Goal: Task Accomplishment & Management: Manage account settings

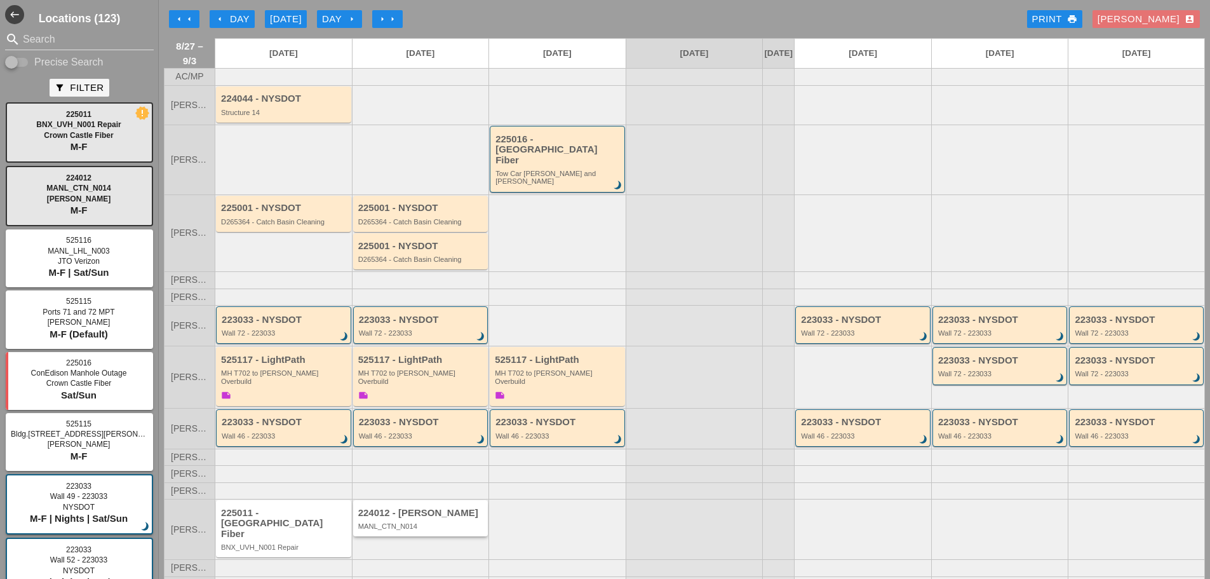
click at [421, 523] on div "MANL_CTN_N014" at bounding box center [421, 526] width 127 height 8
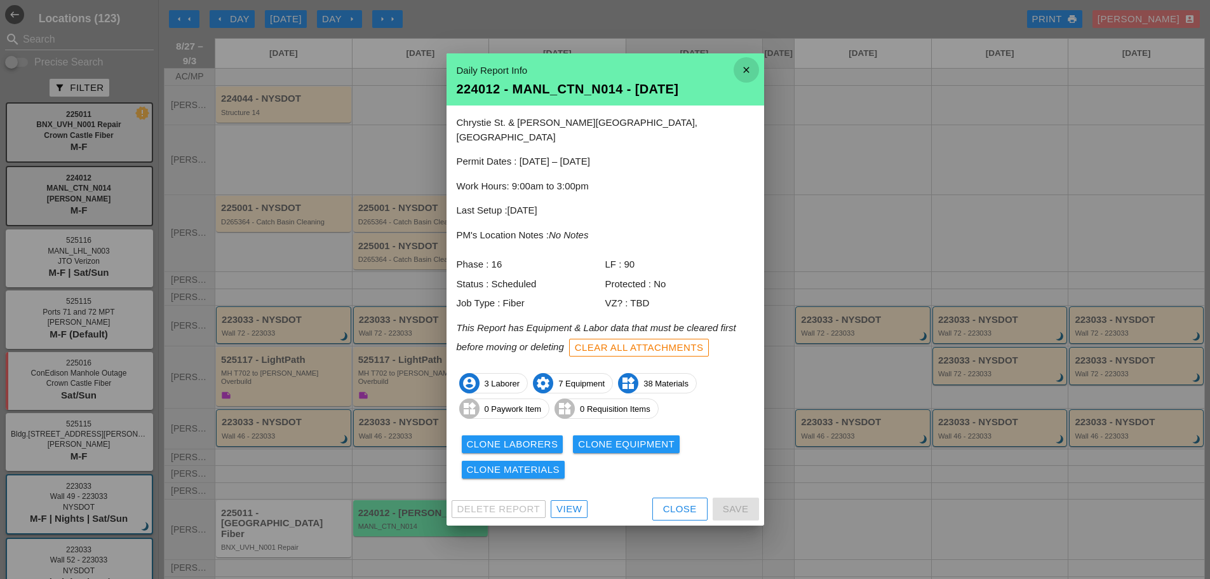
click at [747, 74] on icon "close" at bounding box center [745, 69] width 25 height 25
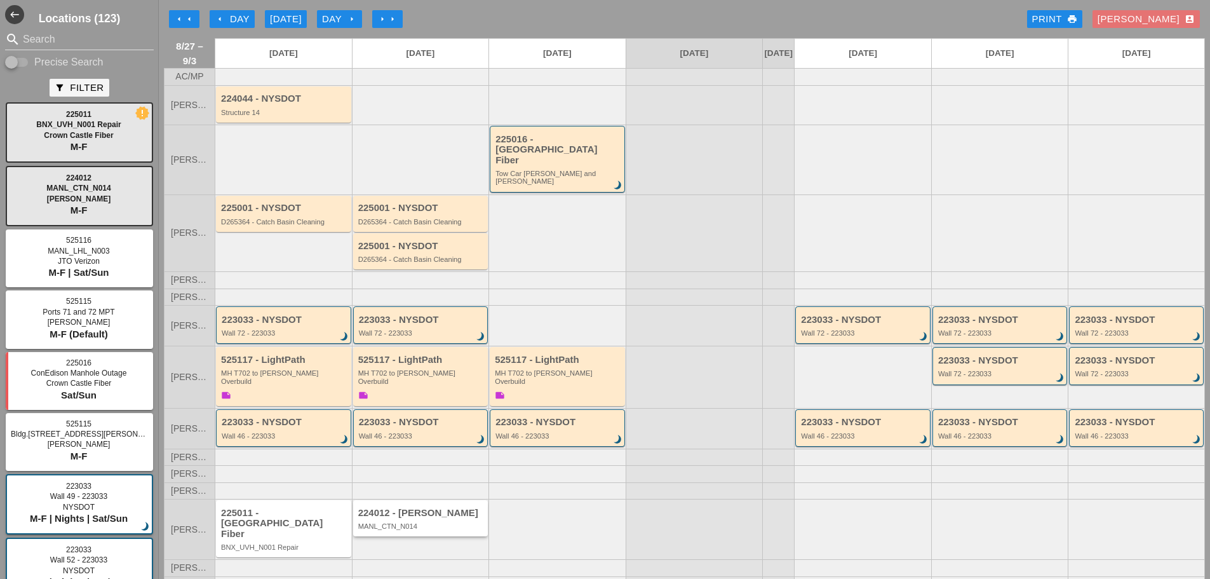
click at [405, 522] on div "MANL_CTN_N014" at bounding box center [421, 526] width 127 height 8
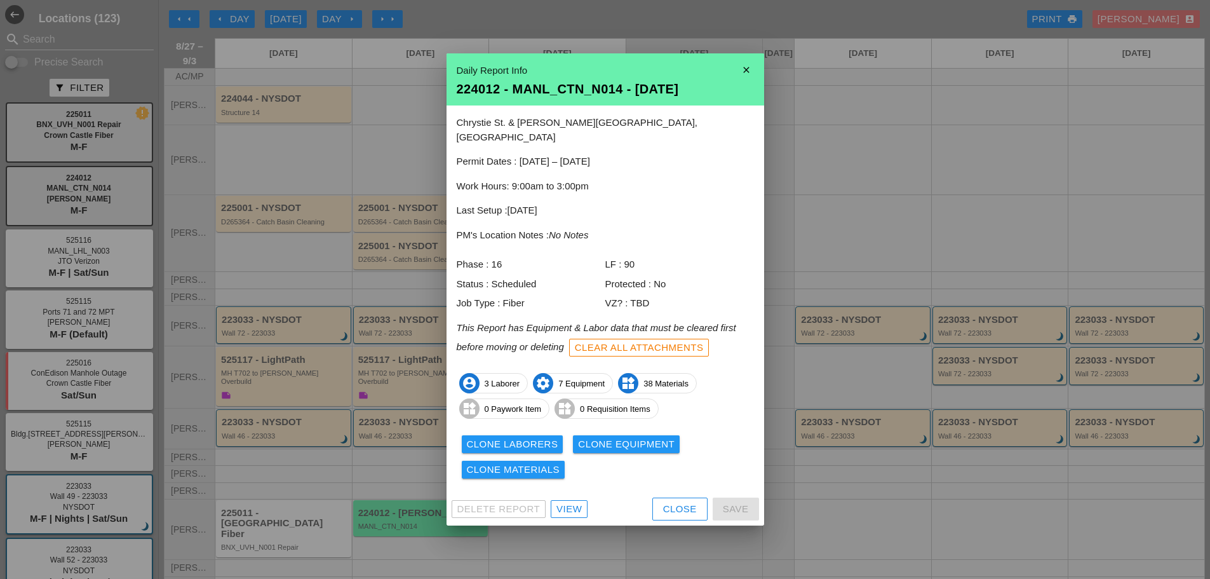
click at [567, 502] on div "View" at bounding box center [568, 509] width 25 height 15
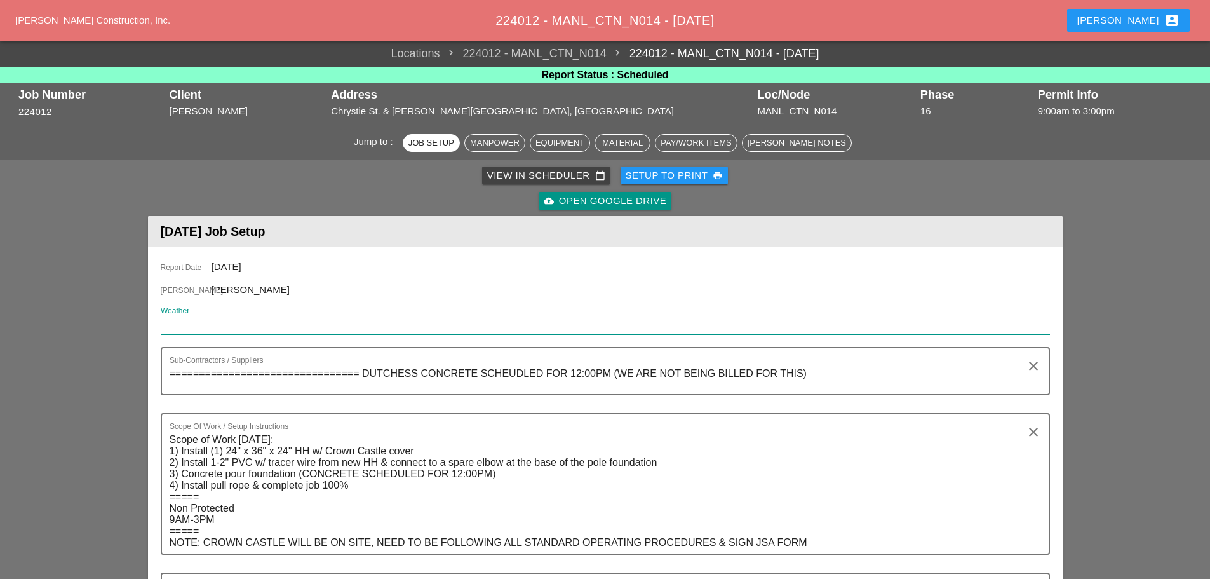
paste input "Thu 28 Day 79°"
type input "Thu 28 Day 79°"
click at [811, 371] on textarea "================================ DUTCHESS CONCRETE SCHEUDLED FOR 12:00PM (WE AR…" at bounding box center [600, 378] width 861 height 30
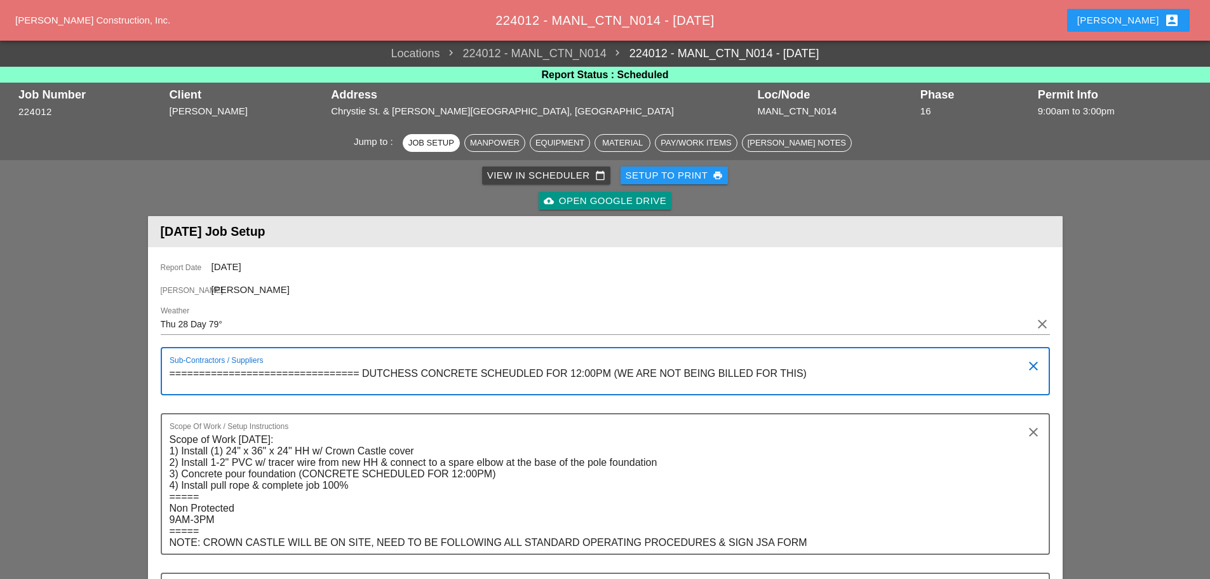
click at [1132, 14] on div "Enrico account_box" at bounding box center [1128, 20] width 102 height 15
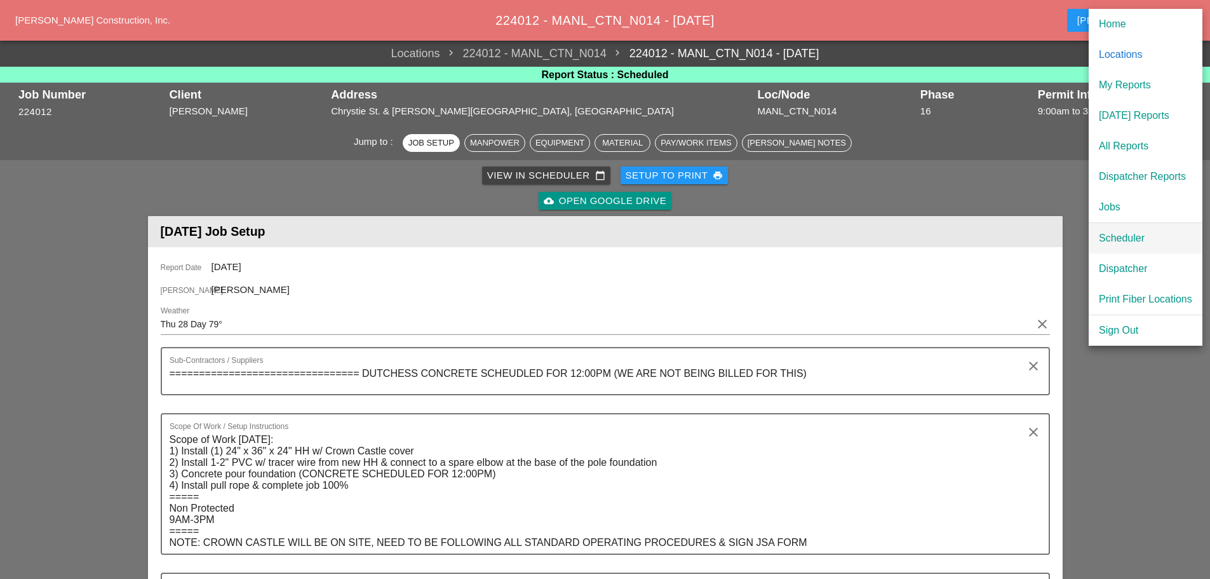
click at [1128, 231] on div "Scheduler" at bounding box center [1145, 238] width 93 height 15
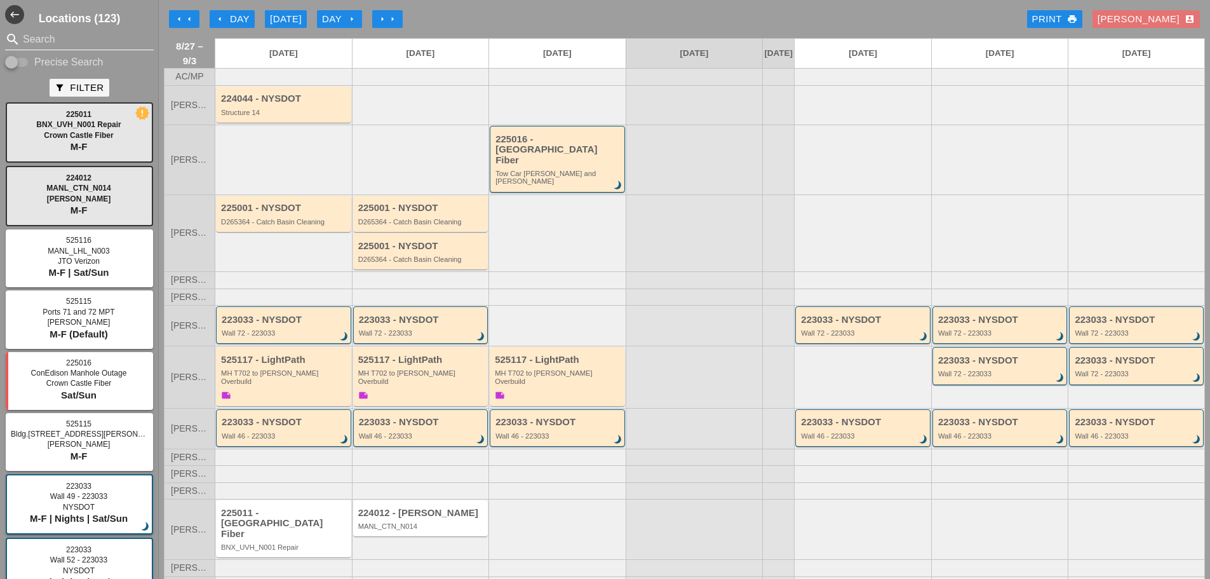
click at [62, 44] on input "Search" at bounding box center [79, 39] width 113 height 20
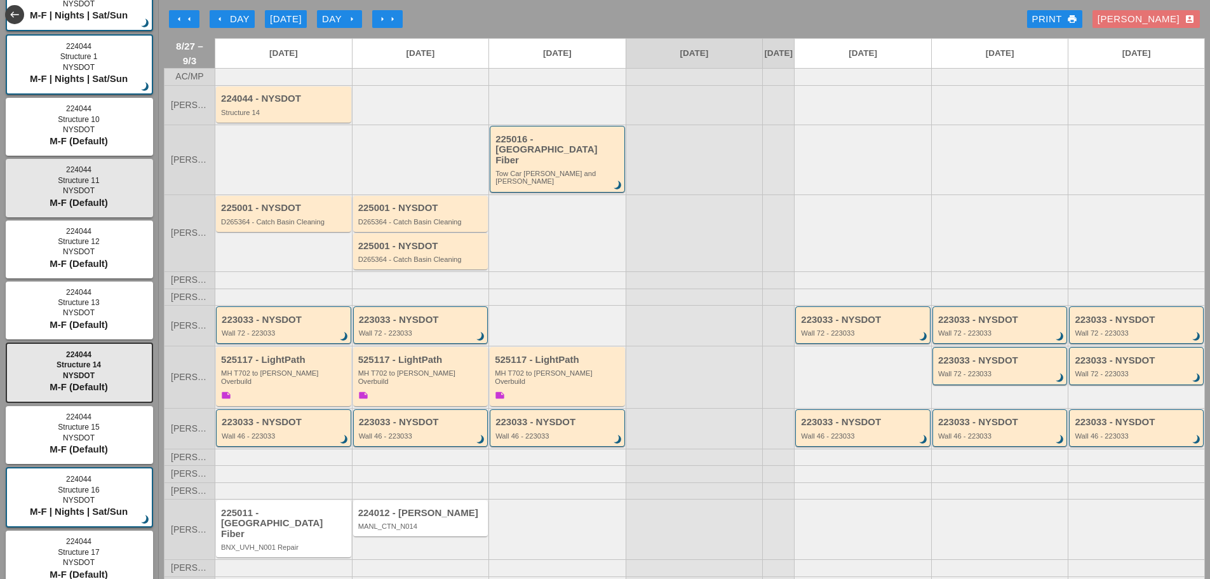
scroll to position [191, 0]
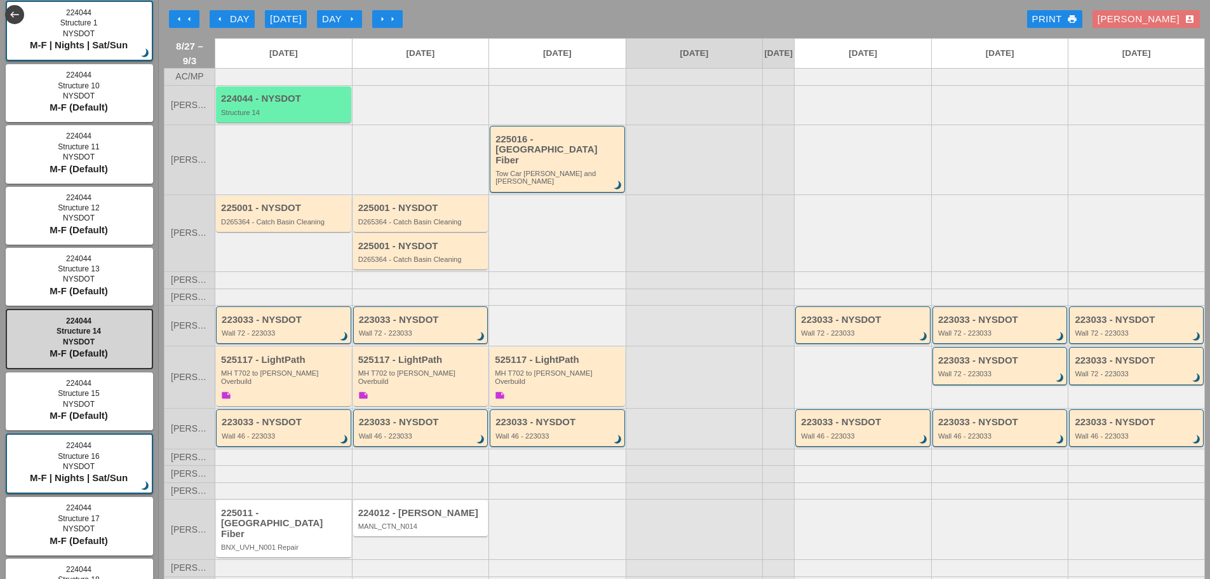
type input "224044"
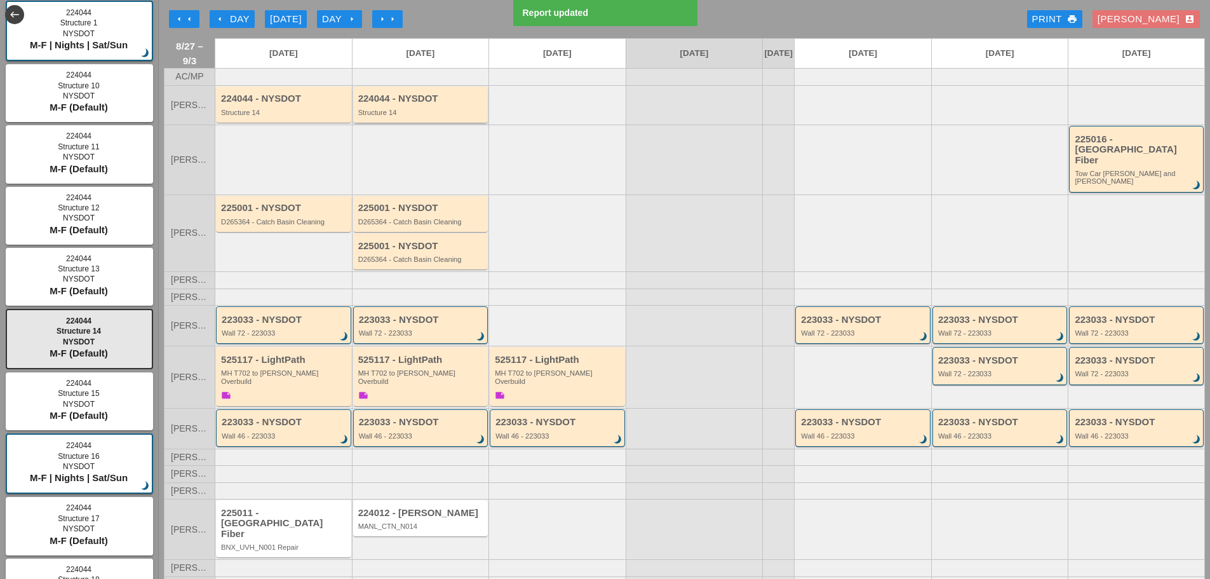
click at [424, 116] on div "Structure 14" at bounding box center [421, 113] width 127 height 8
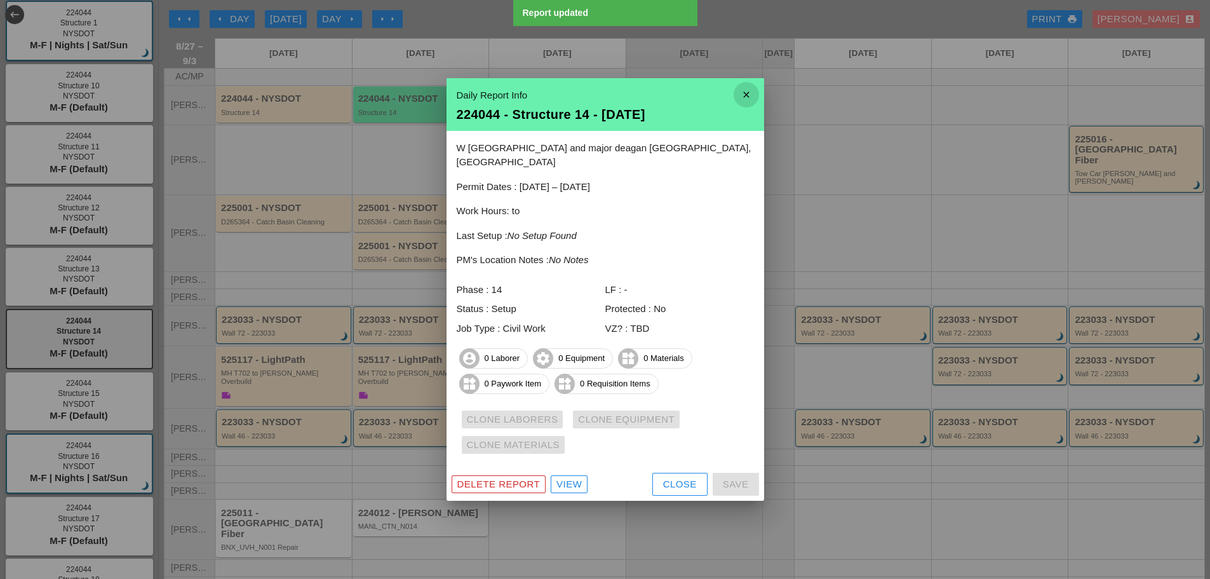
click at [746, 107] on icon "close" at bounding box center [745, 94] width 25 height 25
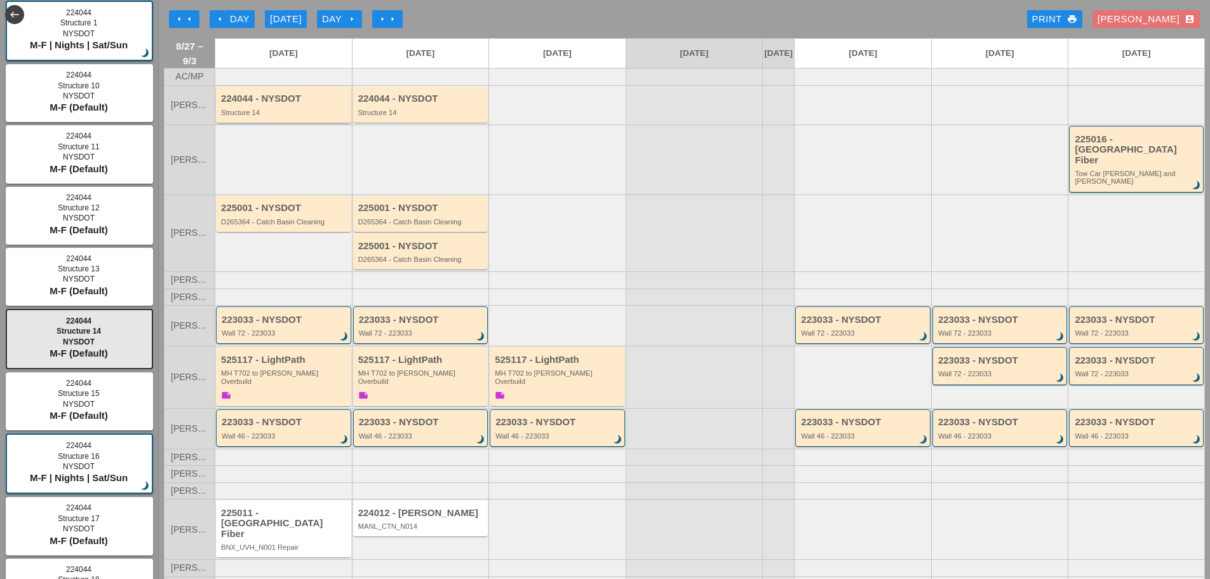
click at [286, 123] on div "224044 - NYSDOT Structure 14" at bounding box center [283, 104] width 135 height 36
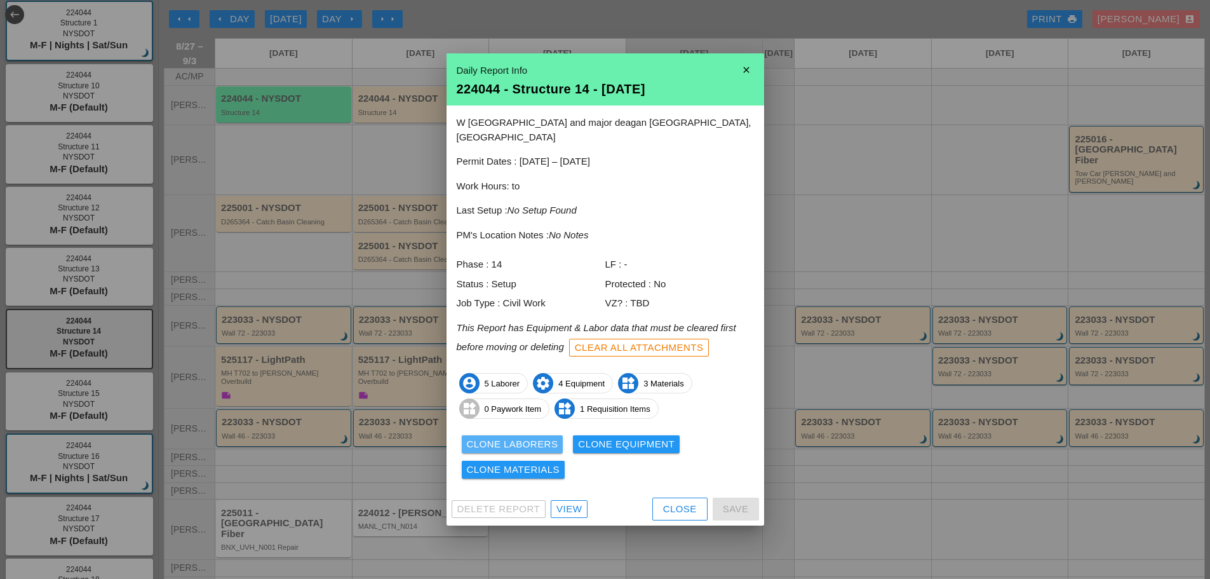
click at [486, 437] on div "Clone Laborers" at bounding box center [512, 444] width 91 height 15
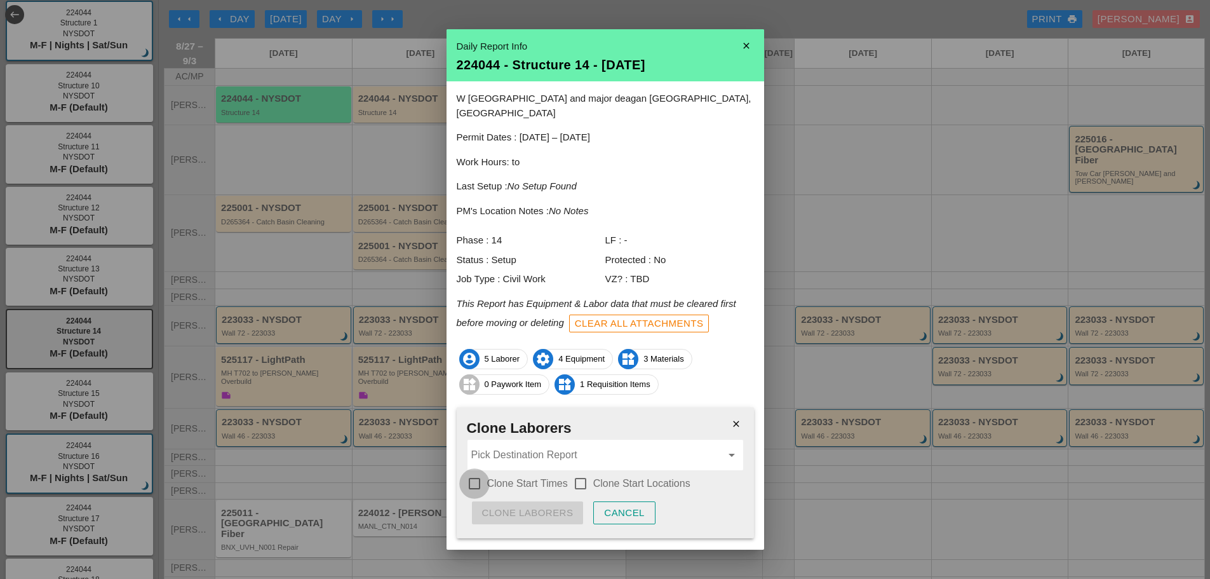
click at [481, 472] on div at bounding box center [475, 483] width 22 height 22
checkbox input "true"
click at [584, 472] on div at bounding box center [581, 483] width 22 height 22
checkbox input "true"
click at [561, 445] on input "Pick Destination Report" at bounding box center [596, 455] width 250 height 20
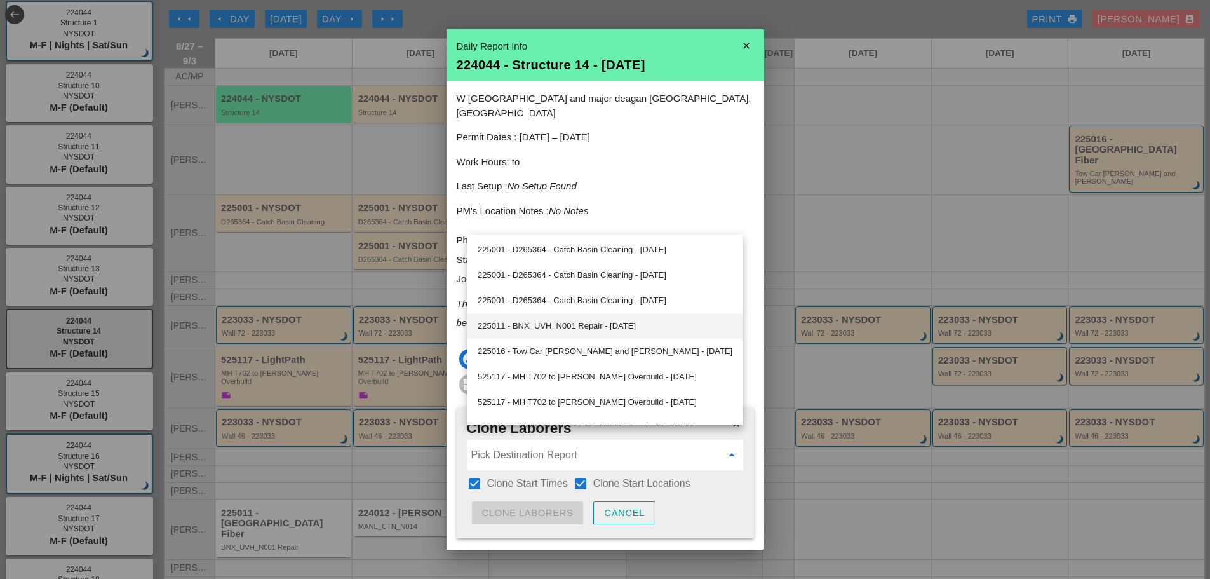
scroll to position [399, 0]
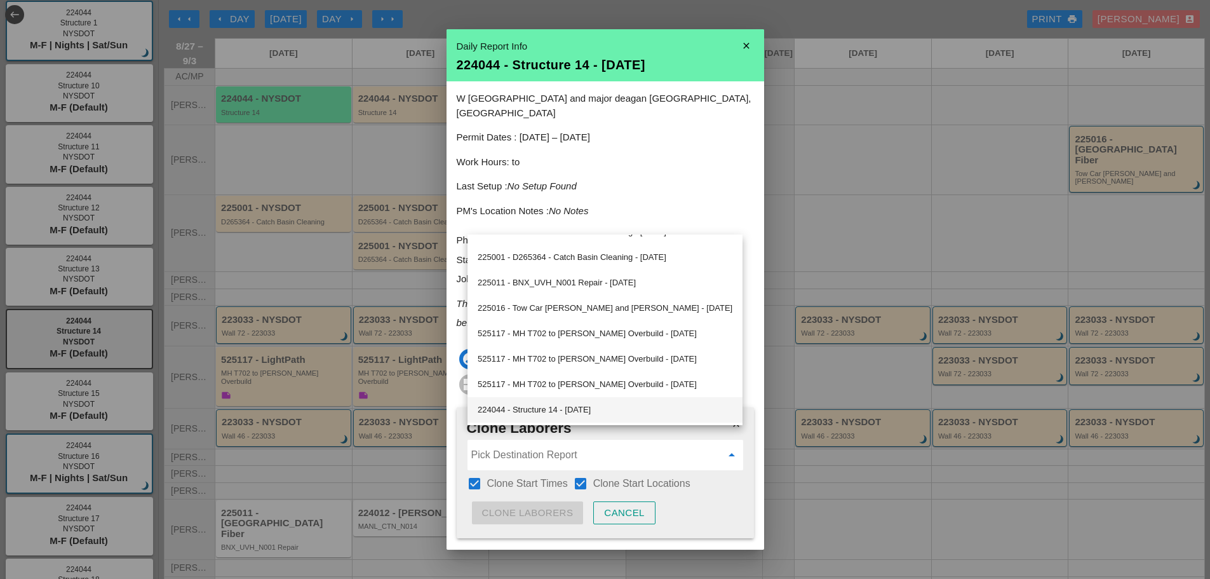
click at [599, 405] on div "224044 - Structure 14 - 08/28/2025" at bounding box center [605, 409] width 255 height 15
type input "224044 - Structure 14 - 08/28/2025"
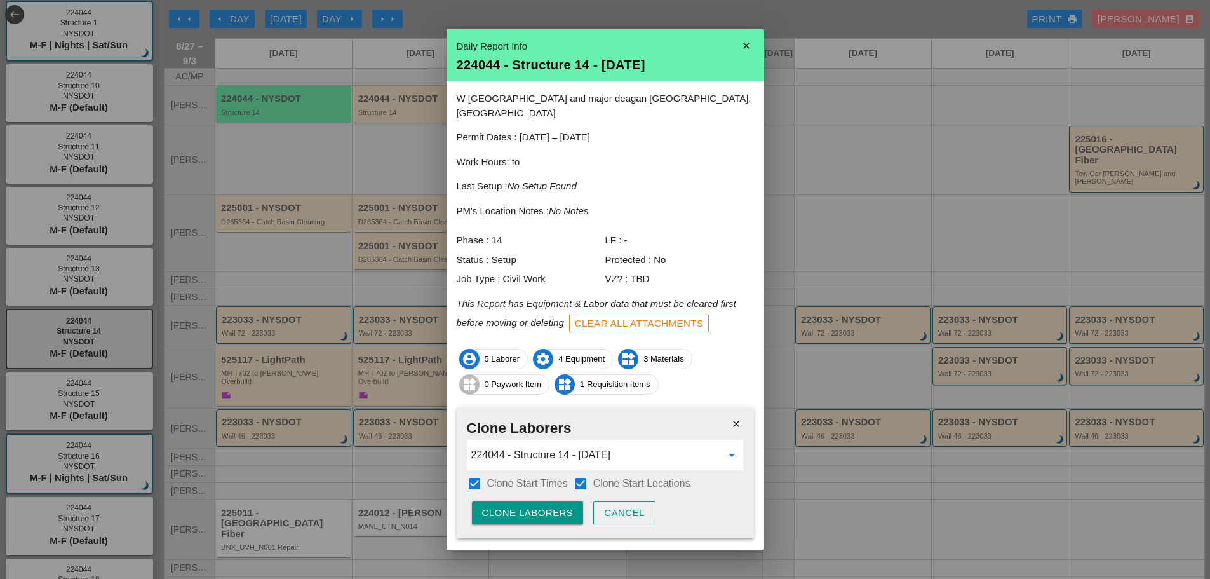
click at [539, 501] on button "Clone Laborers" at bounding box center [528, 512] width 112 height 23
click at [539, 501] on button "Are you sure?" at bounding box center [522, 512] width 101 height 23
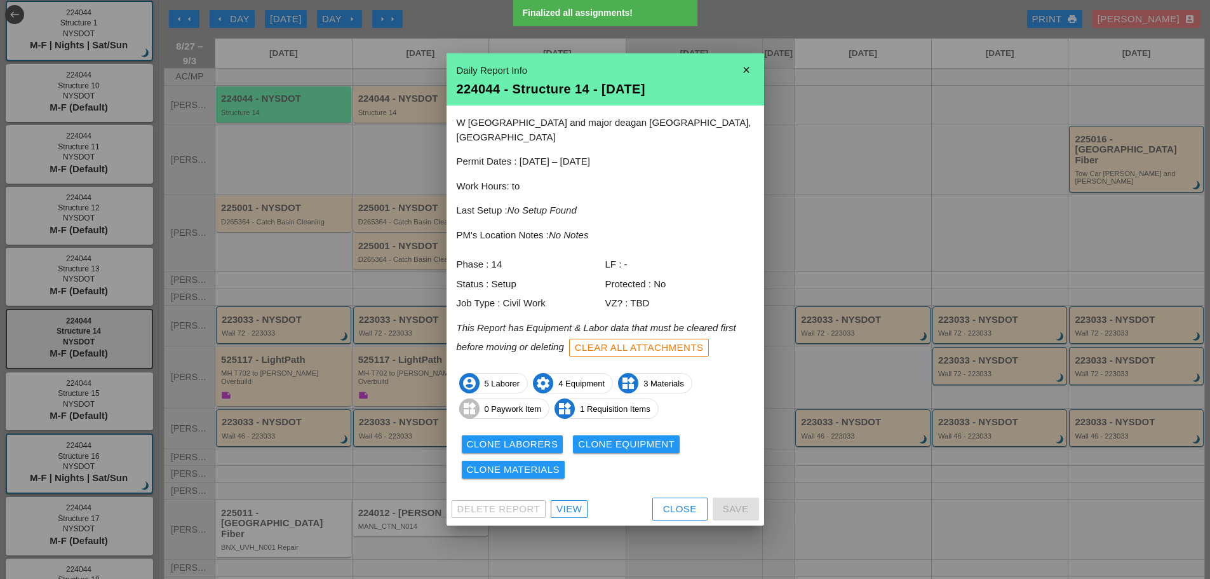
click at [601, 437] on div "Clone Equipment" at bounding box center [626, 444] width 97 height 15
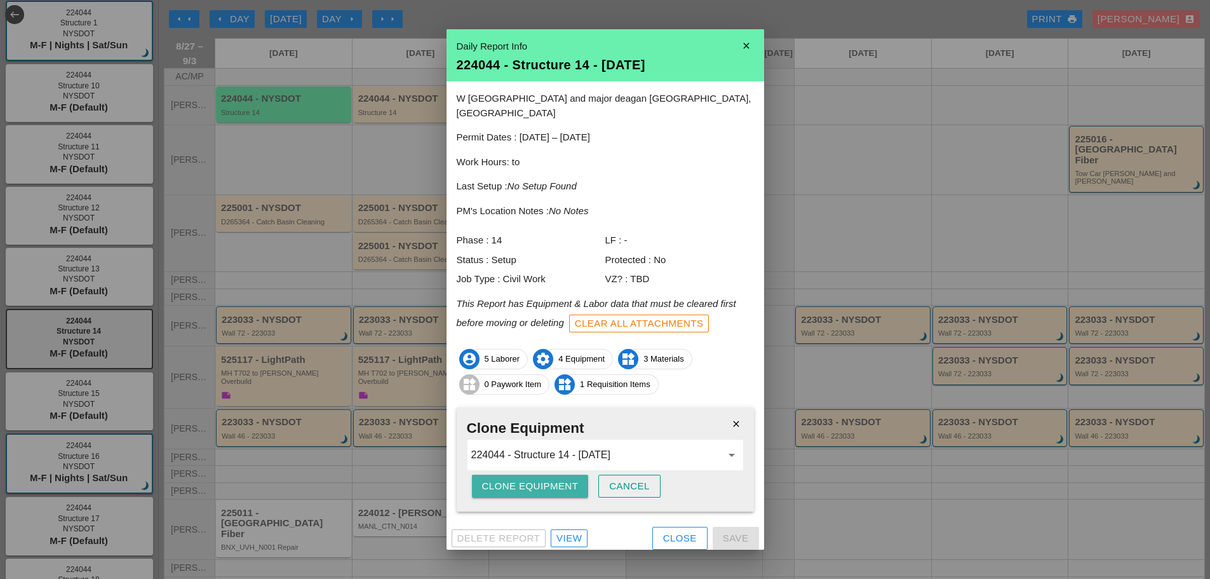
click at [546, 479] on div "Clone Equipment" at bounding box center [530, 486] width 97 height 15
click at [547, 479] on div "Are you sure?" at bounding box center [522, 486] width 81 height 15
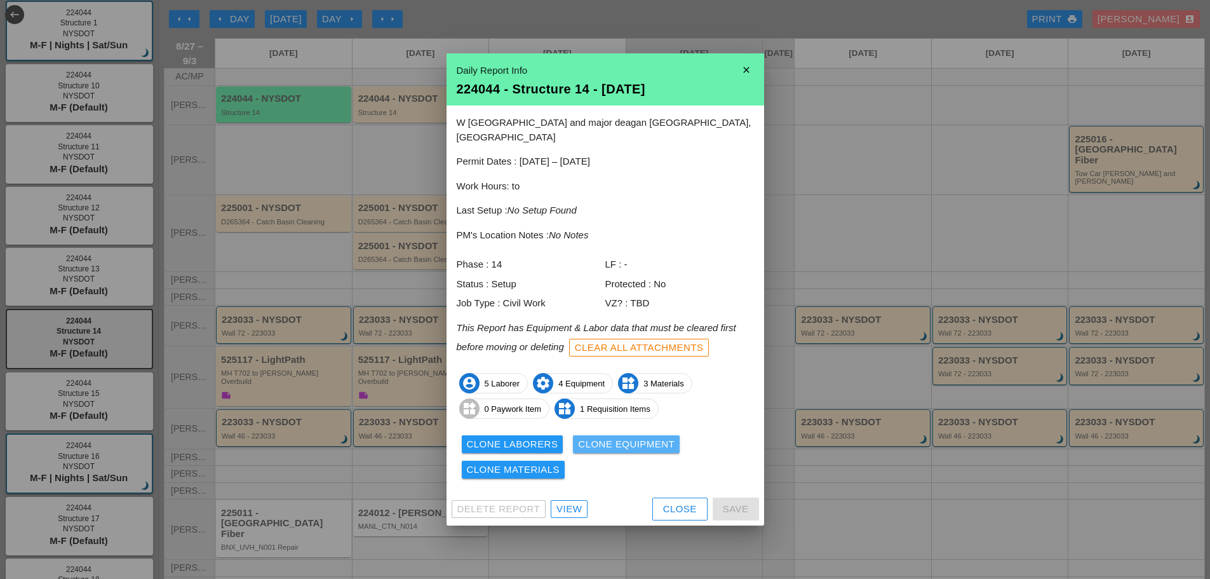
click at [593, 437] on div "Clone Equipment" at bounding box center [626, 444] width 97 height 15
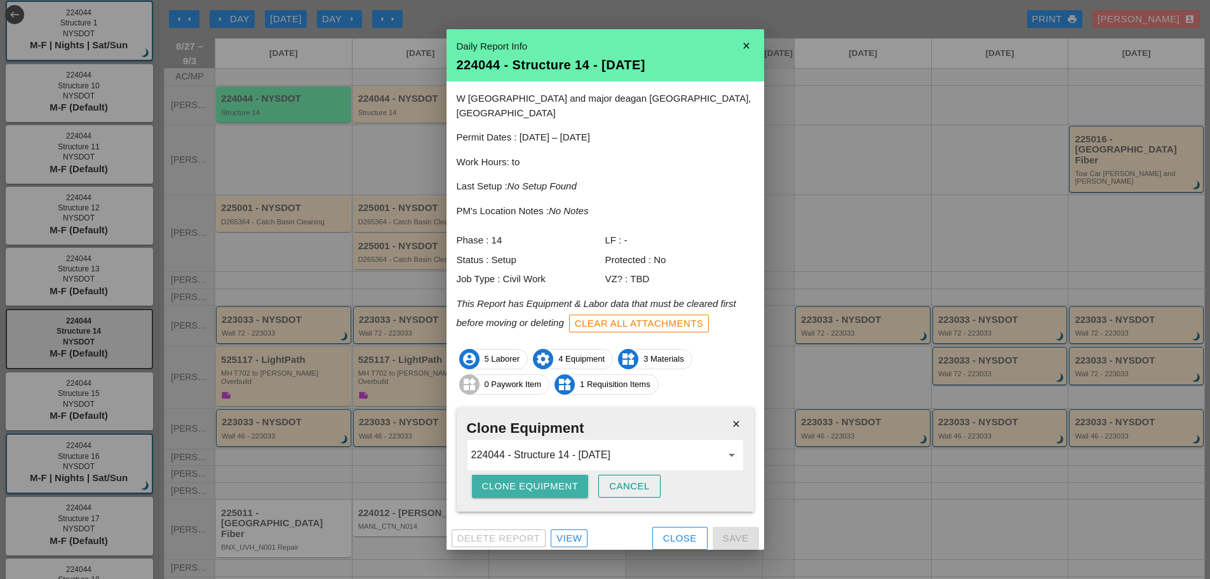
click at [549, 479] on div "Clone Equipment" at bounding box center [530, 486] width 97 height 15
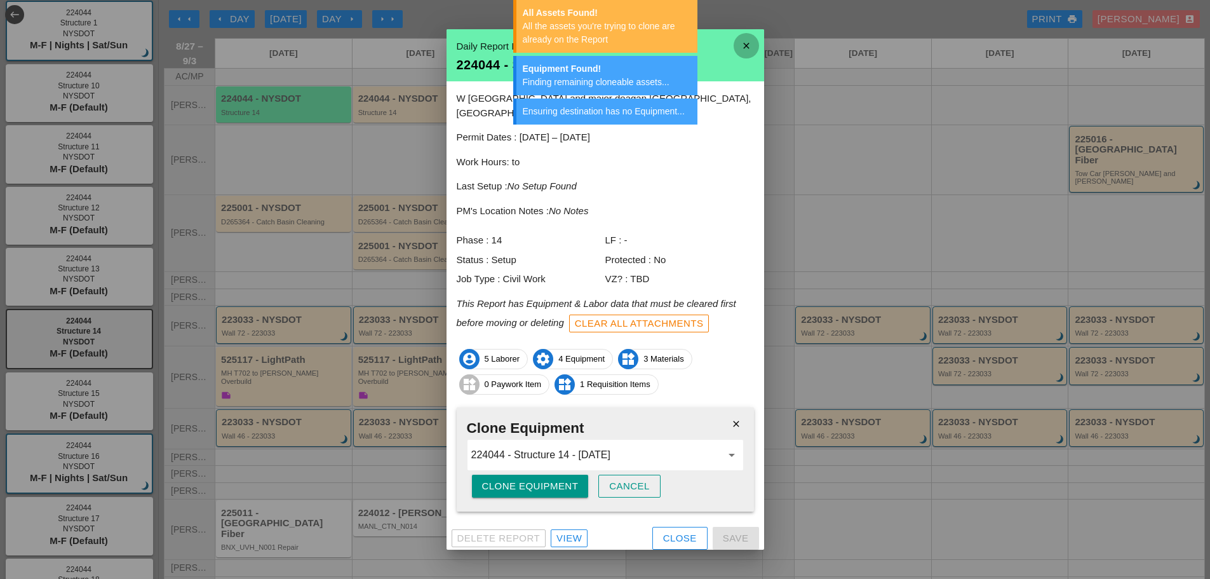
click at [754, 45] on icon "close" at bounding box center [745, 45] width 25 height 25
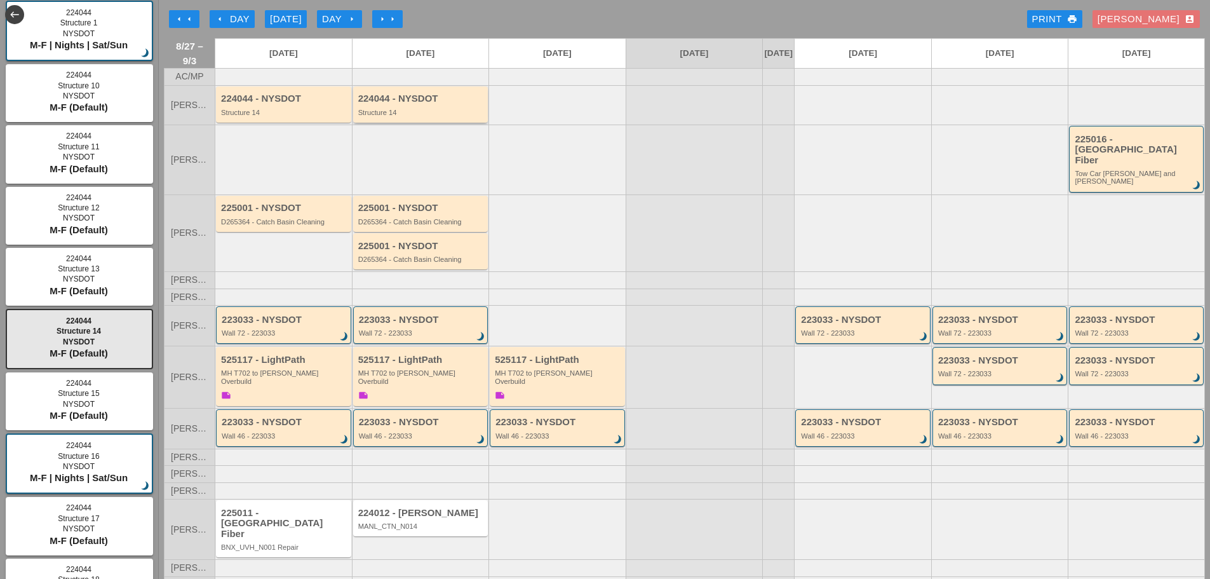
click at [408, 123] on div "224044 - NYSDOT Structure 14" at bounding box center [420, 104] width 135 height 36
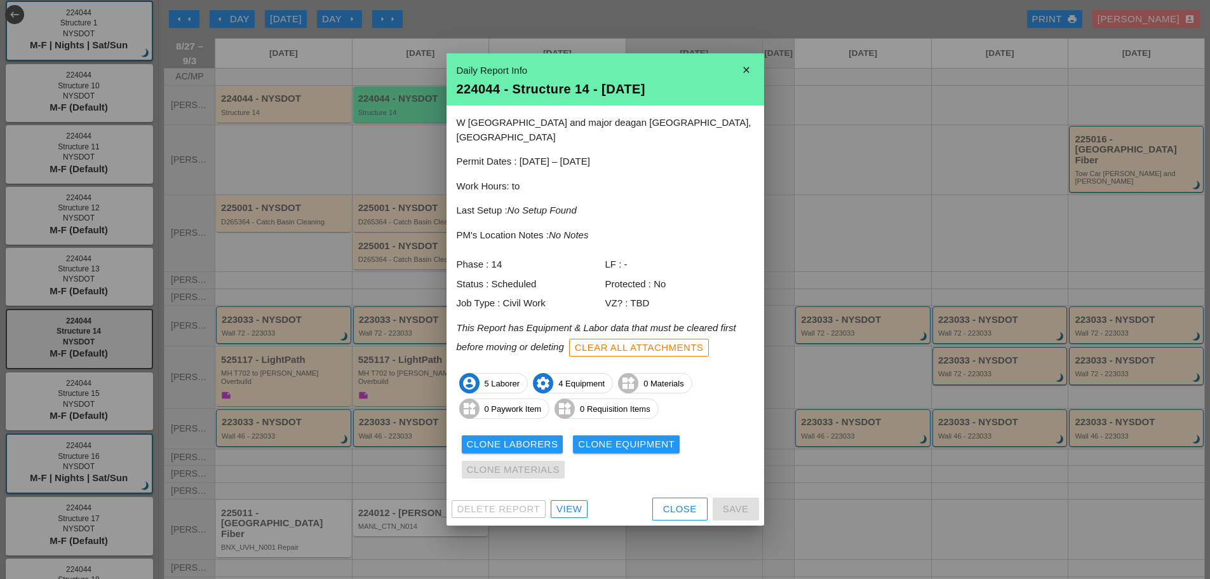
click at [753, 72] on icon "close" at bounding box center [745, 69] width 25 height 25
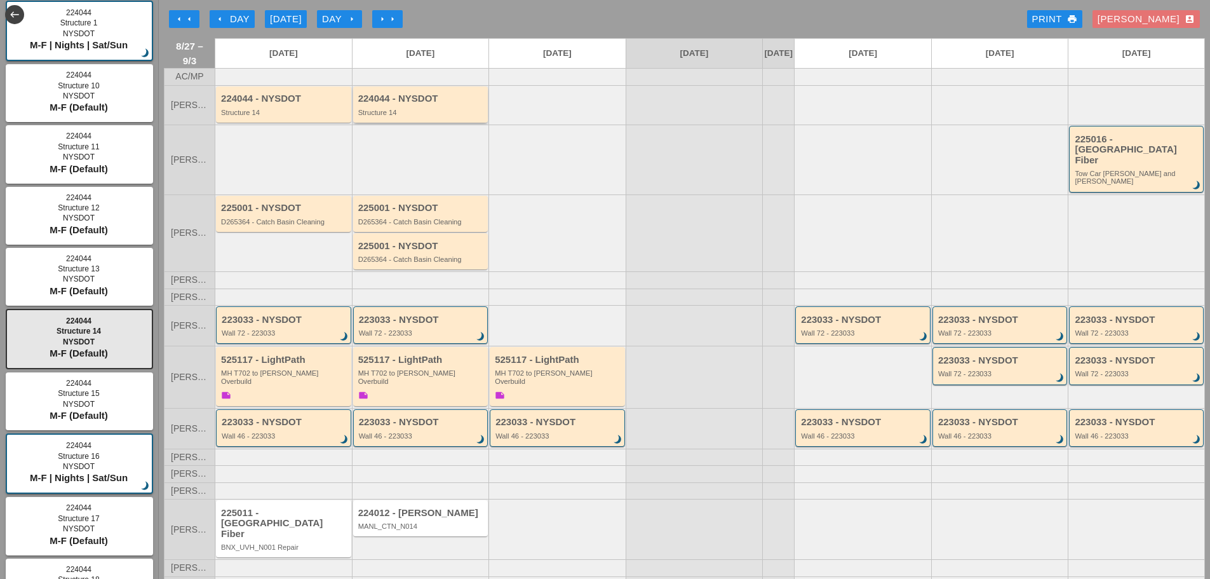
click at [464, 104] on div "224044 - NYSDOT" at bounding box center [421, 98] width 127 height 11
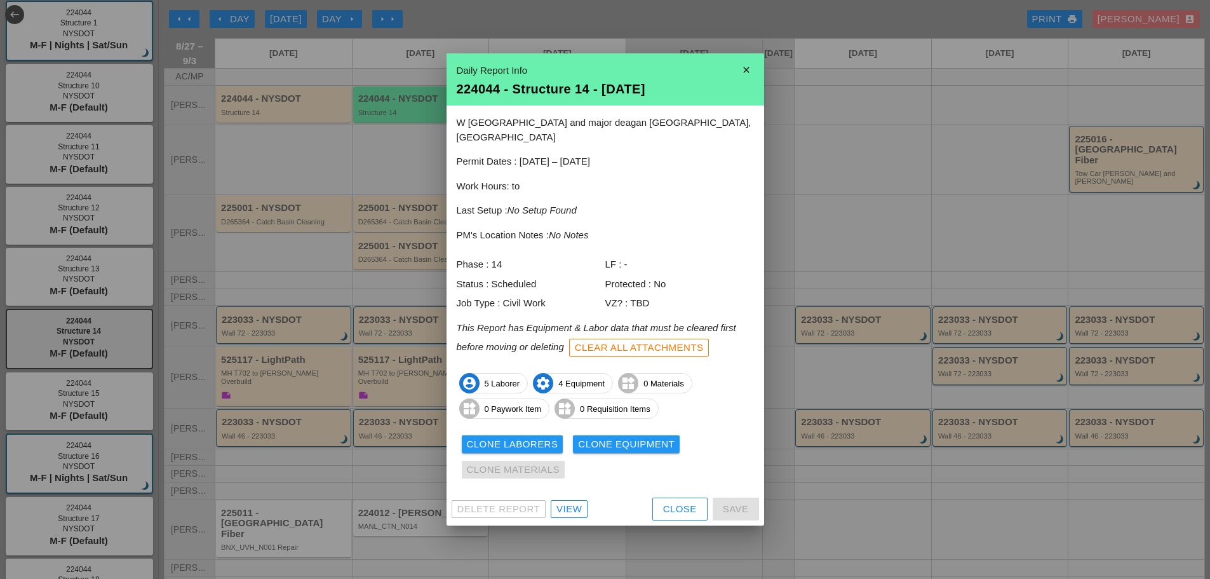
click at [755, 72] on icon "close" at bounding box center [745, 69] width 25 height 25
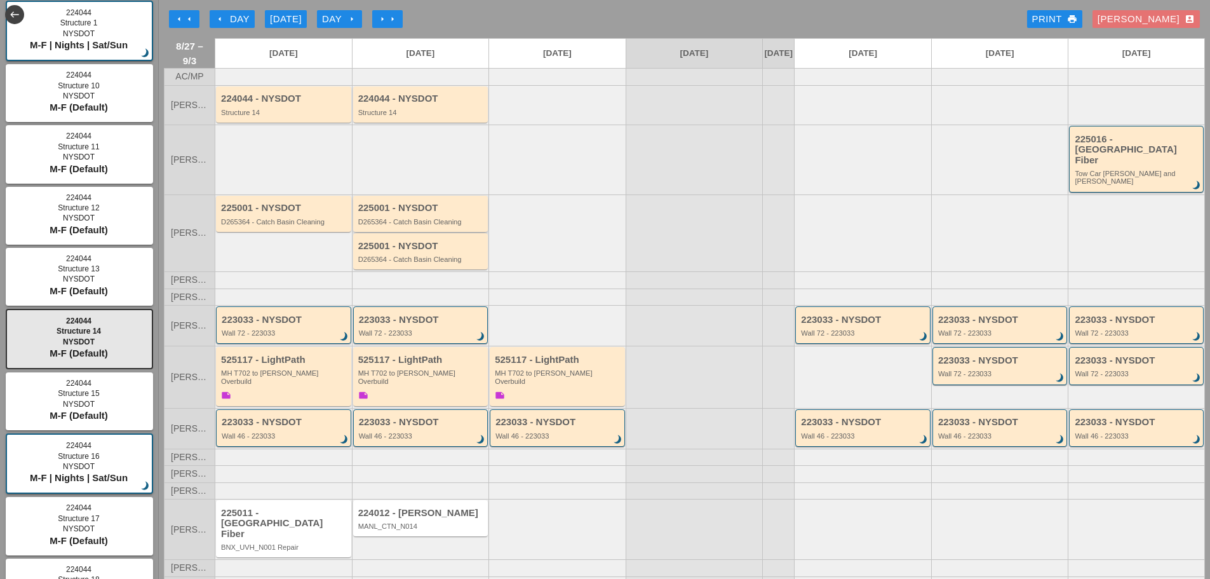
click at [428, 218] on div "D265364 - Catch Basin Cleaning" at bounding box center [421, 222] width 127 height 8
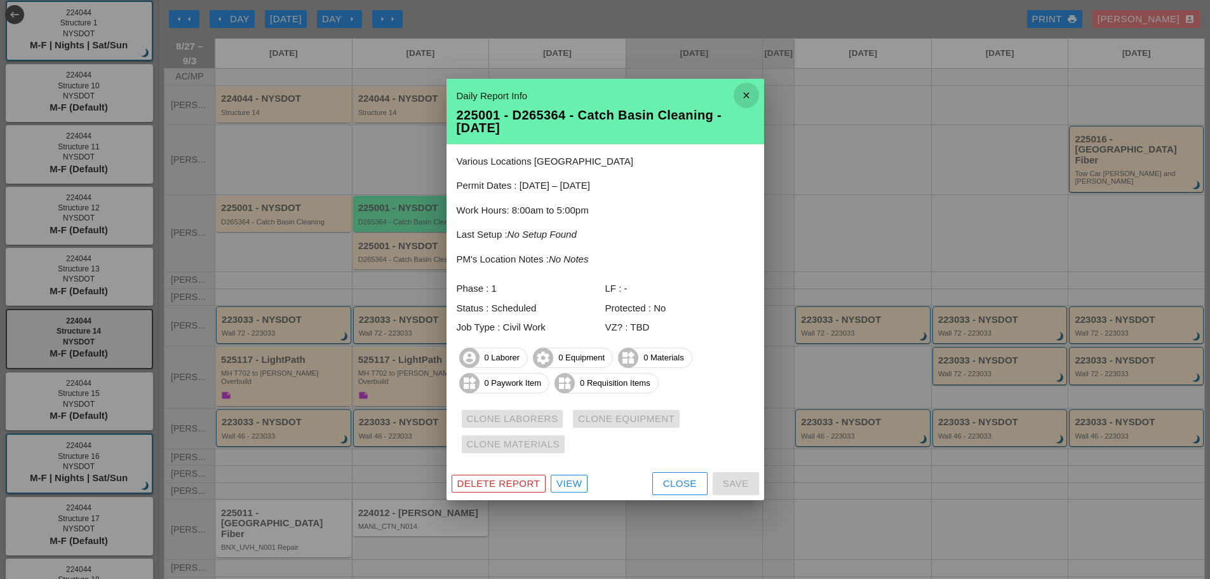
click at [750, 93] on icon "close" at bounding box center [745, 95] width 25 height 25
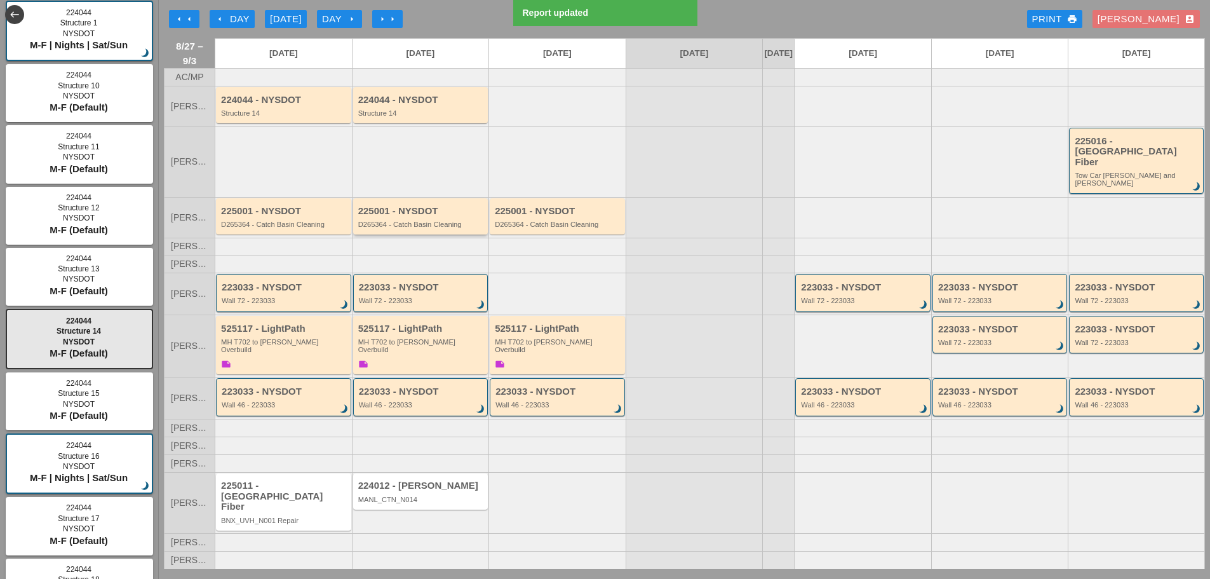
click at [432, 215] on div "225001 - NYSDOT D265364 - Catch Basin Cleaning" at bounding box center [421, 217] width 127 height 23
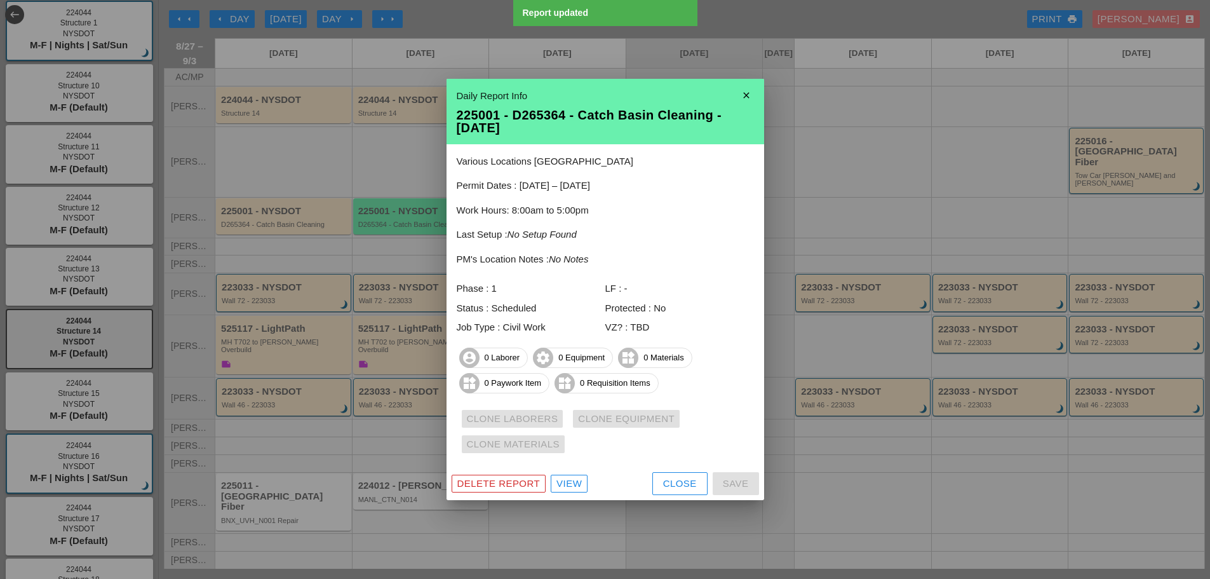
click at [749, 93] on icon "close" at bounding box center [745, 95] width 25 height 25
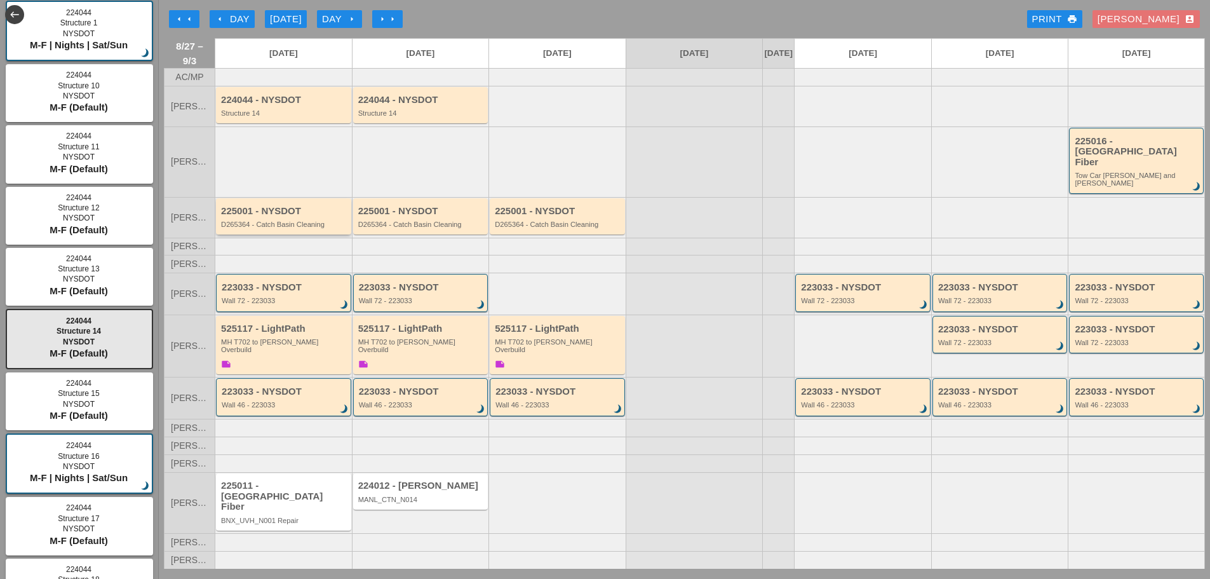
click at [272, 218] on div "225001 - NYSDOT D265364 - Catch Basin Cleaning" at bounding box center [284, 217] width 127 height 23
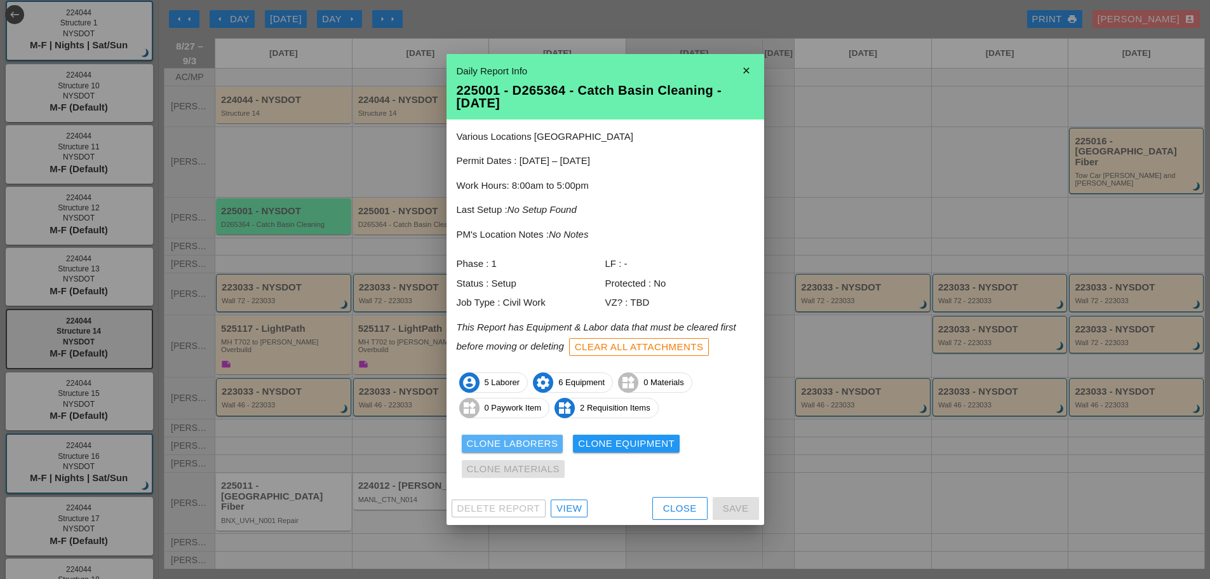
click at [483, 435] on button "Clone Laborers" at bounding box center [513, 443] width 102 height 18
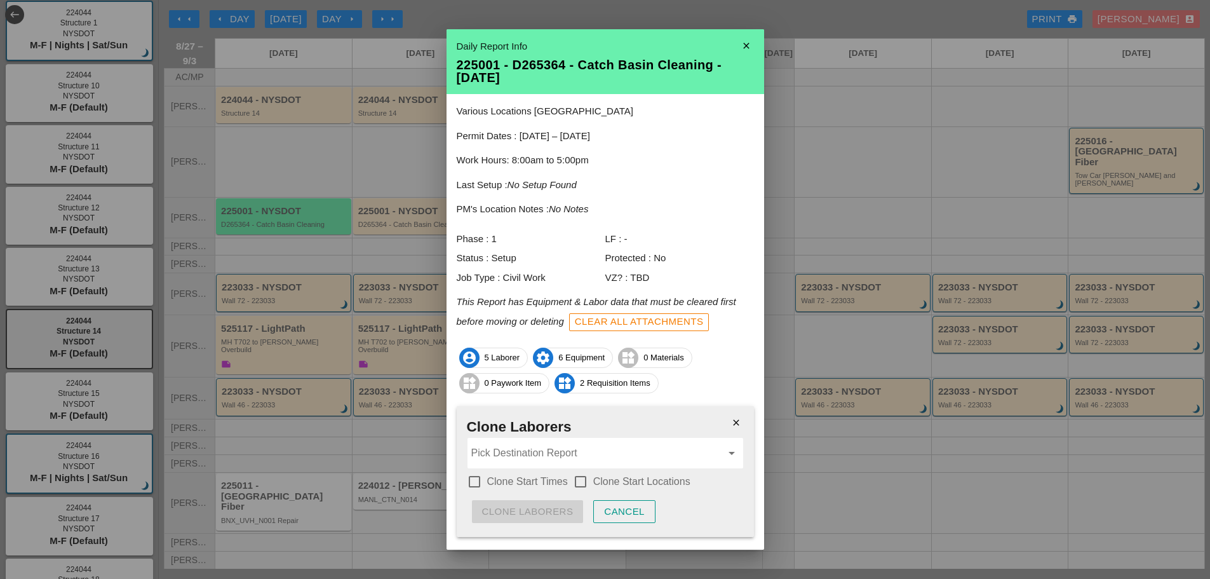
click at [475, 479] on div at bounding box center [475, 482] width 22 height 22
checkbox input "true"
click at [579, 483] on div at bounding box center [581, 482] width 22 height 22
checkbox input "true"
click at [547, 450] on input "Pick Destination Report" at bounding box center [596, 453] width 250 height 20
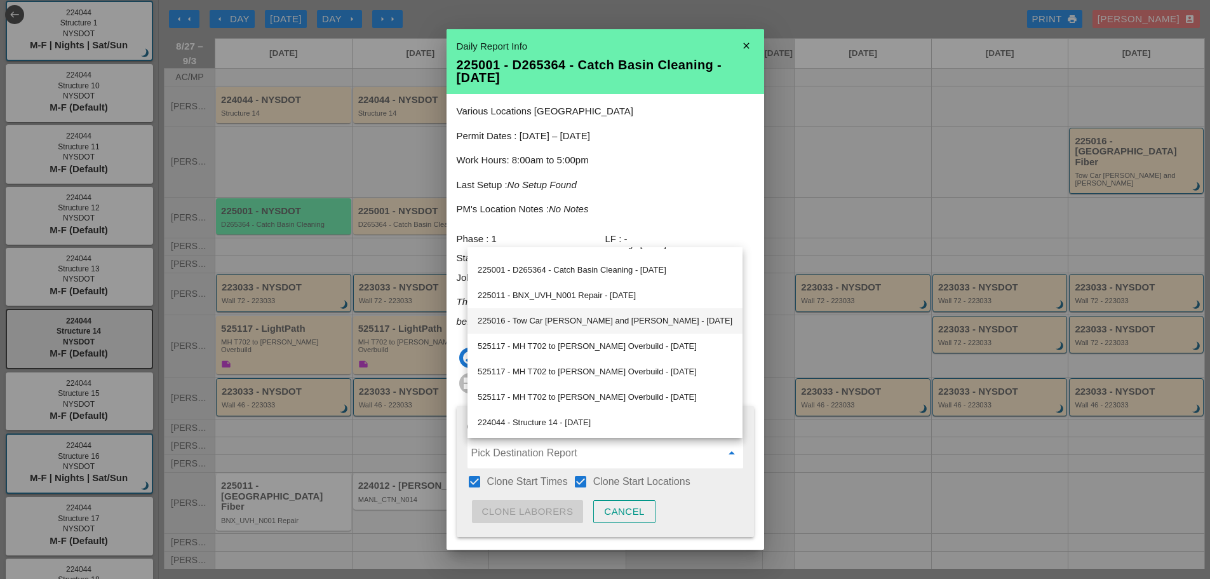
scroll to position [335, 0]
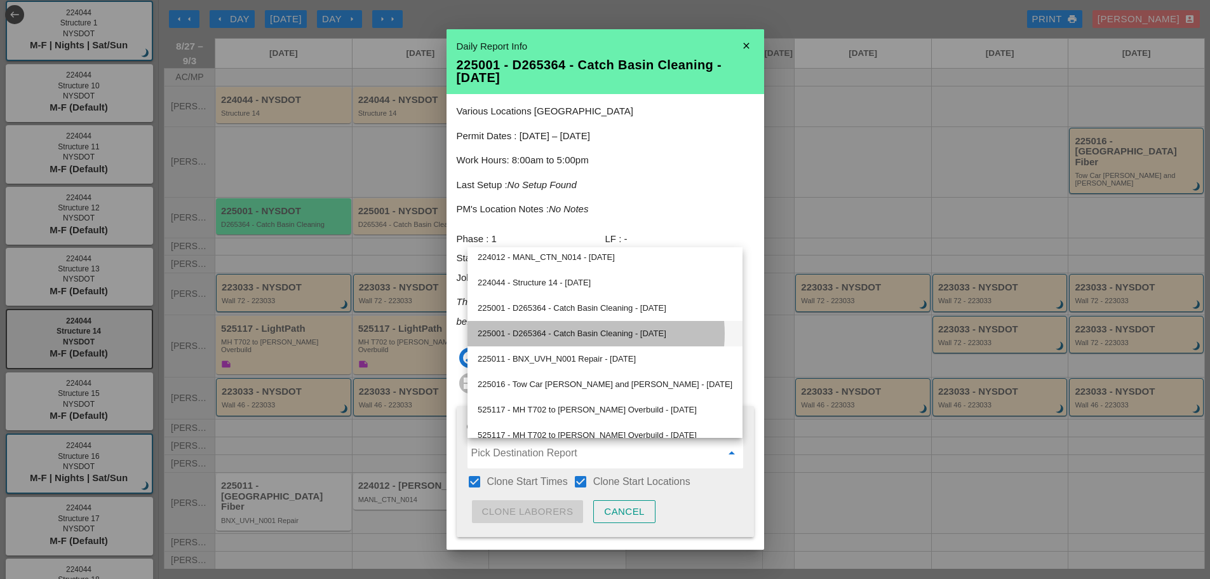
click at [534, 337] on div "225001 - D265364 - Catch Basin Cleaning - 08/28/2025" at bounding box center [605, 333] width 255 height 15
type input "225001 - D265364 - Catch Basin Cleaning - 08/28/2025"
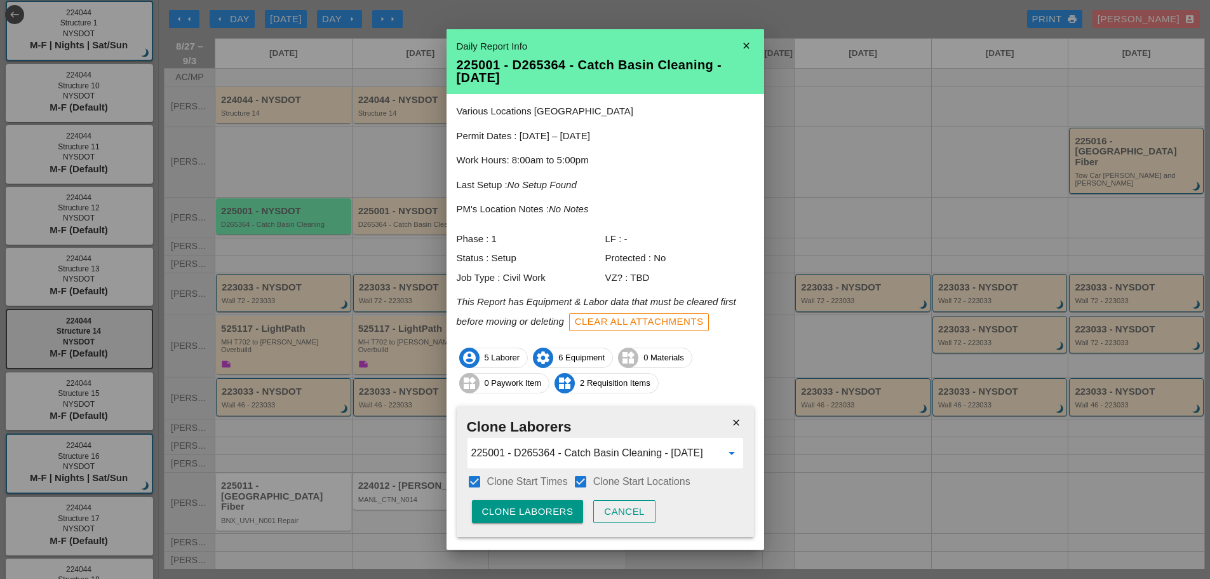
click at [535, 511] on div "Clone Laborers" at bounding box center [527, 511] width 91 height 15
click at [535, 510] on div "Are you sure?" at bounding box center [522, 511] width 81 height 15
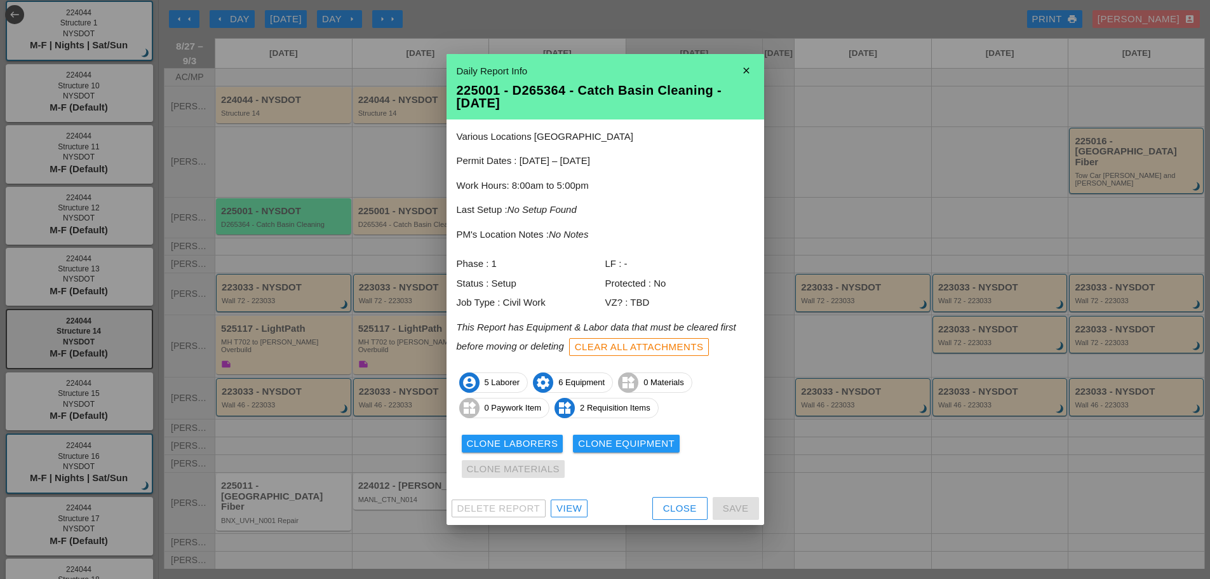
click at [616, 443] on div "Clone Equipment" at bounding box center [626, 443] width 97 height 15
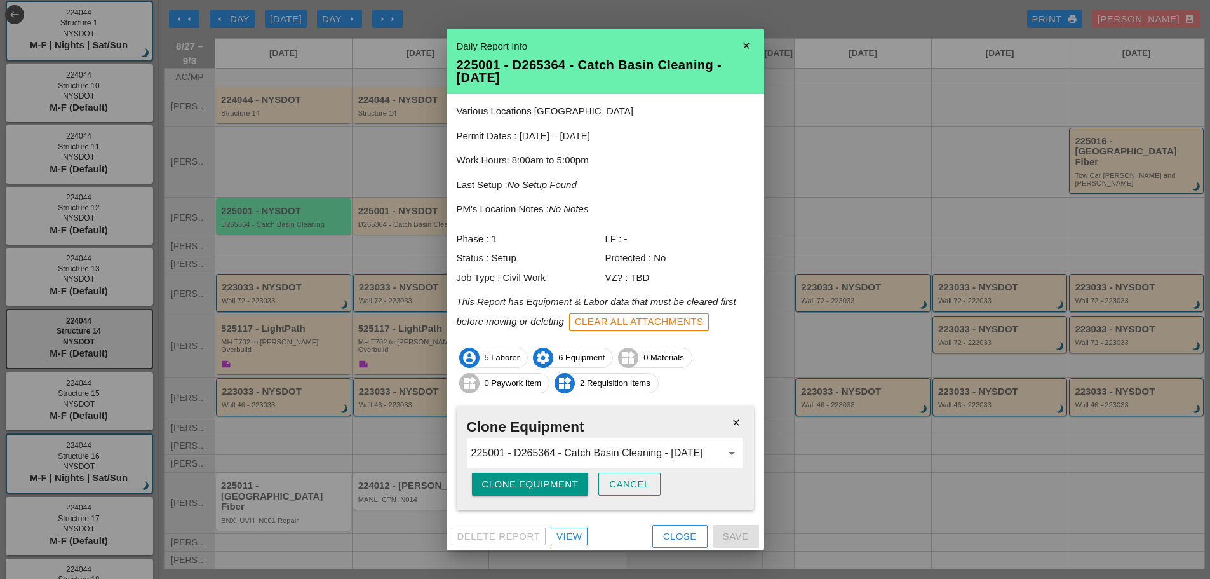
click at [519, 486] on div "Clone Equipment" at bounding box center [530, 484] width 97 height 15
click at [518, 486] on div "Are you sure?" at bounding box center [522, 484] width 81 height 15
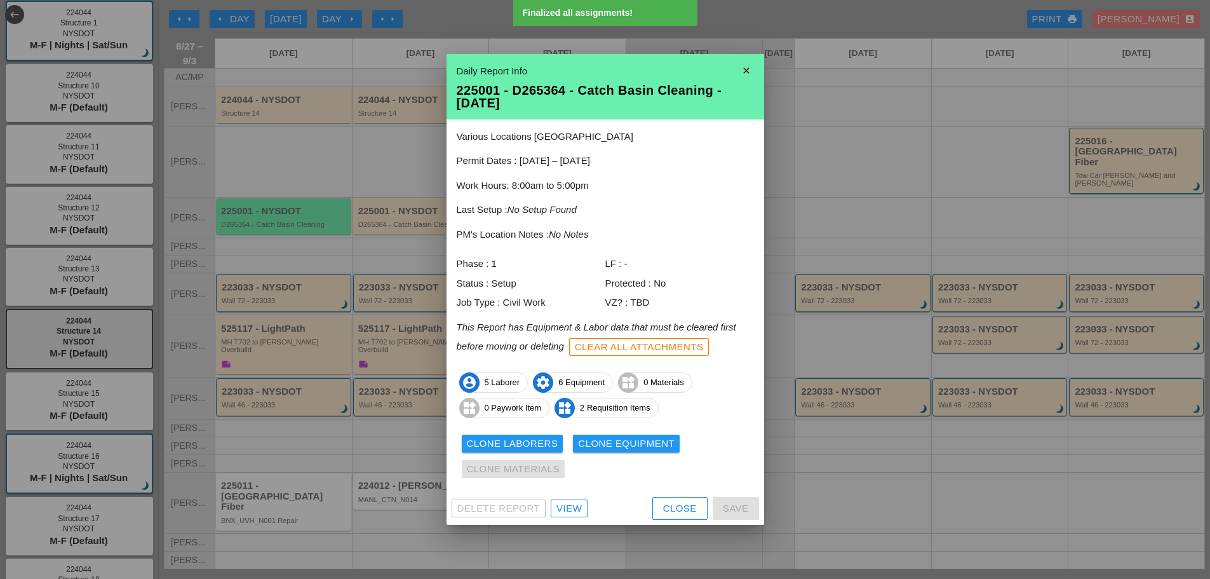
click at [749, 68] on icon "close" at bounding box center [745, 70] width 25 height 25
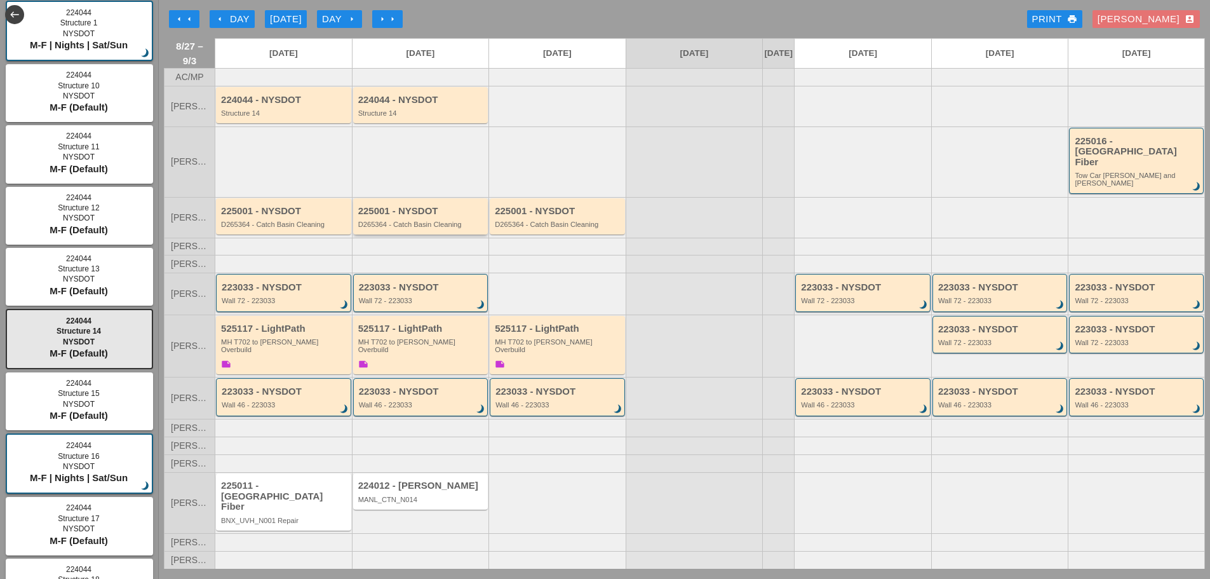
click at [408, 215] on div "225001 - NYSDOT D265364 - Catch Basin Cleaning" at bounding box center [421, 217] width 127 height 23
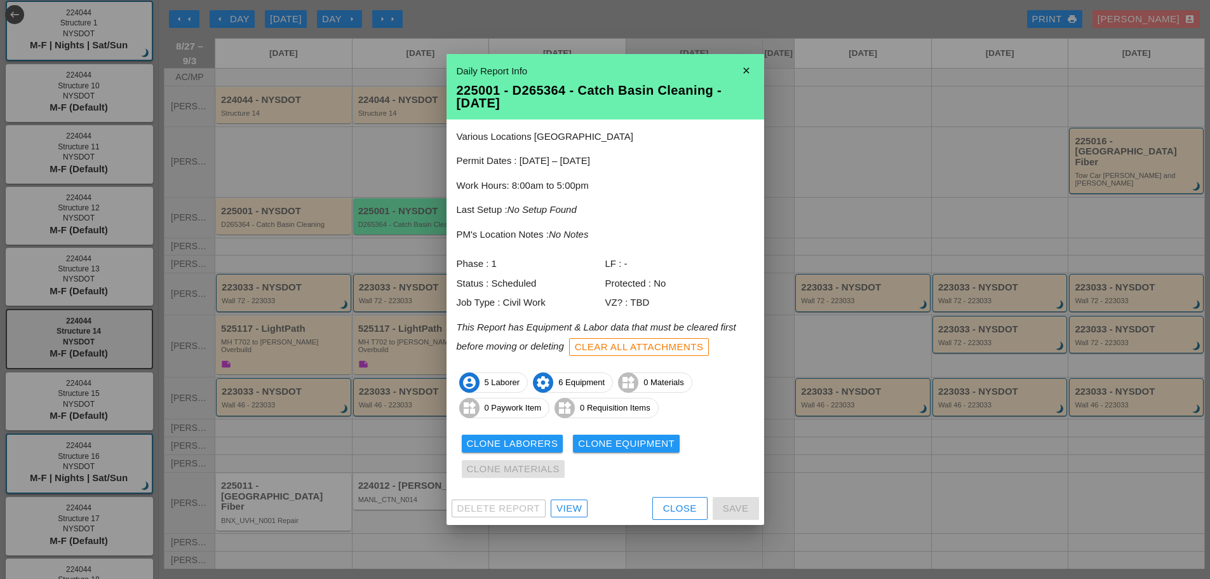
click at [740, 74] on icon "close" at bounding box center [745, 70] width 25 height 25
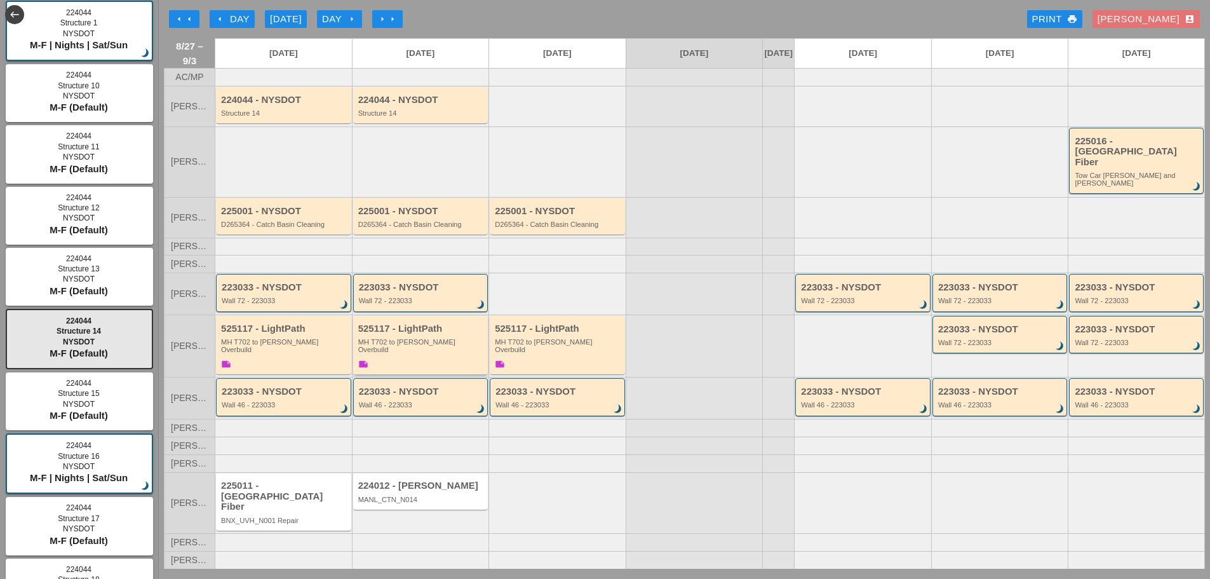
click at [397, 364] on div "525117 - LightPath MH T702 to Boldyn MH Overbuild note" at bounding box center [421, 347] width 127 height 48
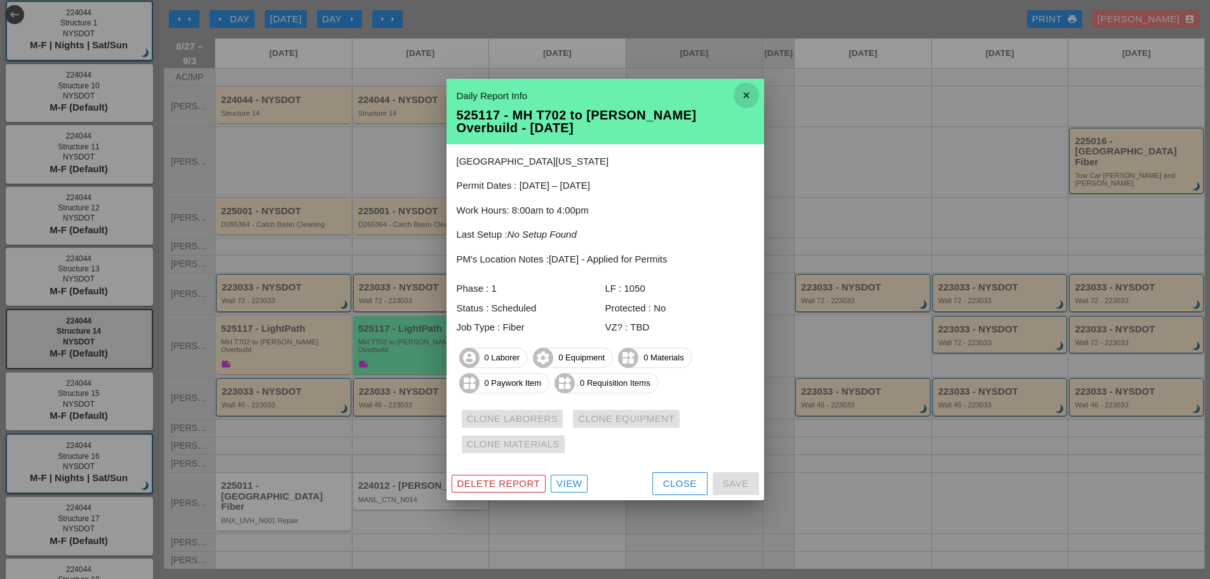
click at [746, 98] on icon "close" at bounding box center [745, 95] width 25 height 25
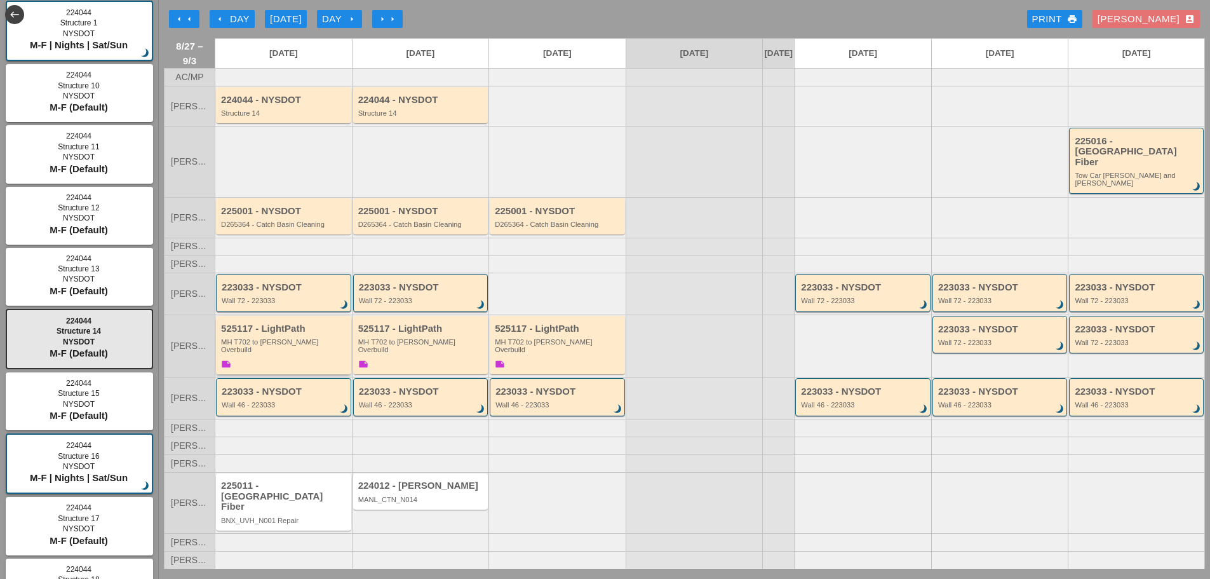
click at [274, 354] on div "525117 - LightPath MH T702 to Boldyn MH Overbuild note" at bounding box center [284, 347] width 127 height 48
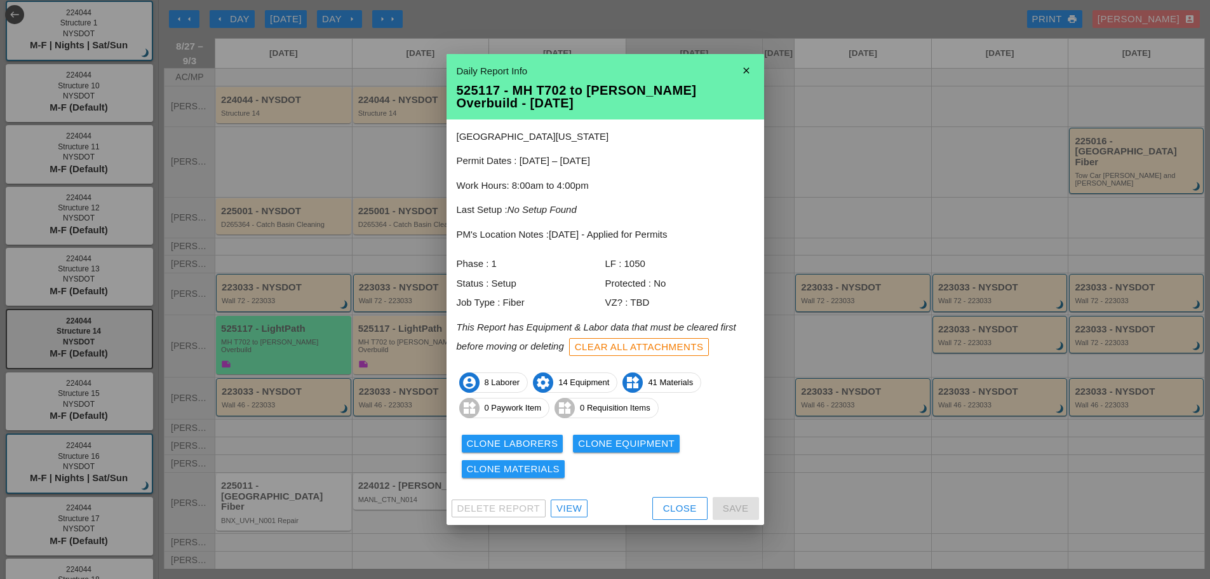
click at [484, 444] on div "Clone Laborers" at bounding box center [512, 443] width 91 height 15
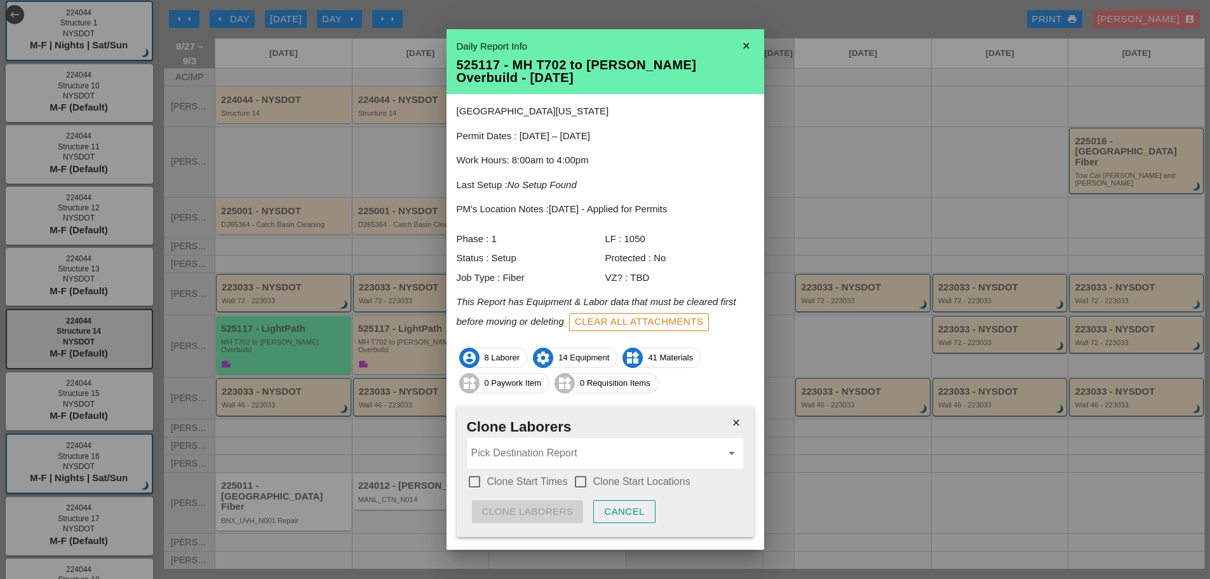
click at [474, 481] on div at bounding box center [475, 482] width 22 height 22
checkbox input "true"
click at [581, 481] on div at bounding box center [581, 482] width 22 height 22
checkbox input "true"
click at [544, 450] on input "Pick Destination Report" at bounding box center [596, 453] width 250 height 20
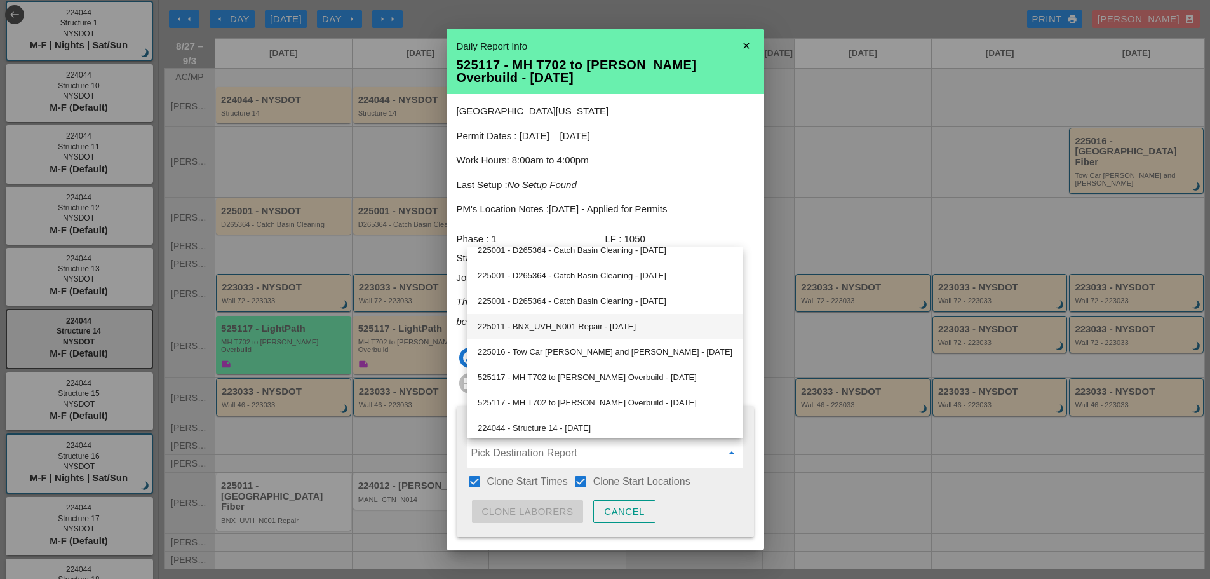
scroll to position [399, 0]
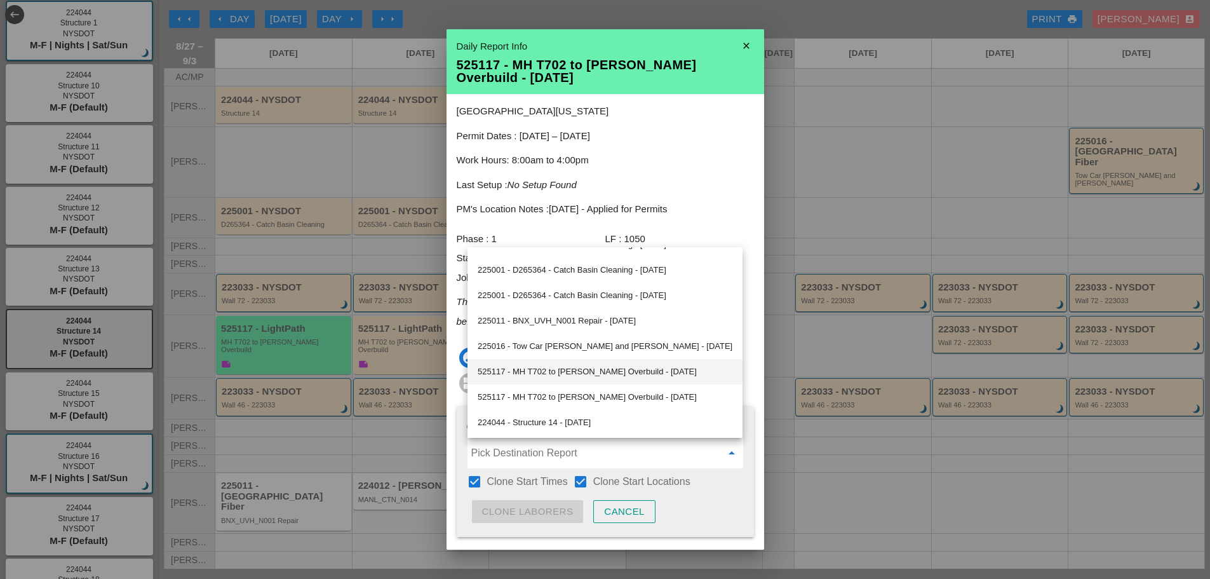
click at [592, 369] on div "525117 - MH T702 to Boldyn MH Overbuild - 08/28/2025" at bounding box center [605, 371] width 255 height 15
type input "525117 - MH T702 to Boldyn MH Overbuild - 08/28/2025"
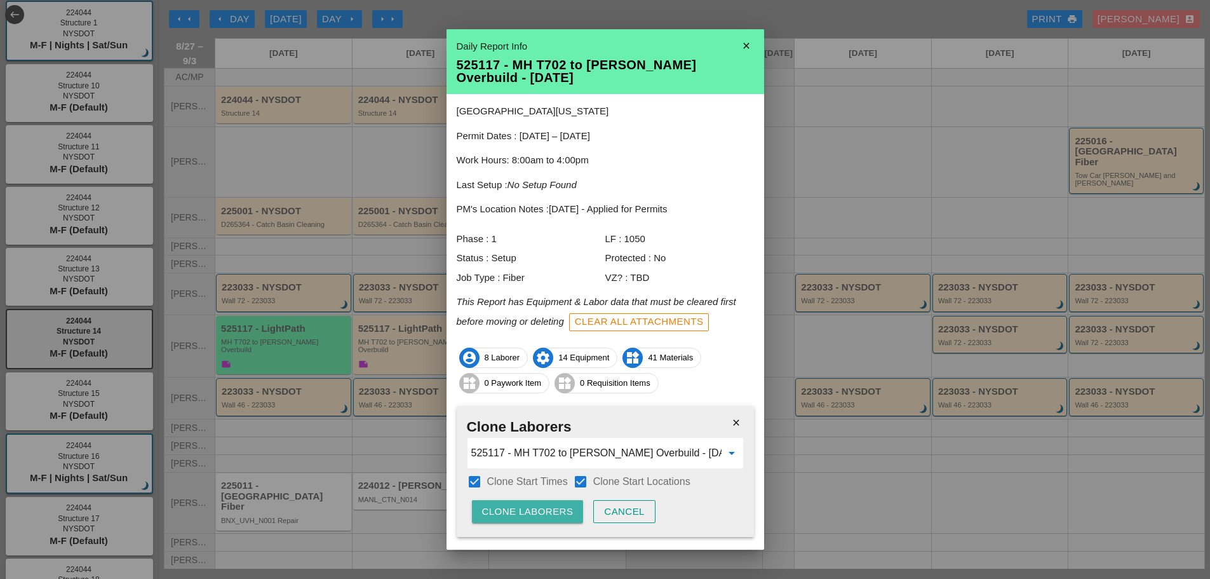
click at [557, 510] on div "Clone Laborers" at bounding box center [527, 511] width 91 height 15
click at [556, 506] on div "Clone Laborers" at bounding box center [527, 511] width 91 height 15
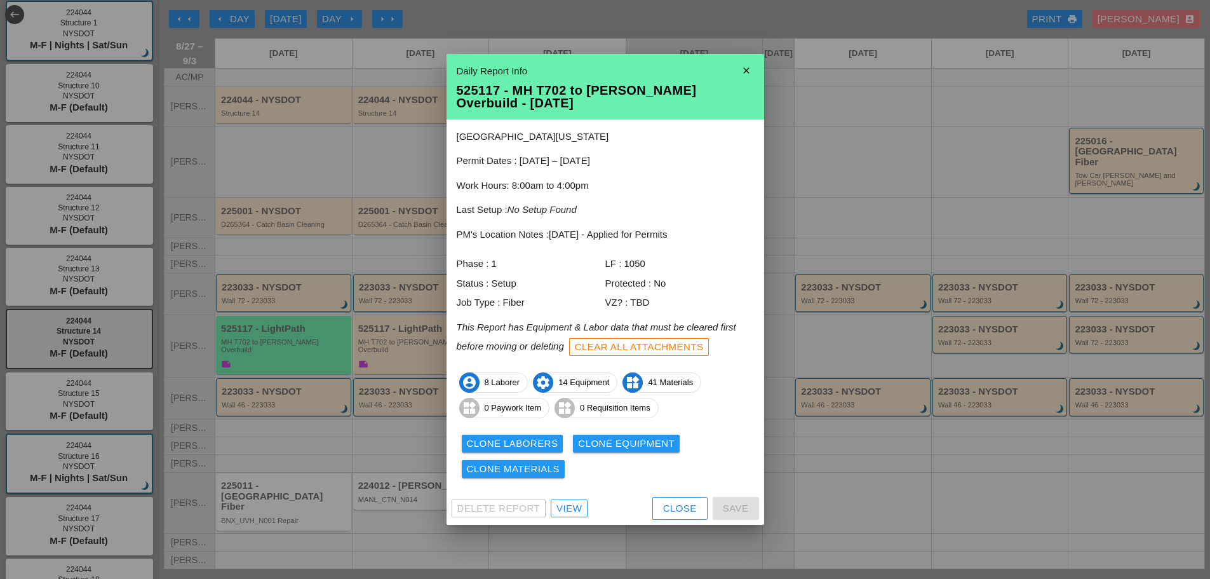
click at [744, 69] on icon "close" at bounding box center [745, 70] width 25 height 25
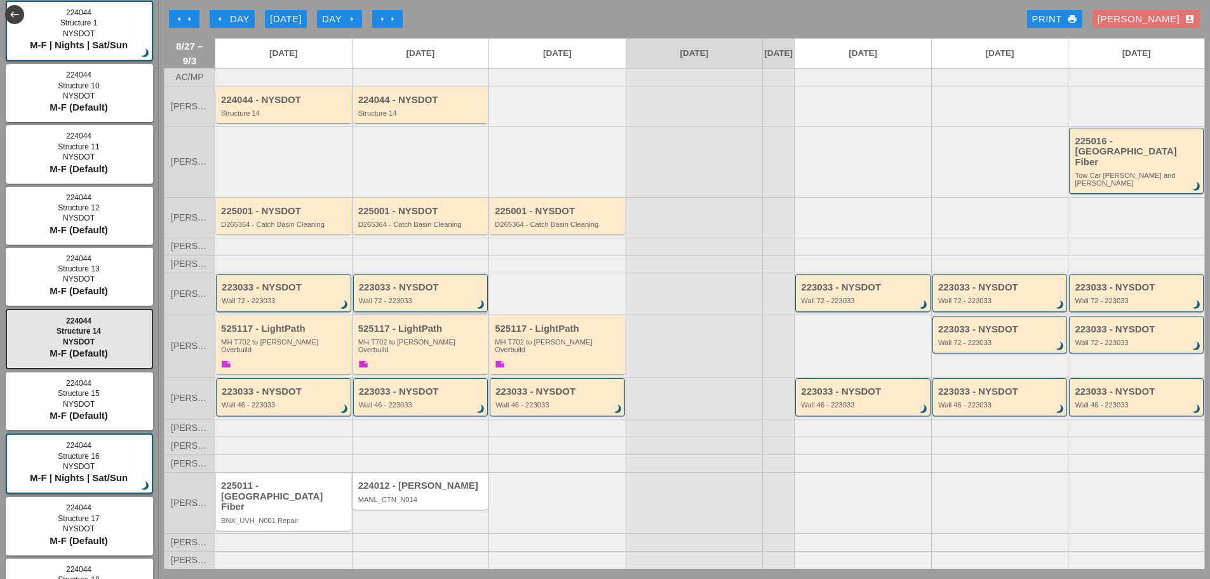
click at [422, 300] on div "223033 - NYSDOT Wall 72 - 223033 brightness_3" at bounding box center [422, 293] width 126 height 23
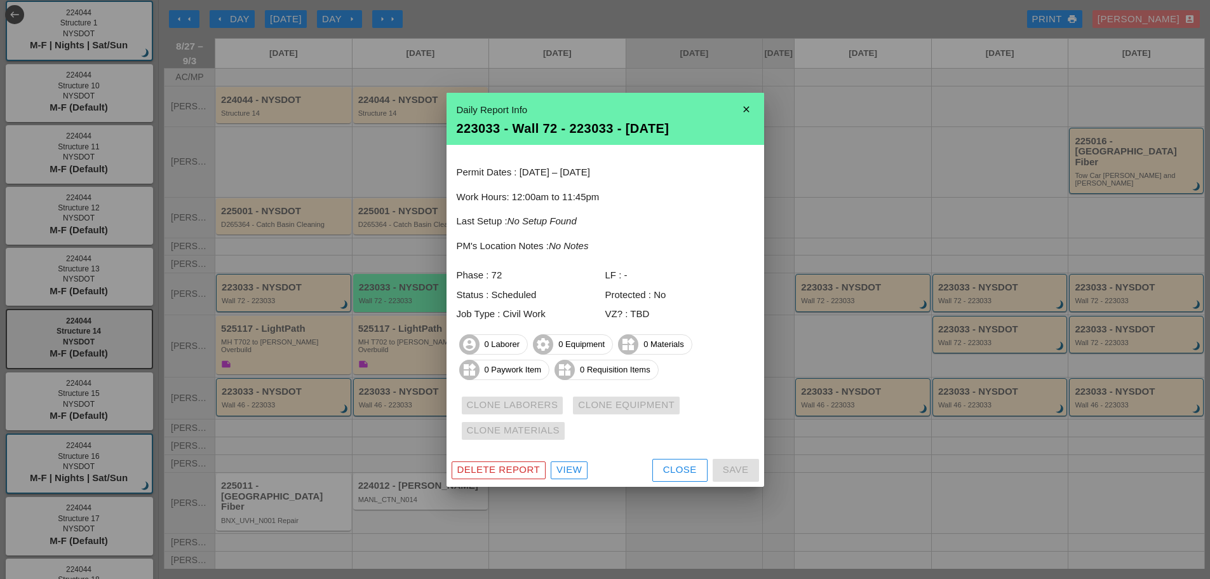
click at [750, 112] on icon "close" at bounding box center [745, 109] width 25 height 25
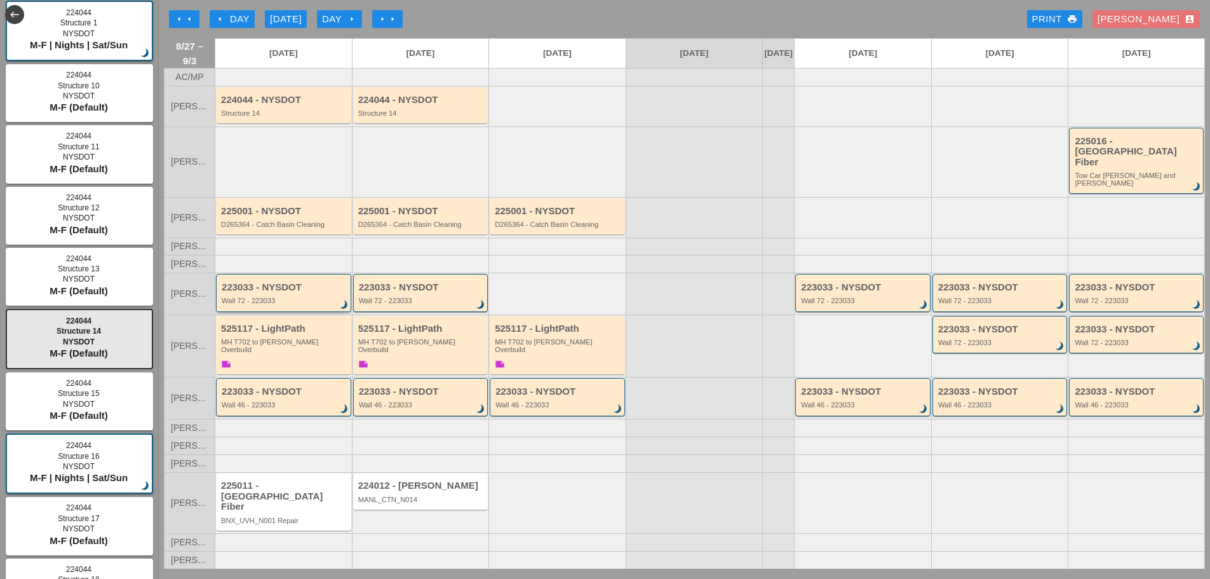
click at [281, 304] on div "Wall 72 - 223033" at bounding box center [285, 301] width 126 height 8
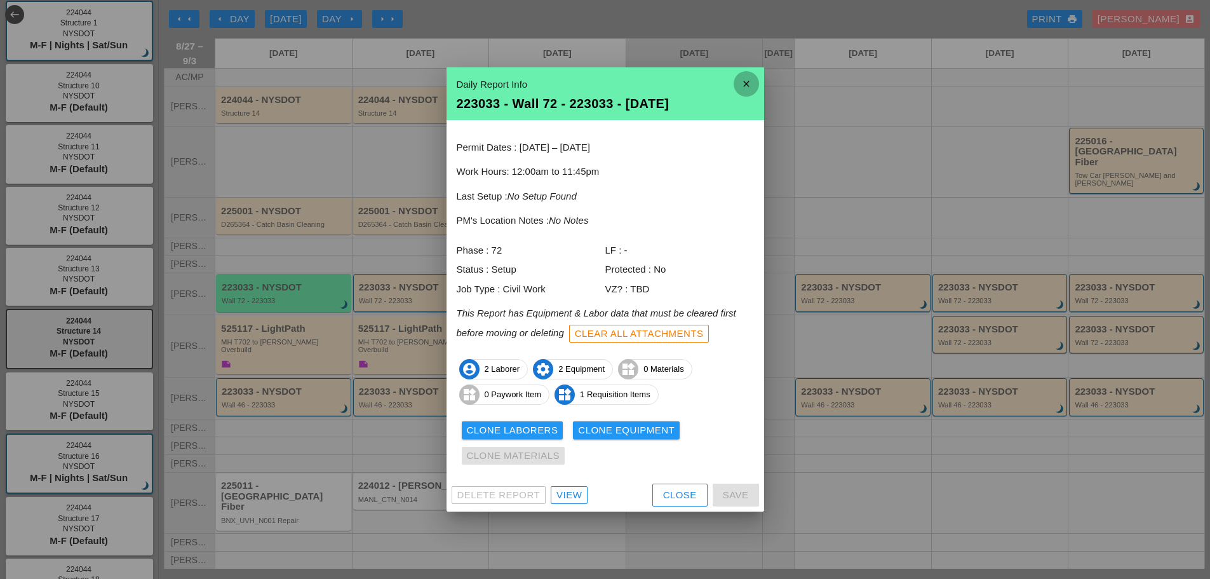
click at [740, 86] on icon "close" at bounding box center [745, 83] width 25 height 25
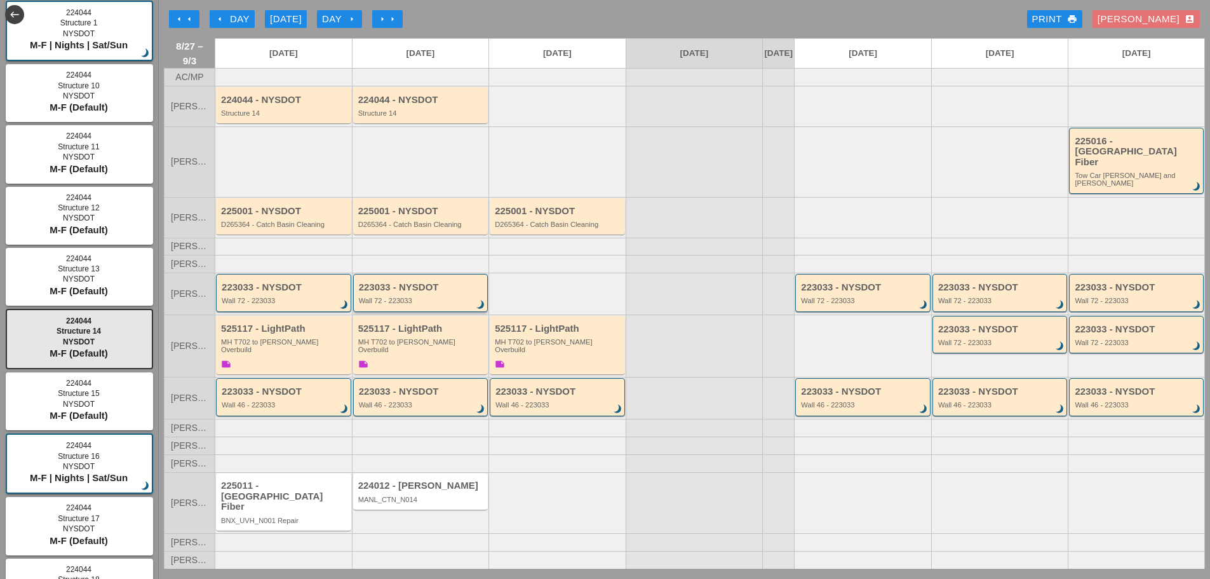
click at [415, 301] on div "223033 - NYSDOT Wall 72 - 223033 brightness_3" at bounding box center [422, 293] width 126 height 23
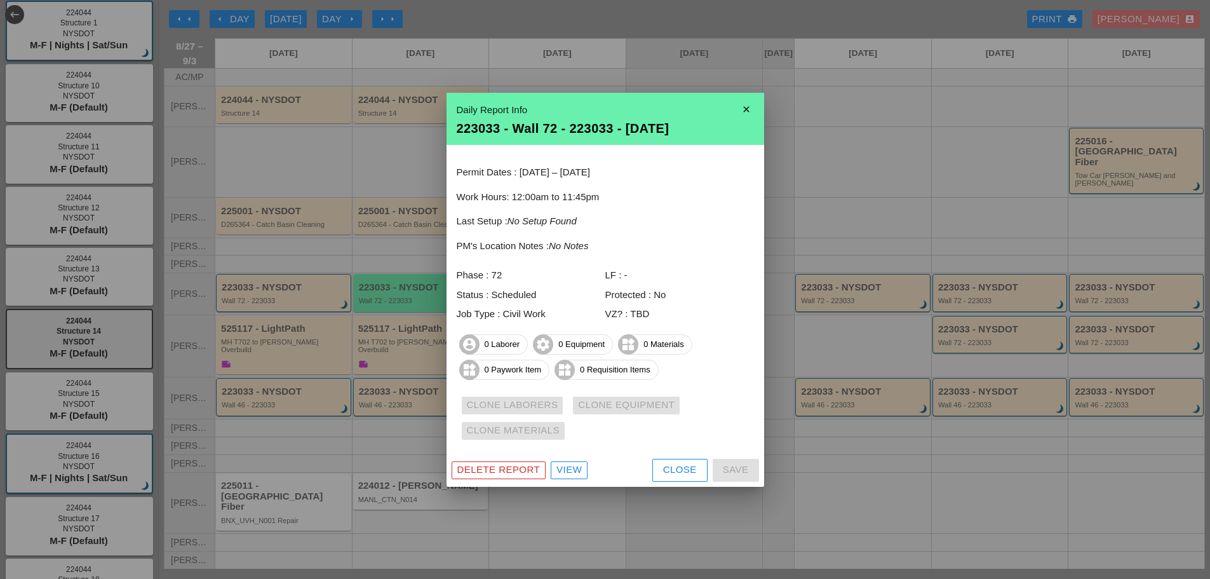
click at [749, 107] on icon "close" at bounding box center [745, 109] width 25 height 25
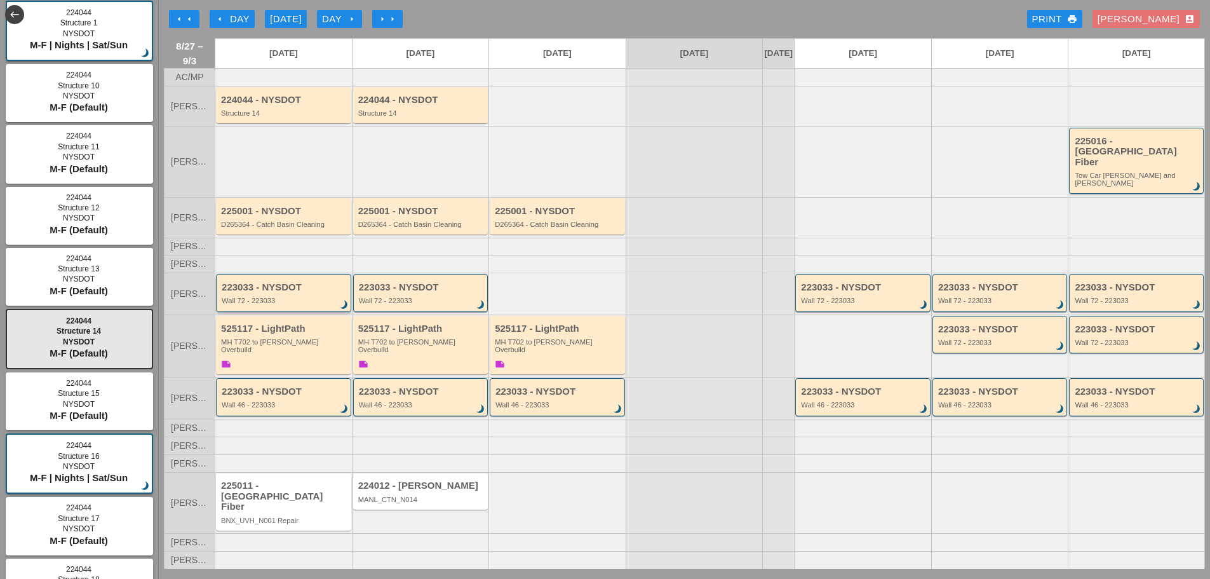
click at [238, 304] on div "Wall 72 - 223033" at bounding box center [285, 301] width 126 height 8
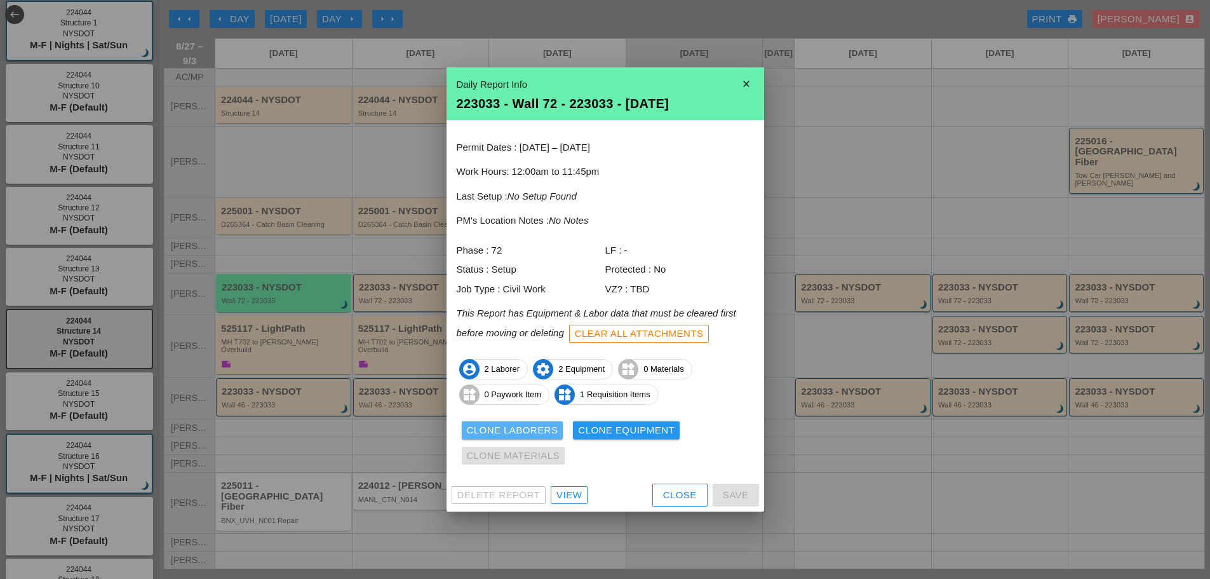
click at [473, 428] on div "Clone Laborers" at bounding box center [512, 430] width 91 height 15
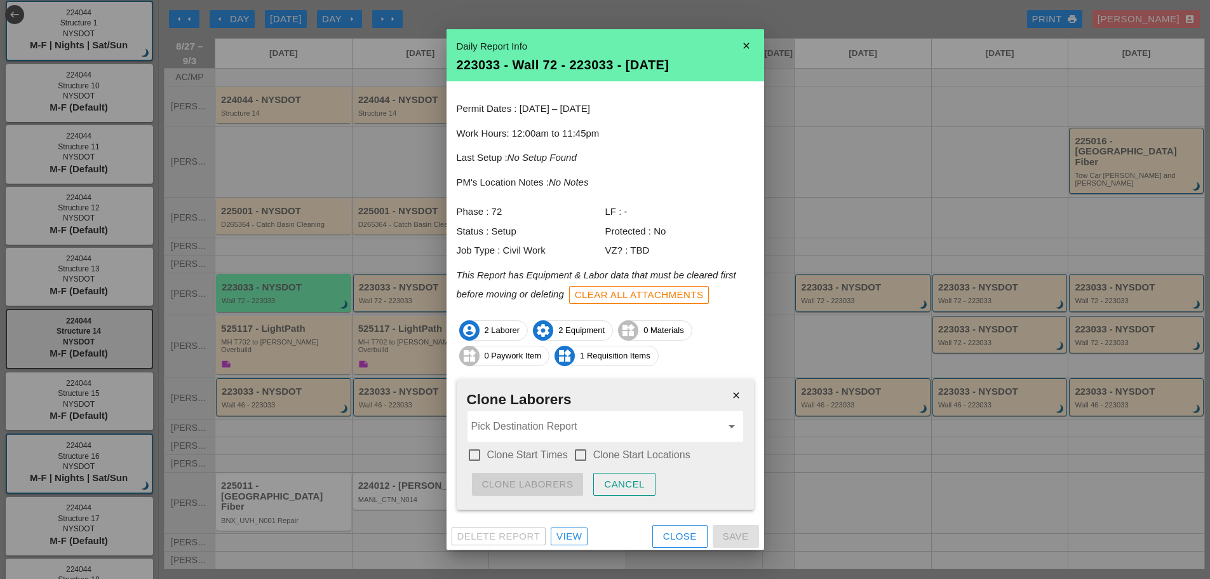
click at [474, 455] on div at bounding box center [475, 455] width 22 height 22
checkbox input "true"
click at [584, 453] on div at bounding box center [581, 455] width 22 height 22
checkbox input "true"
click at [558, 430] on input "Pick Destination Report" at bounding box center [596, 426] width 250 height 20
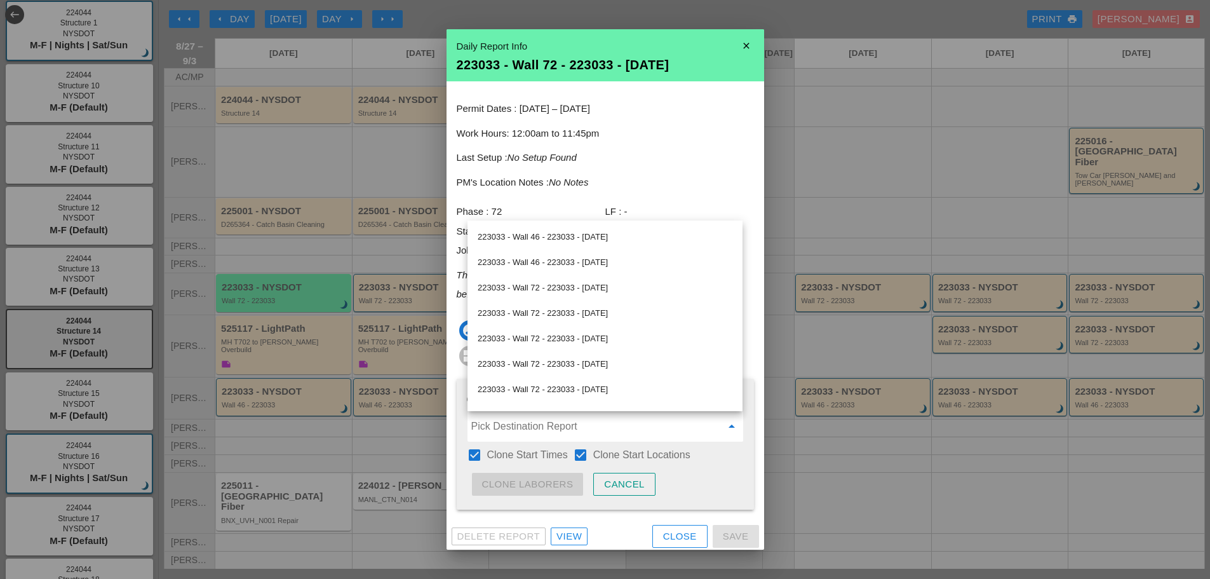
scroll to position [64, 0]
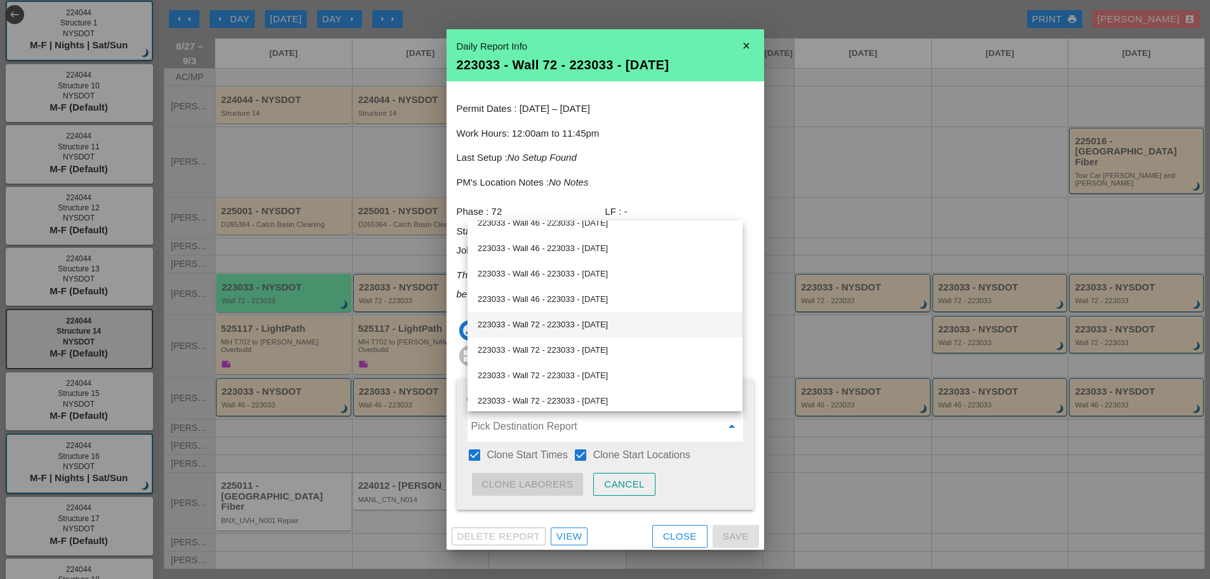
click at [577, 321] on div "223033 - Wall 72 - 223033 - 08/28/2025" at bounding box center [605, 324] width 255 height 15
type input "223033 - Wall 72 - 223033 - 08/28/2025"
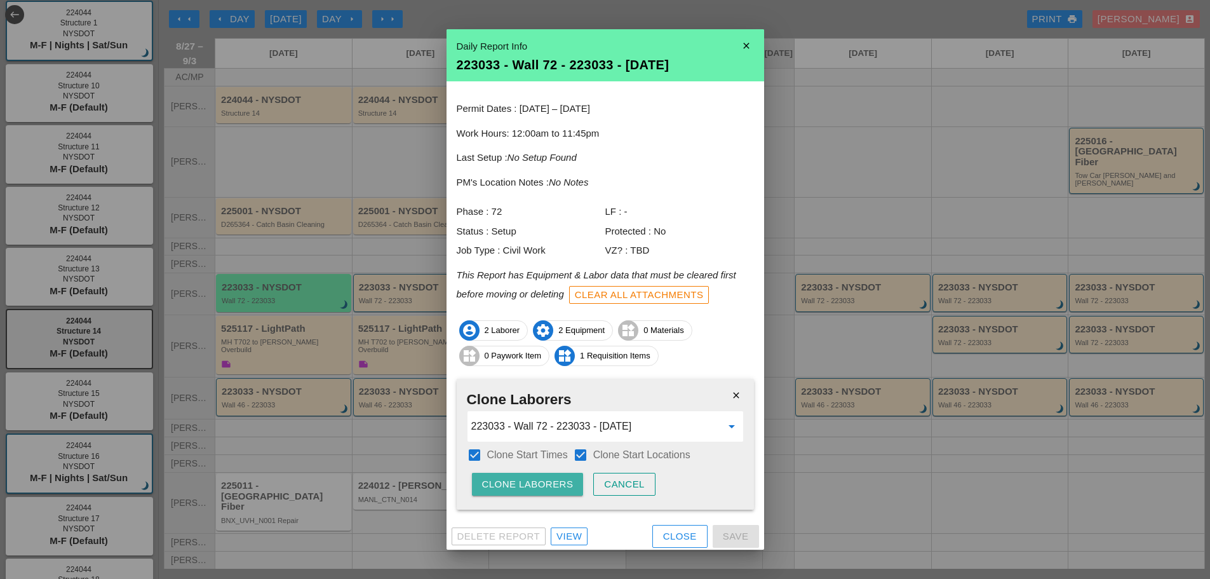
click at [533, 483] on div "Clone Laborers" at bounding box center [527, 484] width 91 height 15
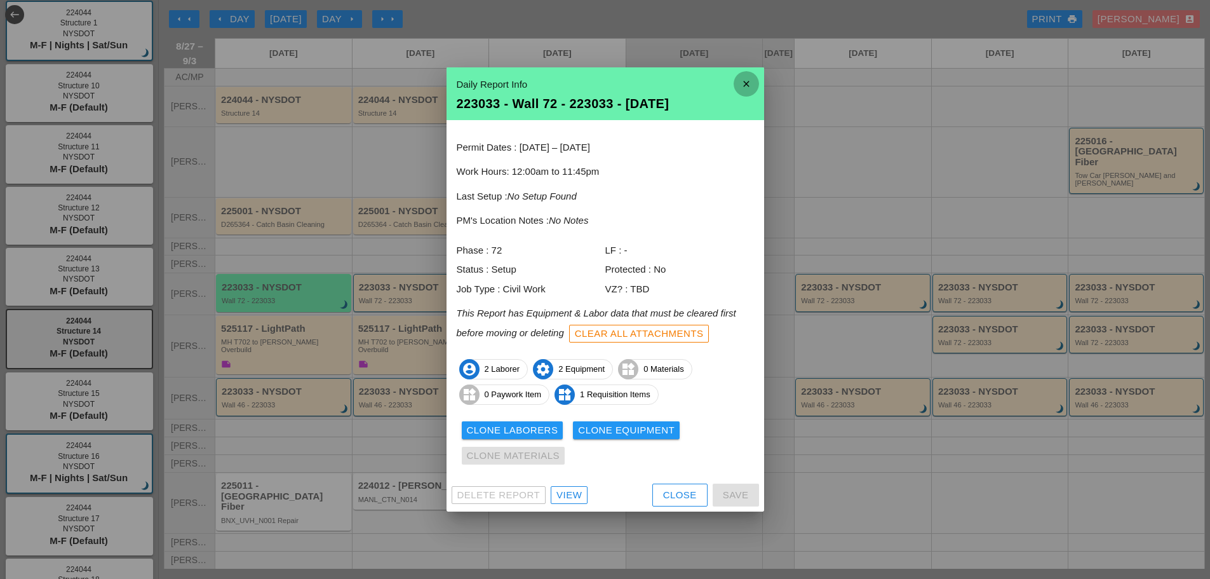
click at [744, 84] on icon "close" at bounding box center [745, 83] width 25 height 25
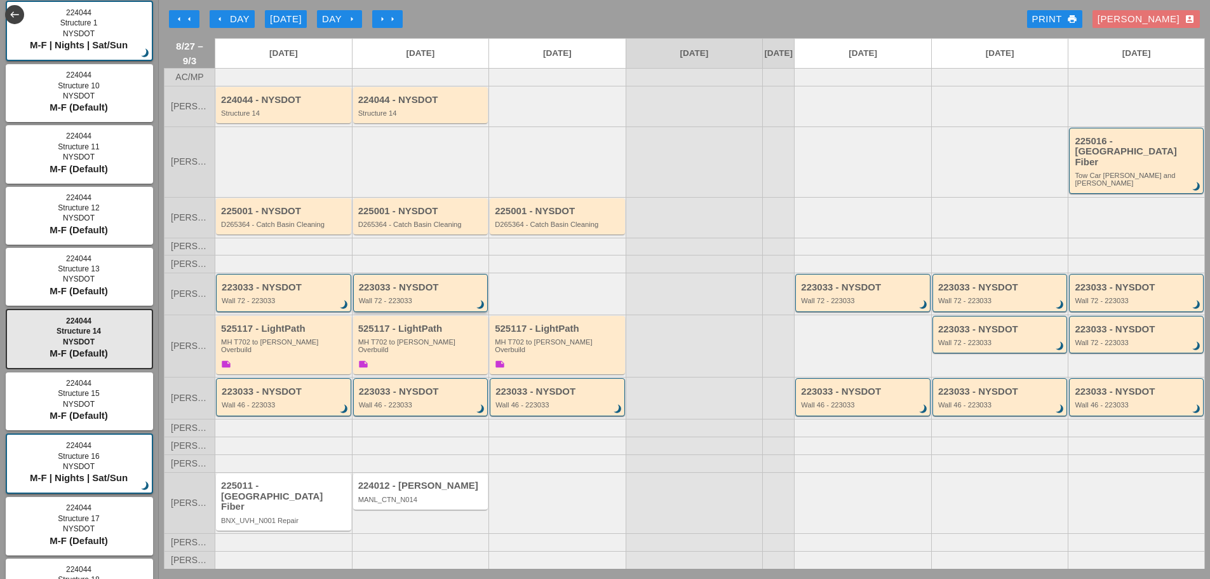
click at [430, 311] on div "223033 - NYSDOT Wall 72 - 223033 brightness_3" at bounding box center [420, 292] width 135 height 37
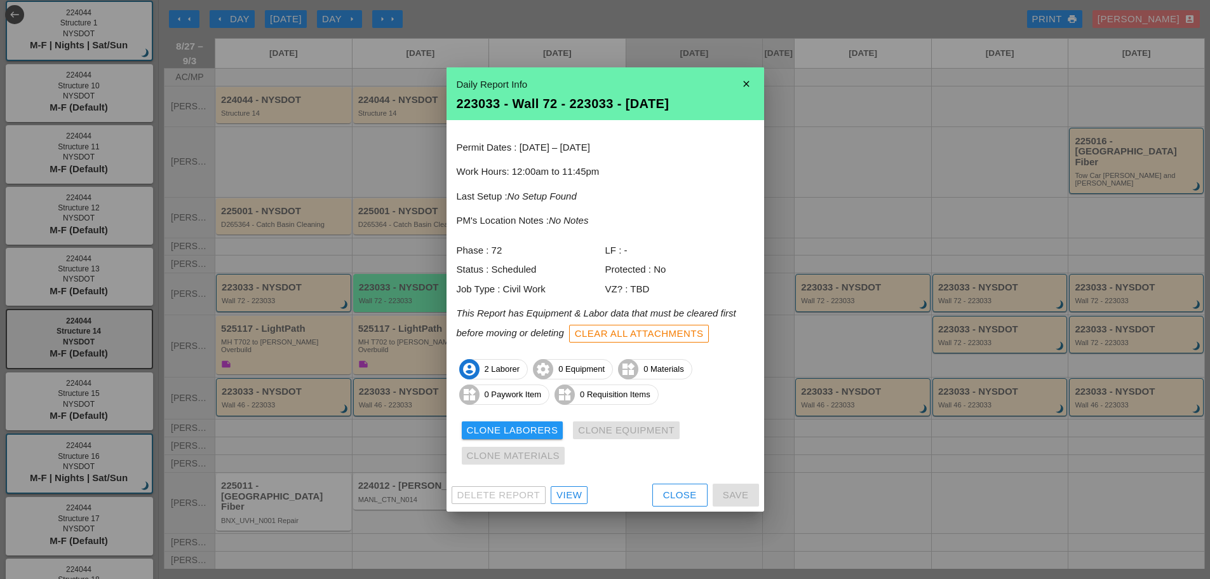
click at [748, 81] on icon "close" at bounding box center [745, 83] width 25 height 25
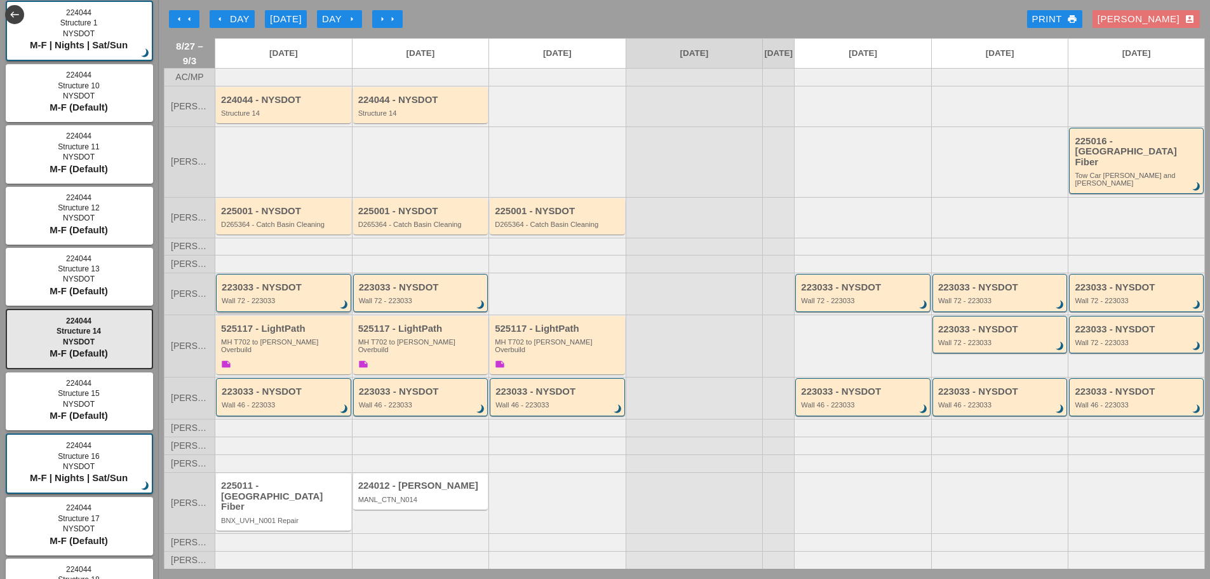
click at [251, 304] on div "Wall 72 - 223033" at bounding box center [285, 301] width 126 height 8
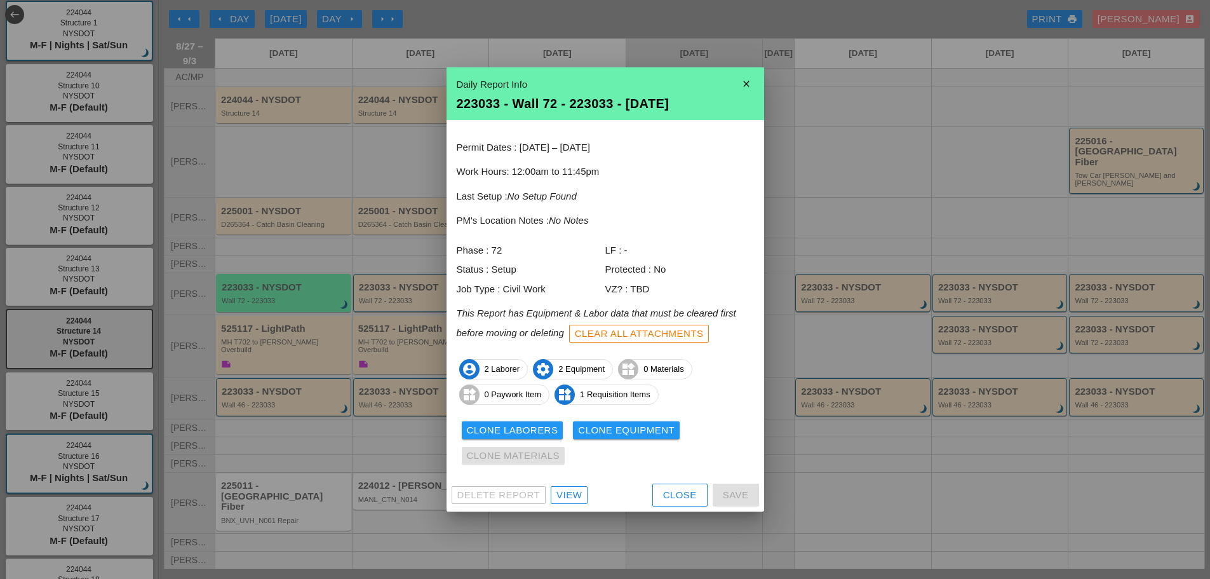
click at [587, 433] on div "Clone Equipment" at bounding box center [626, 430] width 97 height 15
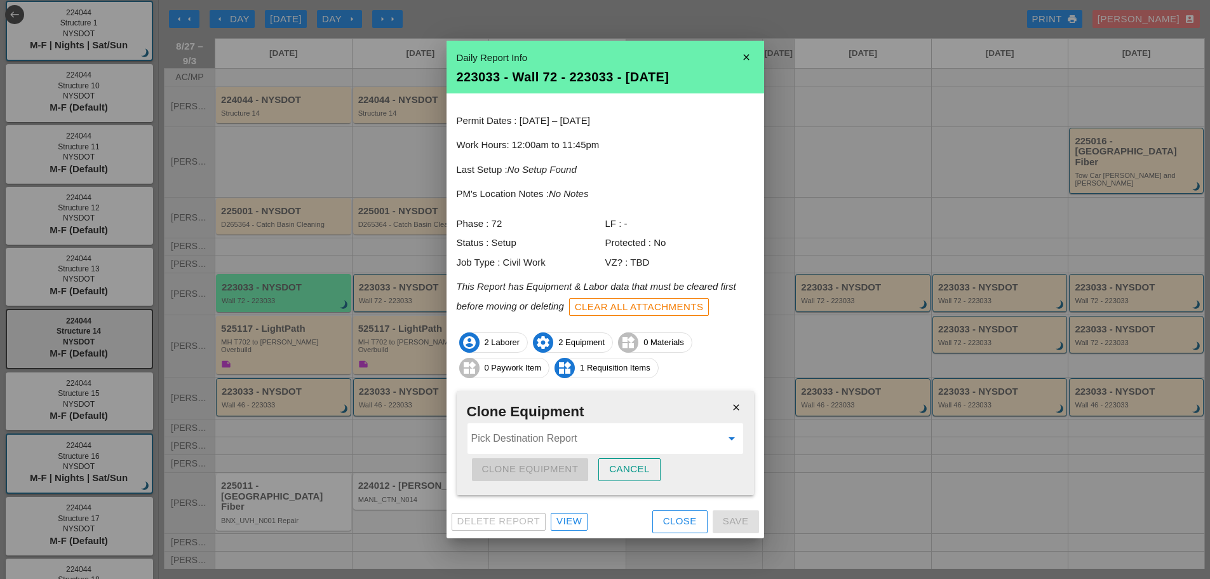
click at [545, 441] on input "Pick Destination Report" at bounding box center [596, 438] width 250 height 20
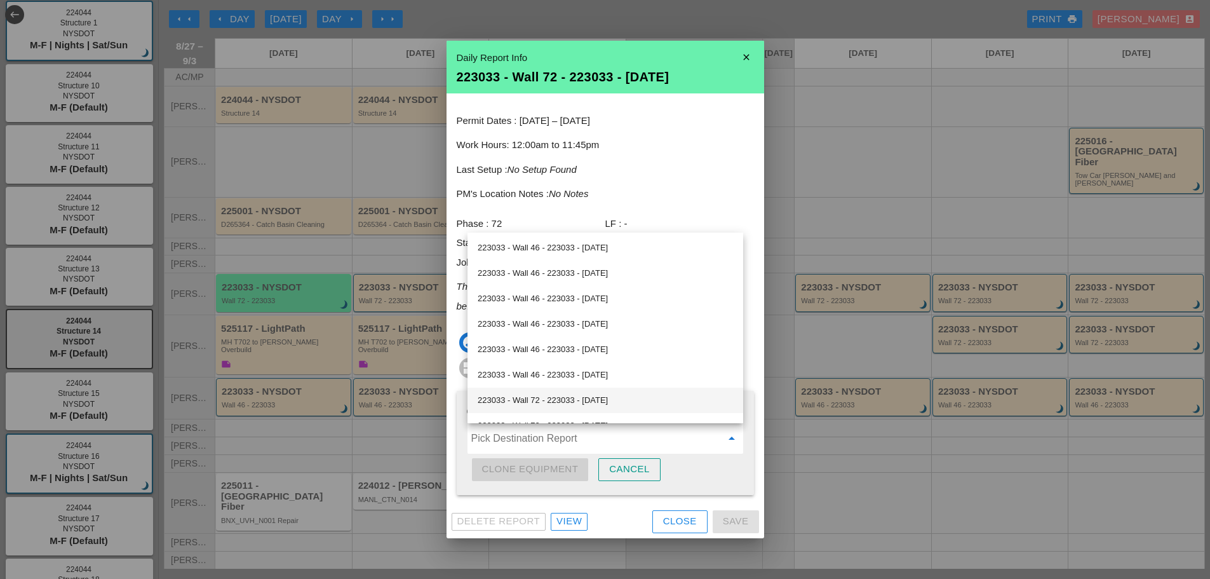
click at [613, 403] on div "223033 - Wall 72 - 223033 - 08/28/2025" at bounding box center [605, 399] width 255 height 15
type input "223033 - Wall 72 - 223033 - 08/28/2025"
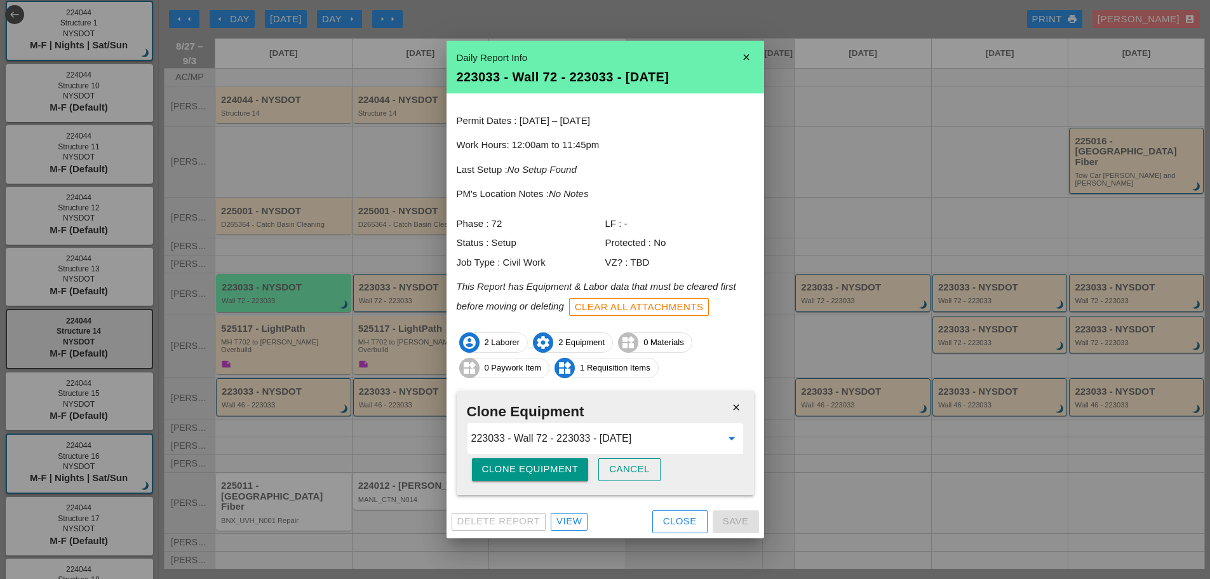
click at [554, 464] on div "Clone Equipment" at bounding box center [530, 469] width 97 height 15
click at [554, 464] on div "Are you sure?" at bounding box center [522, 469] width 81 height 15
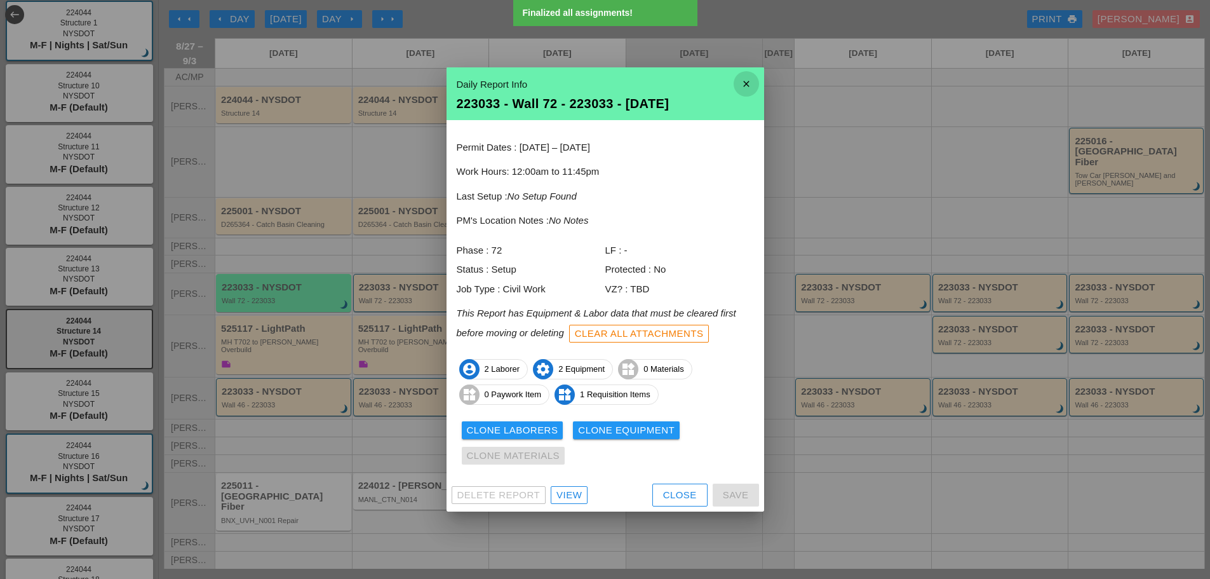
click at [743, 78] on icon "close" at bounding box center [745, 83] width 25 height 25
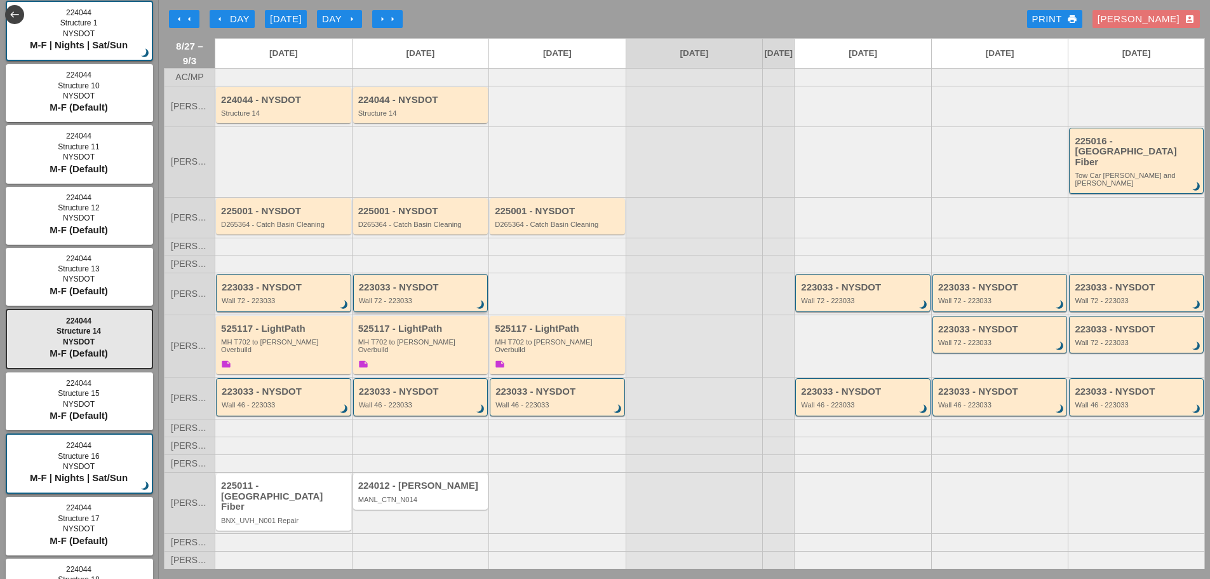
click at [422, 302] on div "223033 - NYSDOT Wall 72 - 223033 brightness_3" at bounding box center [422, 293] width 126 height 23
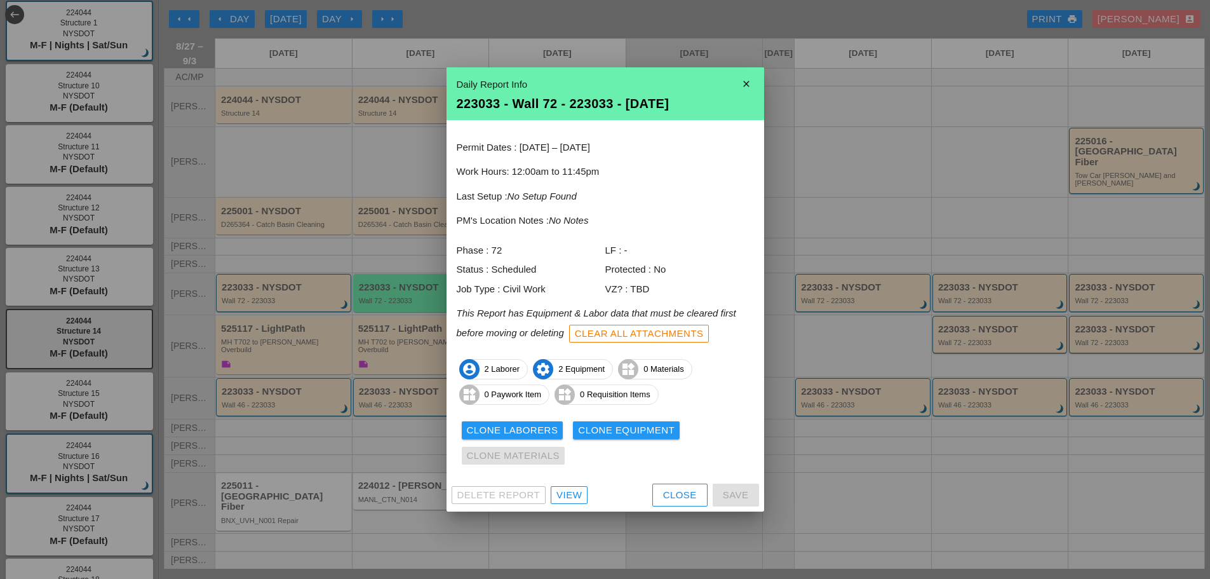
click at [742, 81] on icon "close" at bounding box center [745, 83] width 25 height 25
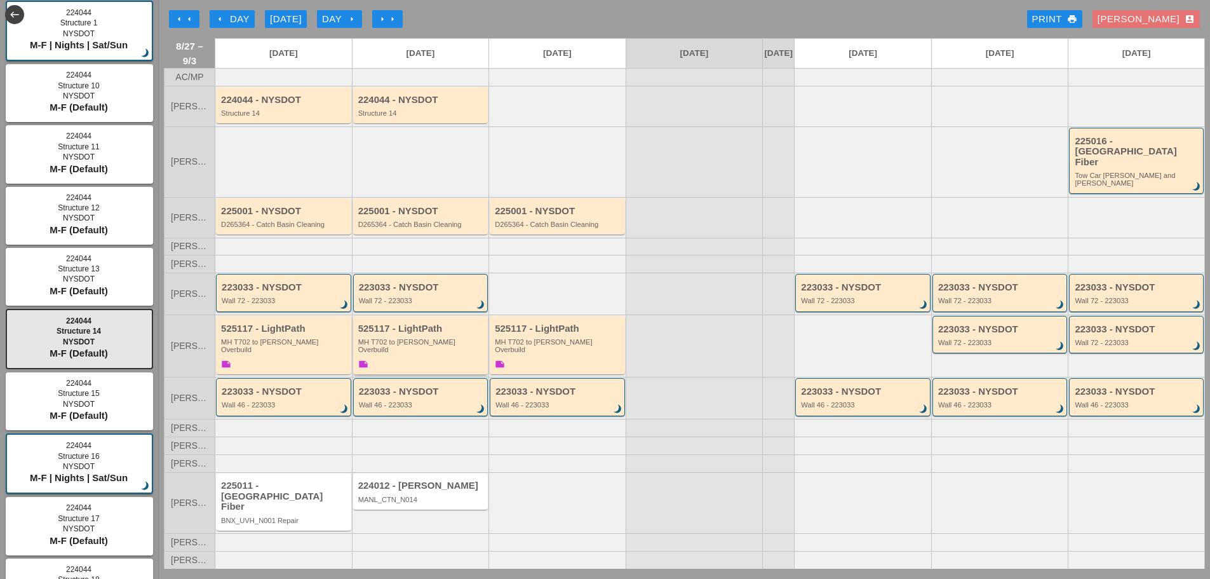
click at [381, 360] on div "525117 - LightPath MH T702 to Boldyn MH Overbuild note" at bounding box center [421, 347] width 127 height 48
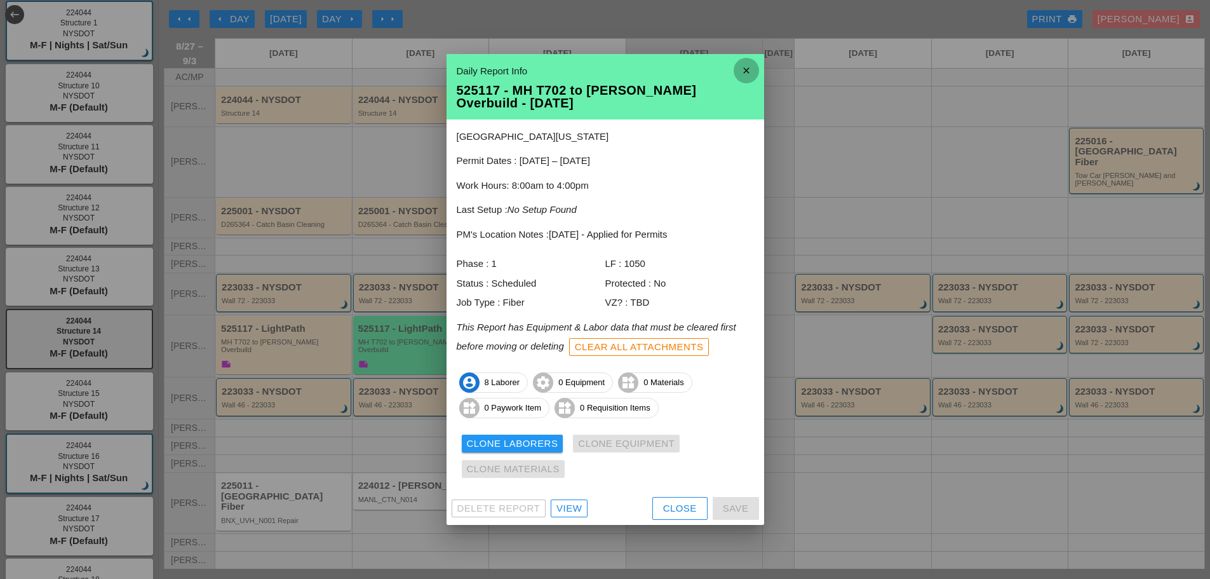
click at [739, 76] on icon "close" at bounding box center [745, 70] width 25 height 25
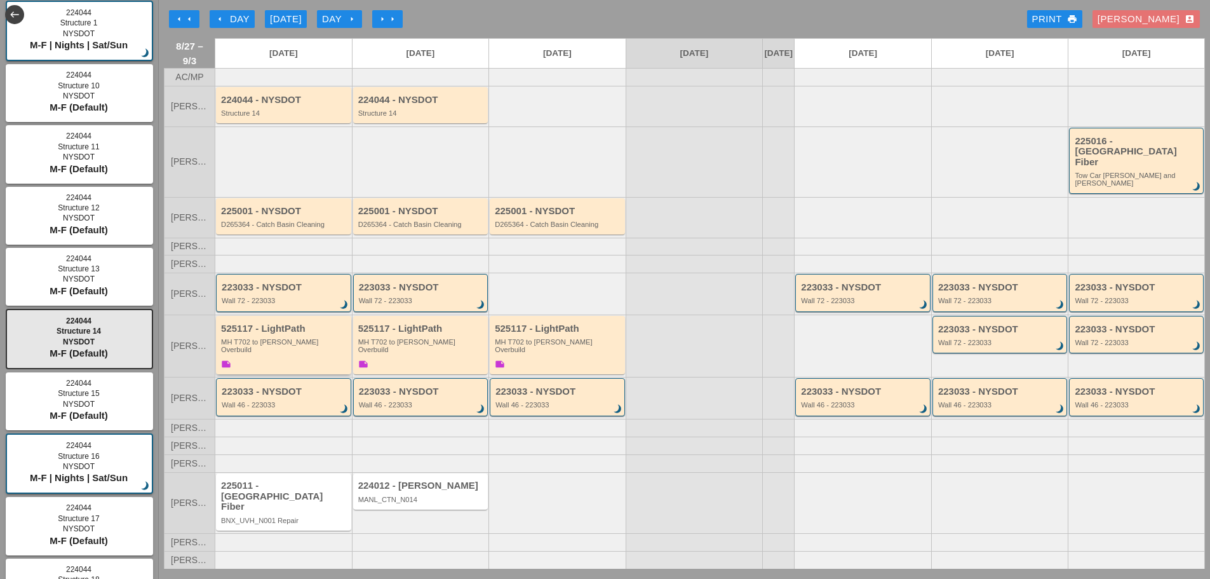
click at [300, 357] on div "525117 - LightPath MH T702 to Boldyn MH Overbuild note" at bounding box center [284, 347] width 127 height 48
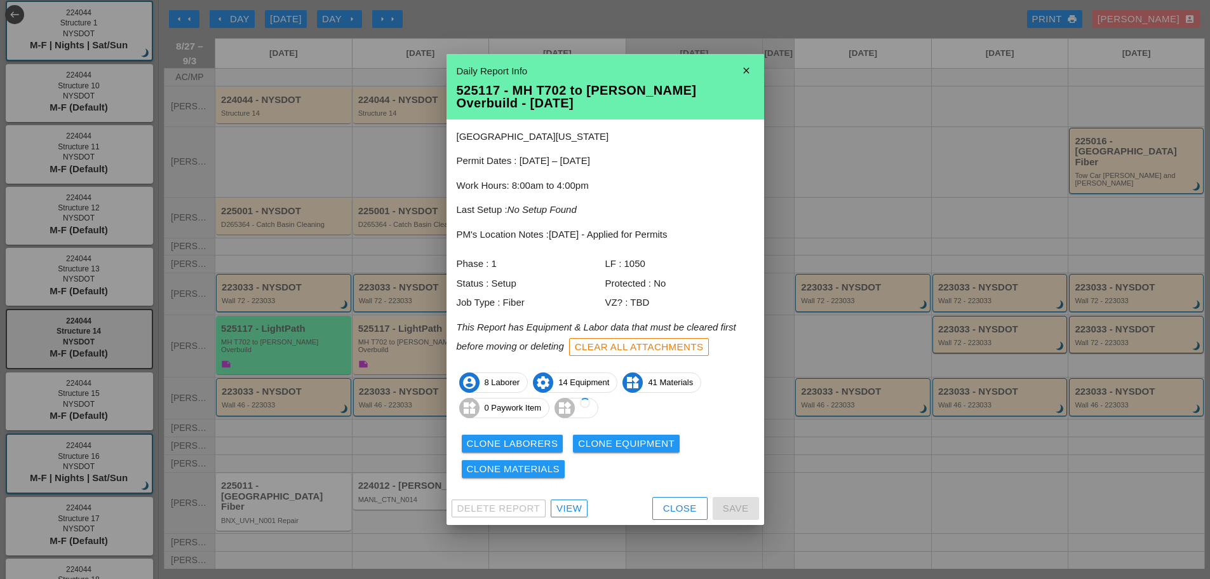
click at [580, 439] on div "Clone Equipment" at bounding box center [626, 443] width 97 height 15
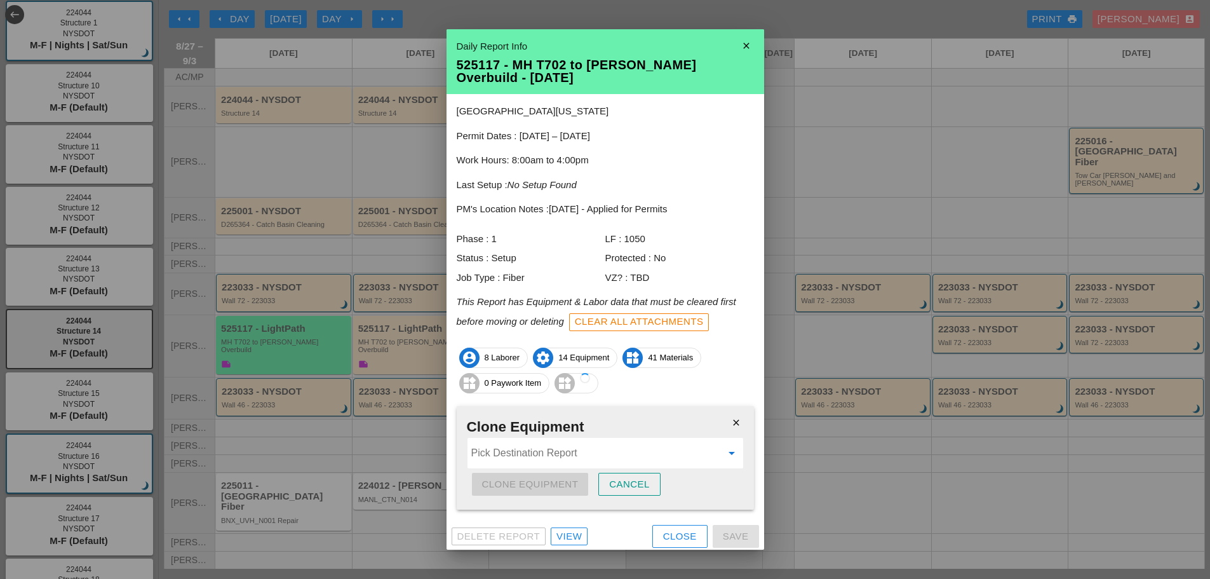
click at [488, 446] on input "Pick Destination Report" at bounding box center [596, 453] width 250 height 20
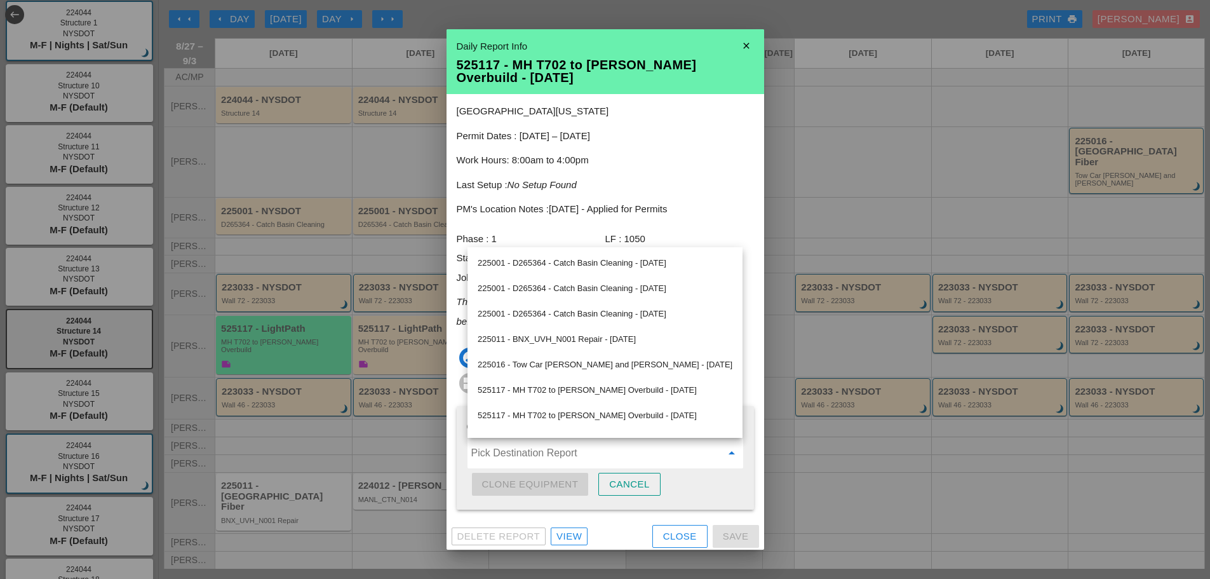
scroll to position [381, 0]
click at [541, 390] on div "525117 - MH T702 to Boldyn MH Overbuild - 08/28/2025" at bounding box center [605, 389] width 255 height 15
type input "525117 - MH T702 to Boldyn MH Overbuild - 08/28/2025"
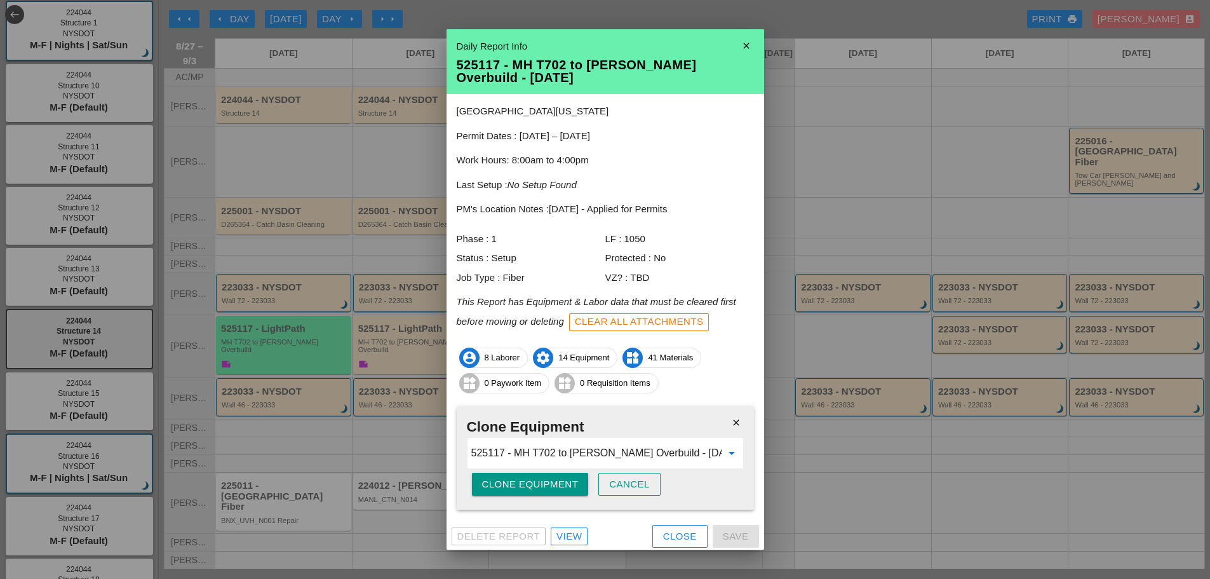
click at [559, 485] on div "Clone Equipment" at bounding box center [530, 484] width 97 height 15
click at [559, 485] on div "Are you sure?" at bounding box center [522, 484] width 81 height 15
click at [559, 485] on div "Clone Equipment" at bounding box center [530, 484] width 97 height 15
click at [559, 485] on div "Are you sure?" at bounding box center [522, 484] width 81 height 15
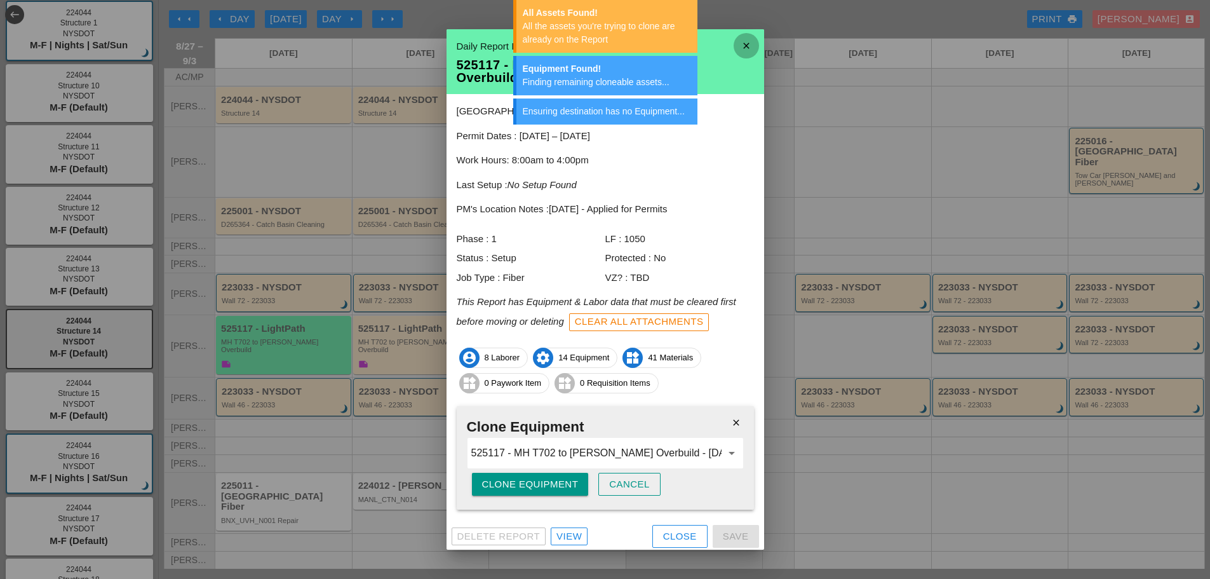
click at [733, 39] on icon "close" at bounding box center [745, 45] width 25 height 25
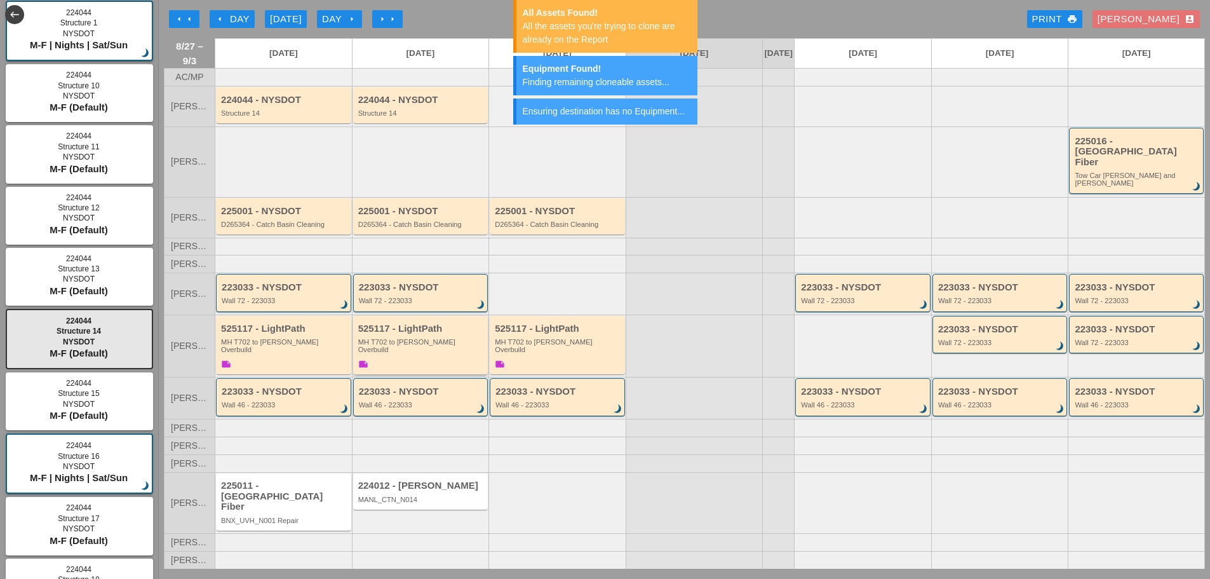
click at [439, 357] on div "525117 - LightPath MH T702 to Boldyn MH Overbuild note" at bounding box center [421, 347] width 127 height 48
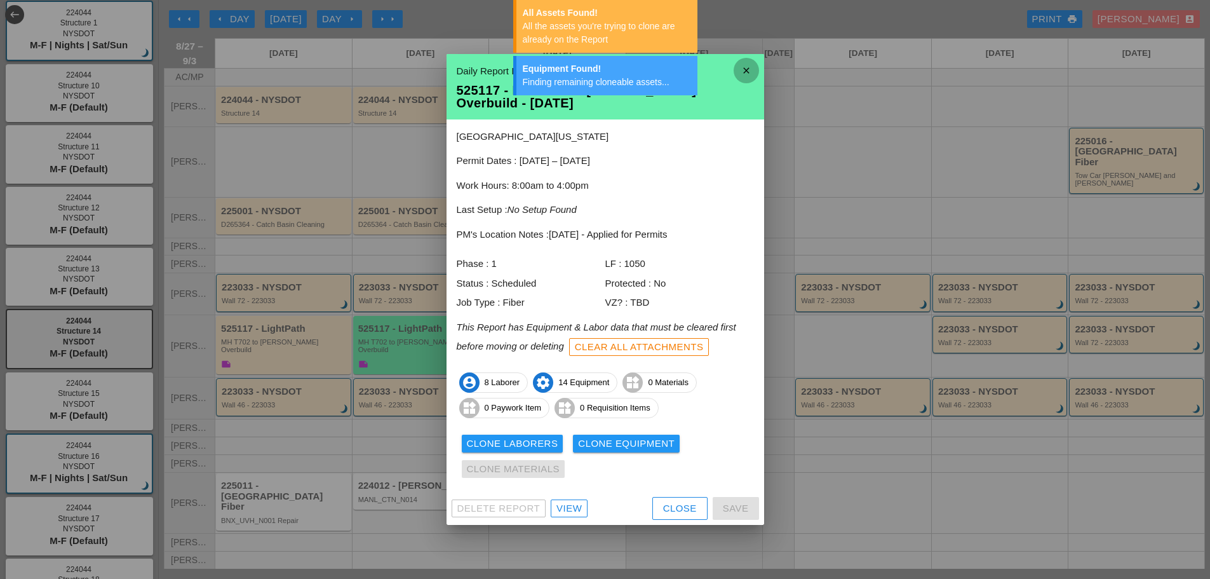
click at [757, 68] on icon "close" at bounding box center [745, 70] width 25 height 25
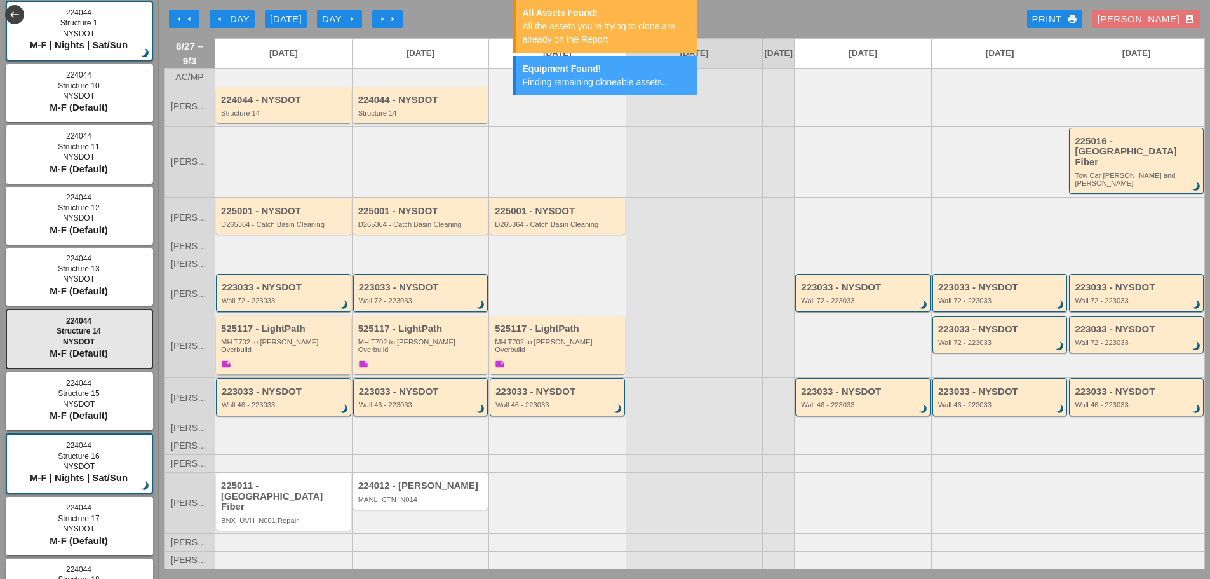
click at [294, 353] on div "MH T702 to [PERSON_NAME] Overbuild" at bounding box center [284, 346] width 127 height 16
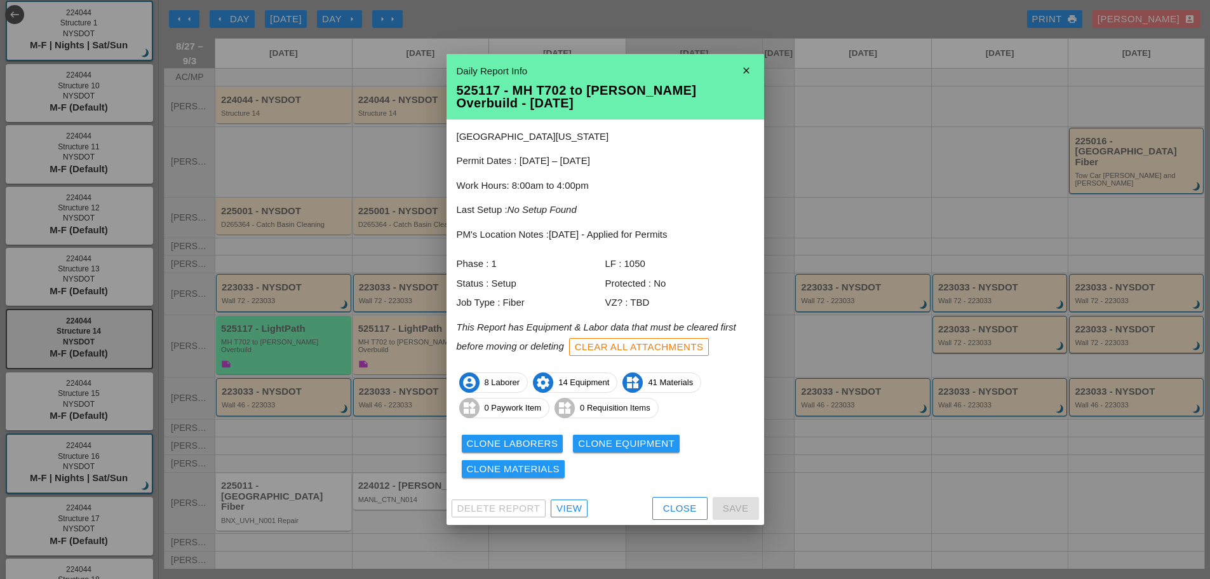
click at [500, 466] on div "Clone Materials" at bounding box center [513, 469] width 93 height 15
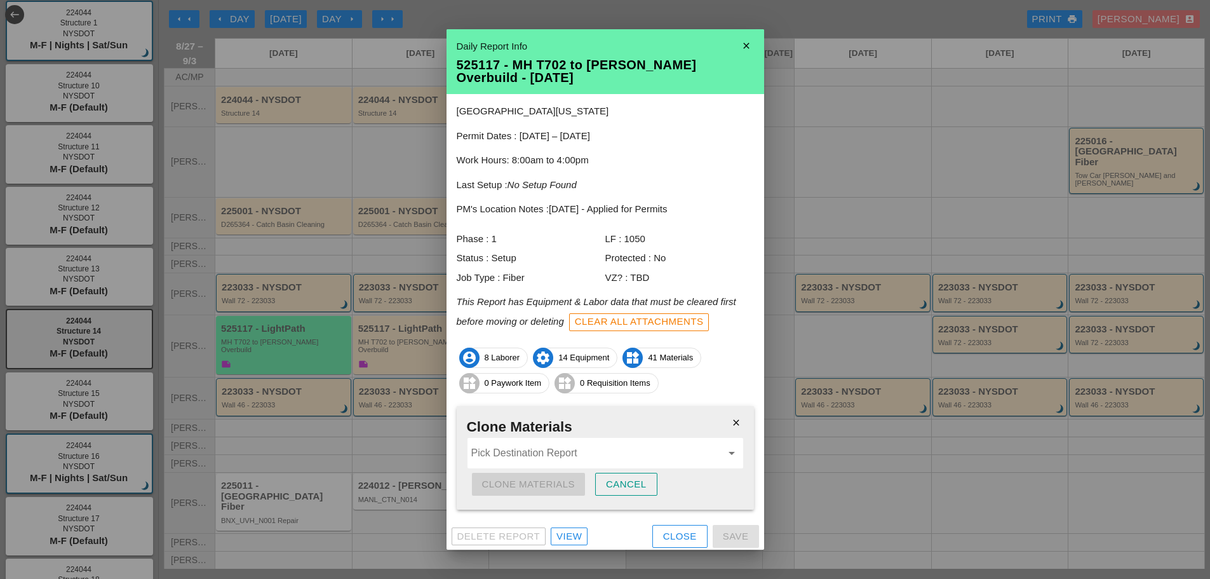
click at [502, 444] on input "Pick Destination Report" at bounding box center [596, 453] width 250 height 20
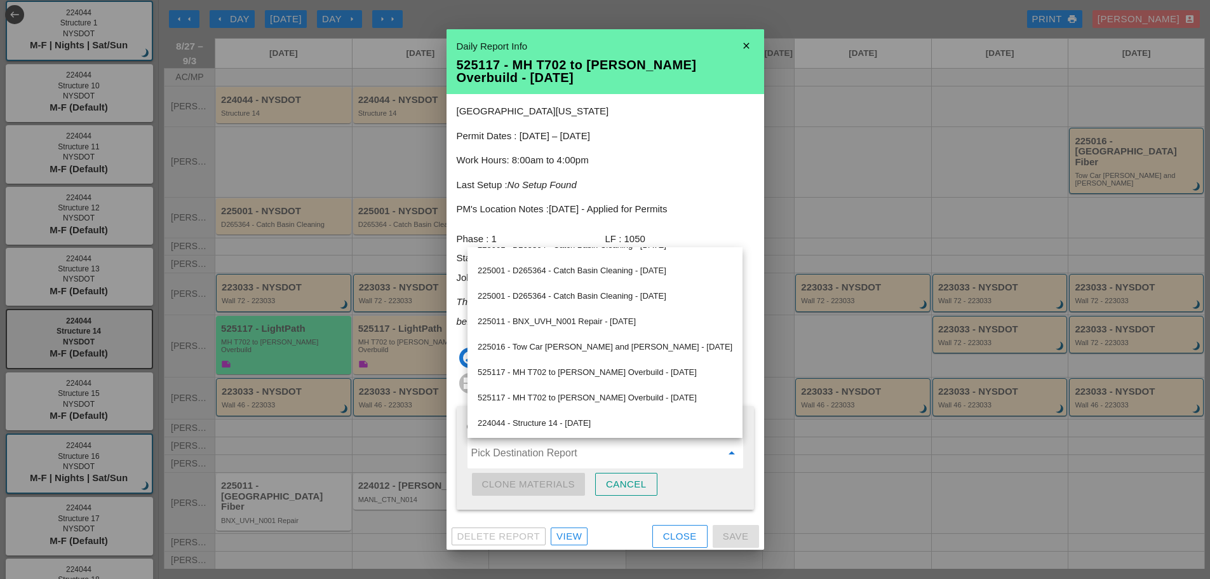
scroll to position [399, 0]
click at [575, 368] on div "525117 - MH T702 to Boldyn MH Overbuild - 08/28/2025" at bounding box center [605, 371] width 255 height 15
type input "525117 - MH T702 to Boldyn MH Overbuild - 08/28/2025"
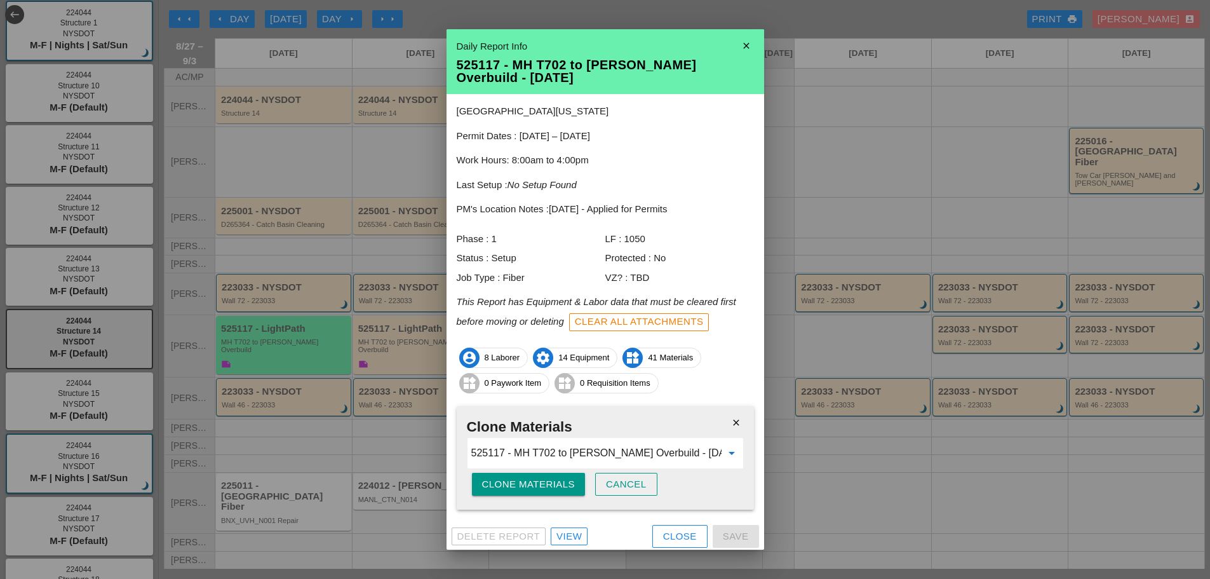
click at [549, 479] on div "Clone Materials" at bounding box center [528, 484] width 93 height 15
click at [549, 479] on div "Are you sure?" at bounding box center [522, 484] width 81 height 15
click at [549, 476] on button "Clone Materials" at bounding box center [529, 483] width 114 height 23
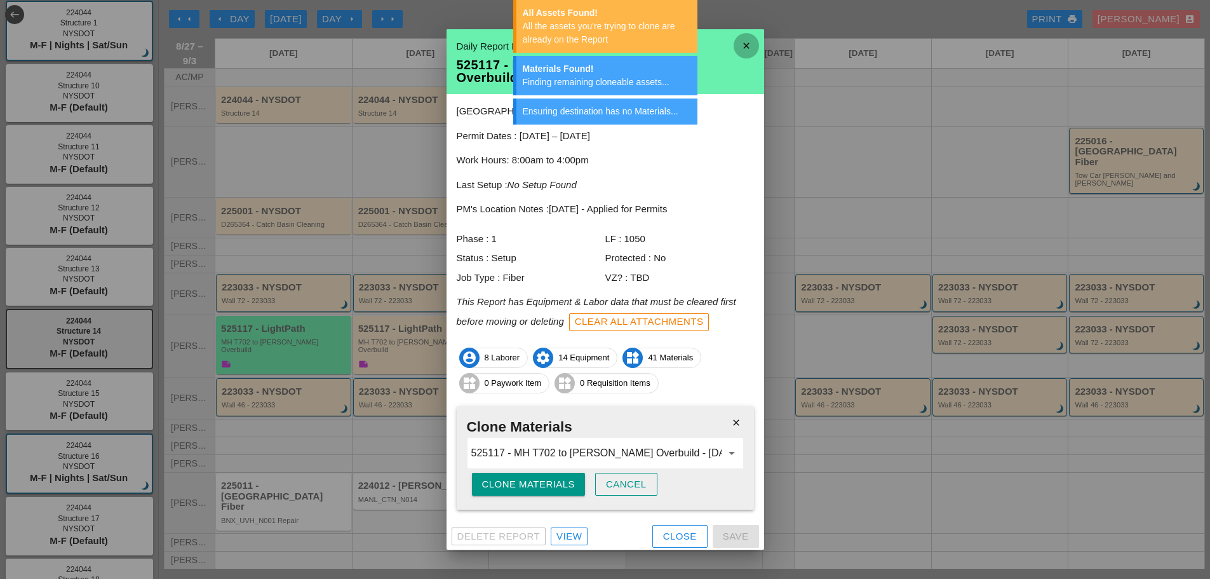
click at [740, 43] on icon "close" at bounding box center [745, 45] width 25 height 25
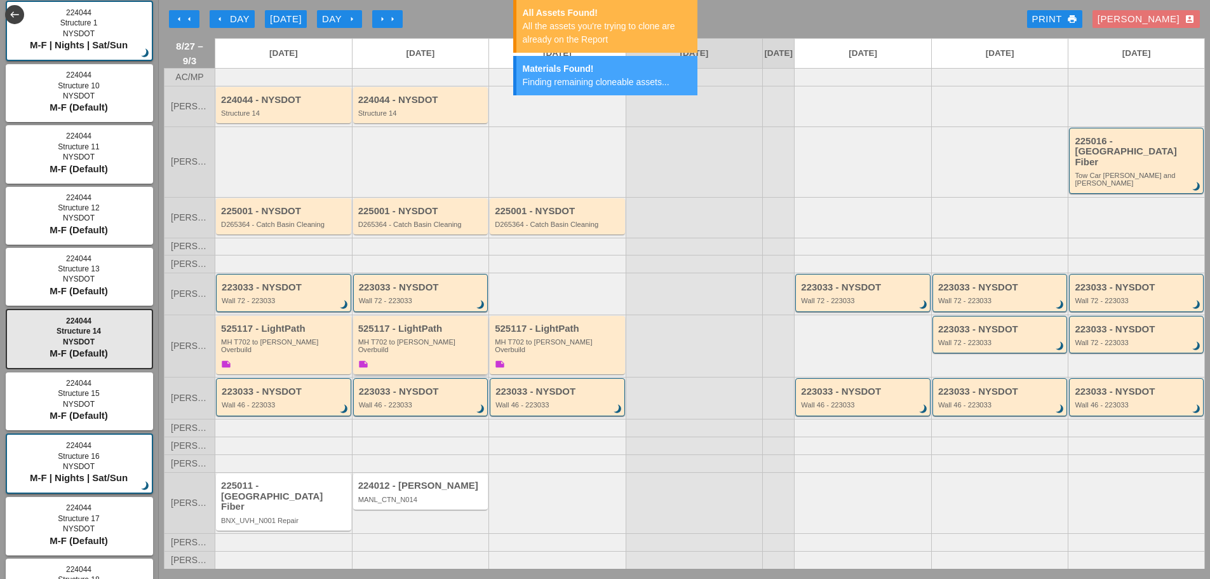
click at [431, 359] on div "525117 - LightPath MH T702 to Boldyn MH Overbuild note" at bounding box center [421, 347] width 127 height 48
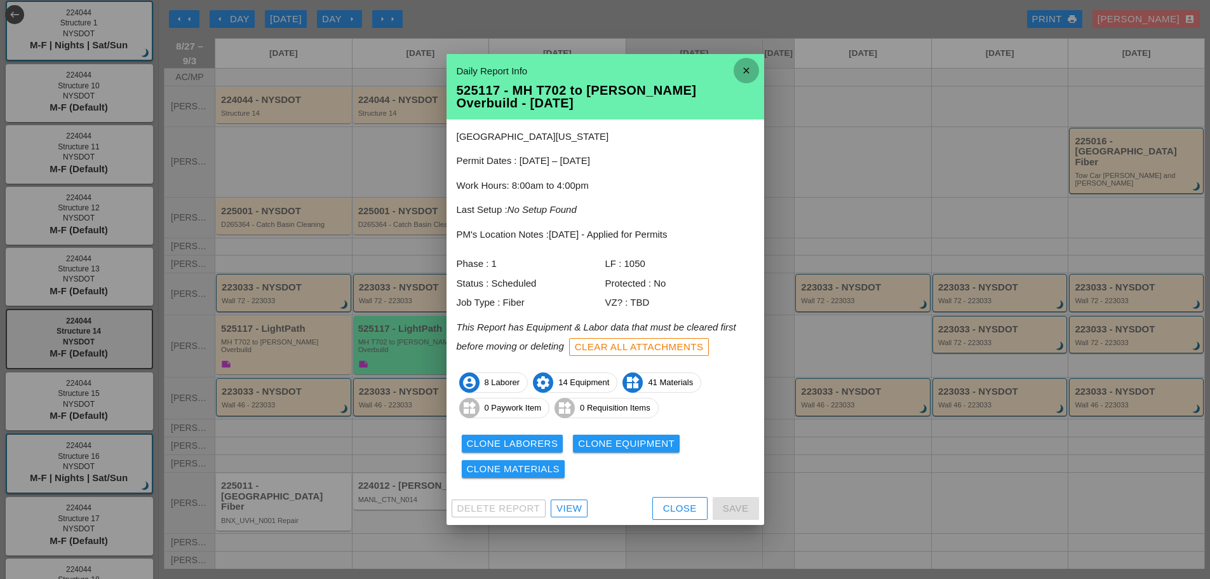
click at [741, 67] on icon "close" at bounding box center [745, 70] width 25 height 25
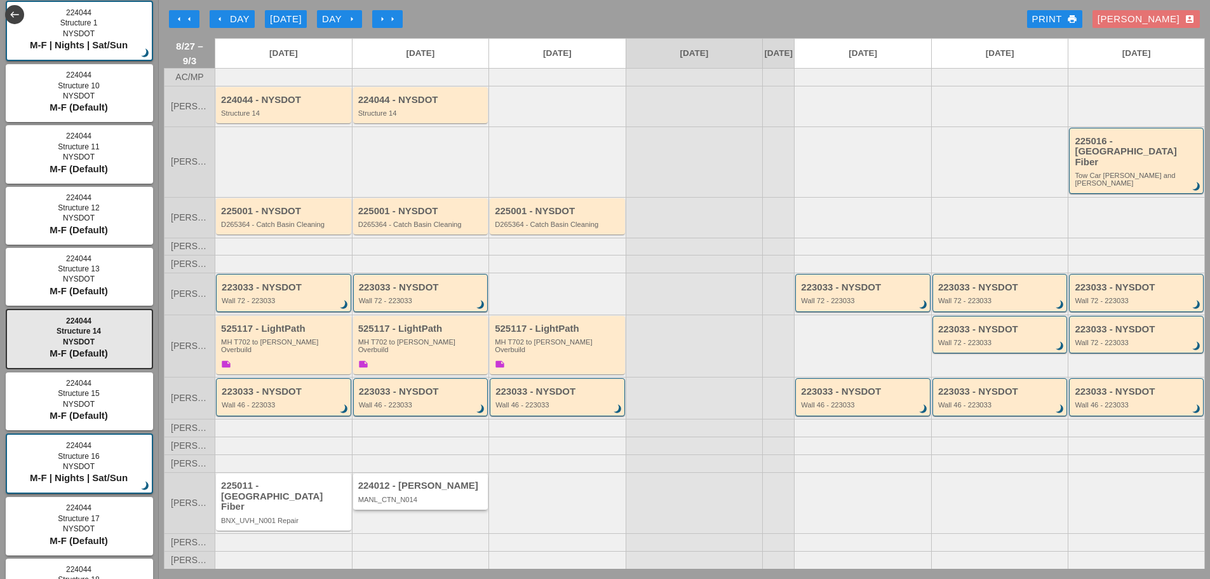
click at [373, 509] on div "224012 - Hellman MANL_CTN_N014" at bounding box center [420, 491] width 135 height 36
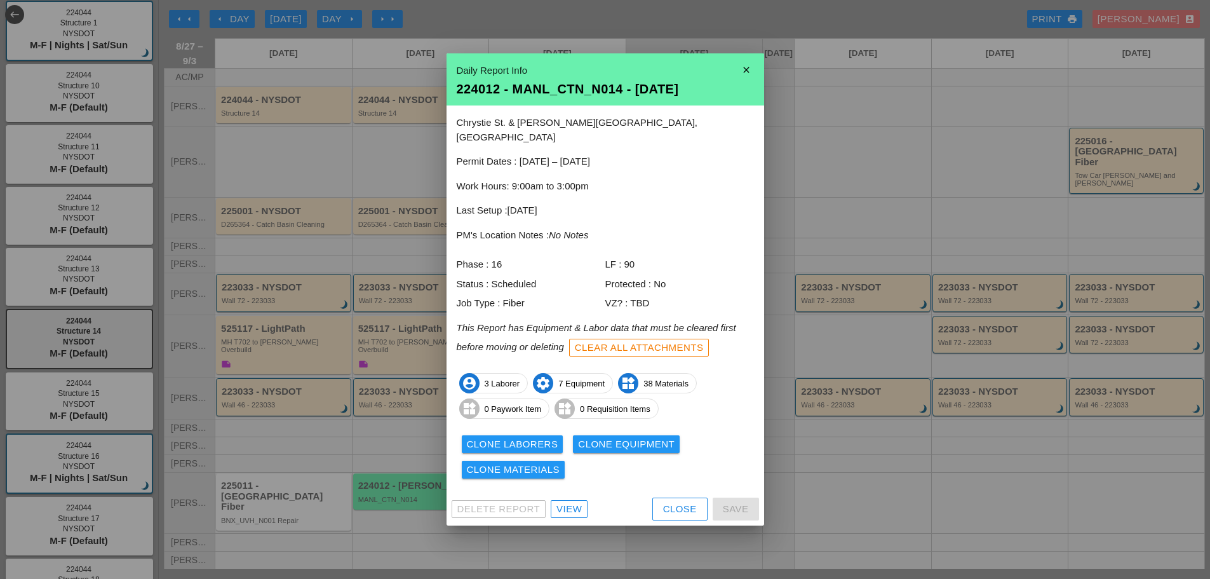
click at [749, 72] on icon "close" at bounding box center [745, 69] width 25 height 25
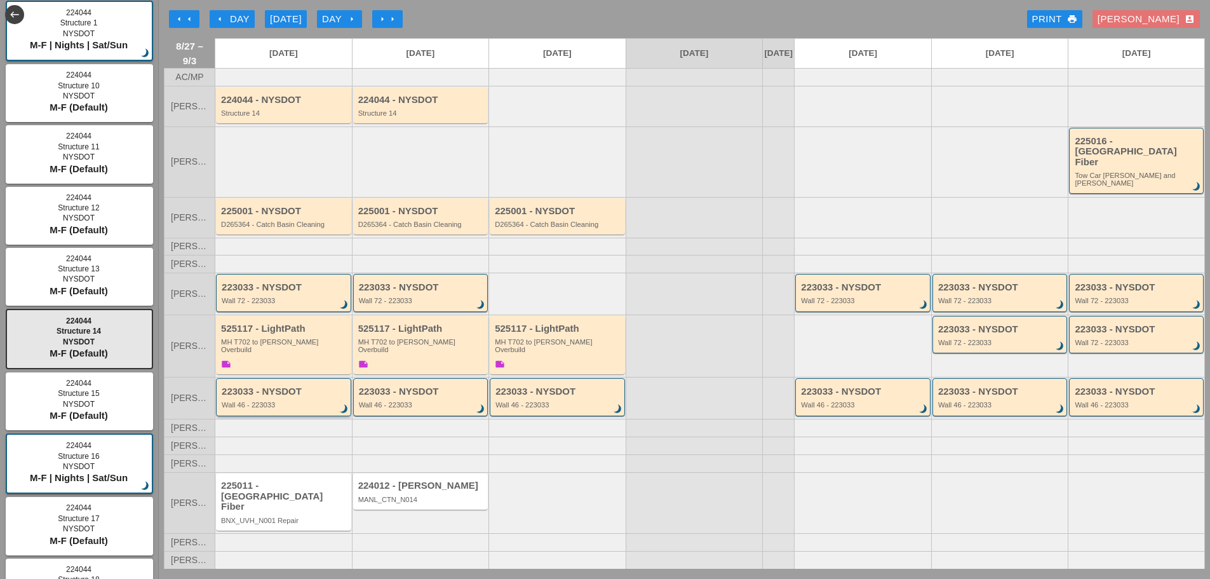
click at [270, 406] on div "Wall 46 - 223033" at bounding box center [285, 405] width 126 height 8
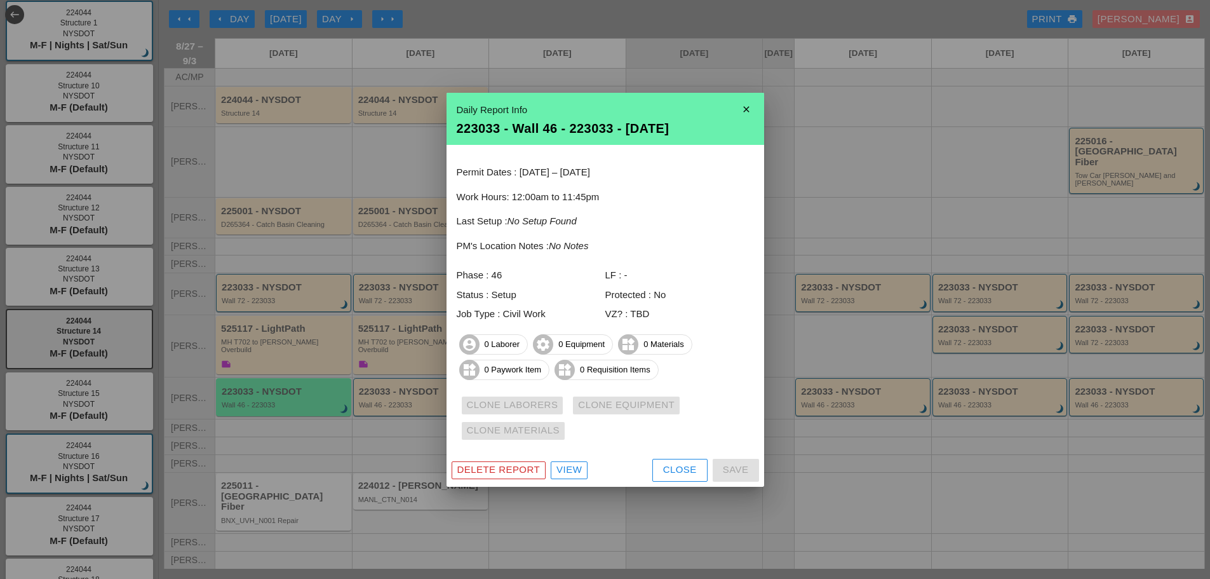
click at [741, 108] on icon "close" at bounding box center [745, 109] width 25 height 25
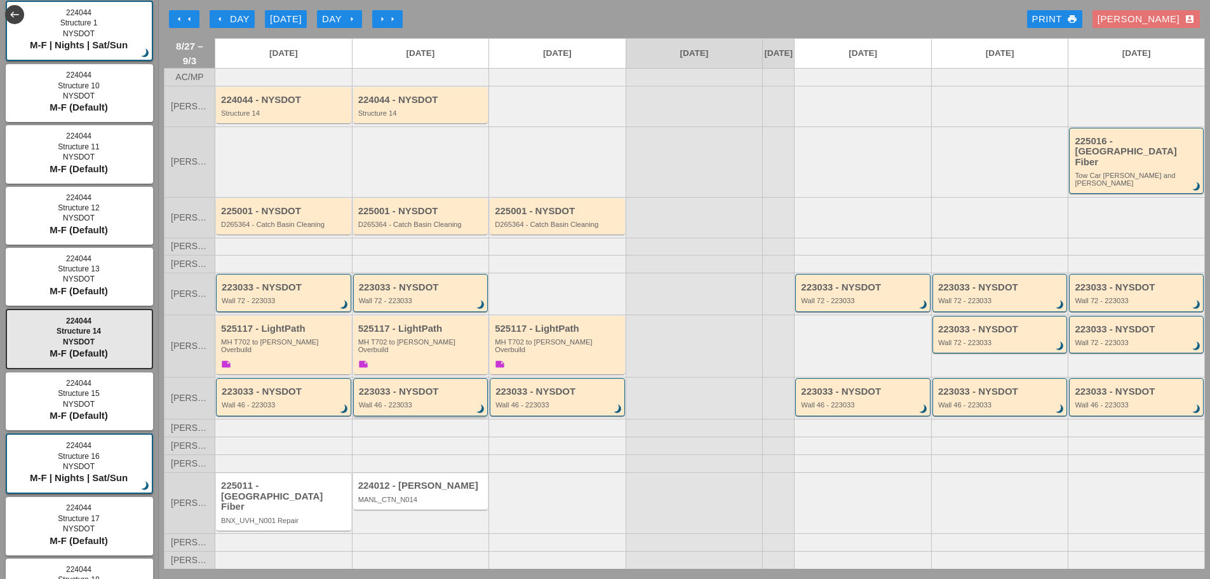
click at [446, 406] on div "Wall 46 - 223033" at bounding box center [422, 405] width 126 height 8
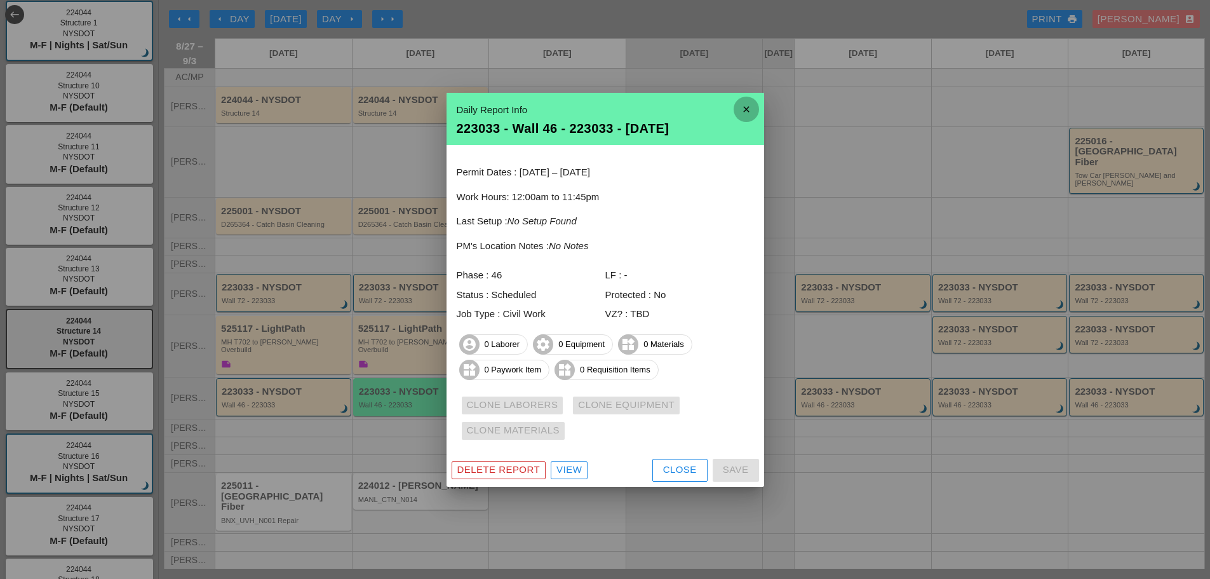
click at [748, 104] on icon "close" at bounding box center [745, 109] width 25 height 25
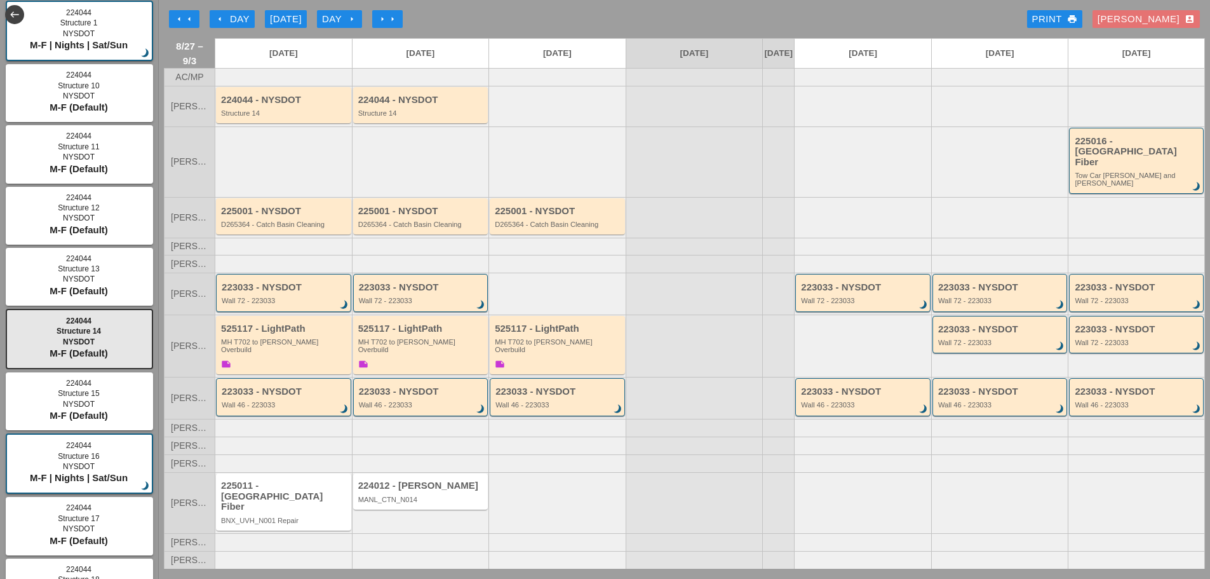
click at [218, 20] on icon "arrow_left" at bounding box center [220, 19] width 10 height 10
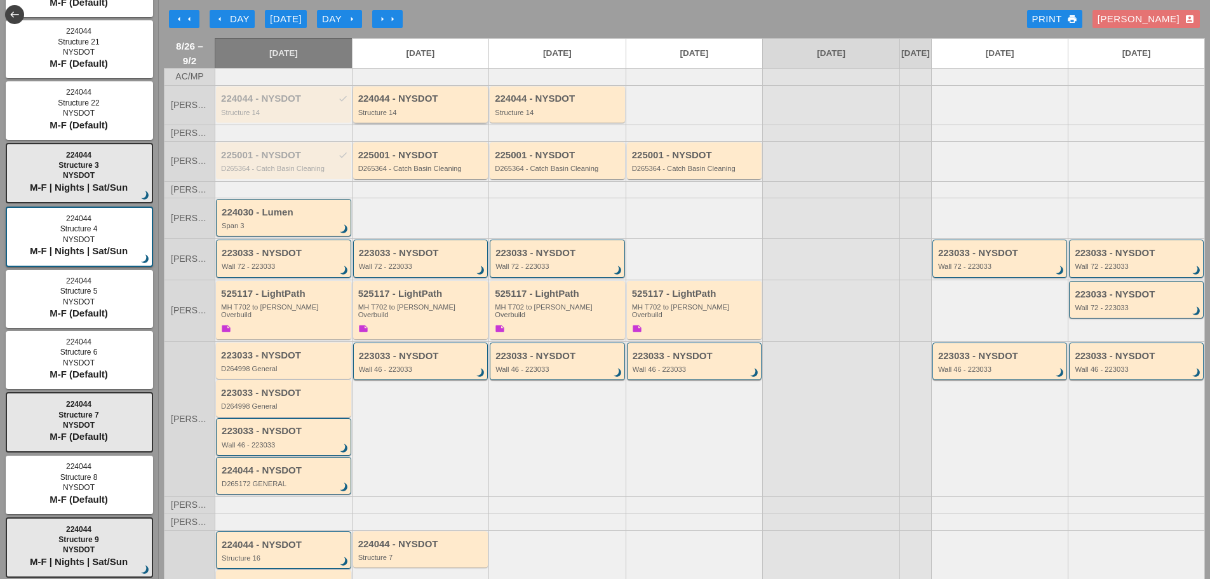
click at [408, 104] on div "224044 - NYSDOT" at bounding box center [421, 98] width 127 height 11
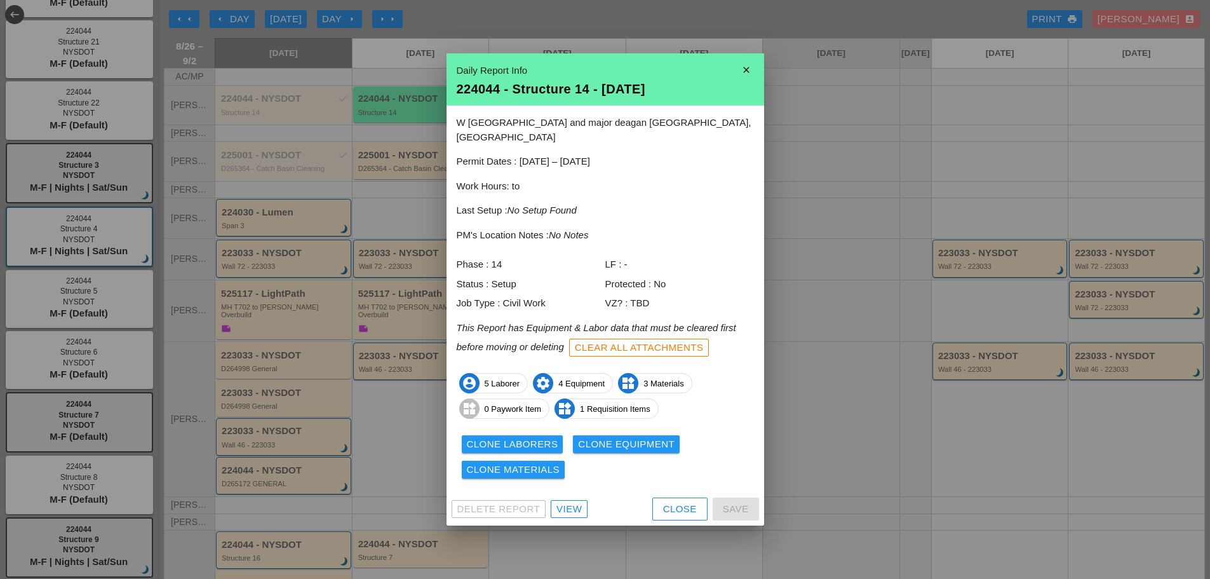
click at [739, 76] on icon "close" at bounding box center [745, 69] width 25 height 25
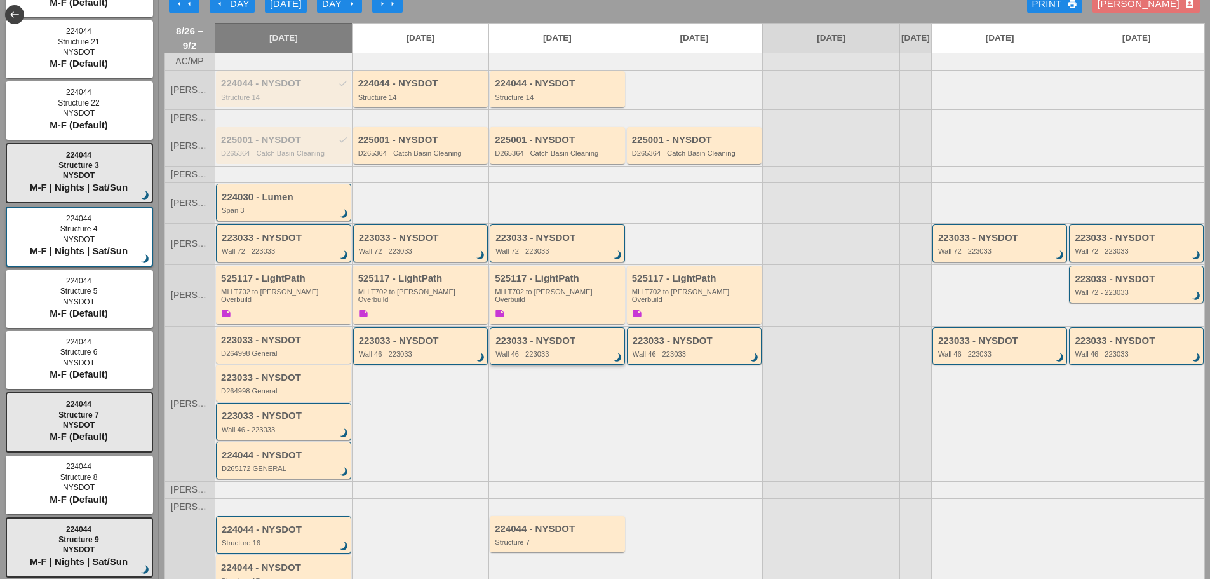
scroll to position [231, 0]
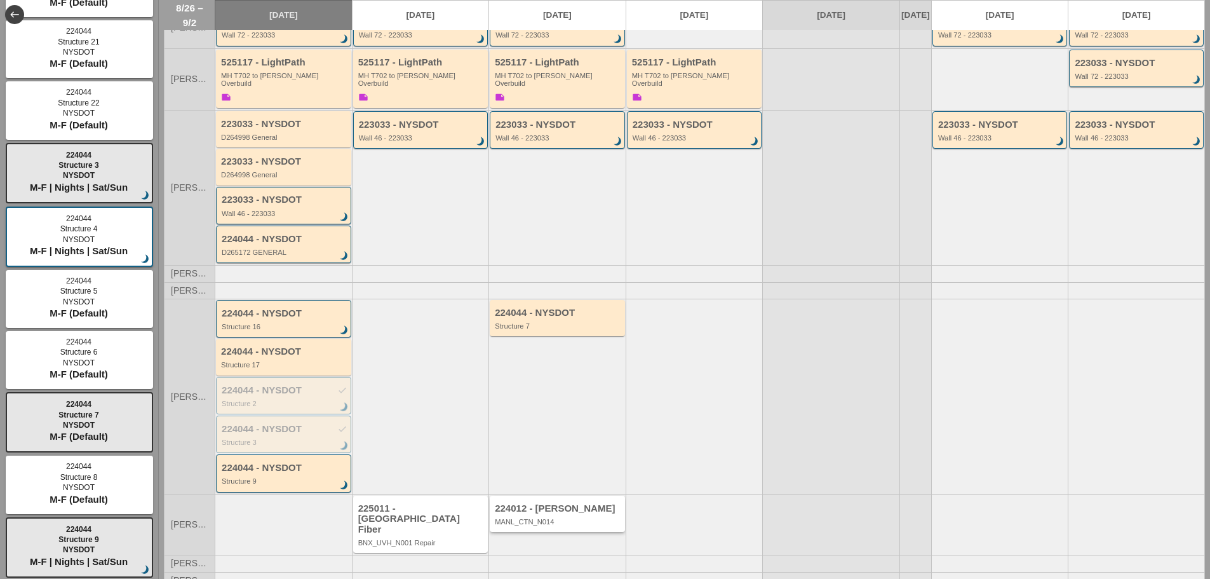
click at [572, 523] on div "MANL_CTN_N014" at bounding box center [558, 522] width 127 height 8
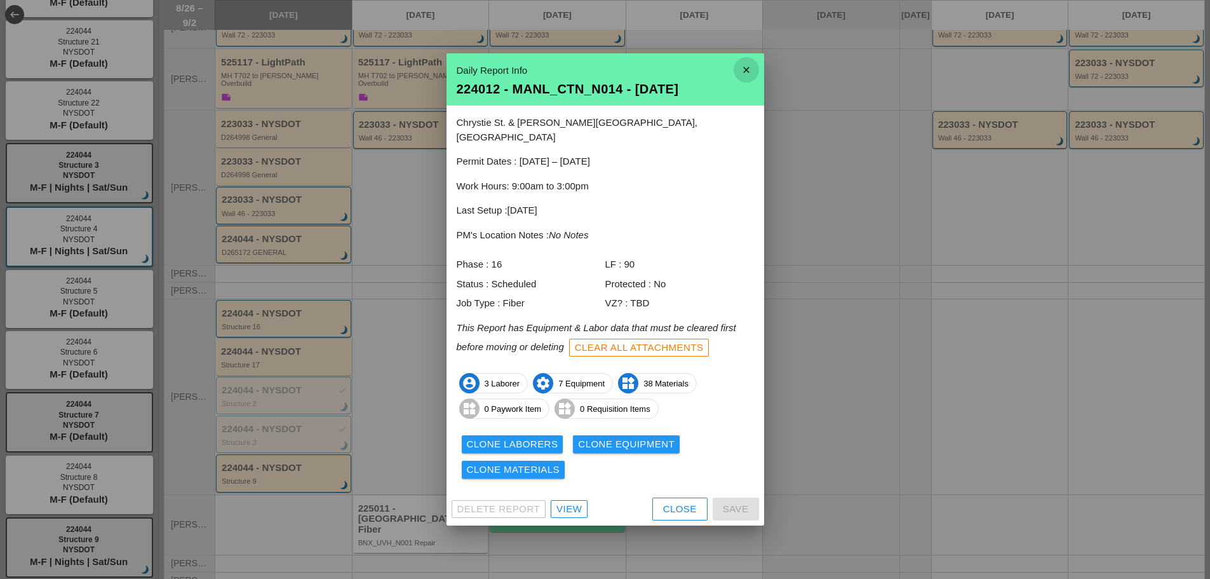
click at [743, 71] on icon "close" at bounding box center [745, 69] width 25 height 25
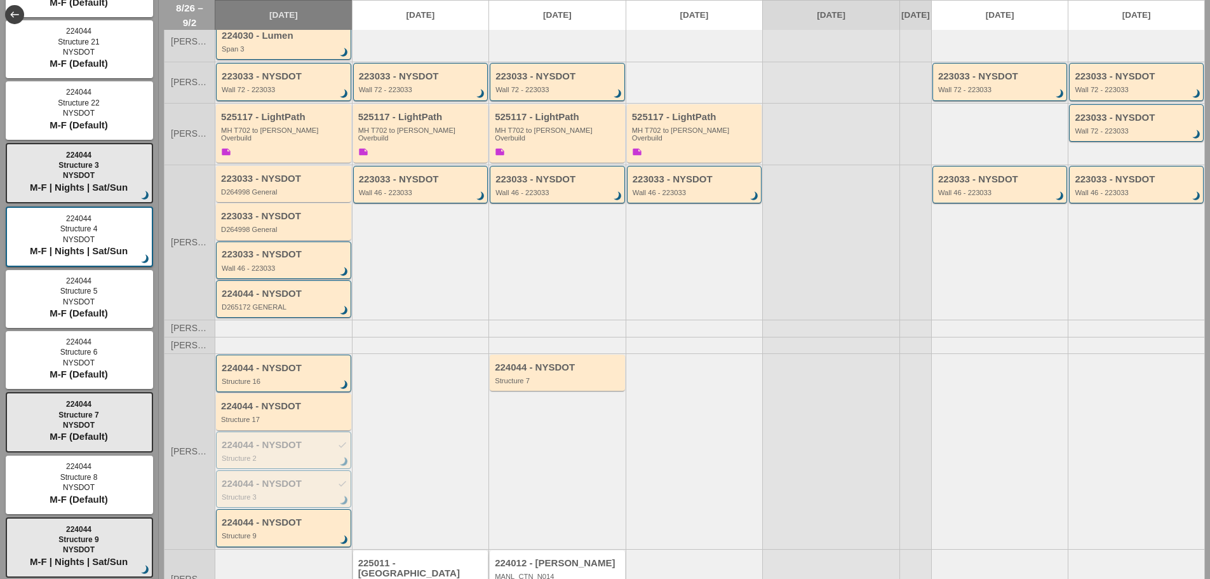
scroll to position [0, 0]
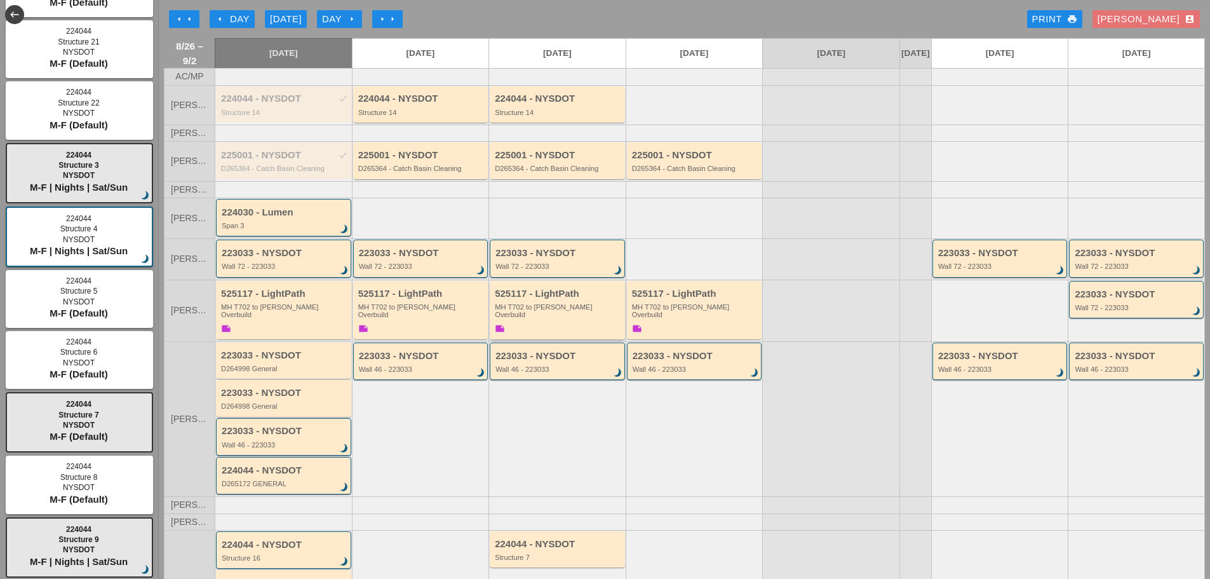
click at [550, 333] on div "525117 - LightPath MH T702 to Boldyn MH Overbuild note" at bounding box center [558, 312] width 127 height 48
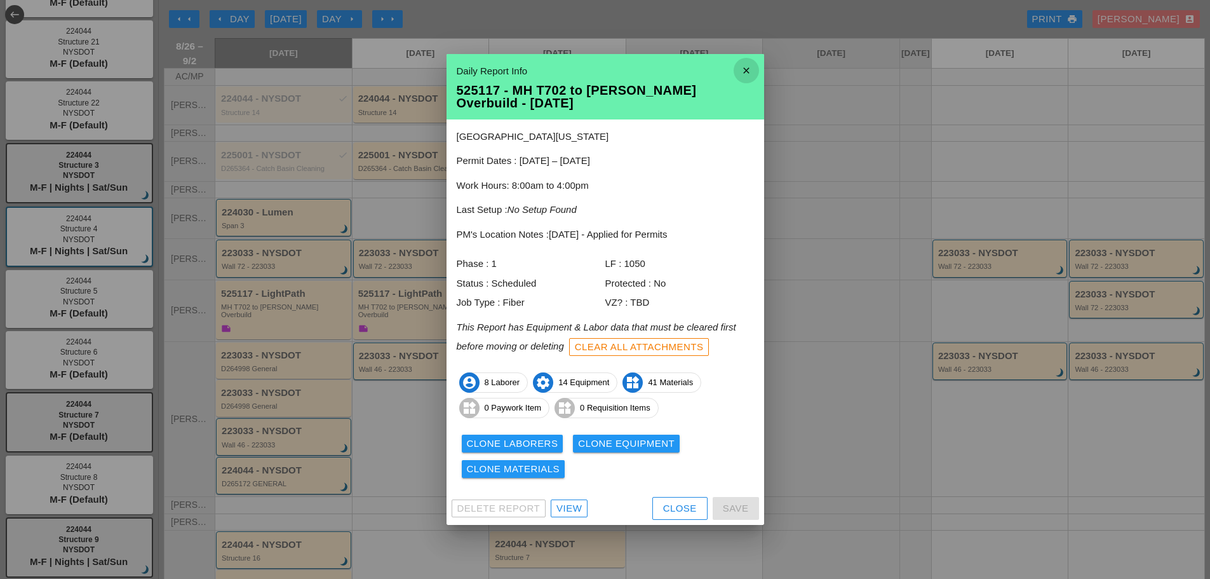
click at [746, 65] on icon "close" at bounding box center [745, 70] width 25 height 25
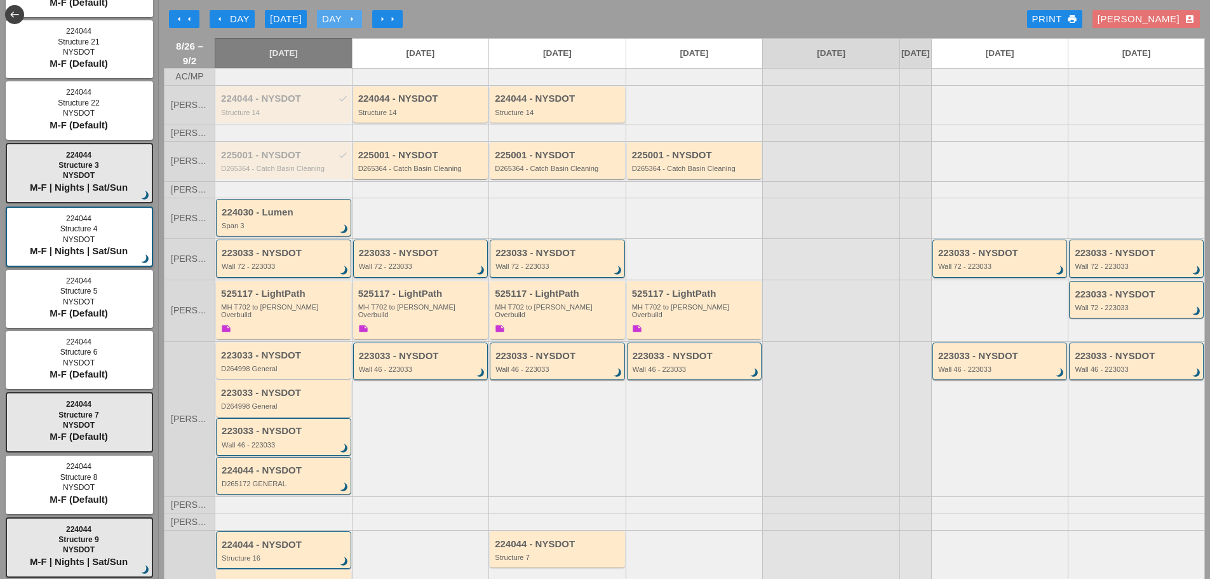
click at [356, 22] on icon "arrow_right" at bounding box center [352, 19] width 10 height 10
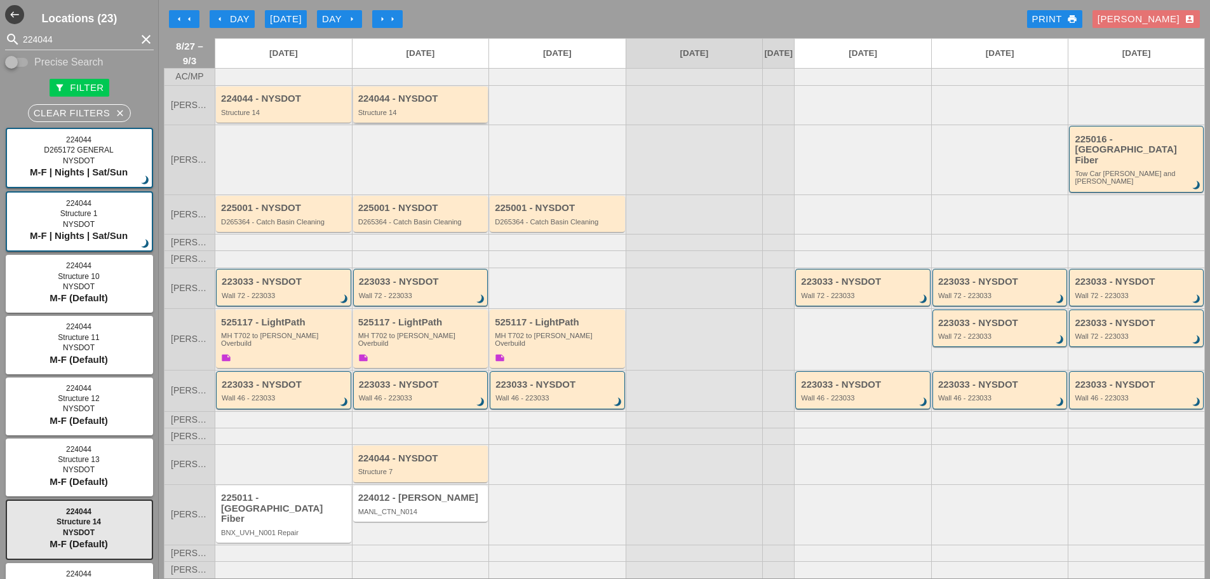
click at [412, 116] on div "Structure 14" at bounding box center [421, 113] width 127 height 8
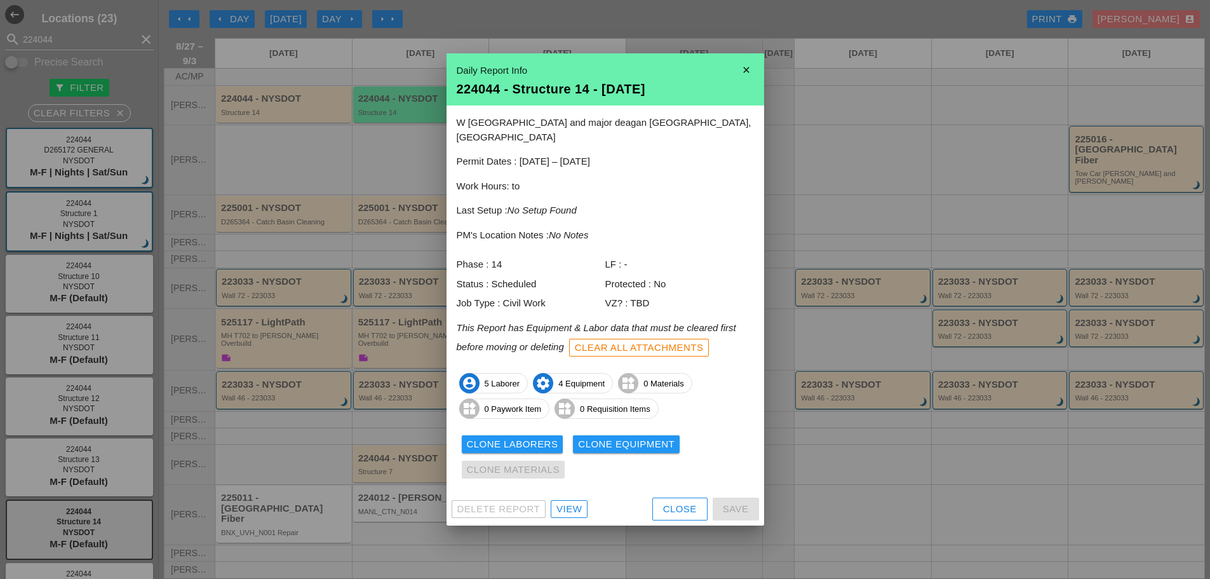
click at [748, 77] on icon "close" at bounding box center [745, 69] width 25 height 25
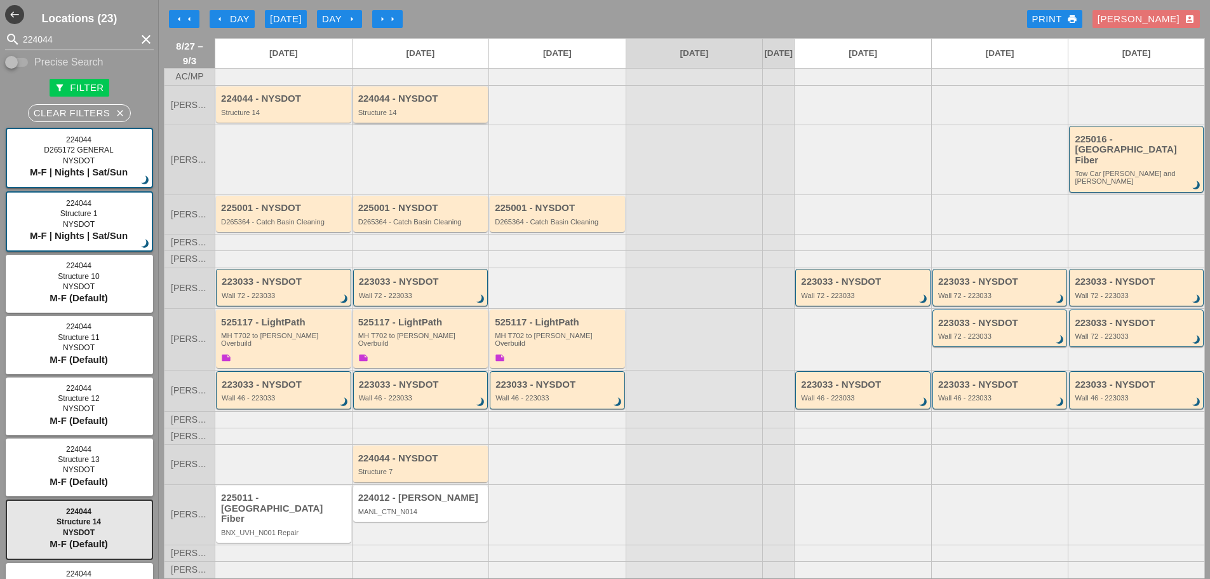
click at [424, 116] on div "Structure 14" at bounding box center [421, 113] width 127 height 8
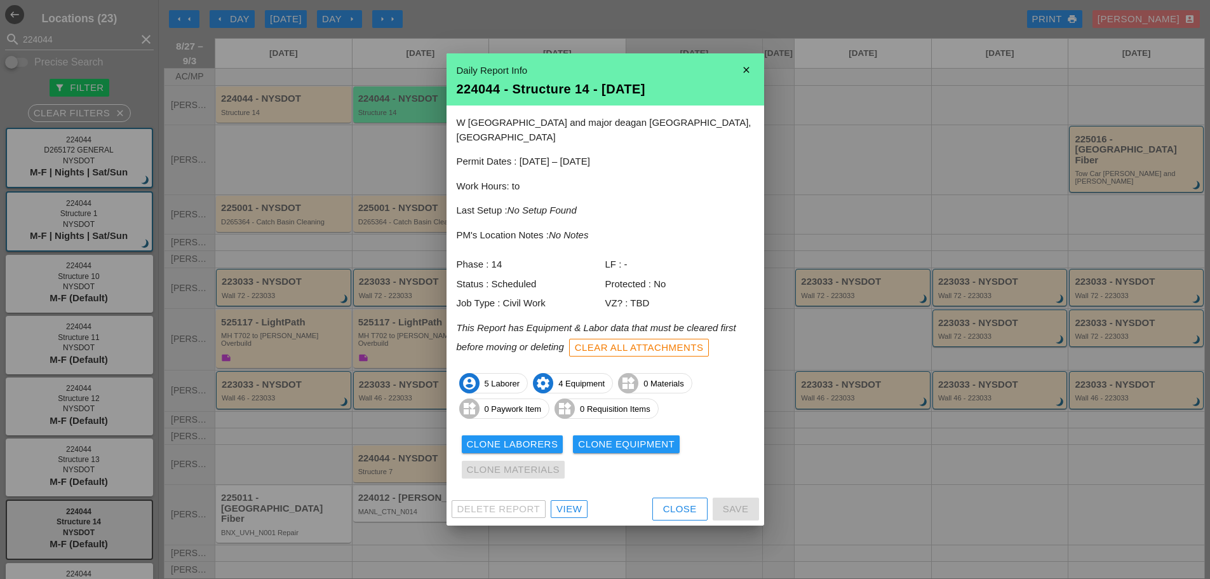
click at [744, 79] on icon "close" at bounding box center [745, 69] width 25 height 25
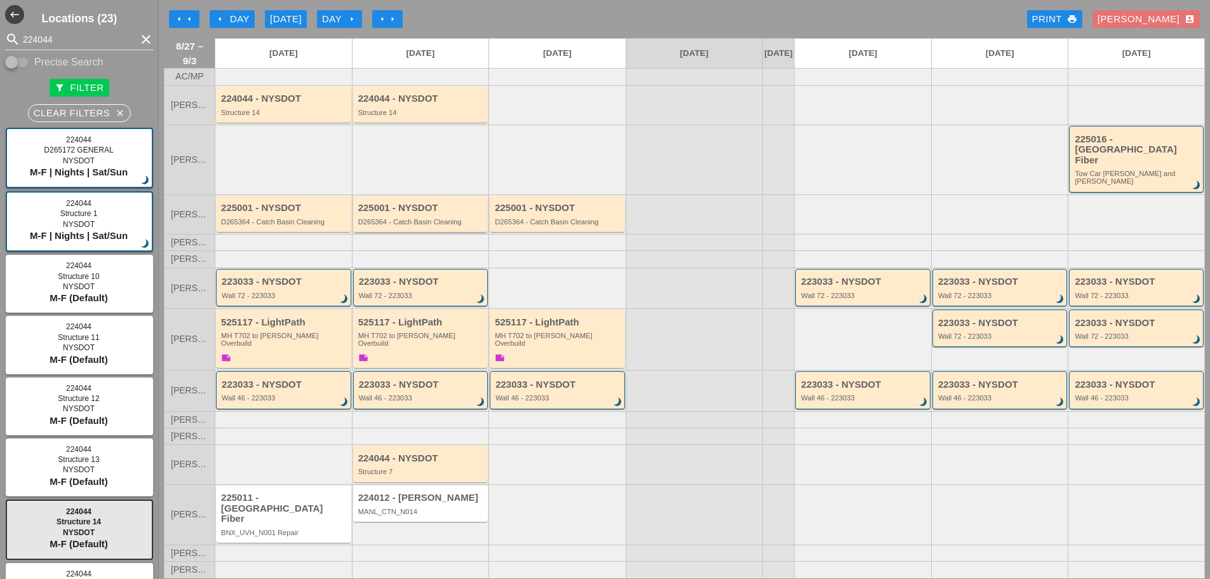
click at [425, 218] on div "D265364 - Catch Basin Cleaning" at bounding box center [421, 222] width 127 height 8
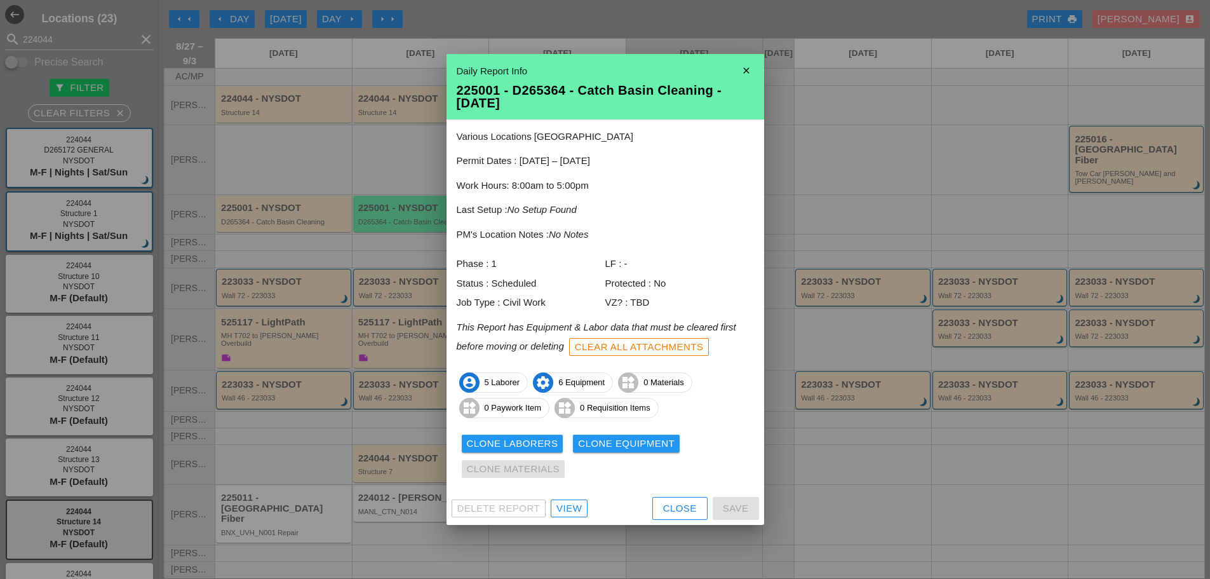
click at [747, 70] on icon "close" at bounding box center [745, 70] width 25 height 25
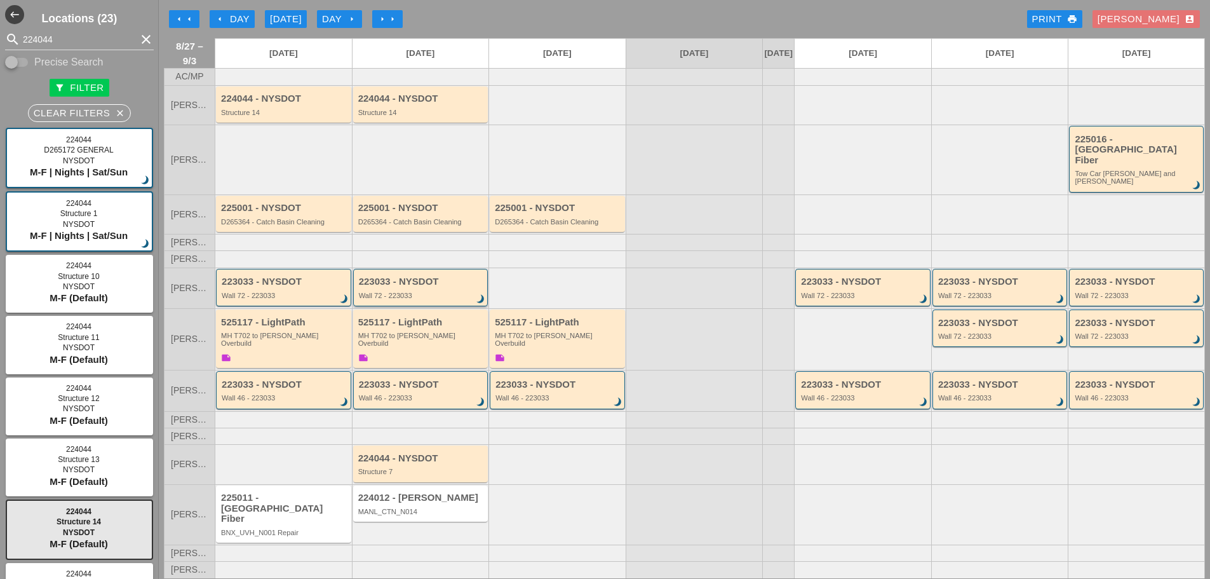
click at [429, 296] on div "Wall 72 - 223033" at bounding box center [422, 295] width 126 height 8
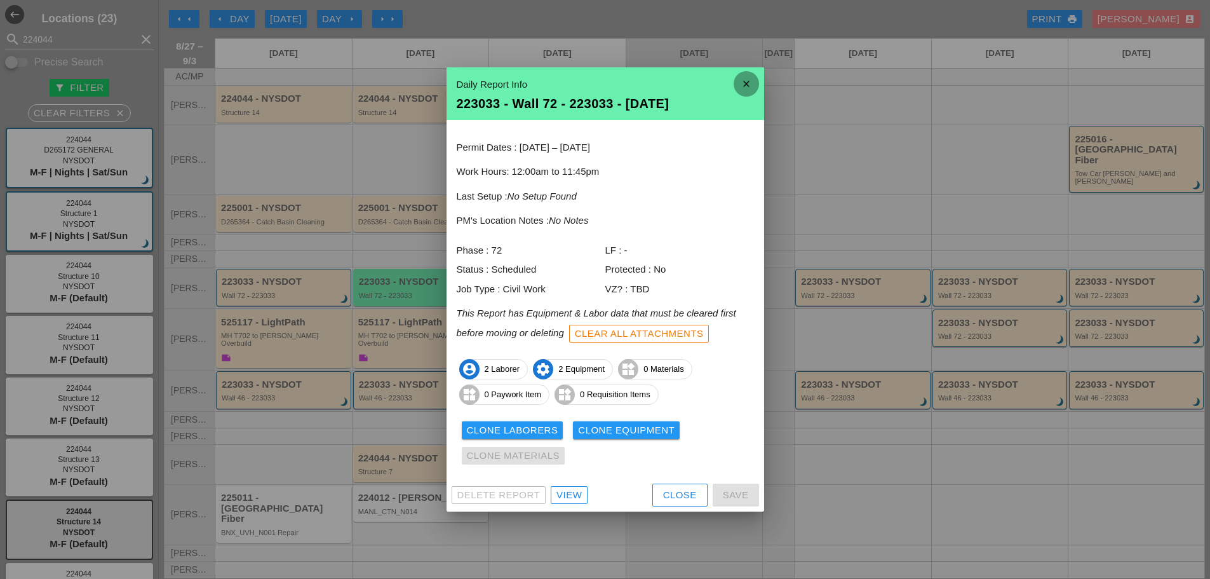
click at [739, 83] on icon "close" at bounding box center [745, 83] width 25 height 25
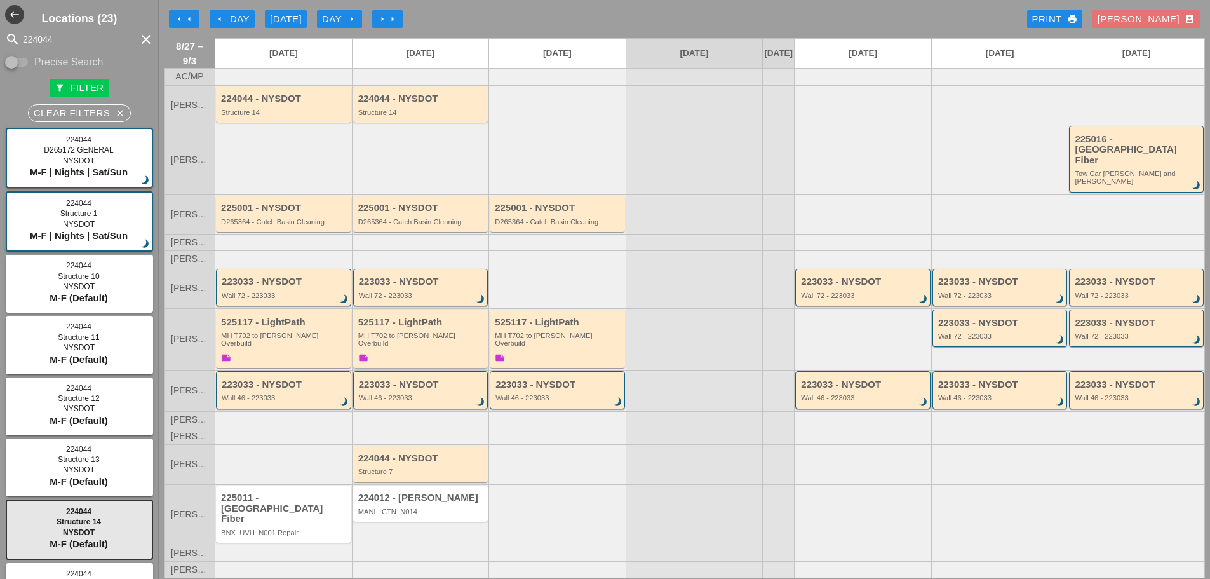
click at [425, 345] on div "525117 - LightPath MH T702 to Boldyn MH Overbuild note" at bounding box center [421, 341] width 127 height 48
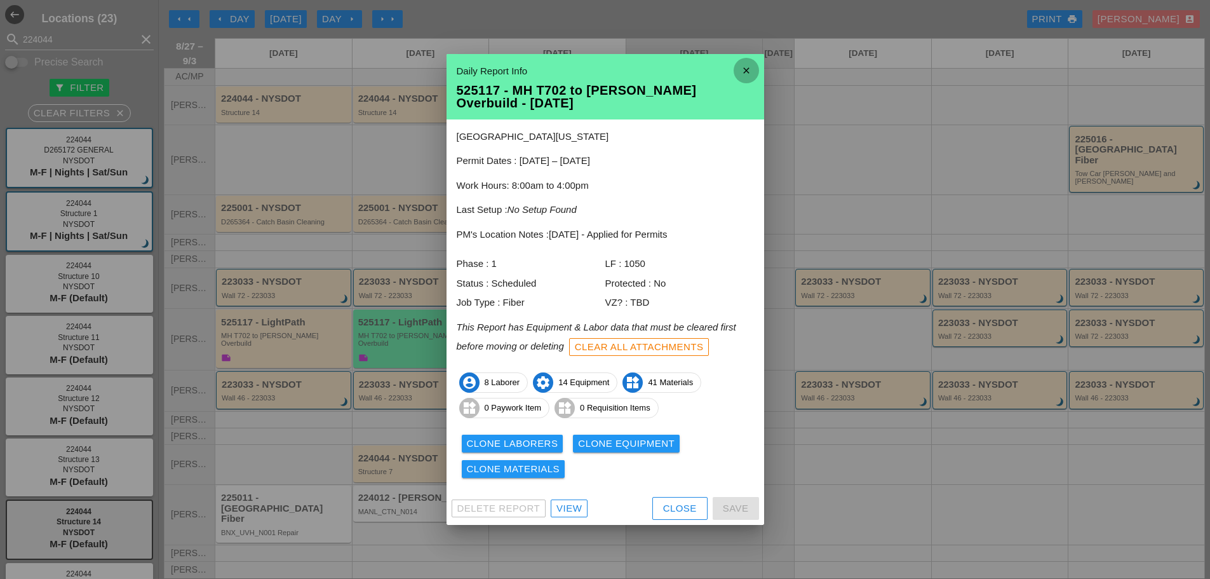
click at [749, 72] on icon "close" at bounding box center [745, 70] width 25 height 25
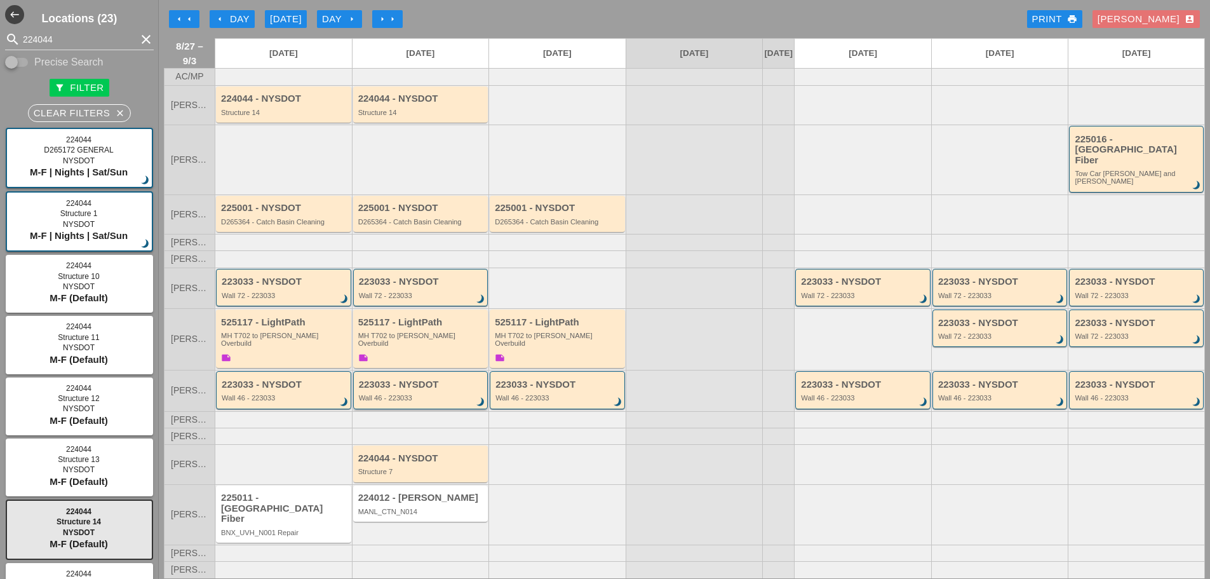
click at [407, 403] on div "223033 - NYSDOT Wall 46 - 223033 brightness_3" at bounding box center [420, 389] width 135 height 37
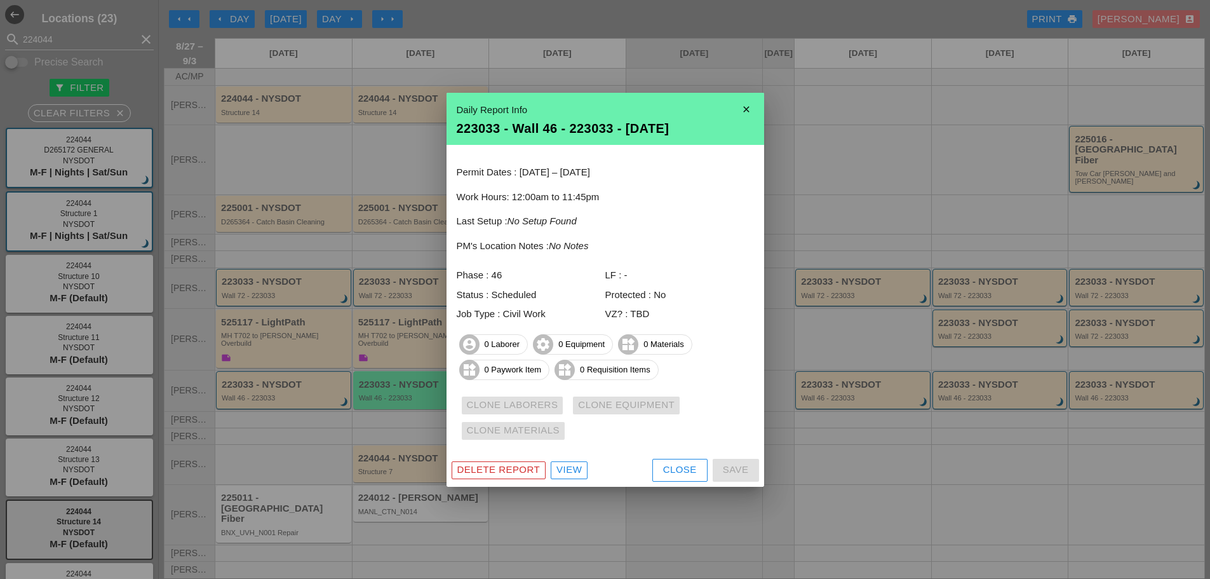
click at [749, 110] on icon "close" at bounding box center [745, 109] width 25 height 25
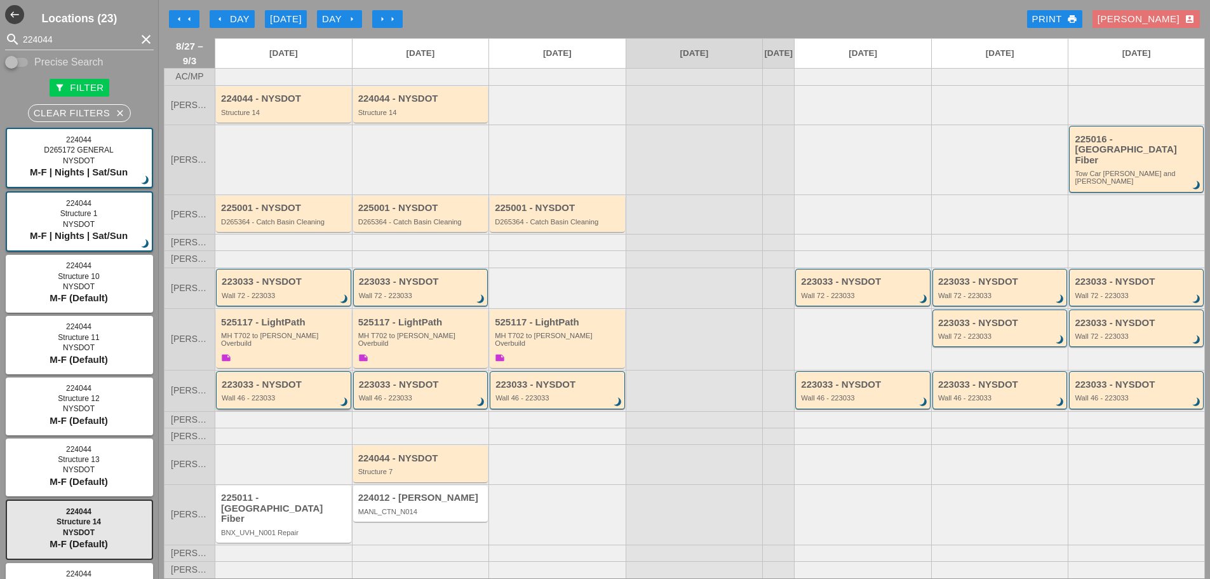
click at [300, 394] on div "Wall 46 - 223033" at bounding box center [285, 398] width 126 height 8
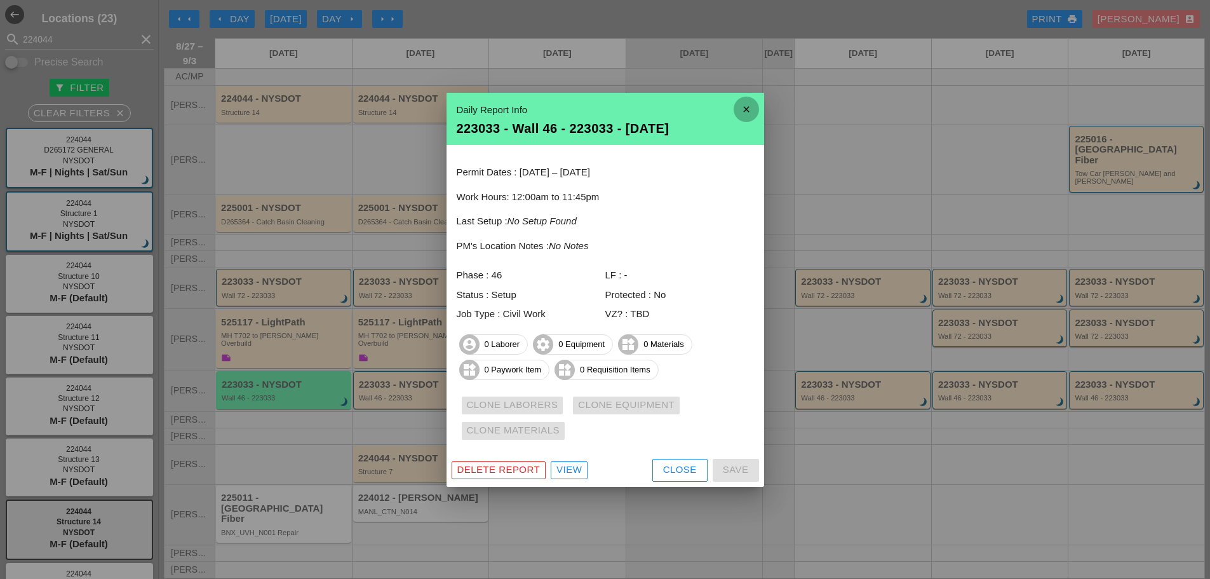
click at [750, 108] on icon "close" at bounding box center [745, 109] width 25 height 25
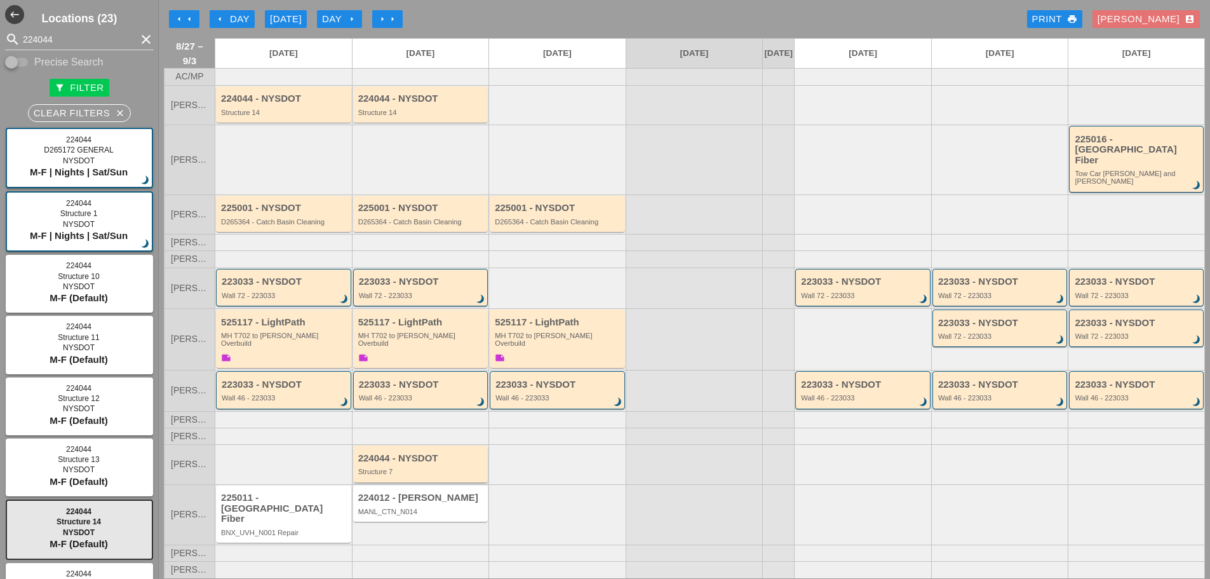
click at [401, 474] on div "Structure 7" at bounding box center [421, 471] width 127 height 8
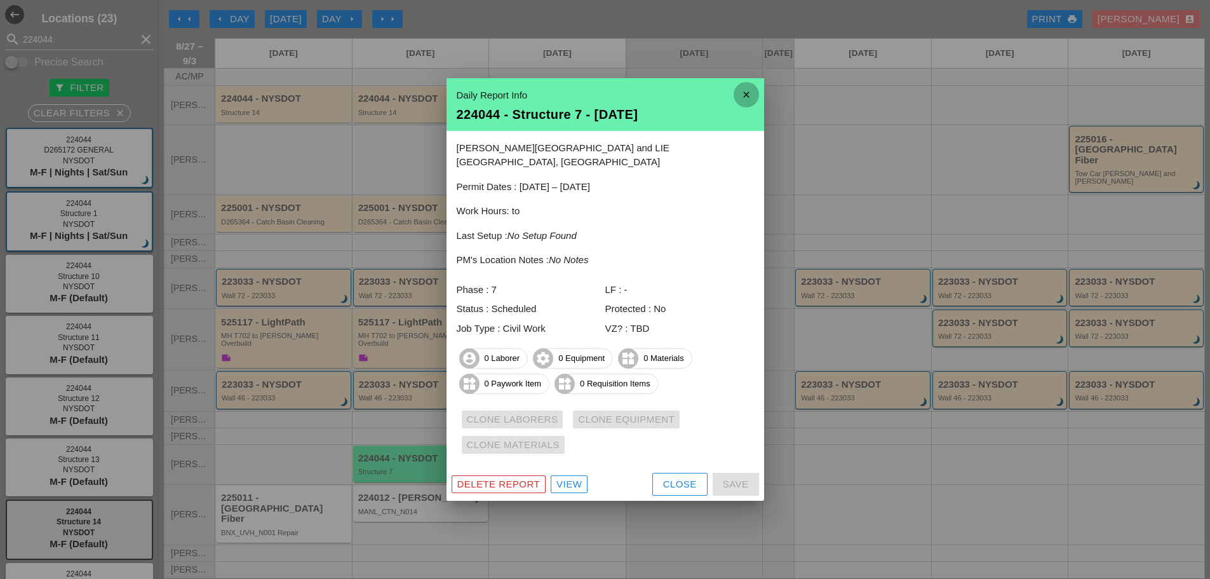
click at [742, 98] on icon "close" at bounding box center [745, 94] width 25 height 25
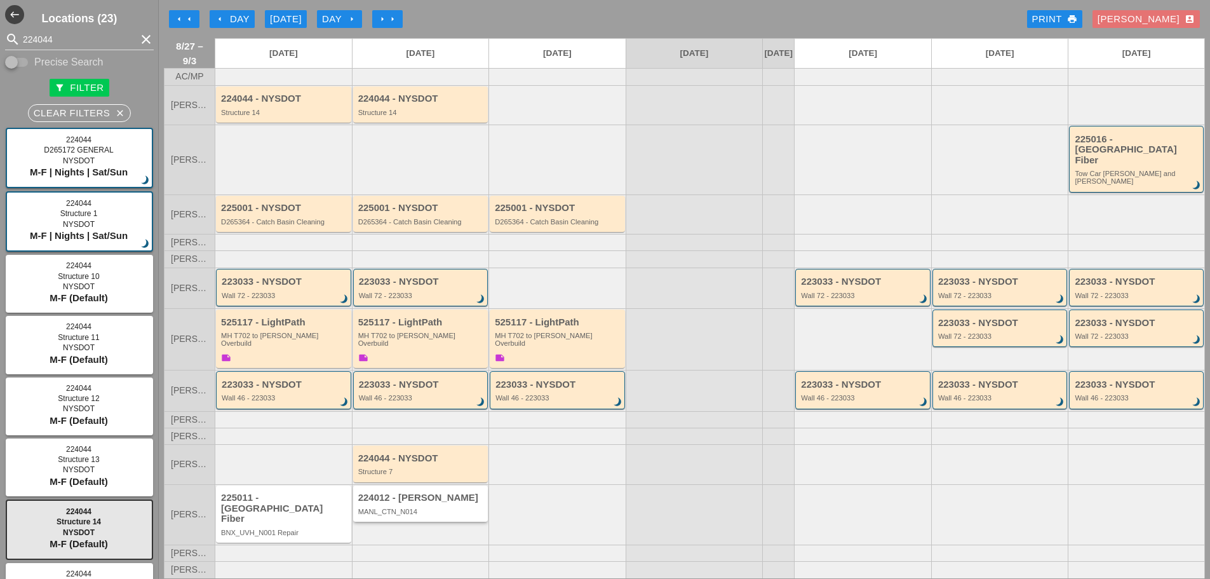
click at [441, 512] on div "224012 - Hellman MANL_CTN_N014" at bounding box center [421, 503] width 127 height 23
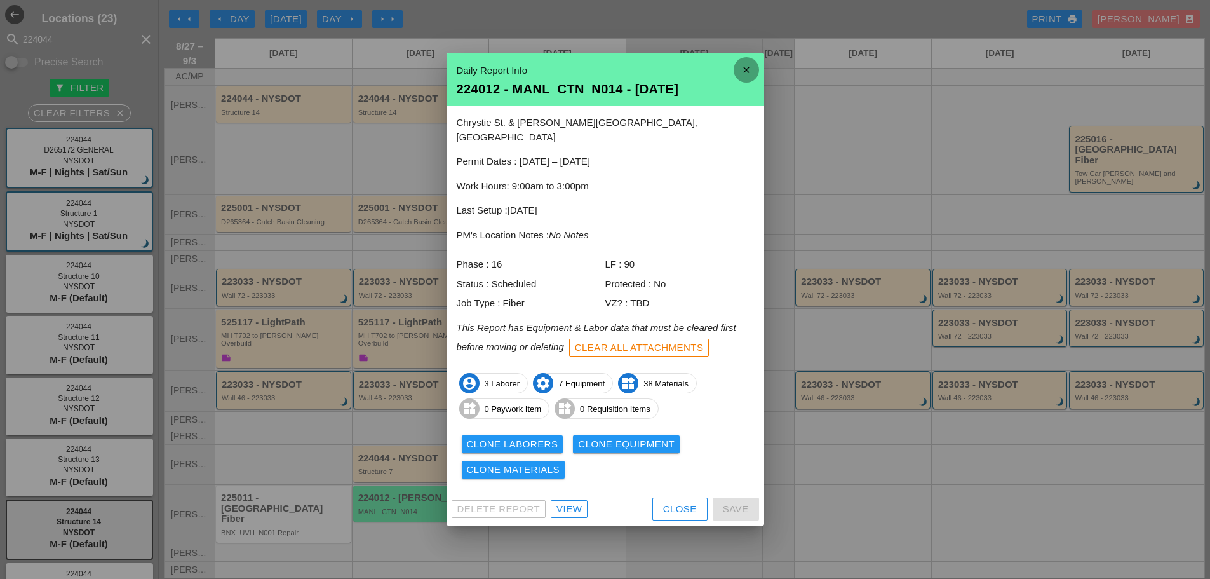
click at [746, 79] on icon "close" at bounding box center [745, 69] width 25 height 25
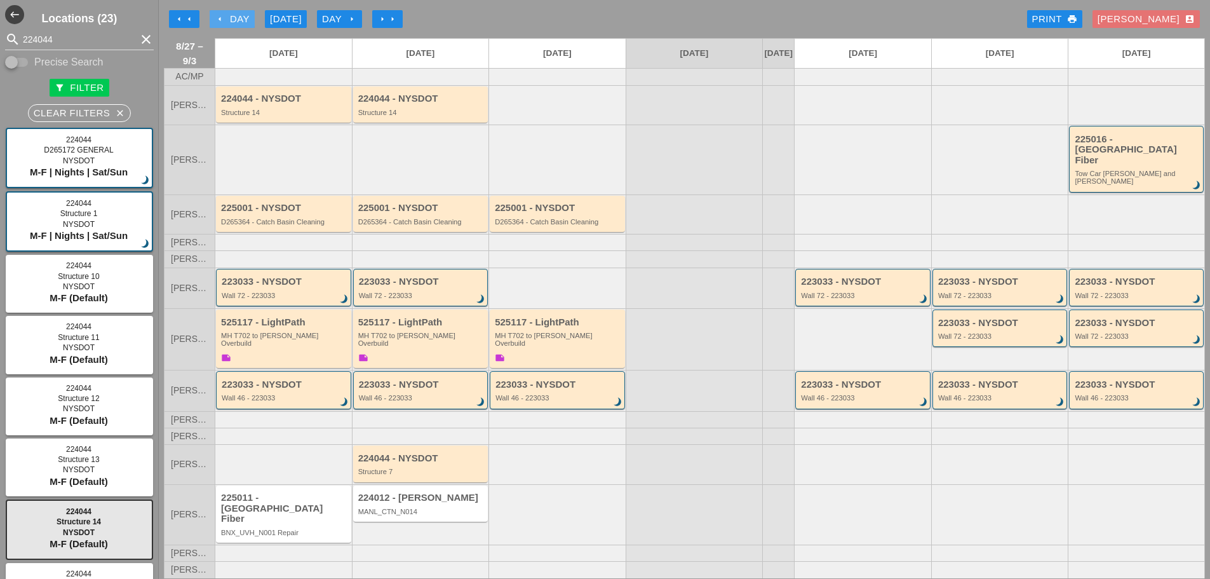
click at [220, 15] on icon "arrow_left" at bounding box center [220, 19] width 10 height 10
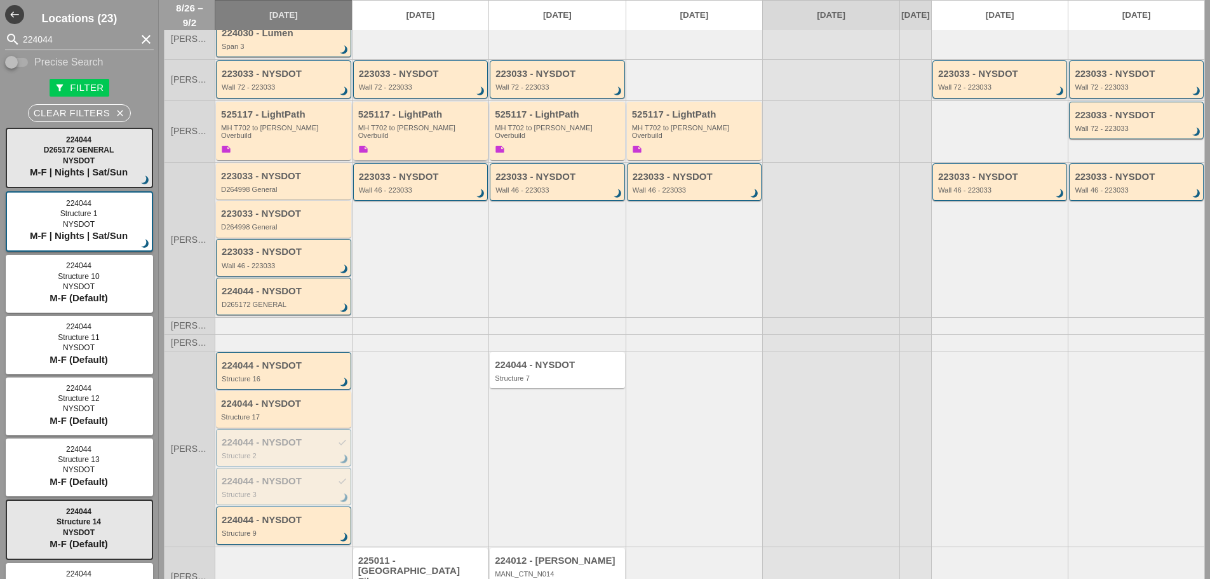
scroll to position [191, 0]
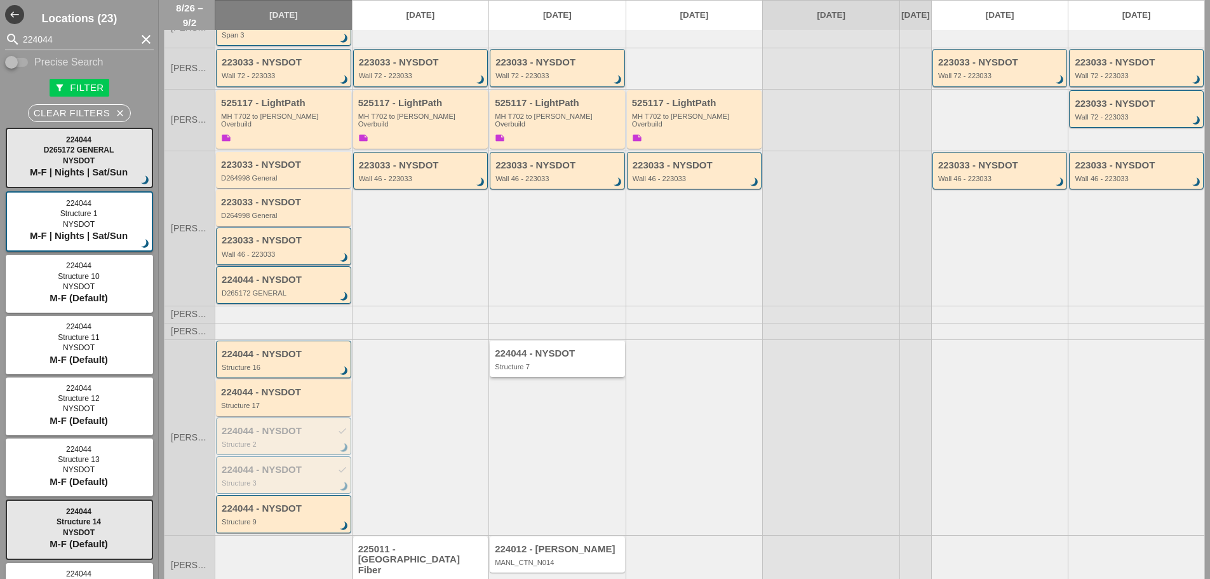
click at [537, 375] on div "224044 - NYSDOT Structure 7" at bounding box center [557, 358] width 135 height 36
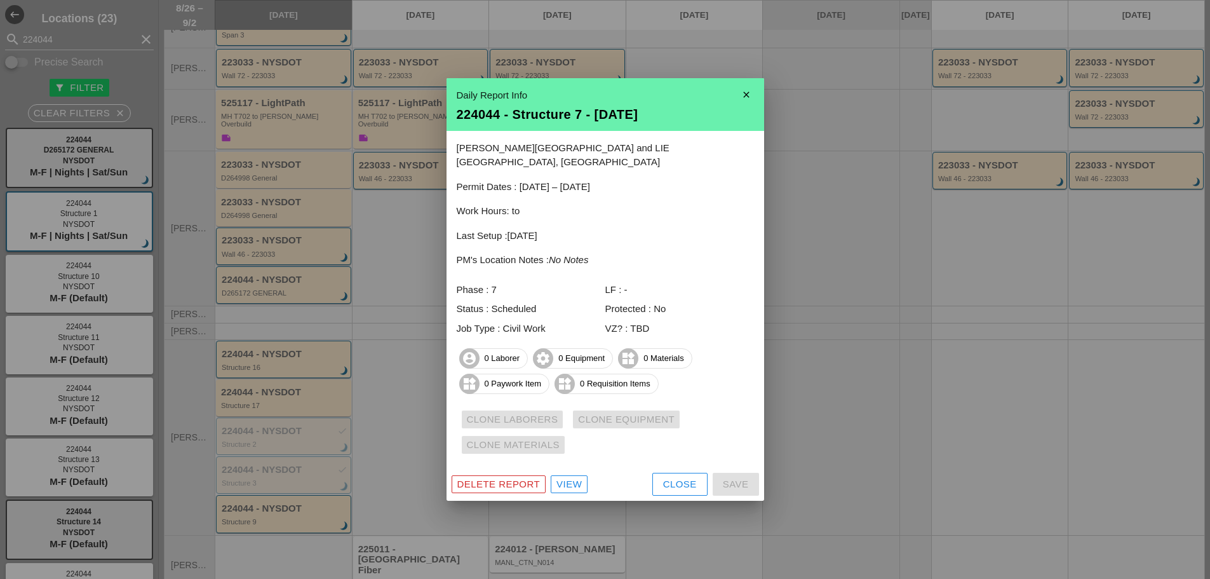
click at [736, 104] on icon "close" at bounding box center [745, 94] width 25 height 25
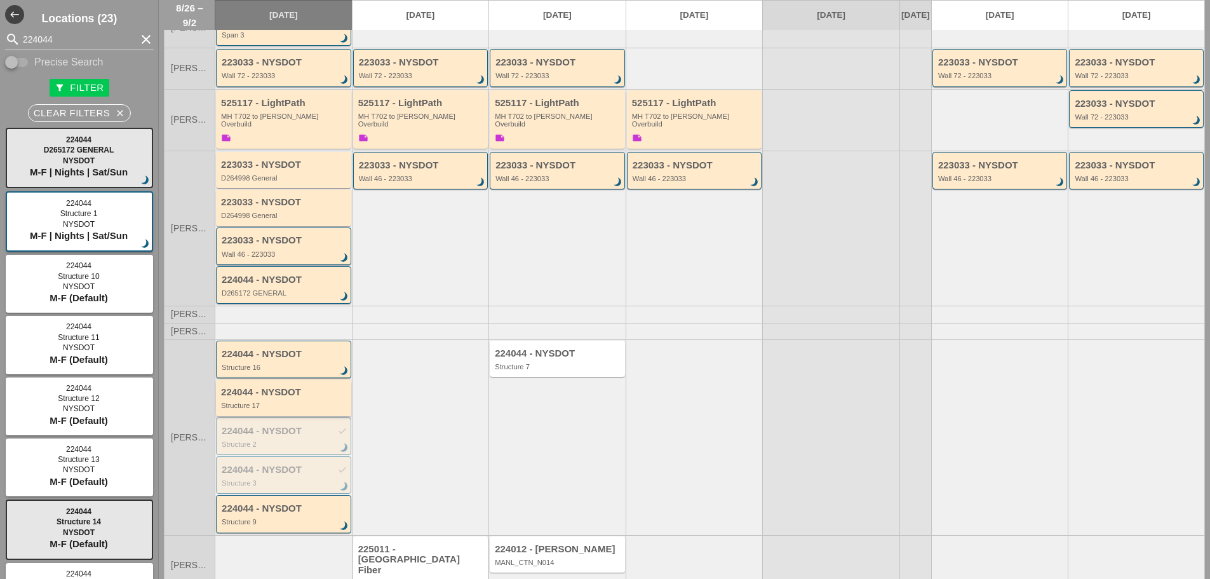
click at [292, 406] on div "Structure 17" at bounding box center [284, 405] width 127 height 8
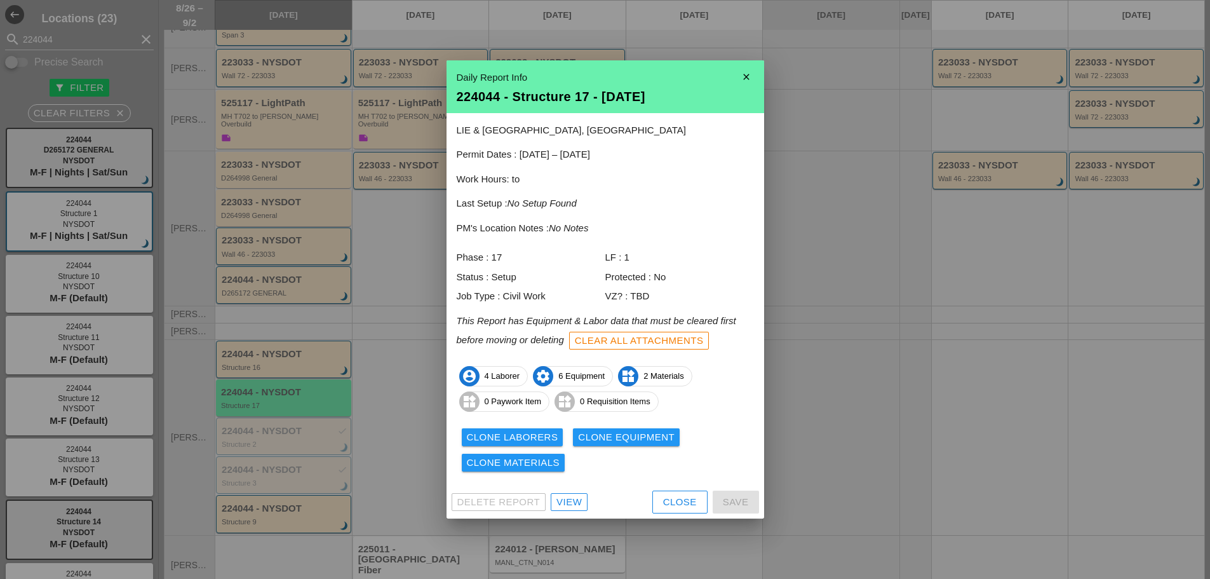
click at [481, 431] on div "Clone Laborers" at bounding box center [512, 437] width 91 height 15
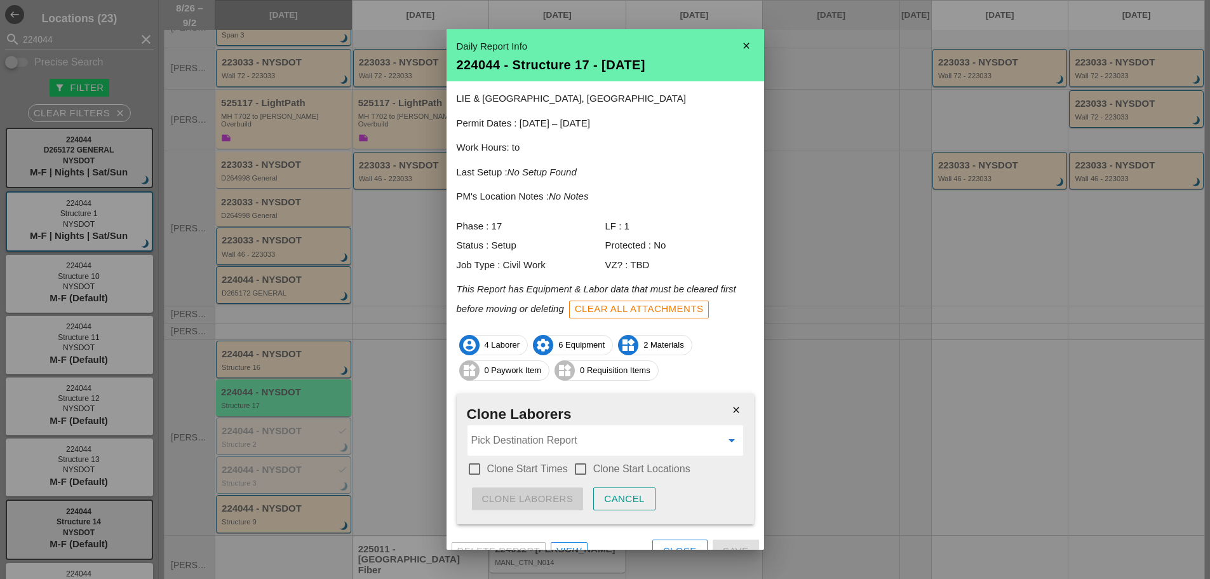
click at [493, 437] on input "Pick Destination Report" at bounding box center [596, 440] width 250 height 20
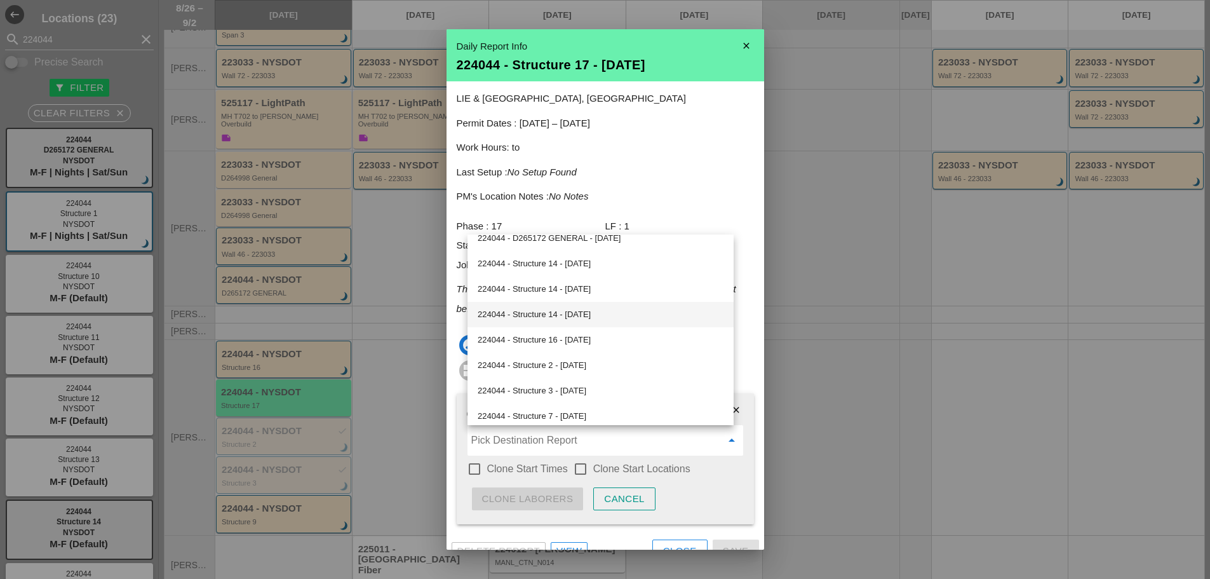
scroll to position [508, 0]
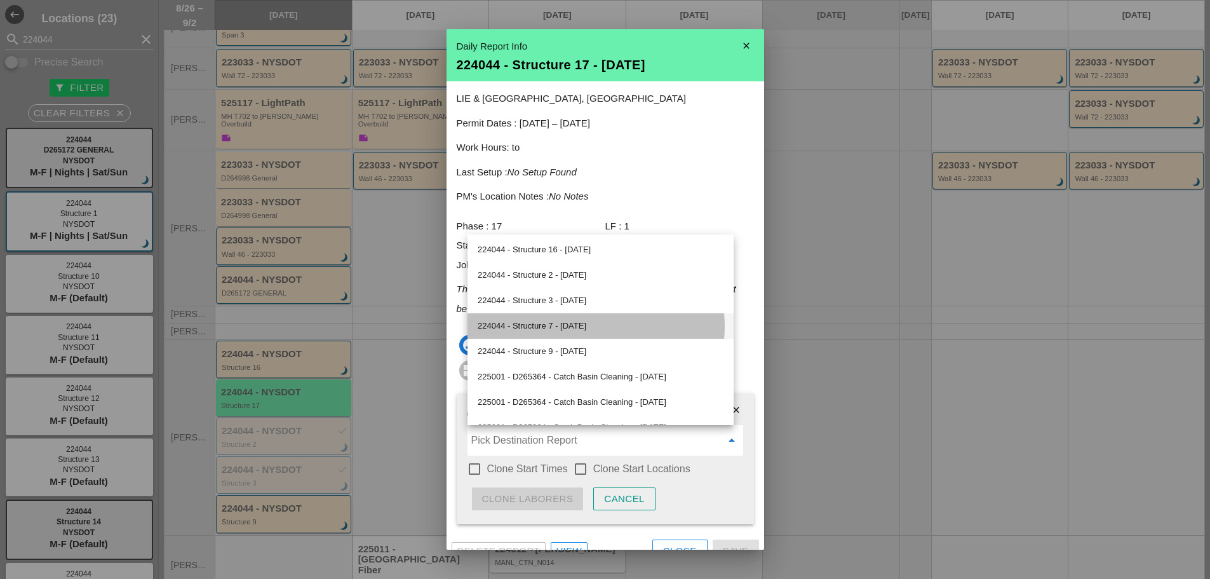
click at [585, 324] on div "224044 - Structure 7 - 08/28/2025" at bounding box center [601, 325] width 246 height 15
type input "224044 - Structure 7 - 08/28/2025"
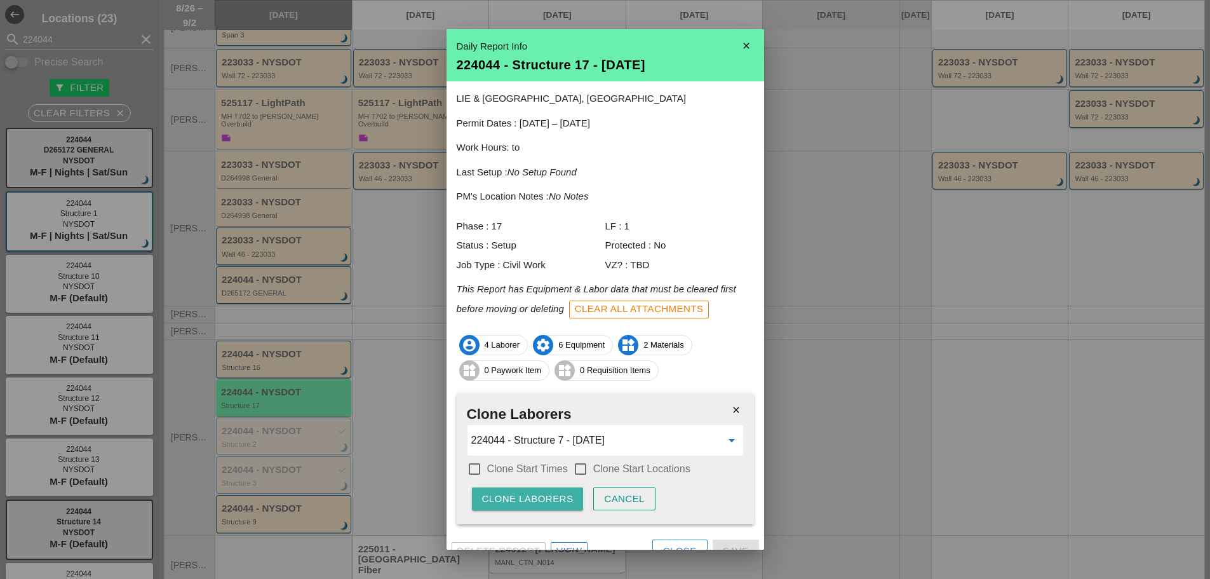
click at [531, 499] on div "Clone Laborers" at bounding box center [527, 499] width 91 height 15
click at [532, 499] on div "Are you sure?" at bounding box center [522, 499] width 81 height 15
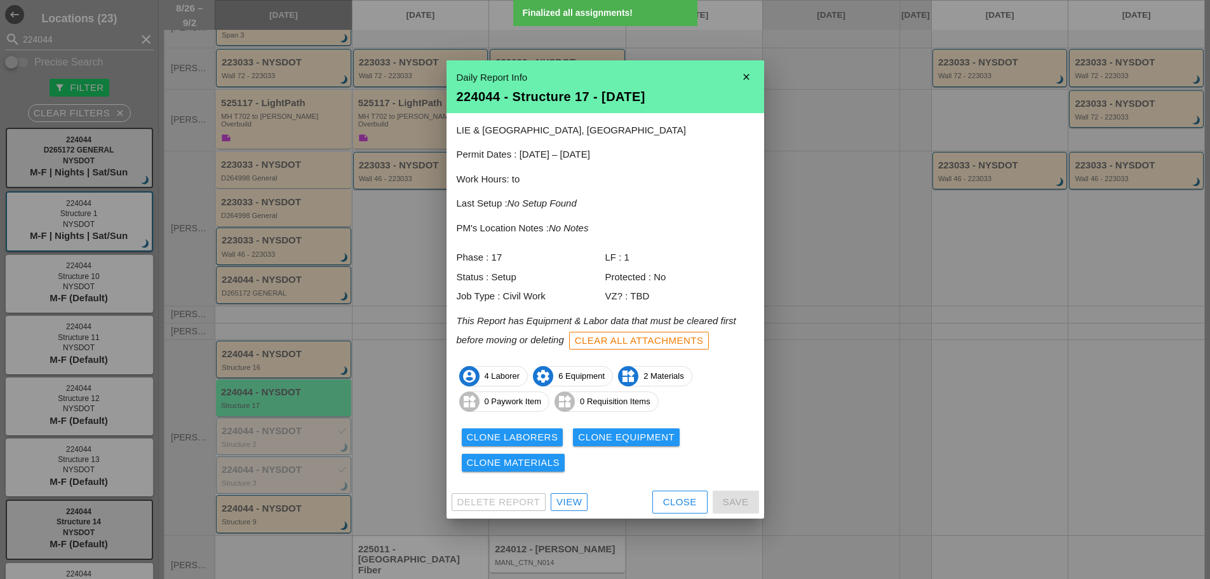
click at [605, 432] on div "Clone Equipment" at bounding box center [626, 437] width 97 height 15
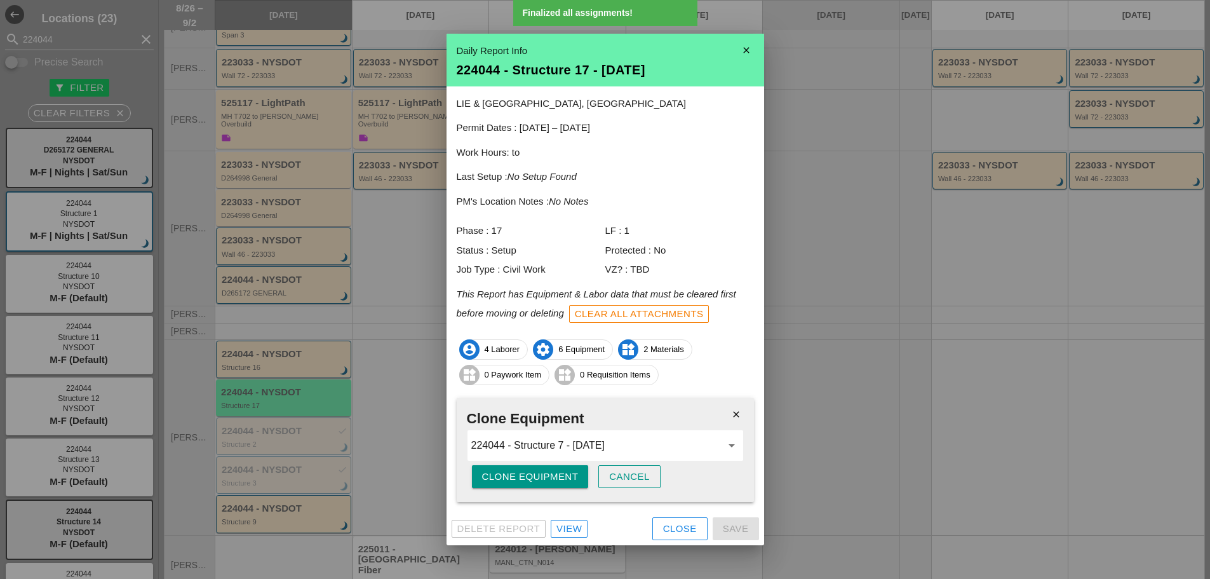
click at [522, 472] on div "Clone Equipment" at bounding box center [530, 476] width 97 height 15
click at [523, 472] on div "Are you sure?" at bounding box center [522, 476] width 81 height 15
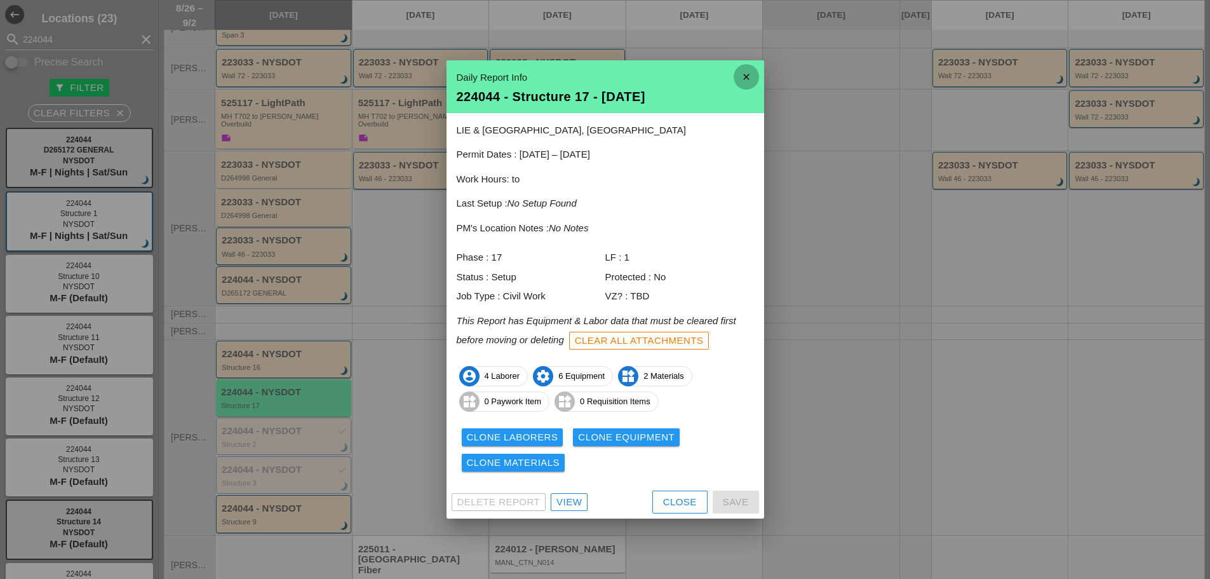
click at [740, 74] on icon "close" at bounding box center [745, 76] width 25 height 25
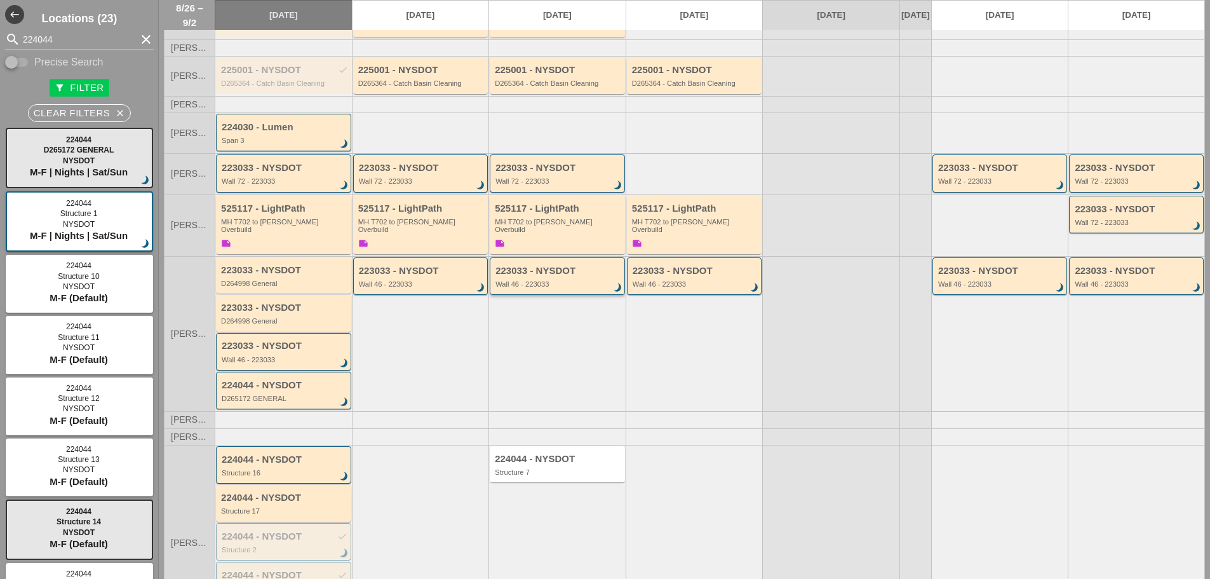
scroll to position [231, 0]
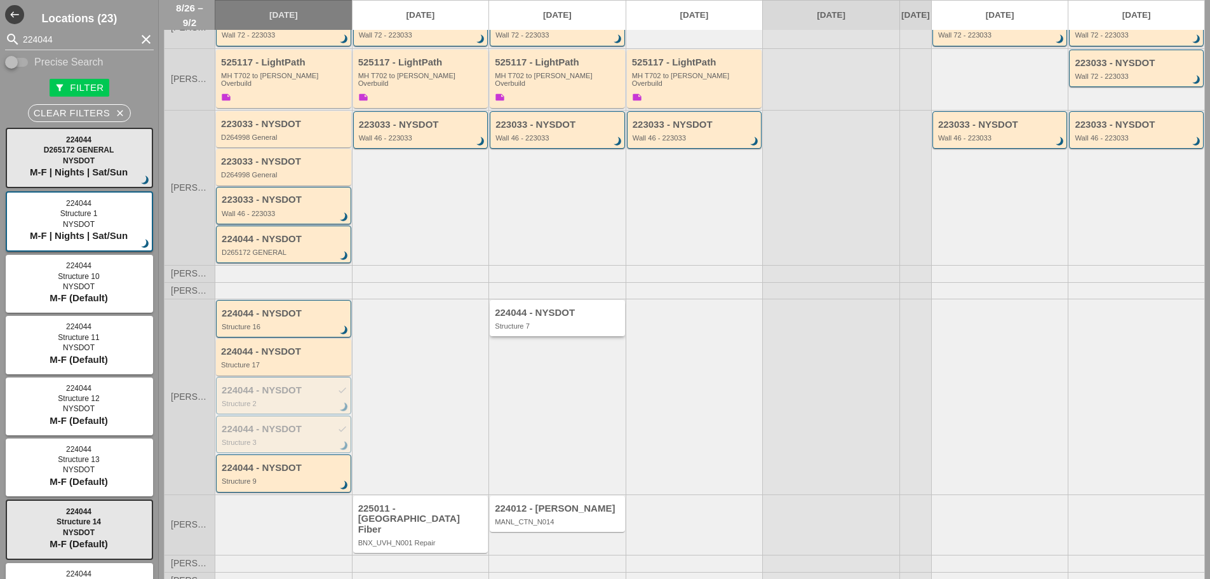
click at [547, 328] on div "Structure 7" at bounding box center [558, 326] width 127 height 8
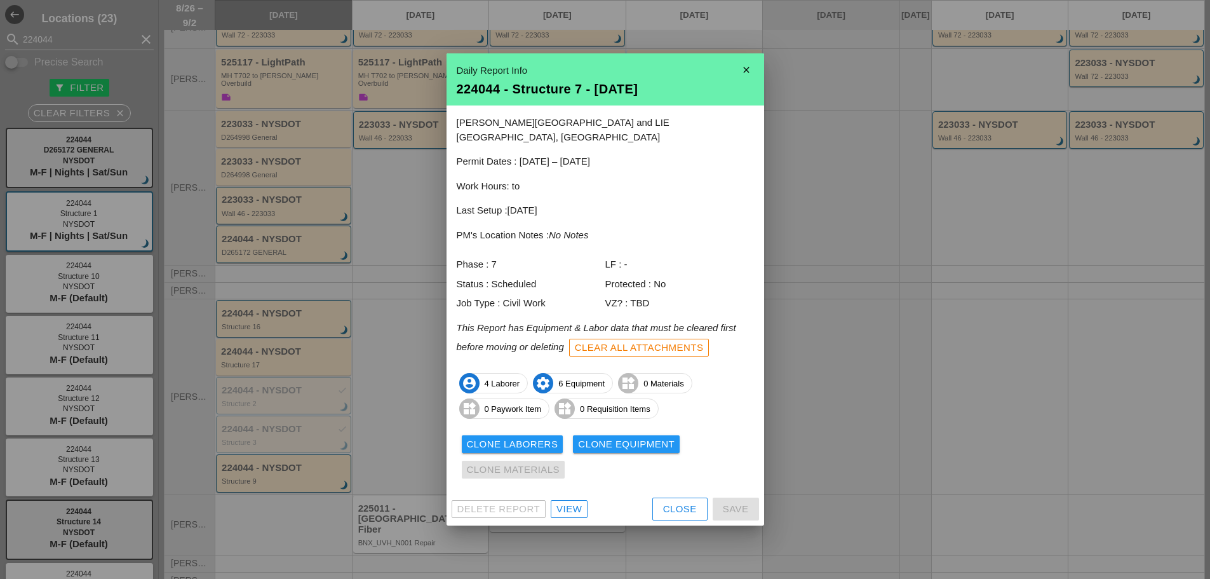
click at [732, 85] on div "Daily Report Info 224044 - Structure 7 - 08/28/2025" at bounding box center [605, 79] width 318 height 53
click at [751, 76] on icon "close" at bounding box center [745, 69] width 25 height 25
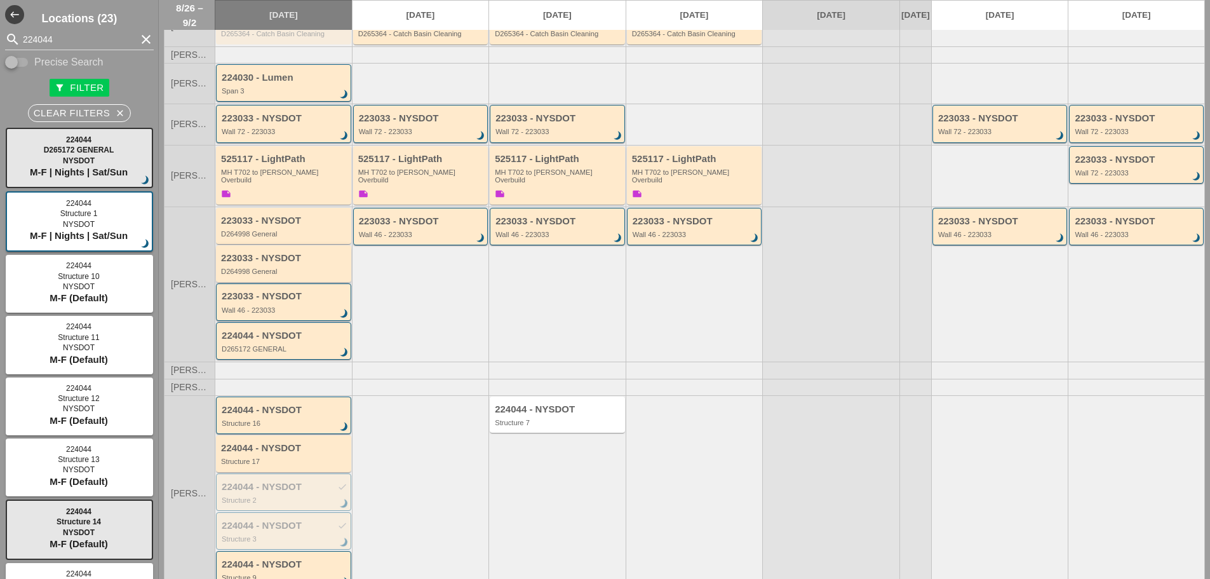
scroll to position [0, 0]
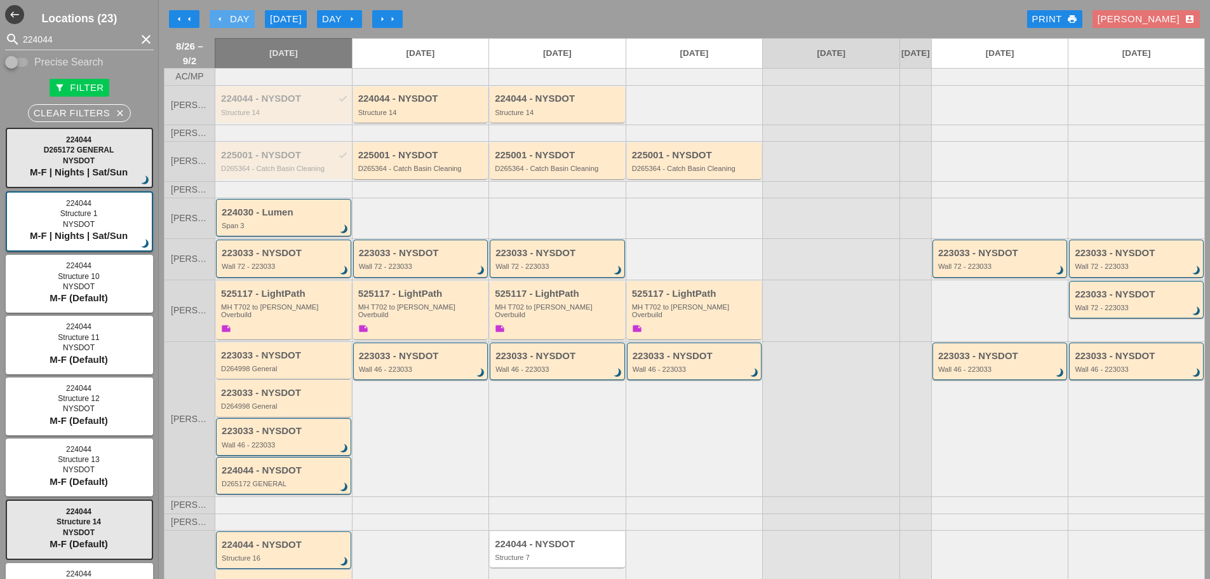
click at [217, 17] on icon "arrow_left" at bounding box center [220, 19] width 10 height 10
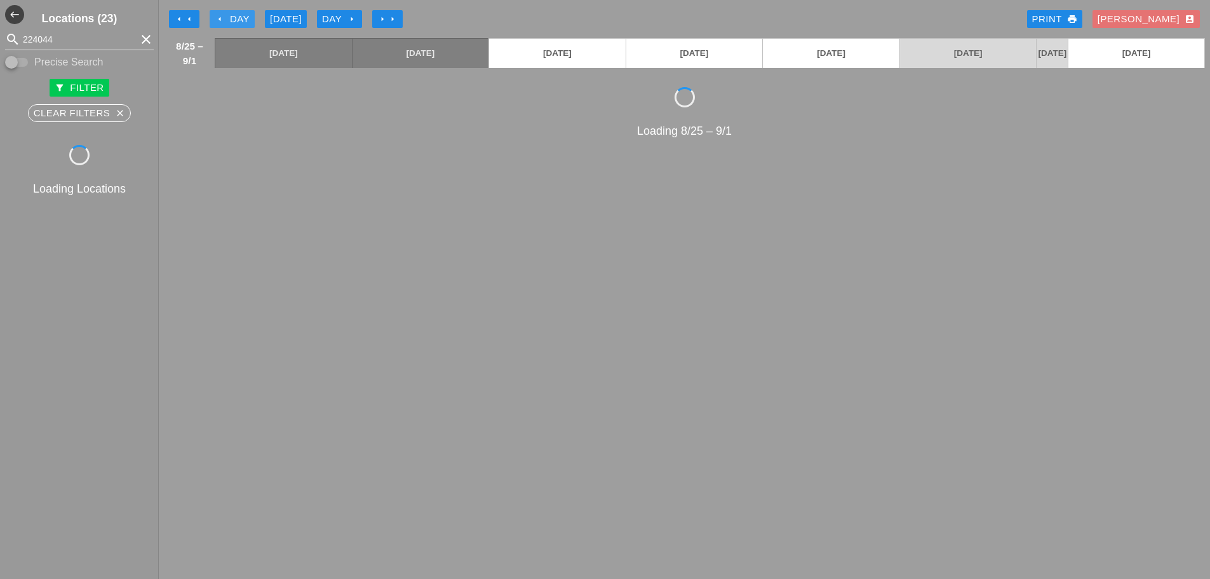
click at [217, 17] on icon "arrow_left" at bounding box center [220, 19] width 10 height 10
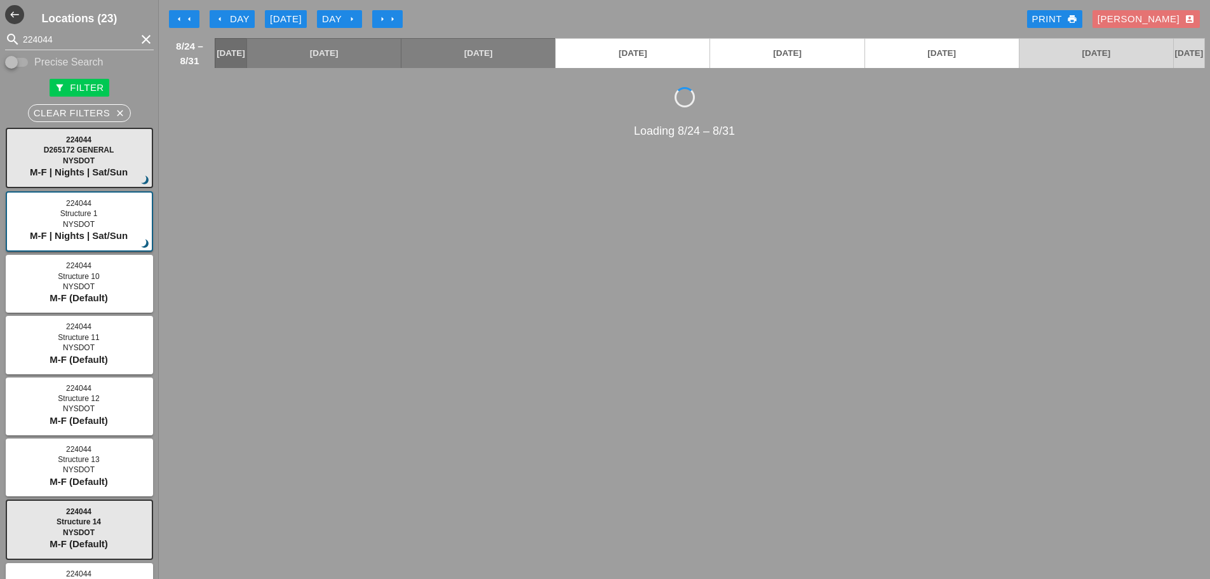
click at [357, 17] on icon "arrow_right" at bounding box center [352, 19] width 10 height 10
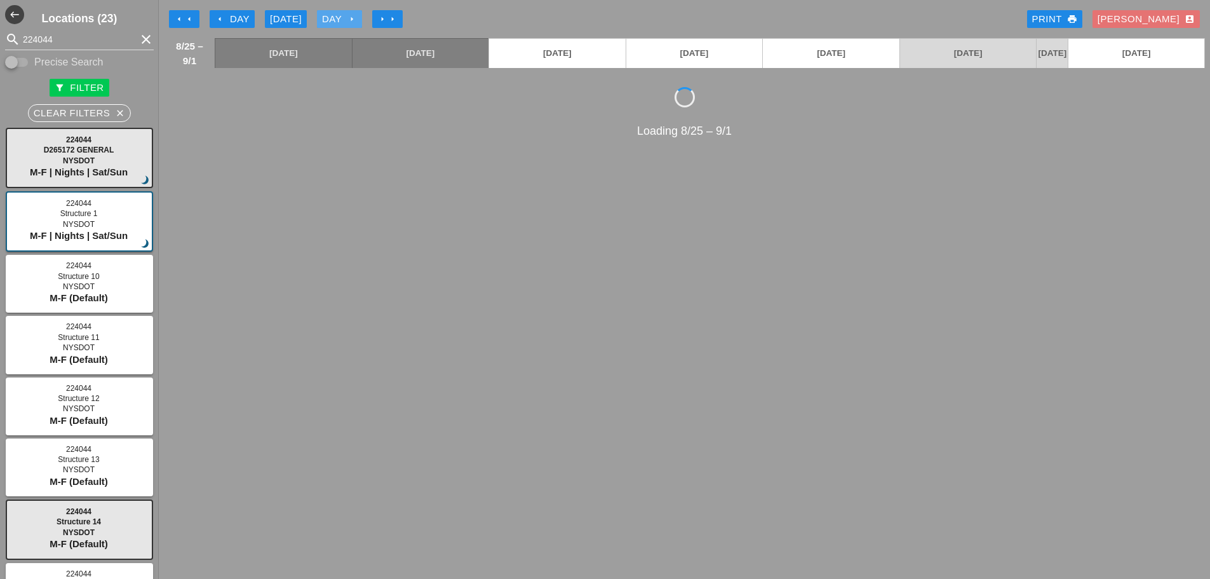
click at [356, 19] on icon "arrow_right" at bounding box center [352, 19] width 10 height 10
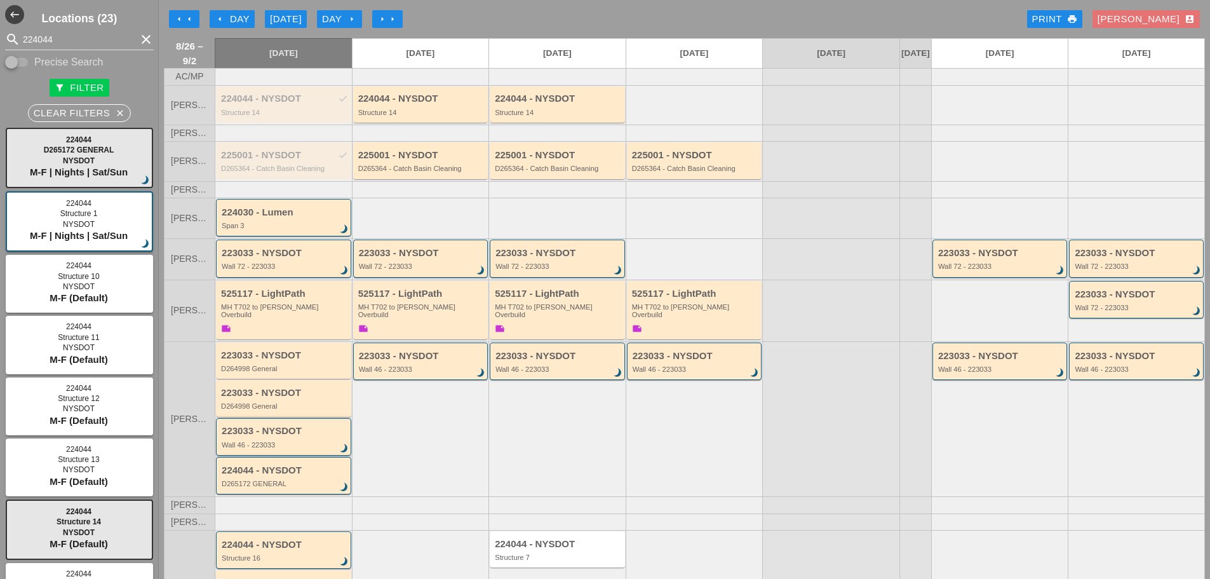
click at [270, 448] on div "Wall 46 - 223033" at bounding box center [285, 445] width 126 height 8
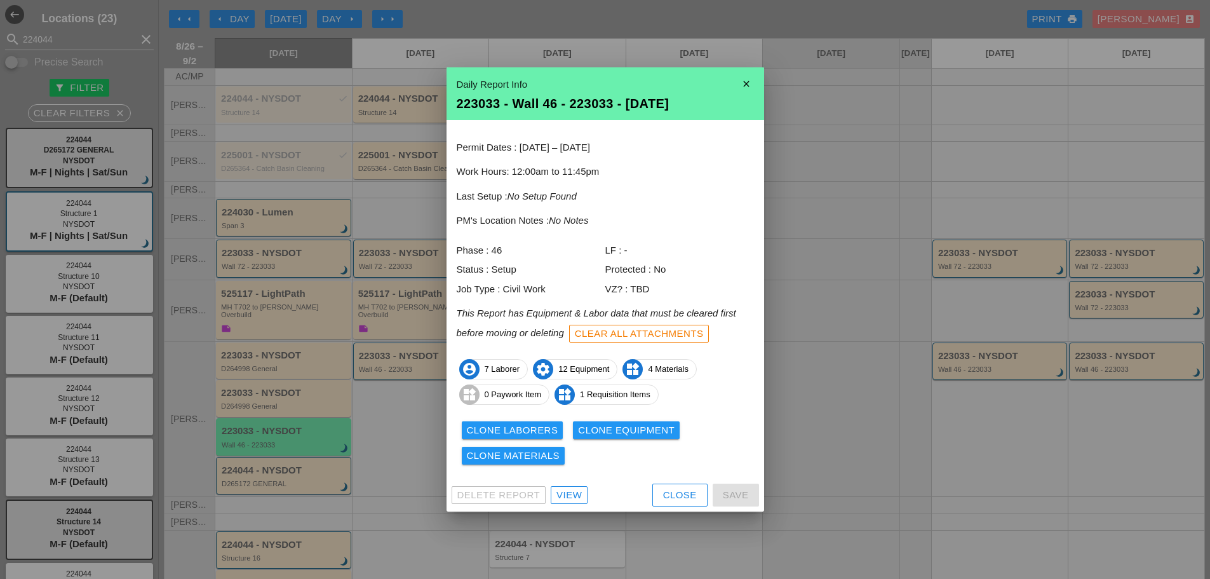
click at [469, 422] on button "Clone Laborers" at bounding box center [513, 430] width 102 height 18
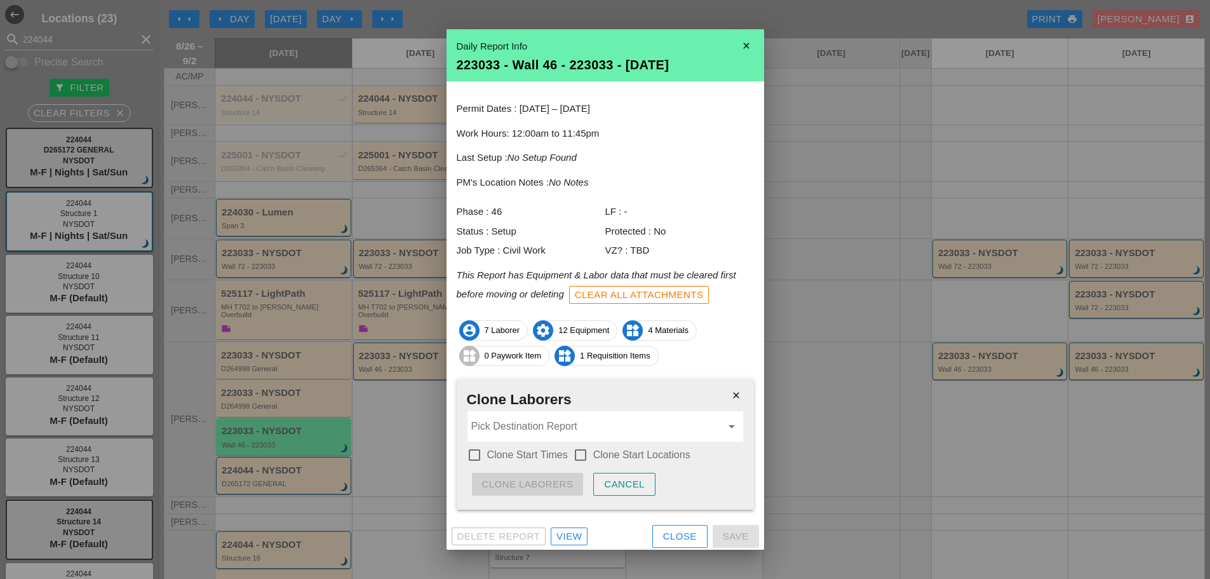
click at [472, 453] on div at bounding box center [475, 455] width 22 height 22
checkbox input "true"
click at [575, 449] on div at bounding box center [581, 455] width 22 height 22
checkbox input "true"
click at [562, 424] on input "Pick Destination Report" at bounding box center [596, 426] width 250 height 20
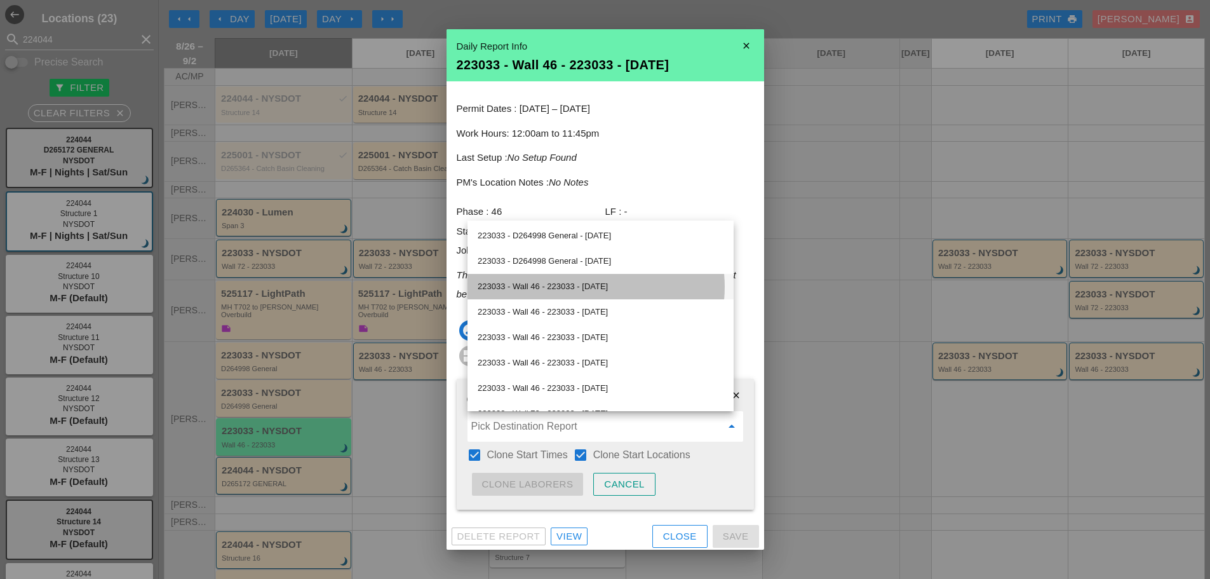
click at [601, 282] on div "223033 - Wall 46 - 223033 - 08/27/2025" at bounding box center [601, 286] width 246 height 15
type input "223033 - Wall 46 - 223033 - 08/27/2025"
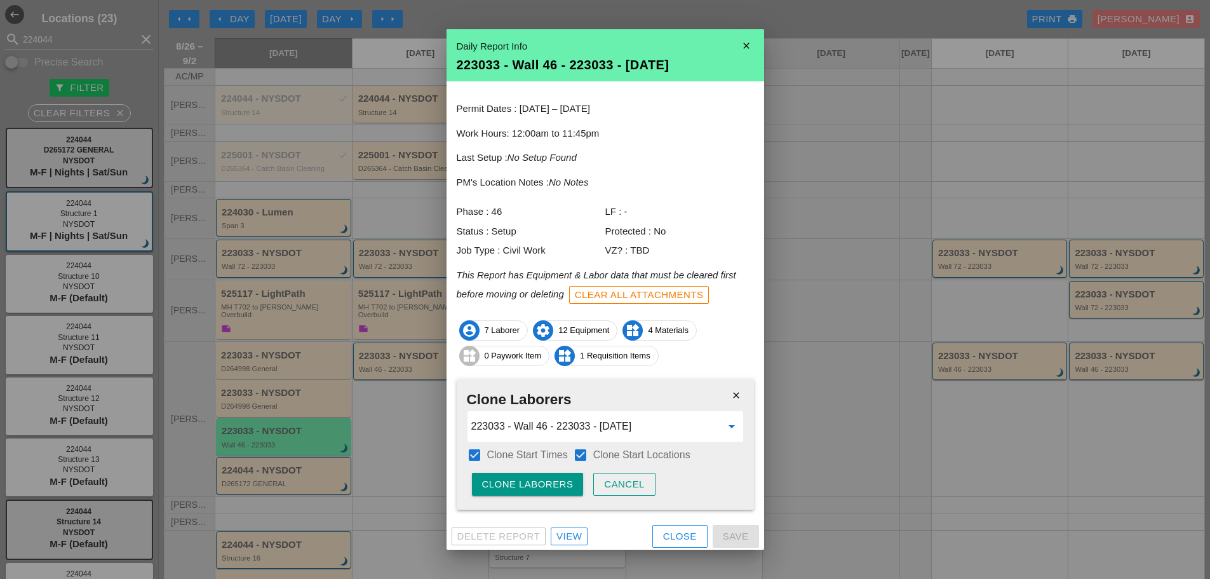
click at [522, 479] on div "Clone Laborers" at bounding box center [527, 484] width 91 height 15
click at [522, 478] on div "Are you sure?" at bounding box center [522, 484] width 81 height 15
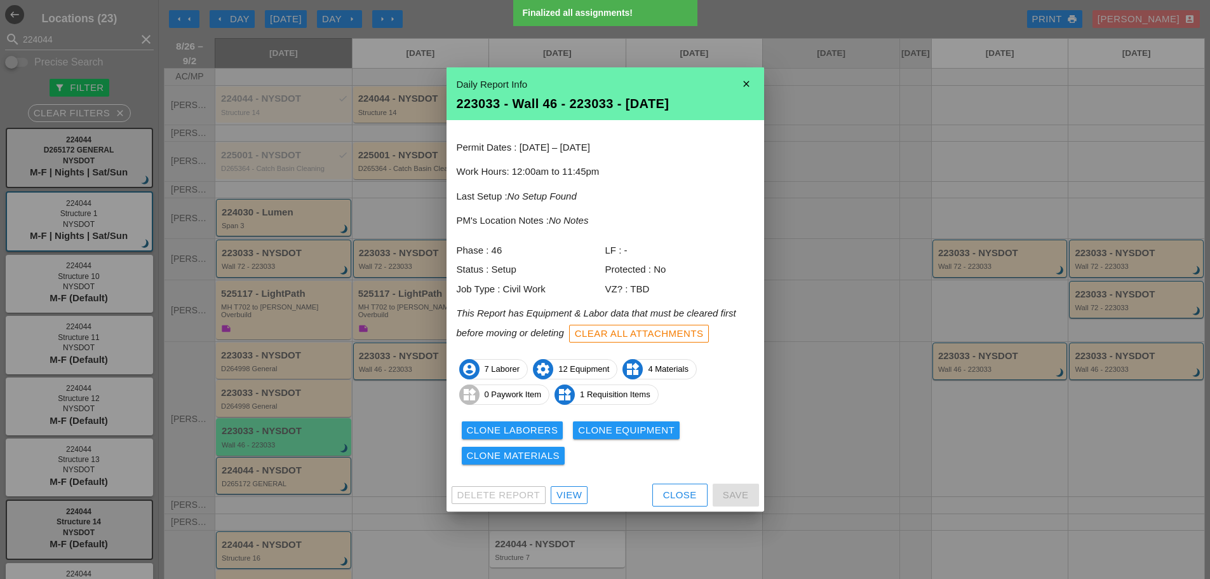
click at [622, 432] on div "Clone Equipment" at bounding box center [626, 430] width 97 height 15
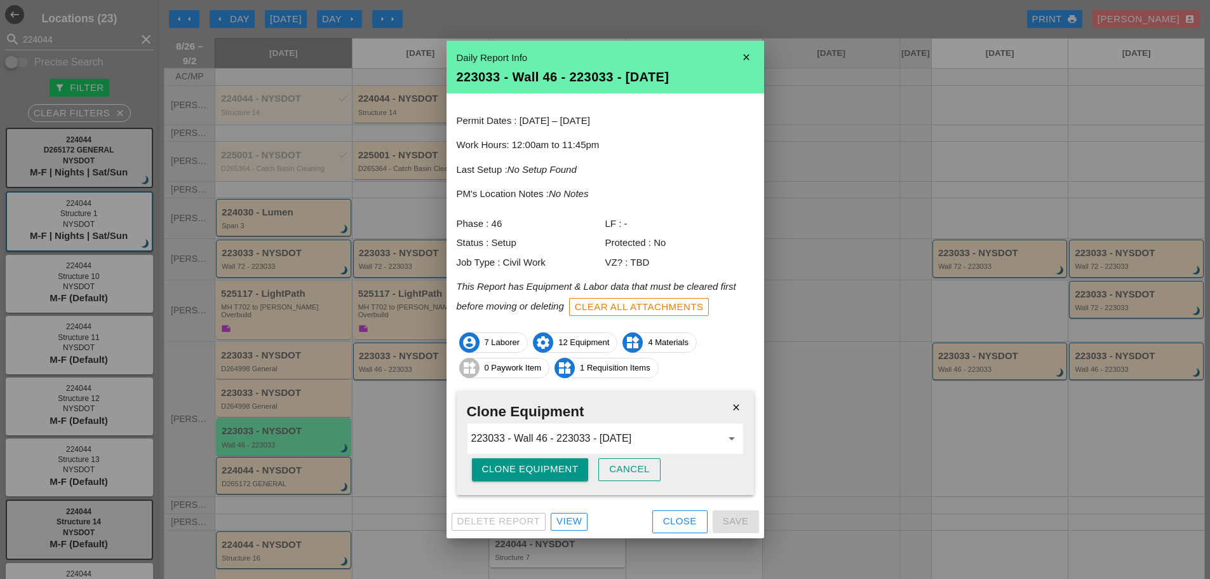
click at [516, 471] on div "Clone Equipment" at bounding box center [530, 469] width 97 height 15
click at [518, 470] on div "Are you sure?" at bounding box center [522, 469] width 81 height 15
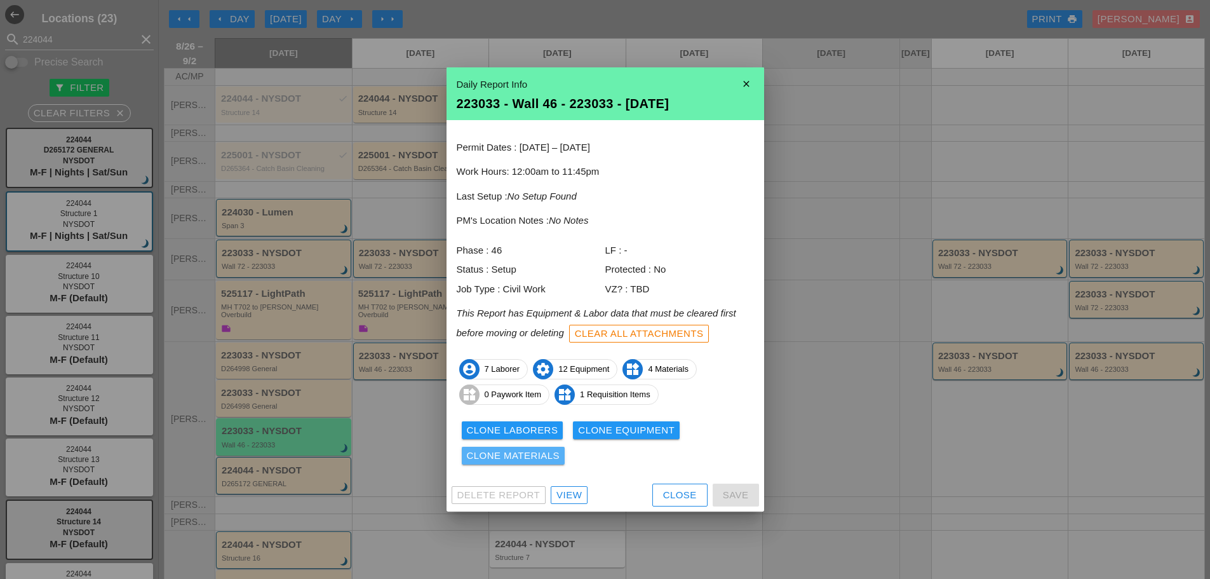
click at [535, 452] on div "Clone Materials" at bounding box center [513, 455] width 93 height 15
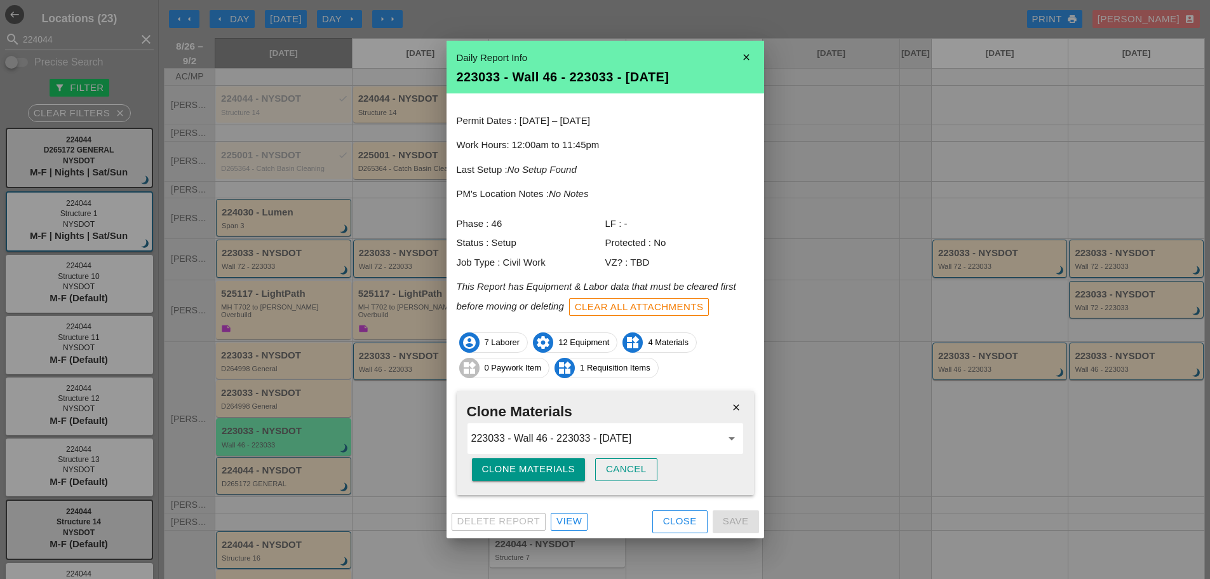
click at [526, 467] on div "Clone Materials" at bounding box center [528, 469] width 93 height 15
click at [522, 472] on div "Clone Materials" at bounding box center [528, 469] width 93 height 15
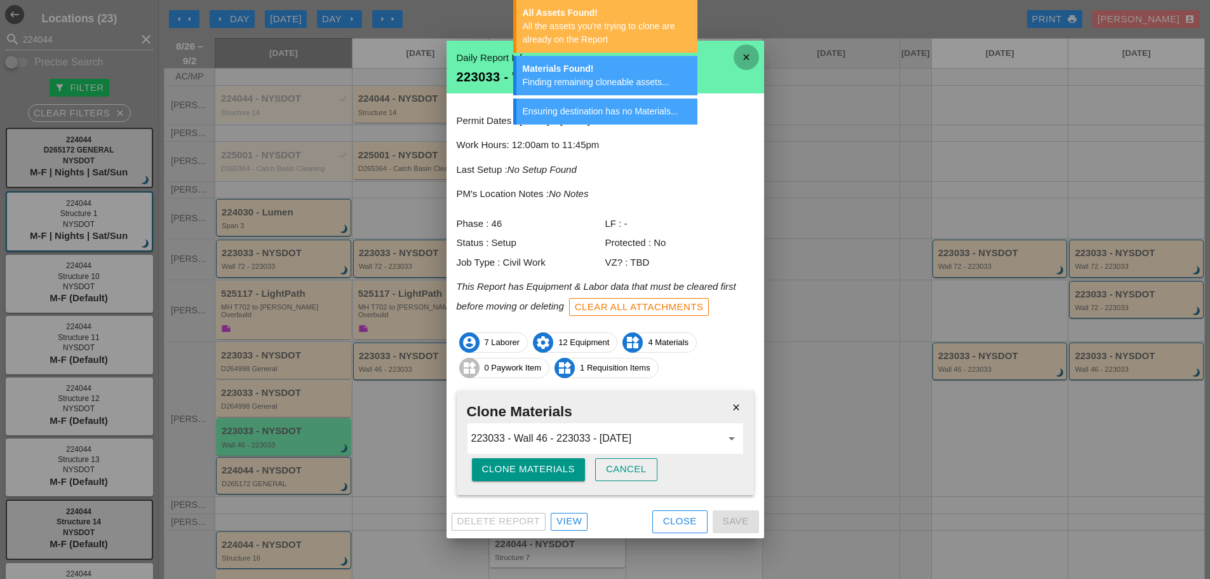
click at [750, 57] on icon "close" at bounding box center [745, 56] width 25 height 25
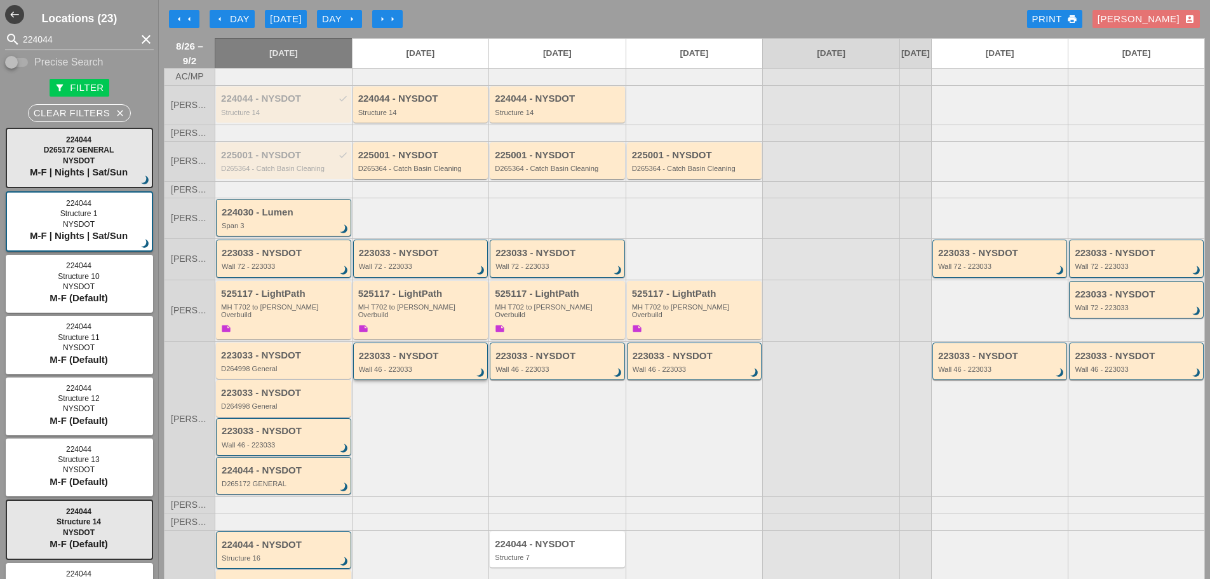
click at [451, 380] on div "223033 - NYSDOT Wall 46 - 223033 brightness_3" at bounding box center [420, 360] width 135 height 37
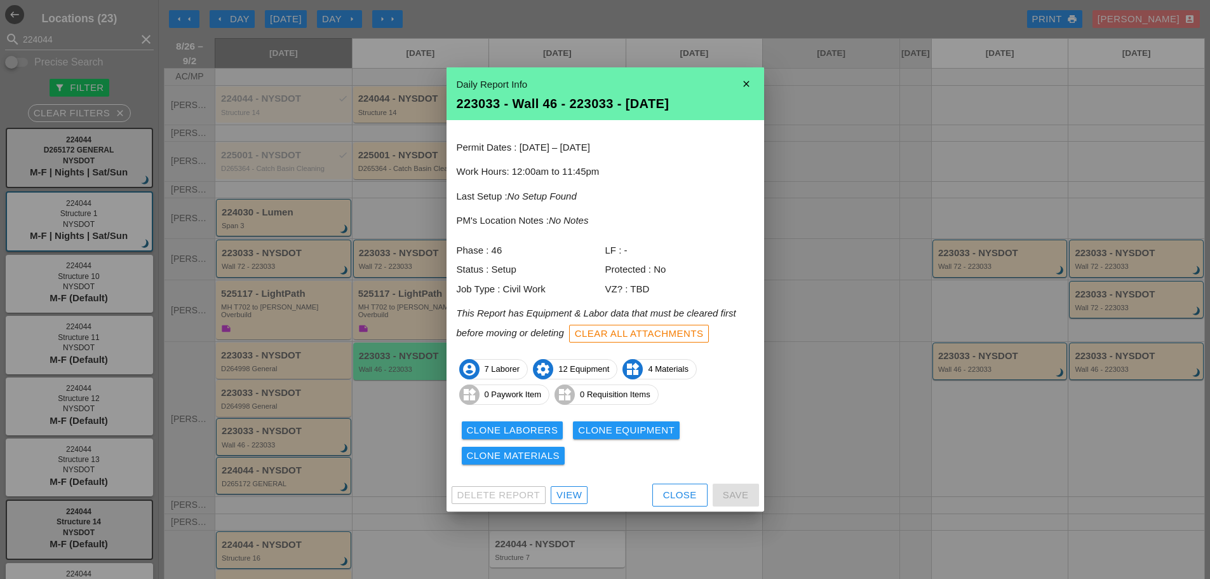
click at [753, 77] on icon "close" at bounding box center [745, 83] width 25 height 25
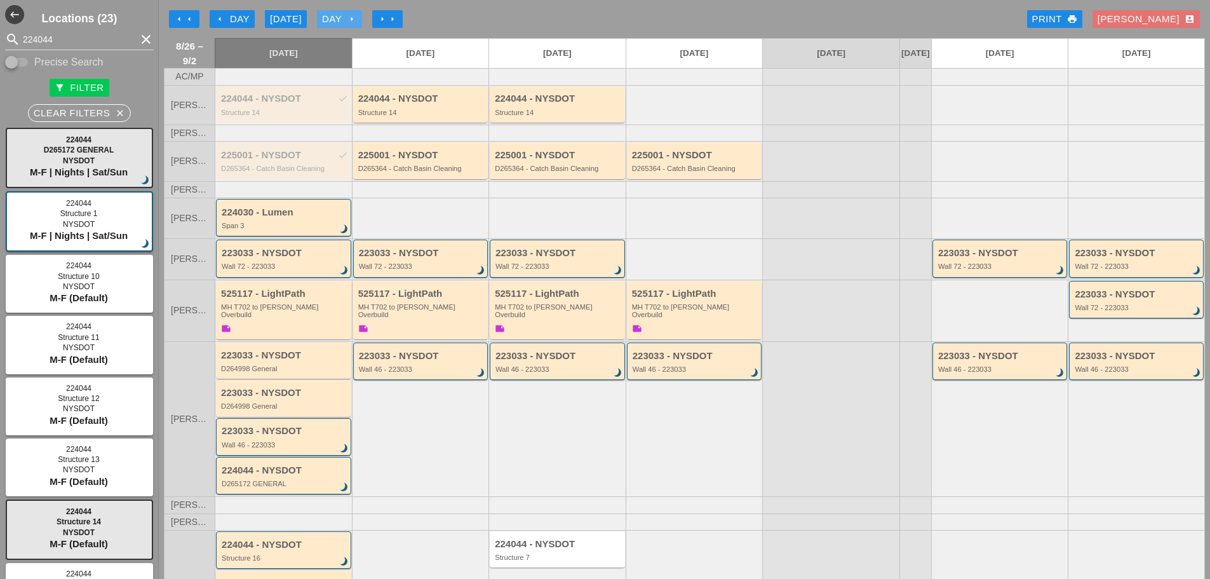
click at [357, 17] on icon "arrow_right" at bounding box center [352, 19] width 10 height 10
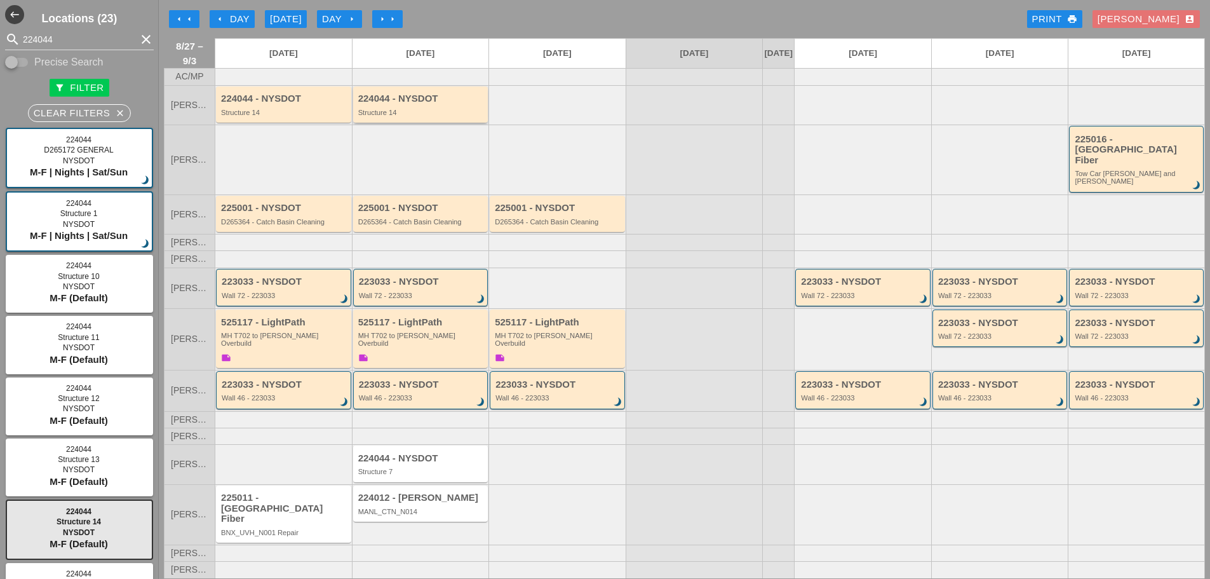
click at [409, 116] on div "Structure 14" at bounding box center [421, 113] width 127 height 8
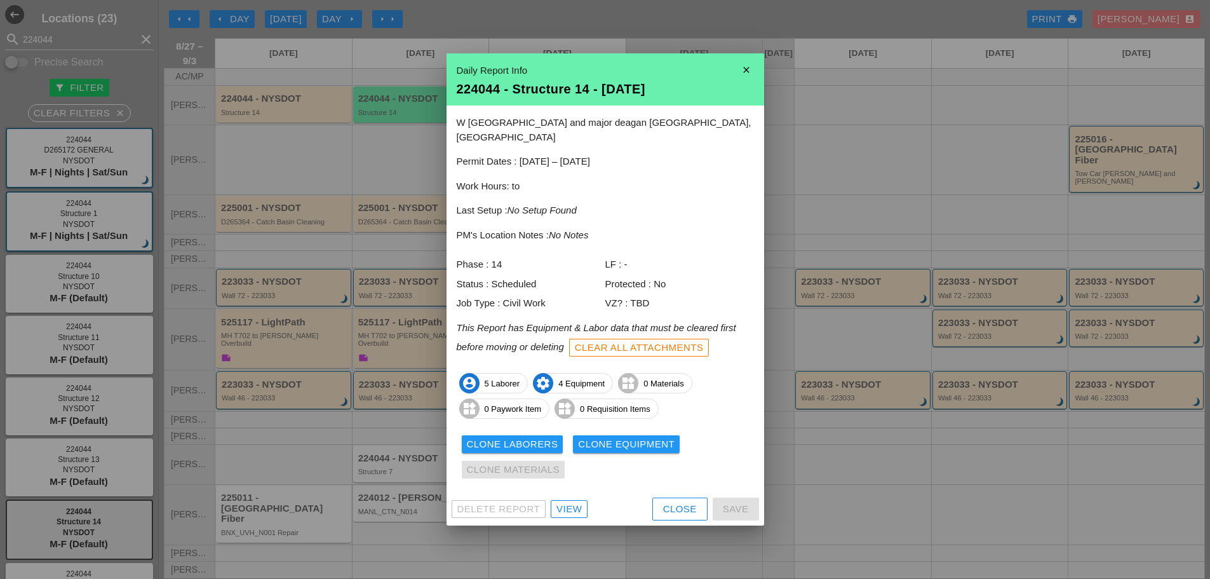
click at [748, 81] on icon "close" at bounding box center [745, 69] width 25 height 25
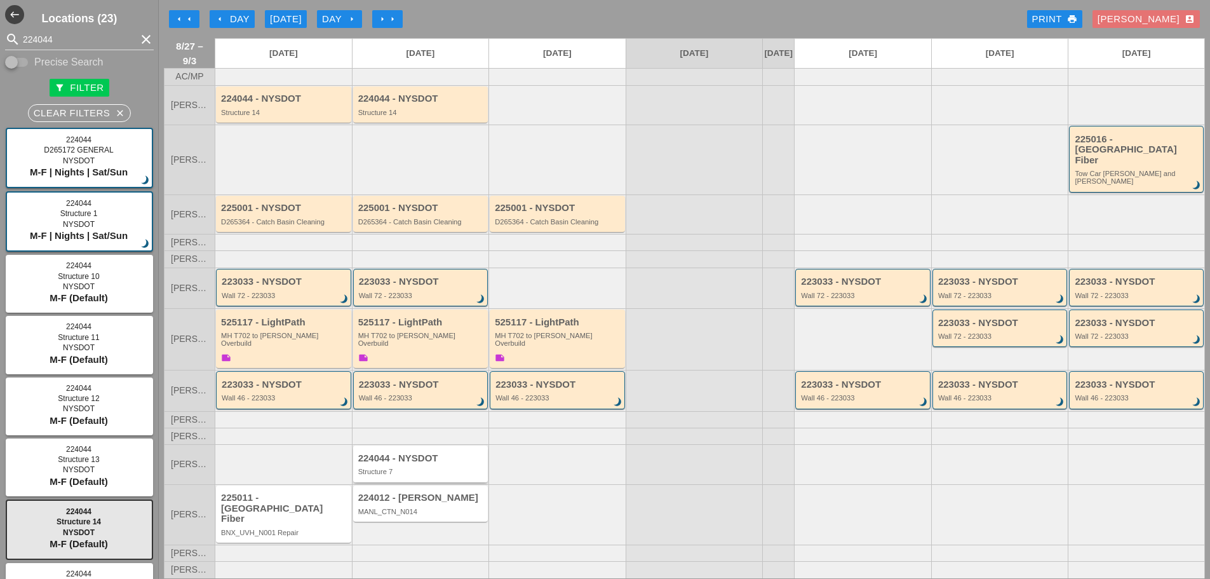
click at [370, 464] on div "224044 - NYSDOT" at bounding box center [421, 458] width 127 height 11
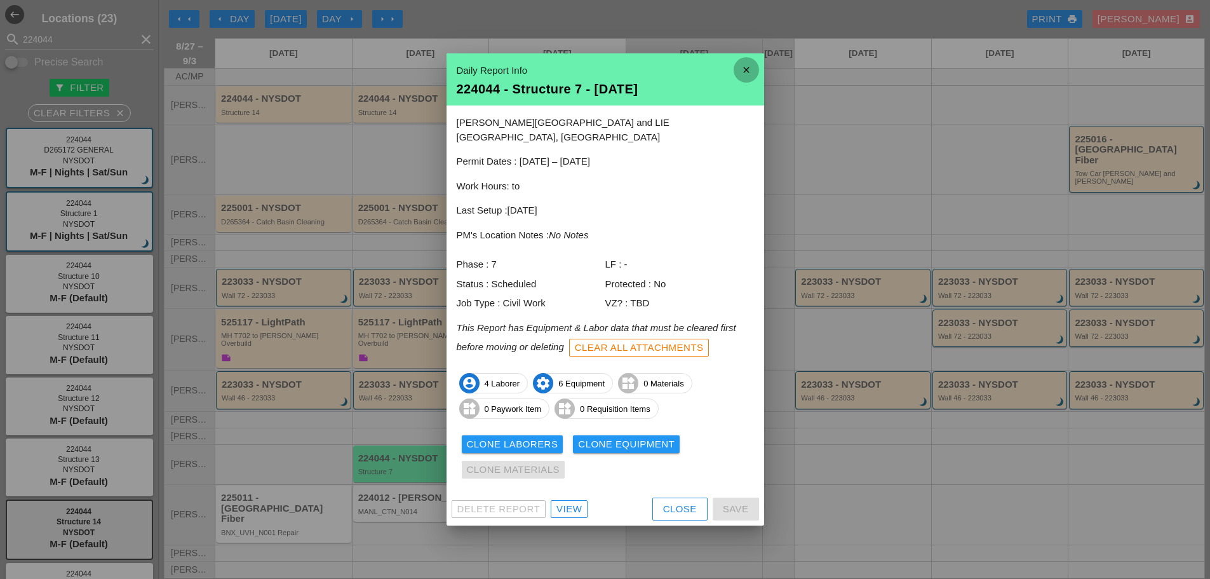
click at [752, 77] on icon "close" at bounding box center [745, 69] width 25 height 25
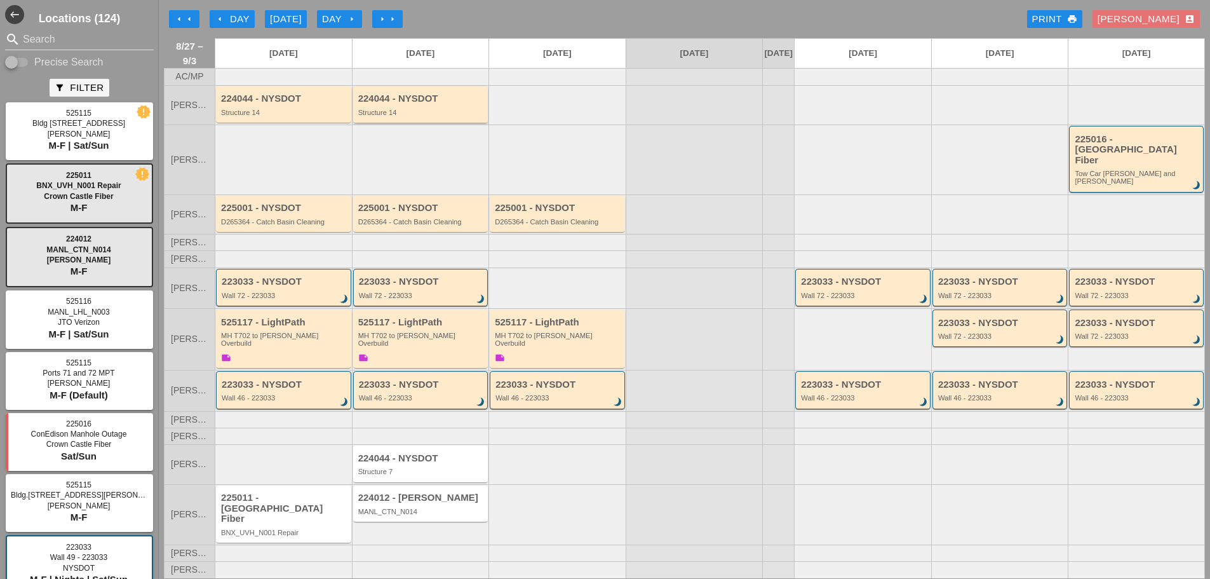
click at [410, 104] on div "224044 - NYSDOT" at bounding box center [421, 98] width 127 height 11
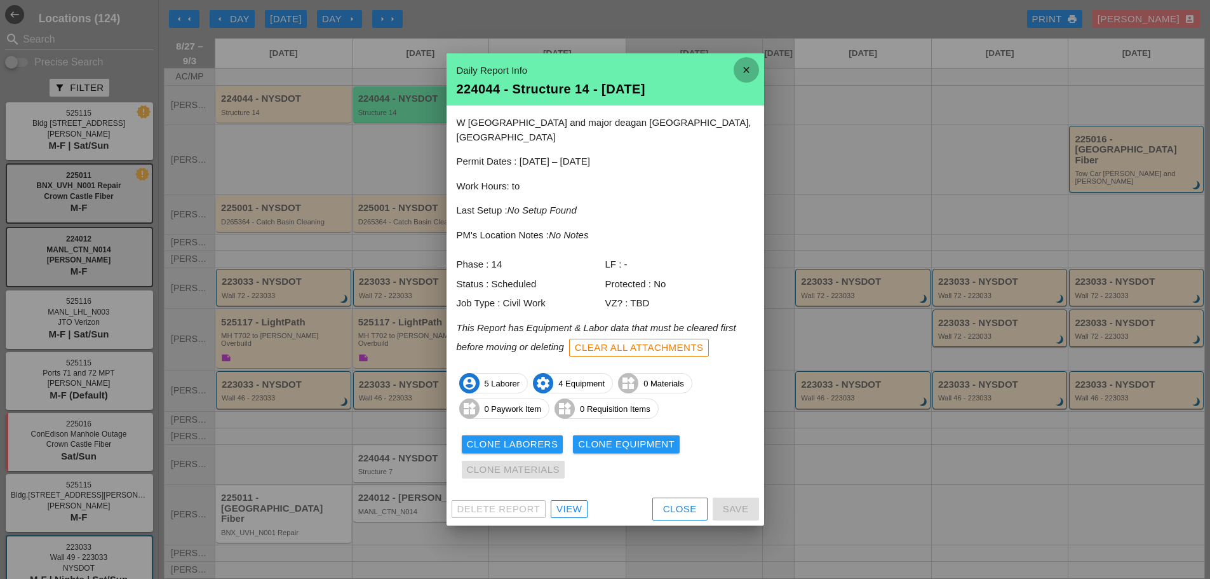
click at [740, 74] on icon "close" at bounding box center [745, 69] width 25 height 25
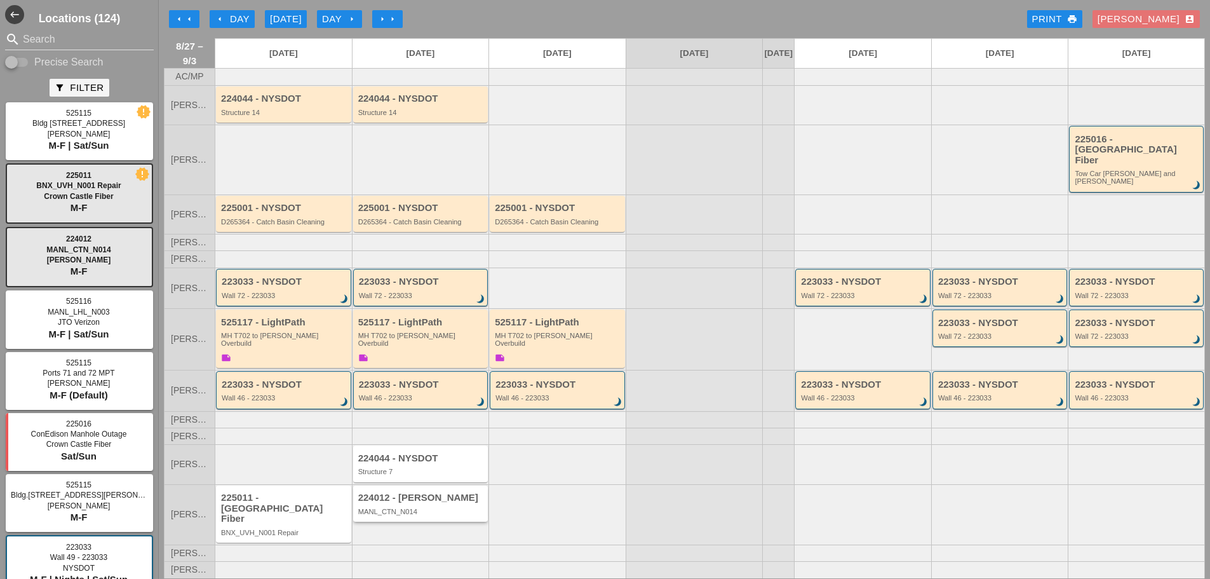
click at [439, 511] on div "224012 - Hellman MANL_CTN_N014" at bounding box center [421, 503] width 127 height 23
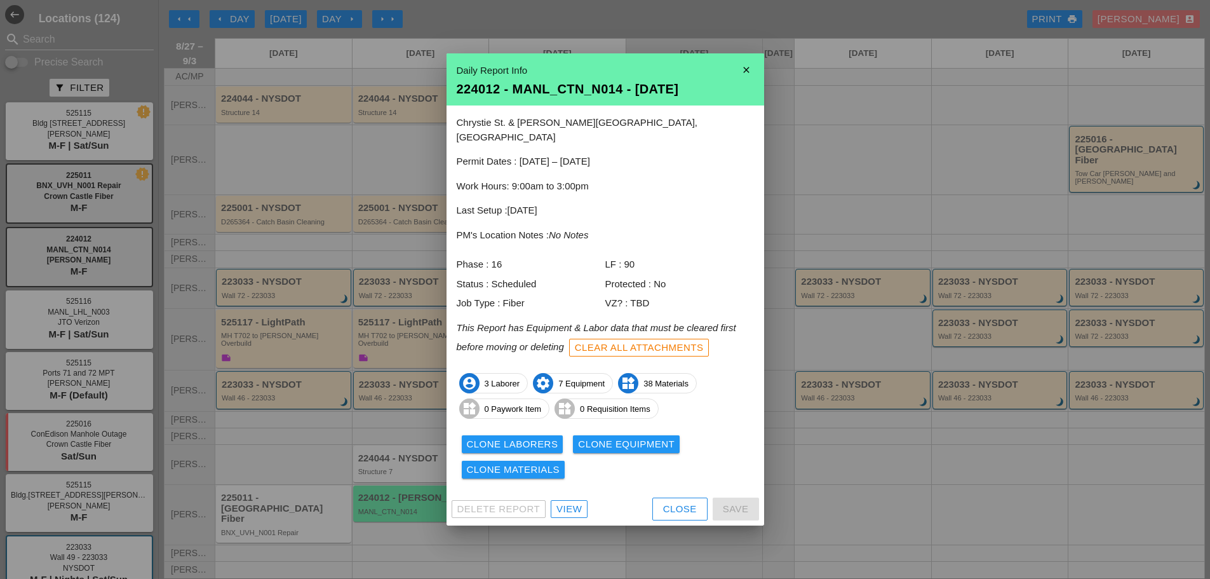
click at [580, 502] on div "View" at bounding box center [568, 509] width 25 height 15
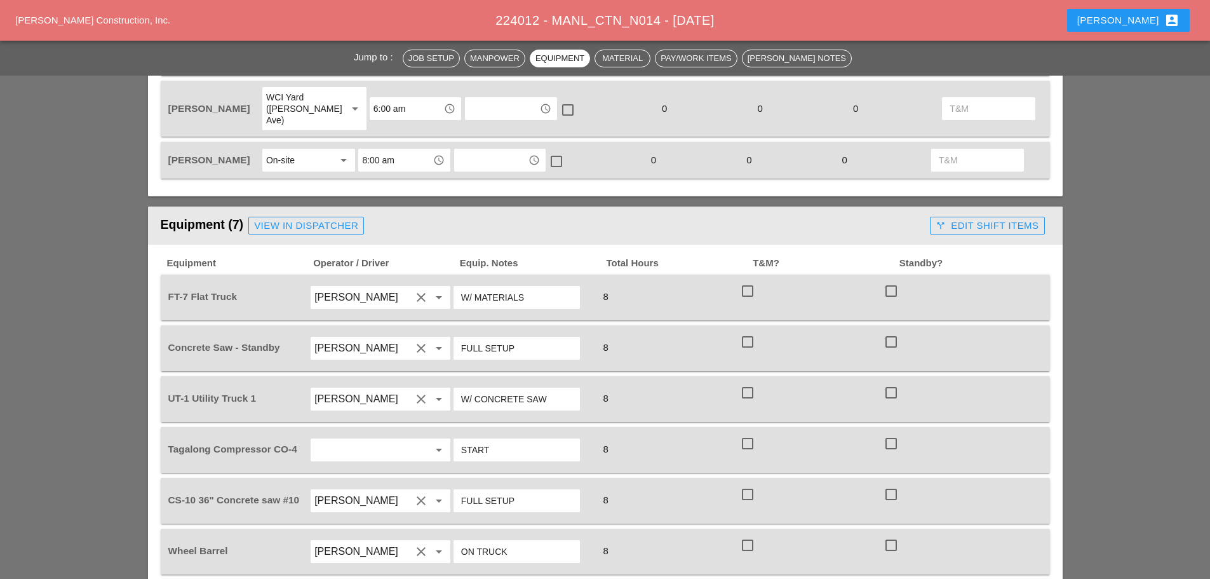
scroll to position [826, 0]
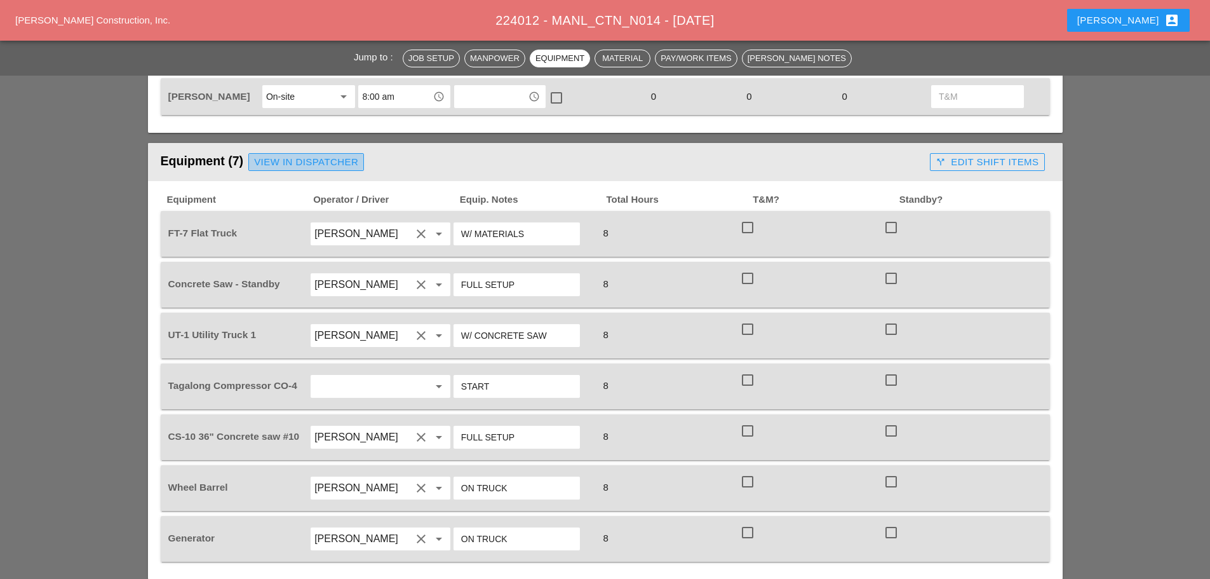
click at [322, 155] on div "View in Dispatcher" at bounding box center [306, 162] width 104 height 15
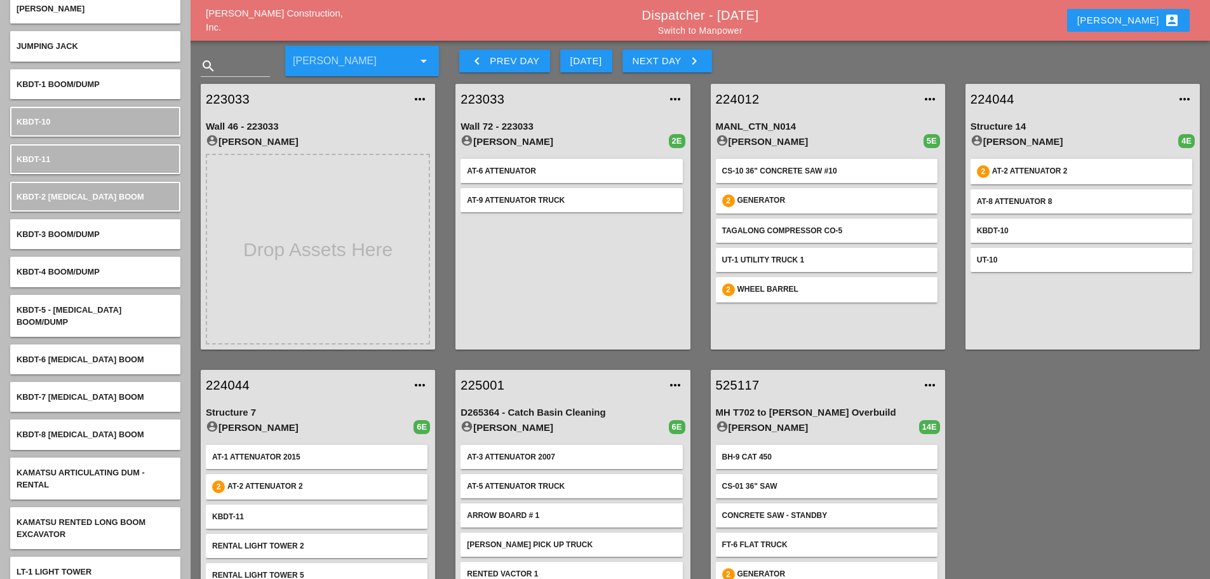
scroll to position [3343, 0]
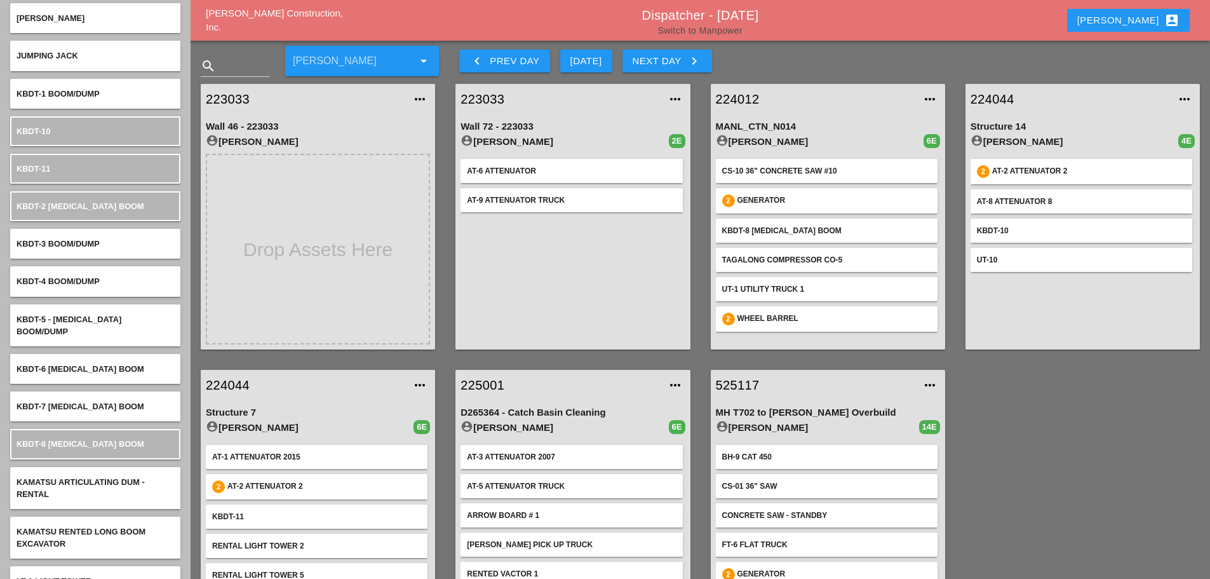
click at [723, 29] on link "Switch to Manpower" at bounding box center [700, 30] width 84 height 10
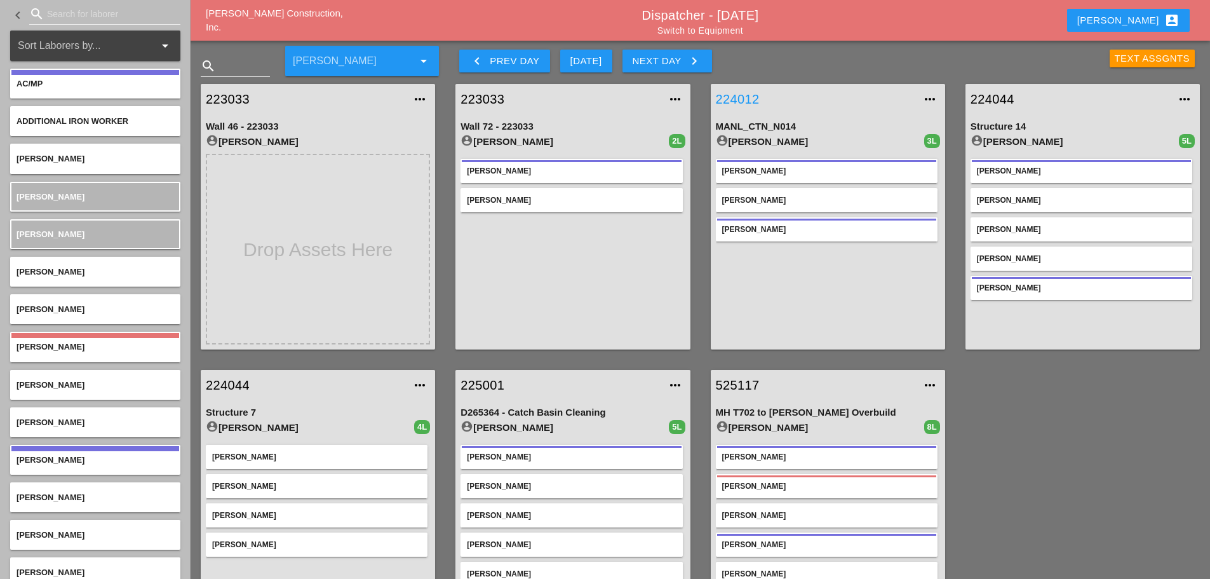
click at [749, 94] on link "224012" at bounding box center [815, 99] width 199 height 19
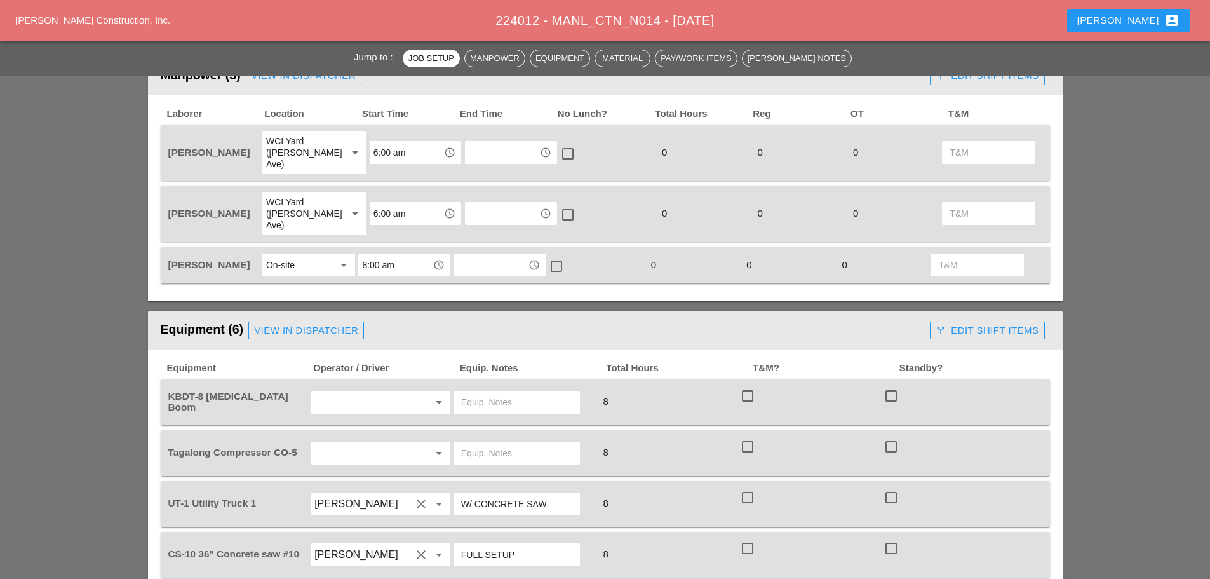
scroll to position [635, 0]
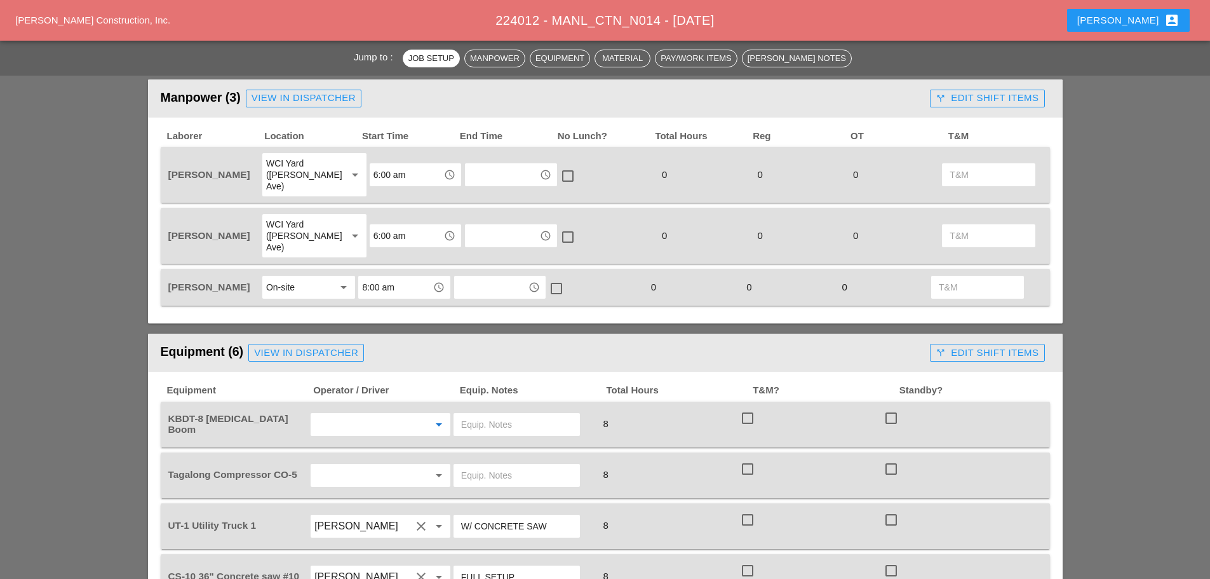
click at [338, 414] on input "text" at bounding box center [362, 424] width 97 height 20
click at [349, 447] on div "[PERSON_NAME]" at bounding box center [380, 453] width 119 height 15
type input "[PERSON_NAME]"
click at [337, 465] on input "text" at bounding box center [362, 475] width 97 height 20
click at [352, 498] on div "[PERSON_NAME]" at bounding box center [380, 504] width 119 height 15
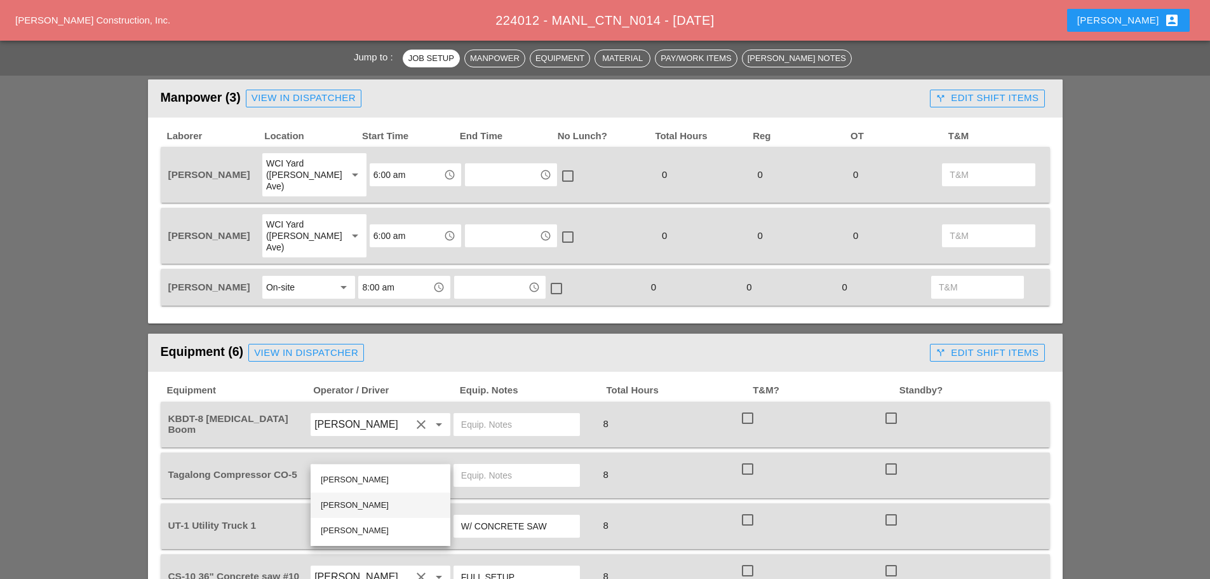
type input "[PERSON_NAME]"
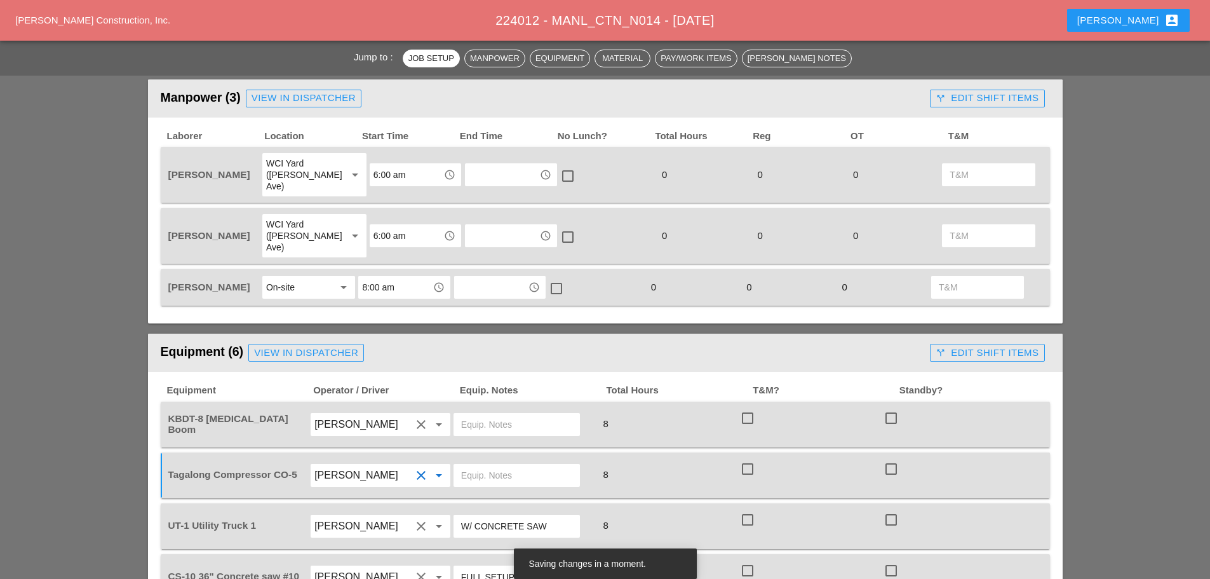
click at [467, 465] on input "text" at bounding box center [516, 475] width 111 height 20
type input "w"
click at [459, 464] on div "KBDT 8" at bounding box center [516, 475] width 126 height 23
type input "WITH W/ KBDT 8"
click at [492, 414] on input "text" at bounding box center [516, 424] width 111 height 20
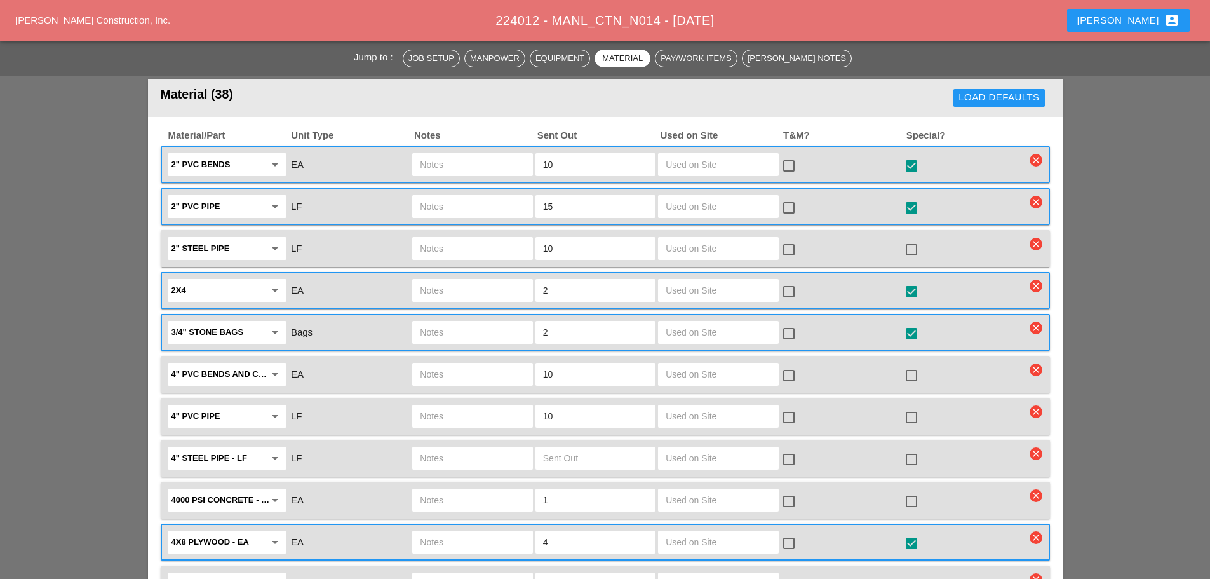
scroll to position [1207, 0]
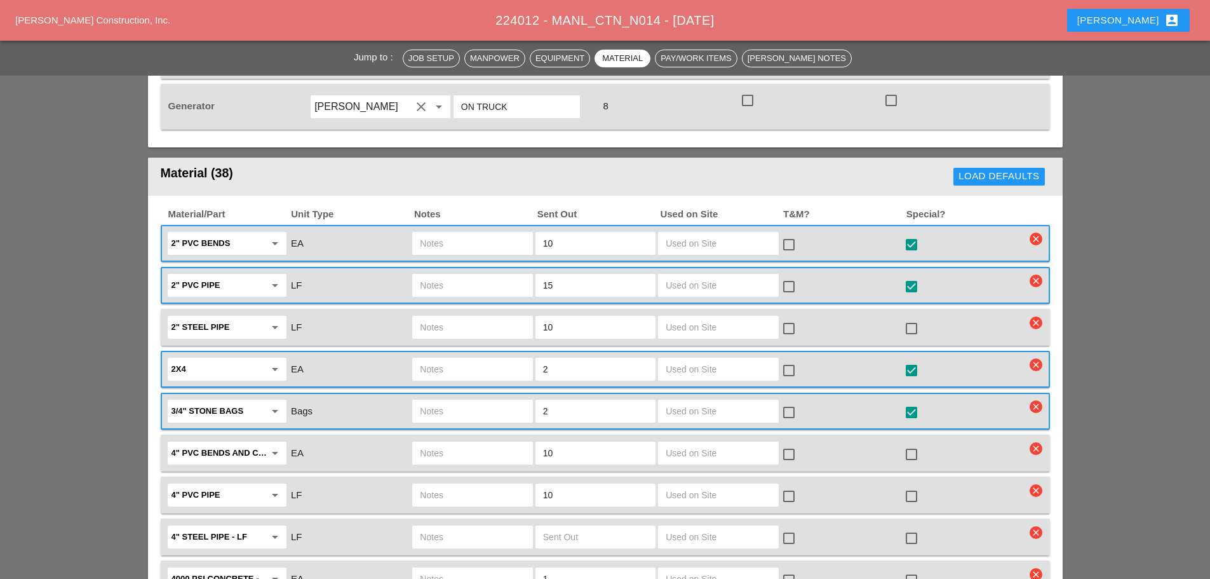
type input "W/ TANG COMPRESSOR"
click at [916, 234] on div at bounding box center [911, 245] width 22 height 22
click at [909, 276] on div at bounding box center [911, 287] width 22 height 22
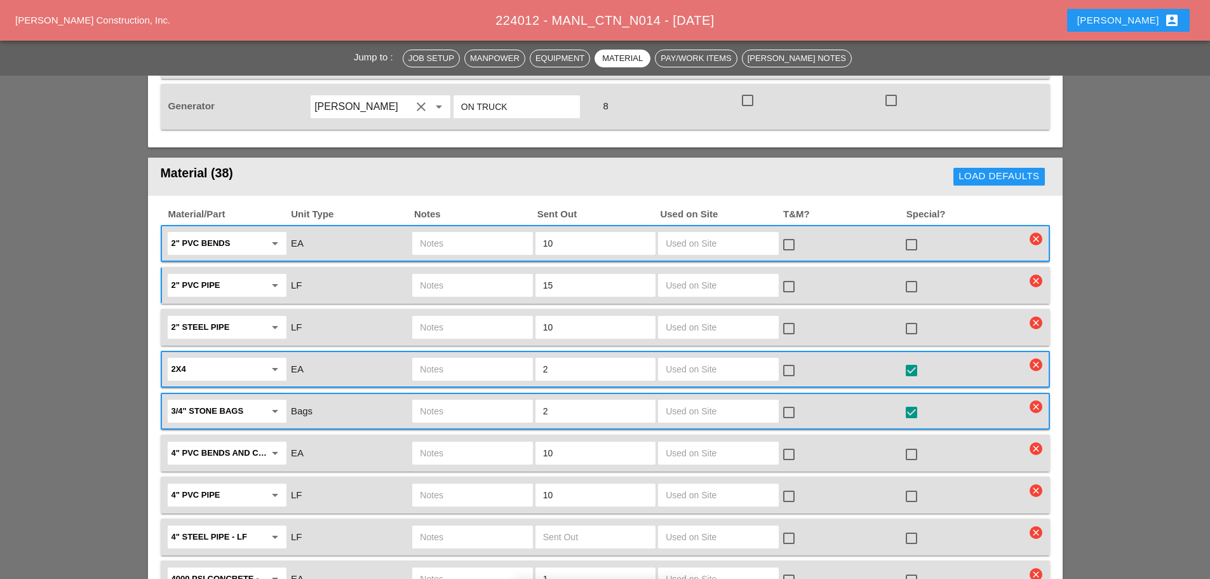
click at [913, 359] on div at bounding box center [911, 370] width 22 height 22
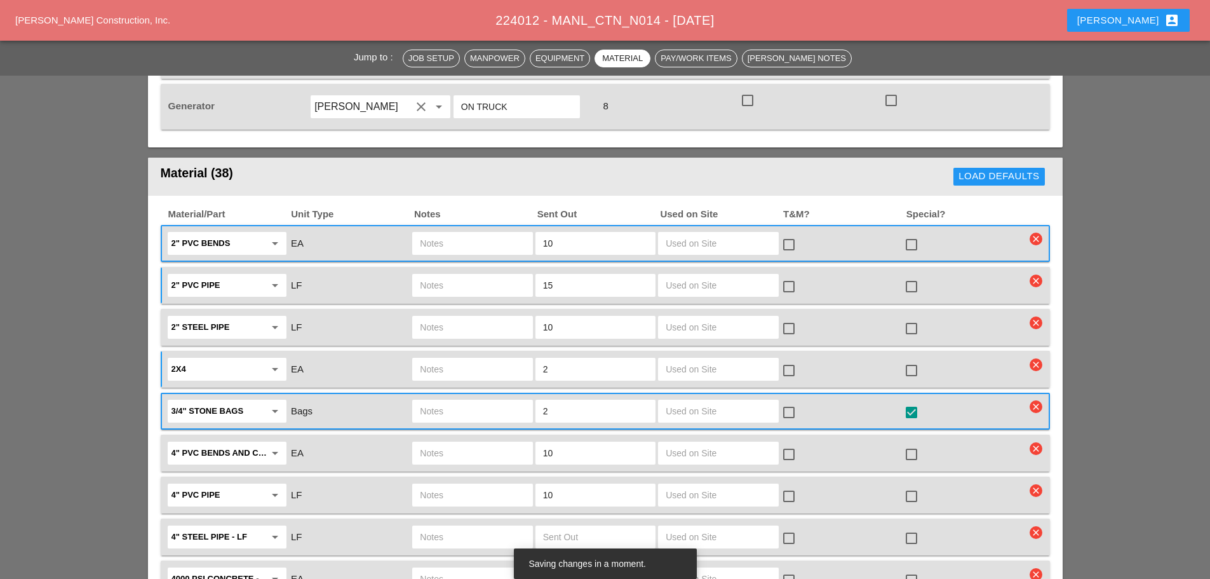
click at [909, 401] on div at bounding box center [911, 412] width 22 height 22
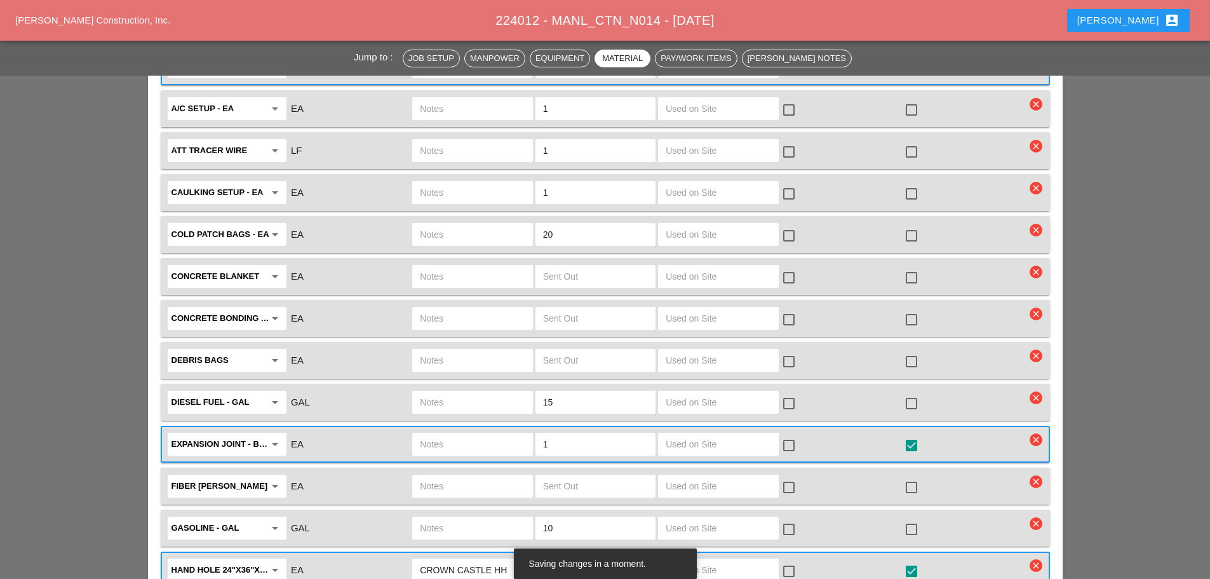
scroll to position [1778, 0]
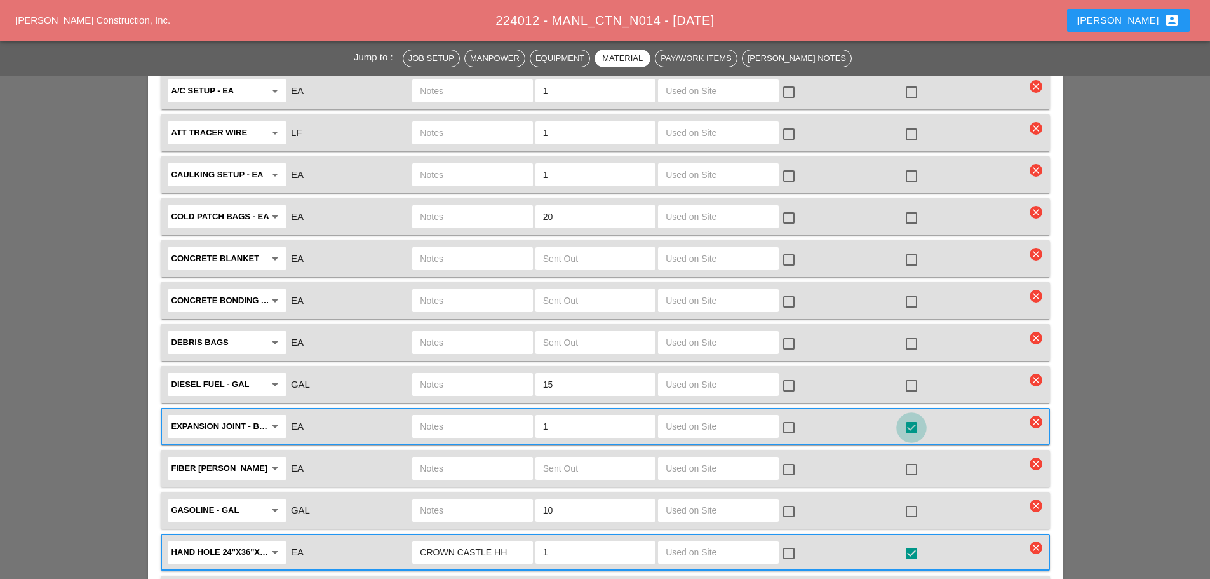
click at [904, 417] on div at bounding box center [911, 428] width 22 height 22
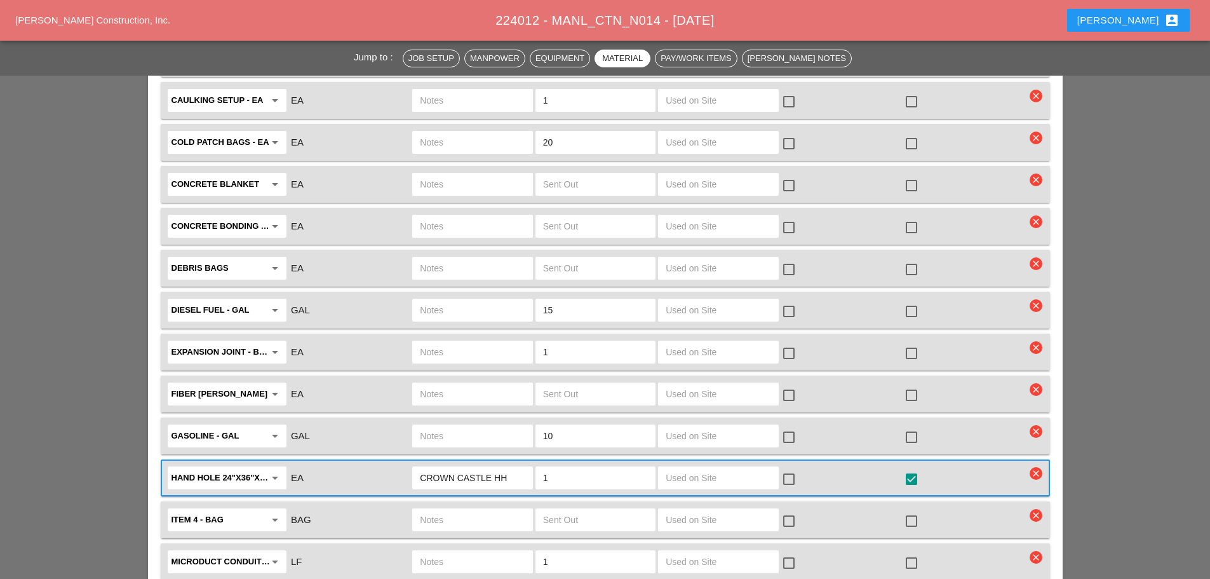
scroll to position [1842, 0]
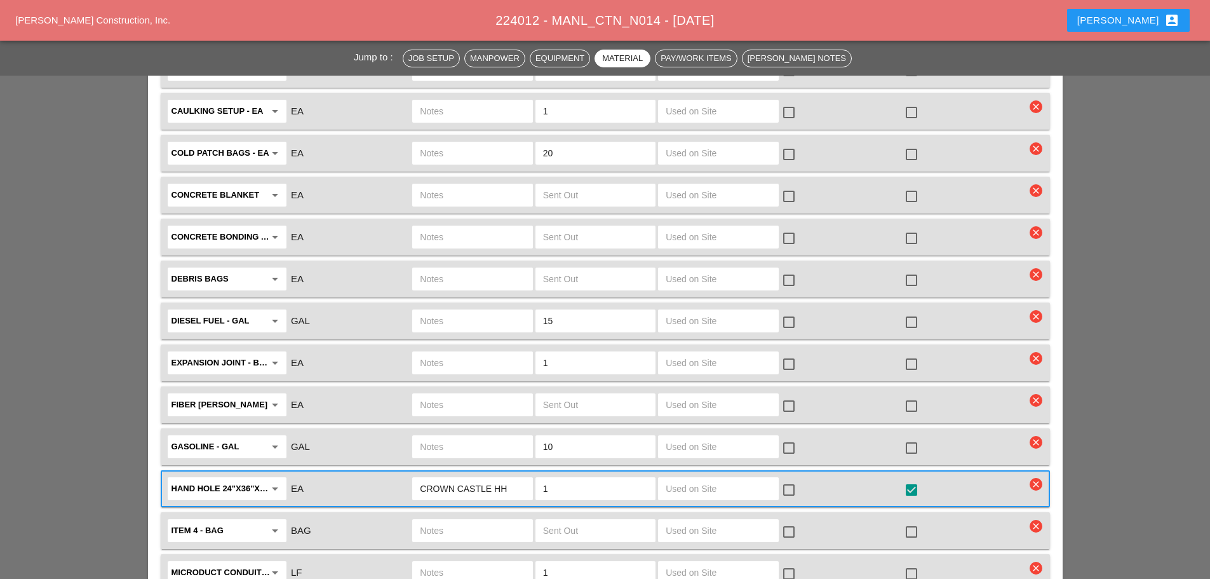
click at [446, 269] on input "text" at bounding box center [472, 279] width 105 height 20
type input "2 EMPTY"
click at [604, 269] on input "text" at bounding box center [595, 279] width 105 height 20
type input "2"
click at [914, 269] on div at bounding box center [911, 280] width 22 height 22
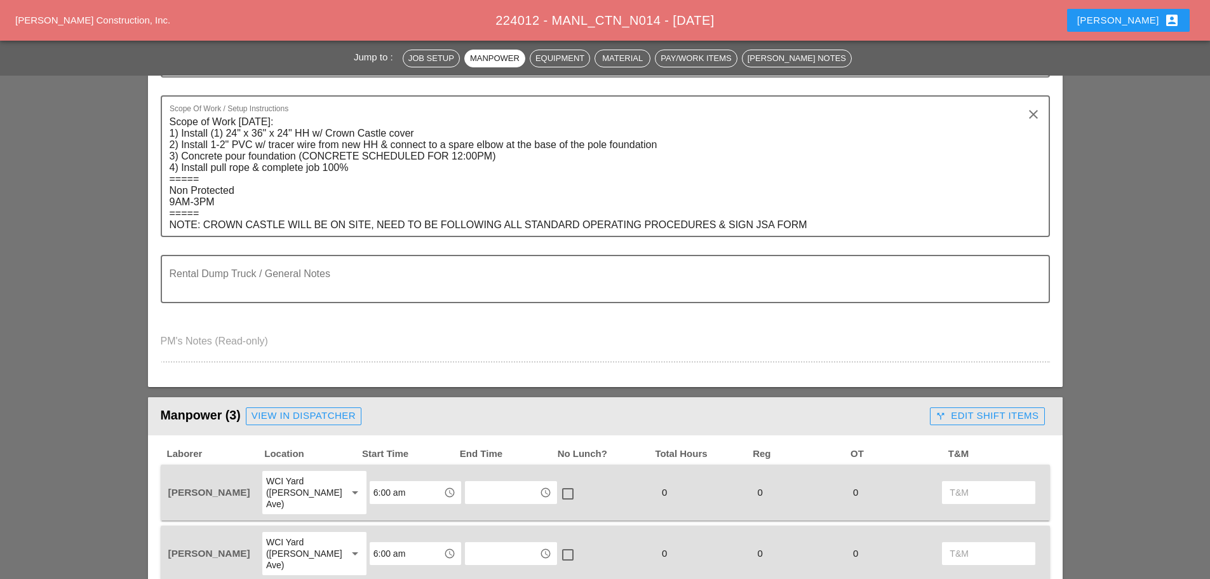
scroll to position [0, 0]
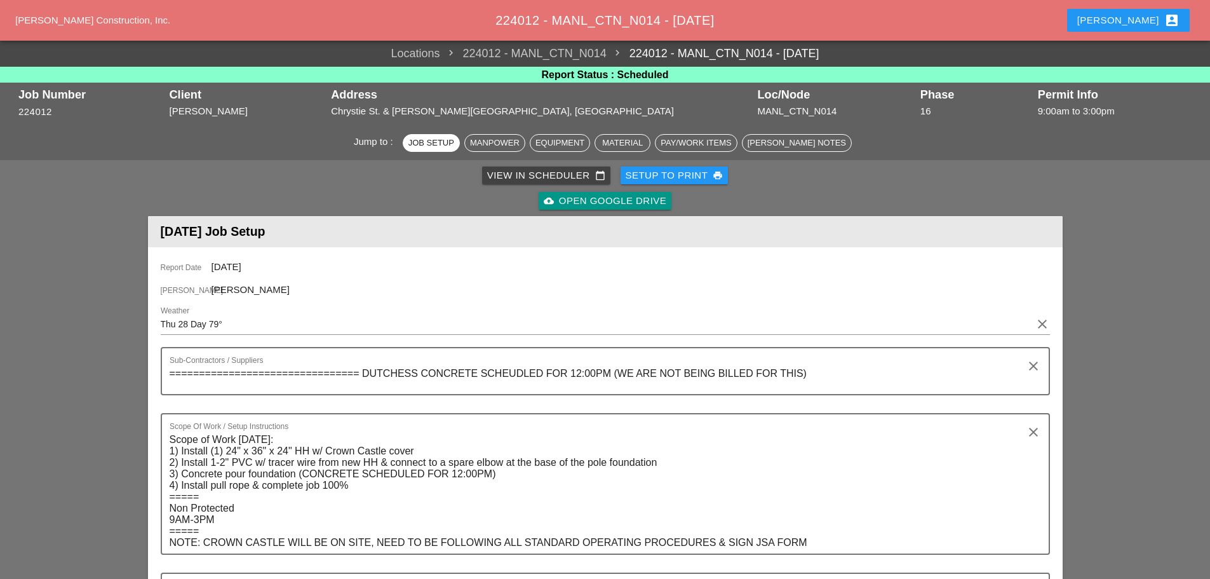
click at [665, 176] on div "Setup to Print print" at bounding box center [674, 175] width 98 height 15
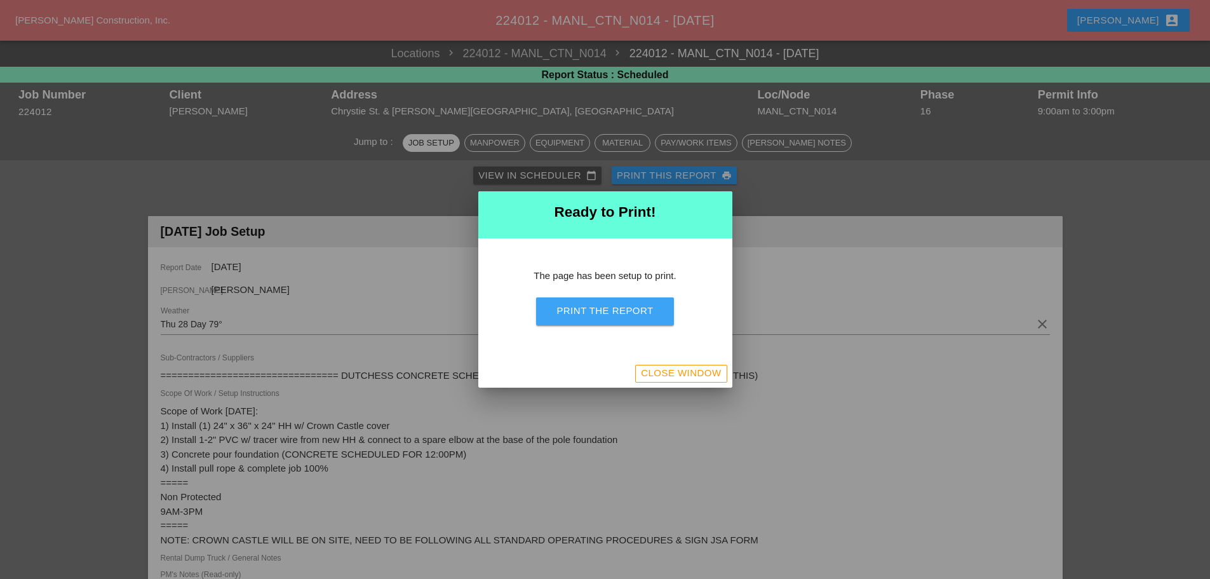
drag, startPoint x: 619, startPoint y: 310, endPoint x: 940, endPoint y: 493, distance: 369.7
click at [620, 309] on div "Print the Report" at bounding box center [604, 311] width 97 height 15
click at [692, 382] on div "Close Window" at bounding box center [605, 373] width 254 height 28
drag, startPoint x: 693, startPoint y: 381, endPoint x: 691, endPoint y: 370, distance: 11.7
click at [694, 381] on button "Close Window" at bounding box center [680, 374] width 91 height 18
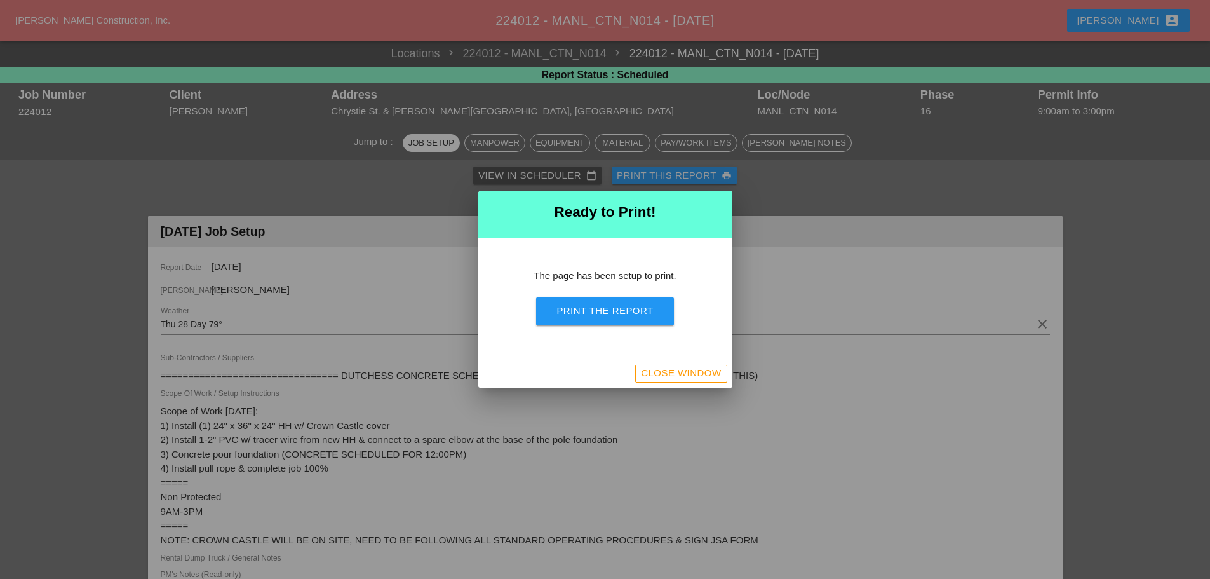
click at [691, 370] on div "Close Window" at bounding box center [681, 373] width 80 height 15
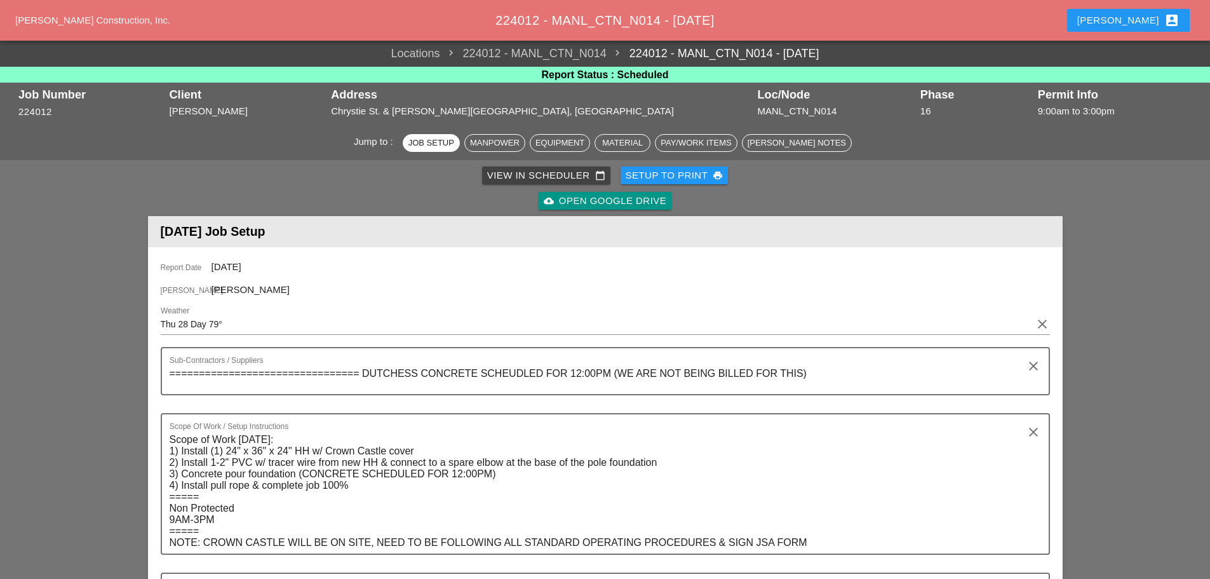
click at [1141, 13] on div "Enrico account_box" at bounding box center [1128, 20] width 102 height 15
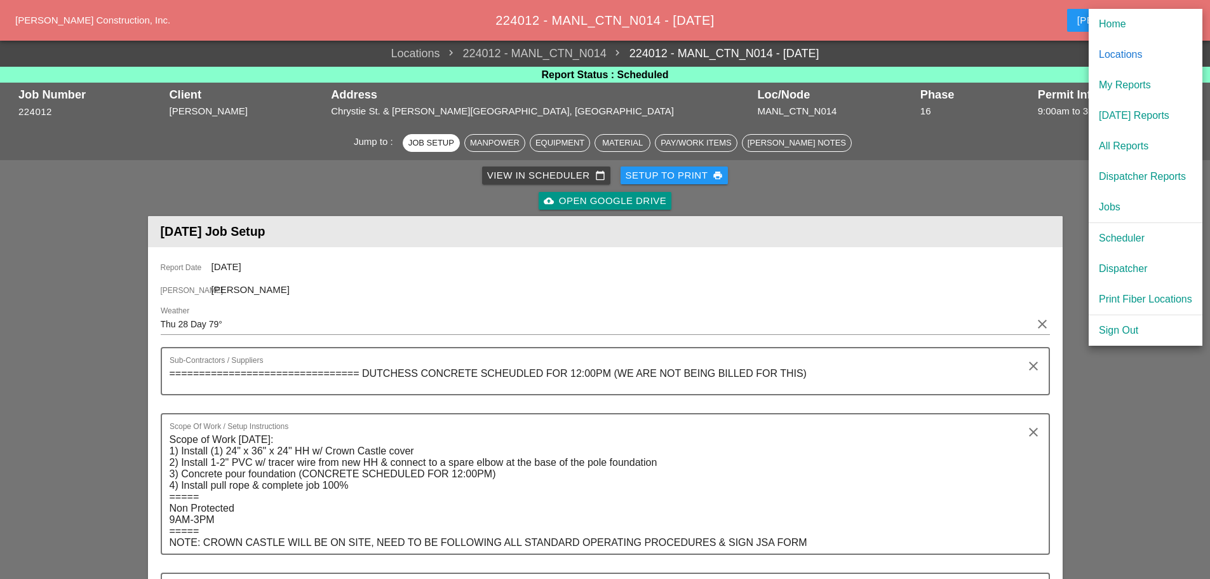
click at [1126, 114] on div "[DATE] Reports" at bounding box center [1145, 115] width 93 height 15
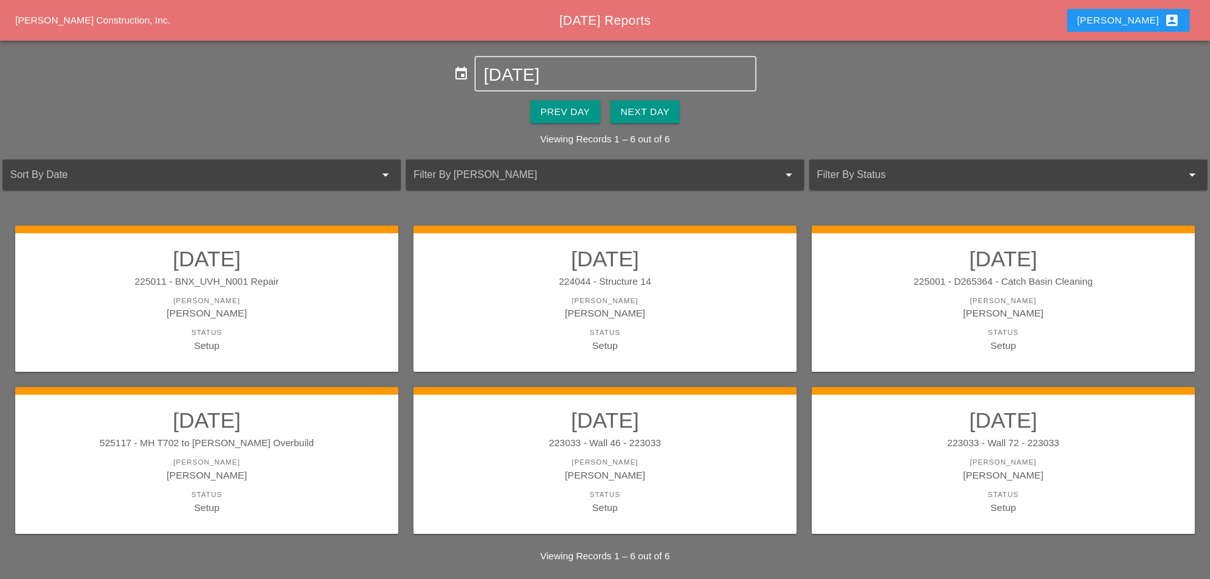
click at [619, 109] on button "Next Day" at bounding box center [644, 111] width 69 height 23
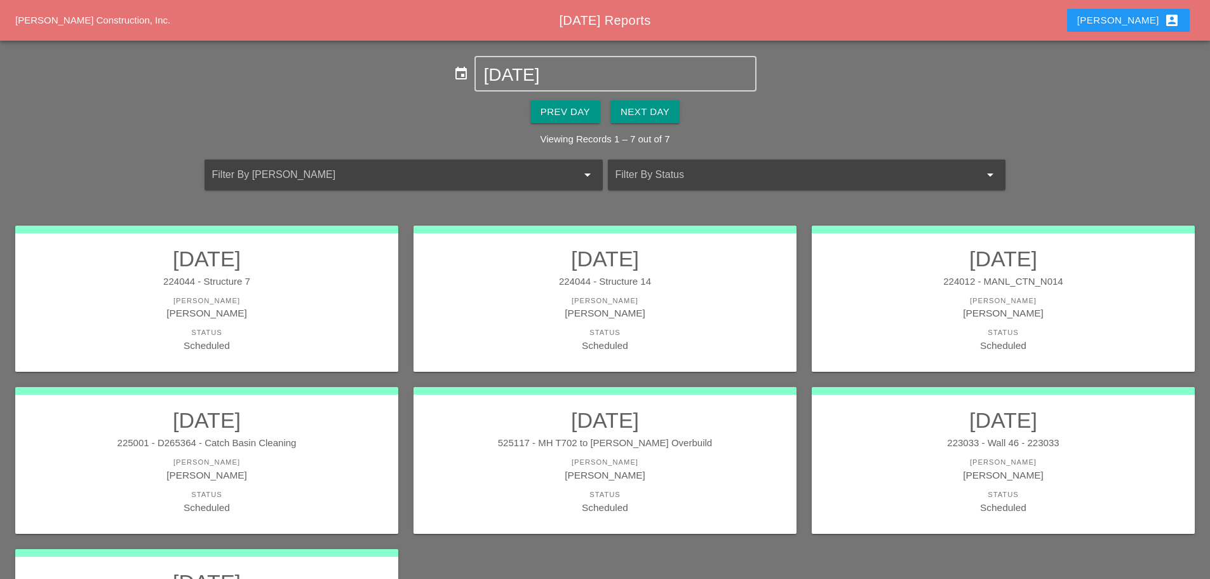
click at [656, 465] on div "[PERSON_NAME]" at bounding box center [605, 462] width 358 height 11
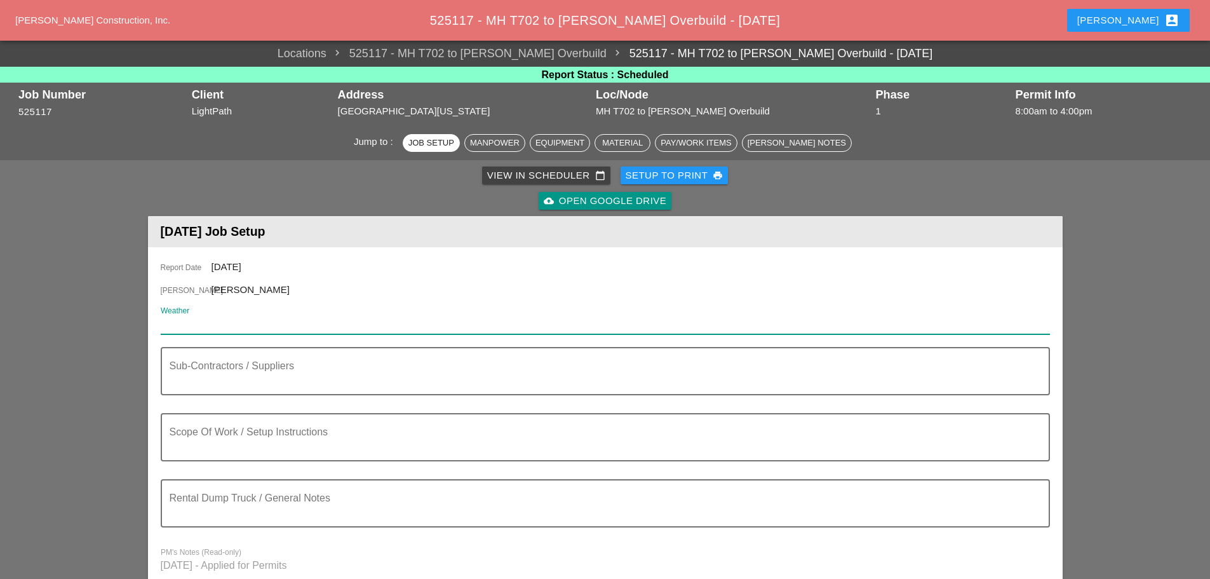
paste input "Thu 28 Day 79°"
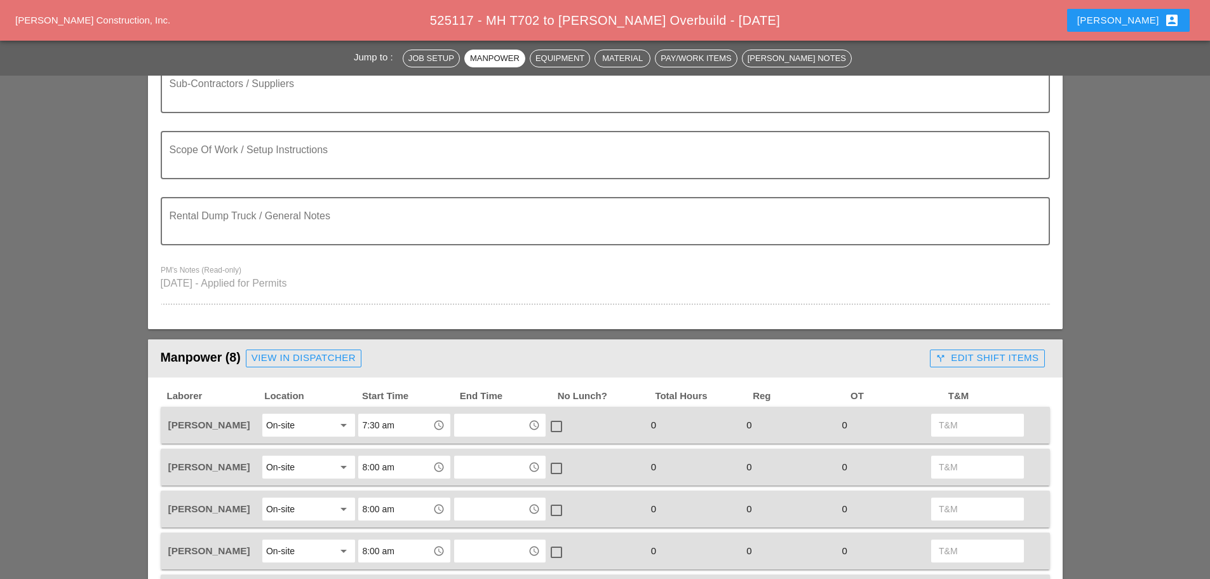
scroll to position [191, 0]
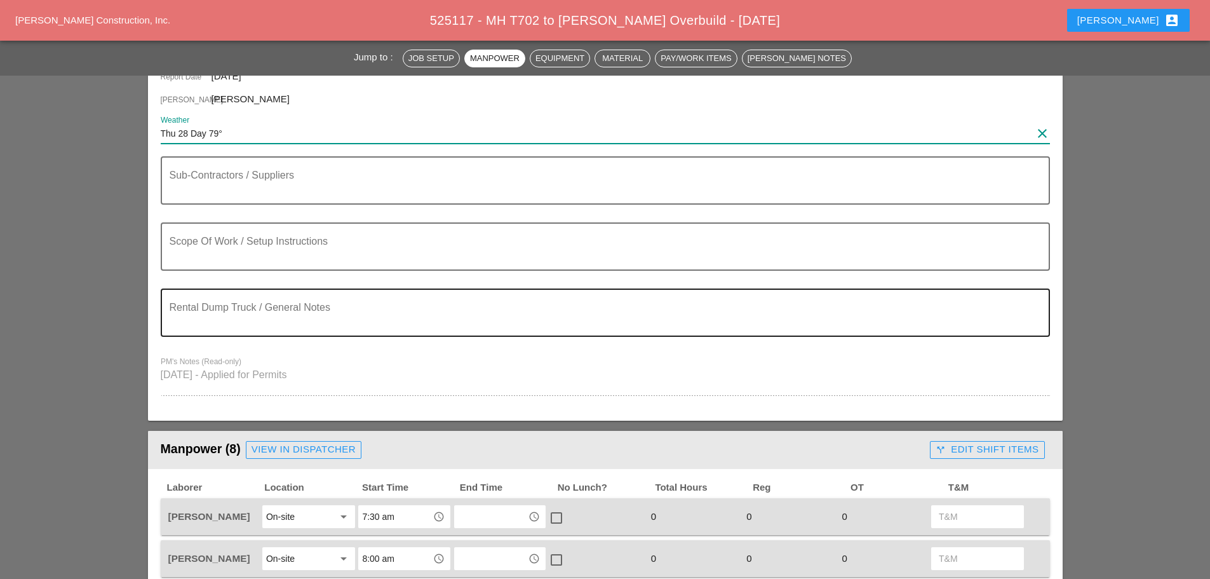
type input "Thu 28 Day 79°"
click at [211, 313] on textarea "Rental Dump Truck / General Notes" at bounding box center [600, 320] width 861 height 30
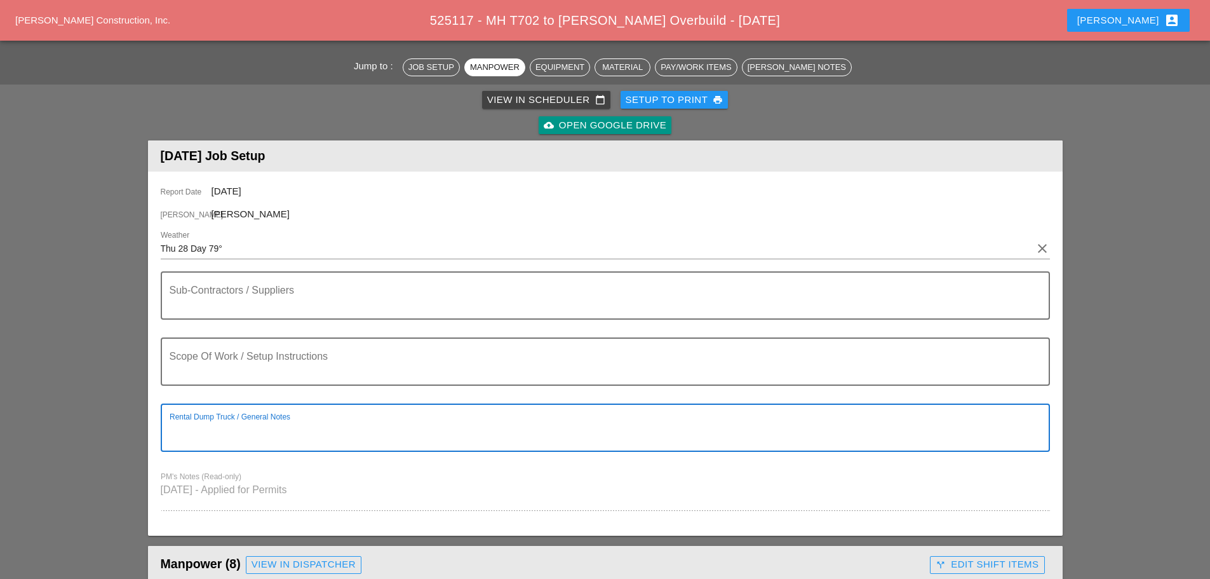
scroll to position [0, 0]
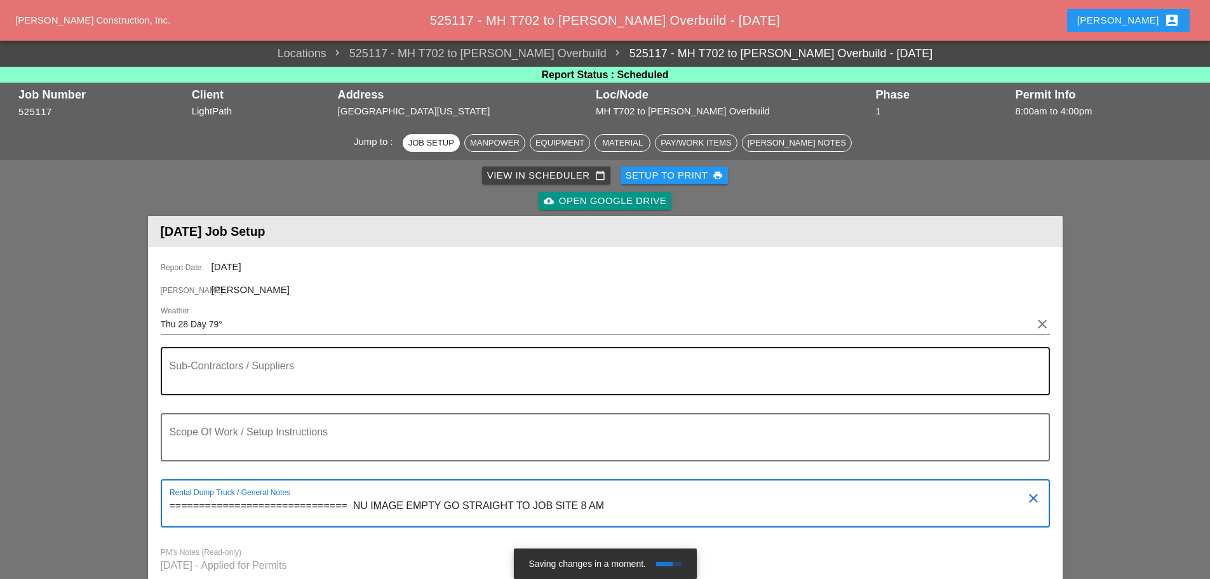
type textarea "============================== NU IMAGE EMPTY GO STRAIGHT TO JOB SITE 8 AM"
click at [188, 375] on textarea "Sub-Contractors / Suppliers" at bounding box center [600, 378] width 861 height 30
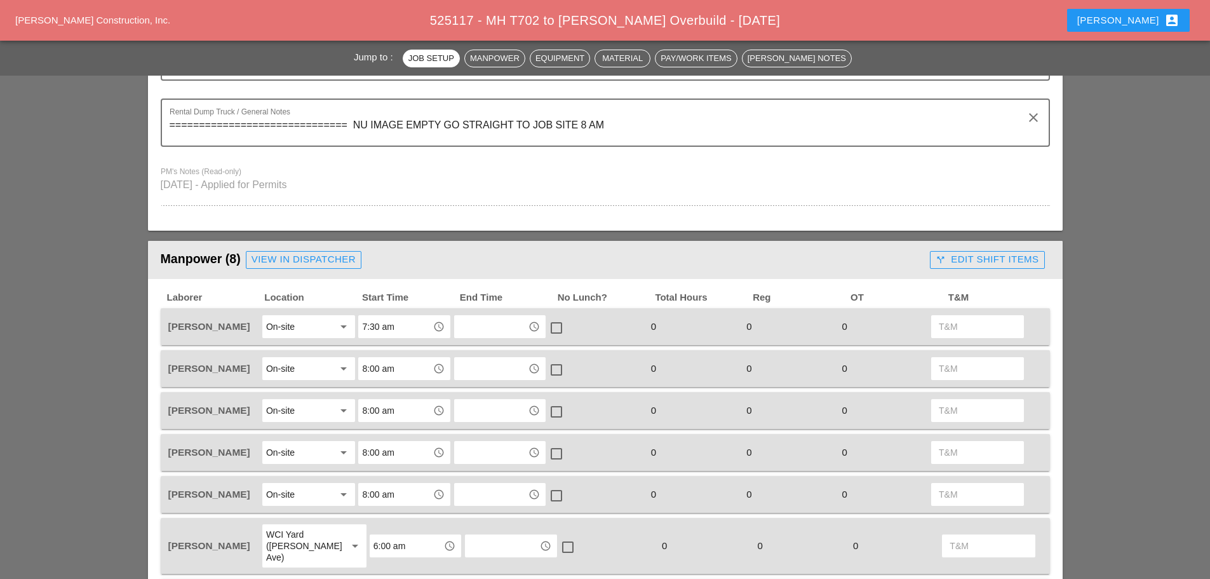
scroll to position [191, 0]
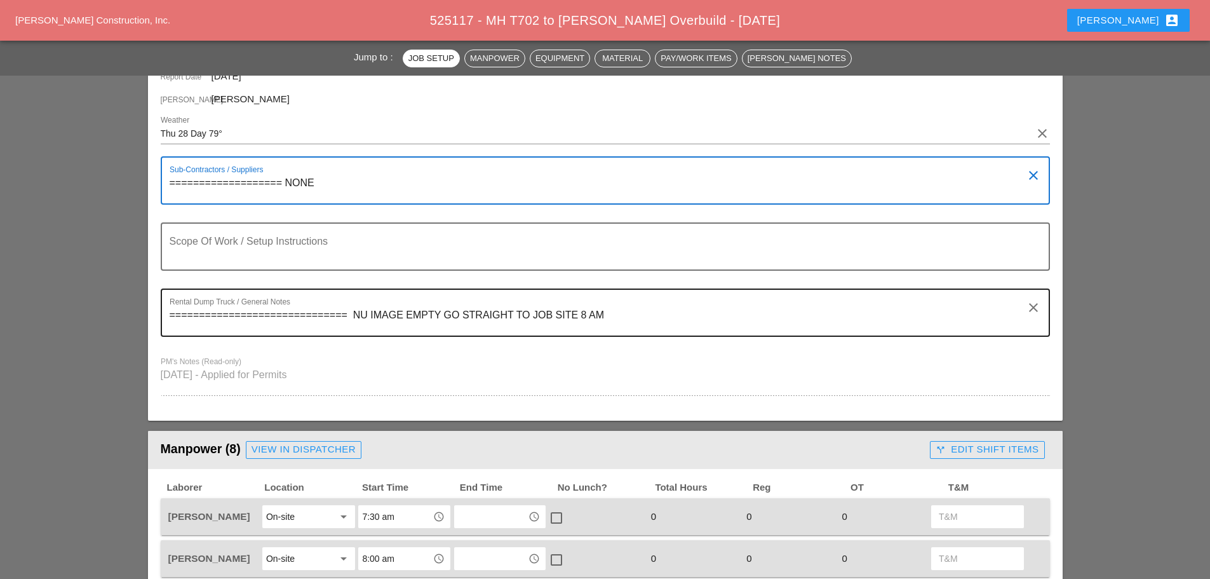
type textarea "=================== NONE"
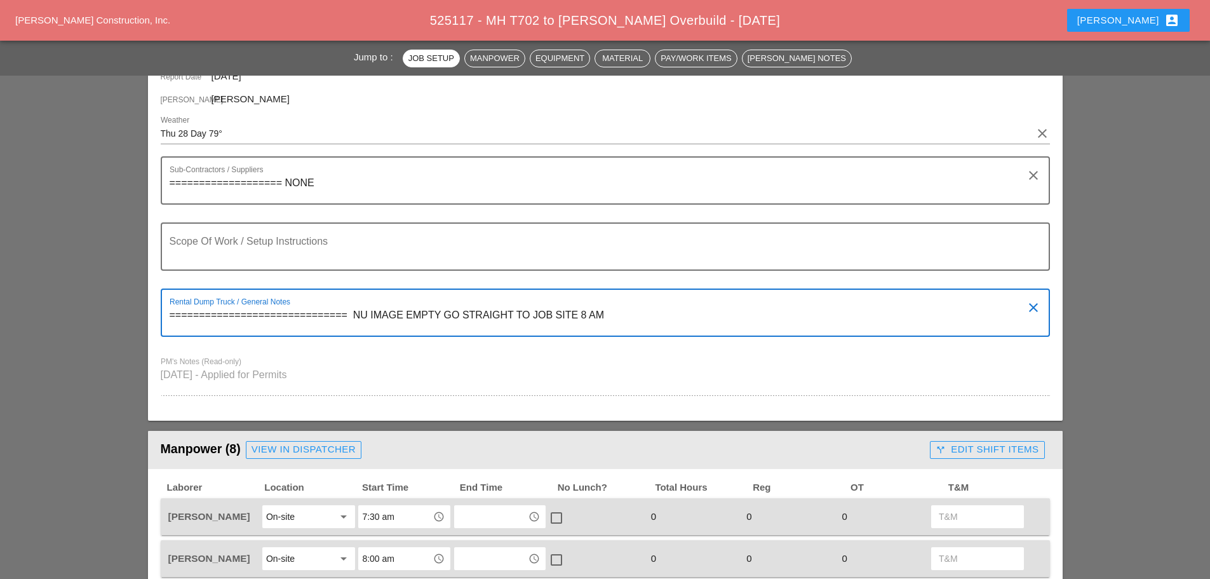
click at [618, 315] on textarea "============================== NU IMAGE EMPTY GO STRAIGHT TO JOB SITE 8 AM" at bounding box center [600, 320] width 861 height 30
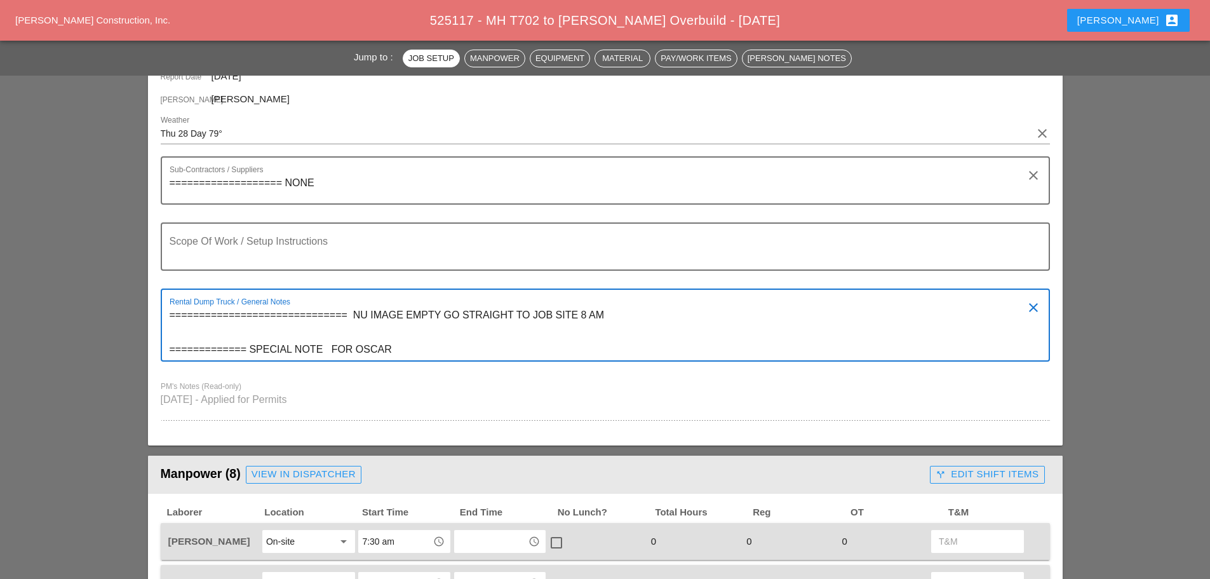
click at [333, 344] on textarea "============================== NU IMAGE EMPTY GO STRAIGHT TO JOB SITE 8 AM ====…" at bounding box center [600, 332] width 861 height 55
click at [385, 349] on textarea "============================== NU IMAGE EMPTY GO STRAIGHT TO JOB SITE 8 AM ====…" at bounding box center [600, 332] width 861 height 55
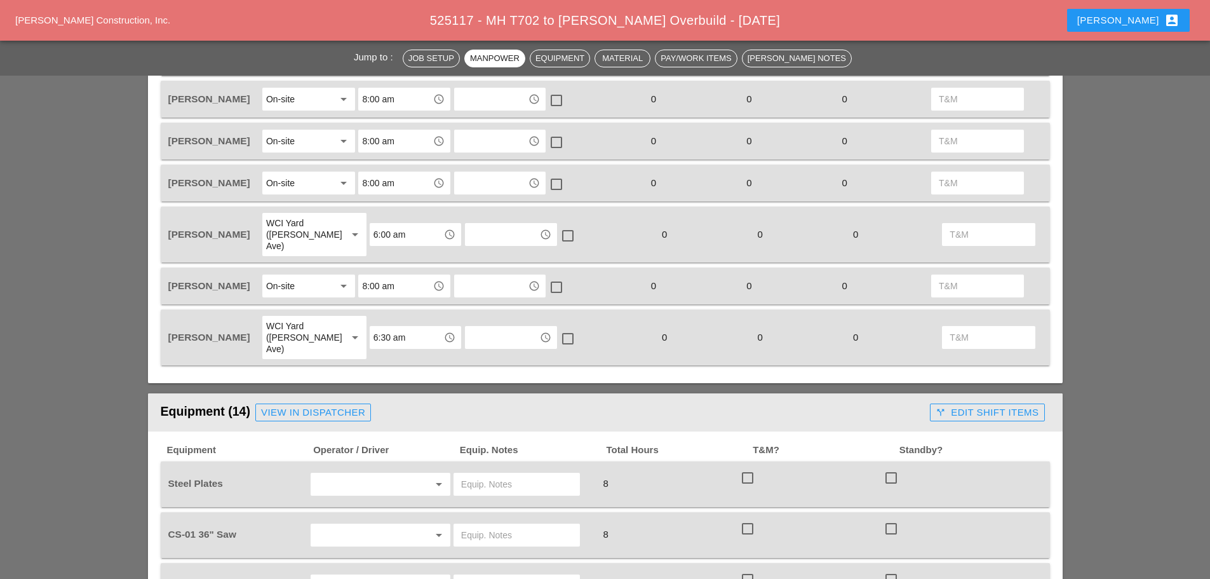
scroll to position [762, 0]
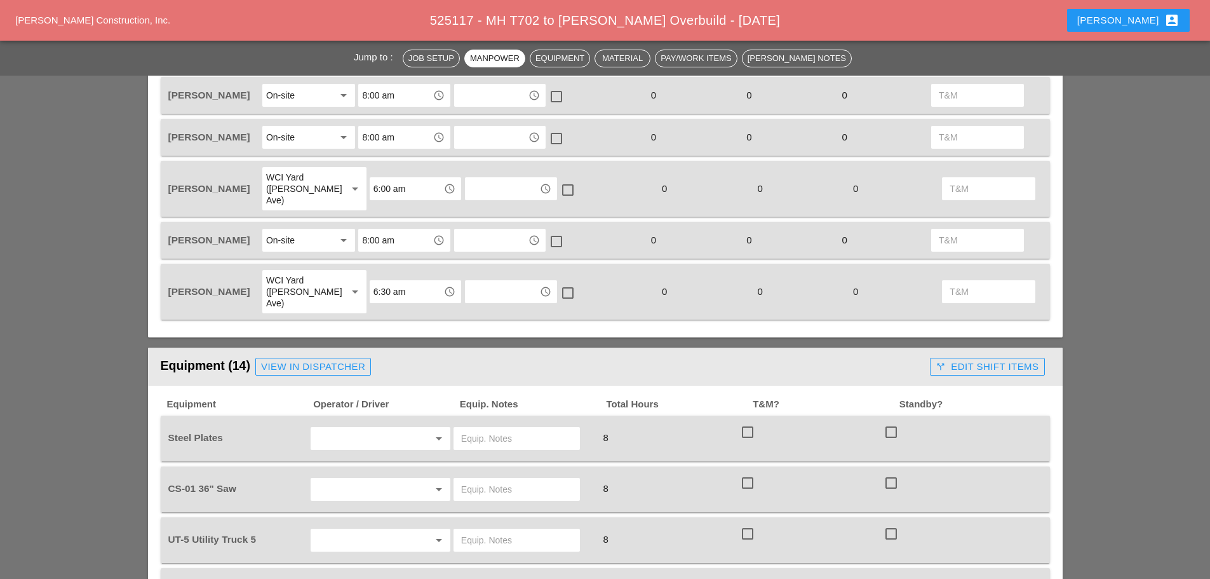
type textarea "============================== NU IMAGE EMPTY GO STRAIGHT TO JOB SITE 8 AM ====…"
click at [371, 428] on input "text" at bounding box center [362, 438] width 97 height 20
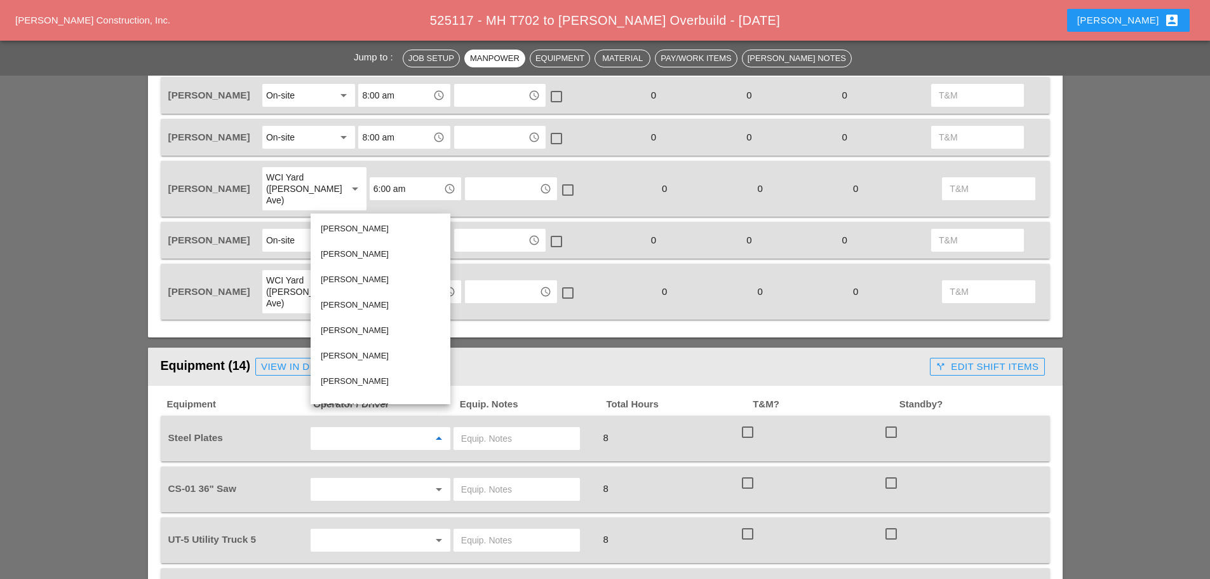
click at [502, 428] on input "text" at bounding box center [516, 438] width 111 height 20
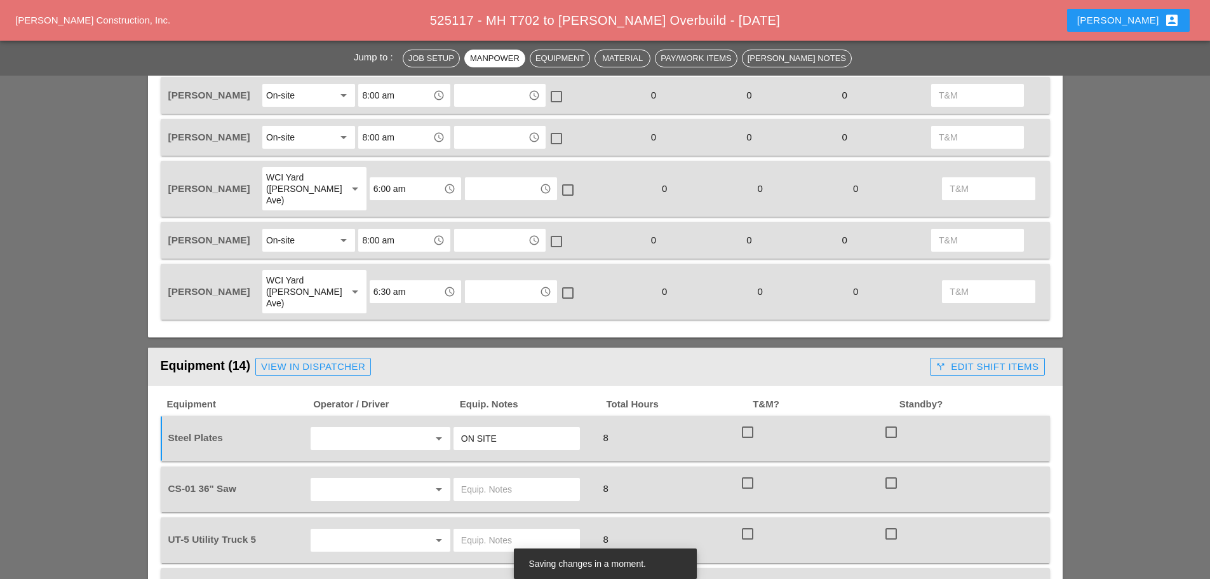
type input "ON SITE"
click at [384, 479] on input "text" at bounding box center [362, 489] width 97 height 20
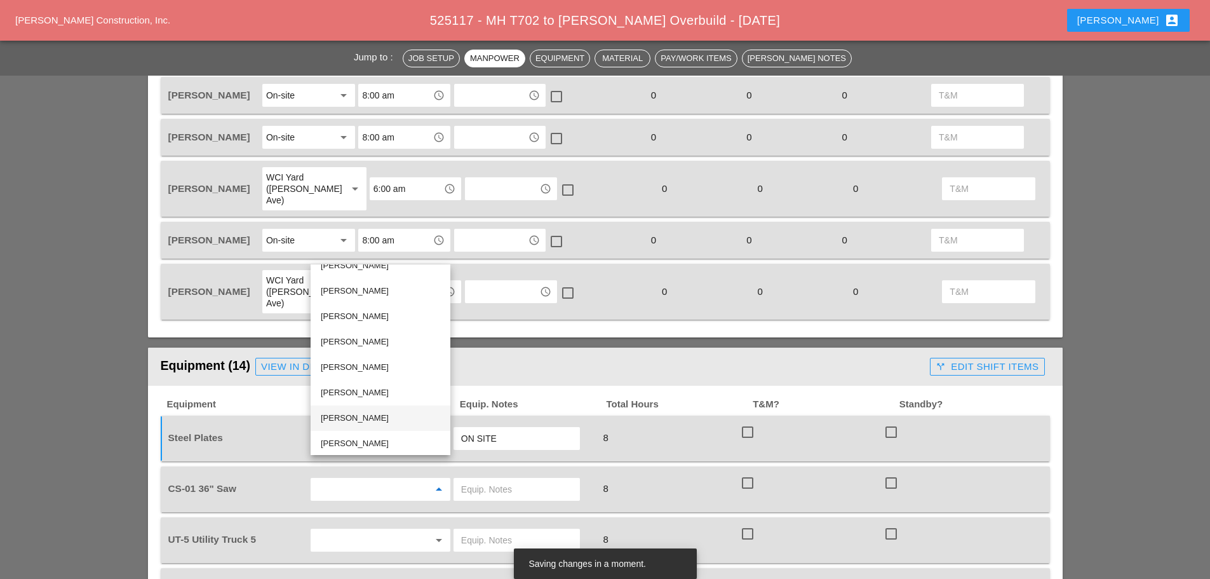
scroll to position [18, 0]
click at [367, 436] on div "[PERSON_NAME]" at bounding box center [380, 439] width 119 height 15
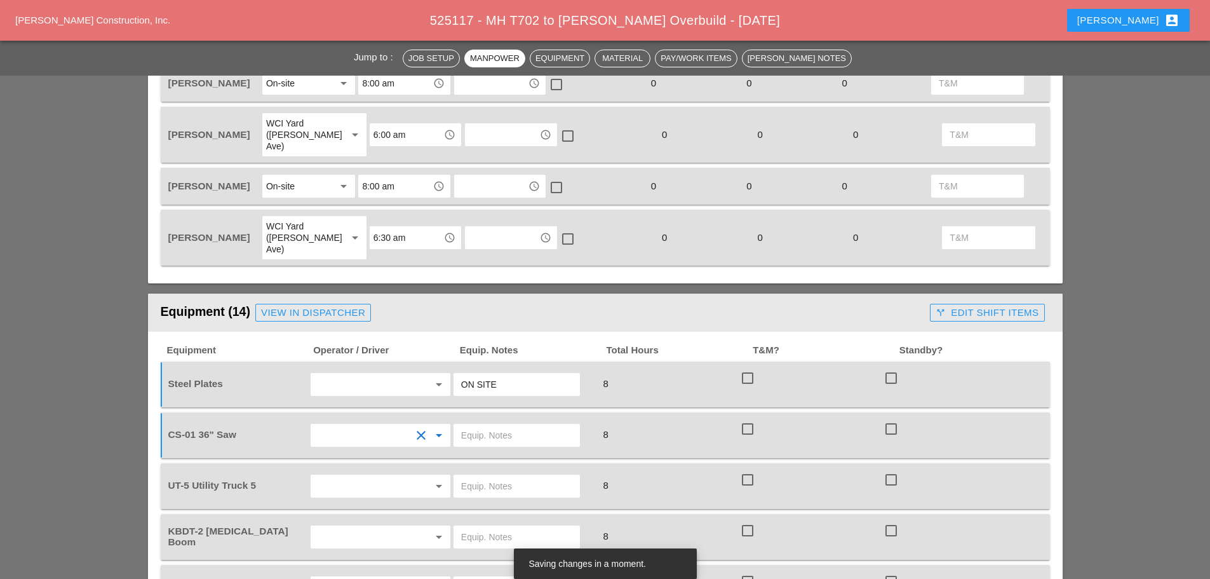
scroll to position [889, 0]
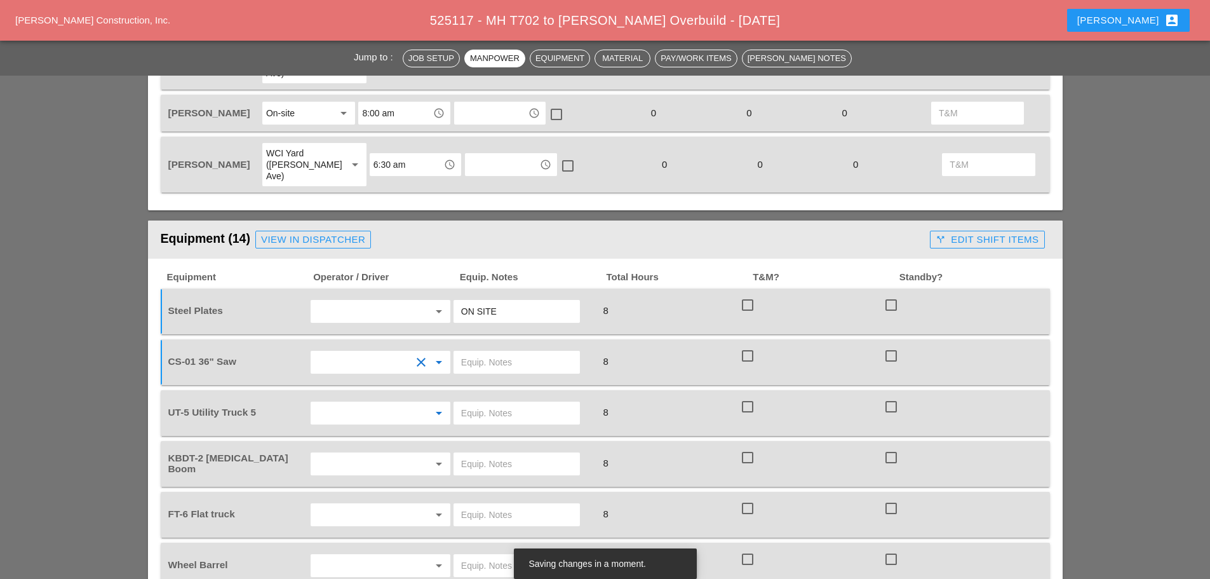
click at [365, 403] on input "text" at bounding box center [362, 413] width 97 height 20
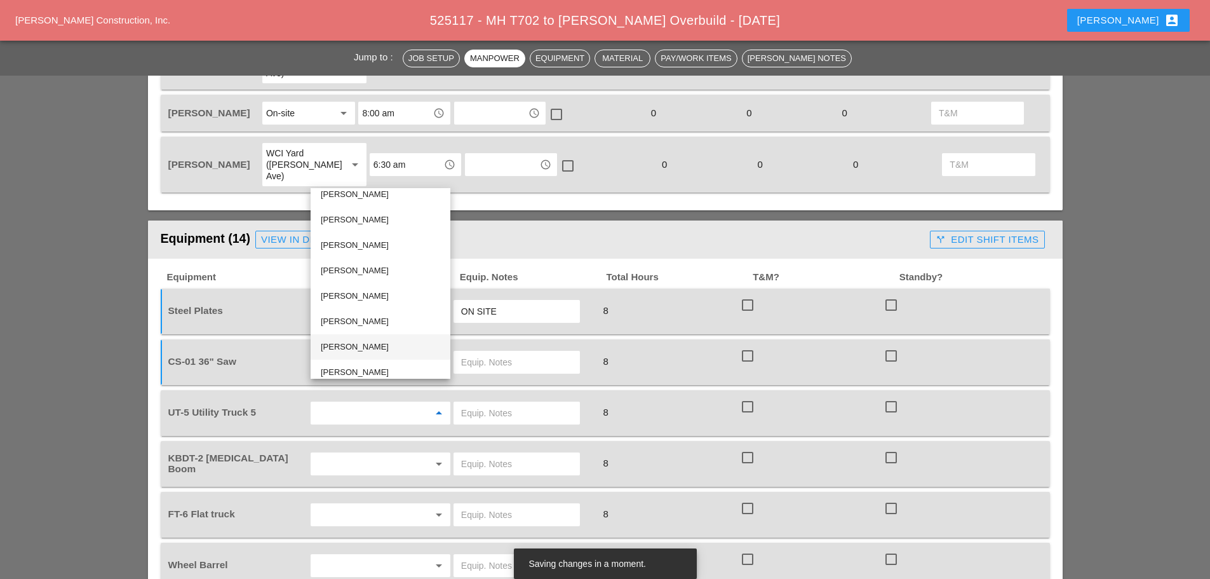
scroll to position [18, 0]
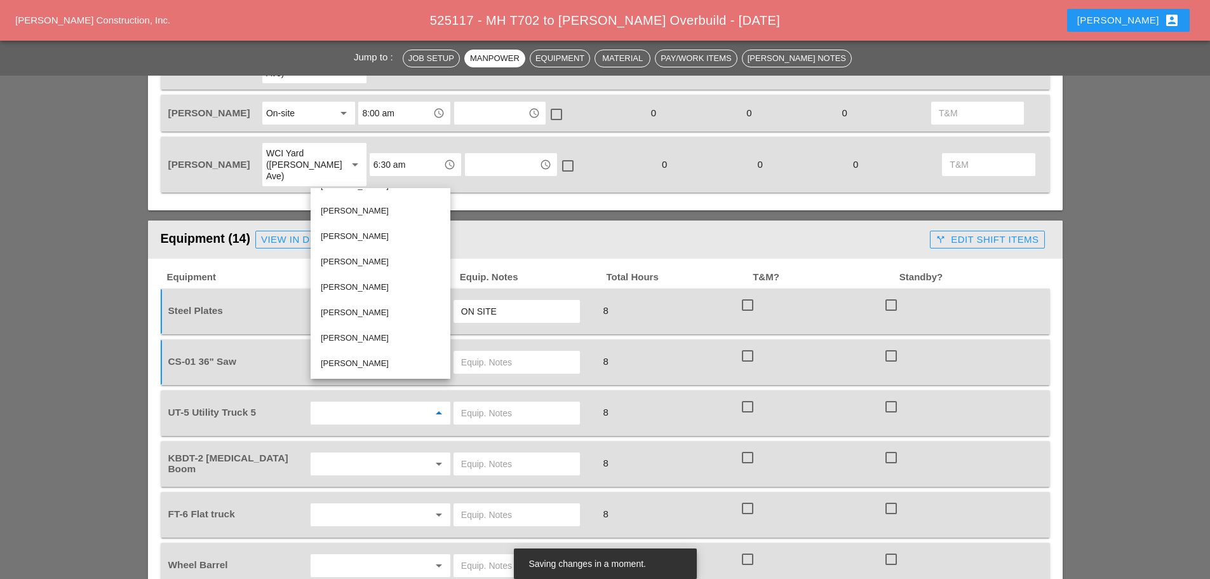
click at [360, 356] on div "[PERSON_NAME]" at bounding box center [380, 363] width 119 height 15
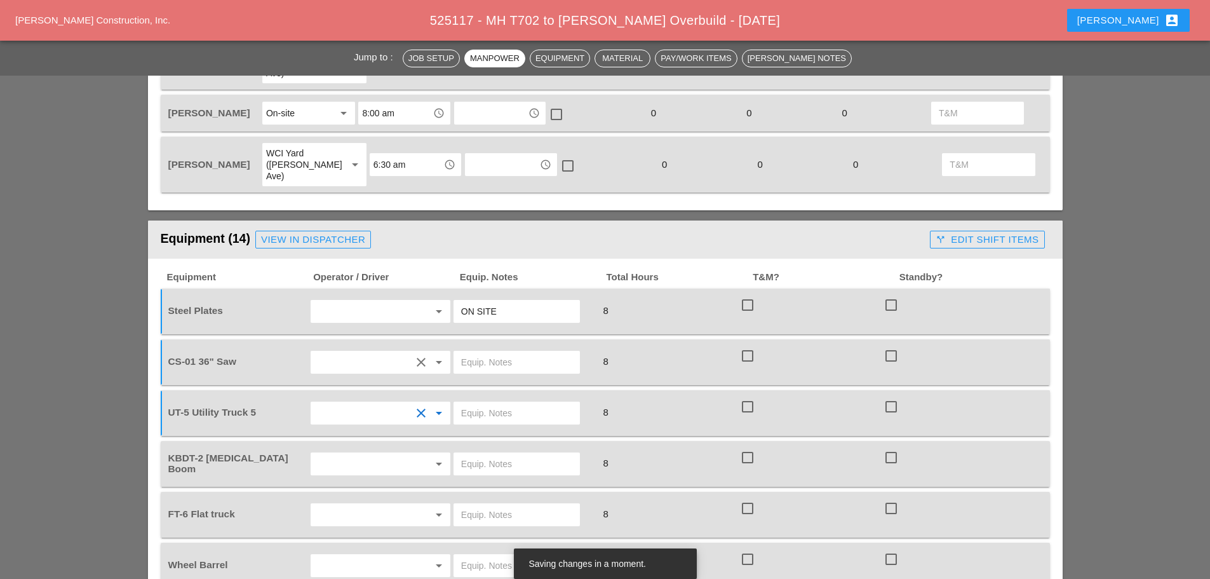
click at [340, 453] on input "text" at bounding box center [362, 463] width 97 height 20
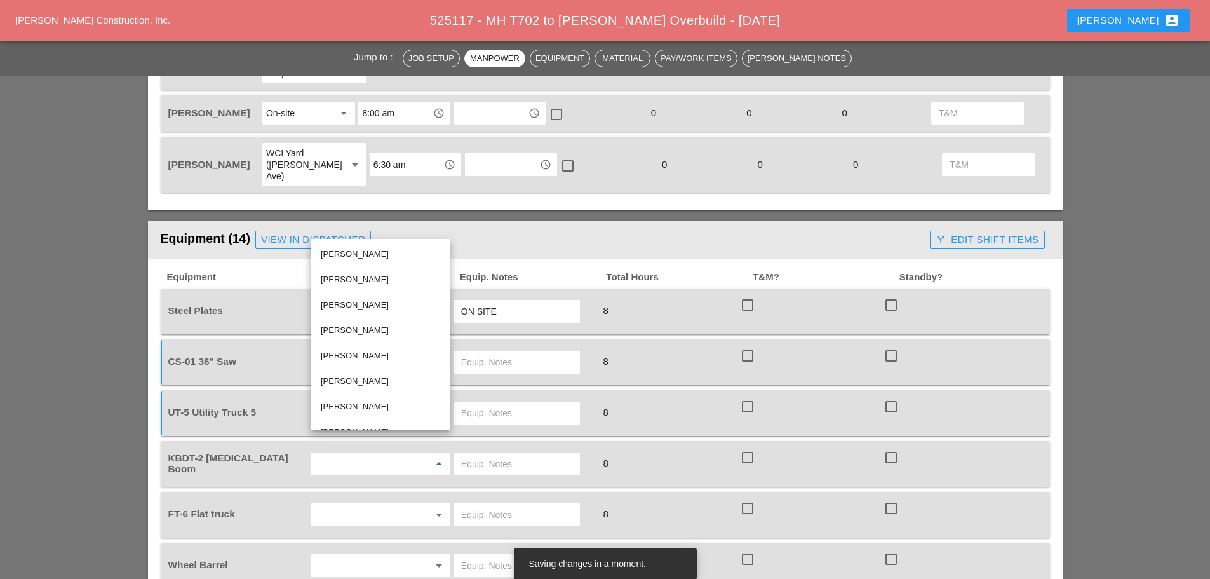
click at [359, 375] on div "[PERSON_NAME]" at bounding box center [380, 380] width 119 height 15
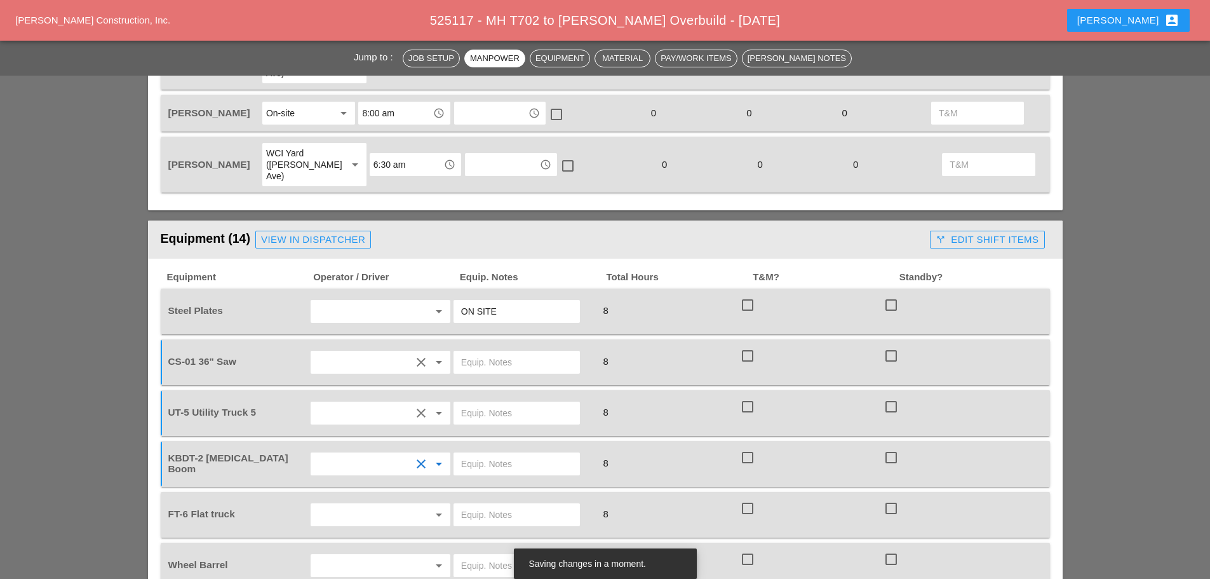
click at [500, 352] on input "text" at bounding box center [516, 362] width 111 height 20
type input "FULL SETUP"
click at [511, 403] on input "text" at bounding box center [516, 413] width 111 height 20
type input "W/ TOOLS / SAW"
click at [530, 453] on input "text" at bounding box center [516, 463] width 111 height 20
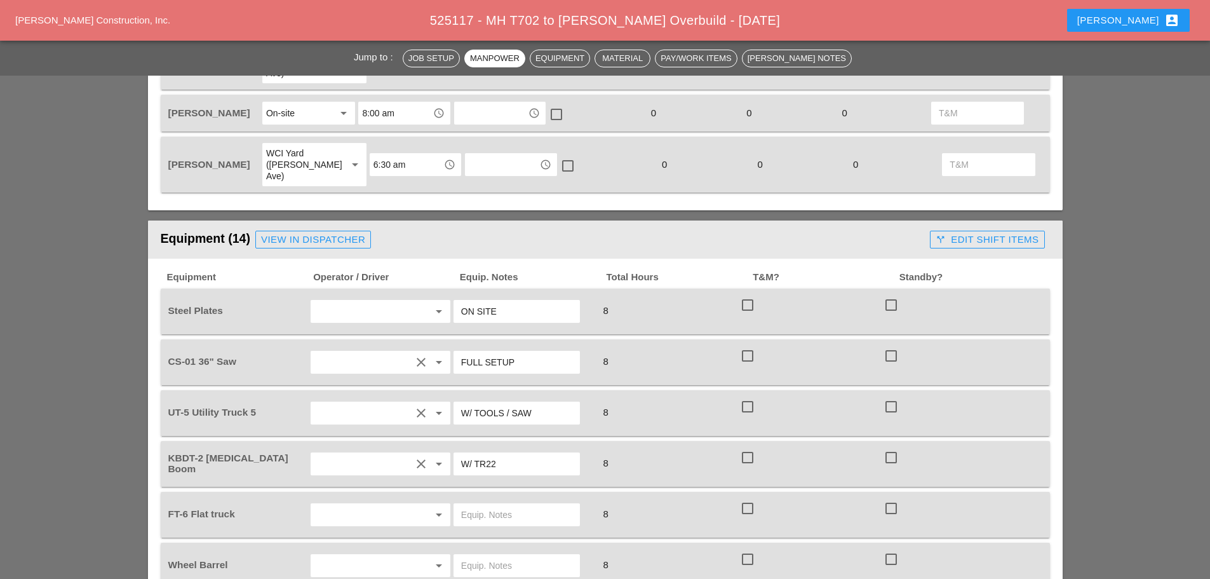
type input "W/ TR22"
click at [480, 504] on input "text" at bounding box center [516, 514] width 111 height 20
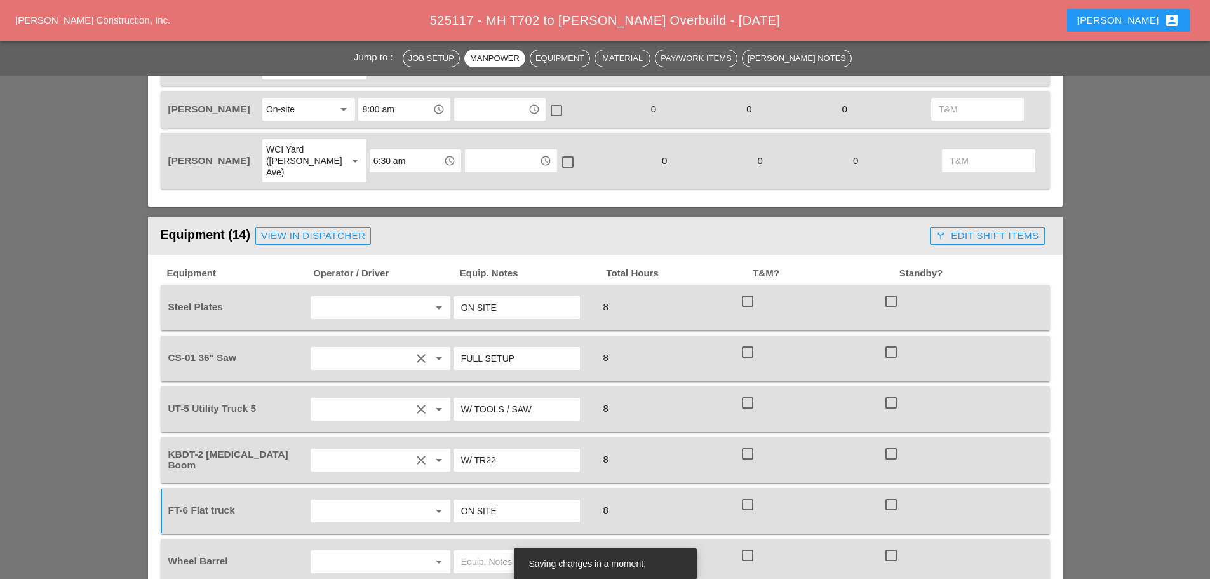
scroll to position [1016, 0]
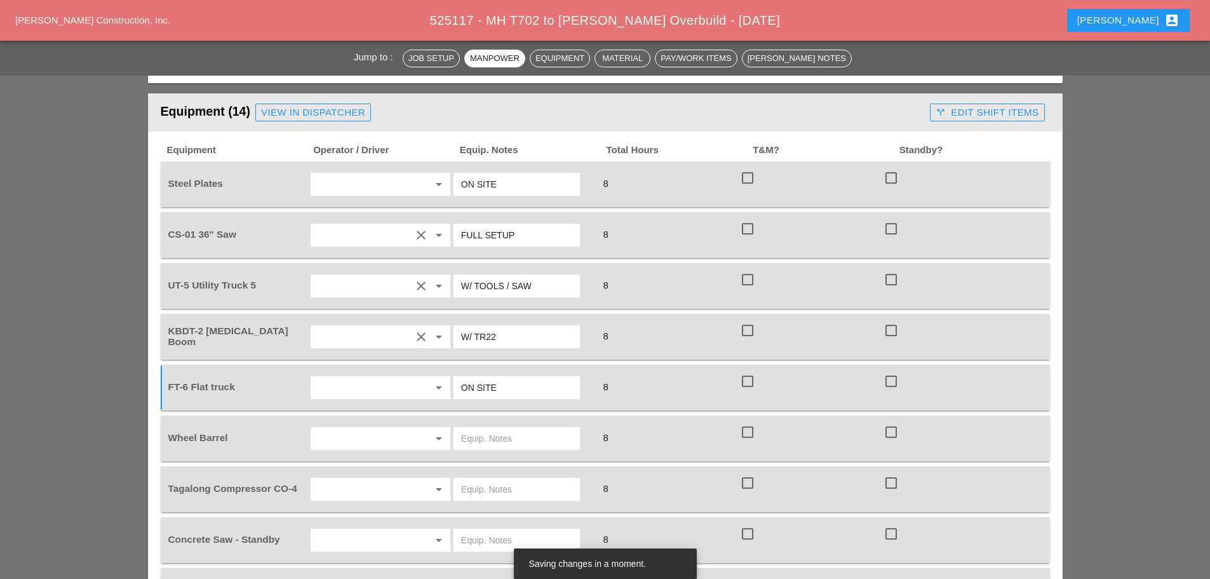
type input "ON SITE"
click at [396, 428] on input "text" at bounding box center [362, 438] width 97 height 20
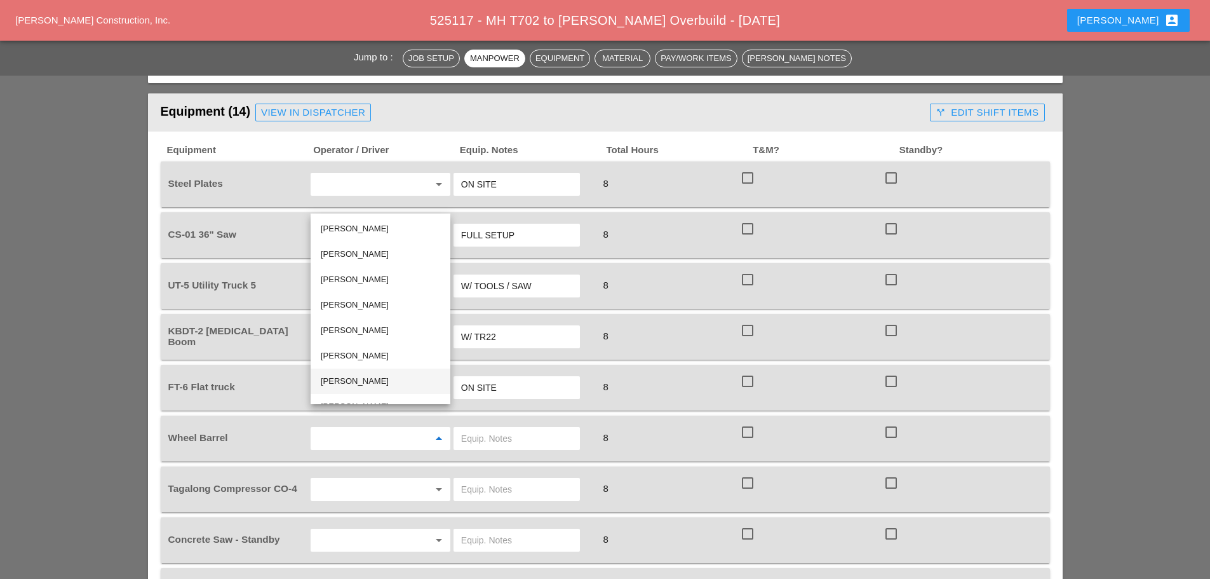
scroll to position [18, 0]
click at [368, 378] on div "[PERSON_NAME]" at bounding box center [380, 388] width 119 height 25
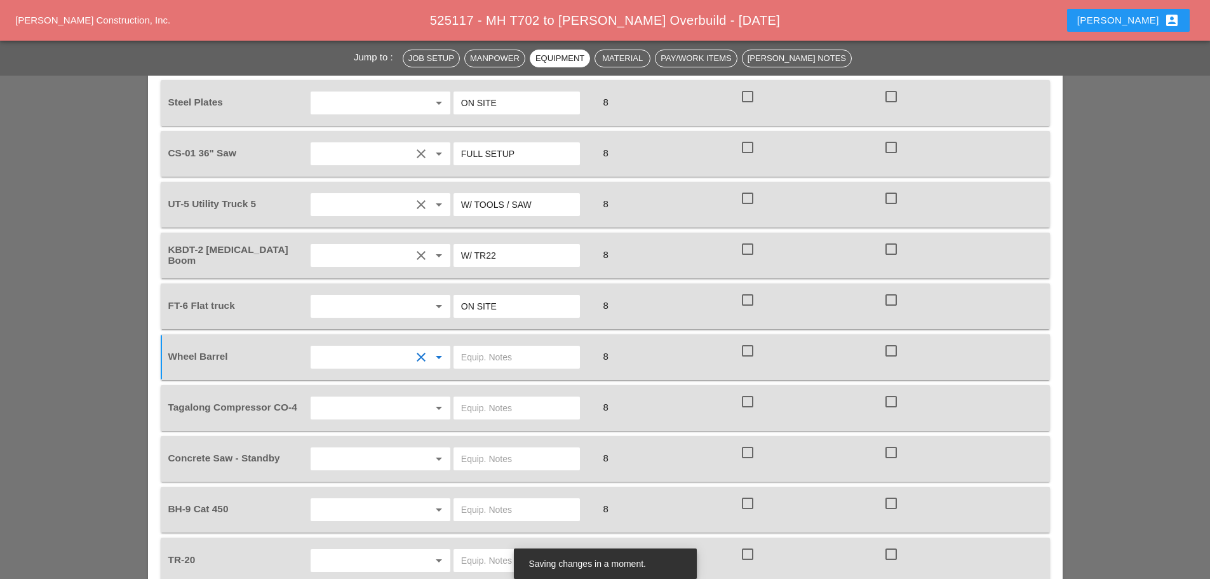
scroll to position [1207, 0]
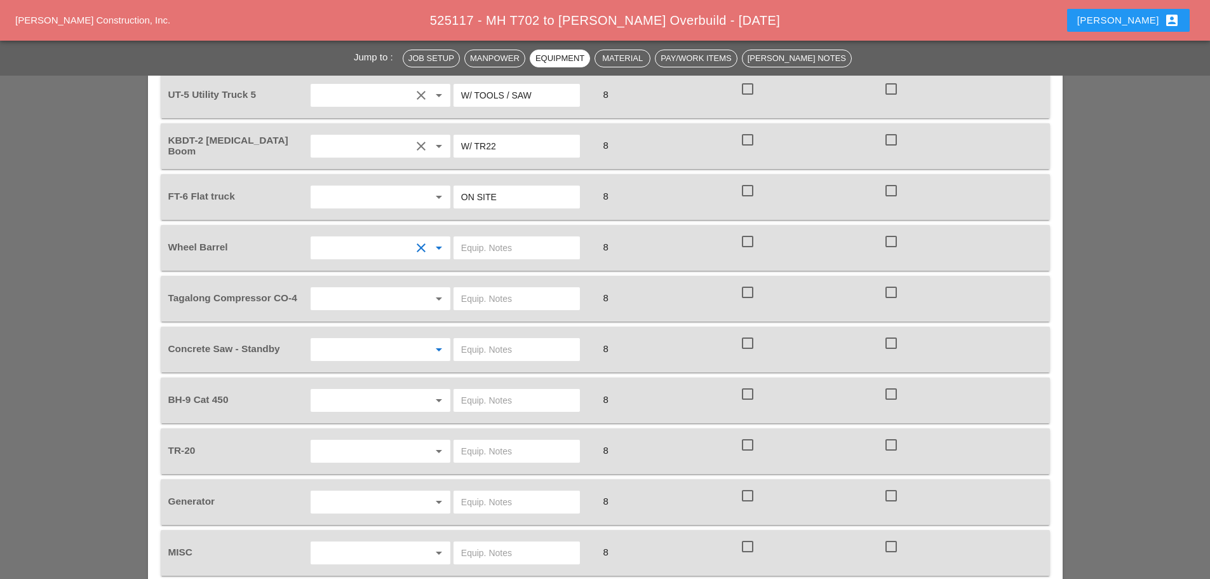
click at [396, 339] on input "text" at bounding box center [362, 349] width 97 height 20
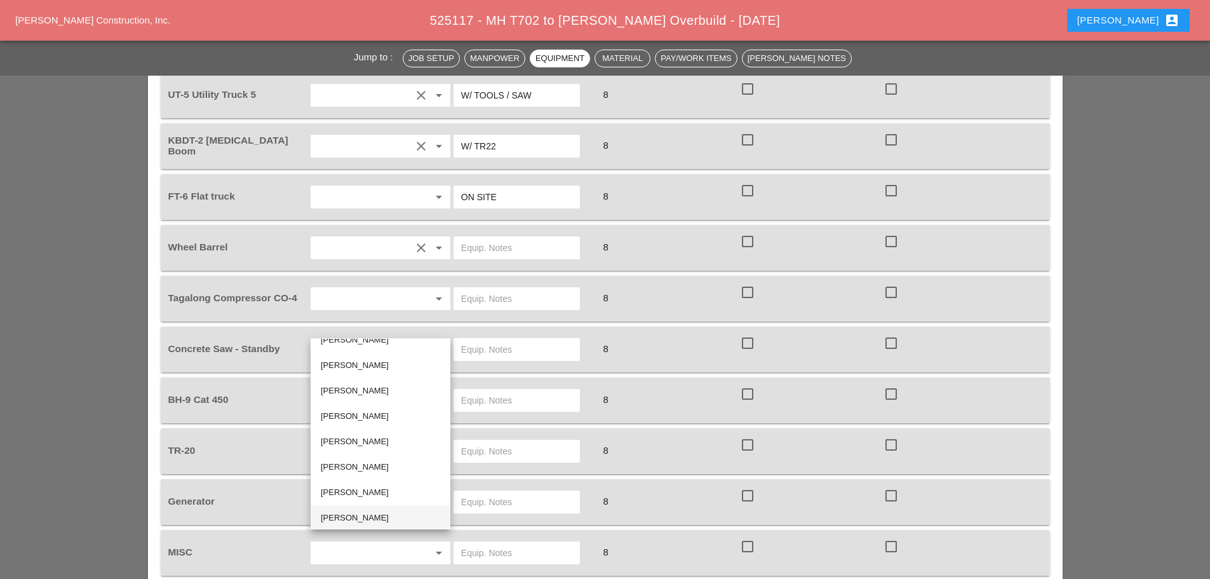
scroll to position [18, 0]
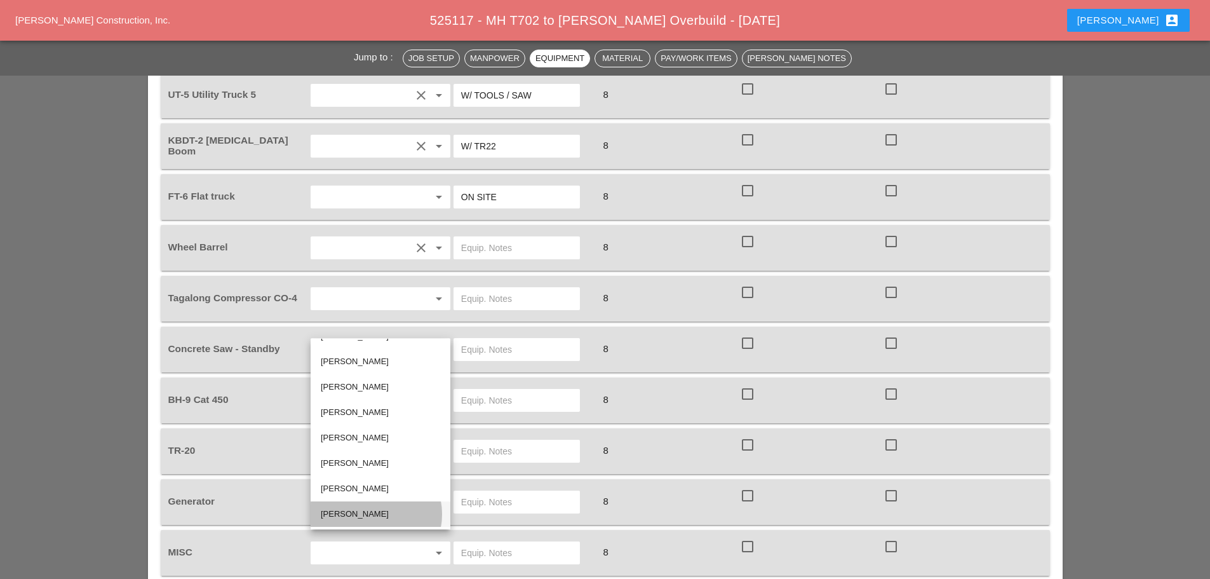
click at [346, 514] on div "[PERSON_NAME]" at bounding box center [380, 513] width 119 height 15
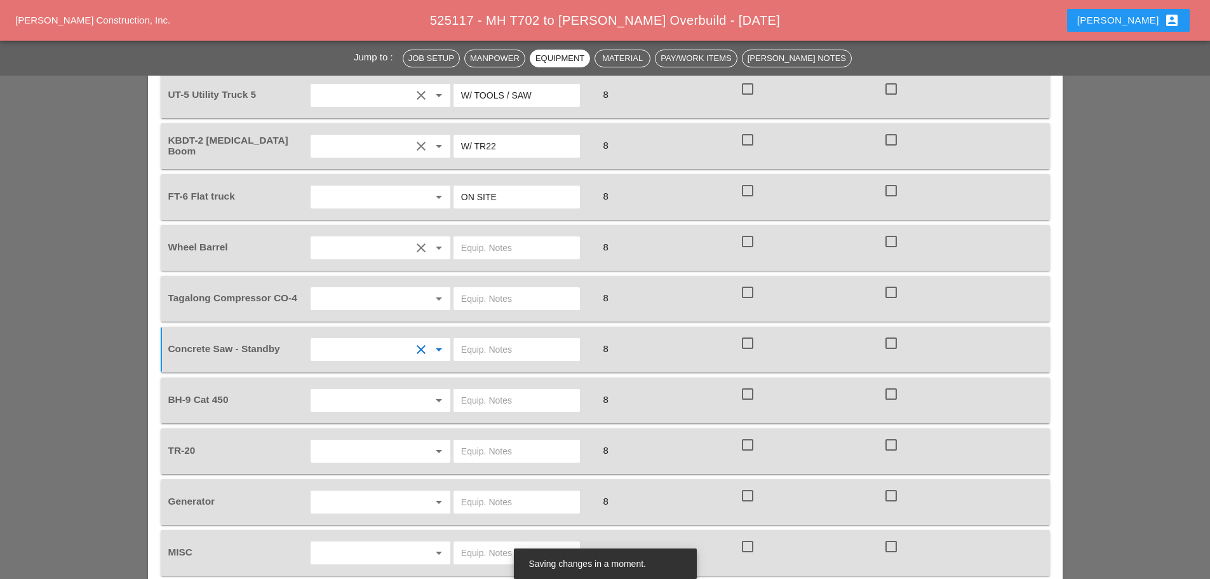
click at [503, 390] on input "text" at bounding box center [516, 400] width 111 height 20
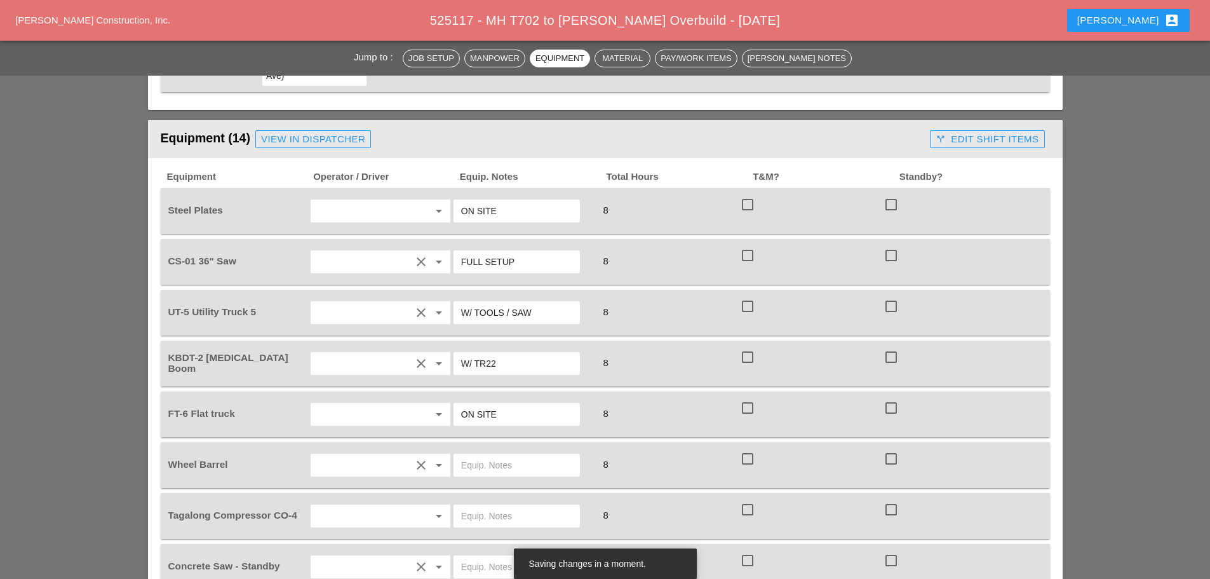
scroll to position [953, 0]
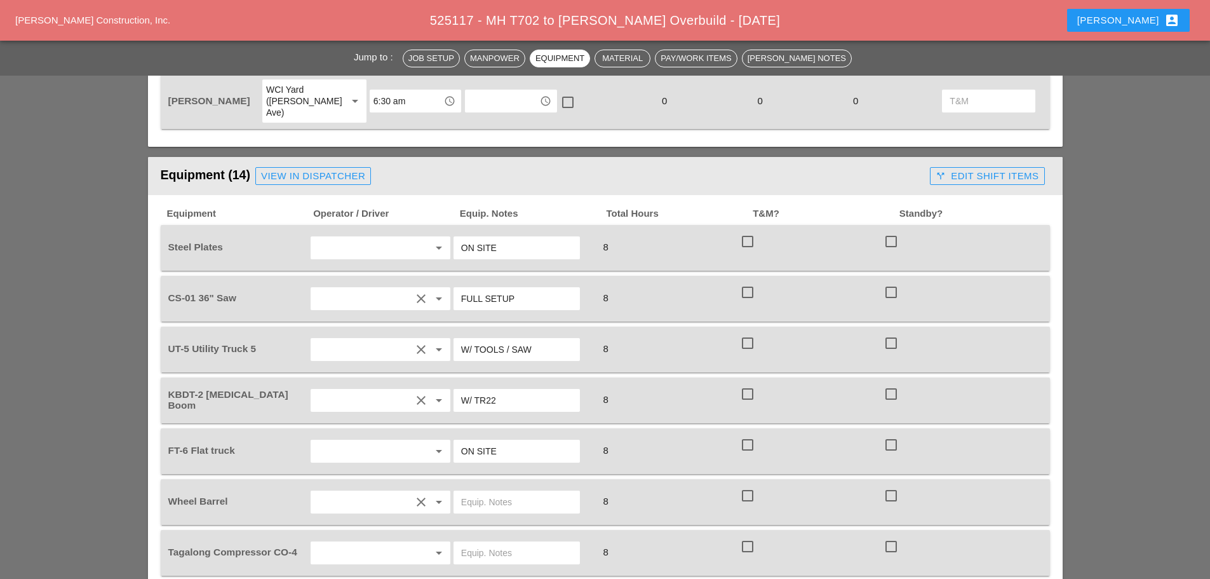
type input "ON SITE"
click at [311, 169] on div "View in Dispatcher" at bounding box center [313, 176] width 104 height 15
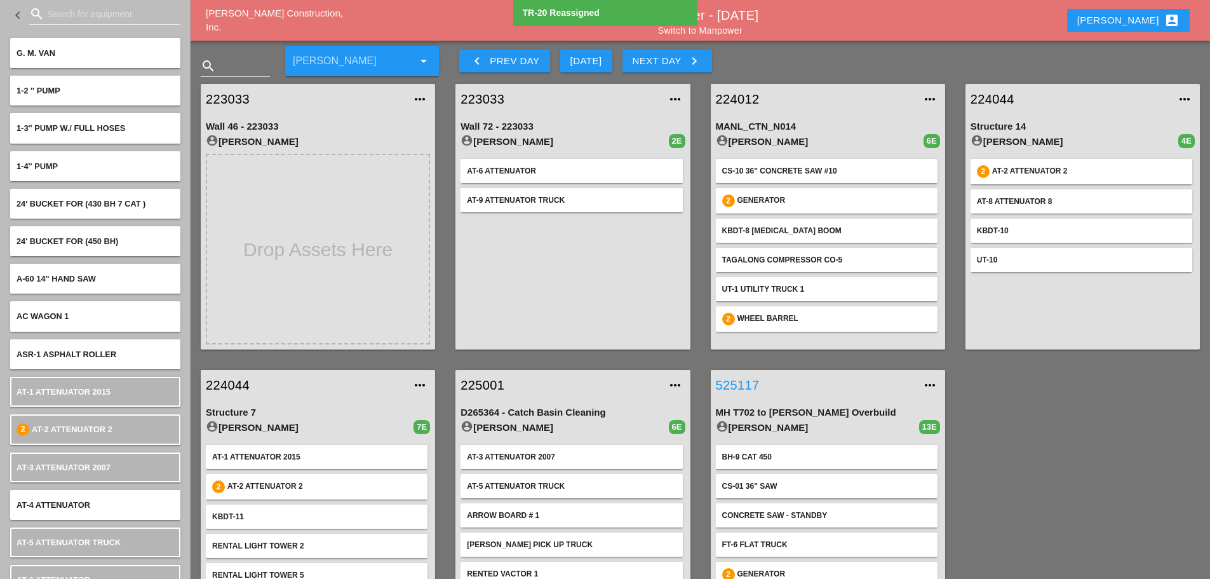
click at [739, 386] on link "525117" at bounding box center [815, 384] width 199 height 19
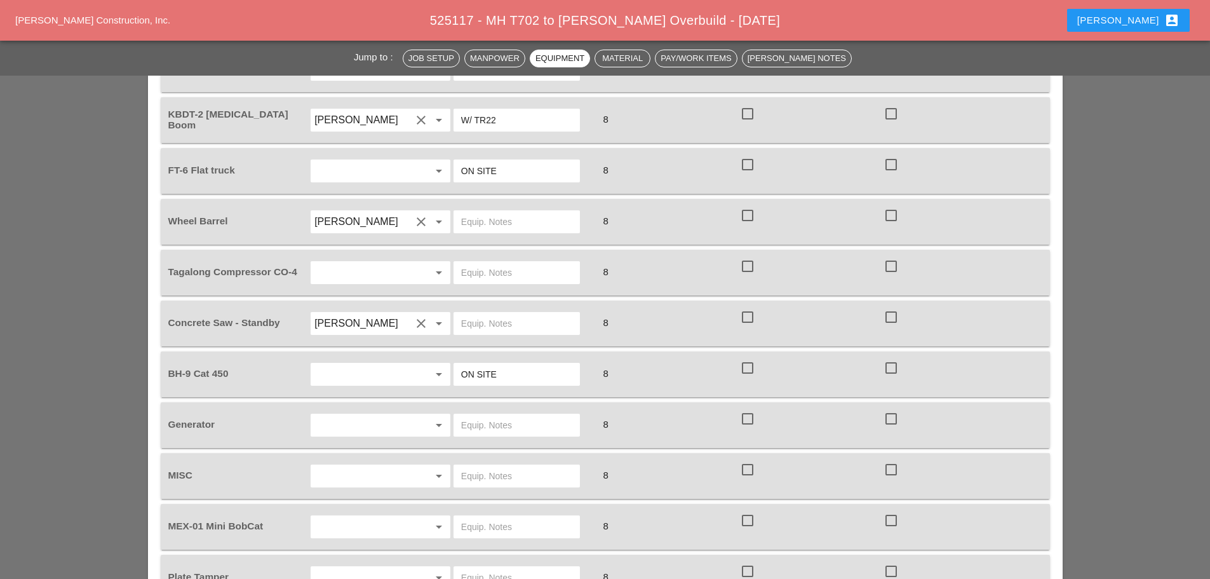
scroll to position [1270, 0]
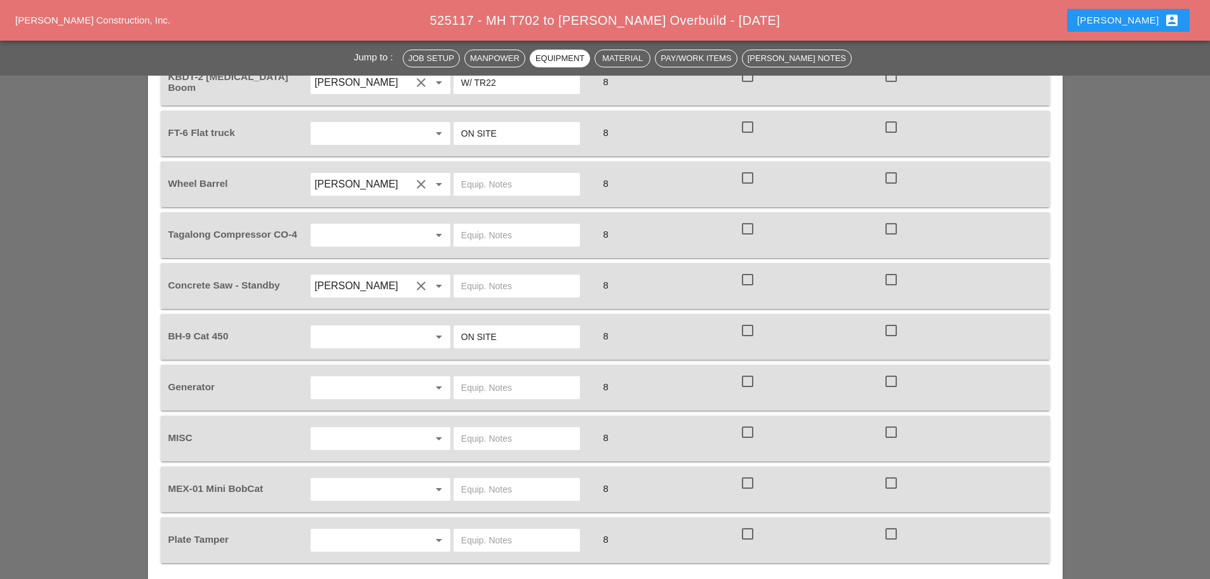
click at [384, 377] on input "text" at bounding box center [362, 387] width 97 height 20
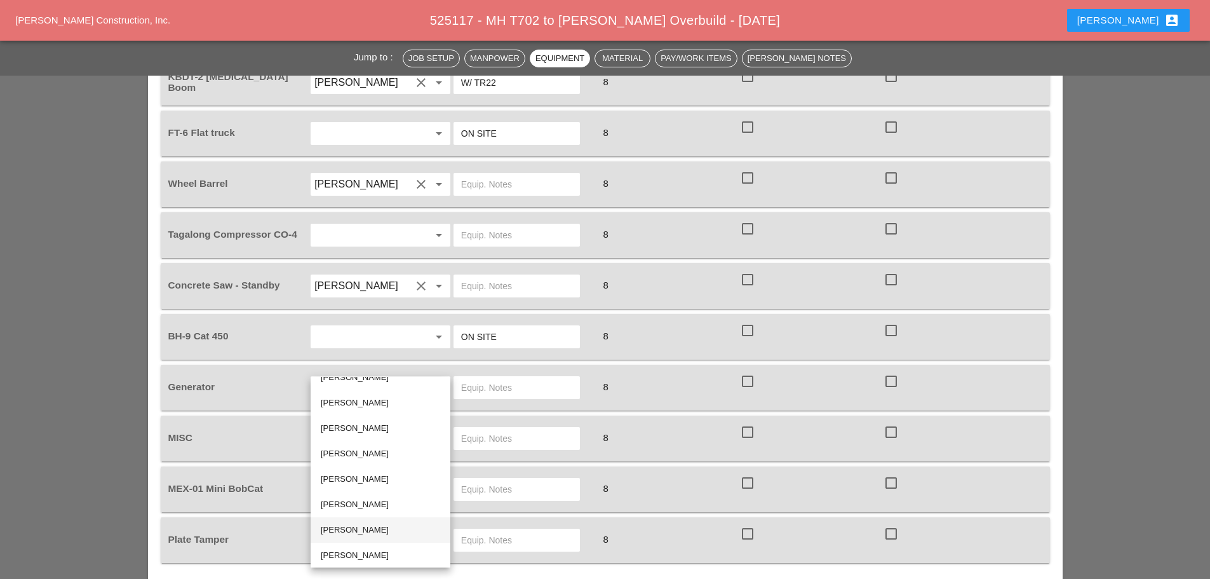
scroll to position [18, 0]
click at [368, 544] on div "[PERSON_NAME]" at bounding box center [380, 551] width 119 height 15
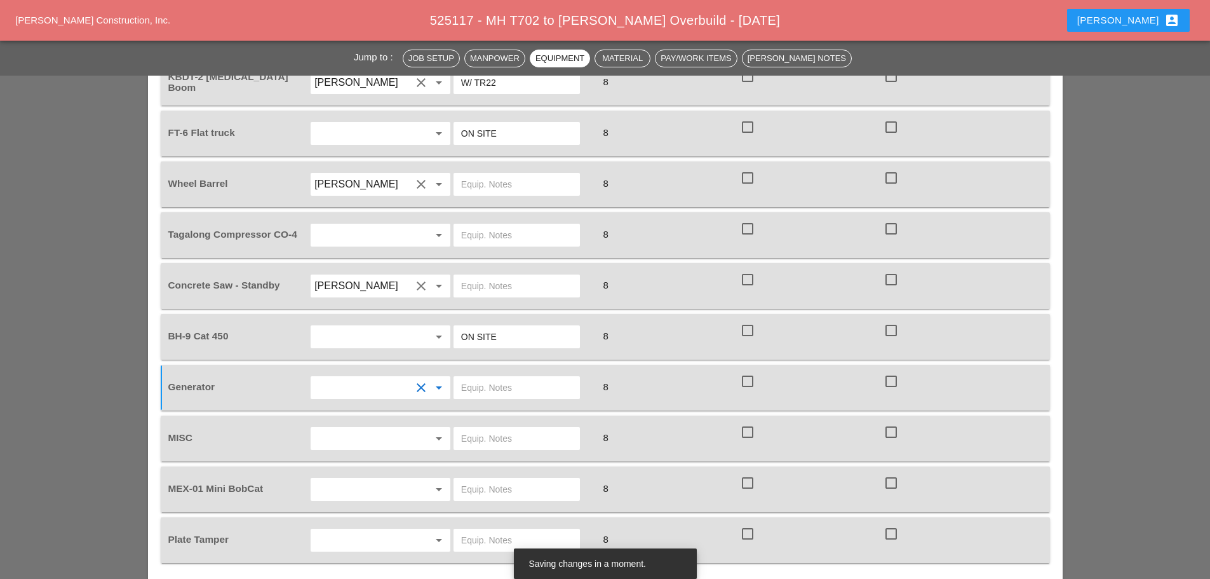
click at [498, 479] on input "text" at bounding box center [516, 489] width 111 height 20
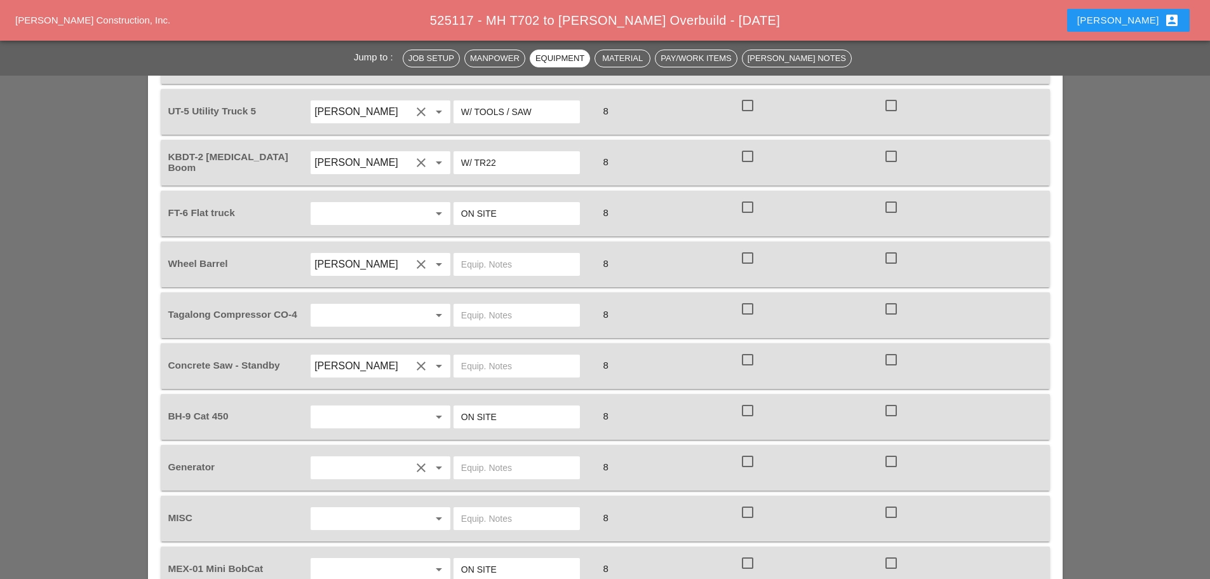
scroll to position [1207, 0]
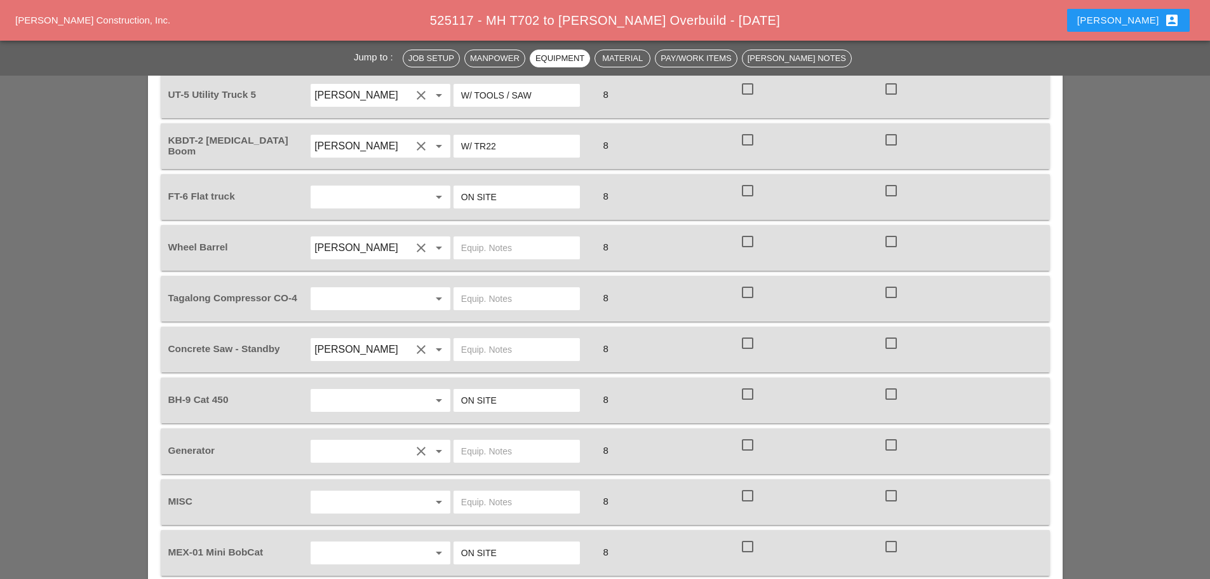
type input "ON SITE"
click at [483, 288] on input "text" at bounding box center [516, 298] width 111 height 20
type input "ON SITE"
click at [505, 339] on input "text" at bounding box center [516, 349] width 111 height 20
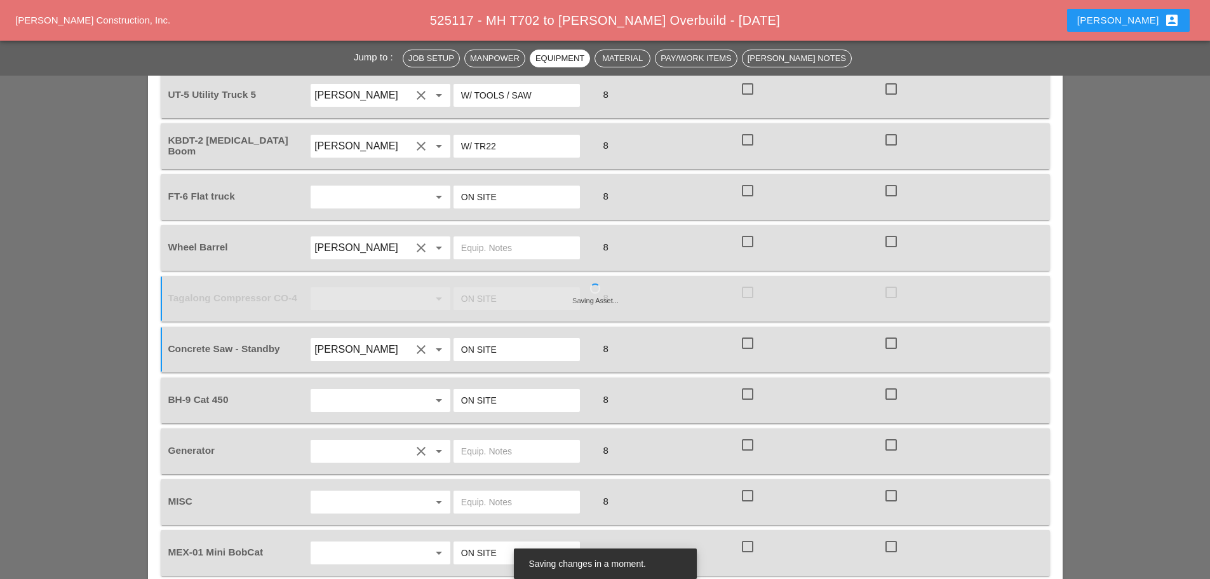
type input "ON SITE"
click at [471, 441] on input "text" at bounding box center [516, 451] width 111 height 20
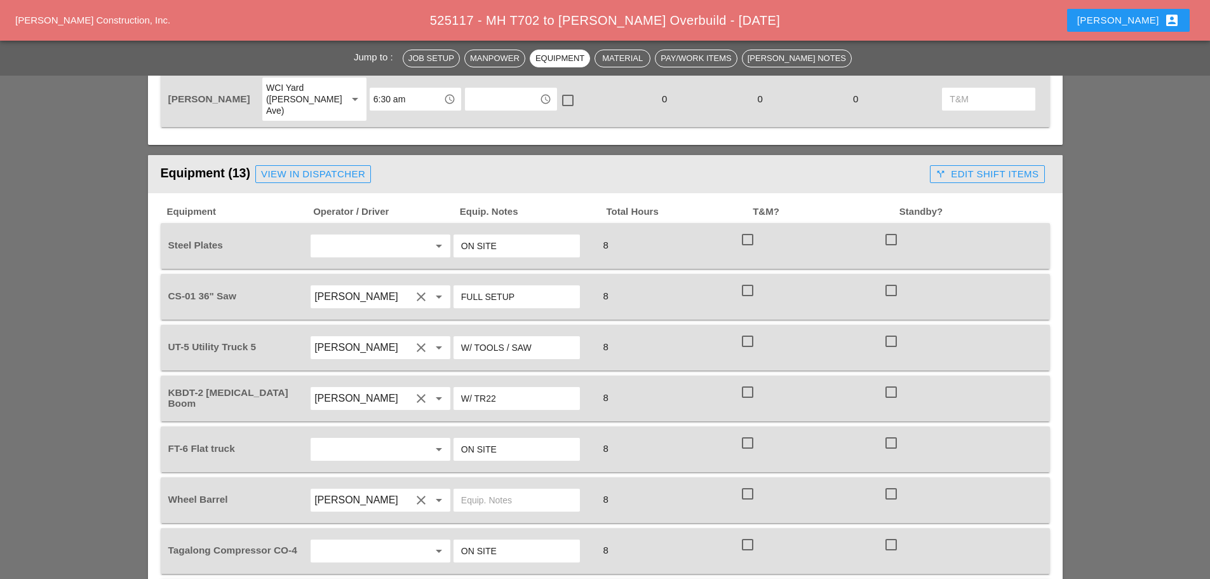
scroll to position [953, 0]
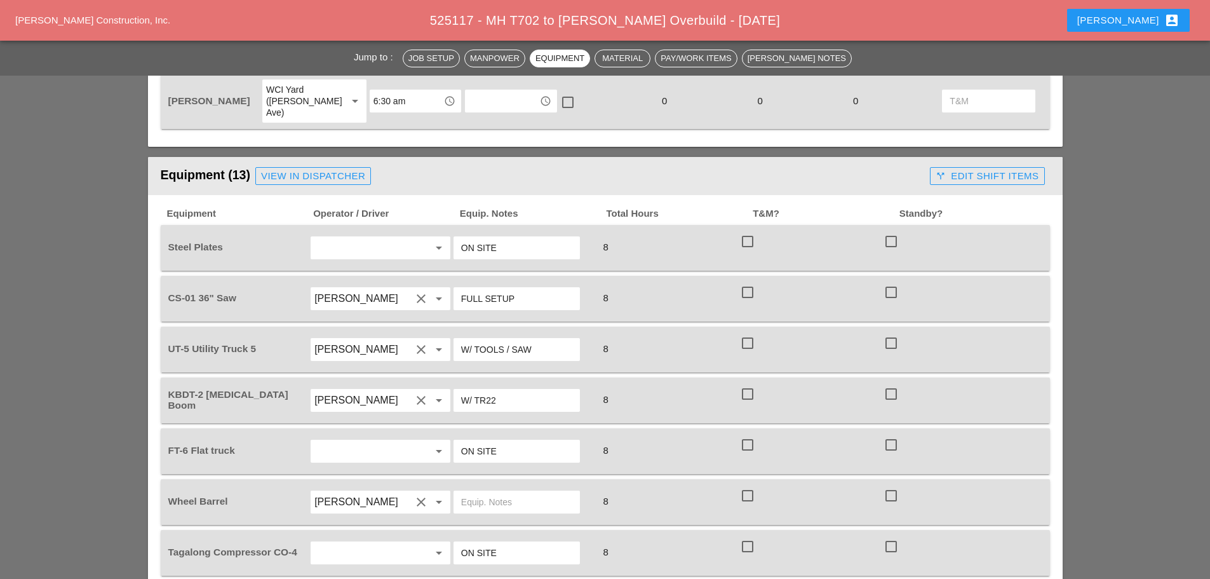
type input "MUST HAVE"
click at [347, 169] on div "View in Dispatcher" at bounding box center [313, 176] width 104 height 15
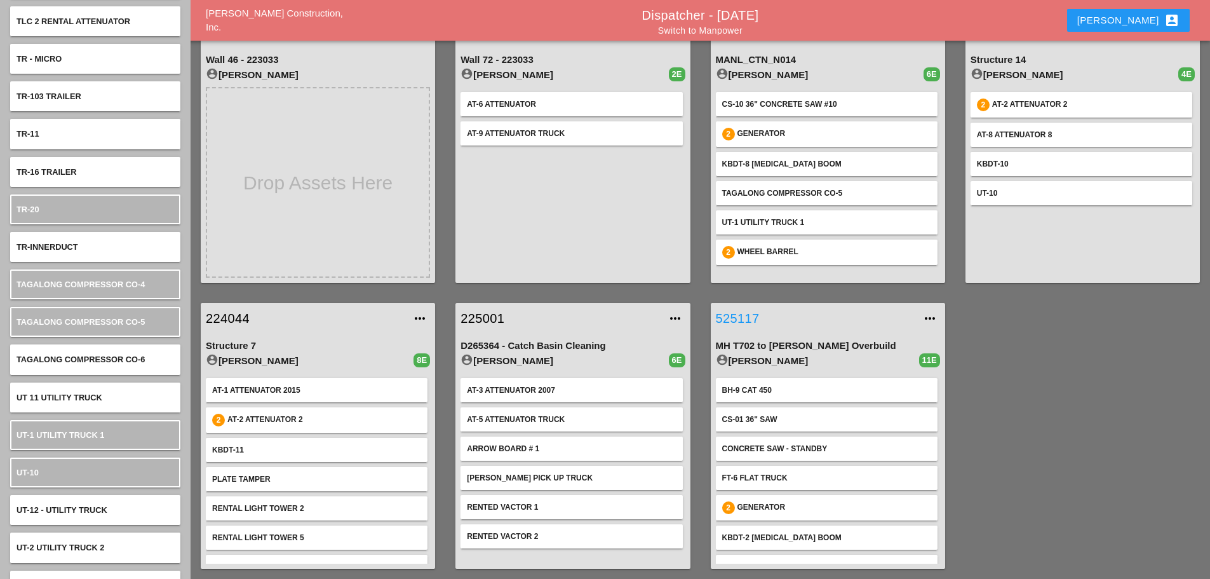
click at [734, 319] on link "525117" at bounding box center [815, 318] width 199 height 19
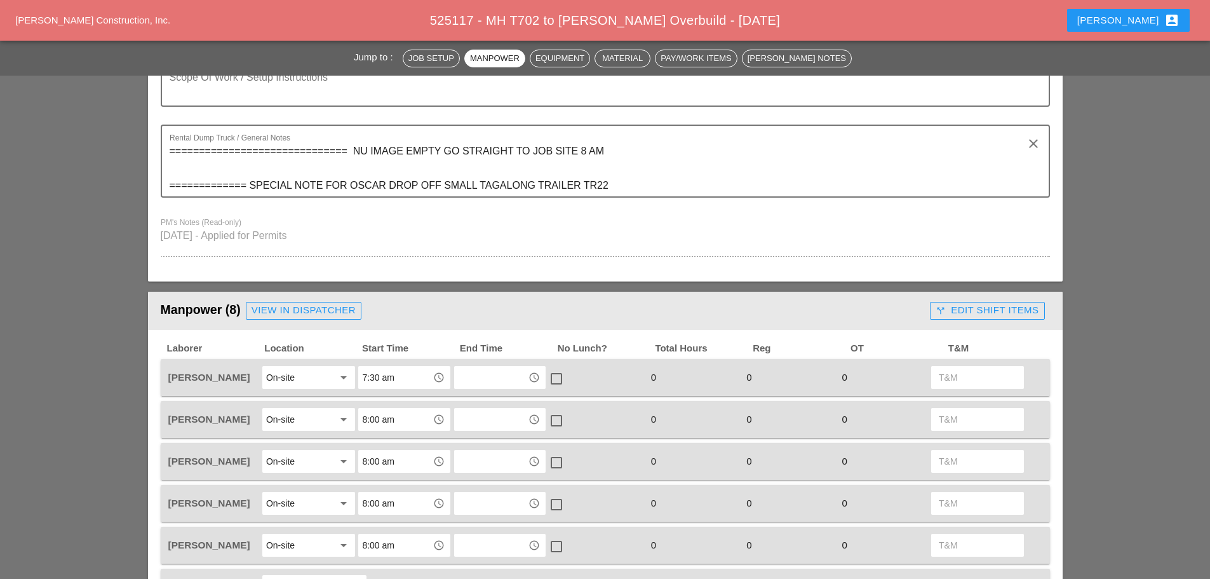
scroll to position [318, 0]
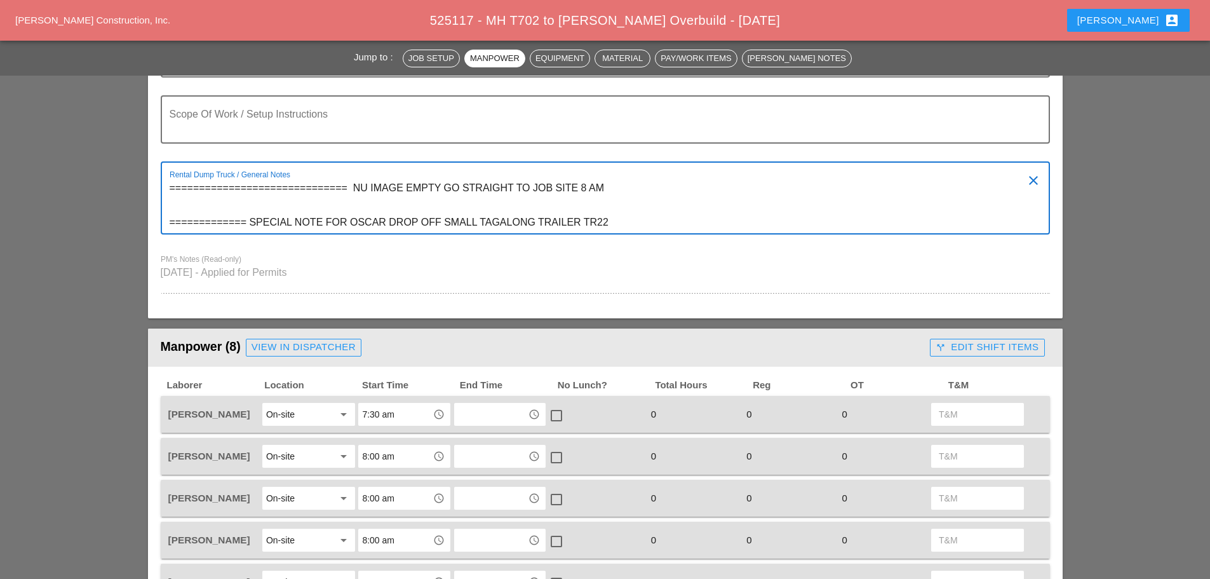
click at [614, 218] on textarea "============================== NU IMAGE EMPTY GO STRAIGHT TO JOB SITE 8 AM ====…" at bounding box center [600, 205] width 861 height 55
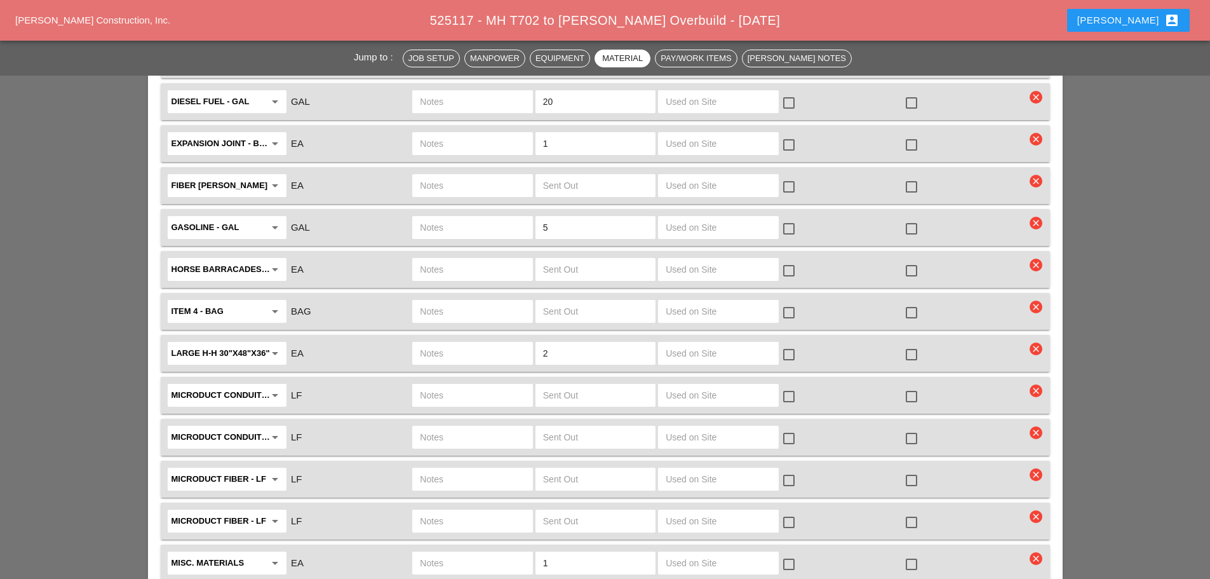
scroll to position [2413, 0]
type textarea "============================== NU IMAGE EMPTY GO STRAIGHT TO JOB SITE 8 AM ====…"
click at [435, 344] on input "text" at bounding box center [472, 354] width 105 height 20
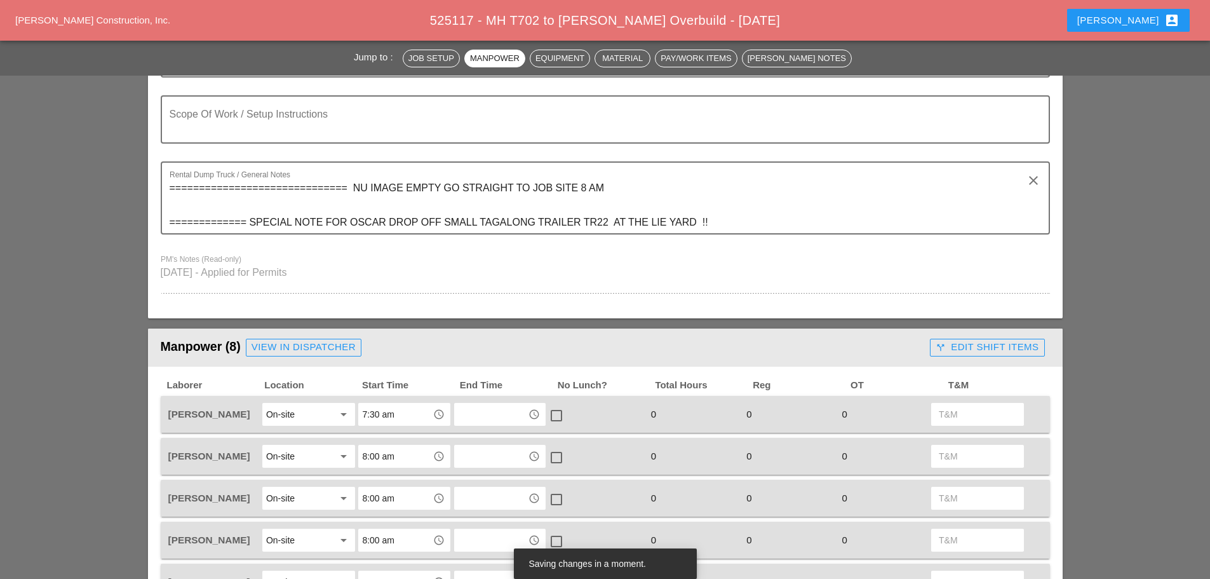
scroll to position [127, 0]
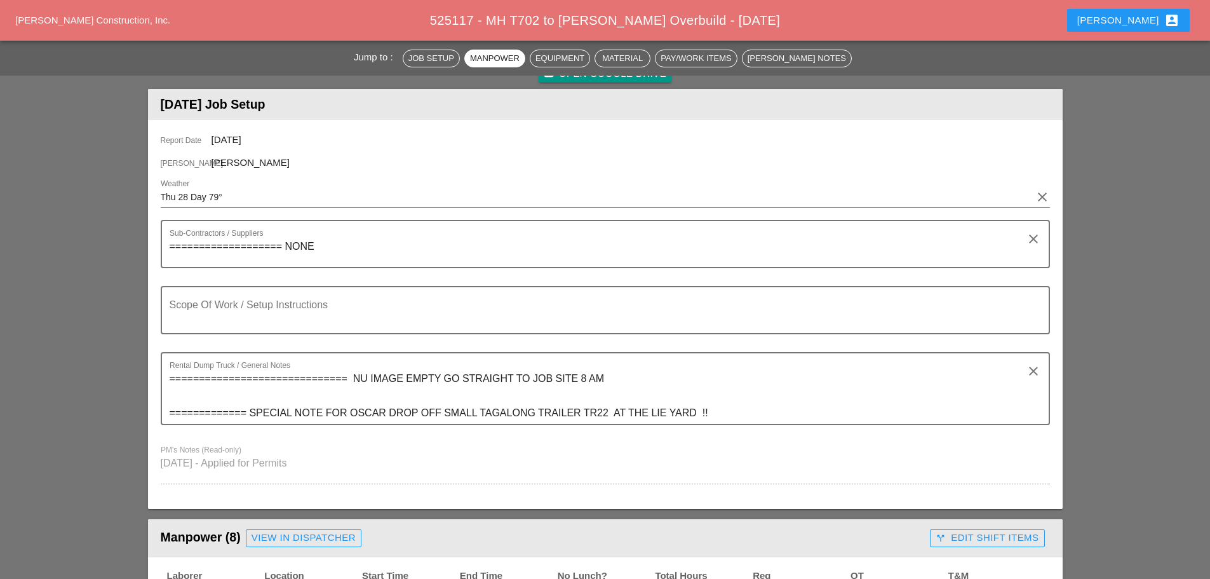
type input "ON SITE"
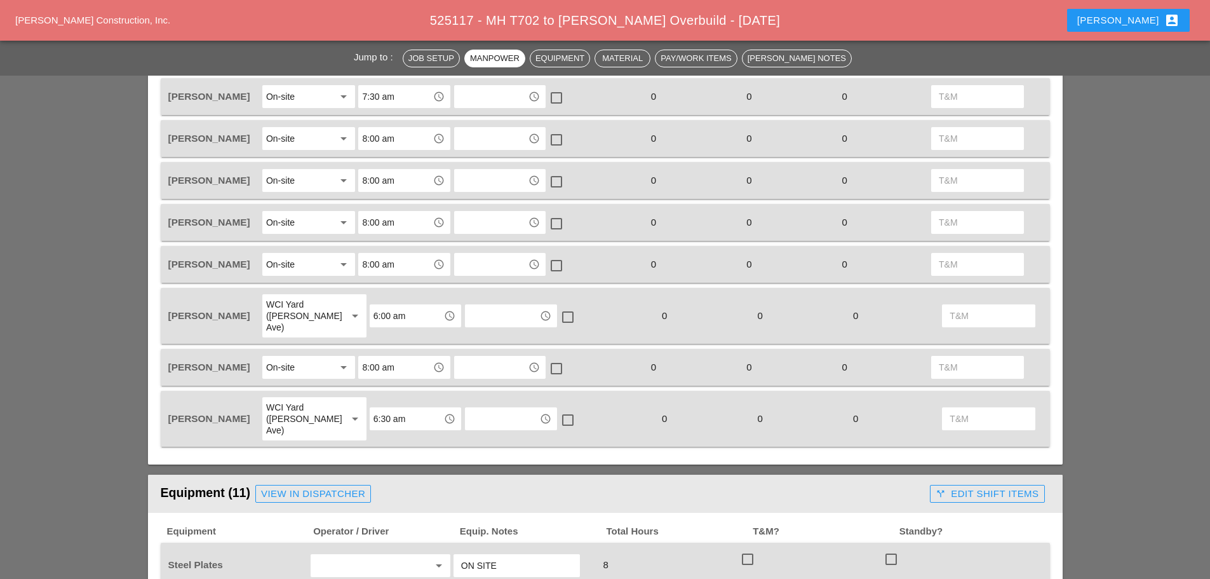
scroll to position [953, 0]
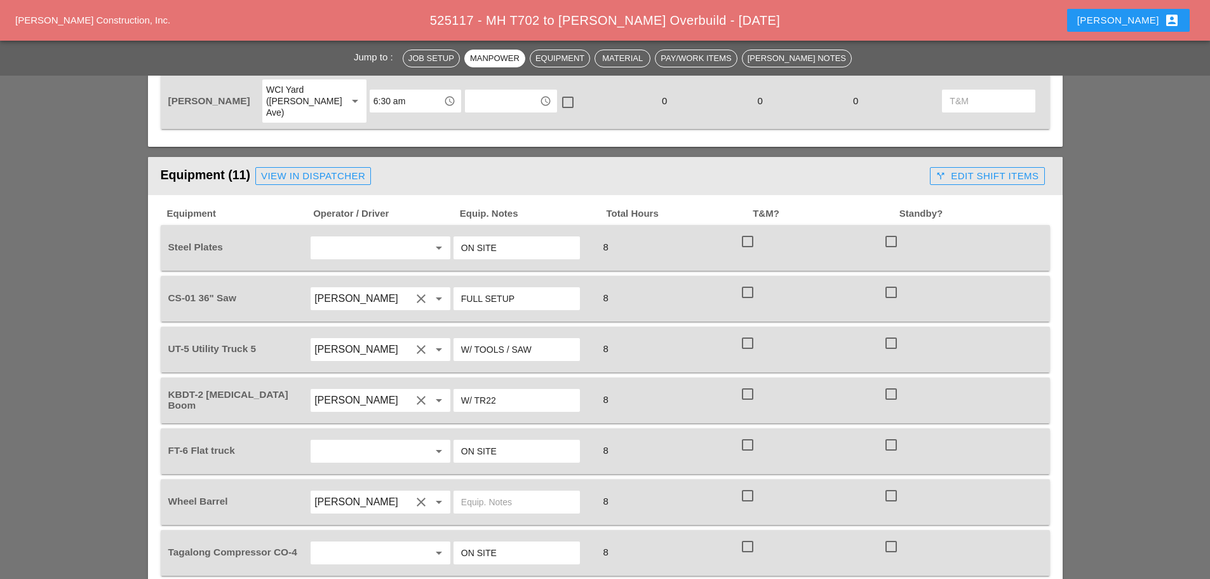
click at [297, 169] on div "View in Dispatcher" at bounding box center [313, 176] width 104 height 15
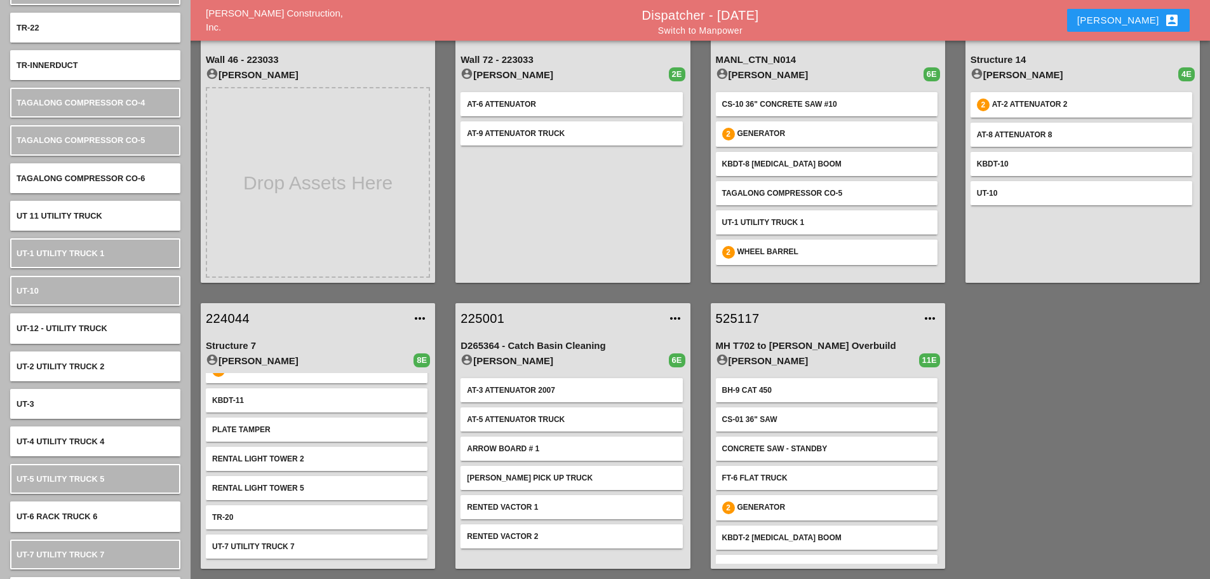
scroll to position [6901, 0]
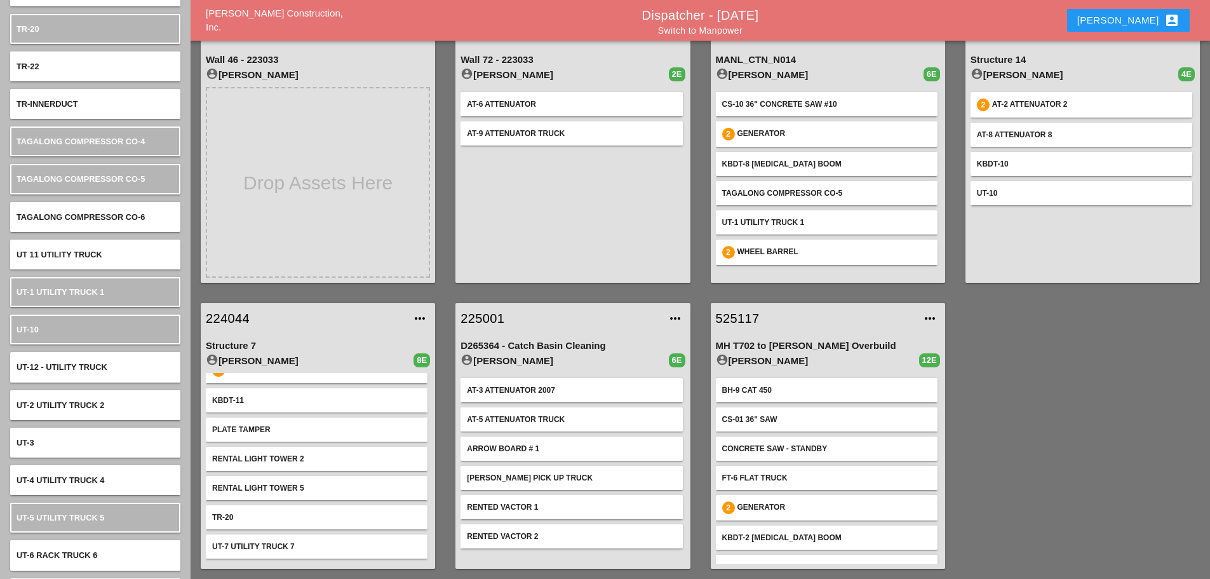
click at [736, 311] on link "525117" at bounding box center [815, 318] width 199 height 19
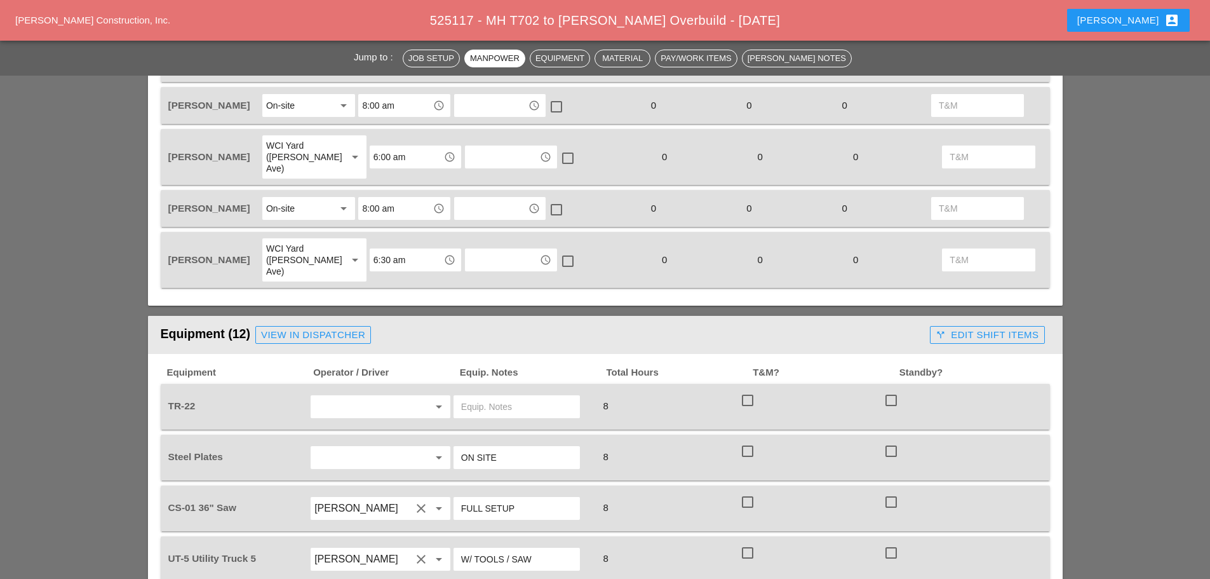
scroll to position [826, 0]
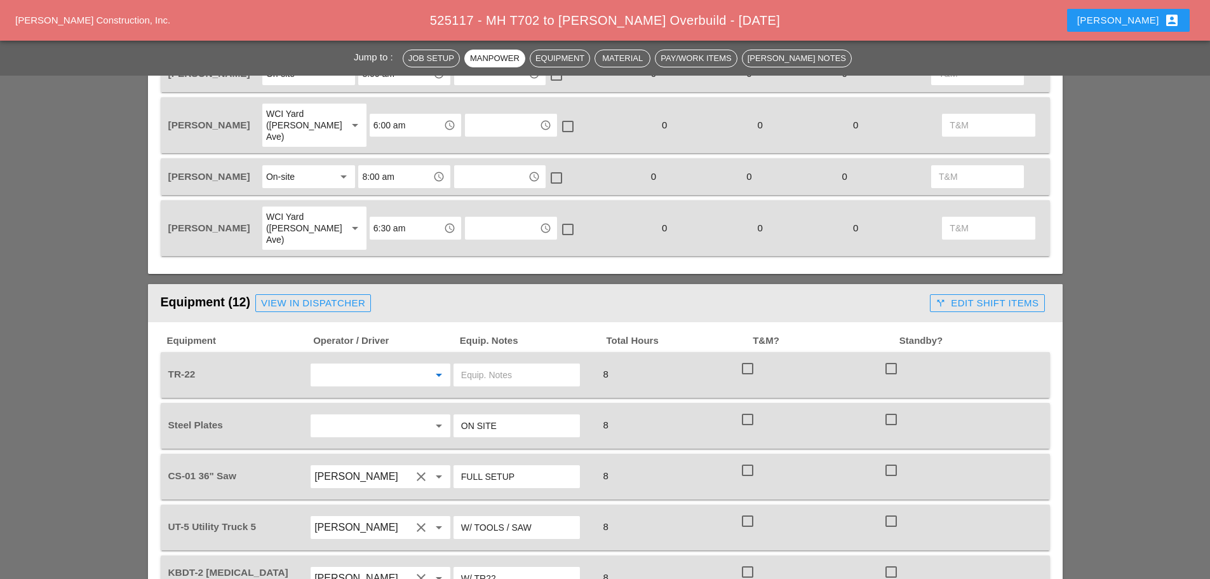
click at [327, 365] on input "text" at bounding box center [362, 375] width 97 height 20
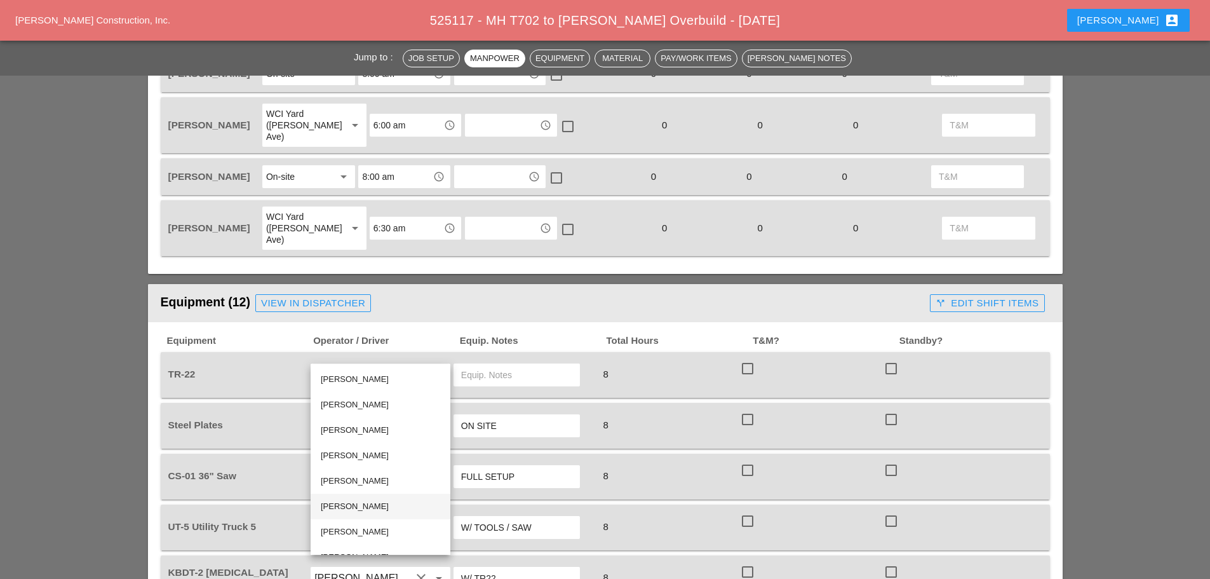
click at [368, 507] on div "[PERSON_NAME]" at bounding box center [380, 505] width 119 height 15
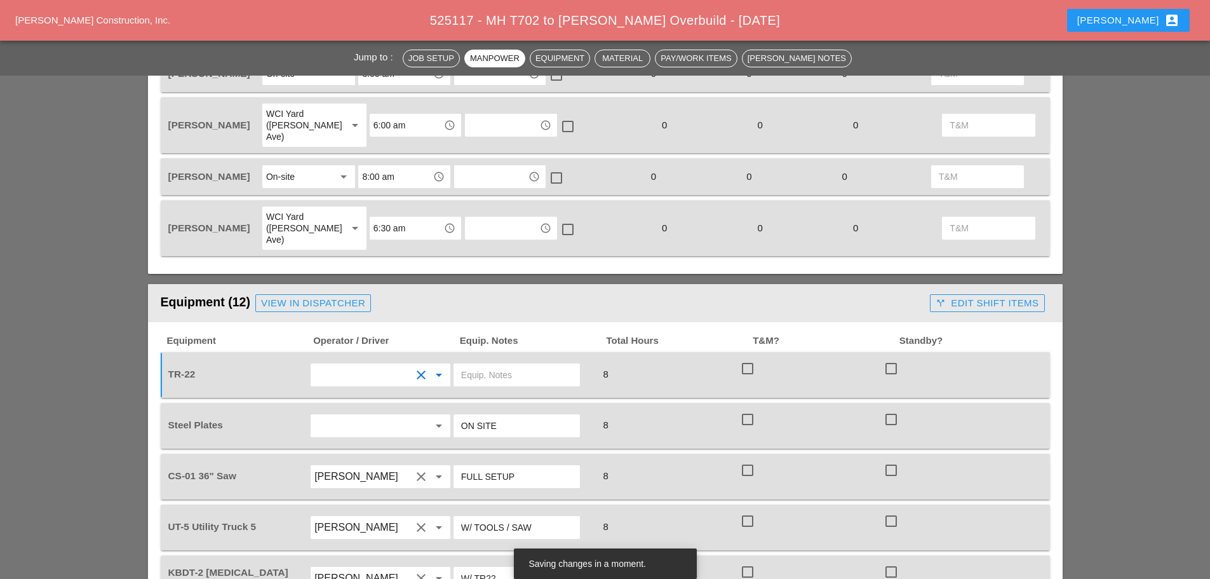
click at [485, 365] on input "text" at bounding box center [516, 375] width 111 height 20
click at [544, 365] on input "DROP OFF AT LIE TYARD" at bounding box center [516, 375] width 111 height 20
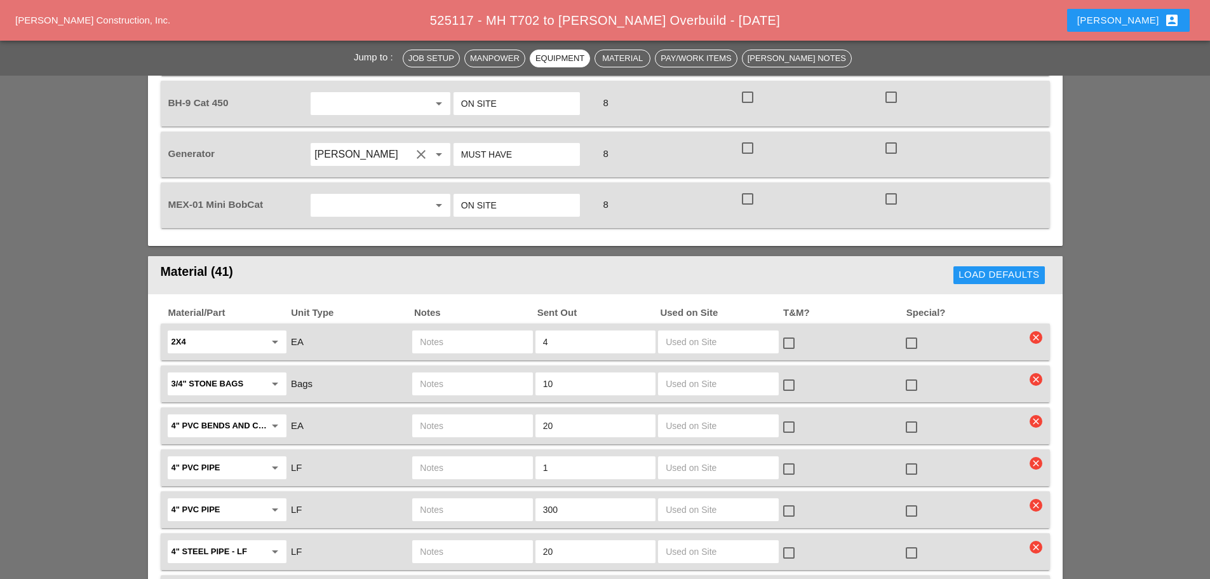
scroll to position [1588, 0]
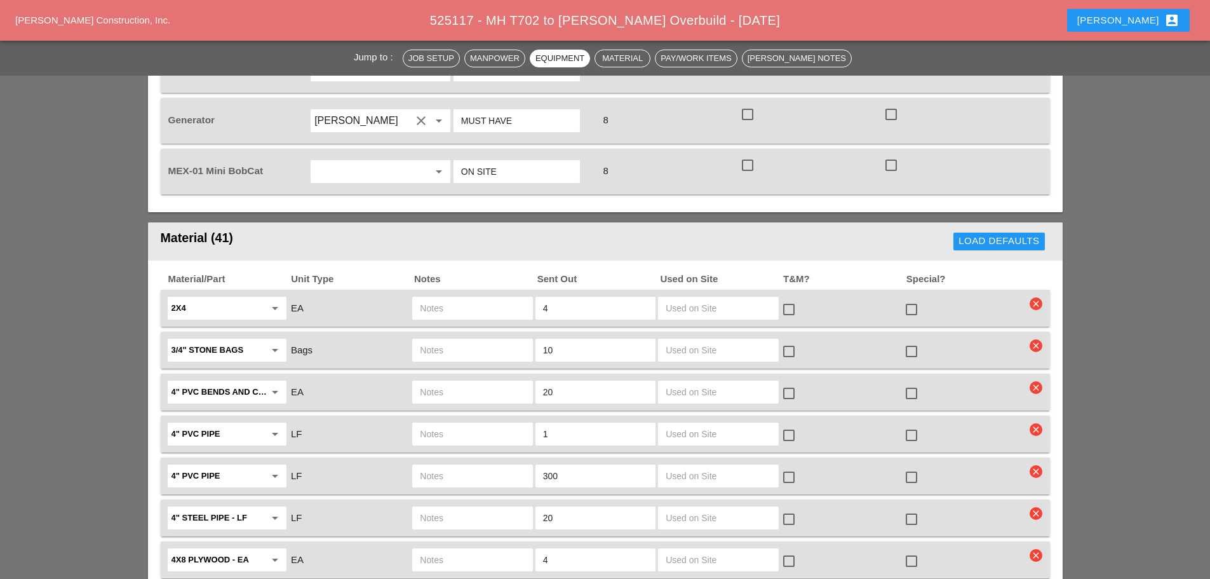
type input "DROP OFF AT LIE YARD"
click at [518, 465] on input "text" at bounding box center [472, 475] width 105 height 20
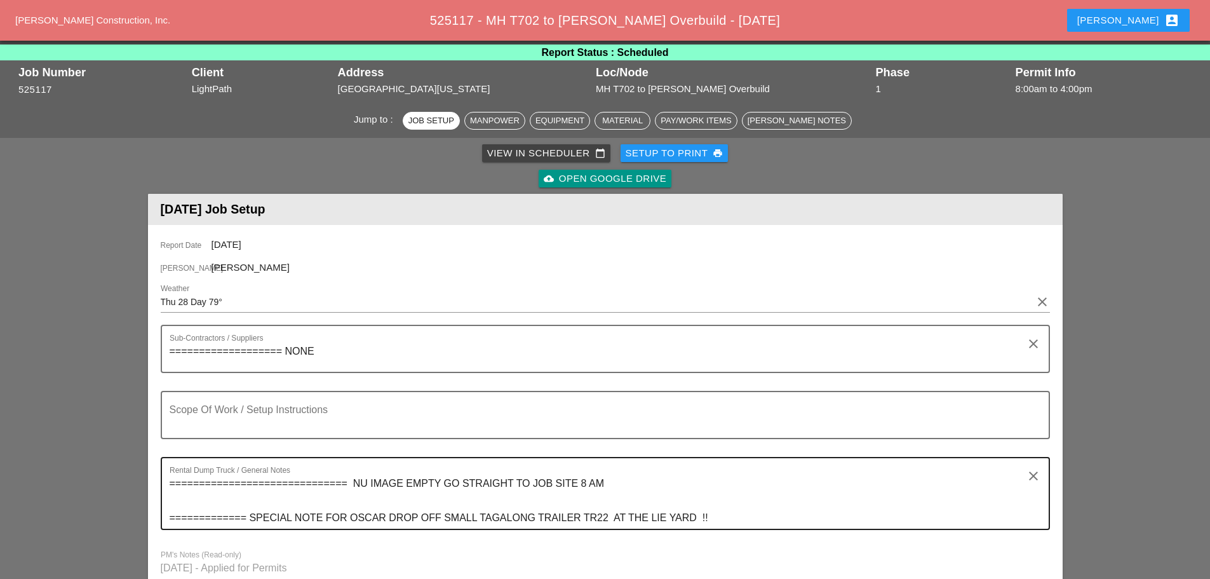
scroll to position [0, 0]
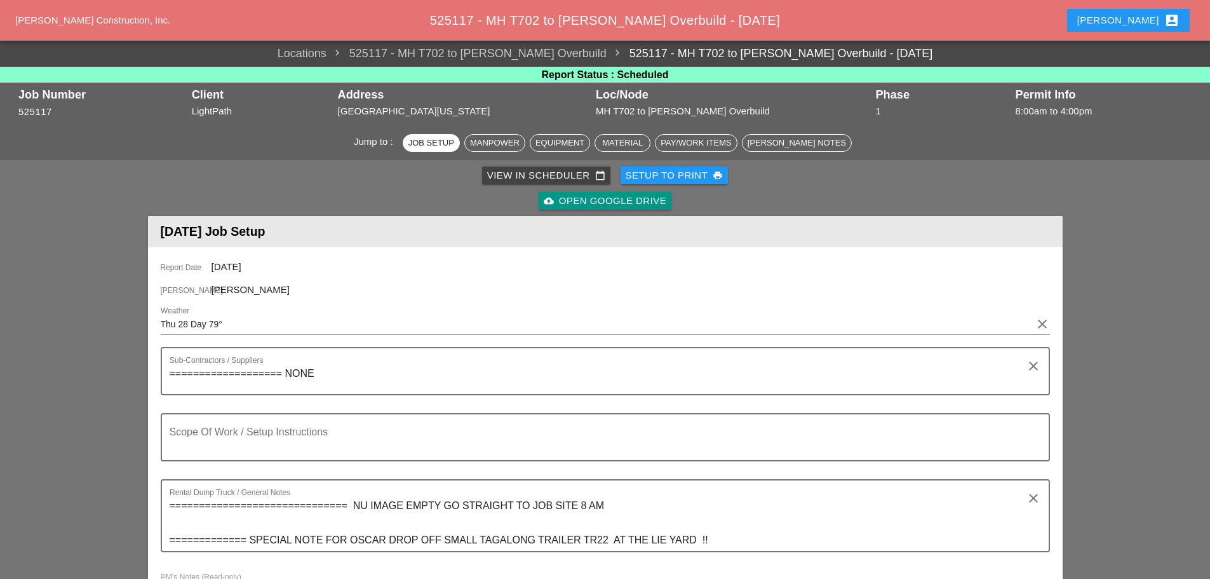
type input "ON SITE"
click at [676, 170] on div "Setup to Print print" at bounding box center [674, 175] width 98 height 15
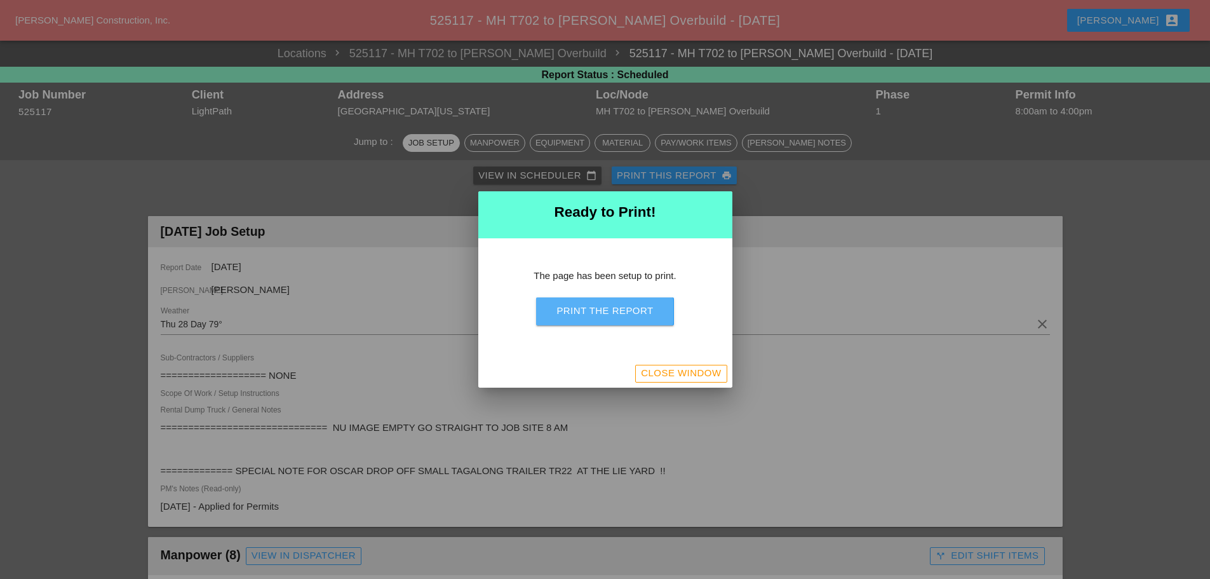
click at [625, 311] on div "Print the Report" at bounding box center [604, 311] width 97 height 15
click at [697, 378] on div "Close Window" at bounding box center [681, 373] width 80 height 15
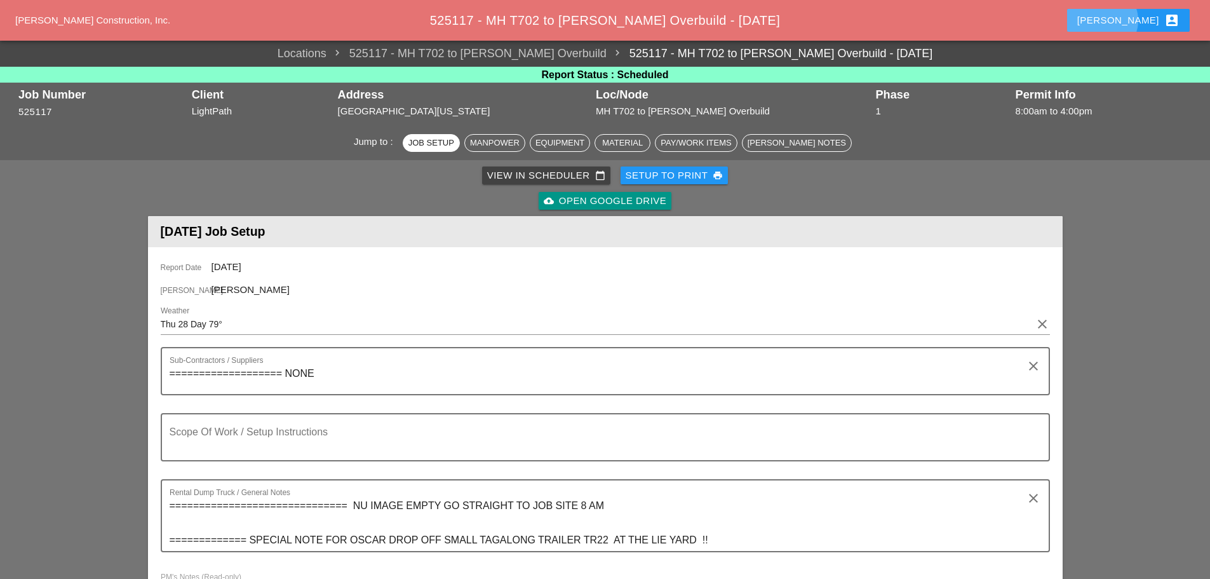
click at [1127, 25] on button "Enrico account_box" at bounding box center [1128, 20] width 123 height 23
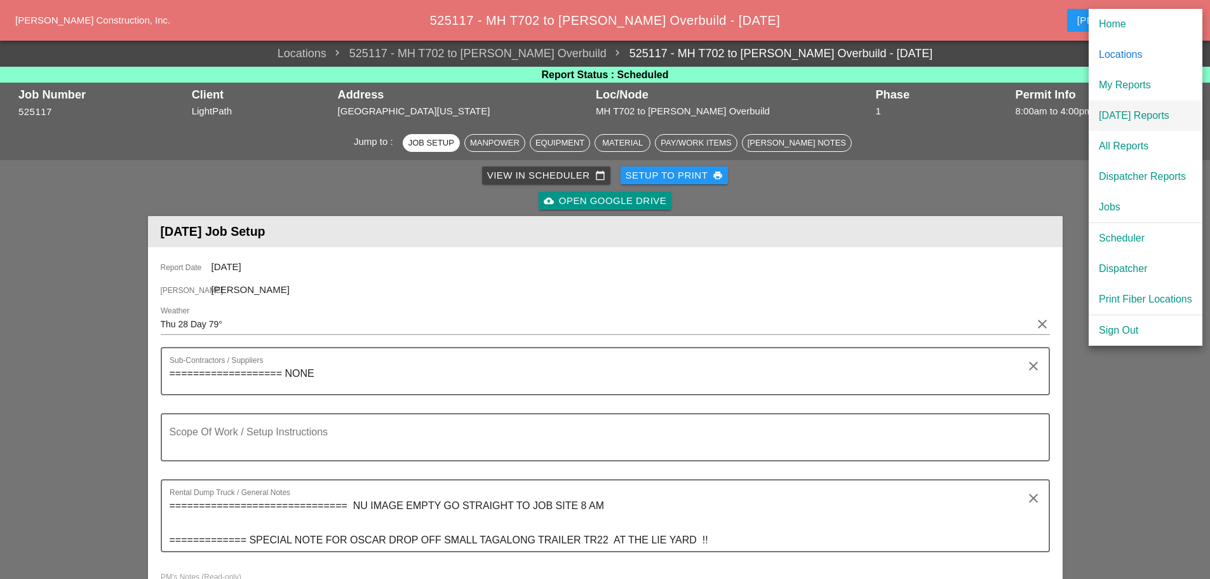
click at [1135, 119] on div "[DATE] Reports" at bounding box center [1145, 115] width 93 height 15
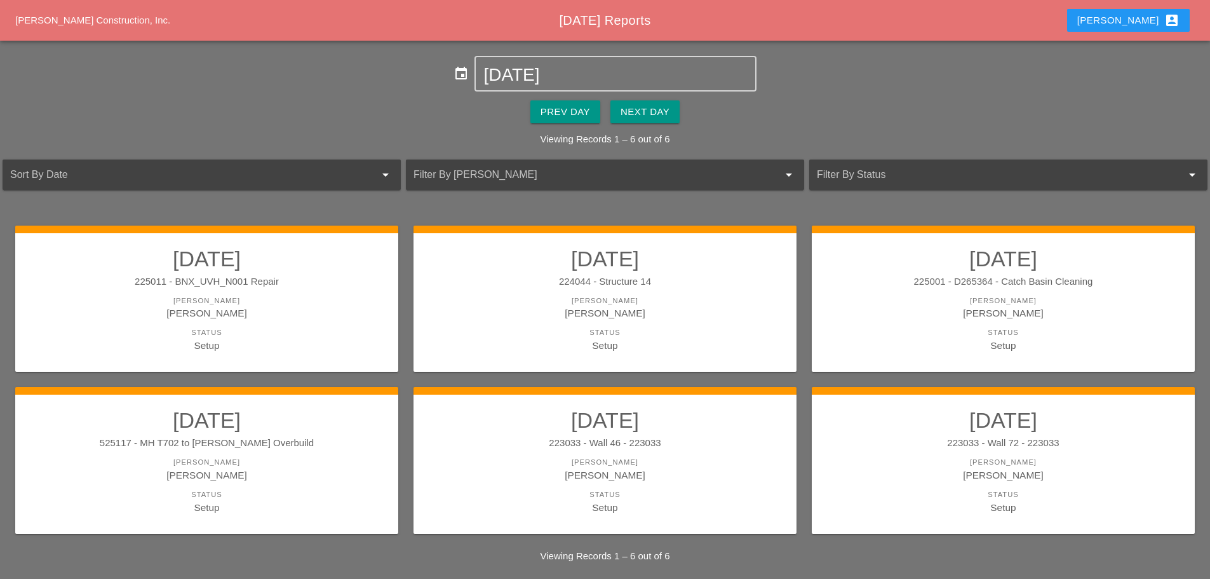
click at [665, 107] on div "Next Day" at bounding box center [644, 112] width 49 height 15
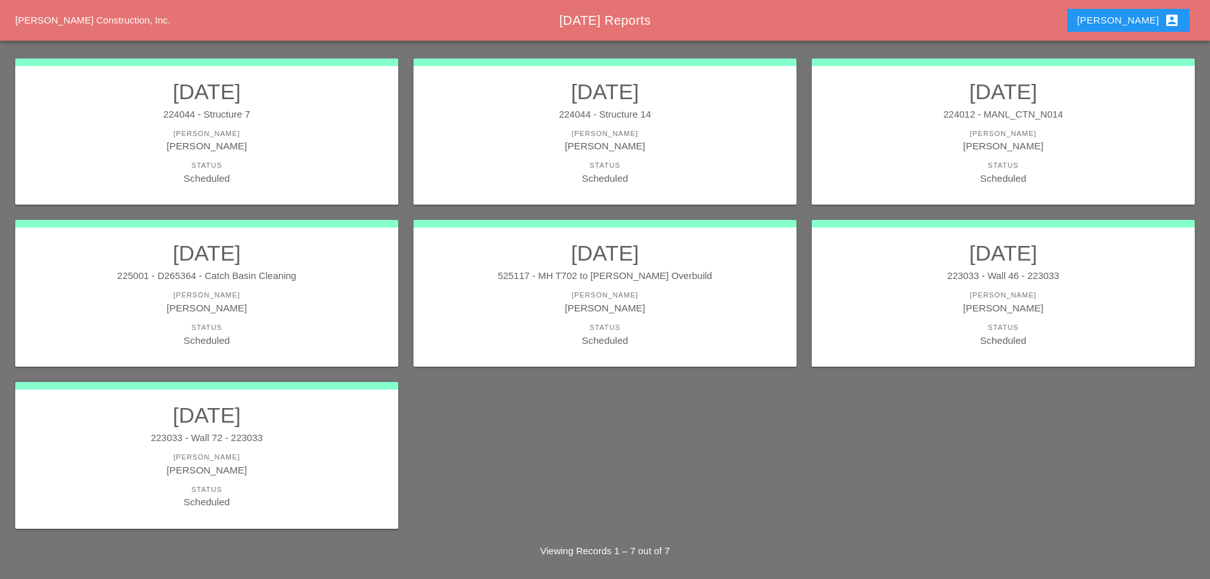
scroll to position [171, 0]
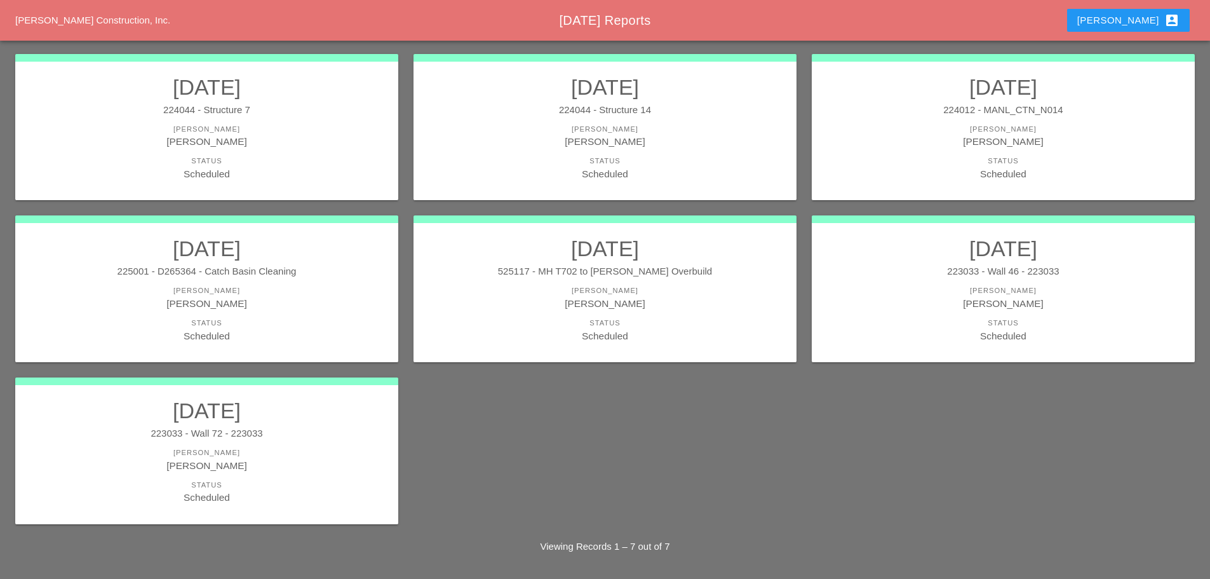
click at [248, 282] on link "08/28/2025 225001 - D265364 - Catch Basin Cleaning Foreman Miguel Fernandes Sta…" at bounding box center [207, 289] width 358 height 107
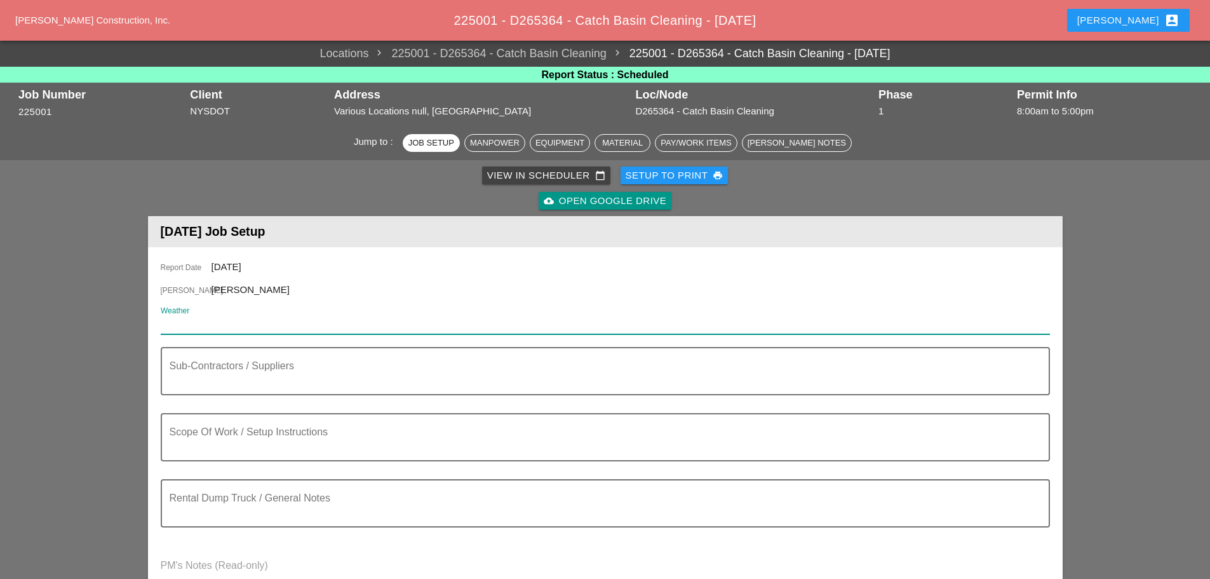
paste input "Thu 28 Day 79°"
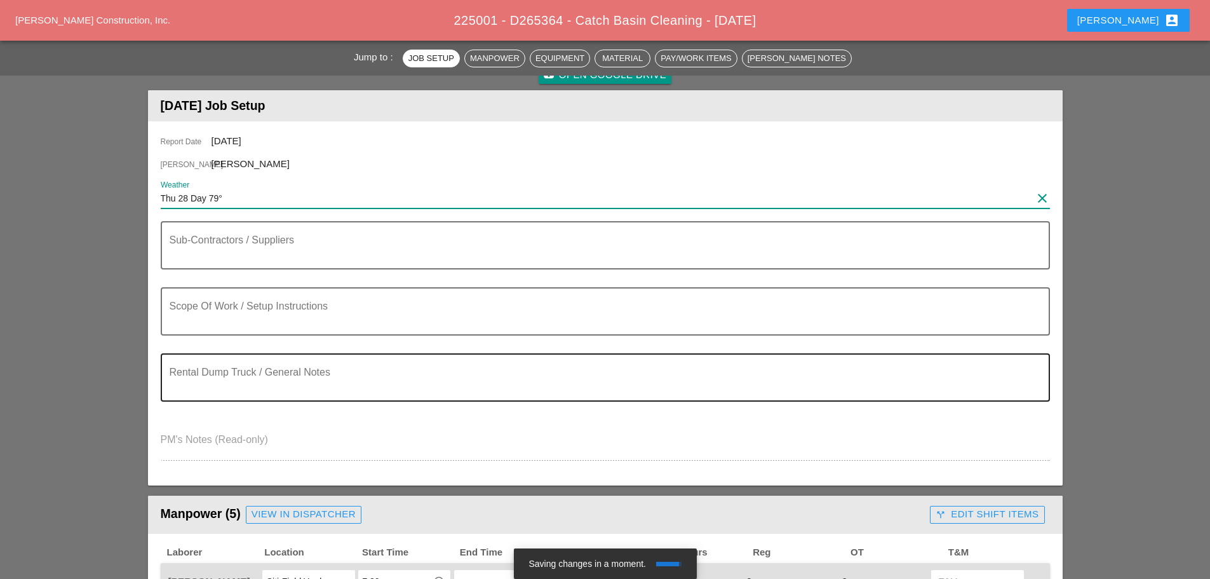
scroll to position [127, 0]
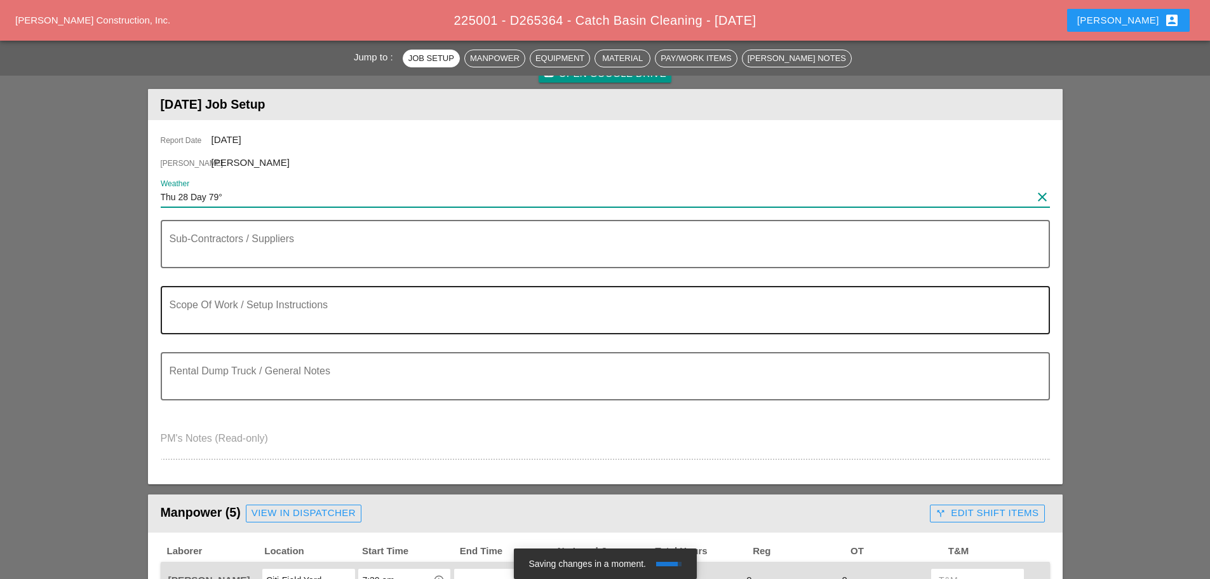
type input "Thu 28 Day 79°"
click at [211, 322] on textarea "Scope Of Work / Setup Instructions" at bounding box center [600, 317] width 861 height 30
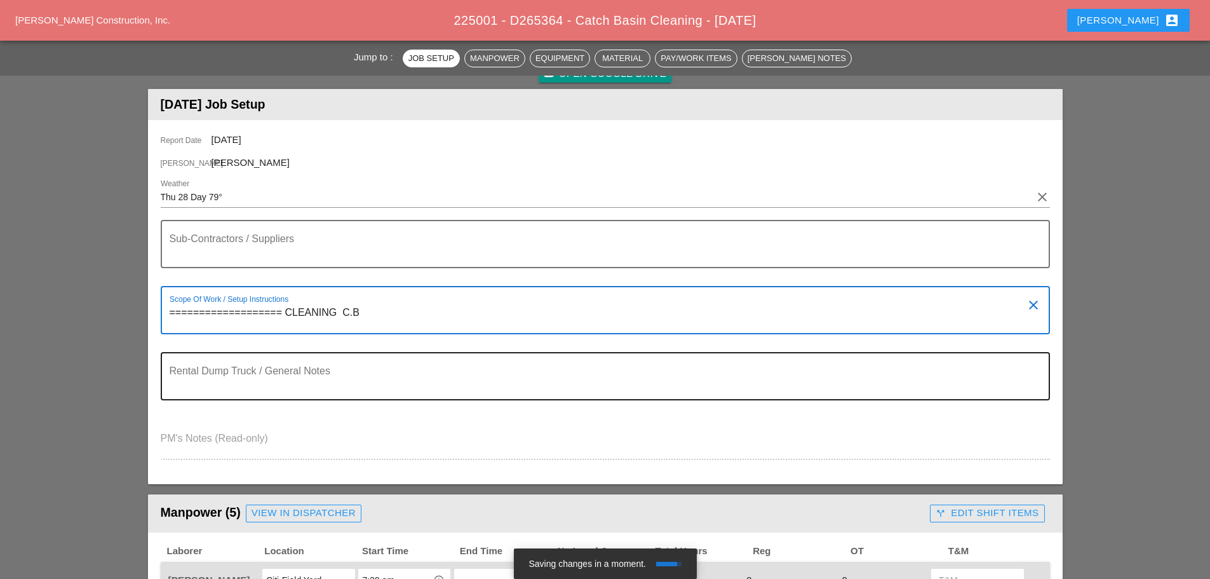
type textarea "=================== CLEANING C.B"
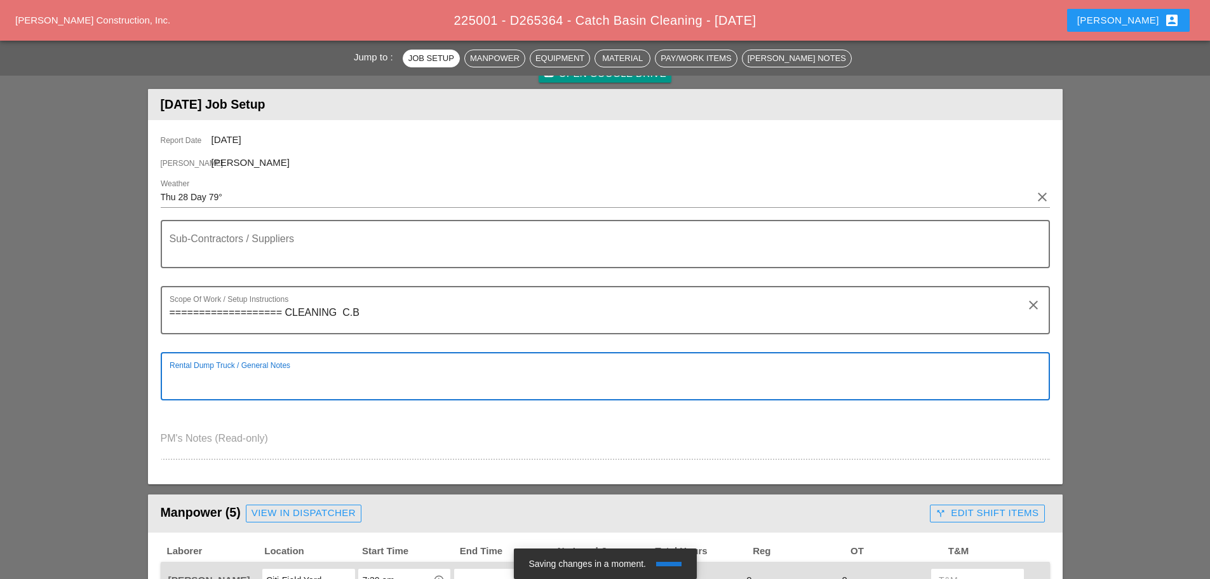
click at [196, 393] on textarea "Rental Dump Truck / General Notes" at bounding box center [600, 383] width 861 height 30
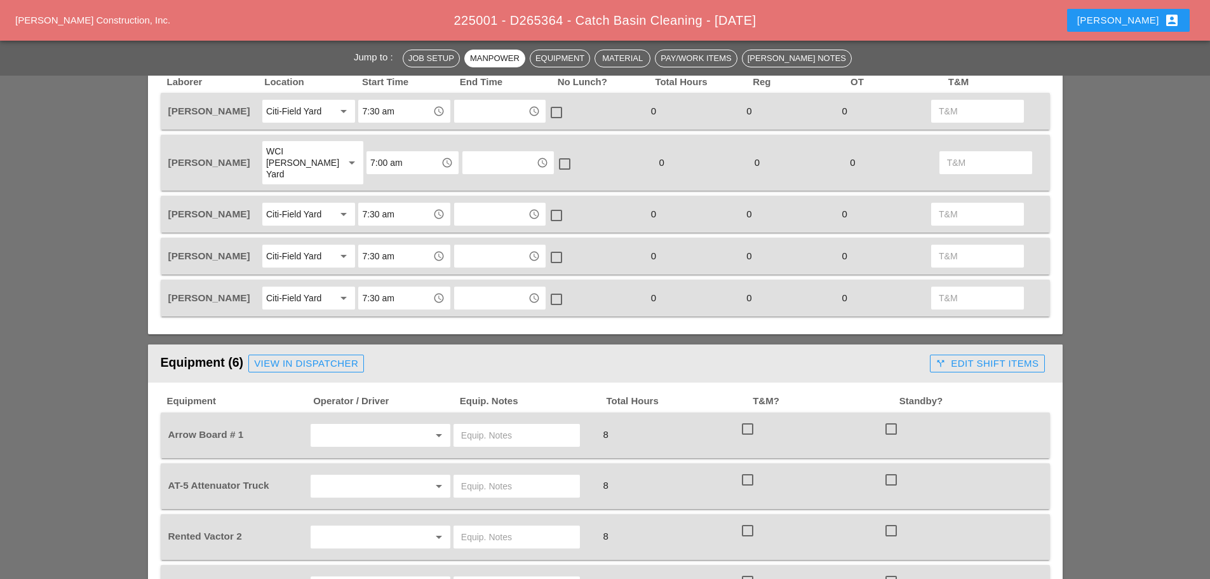
scroll to position [635, 0]
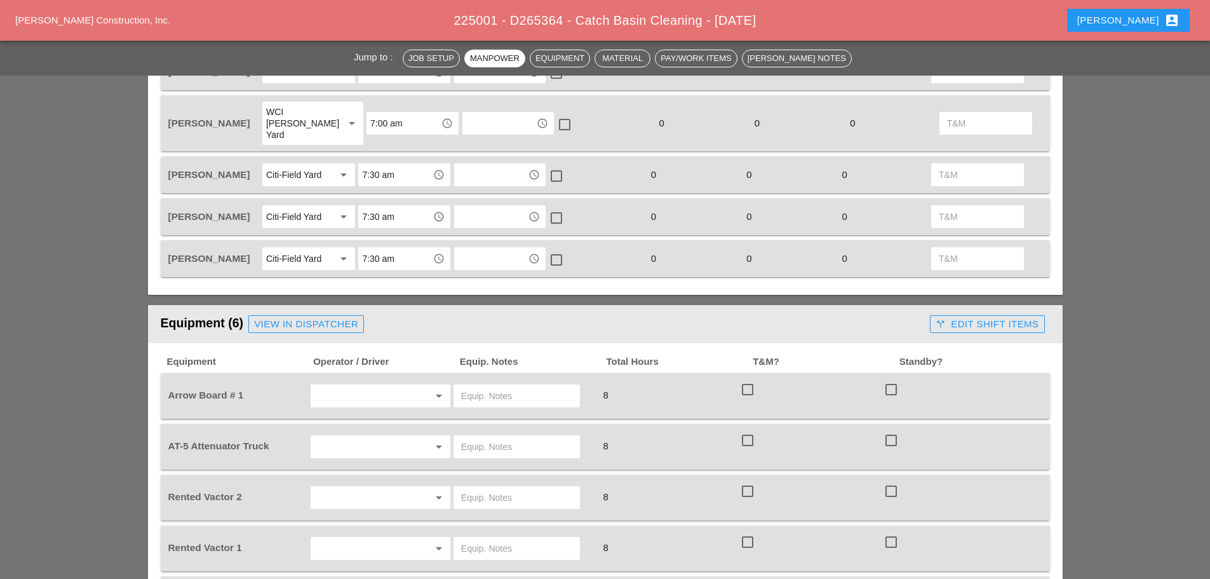
type textarea "======= VAC TRUCKS"
click at [371, 385] on input "text" at bounding box center [362, 395] width 97 height 20
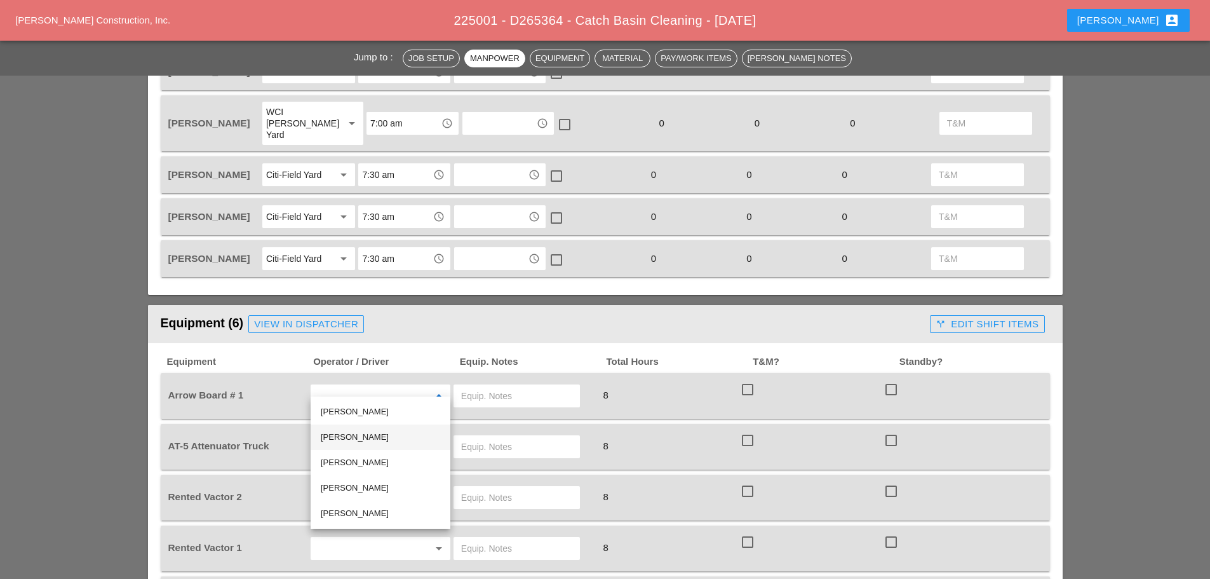
click at [380, 432] on div "[PERSON_NAME]" at bounding box center [380, 436] width 119 height 15
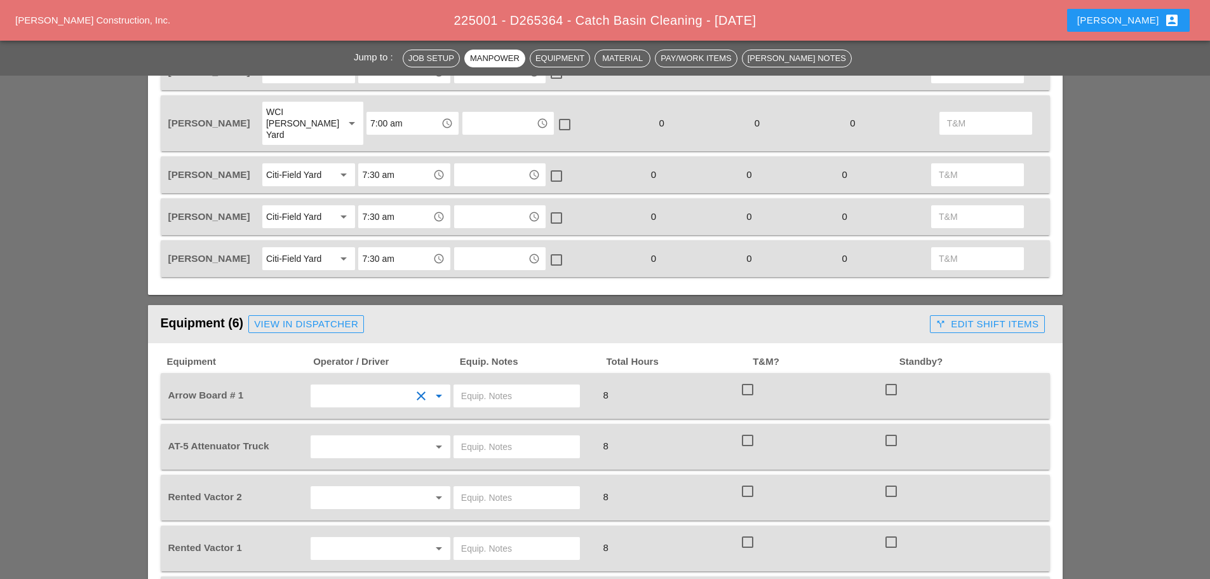
click at [377, 436] on input "text" at bounding box center [362, 446] width 97 height 20
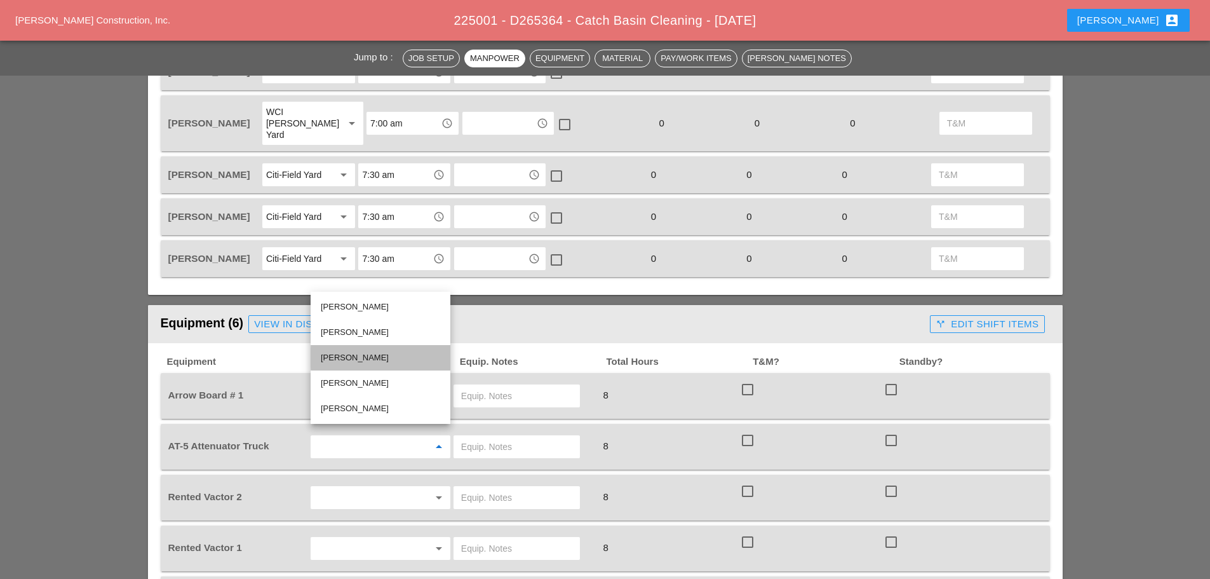
click at [354, 356] on div "[PERSON_NAME]" at bounding box center [380, 357] width 119 height 15
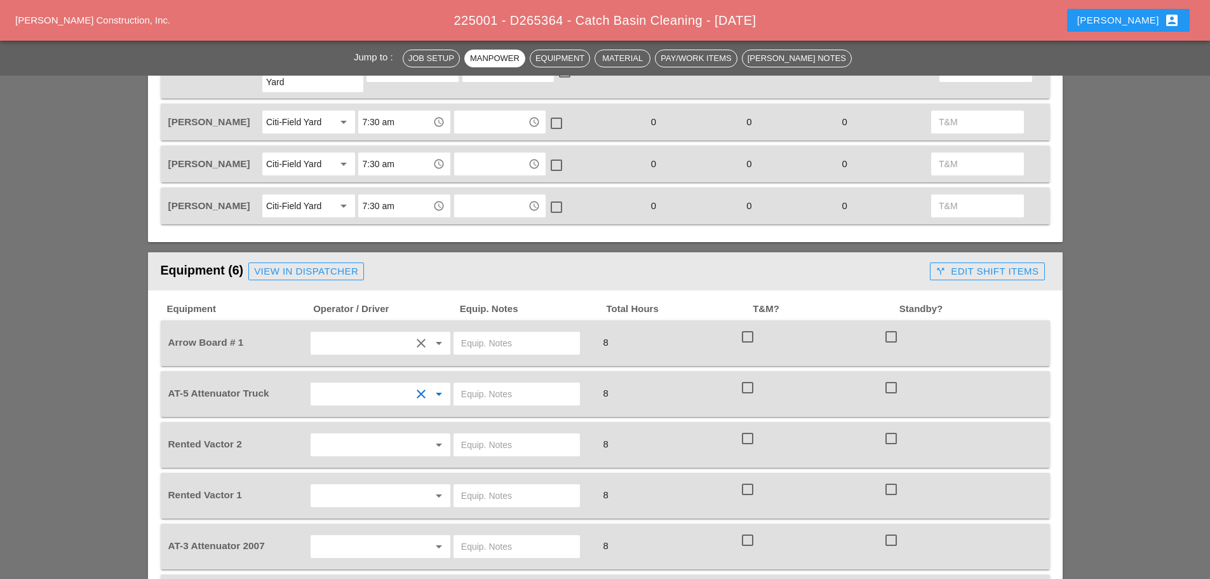
scroll to position [826, 0]
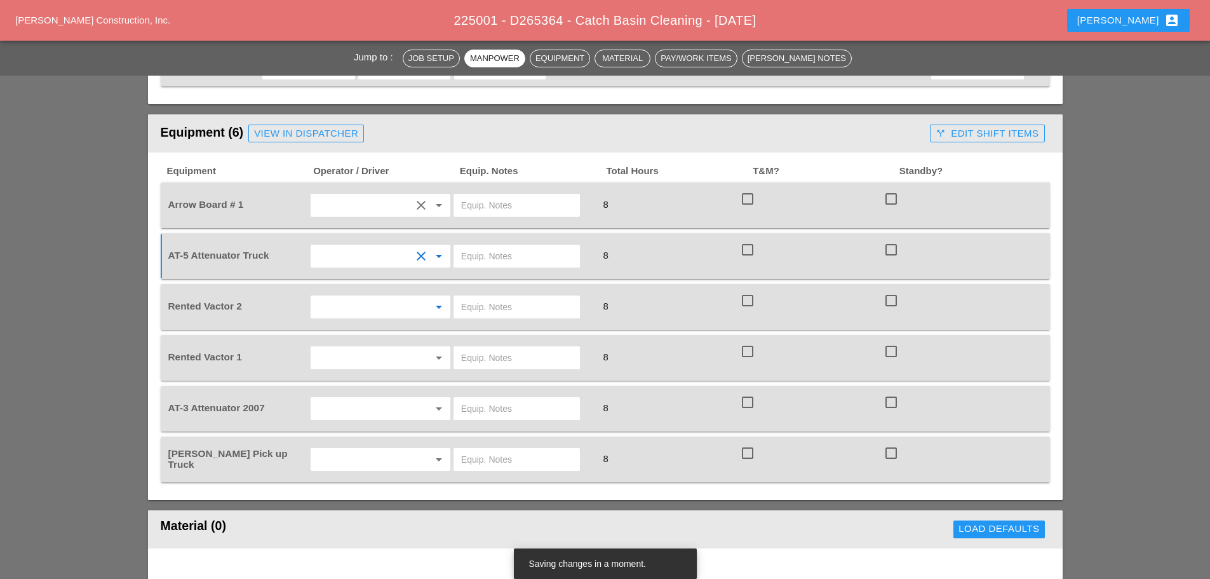
click at [347, 300] on input "text" at bounding box center [362, 307] width 97 height 20
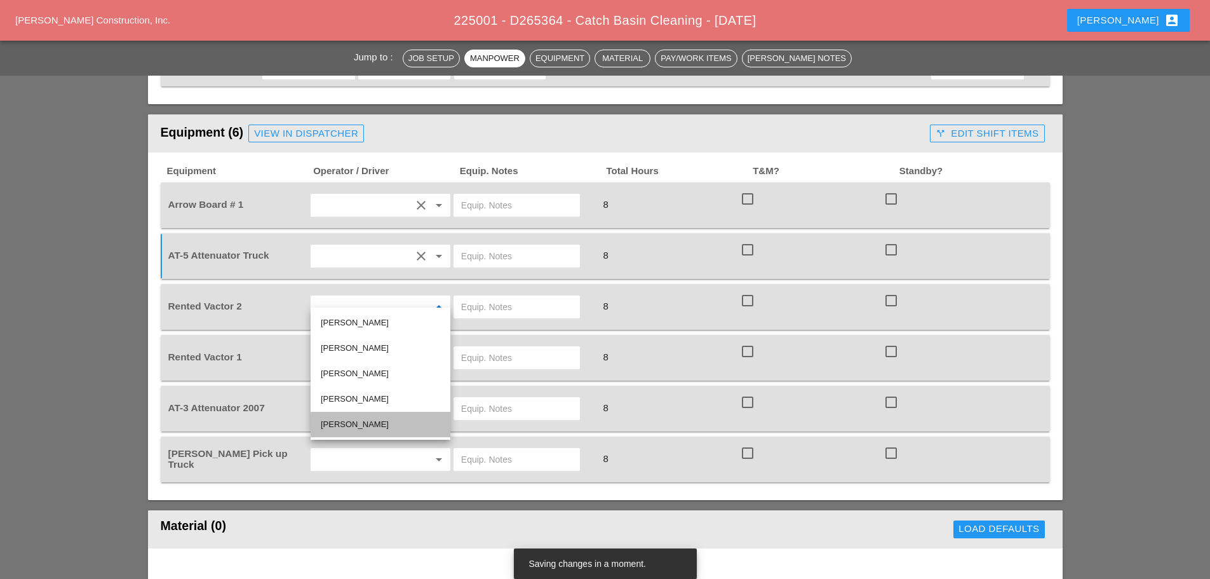
click at [335, 422] on div "[PERSON_NAME]" at bounding box center [380, 424] width 119 height 15
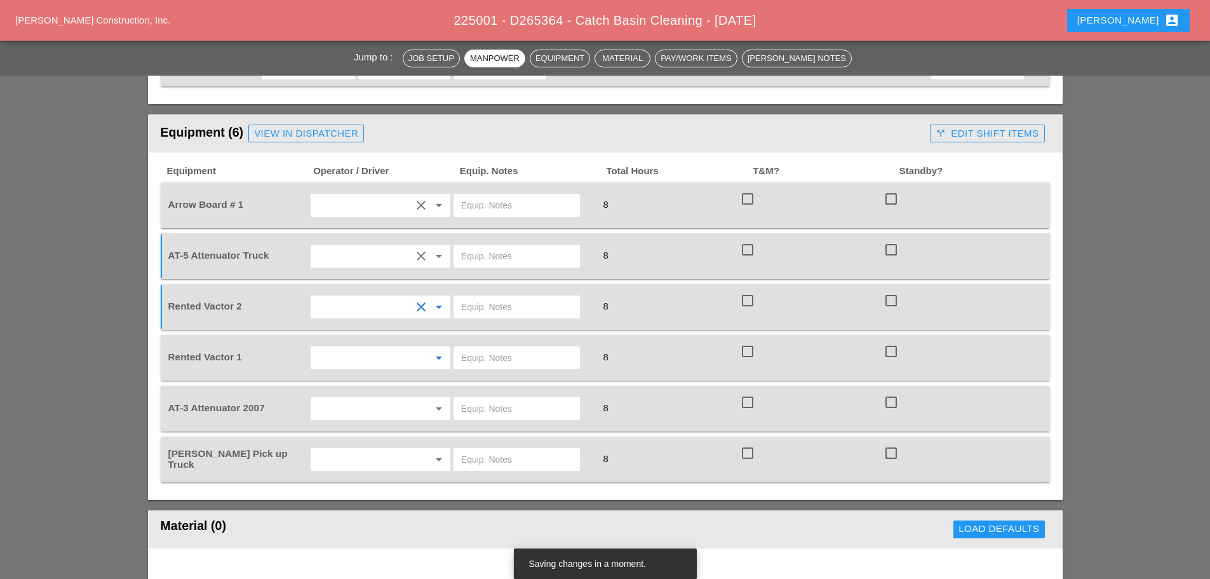
click at [366, 347] on input "text" at bounding box center [362, 357] width 97 height 20
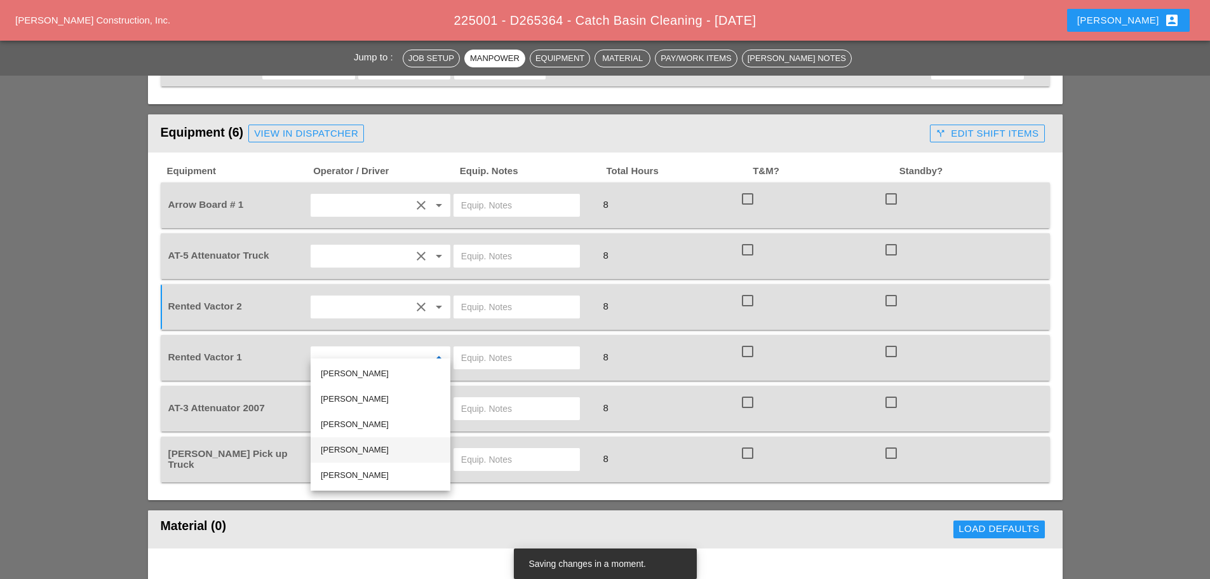
click at [355, 453] on div "[PERSON_NAME]" at bounding box center [380, 449] width 119 height 15
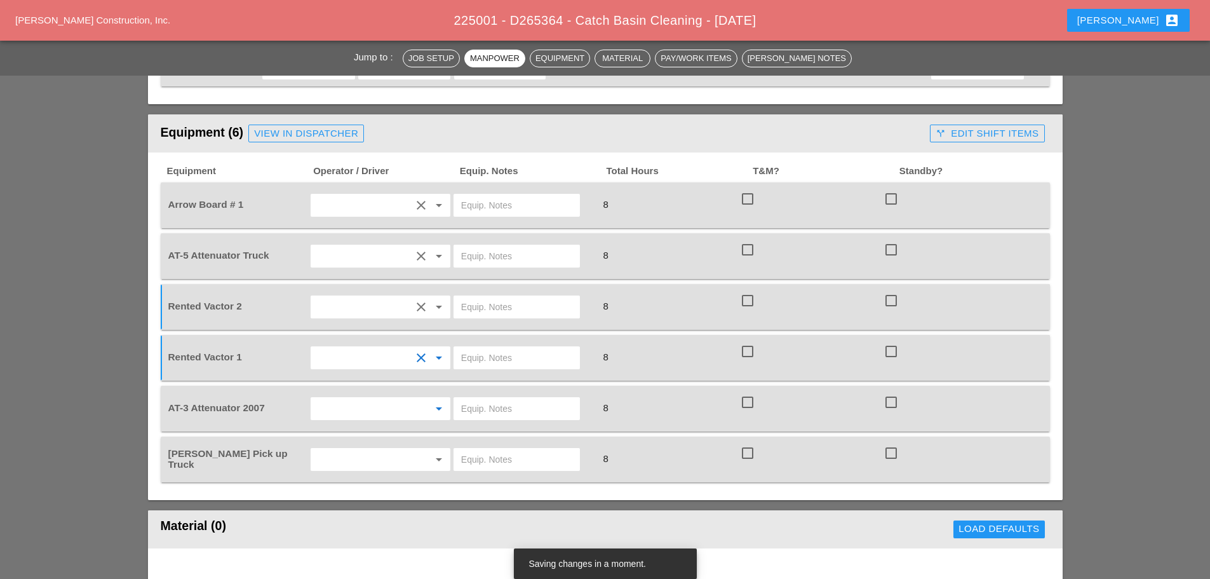
click at [356, 398] on input "text" at bounding box center [362, 408] width 97 height 20
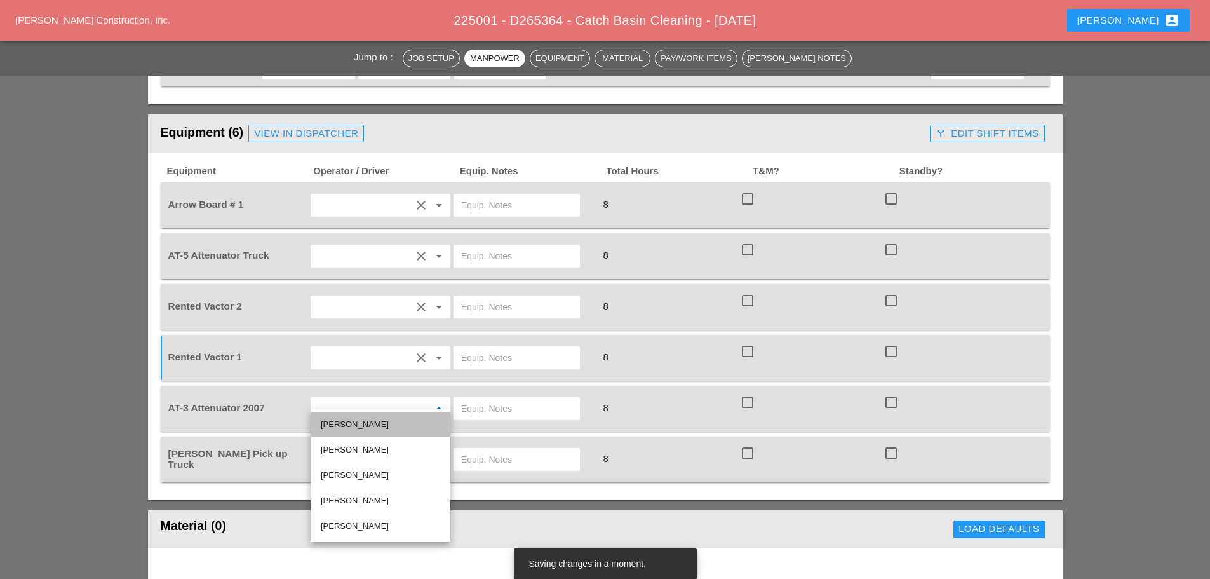
click at [363, 424] on div "[PERSON_NAME]" at bounding box center [380, 424] width 119 height 15
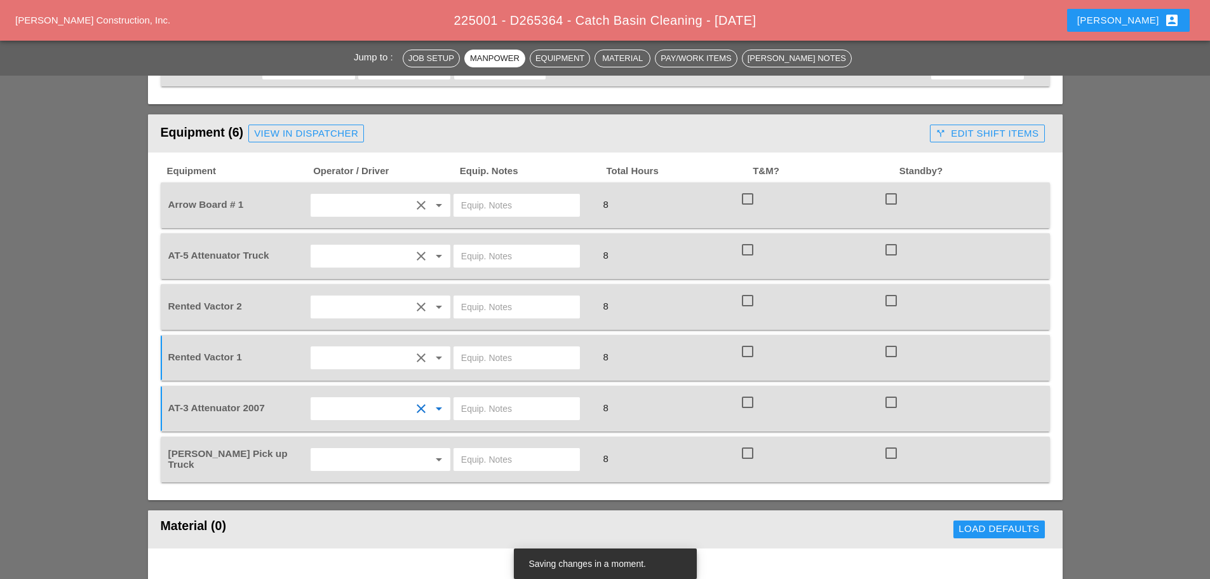
click at [353, 453] on input "text" at bounding box center [362, 459] width 97 height 20
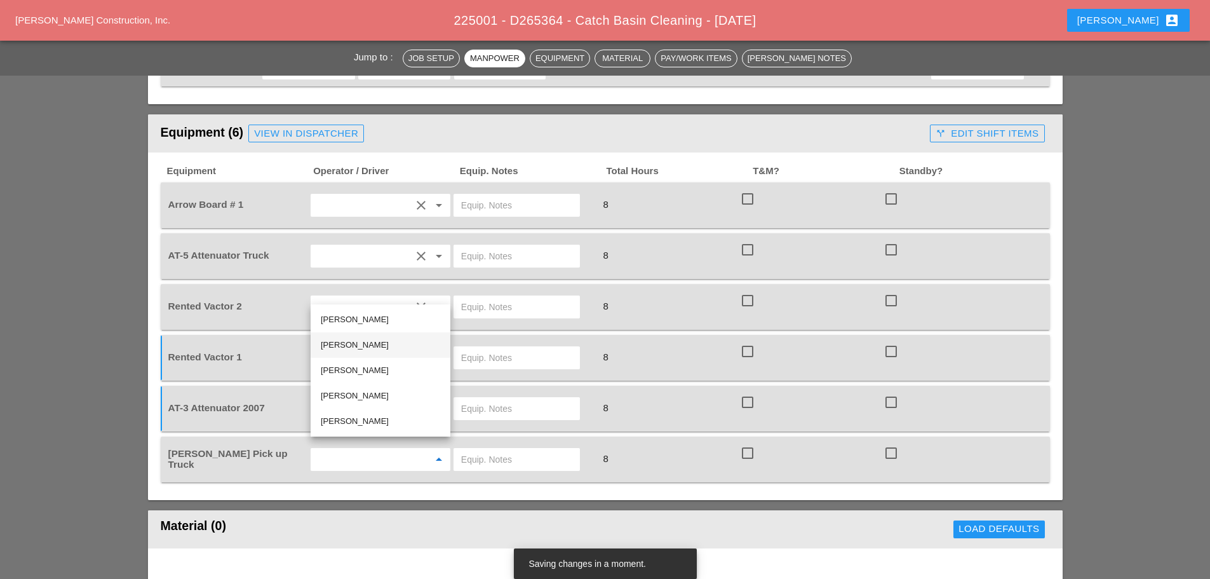
click at [363, 347] on div "[PERSON_NAME]" at bounding box center [380, 344] width 119 height 15
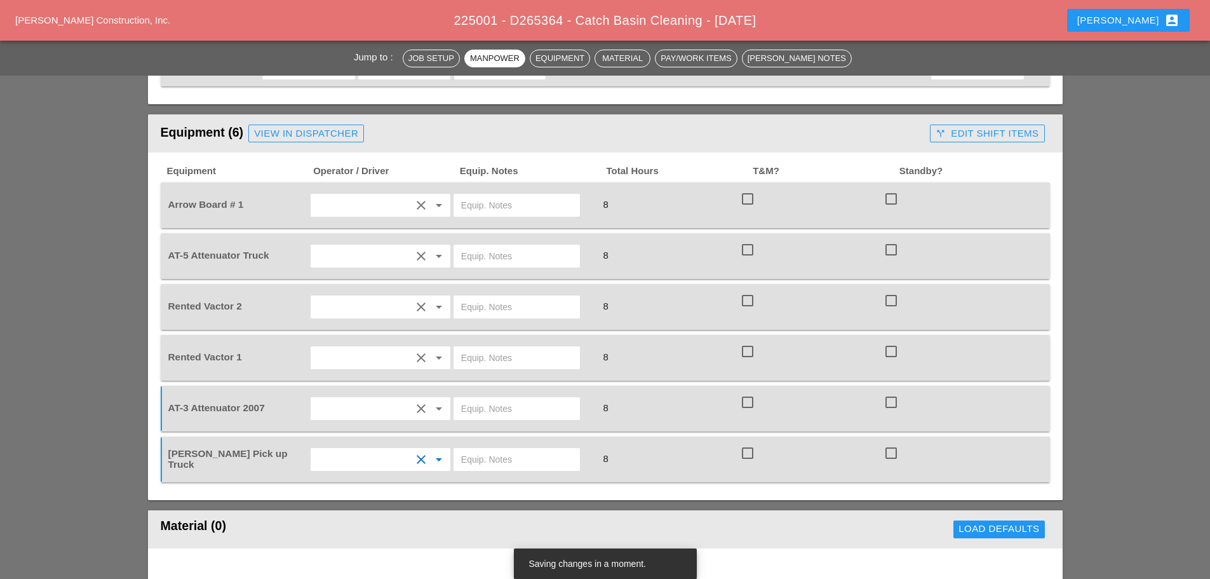
click at [497, 249] on input "text" at bounding box center [516, 256] width 111 height 20
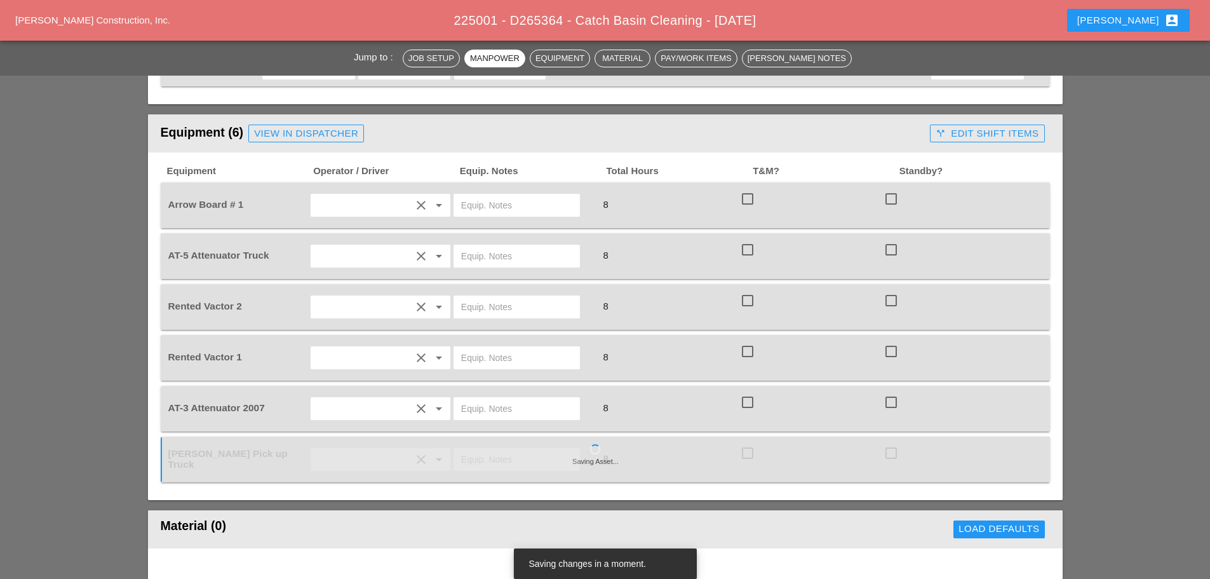
click at [485, 405] on input "text" at bounding box center [516, 408] width 111 height 20
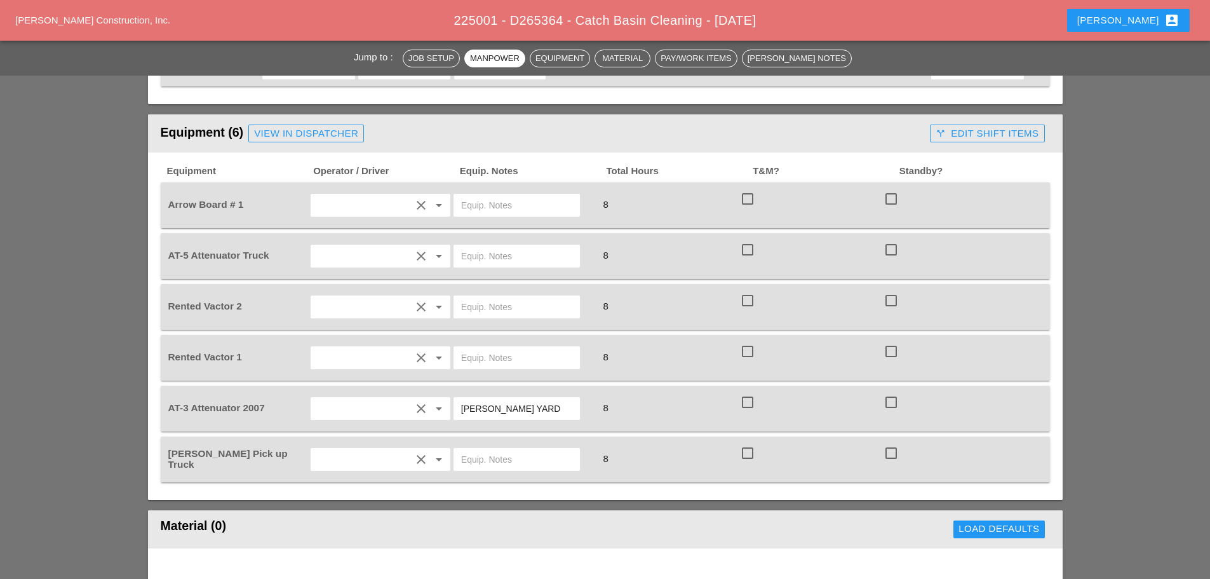
type input "BRUCKNER YARD"
click at [493, 255] on div at bounding box center [516, 255] width 126 height 23
click at [486, 246] on input "text" at bounding box center [516, 256] width 111 height 20
type input "CITI FIELD"
click at [497, 351] on input "text" at bounding box center [516, 357] width 111 height 20
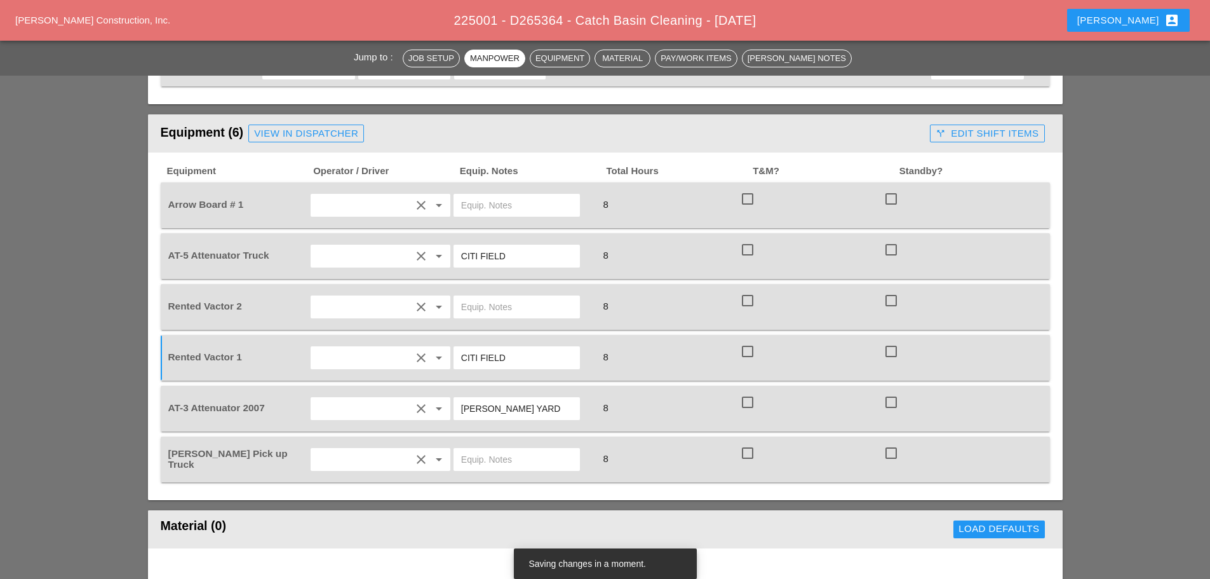
type input "CITI FIELD"
click at [492, 297] on input "text" at bounding box center [516, 307] width 111 height 20
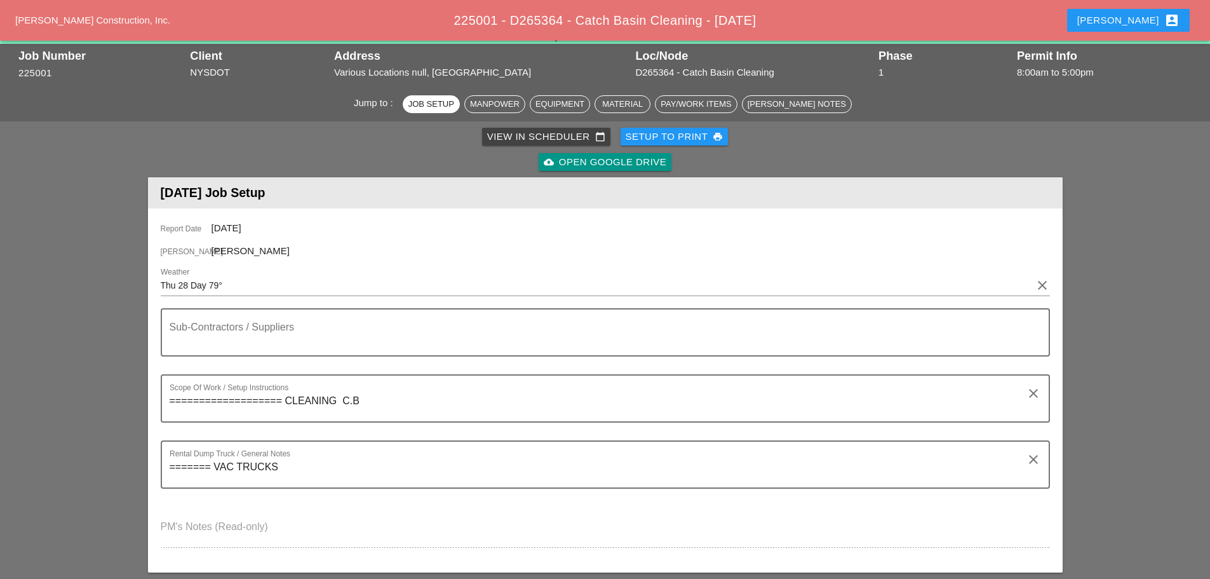
scroll to position [0, 0]
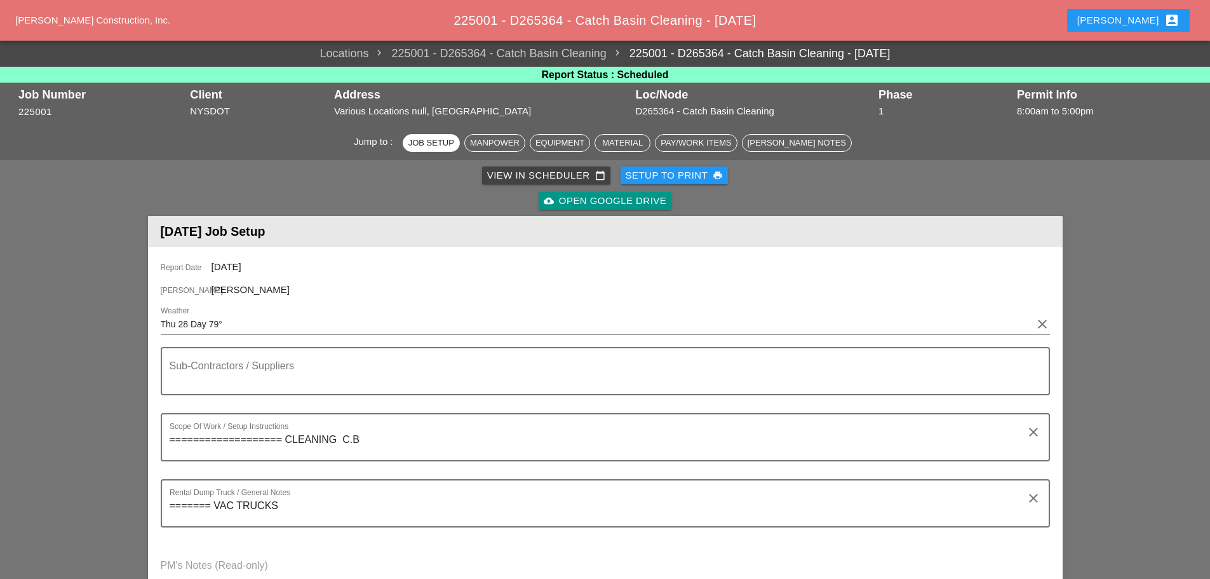
type input "CITI FIELD"
click at [660, 180] on div "Setup to Print print" at bounding box center [674, 175] width 98 height 15
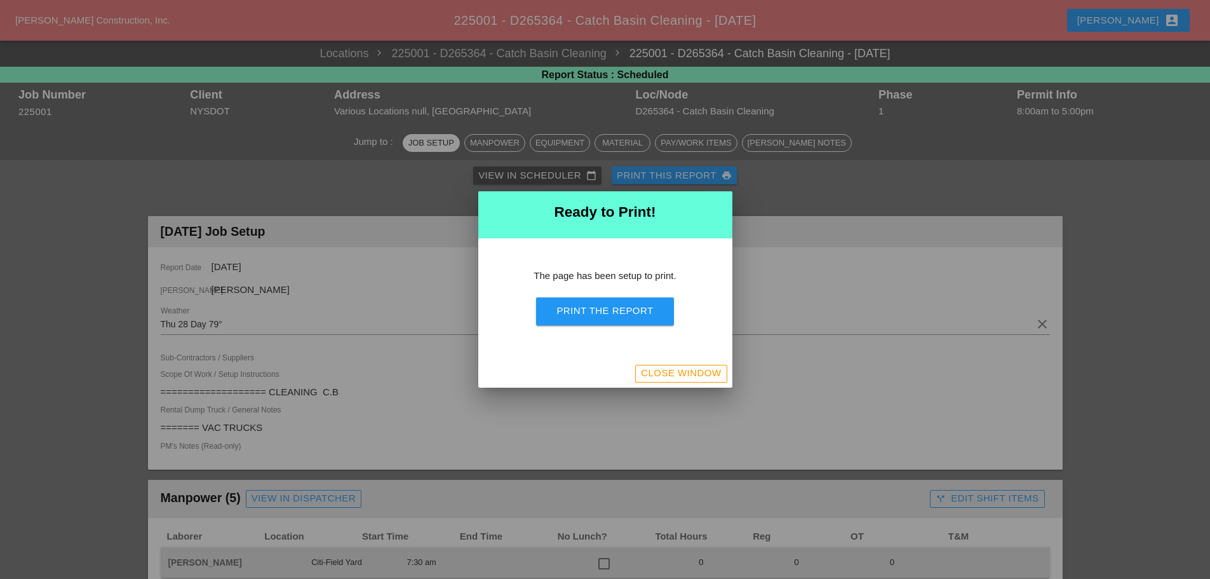
click at [632, 311] on div "Print the Report" at bounding box center [604, 311] width 97 height 15
click at [674, 377] on div "Close Window" at bounding box center [681, 373] width 80 height 15
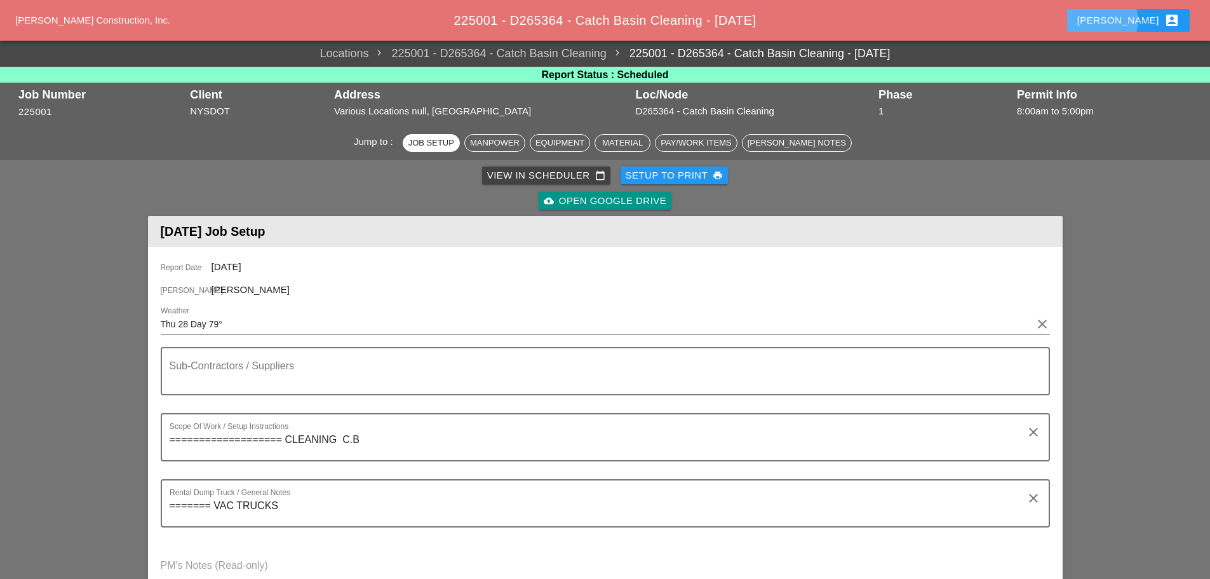
click at [1127, 13] on button "Enrico account_box" at bounding box center [1128, 20] width 123 height 23
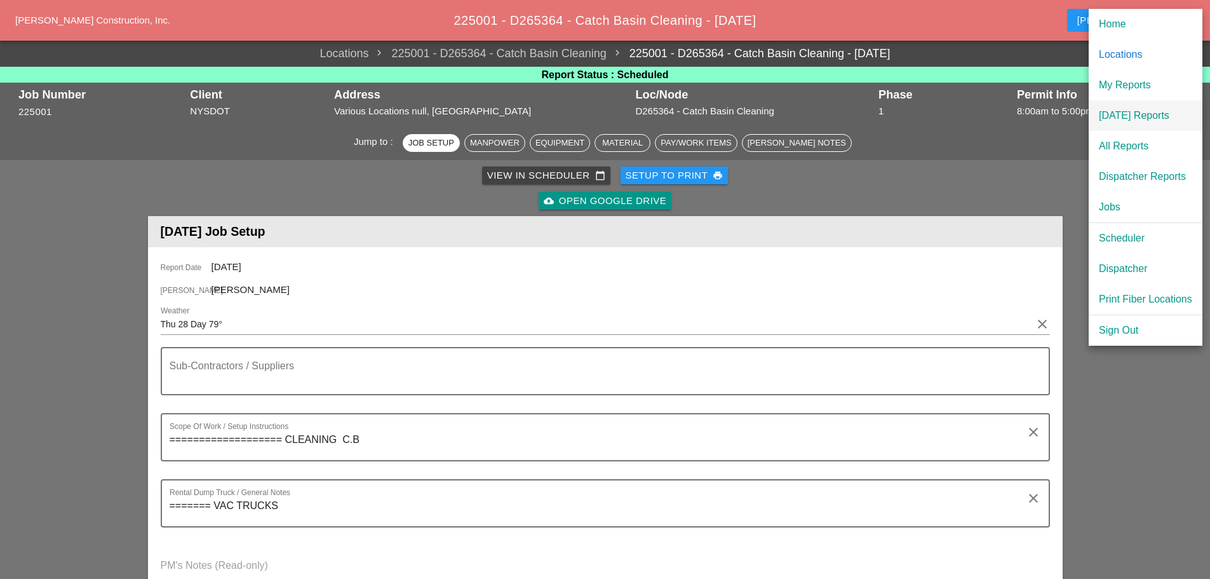
click at [1141, 113] on div "[DATE] Reports" at bounding box center [1145, 115] width 93 height 15
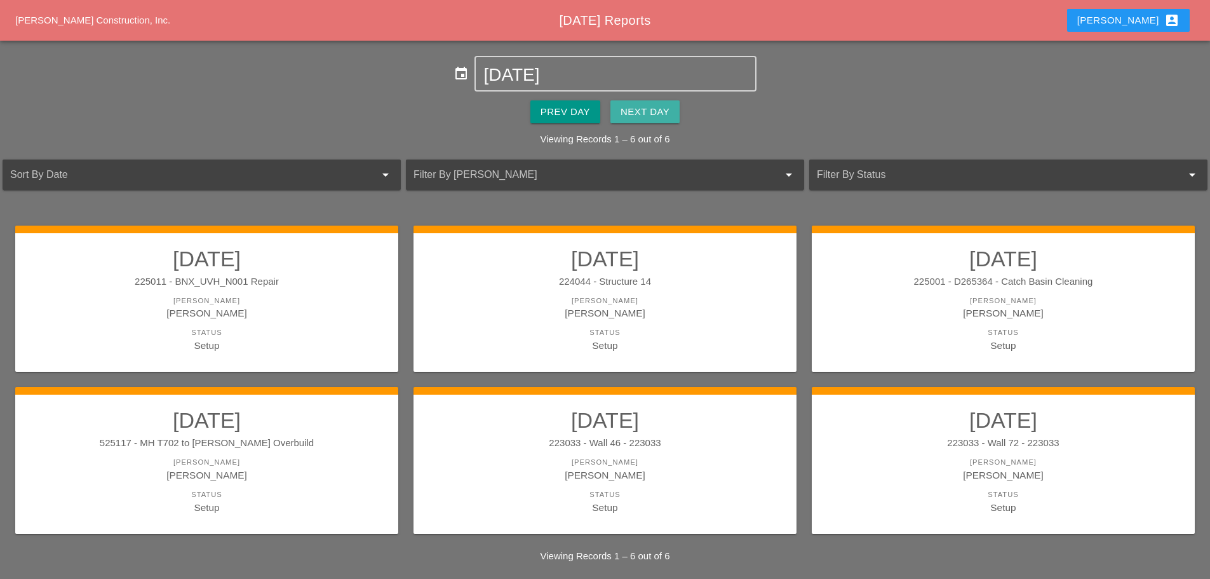
click at [661, 114] on div "Next Day" at bounding box center [644, 112] width 49 height 15
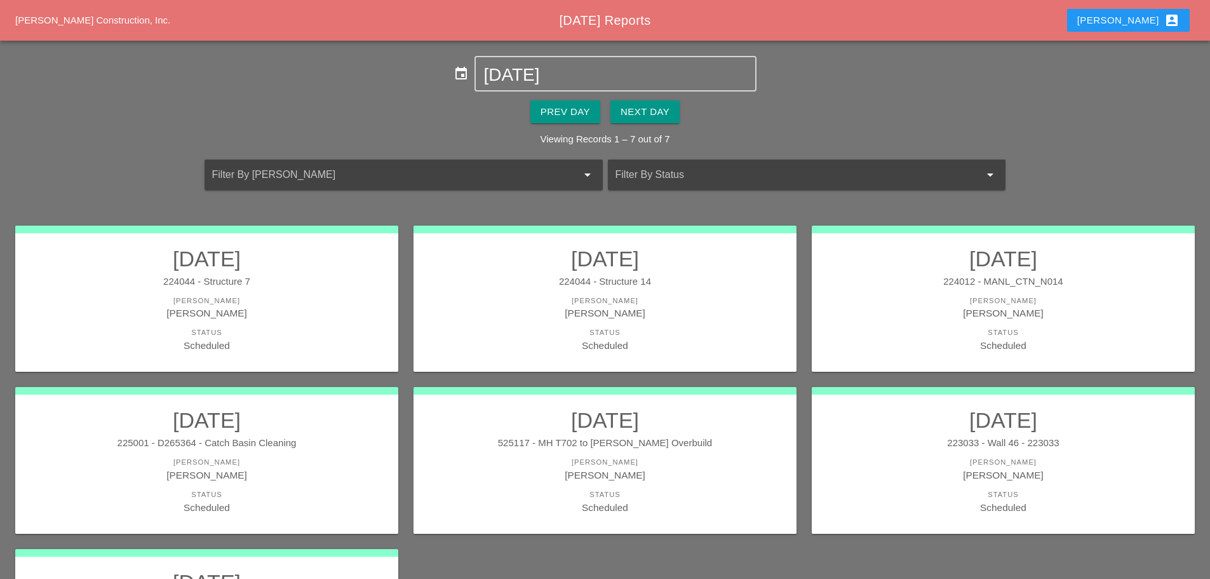
click at [283, 318] on div "[PERSON_NAME]" at bounding box center [207, 312] width 358 height 15
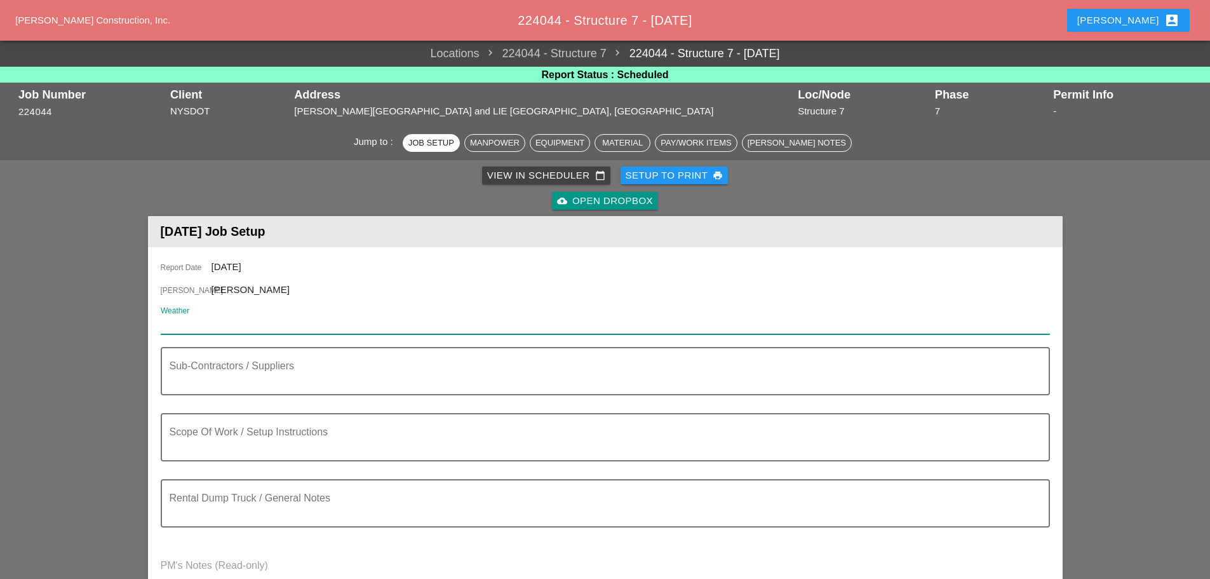
paste input "Thu 28 Day 79°"
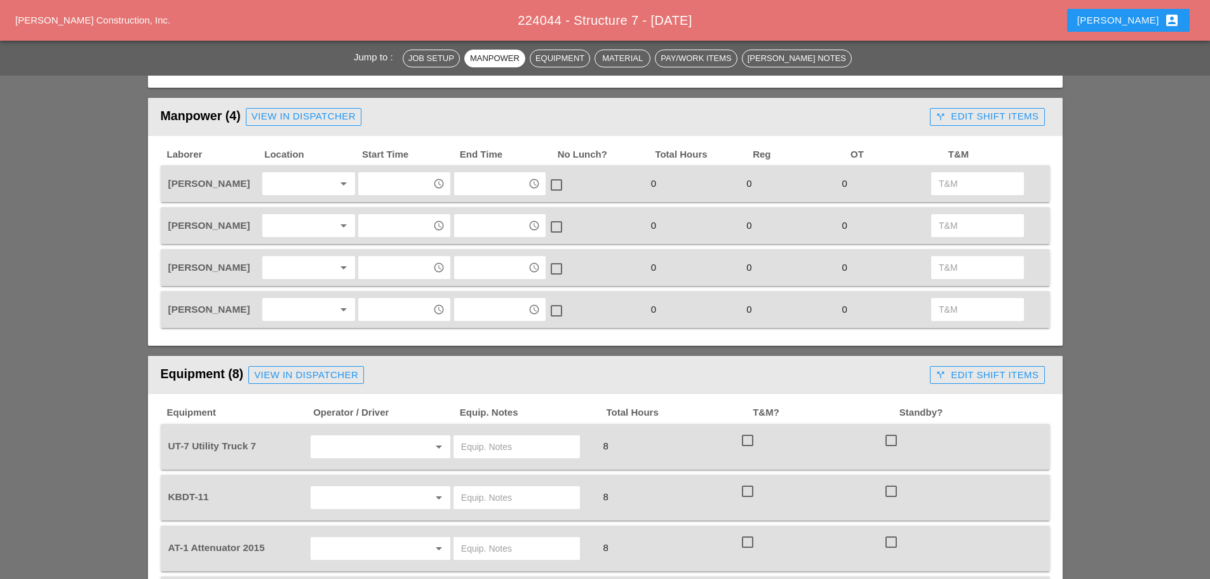
scroll to position [508, 0]
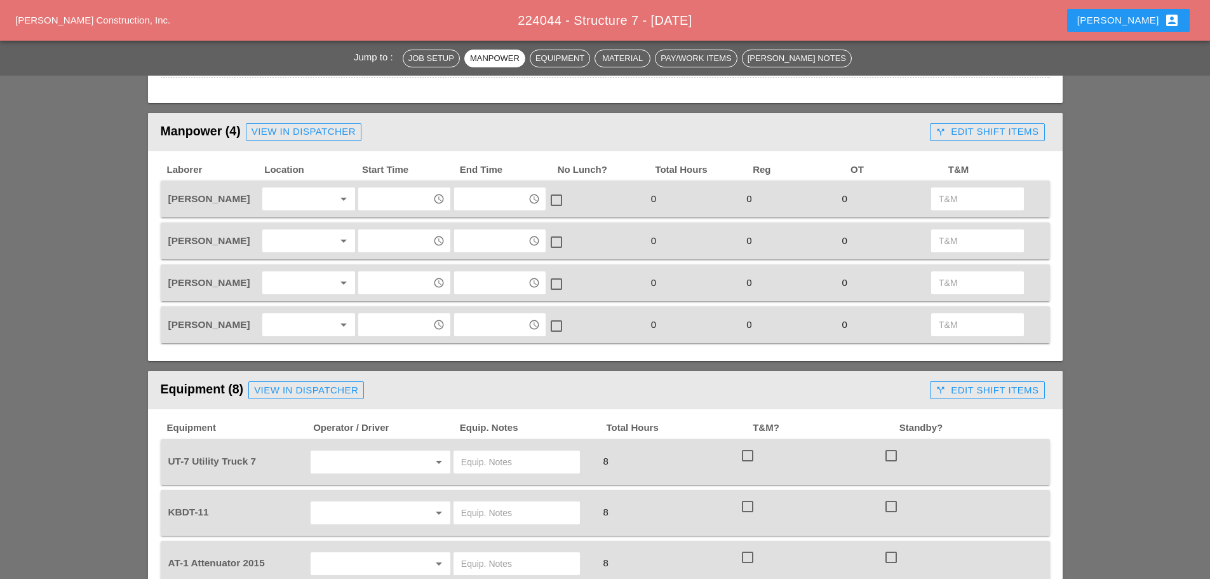
type input "Thu 28 Day 79°"
click at [307, 318] on div at bounding box center [299, 324] width 67 height 20
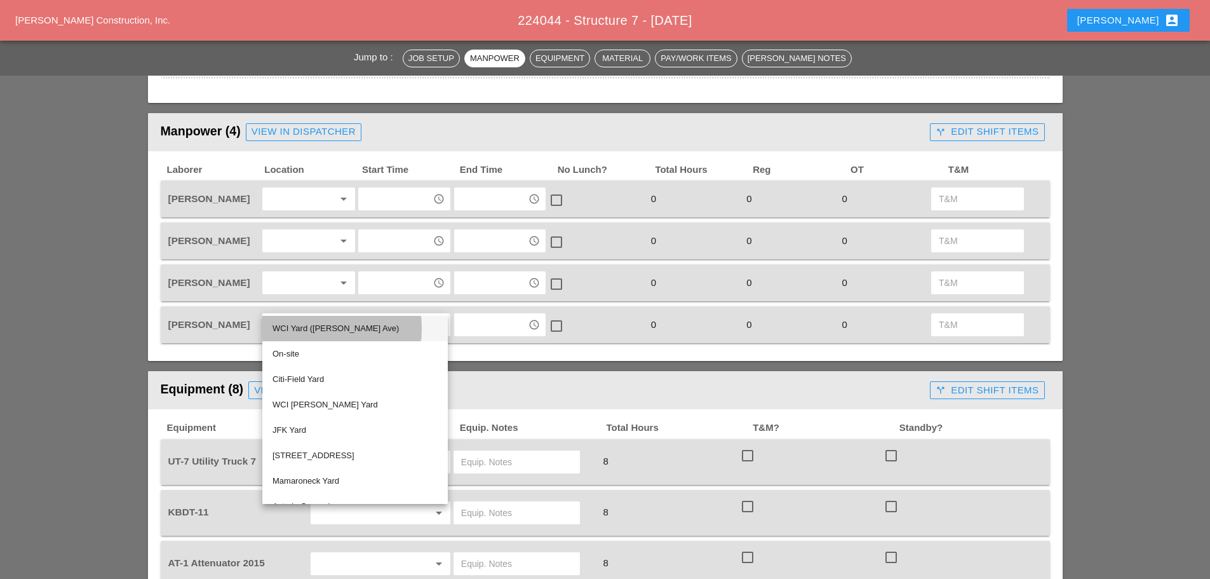
click at [305, 326] on div "WCI Yard (Provost Ave)" at bounding box center [354, 328] width 165 height 15
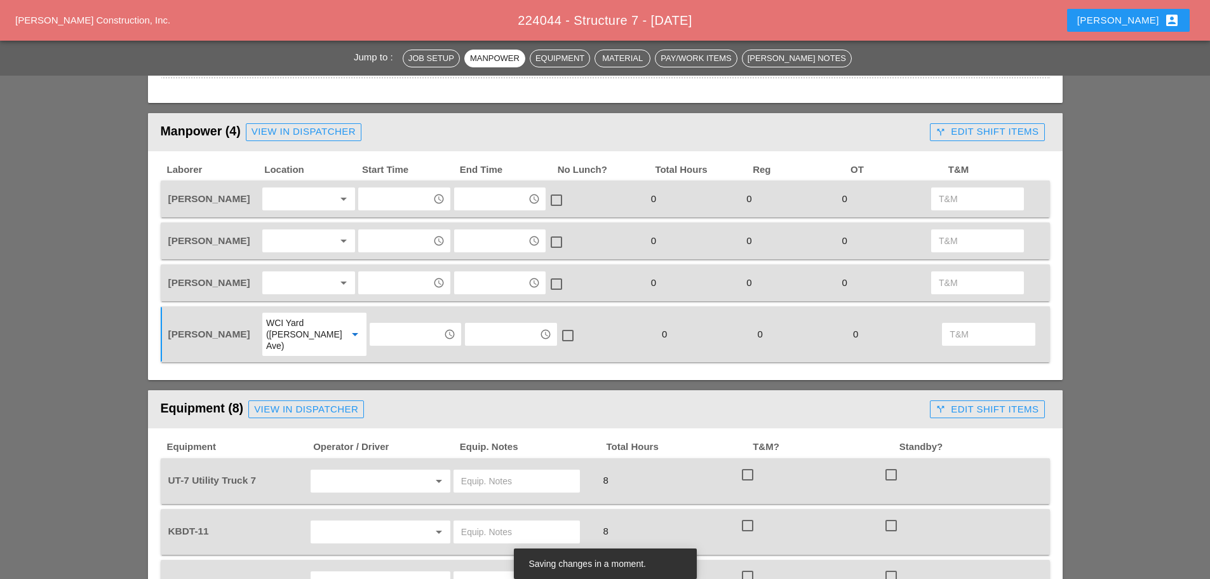
click at [289, 200] on div at bounding box center [299, 199] width 67 height 20
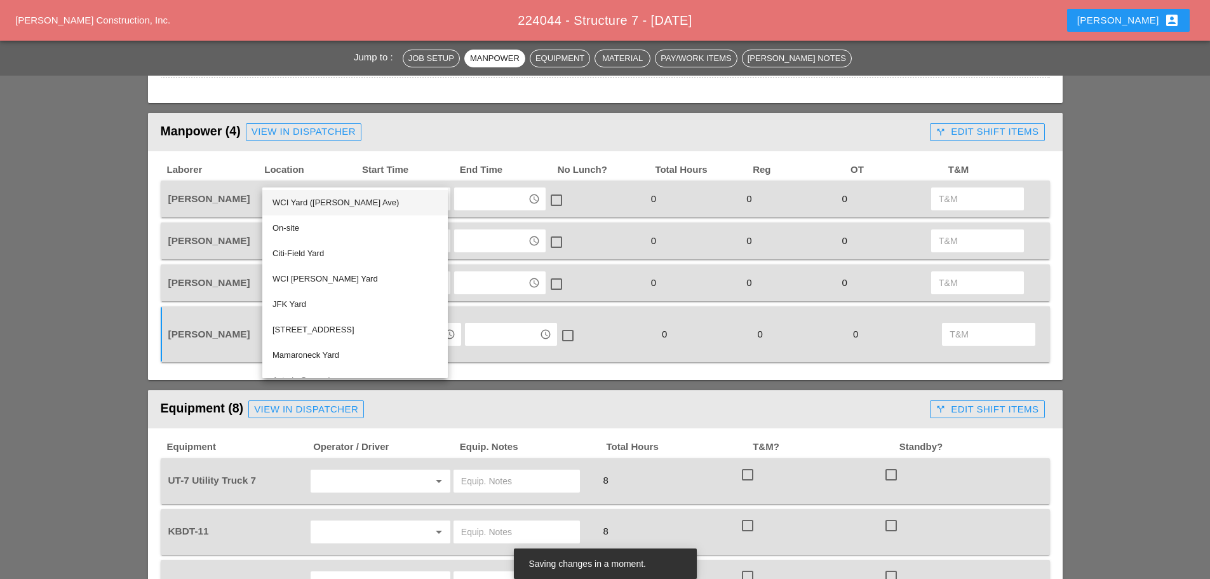
click at [292, 204] on div "WCI Yard (Provost Ave)" at bounding box center [354, 202] width 165 height 15
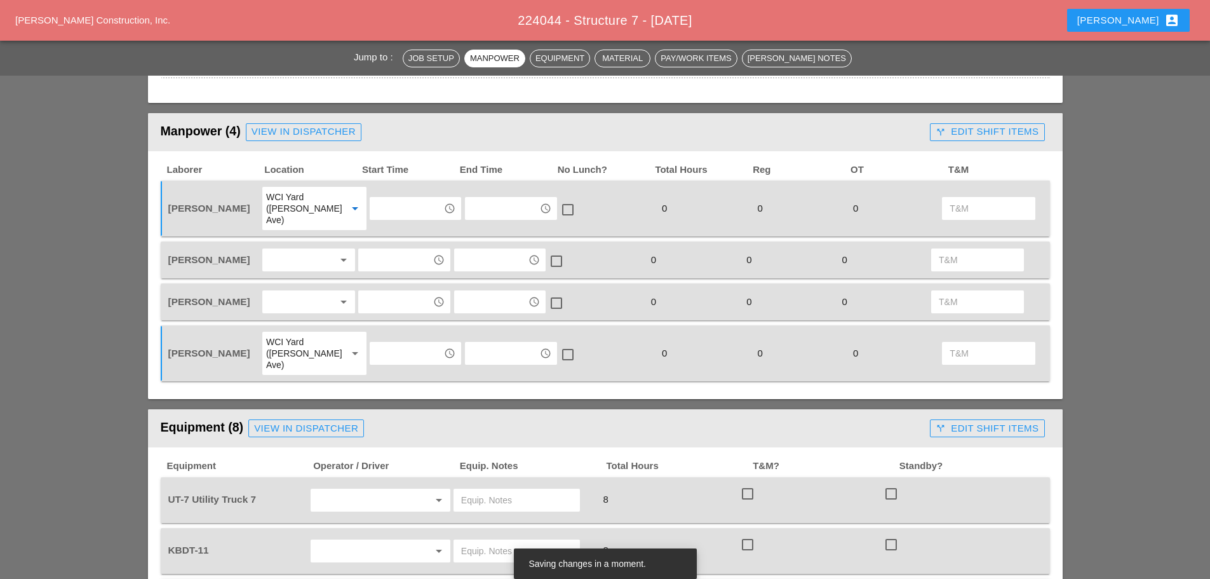
click at [278, 250] on div at bounding box center [299, 260] width 67 height 20
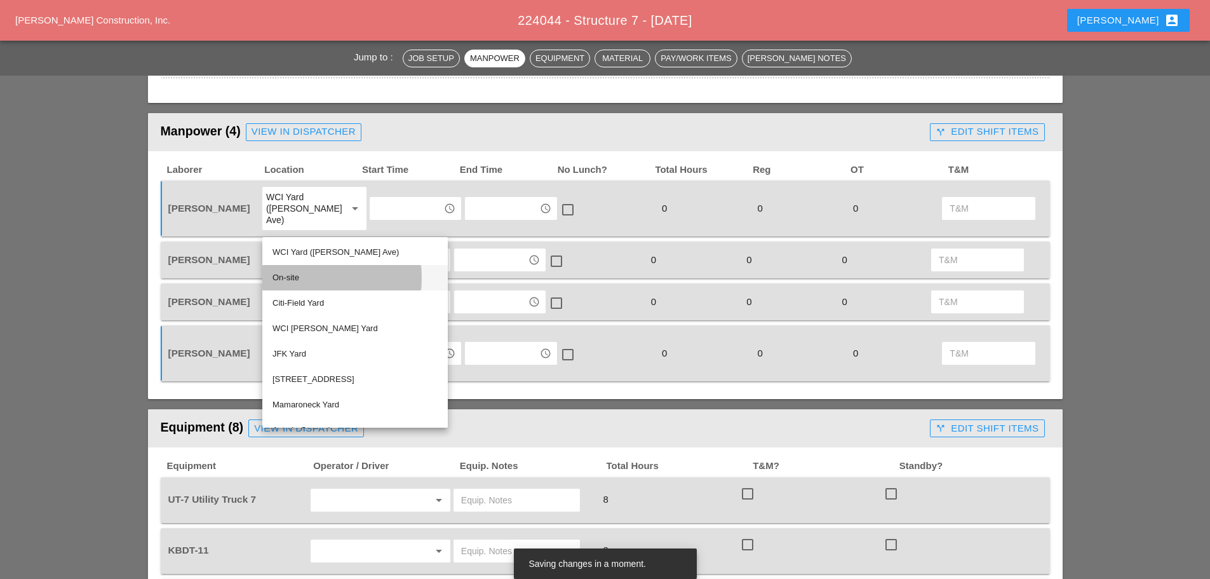
click at [278, 276] on div "On-site" at bounding box center [354, 277] width 165 height 15
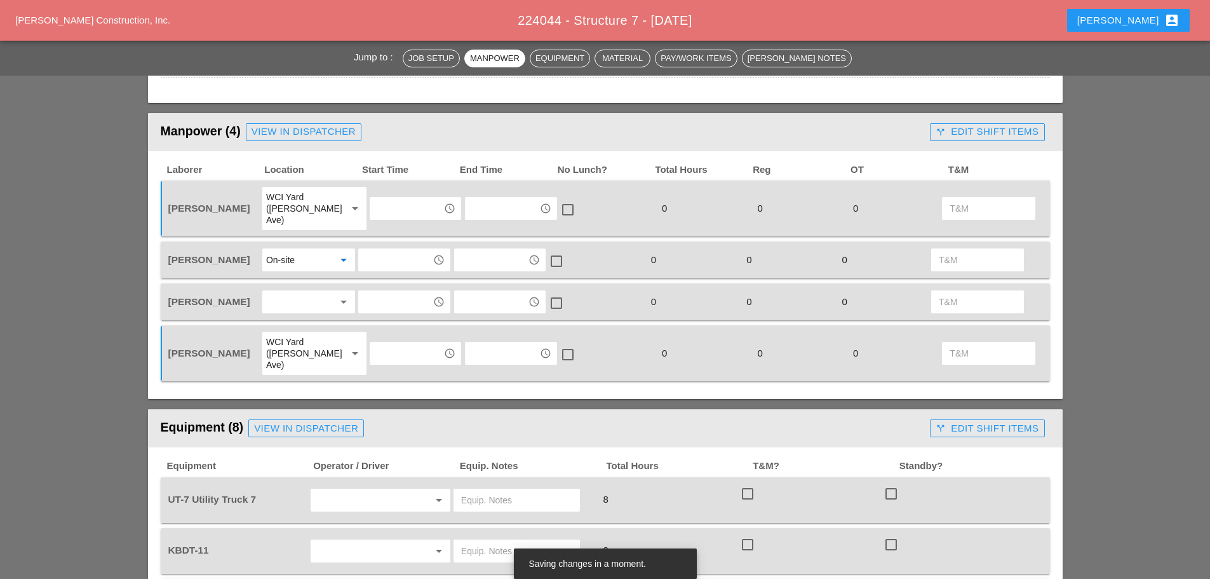
click at [279, 292] on div at bounding box center [299, 301] width 67 height 20
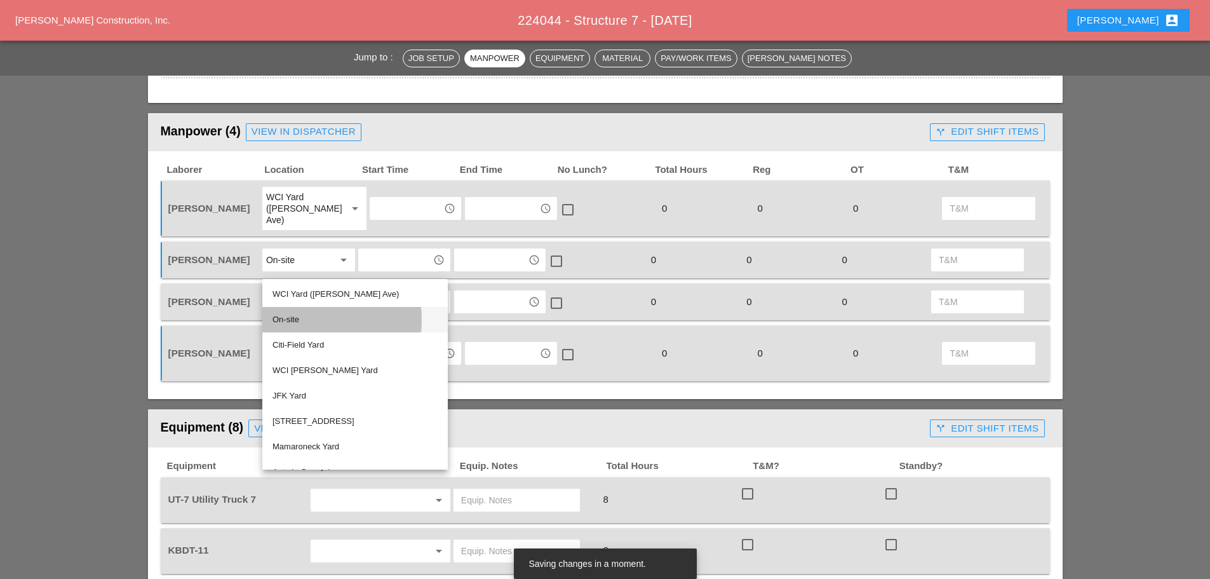
click at [280, 313] on div "On-site" at bounding box center [354, 319] width 165 height 15
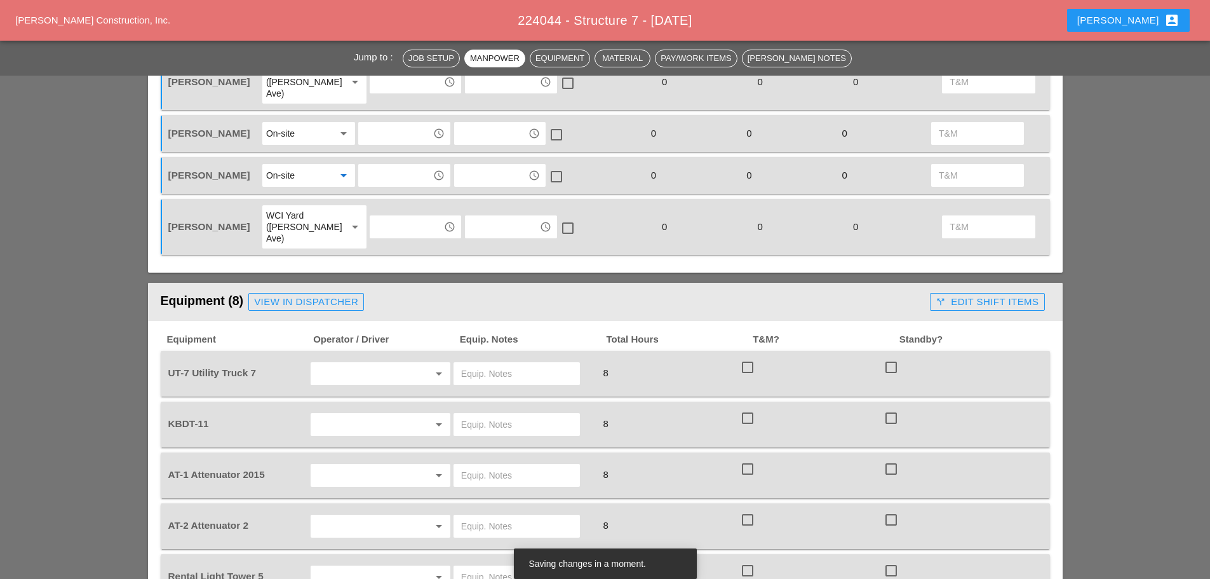
scroll to position [635, 0]
click at [337, 363] on input "text" at bounding box center [362, 373] width 97 height 20
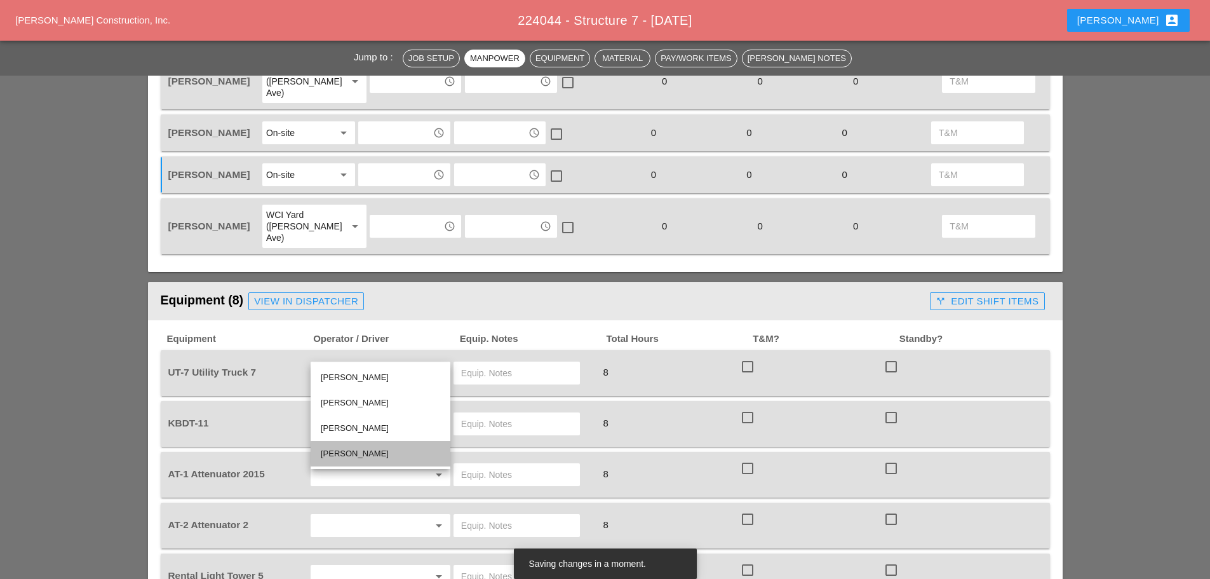
click at [344, 445] on div "[PERSON_NAME]" at bounding box center [380, 453] width 119 height 25
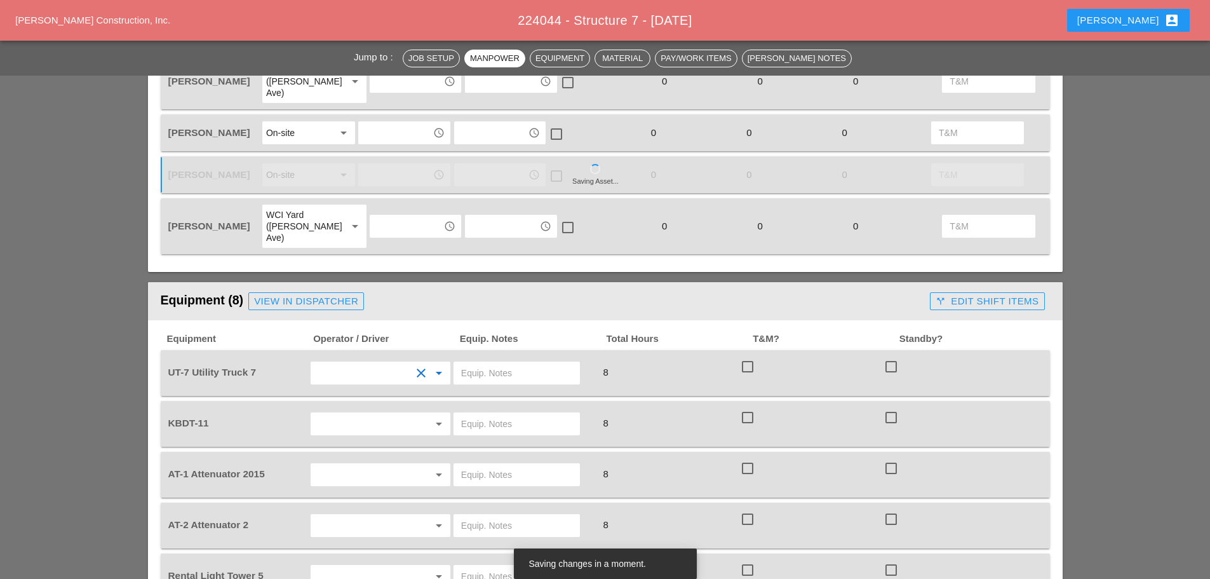
click at [361, 413] on input "text" at bounding box center [362, 423] width 97 height 20
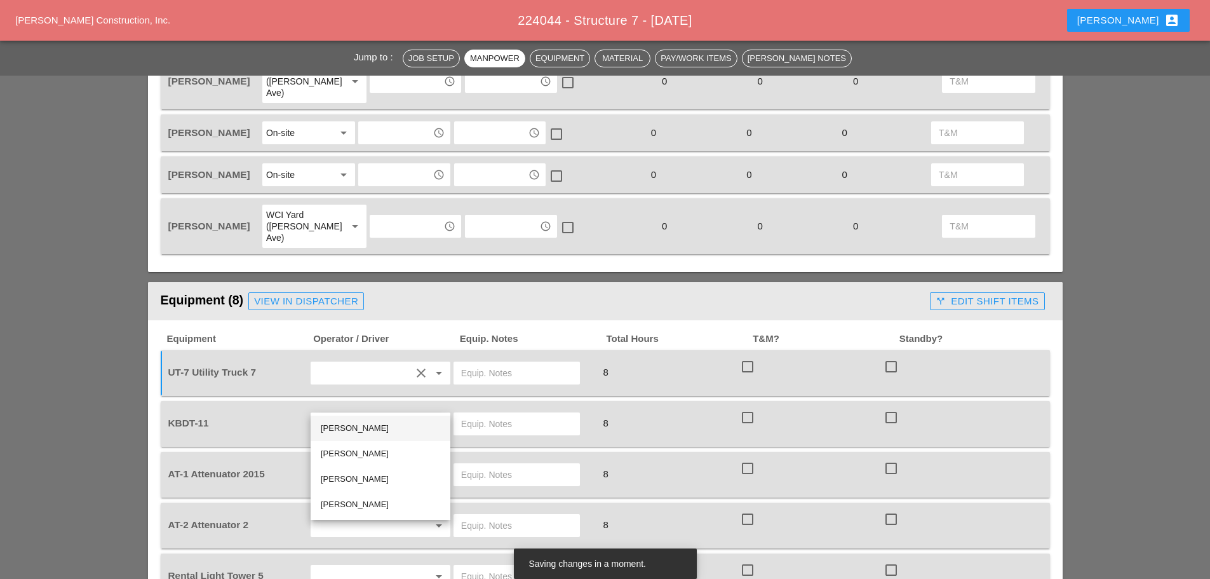
click at [357, 422] on div "[PERSON_NAME]" at bounding box center [380, 427] width 119 height 15
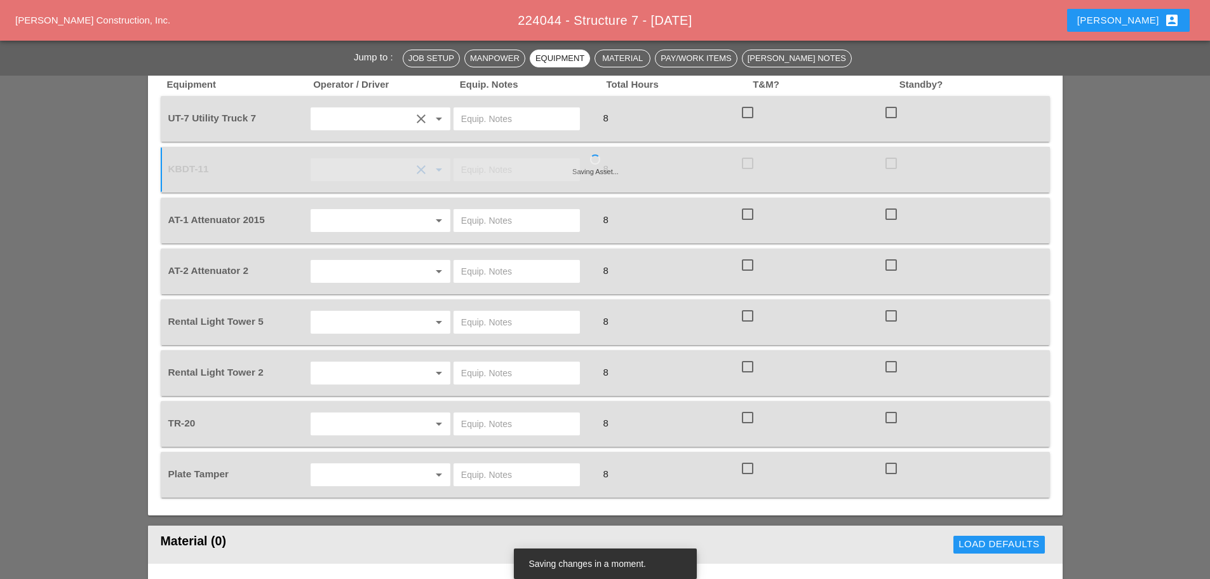
scroll to position [826, 0]
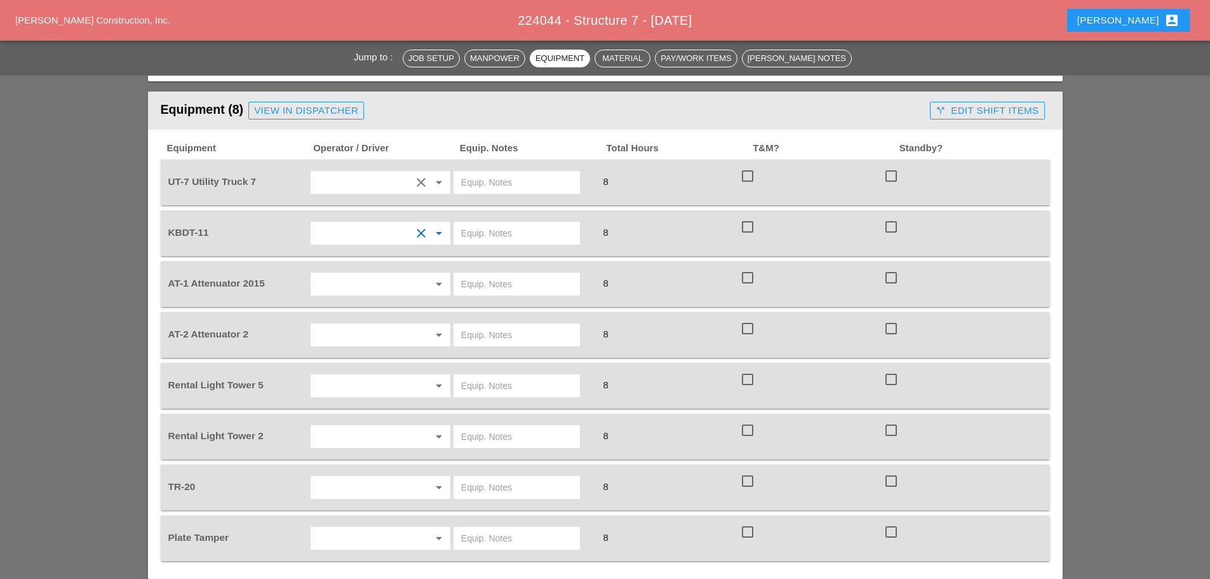
click at [352, 104] on div "View in Dispatcher" at bounding box center [306, 111] width 104 height 15
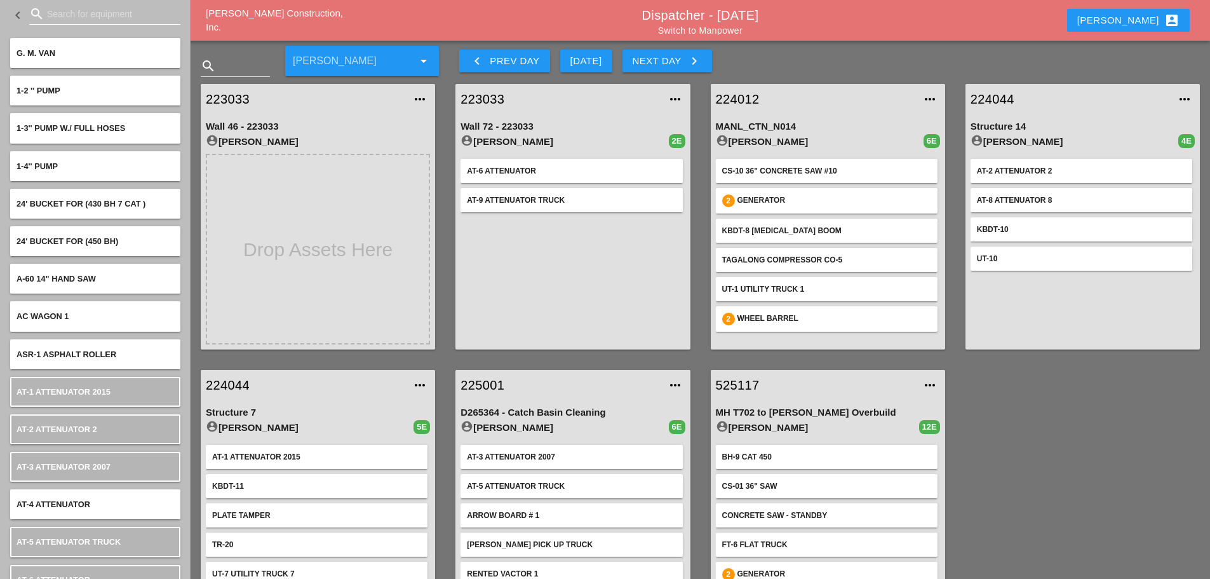
click at [83, 20] on input "Search for equipment" at bounding box center [105, 14] width 116 height 20
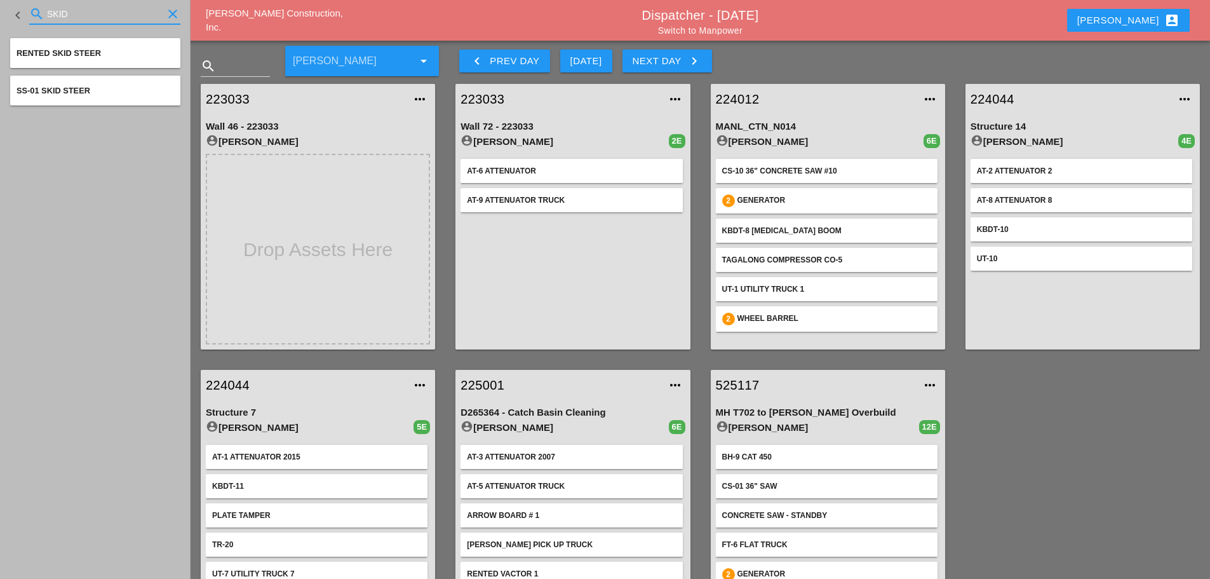
type input "SKID"
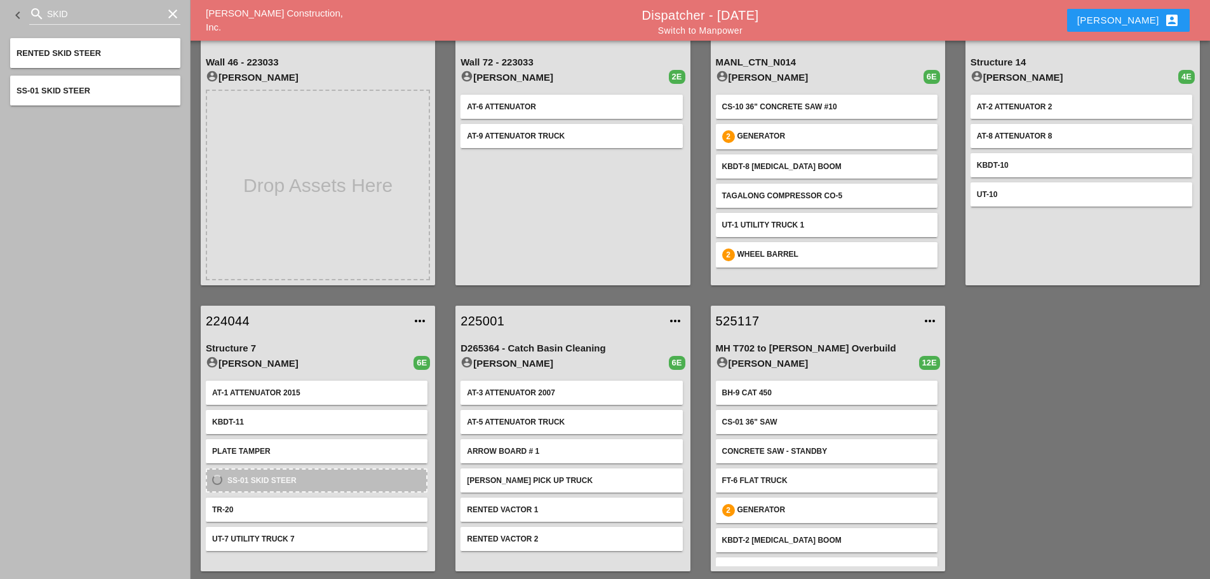
scroll to position [67, 0]
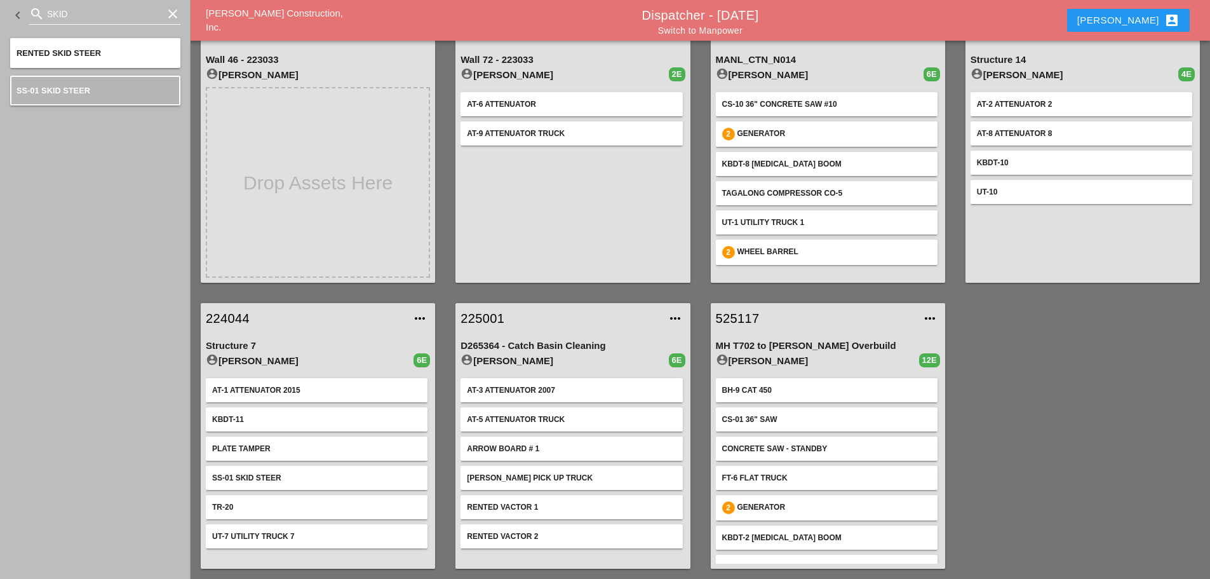
click at [170, 15] on icon "clear" at bounding box center [172, 13] width 15 height 15
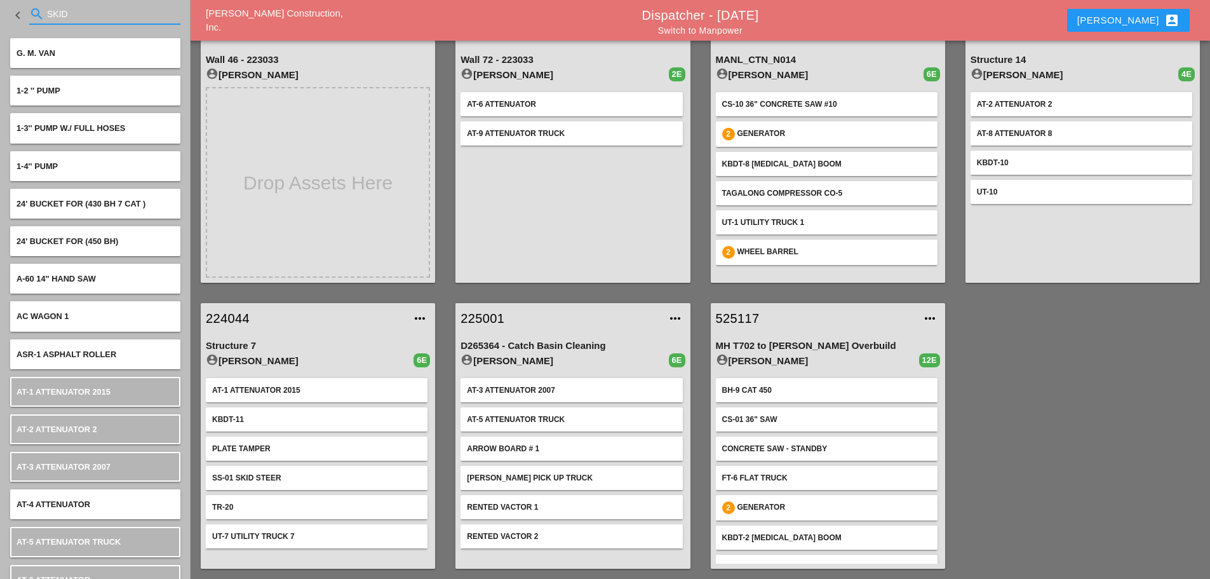
click at [110, 18] on input "SKID" at bounding box center [105, 14] width 116 height 20
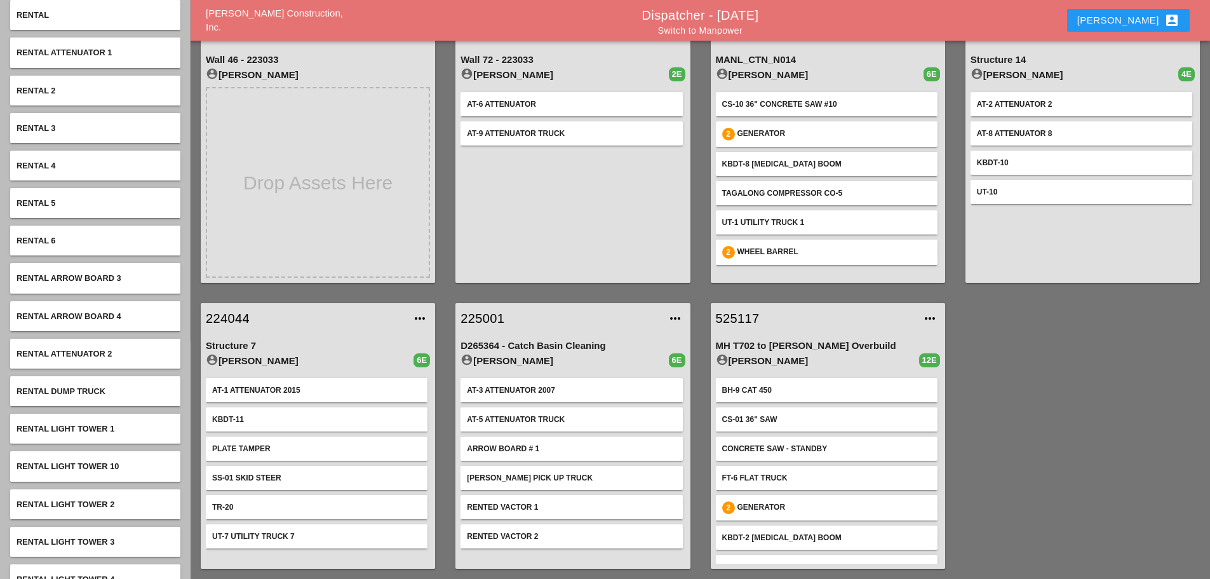
scroll to position [0, 0]
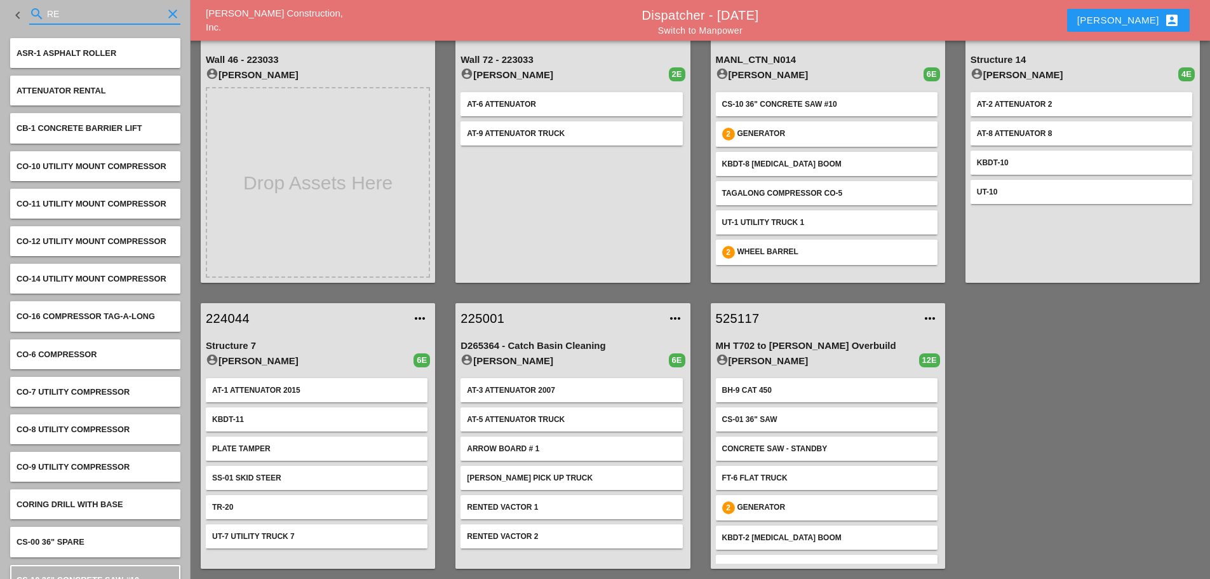
type input "R"
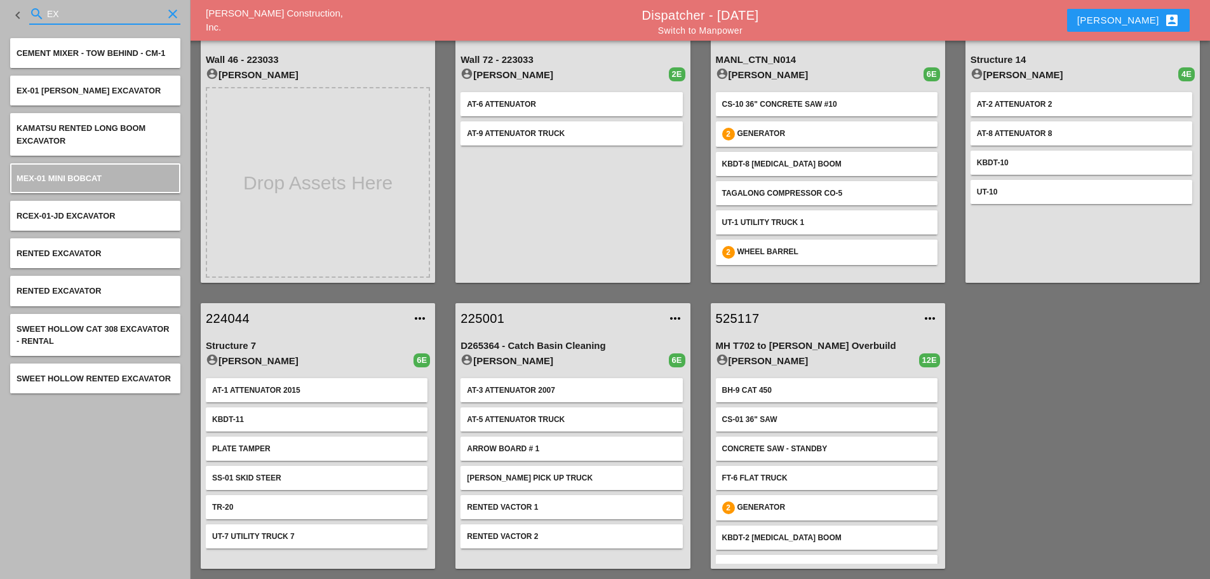
type input "EX"
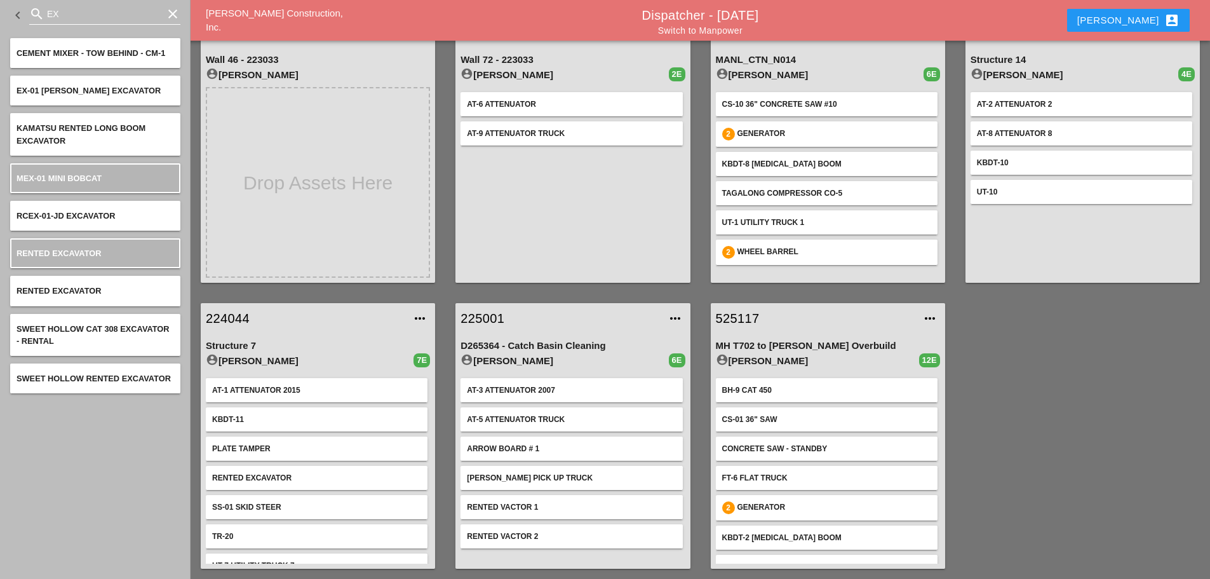
click at [174, 13] on icon "clear" at bounding box center [172, 13] width 15 height 15
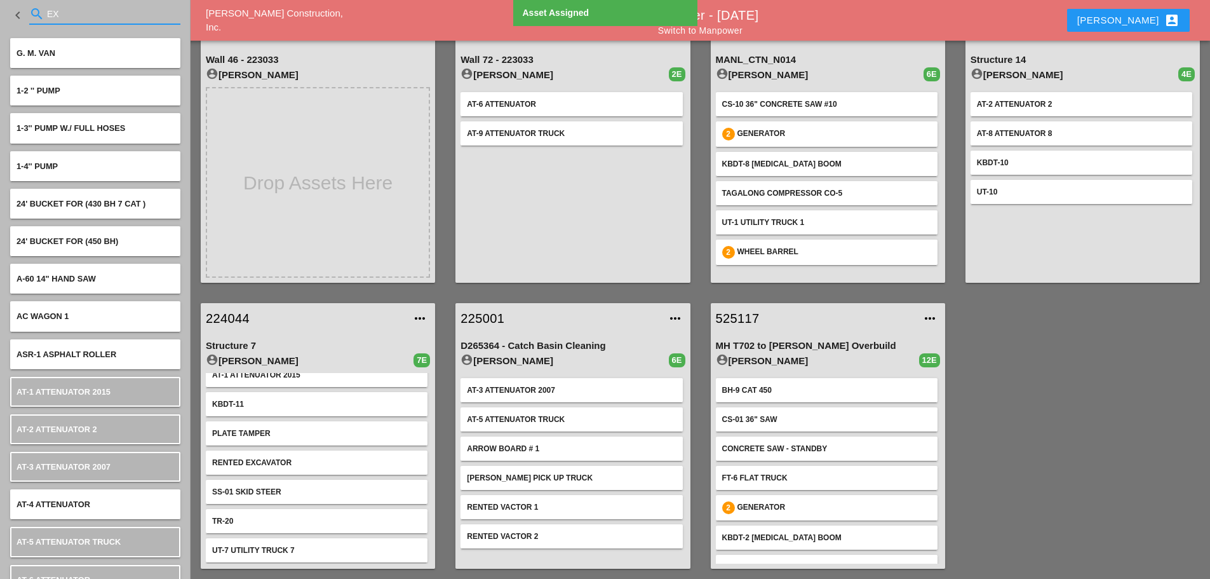
scroll to position [19, 0]
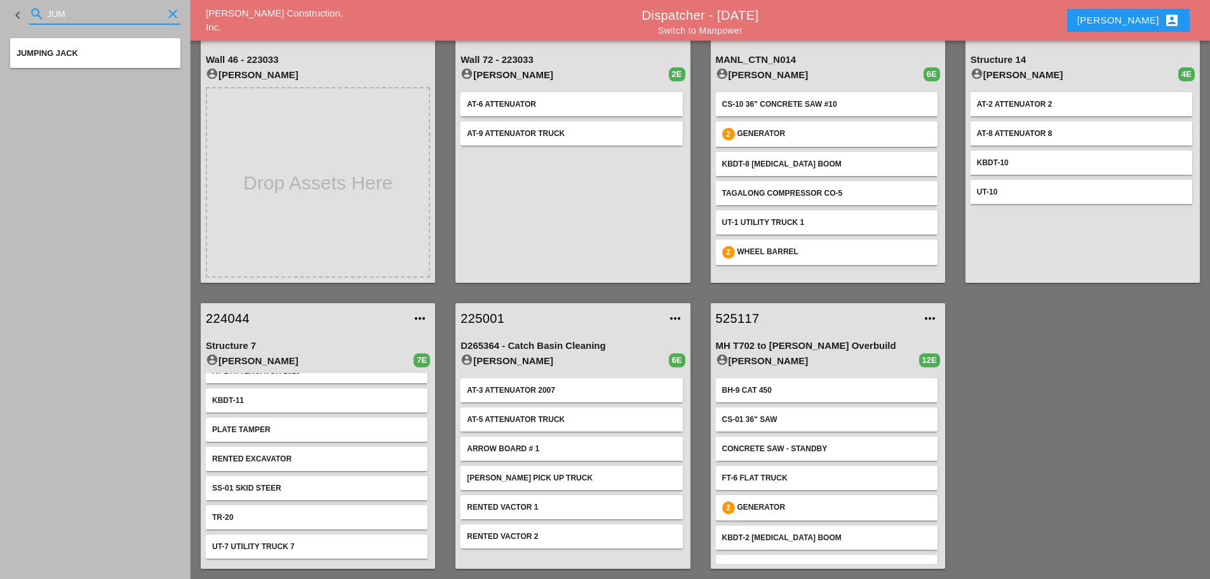
type input "JUM"
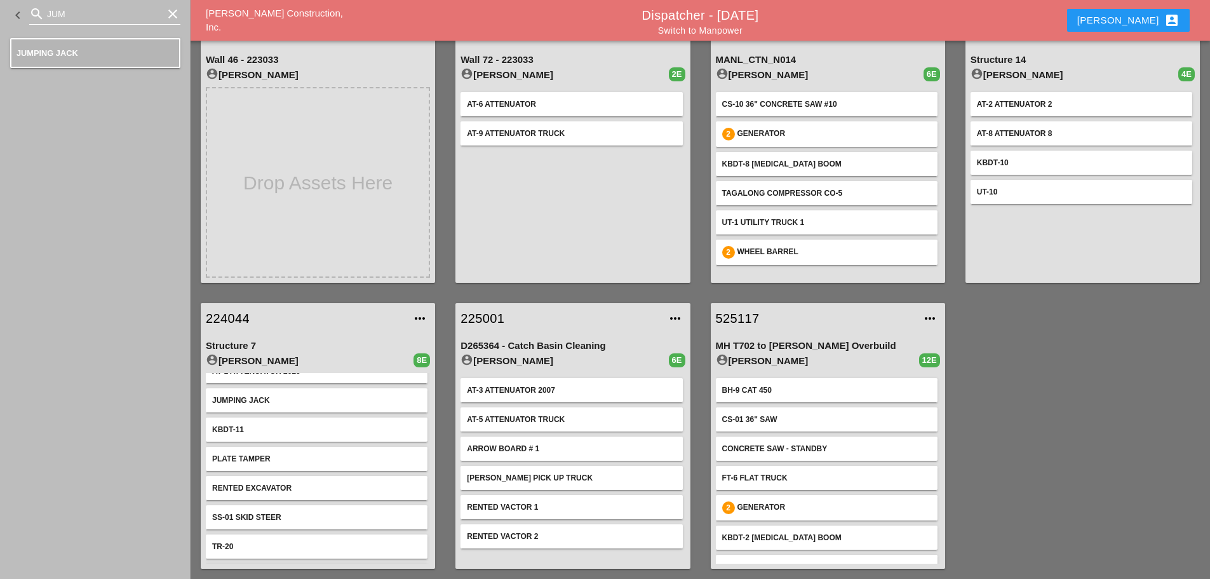
click at [168, 13] on icon "clear" at bounding box center [172, 13] width 15 height 15
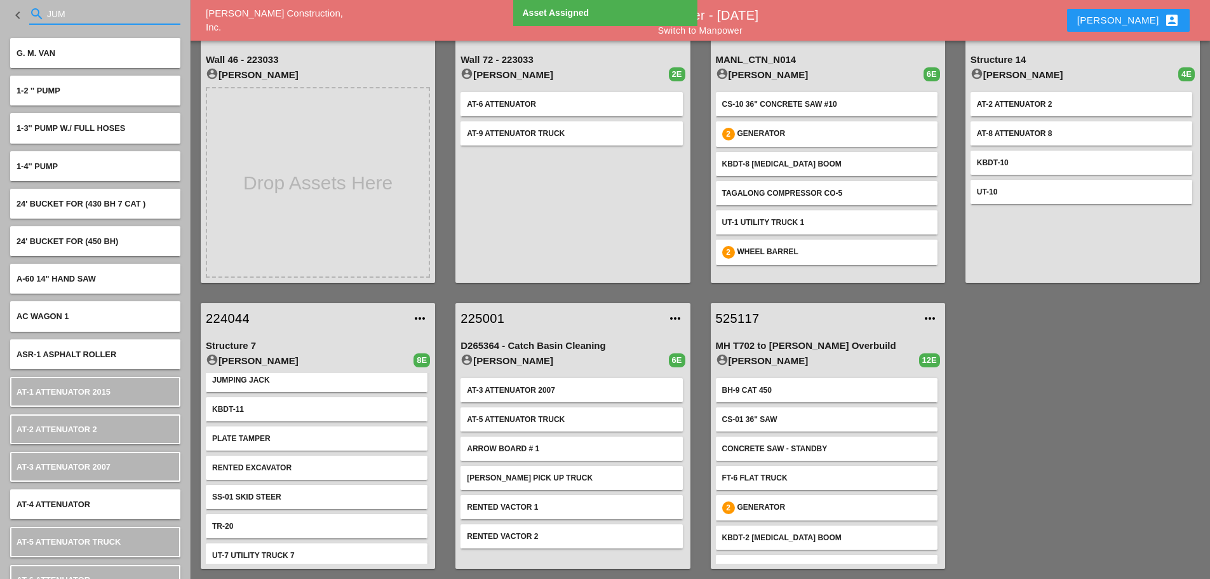
scroll to position [48, 0]
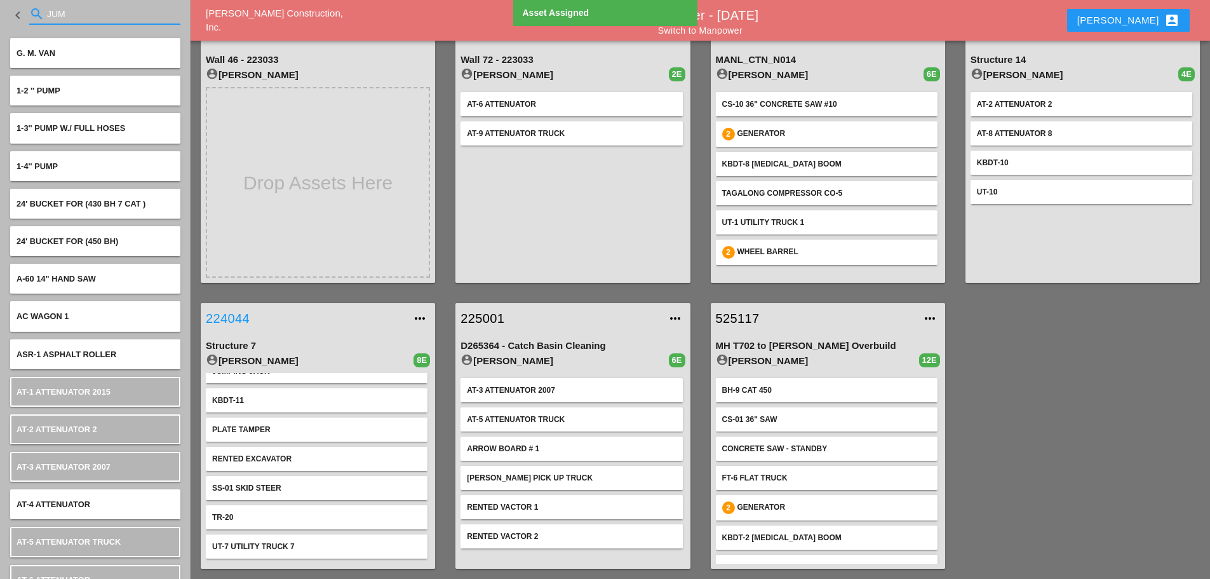
click at [246, 314] on link "224044" at bounding box center [305, 318] width 199 height 19
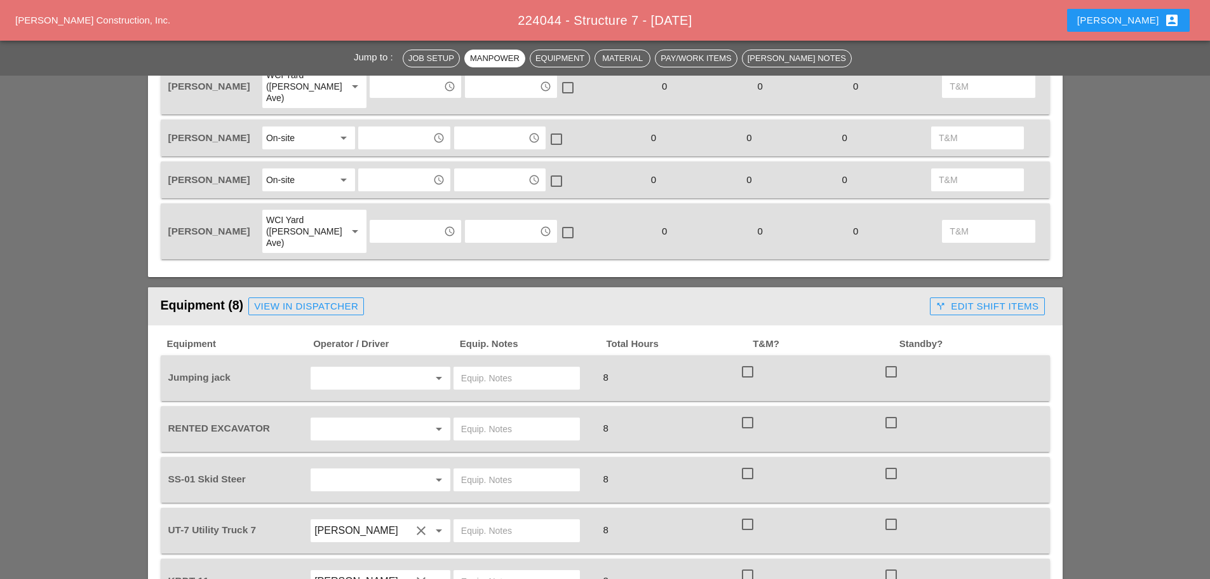
scroll to position [635, 0]
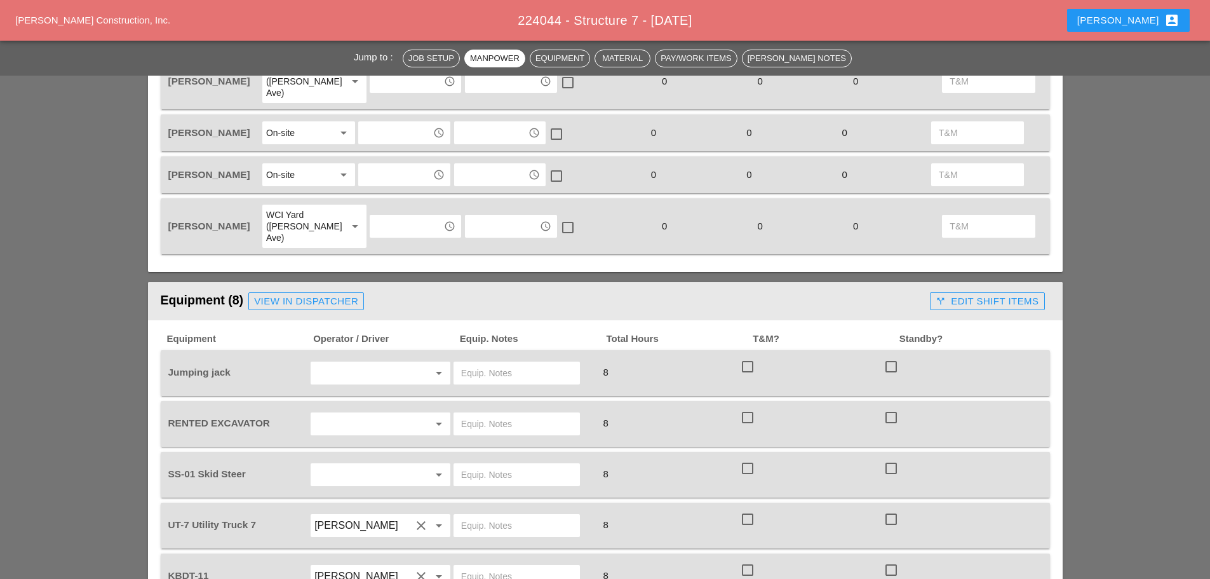
click at [353, 355] on div "arrow_drop_down" at bounding box center [381, 373] width 144 height 36
click at [352, 363] on input "text" at bounding box center [362, 373] width 97 height 20
click at [348, 443] on div "[PERSON_NAME]" at bounding box center [380, 453] width 119 height 25
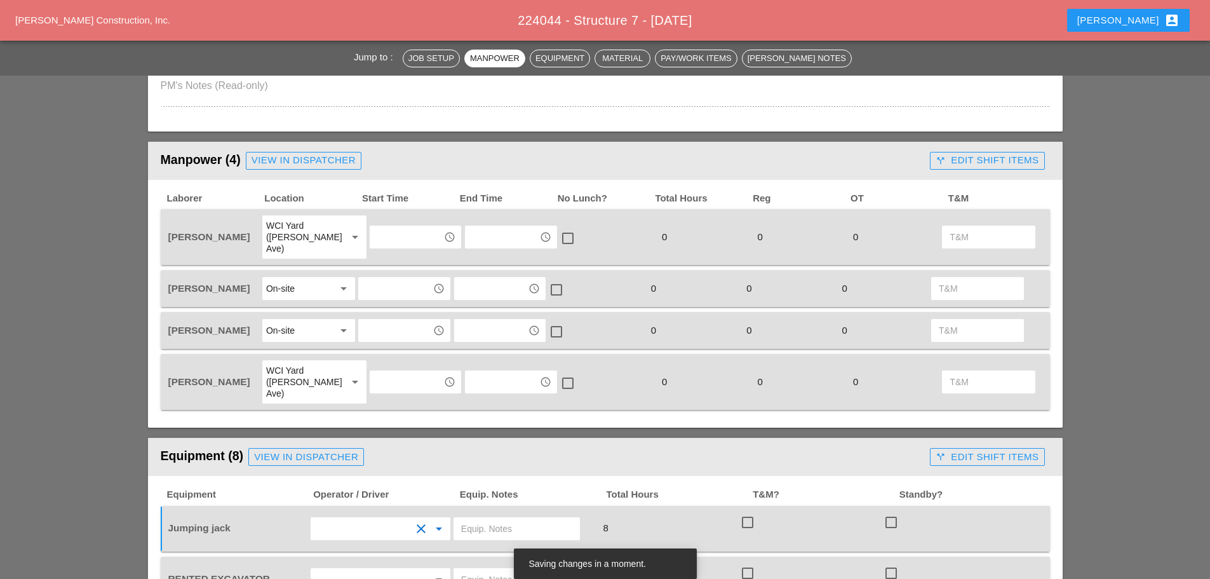
scroll to position [445, 0]
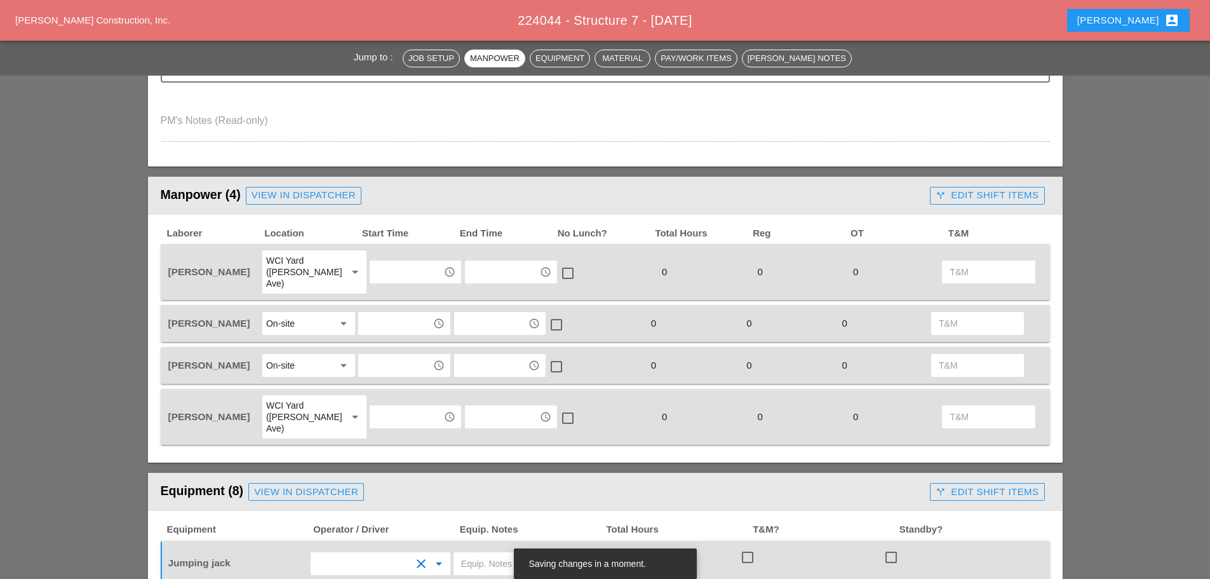
click at [391, 269] on input "text" at bounding box center [406, 272] width 66 height 20
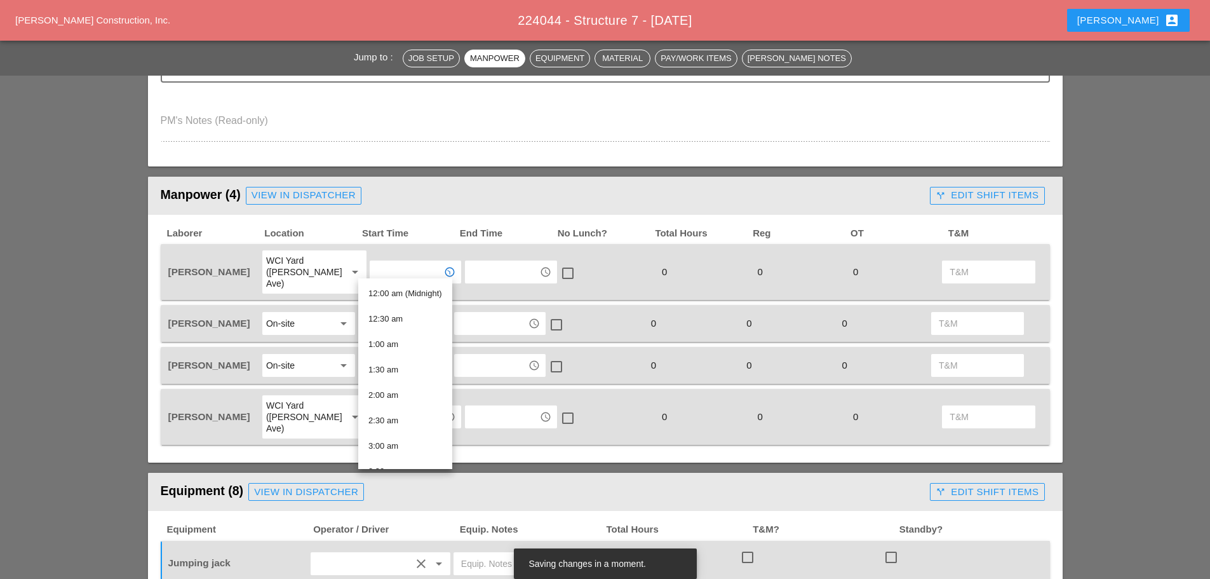
click at [608, 479] on div "Equipment (8) View in Dispatcher" at bounding box center [543, 491] width 765 height 25
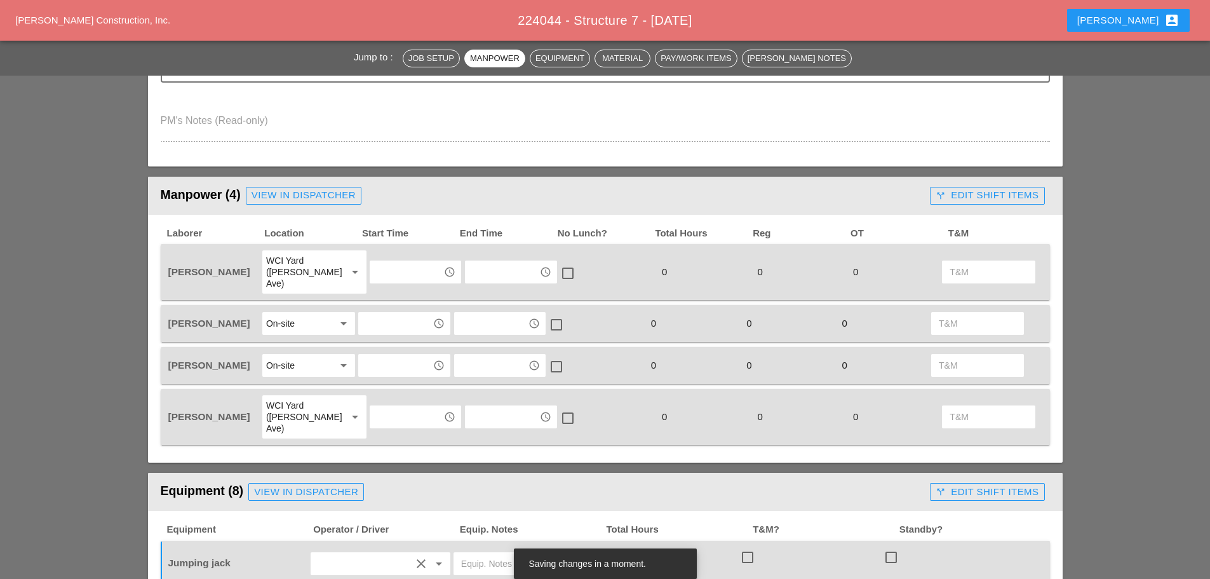
click at [401, 406] on input "text" at bounding box center [406, 416] width 66 height 20
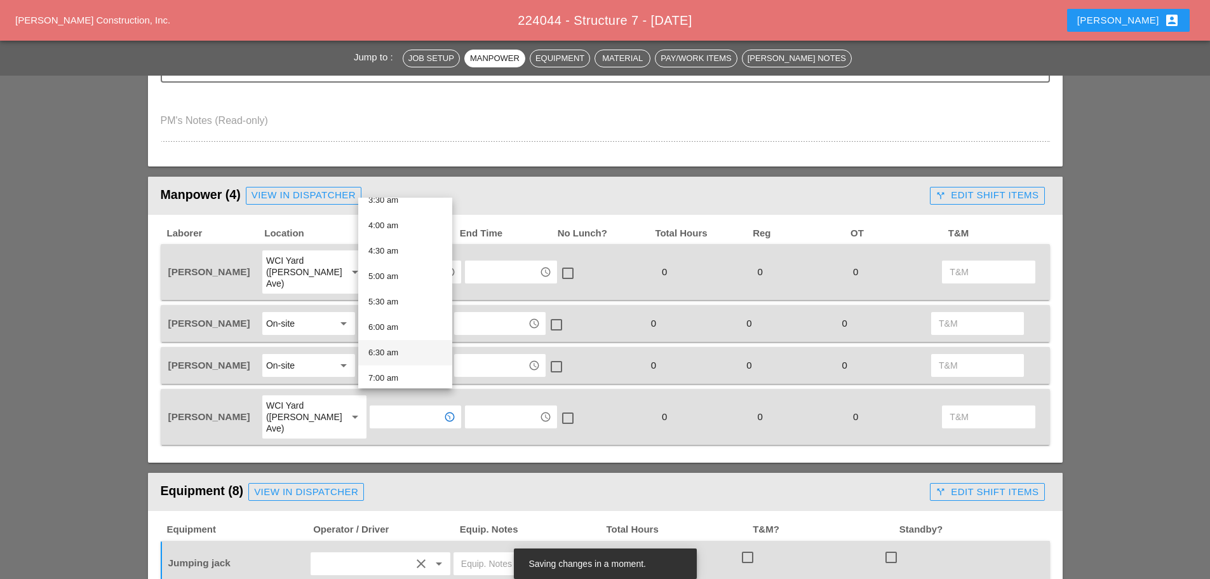
click at [396, 345] on div "6:30 am" at bounding box center [405, 352] width 74 height 15
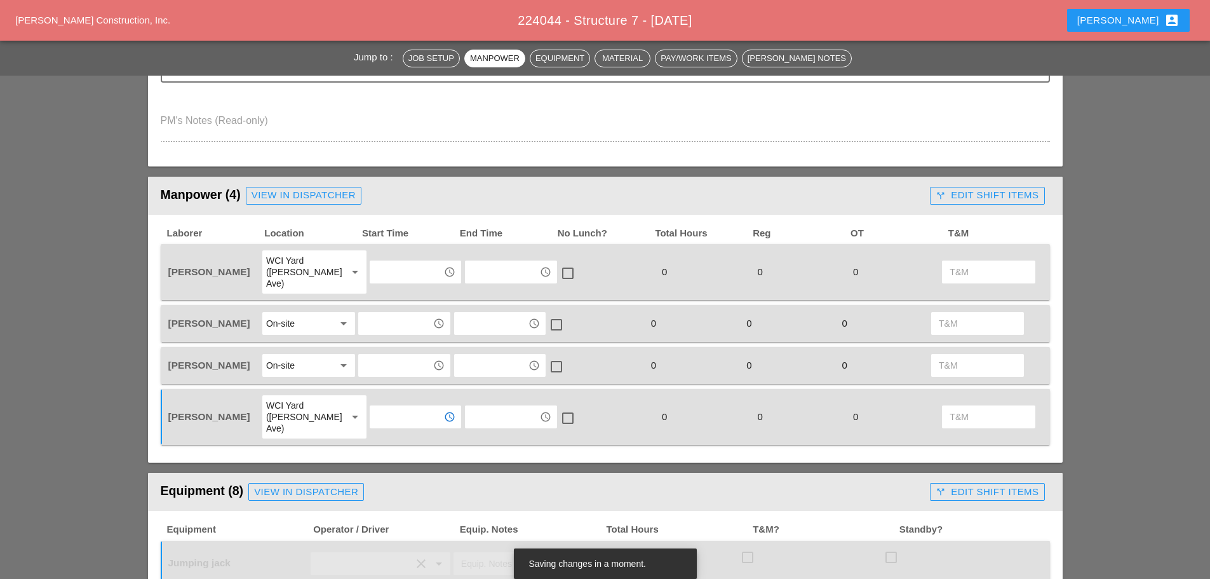
click at [385, 271] on input "text" at bounding box center [406, 272] width 66 height 20
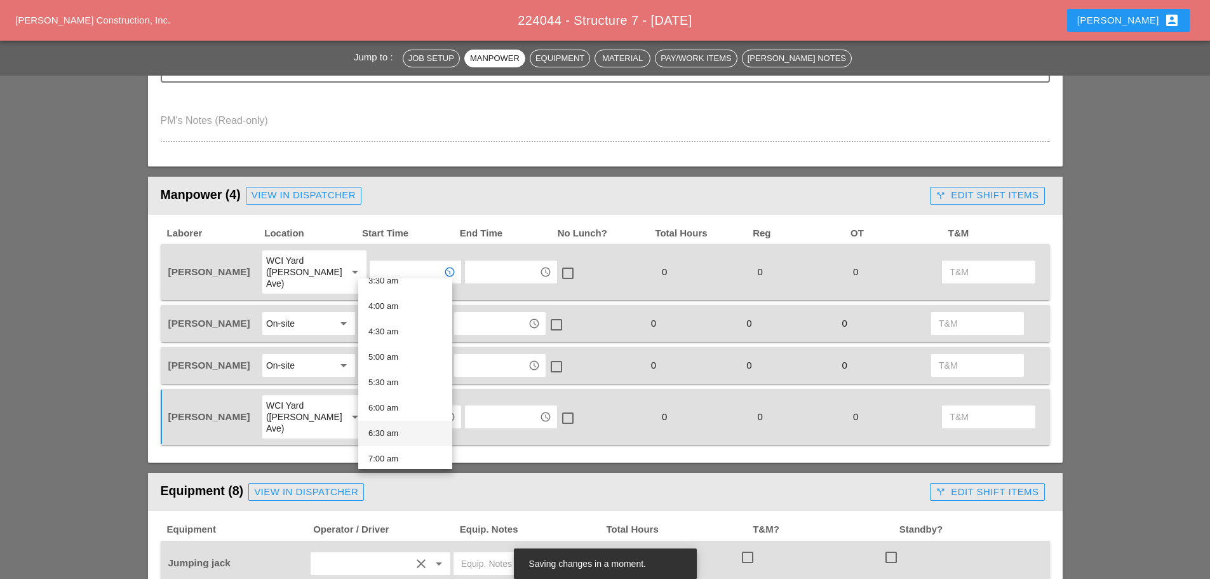
click at [385, 427] on div "6:30 am" at bounding box center [405, 432] width 74 height 15
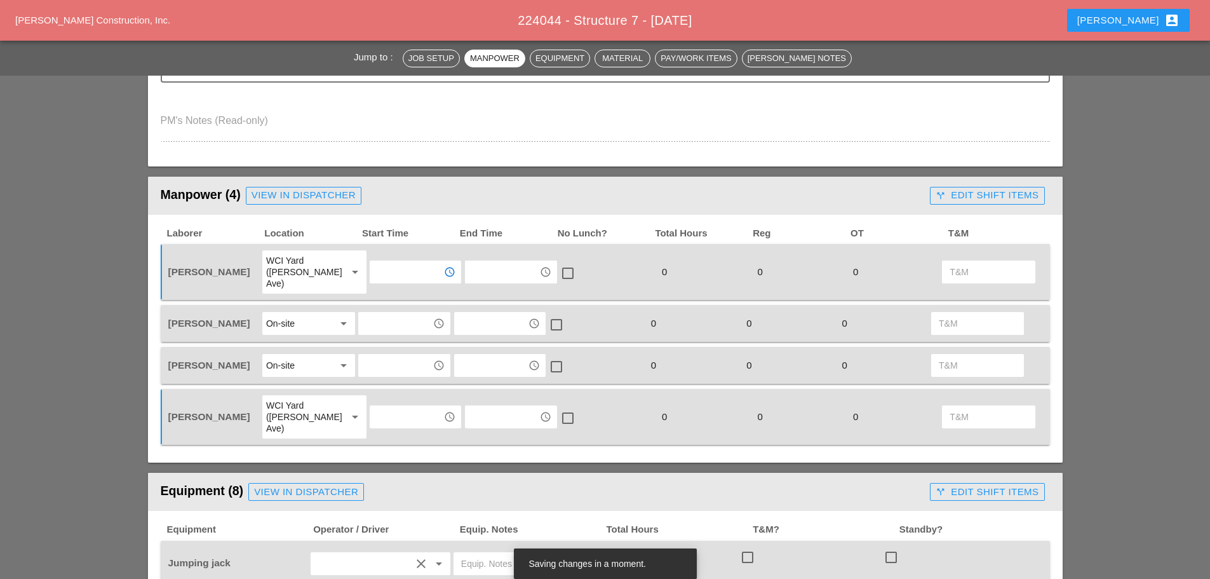
click at [388, 318] on input "text" at bounding box center [395, 323] width 66 height 20
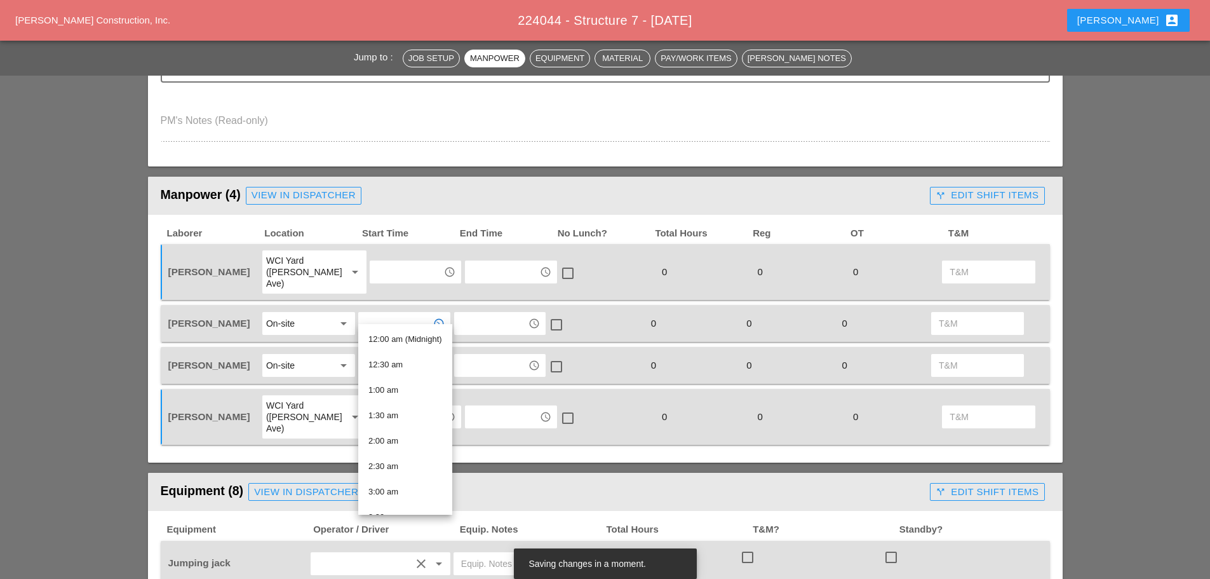
click at [296, 313] on div "On-site" at bounding box center [299, 323] width 67 height 20
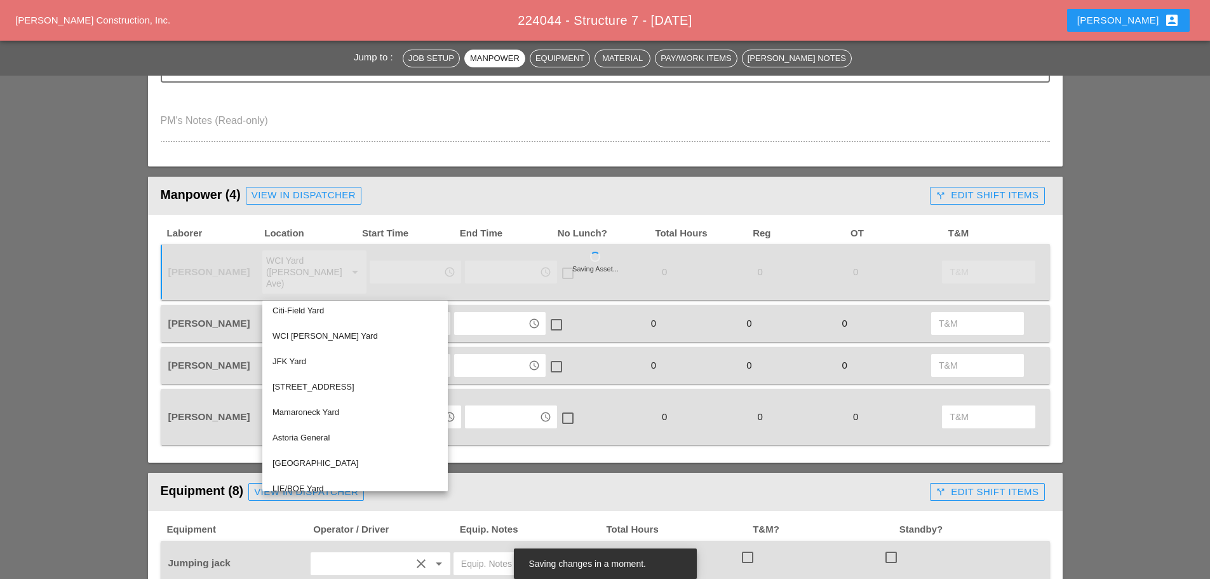
scroll to position [43, 0]
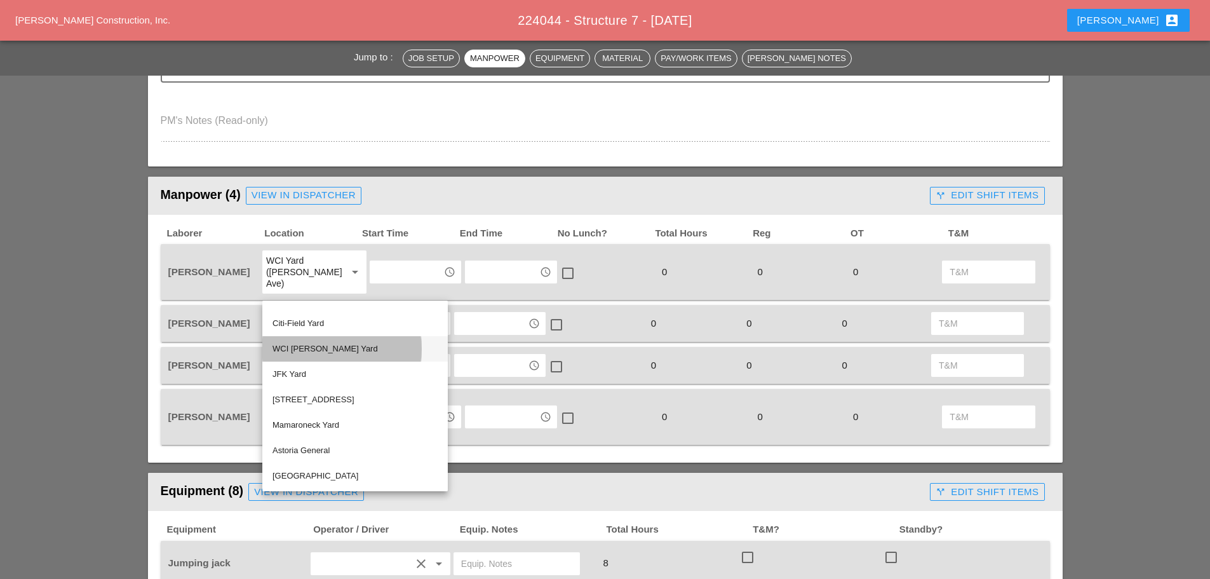
click at [339, 354] on div "WCI Bruckner Yard" at bounding box center [354, 348] width 165 height 15
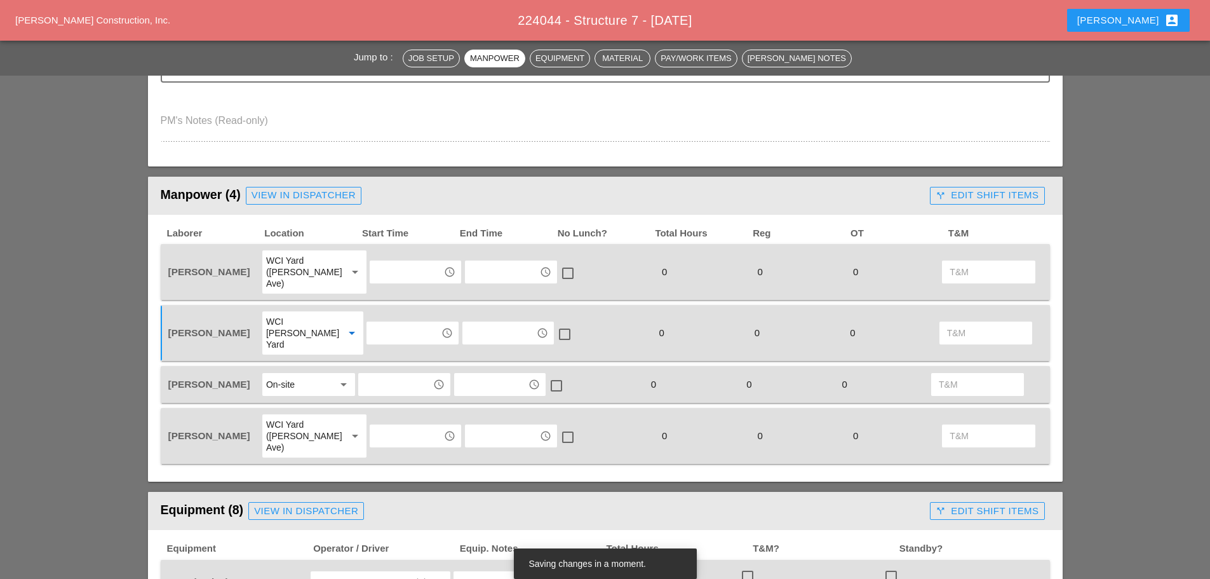
click at [403, 323] on input "text" at bounding box center [403, 333] width 66 height 20
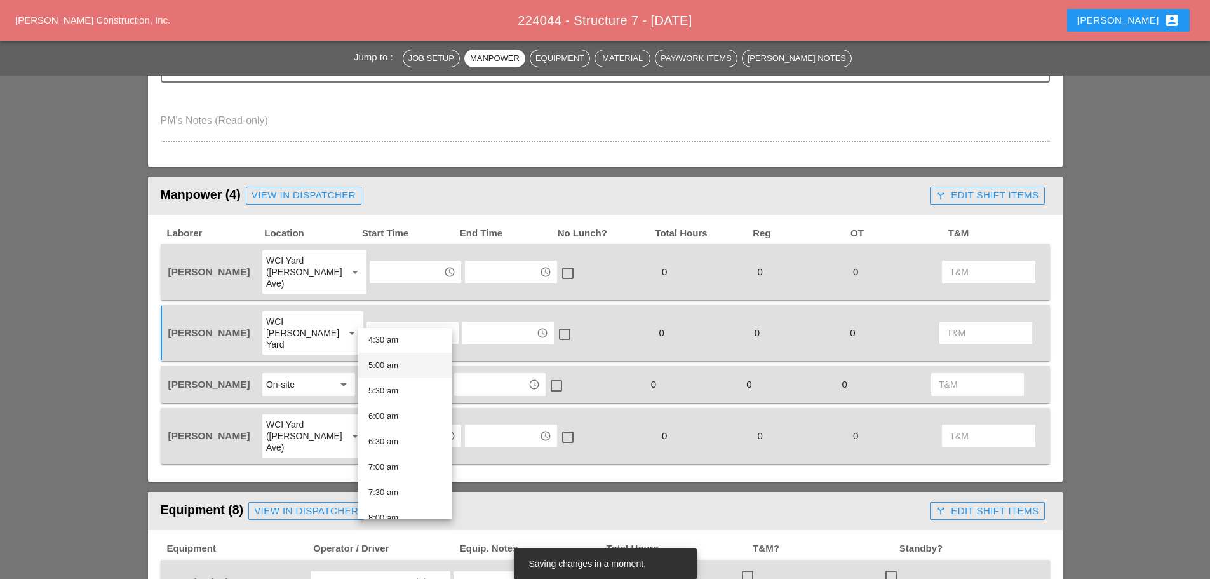
scroll to position [254, 0]
click at [396, 415] on div "6:30 am" at bounding box center [405, 418] width 74 height 15
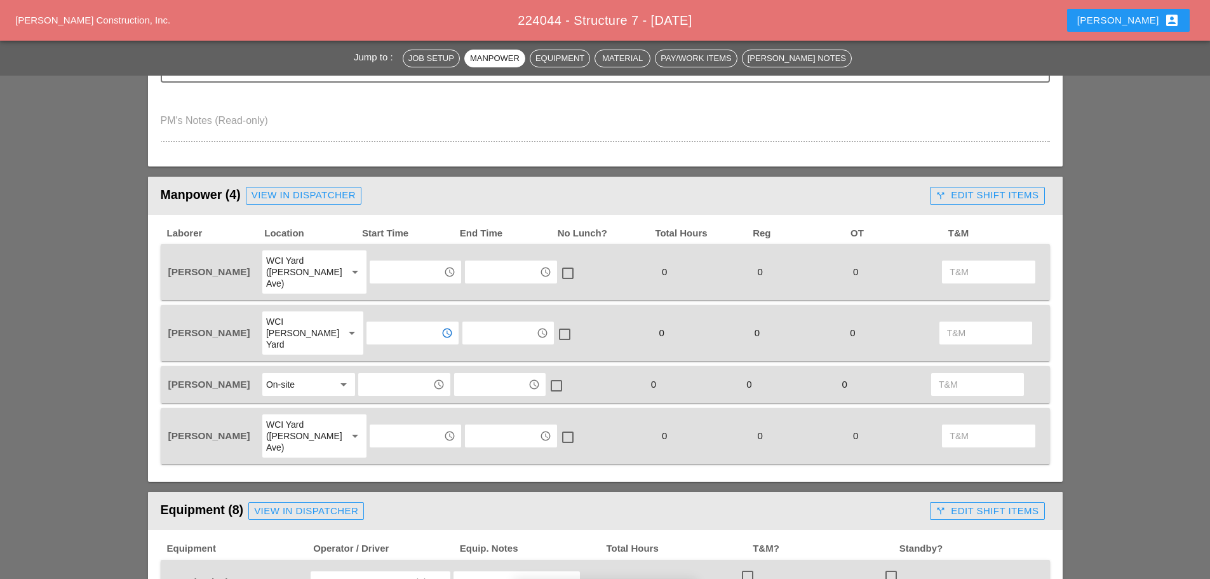
click at [400, 373] on div "access_time" at bounding box center [403, 384] width 91 height 23
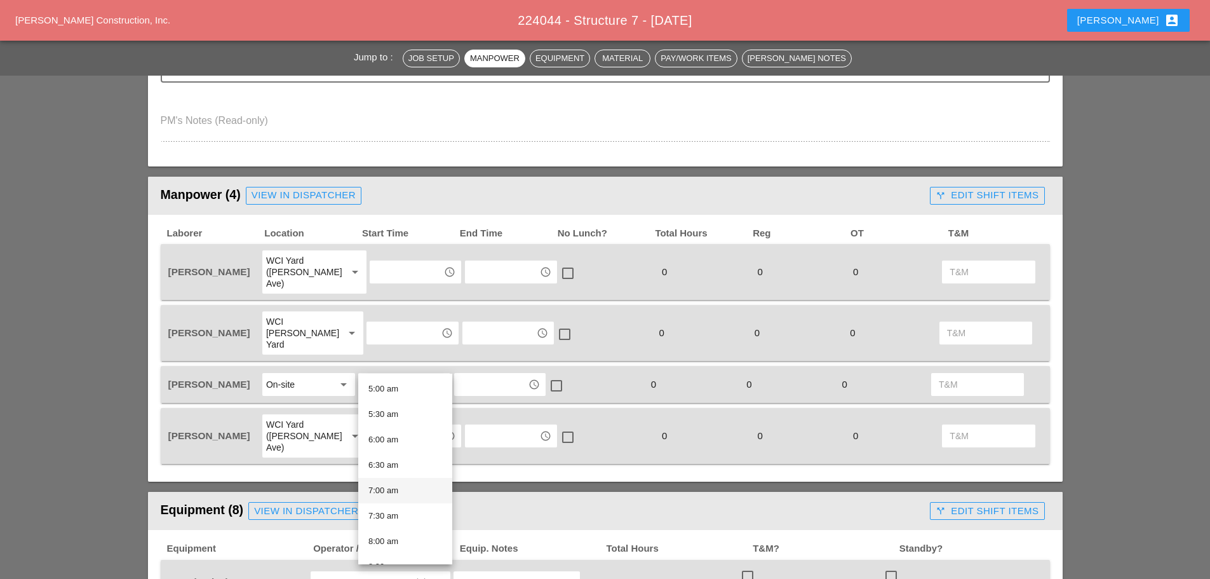
click at [393, 490] on div "7:00 am" at bounding box center [405, 490] width 74 height 15
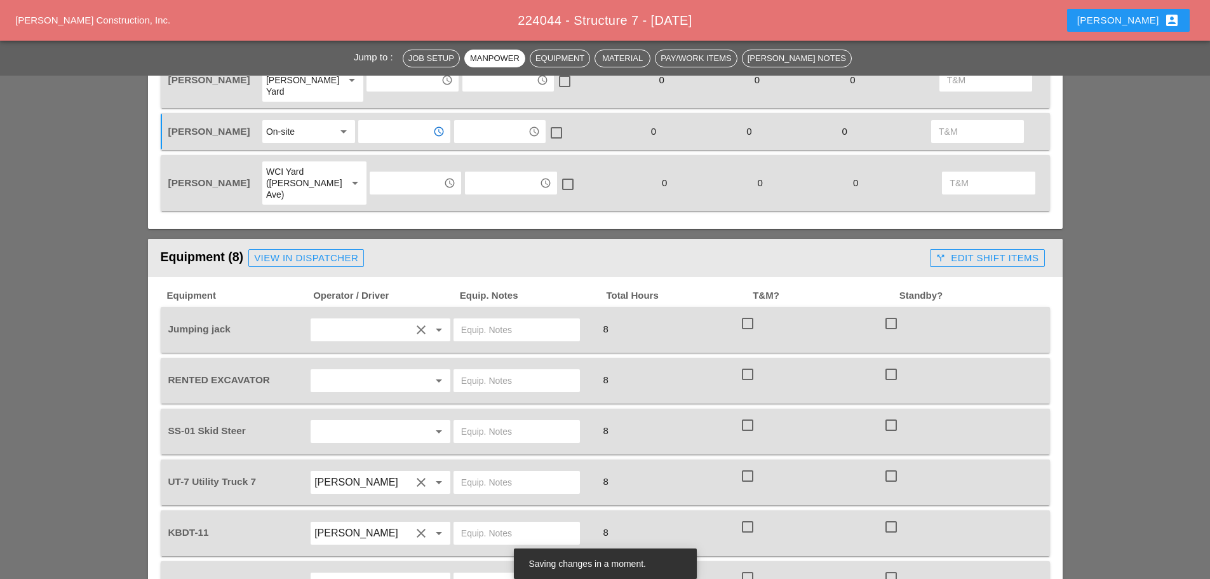
scroll to position [699, 0]
click at [371, 369] on input "text" at bounding box center [362, 379] width 97 height 20
click at [491, 369] on input "text" at bounding box center [516, 379] width 111 height 20
click at [488, 369] on input "text" at bounding box center [516, 379] width 111 height 20
type input "FROM HERC"
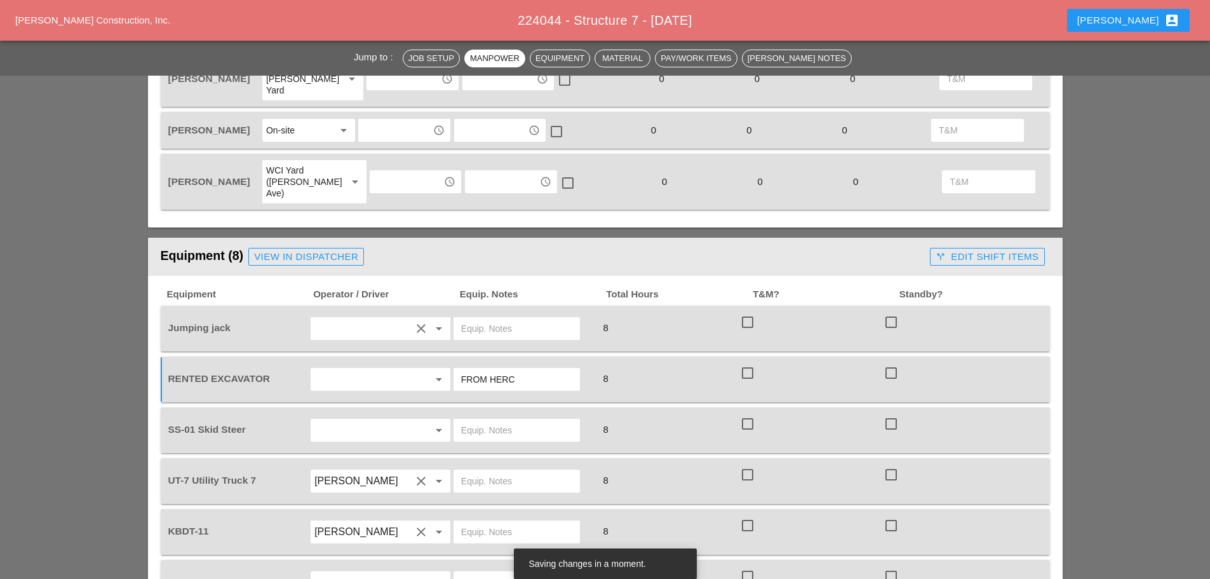
click at [474, 420] on input "text" at bounding box center [516, 430] width 111 height 20
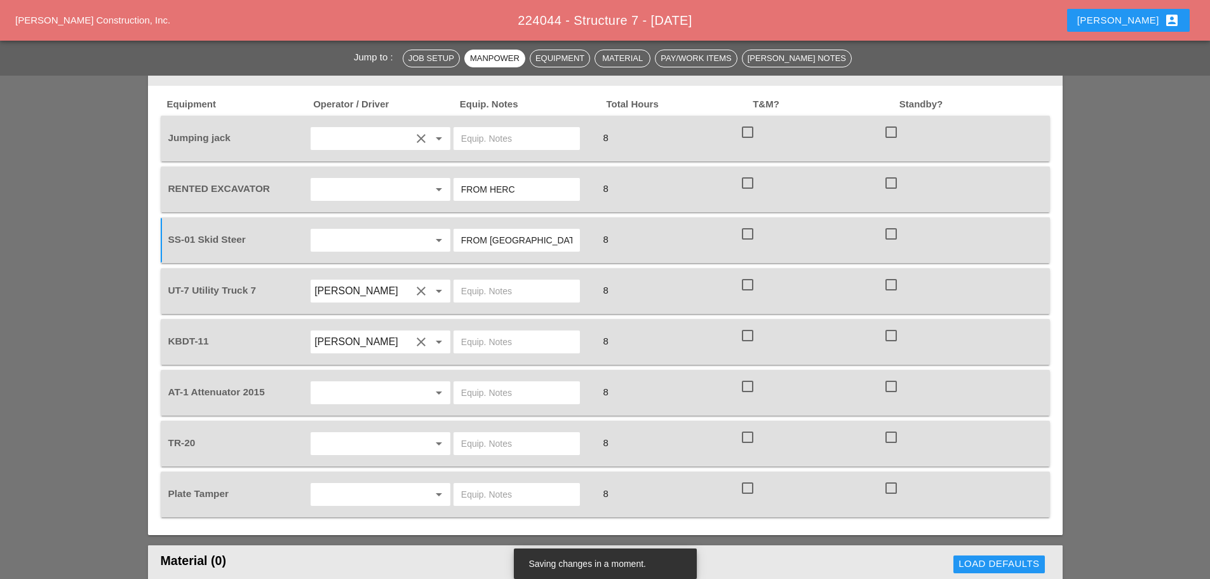
scroll to position [889, 0]
type input "FROM BRONX YARD"
click at [483, 280] on input "text" at bounding box center [516, 290] width 111 height 20
type input "W."
click at [494, 382] on input "text" at bounding box center [516, 392] width 111 height 20
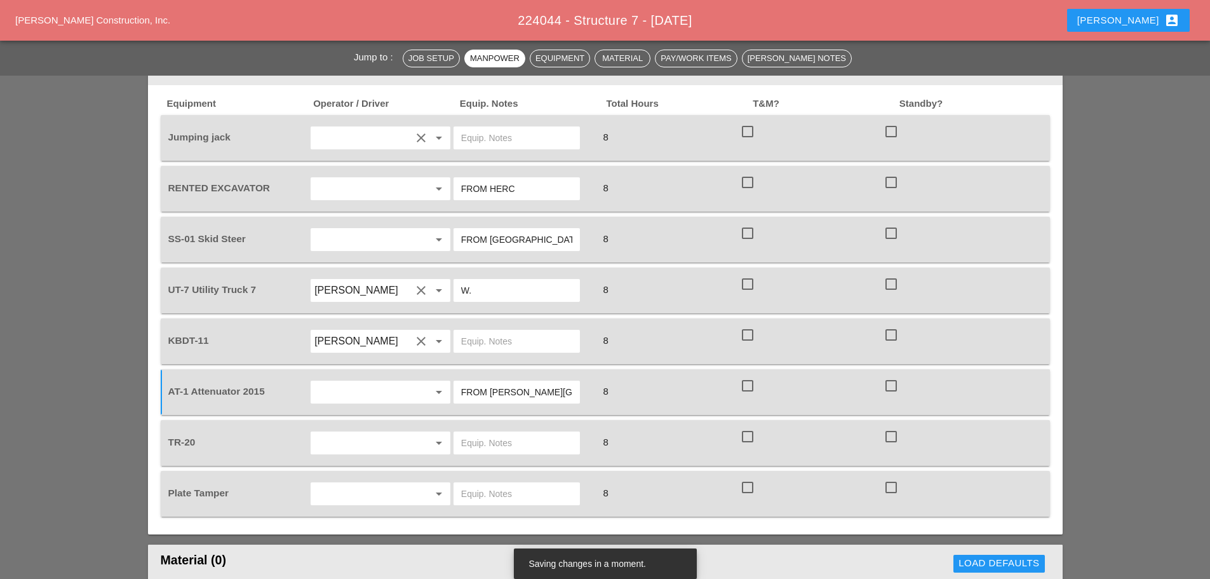
type input "FROM BRUCKNER YARD"
click at [478, 432] on input "text" at bounding box center [516, 442] width 111 height 20
type input "W/ RENTAL MINI EXCAVATOR"
click at [415, 486] on div at bounding box center [420, 493] width 15 height 15
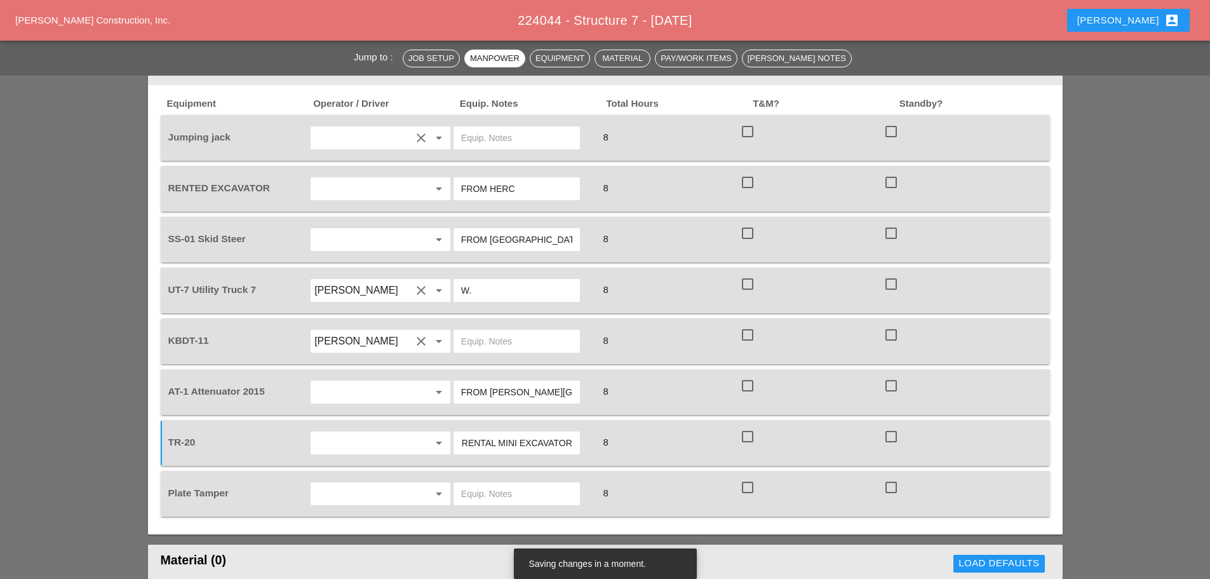
scroll to position [0, 0]
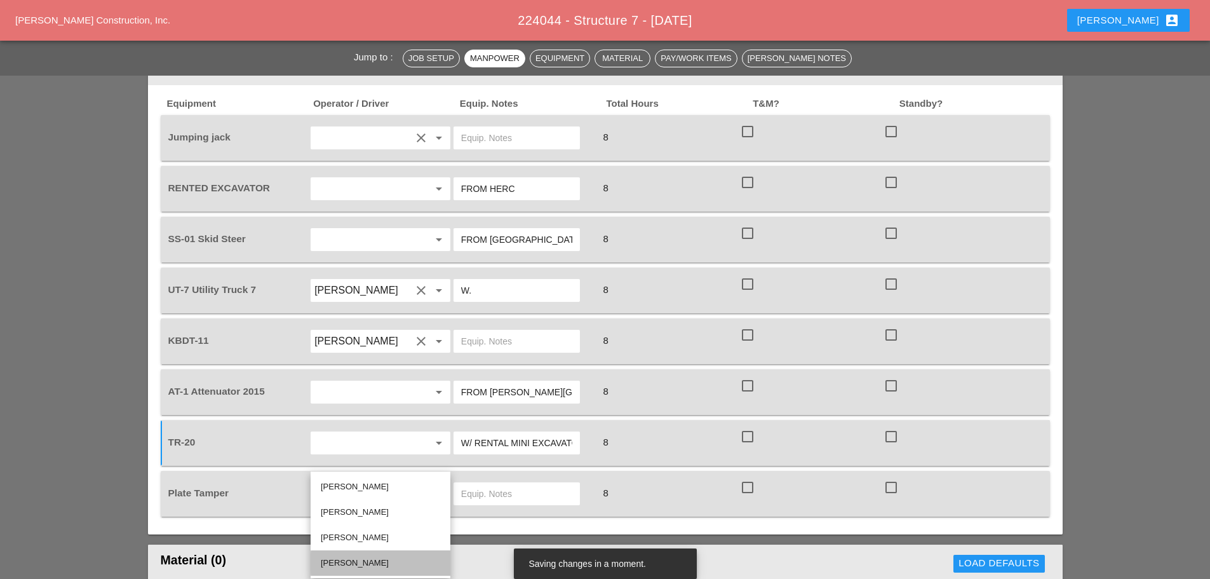
click at [335, 565] on div "[PERSON_NAME]" at bounding box center [380, 562] width 119 height 15
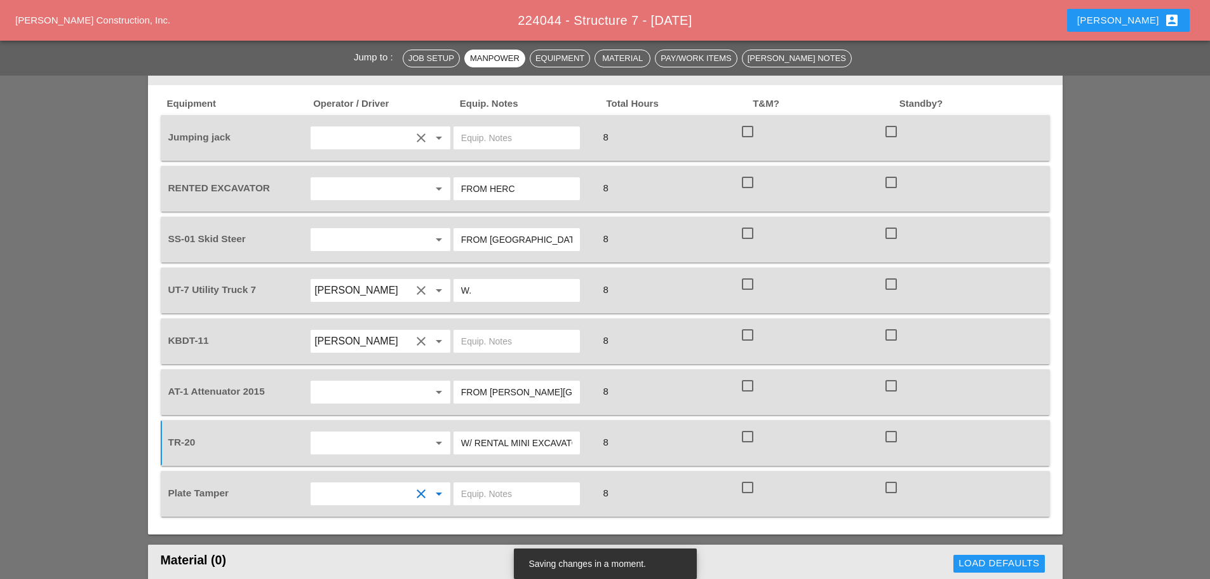
click at [509, 483] on input "text" at bounding box center [516, 493] width 111 height 20
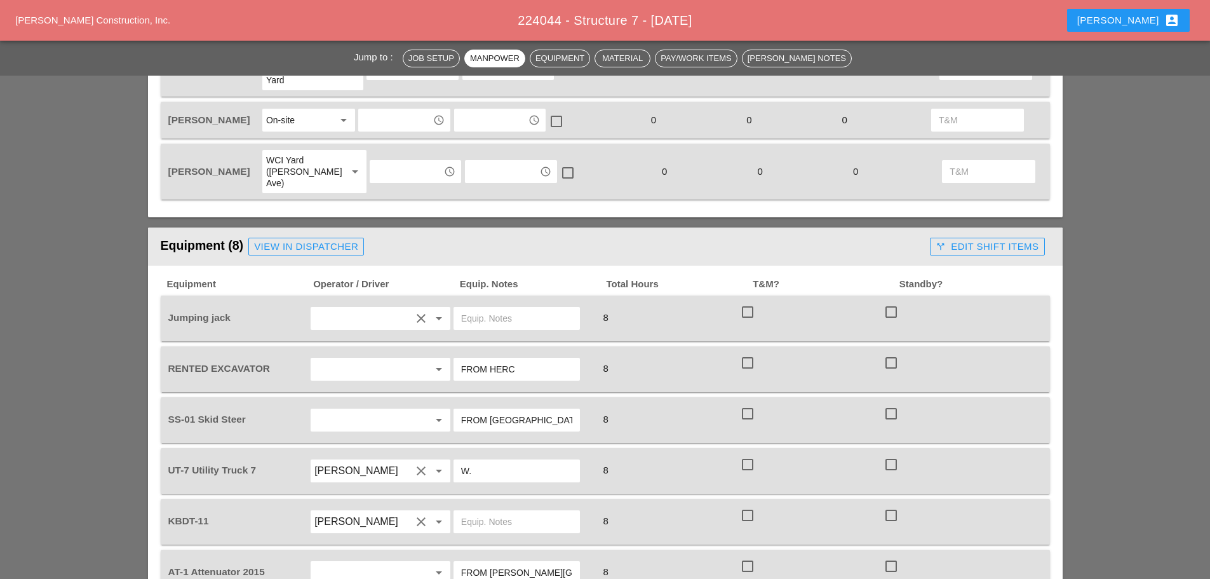
scroll to position [699, 0]
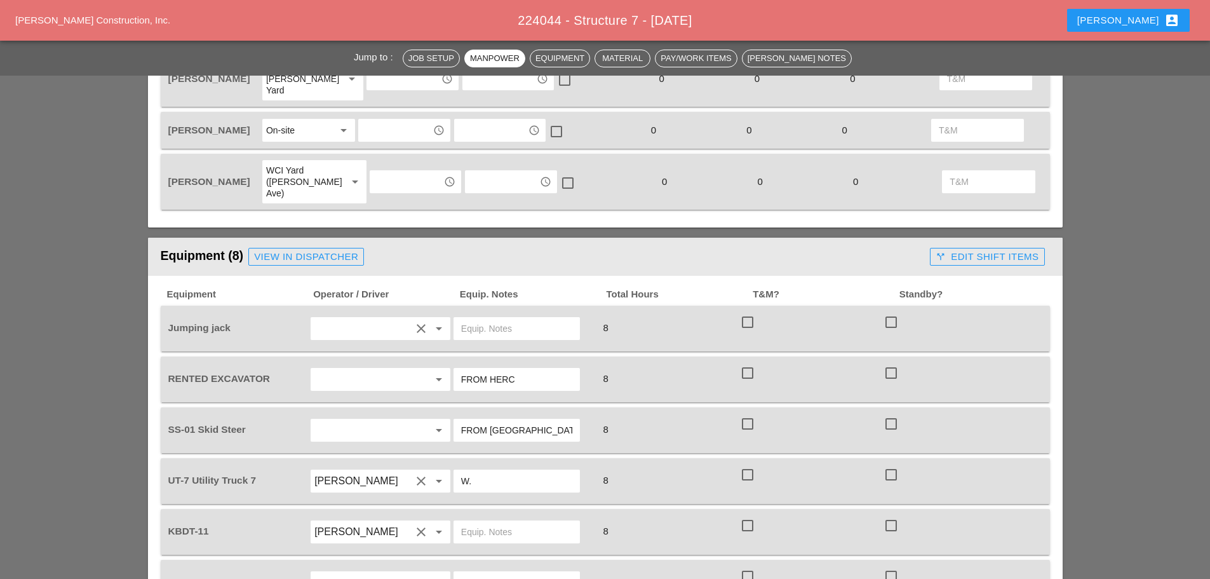
type input "NEED ON TRUCK"
click at [498, 318] on input "text" at bounding box center [516, 328] width 111 height 20
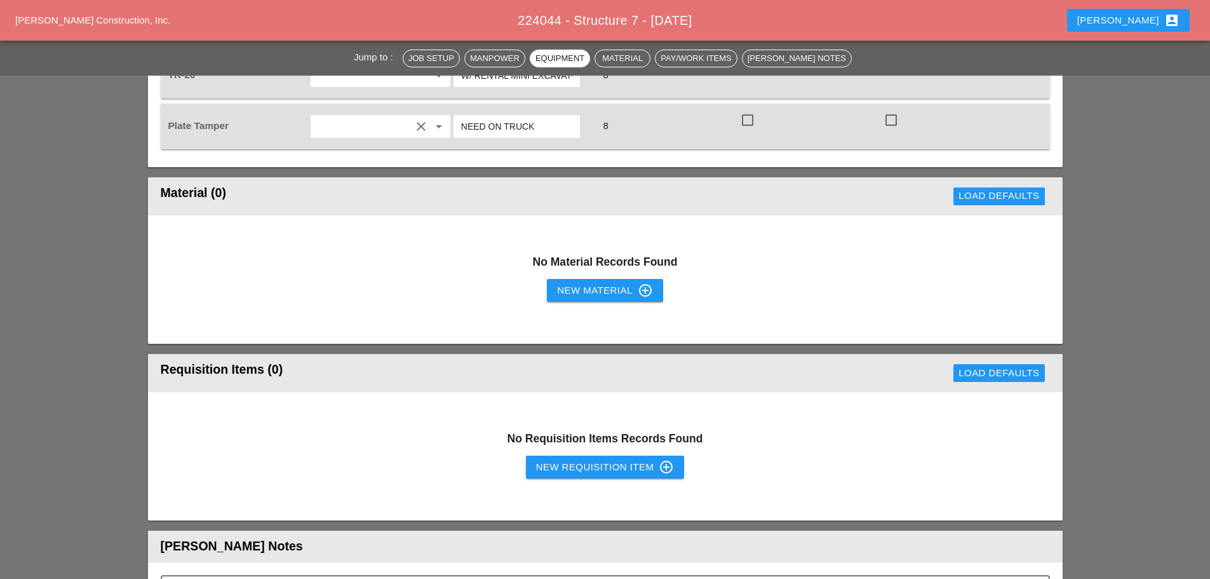
scroll to position [1270, 0]
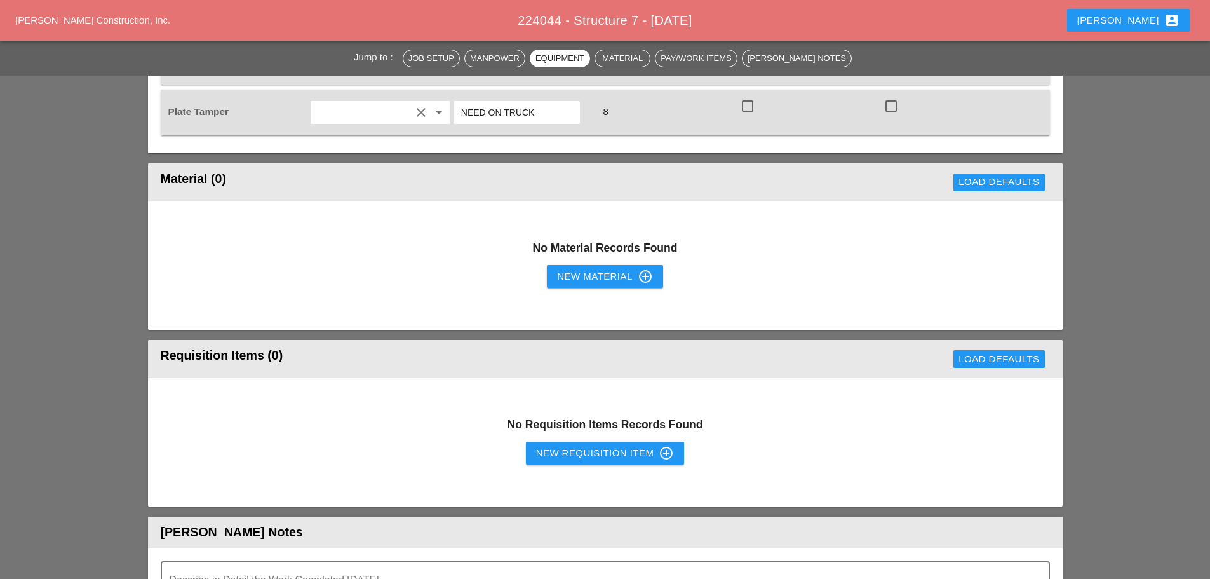
type input "MUST HAVE"
click at [576, 269] on div "New Material control_point" at bounding box center [604, 276] width 95 height 15
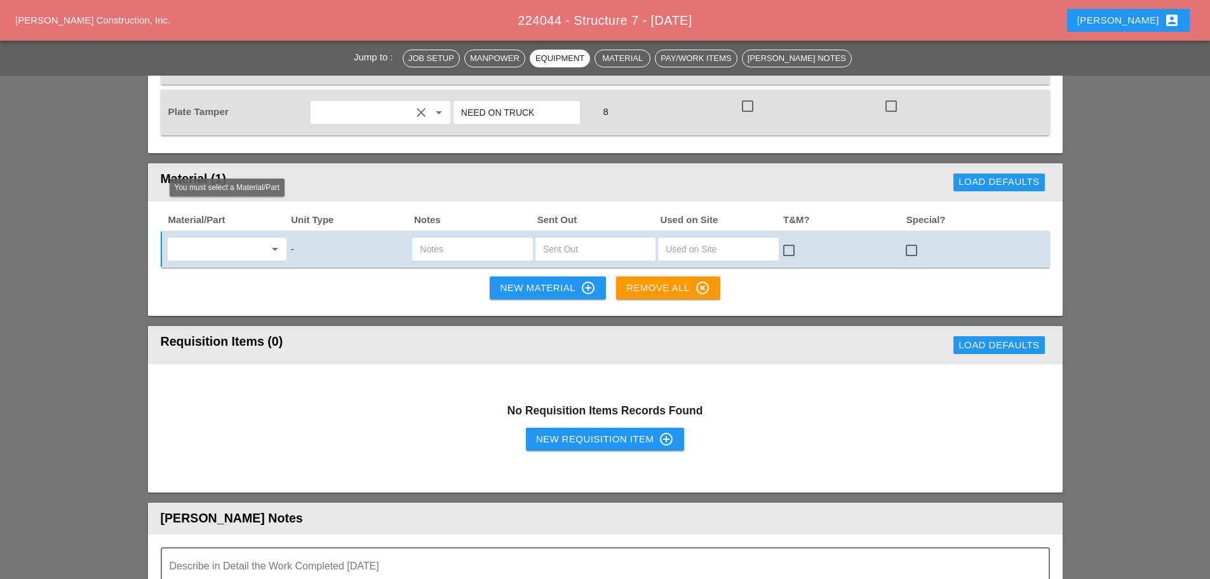
click at [204, 239] on input "text" at bounding box center [217, 249] width 93 height 20
drag, startPoint x: 233, startPoint y: 244, endPoint x: 317, endPoint y: 213, distance: 89.6
click at [233, 244] on div "Mis c. Materials" at bounding box center [227, 241] width 98 height 15
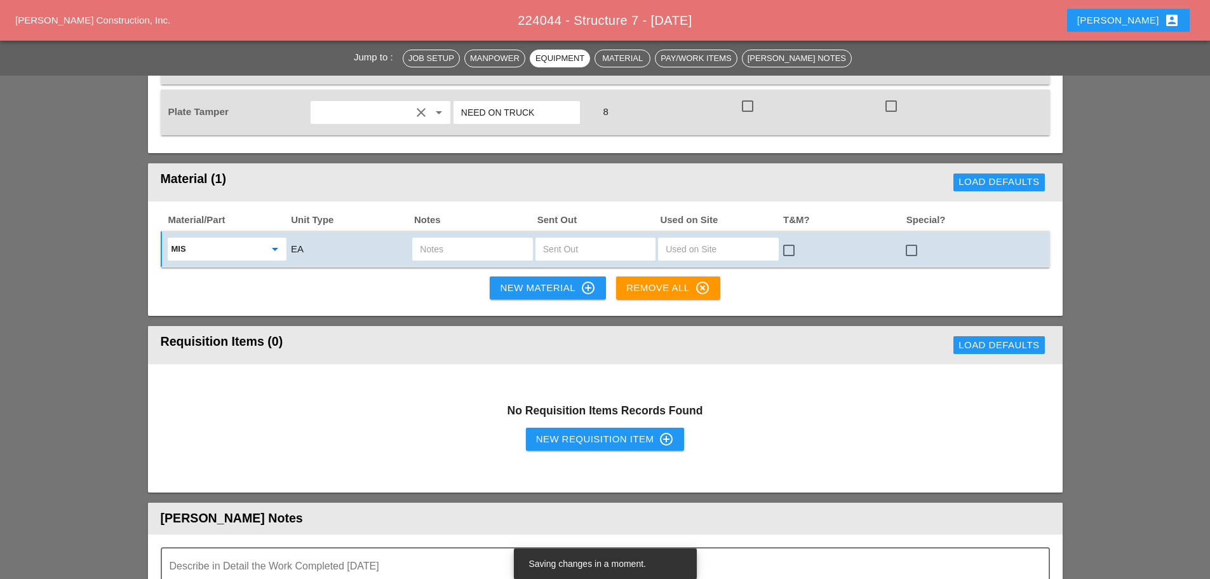
type input "Misc. Materials"
click at [500, 239] on input "text" at bounding box center [472, 249] width 105 height 20
type input "7 FOOT LONG POST"
click at [512, 280] on div "New Material control_point" at bounding box center [547, 287] width 95 height 15
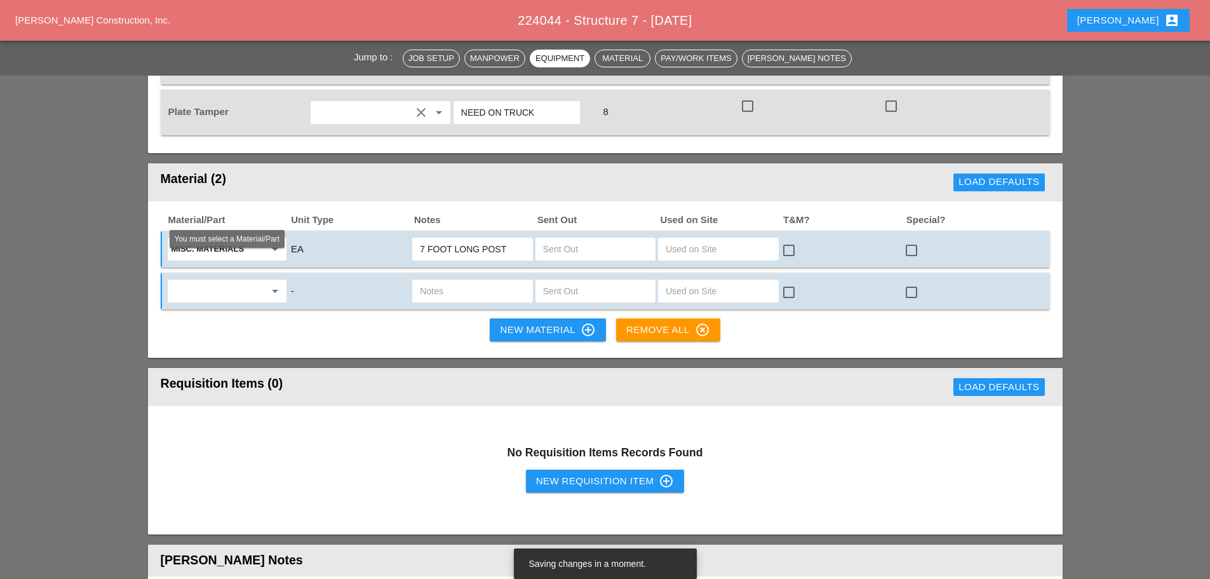
click at [259, 281] on input "text" at bounding box center [217, 291] width 93 height 20
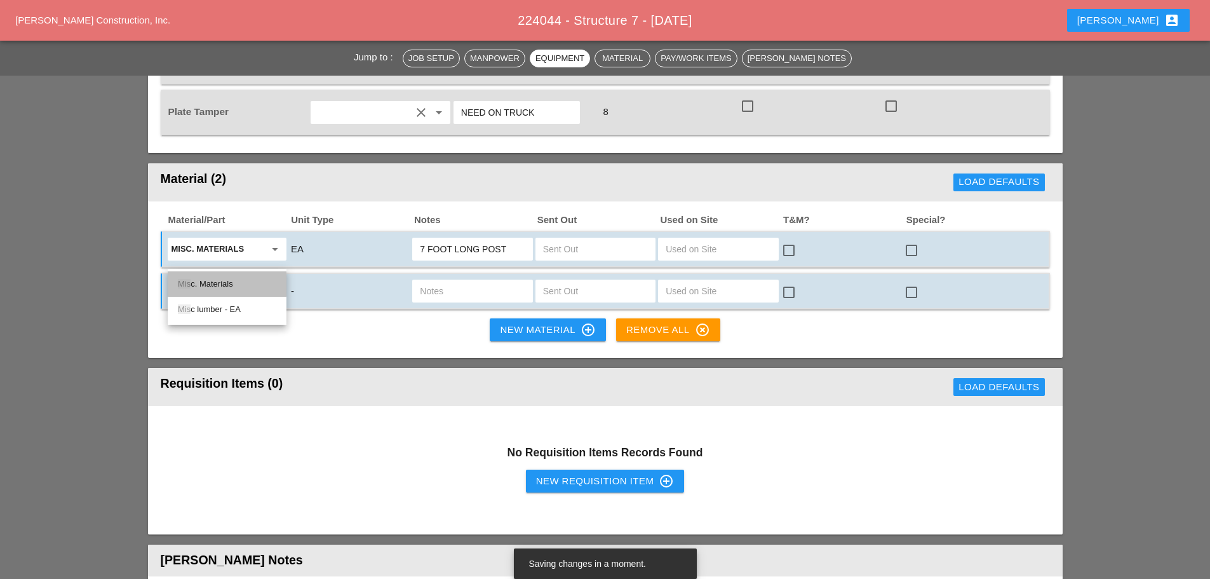
drag, startPoint x: 236, startPoint y: 283, endPoint x: 461, endPoint y: 266, distance: 225.5
click at [243, 280] on div "Mis c. Materials" at bounding box center [227, 283] width 98 height 15
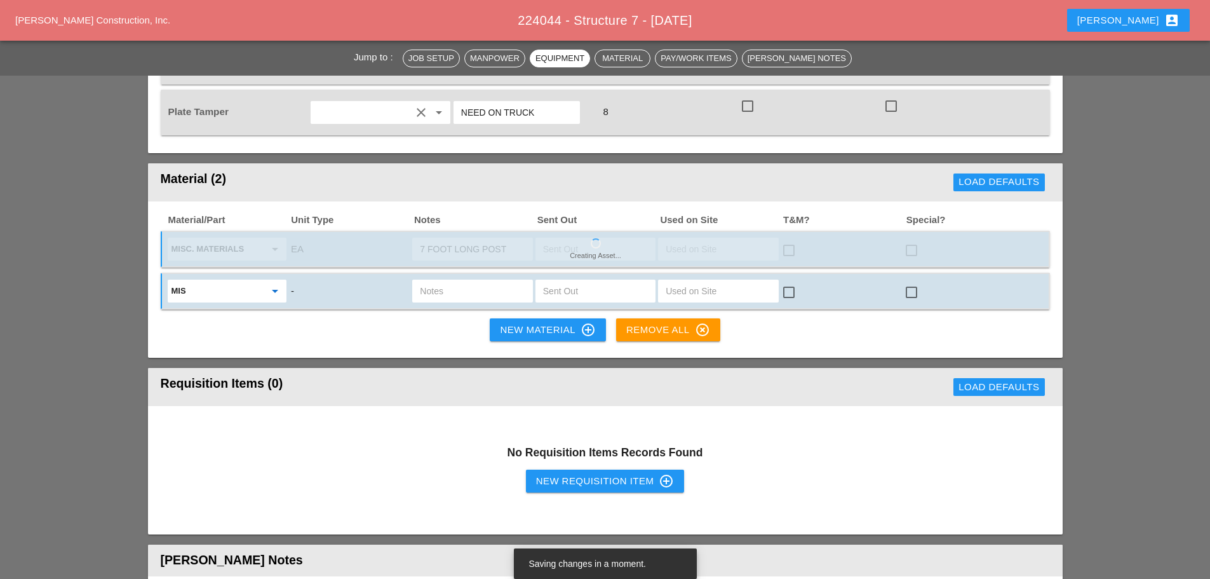
type input "Misc. Materials"
click at [459, 281] on input "text" at bounding box center [472, 291] width 105 height 20
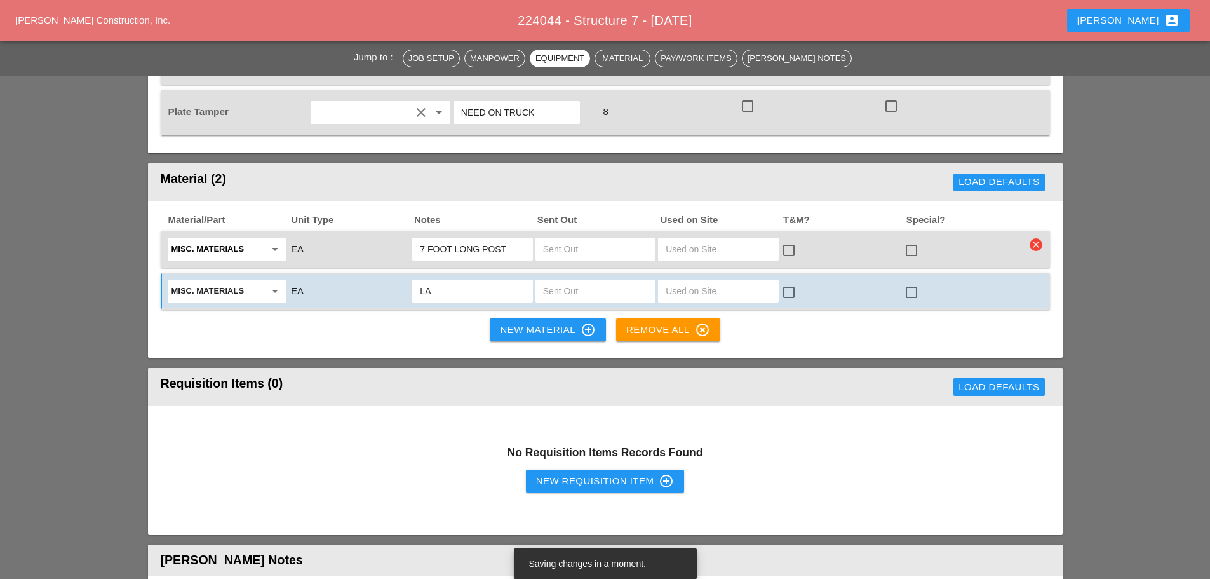
type input "LAG"
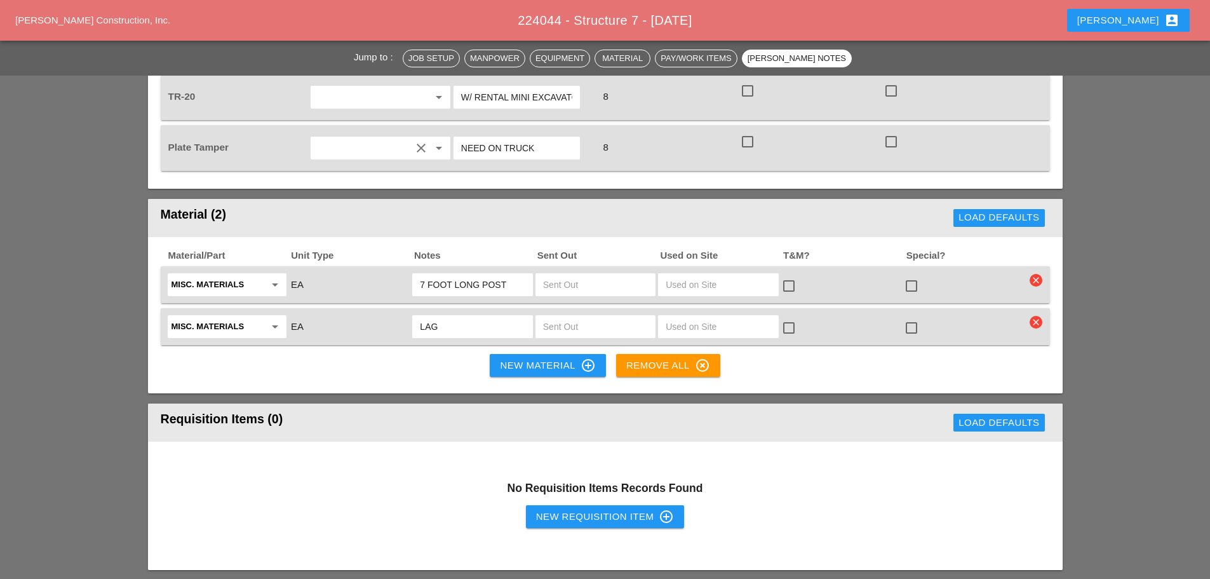
scroll to position [1171, 0]
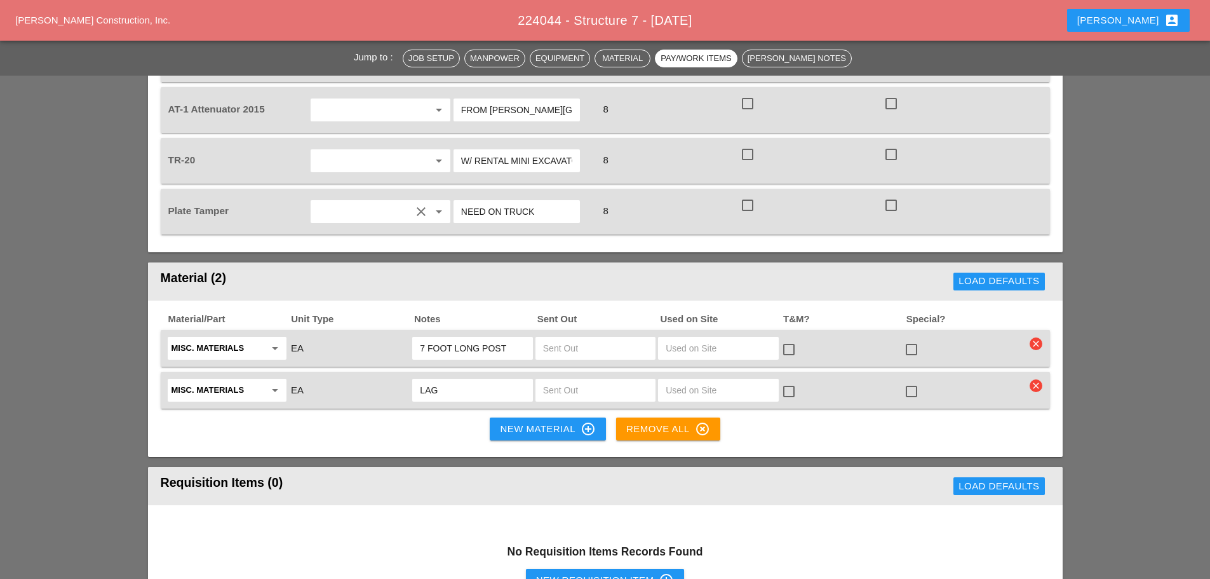
click at [450, 380] on input "LAG" at bounding box center [472, 390] width 105 height 20
type input "LAG BOLTS"
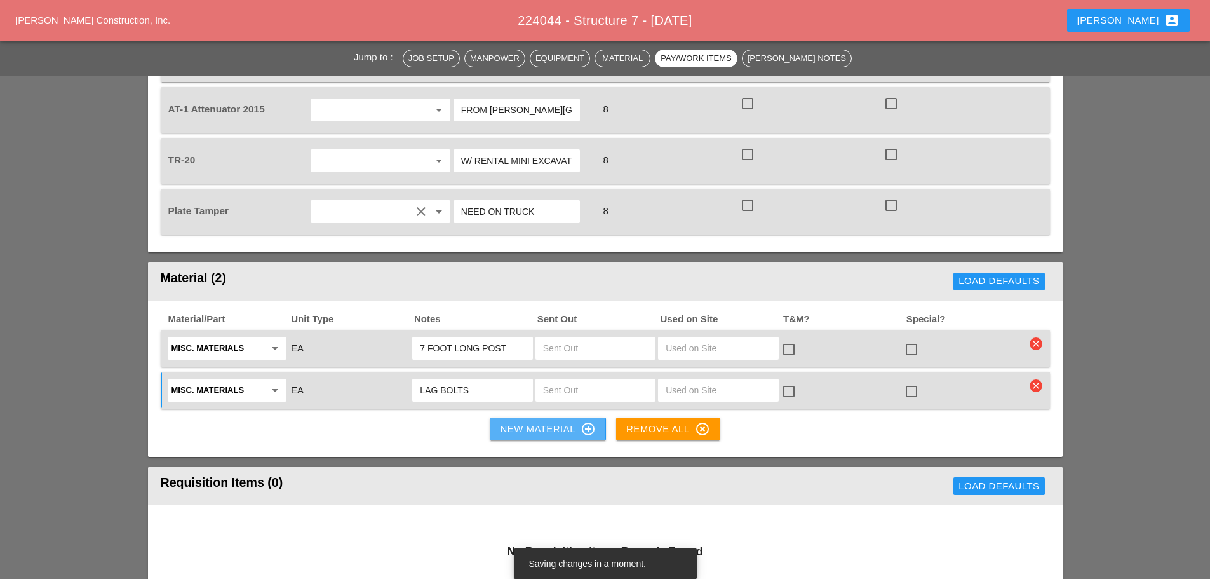
click at [519, 421] on div "New Material control_point" at bounding box center [547, 428] width 95 height 15
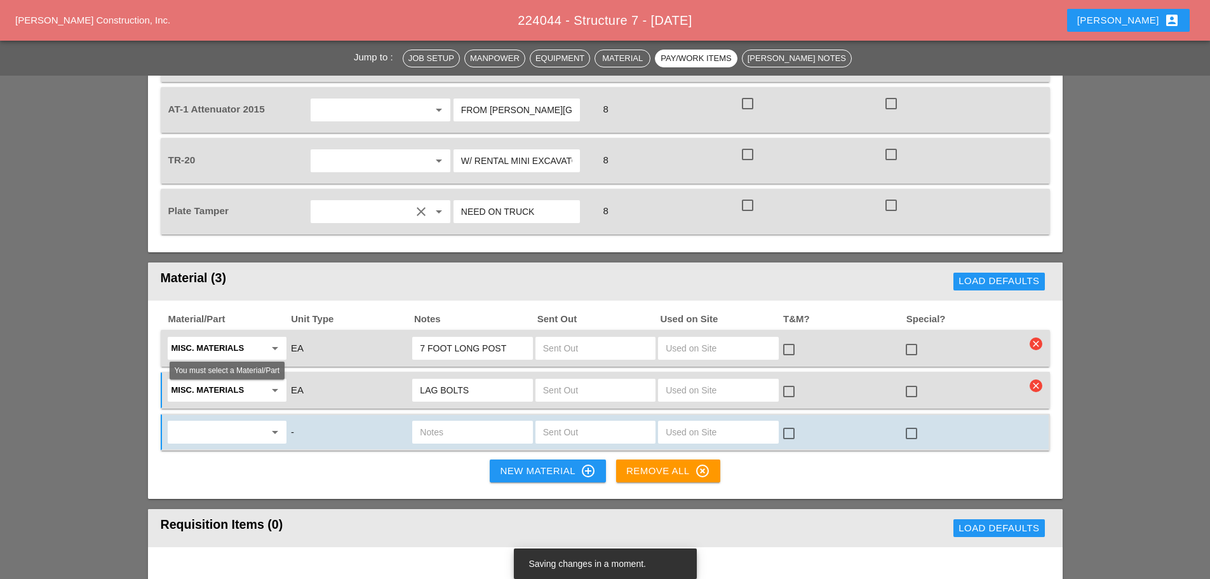
click at [236, 422] on input "text" at bounding box center [217, 432] width 93 height 20
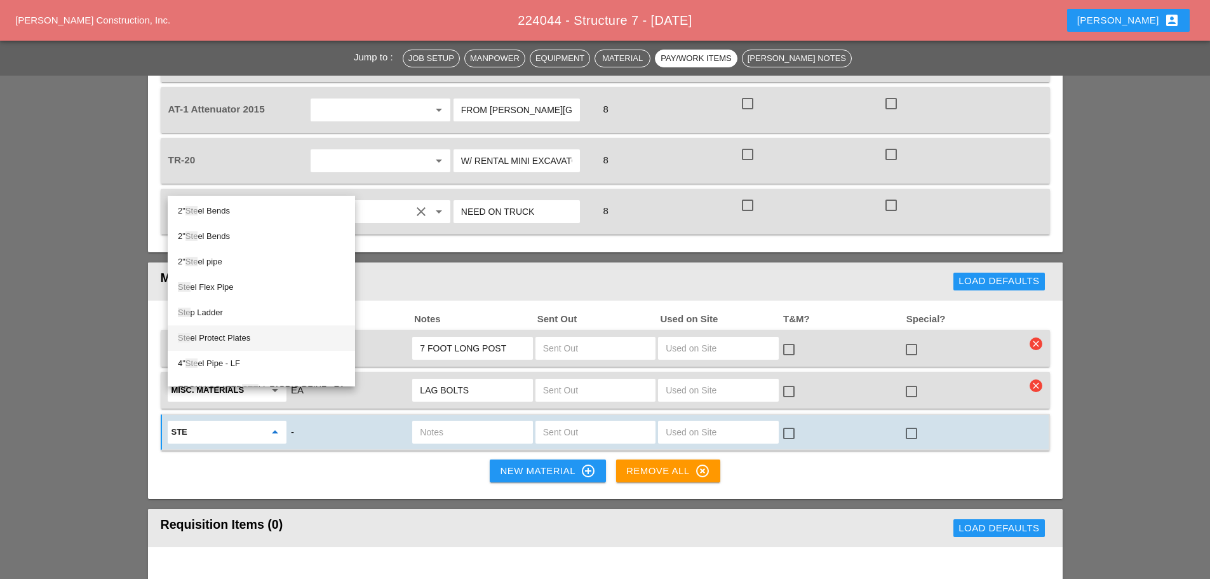
click at [239, 337] on div "Ste el Protect Plates" at bounding box center [261, 337] width 167 height 15
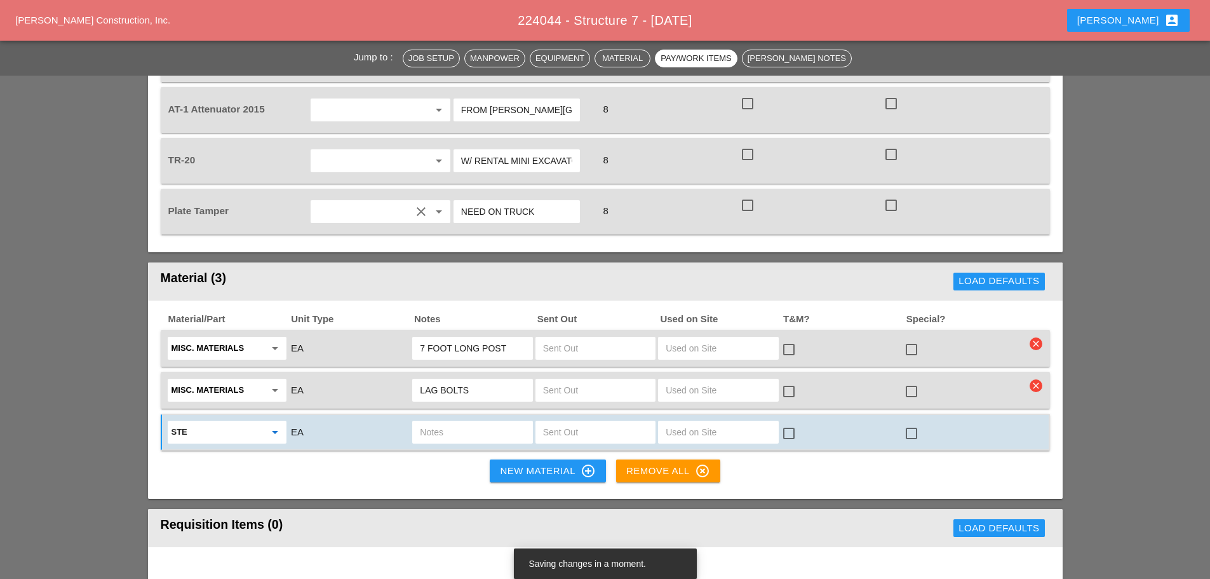
type input "Steel Protect Plates"
click at [567, 422] on input "text" at bounding box center [595, 432] width 105 height 20
type input "4"
click at [526, 463] on div "New Material control_point" at bounding box center [547, 470] width 95 height 15
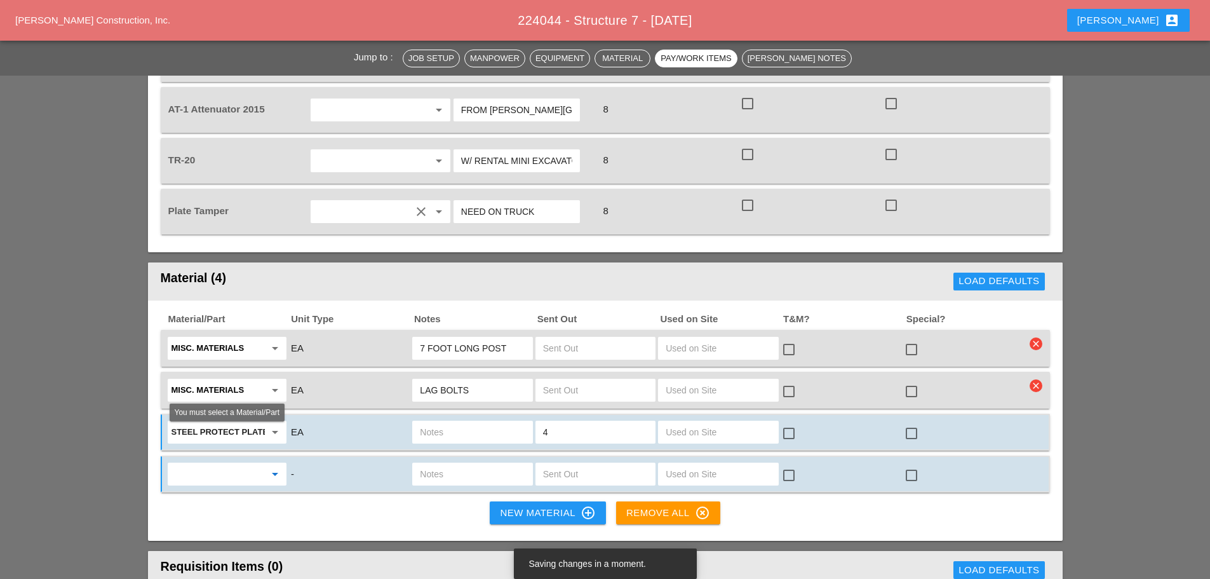
click at [246, 464] on input "text" at bounding box center [217, 474] width 93 height 20
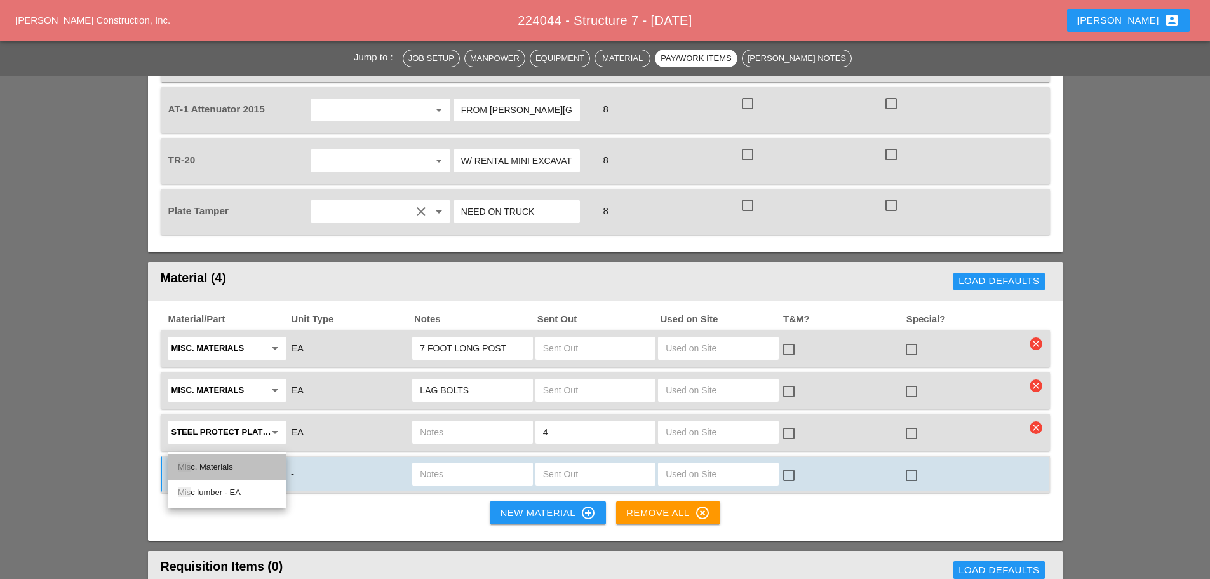
click at [220, 460] on div "Mis c. Materials" at bounding box center [227, 466] width 98 height 15
type input "Misc. Materials"
click at [435, 464] on input "text" at bounding box center [472, 474] width 105 height 20
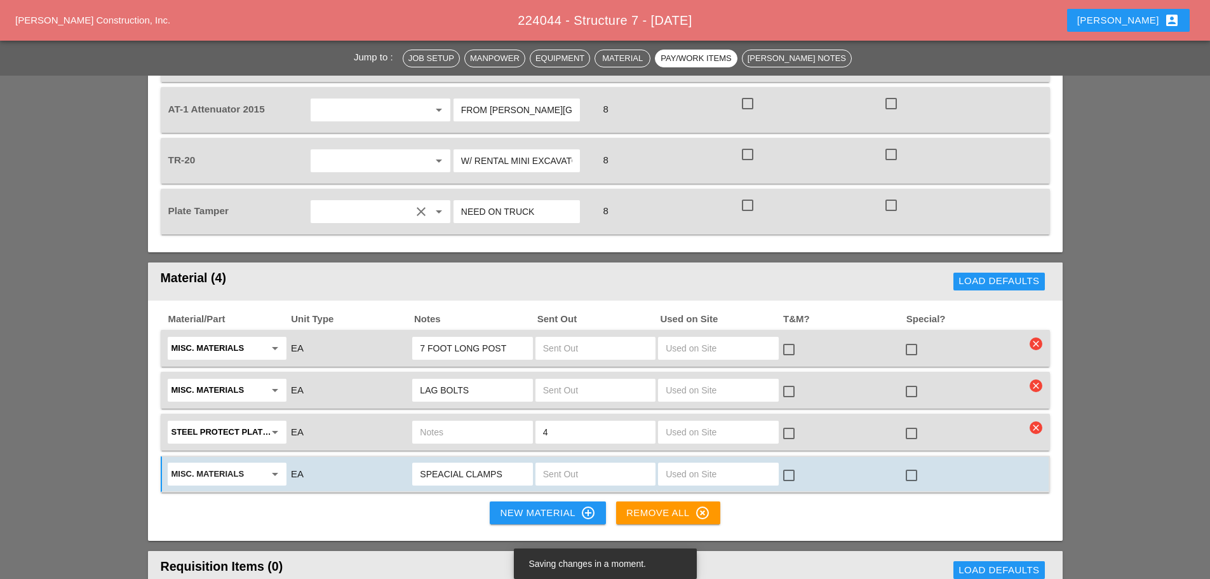
type input "SPEACIAL CLAMPS"
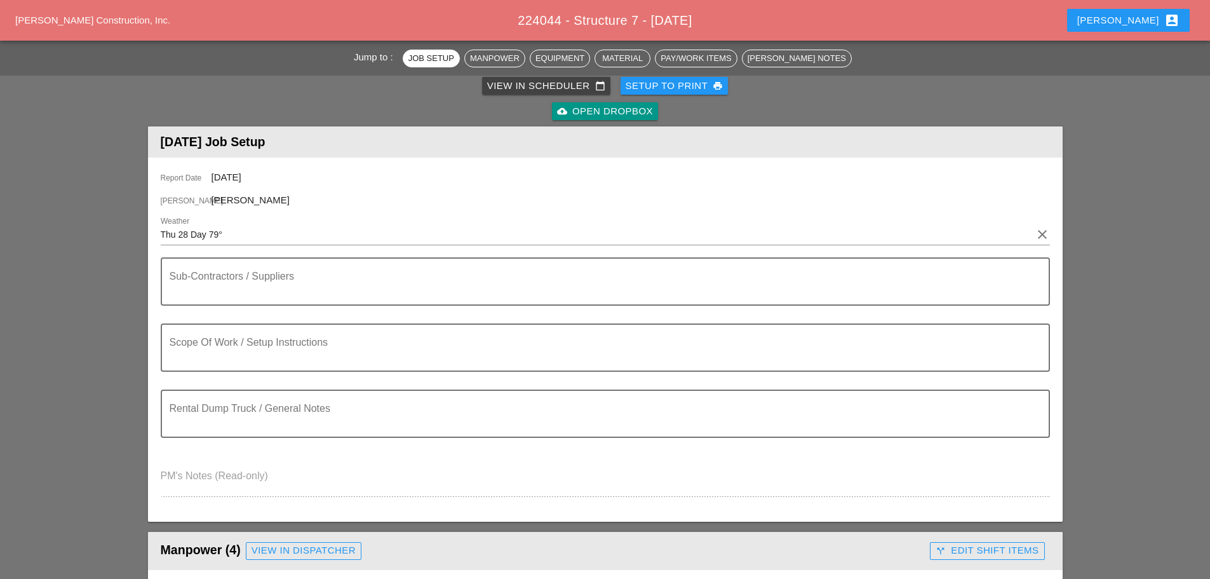
scroll to position [0, 0]
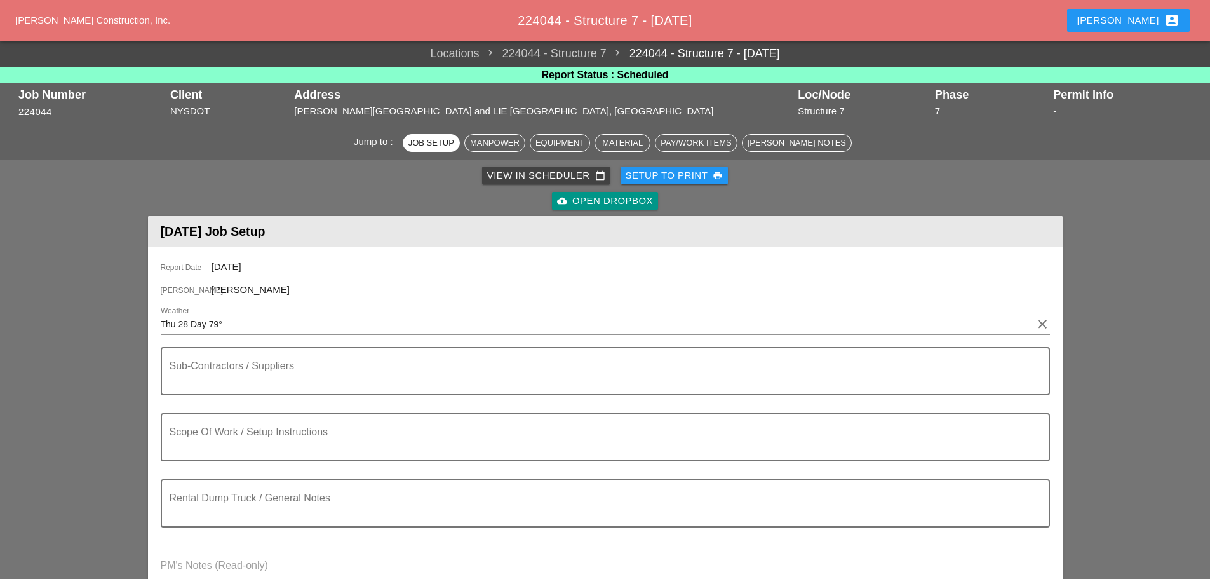
click at [1134, 18] on div "Enrico account_box" at bounding box center [1128, 20] width 102 height 15
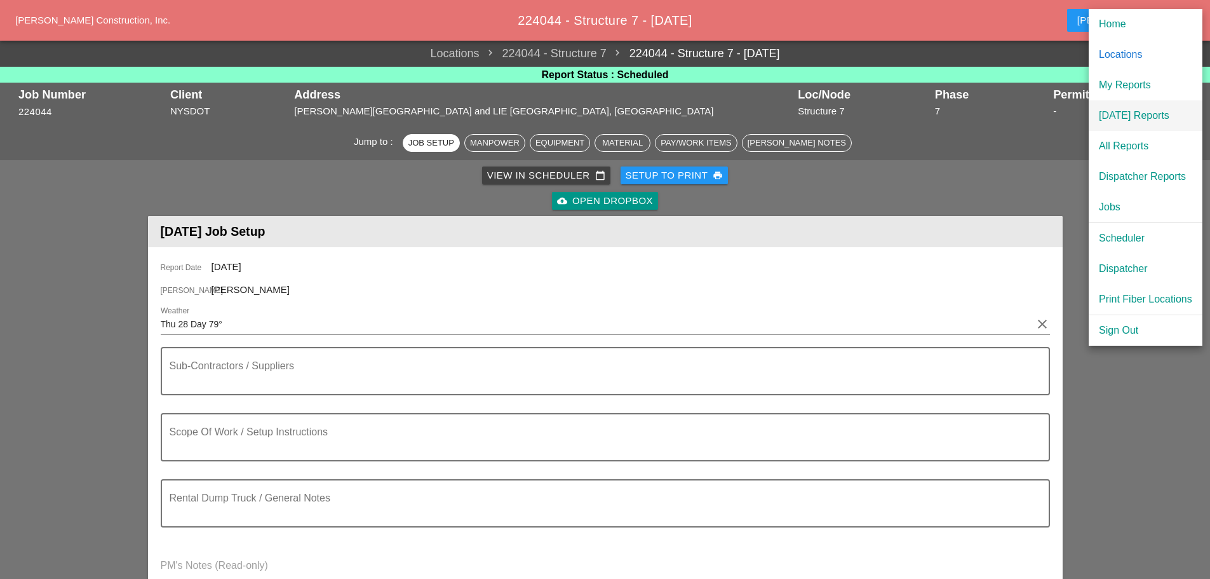
click at [1134, 111] on div "[DATE] Reports" at bounding box center [1145, 115] width 93 height 15
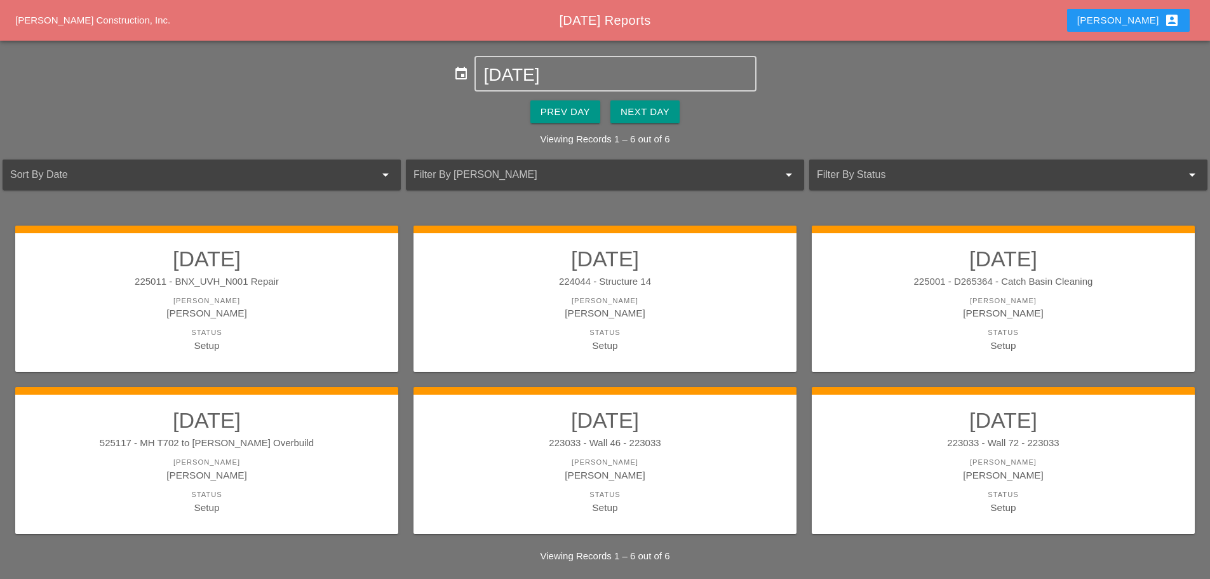
click at [661, 115] on div "Next Day" at bounding box center [644, 112] width 49 height 15
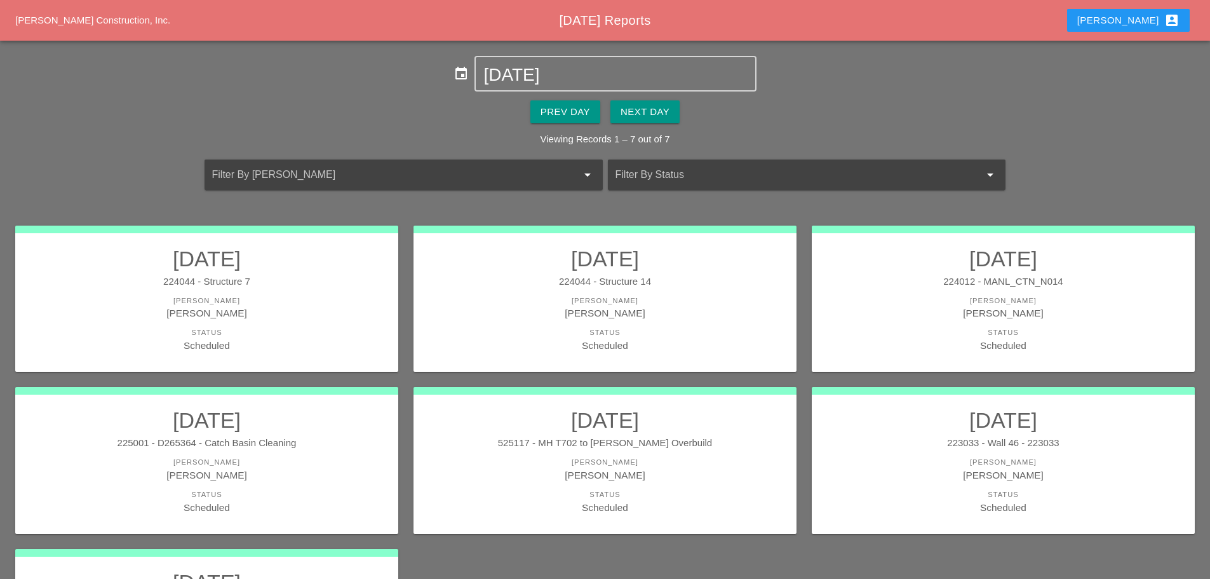
click at [681, 267] on h2 "08/28/2025" at bounding box center [605, 258] width 358 height 25
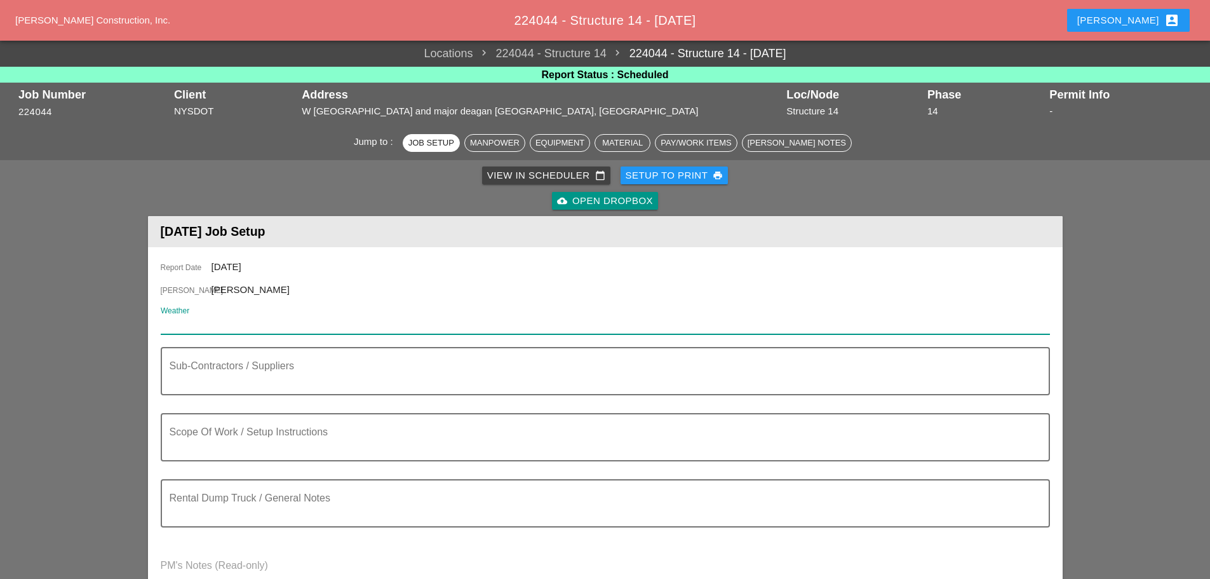
paste input "Thu 28 Day 79°"
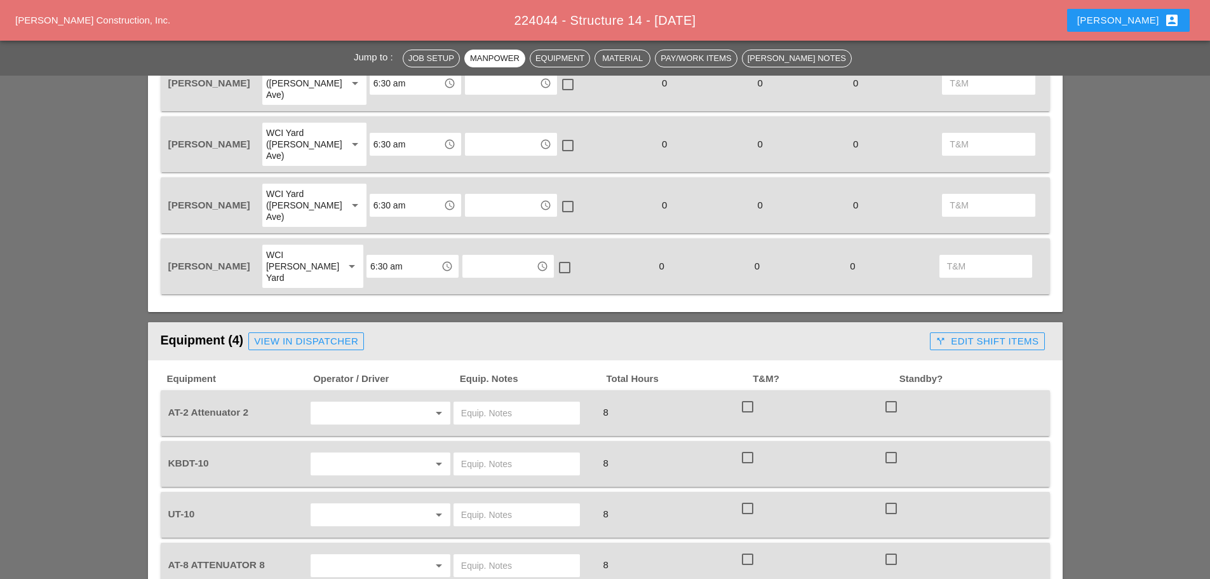
scroll to position [699, 0]
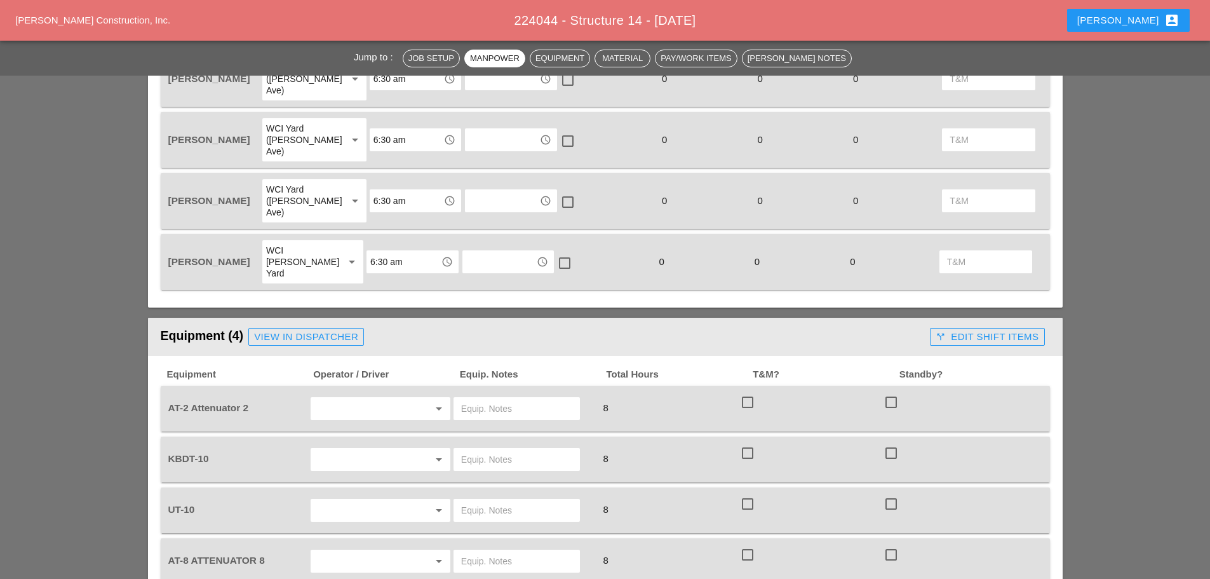
type input "Thu 28 Day 79°"
click at [380, 391] on div "arrow_drop_down" at bounding box center [381, 409] width 144 height 36
click at [373, 398] on input "text" at bounding box center [362, 408] width 97 height 20
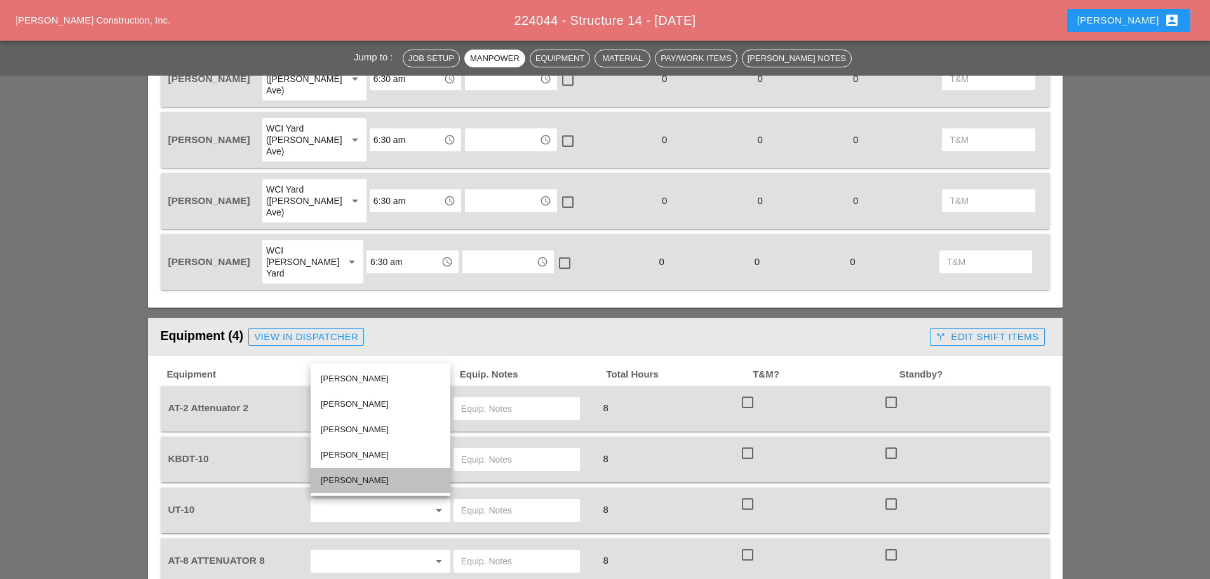
click at [356, 472] on div "[PERSON_NAME]" at bounding box center [380, 479] width 119 height 15
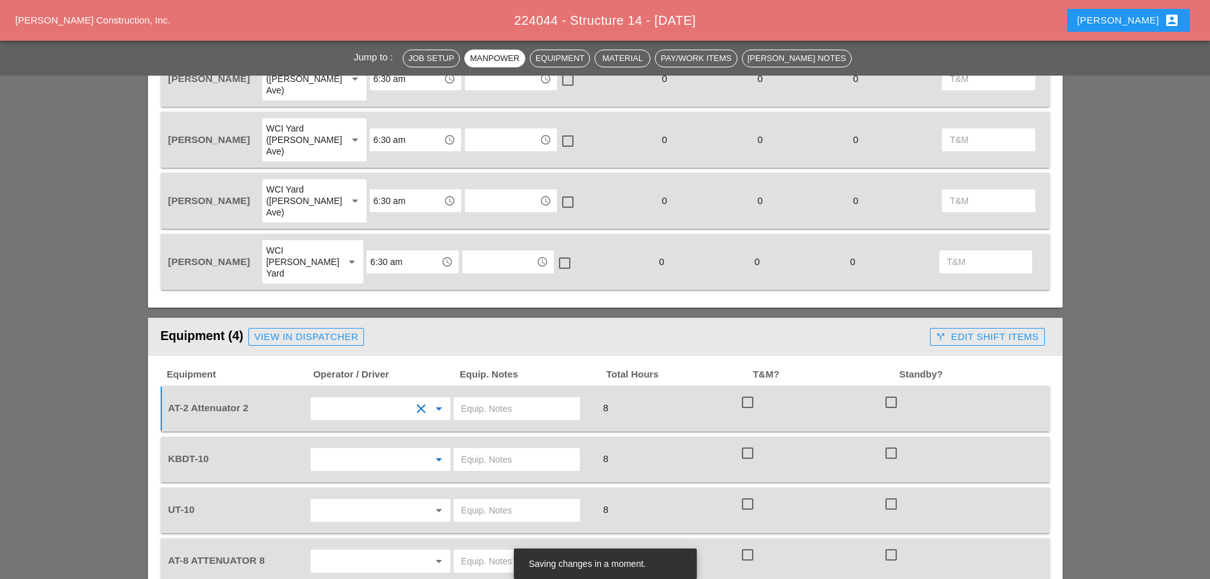
click at [361, 449] on input "text" at bounding box center [362, 459] width 97 height 20
click at [356, 430] on div "[PERSON_NAME]" at bounding box center [380, 429] width 119 height 15
click at [347, 500] on input "text" at bounding box center [362, 510] width 97 height 20
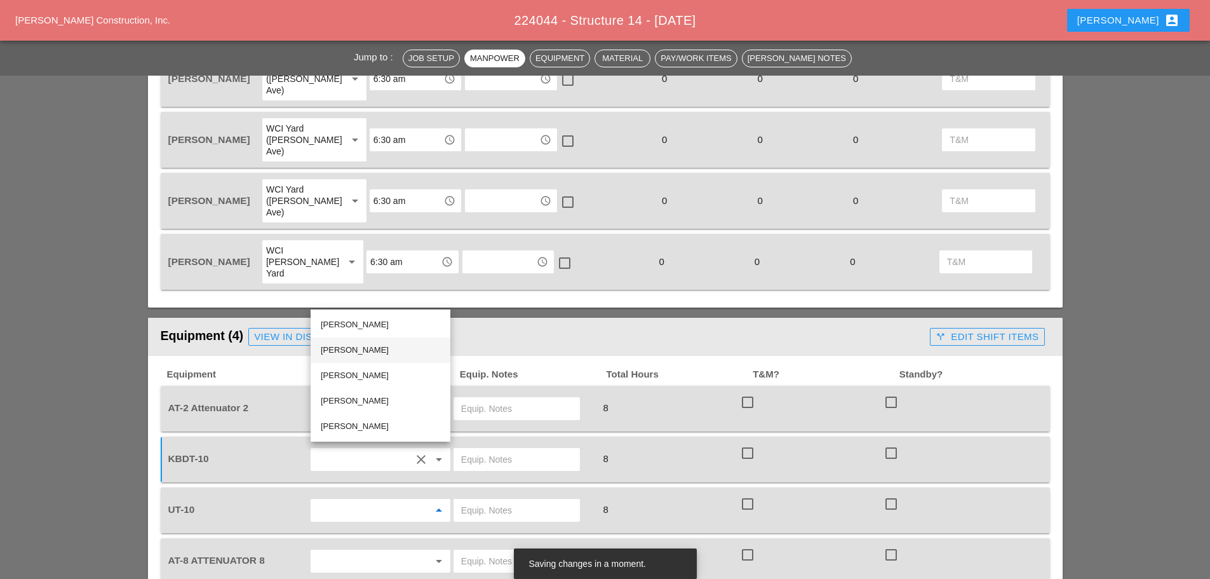
click at [363, 351] on div "[PERSON_NAME]" at bounding box center [380, 349] width 119 height 15
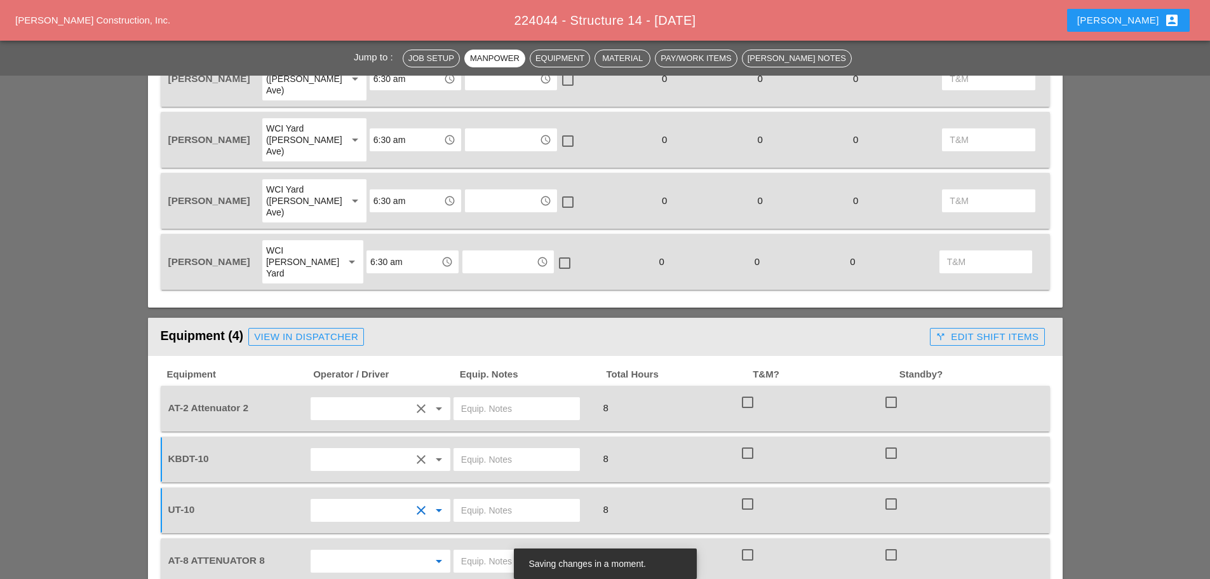
click at [347, 551] on input "text" at bounding box center [362, 561] width 97 height 20
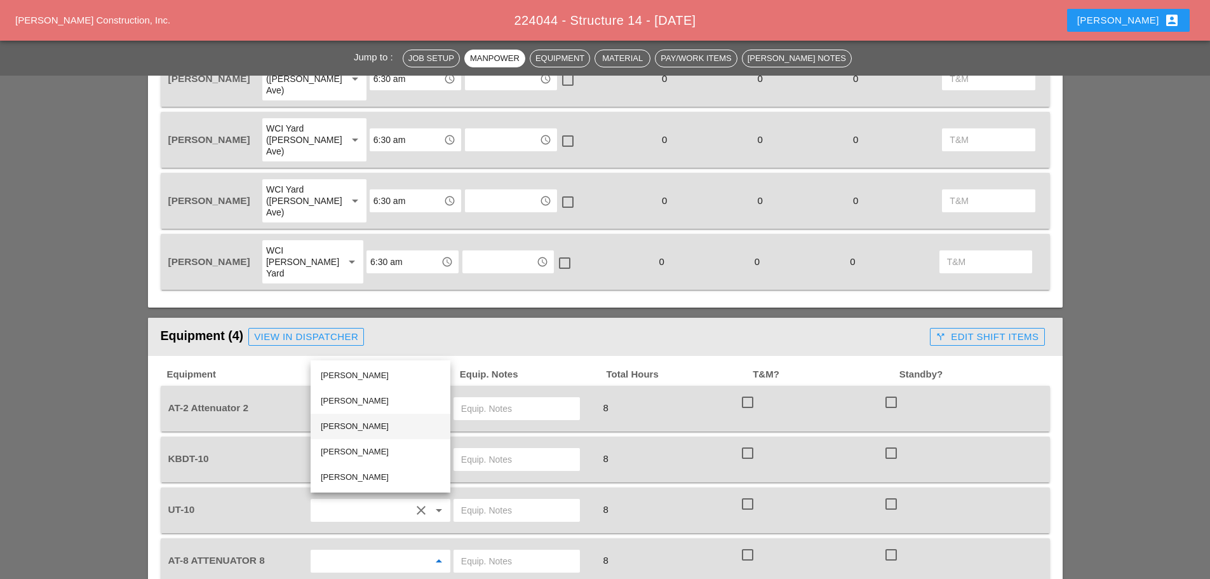
click at [368, 425] on div "[PERSON_NAME]" at bounding box center [380, 425] width 119 height 15
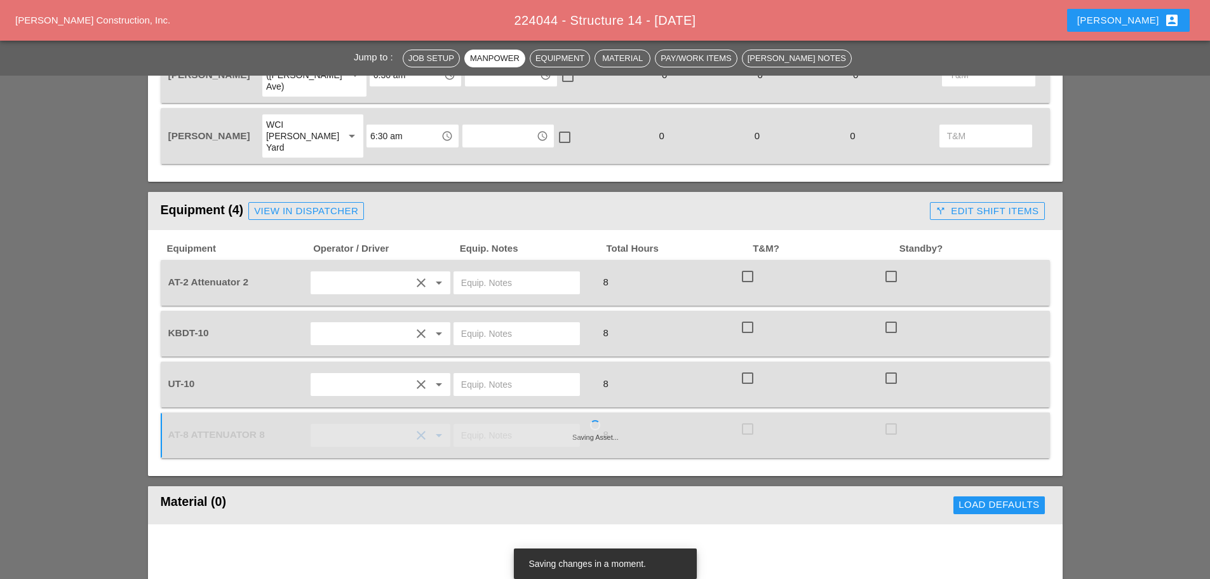
scroll to position [826, 0]
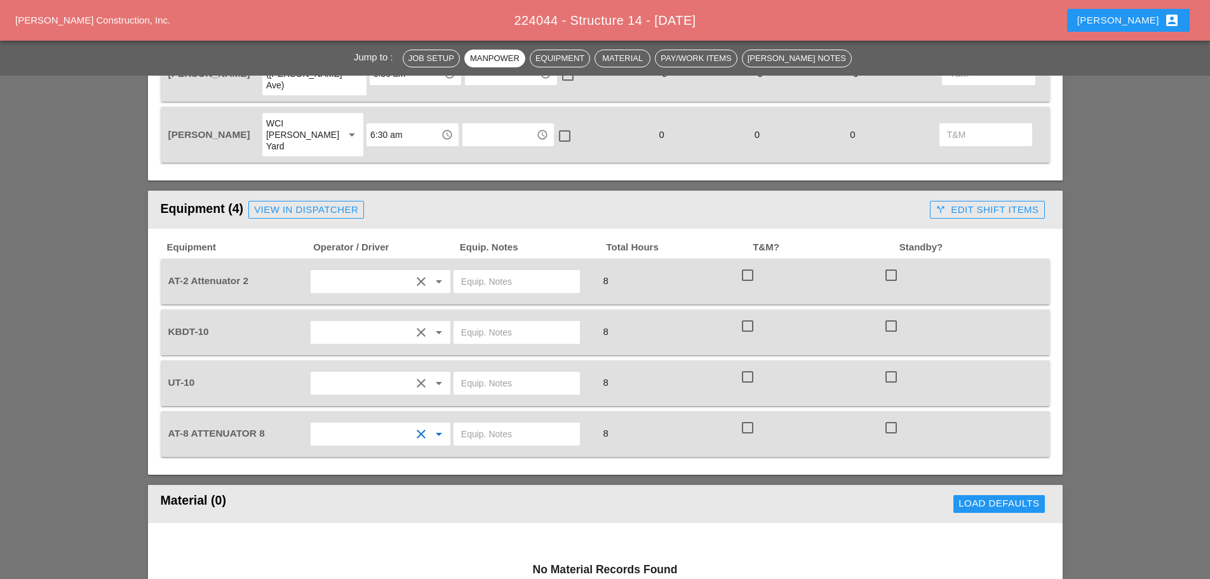
click at [521, 373] on input "text" at bounding box center [516, 383] width 111 height 20
click at [486, 271] on input "text" at bounding box center [516, 281] width 111 height 20
type input "bruckner yard"
click at [497, 424] on input "text" at bounding box center [516, 434] width 111 height 20
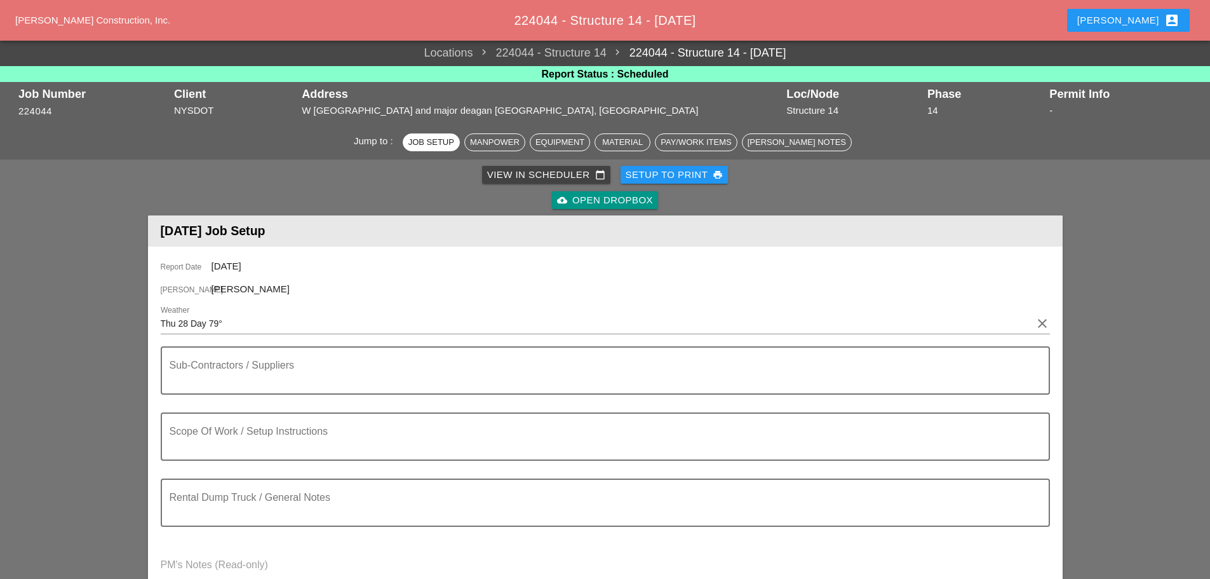
scroll to position [0, 0]
type input "bruckner"
click at [690, 173] on div "Setup to Print print" at bounding box center [674, 175] width 98 height 15
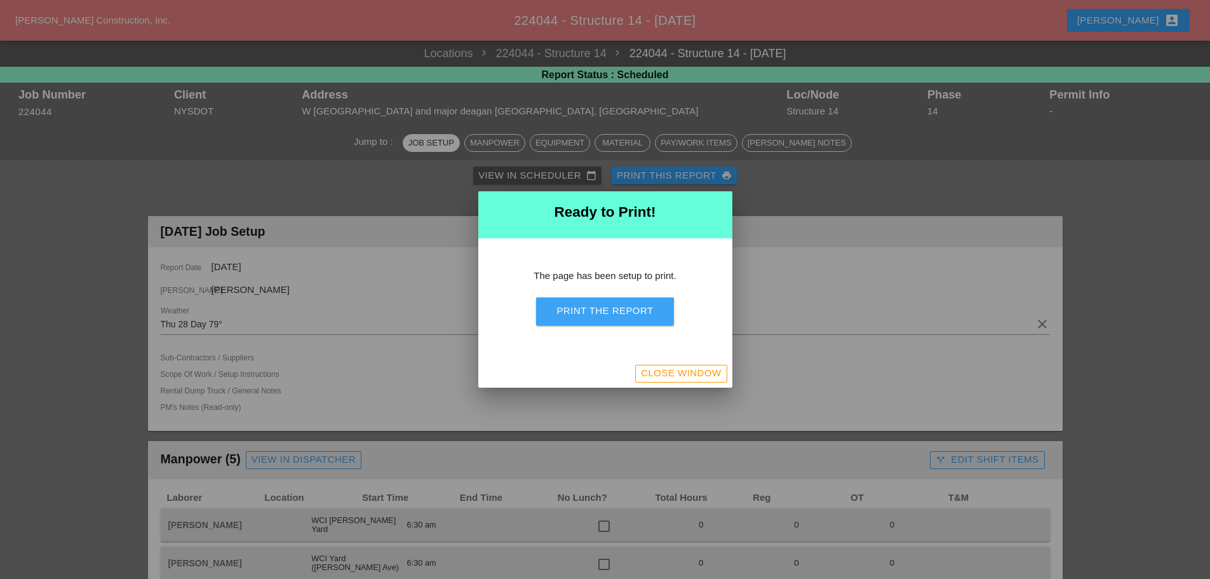
drag, startPoint x: 596, startPoint y: 303, endPoint x: 940, endPoint y: 492, distance: 392.5
click at [597, 303] on button "Print the Report" at bounding box center [604, 311] width 137 height 28
click at [1130, 23] on div at bounding box center [605, 289] width 1210 height 579
click at [650, 369] on div "Close Window" at bounding box center [681, 373] width 80 height 15
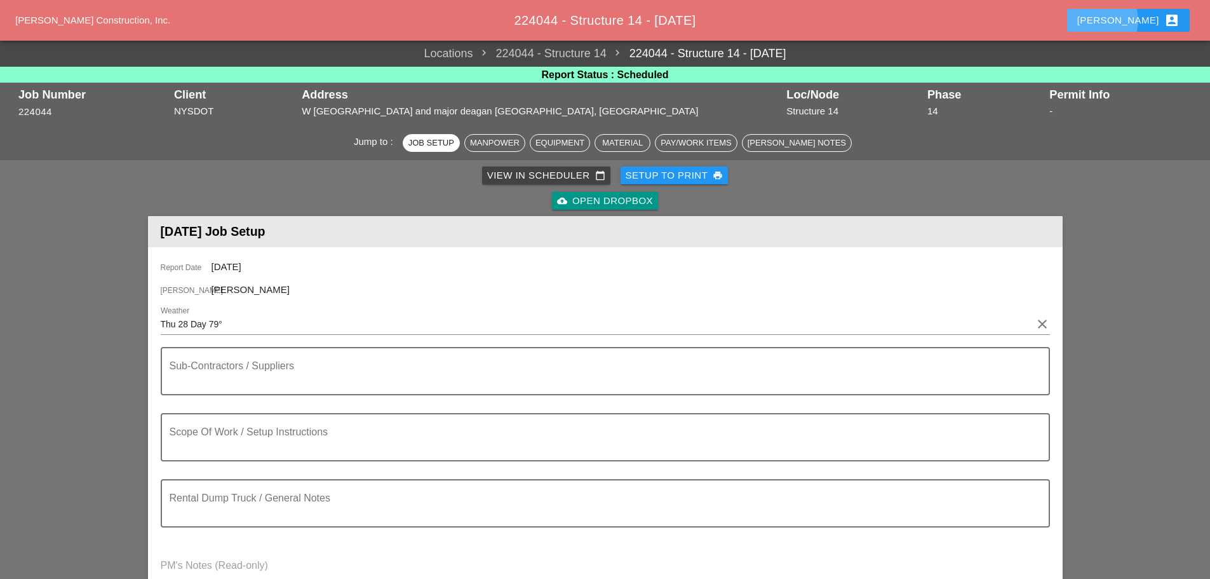
click at [1151, 20] on div "Enrico account_box" at bounding box center [1128, 20] width 102 height 15
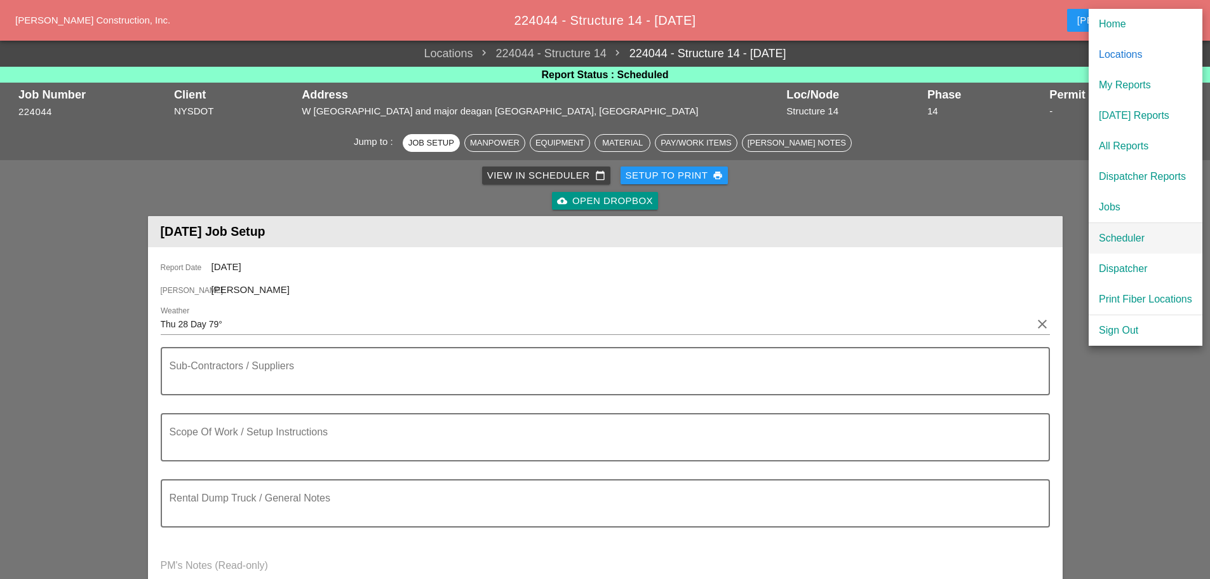
click at [1131, 237] on div "Scheduler" at bounding box center [1145, 238] width 93 height 15
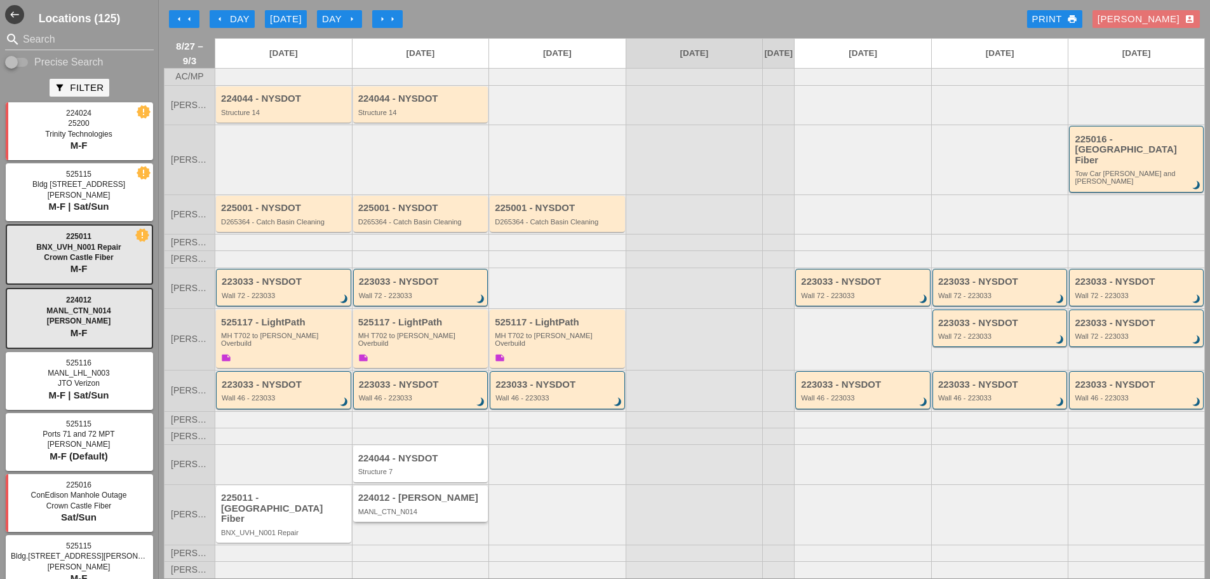
click at [413, 521] on div "224012 - Hellman MANL_CTN_N014" at bounding box center [420, 503] width 135 height 36
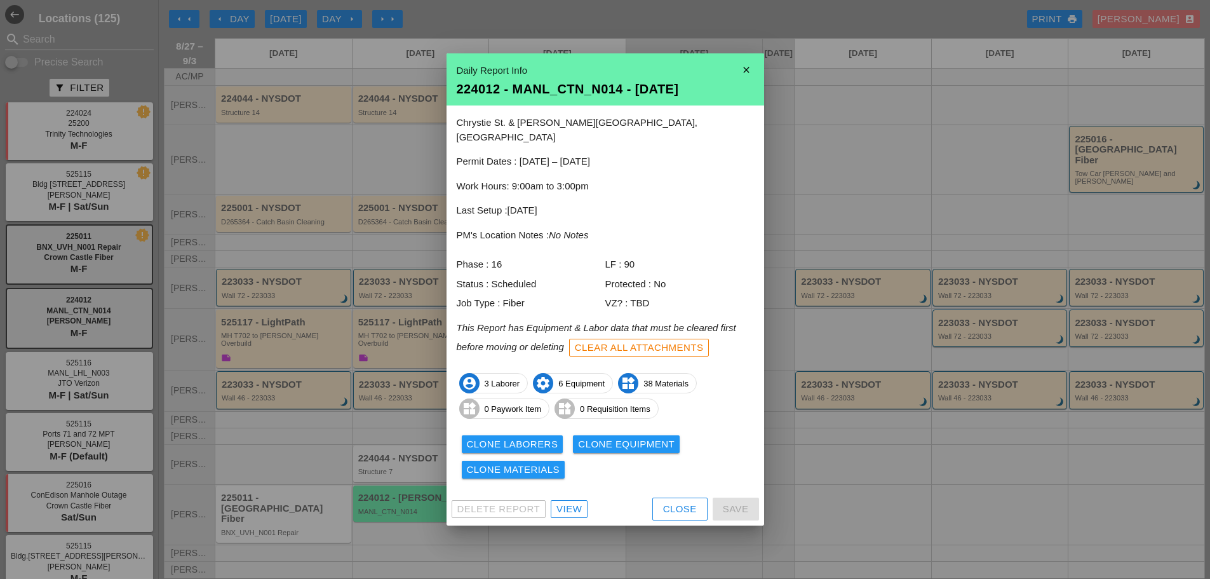
click at [558, 503] on div "View" at bounding box center [568, 509] width 25 height 15
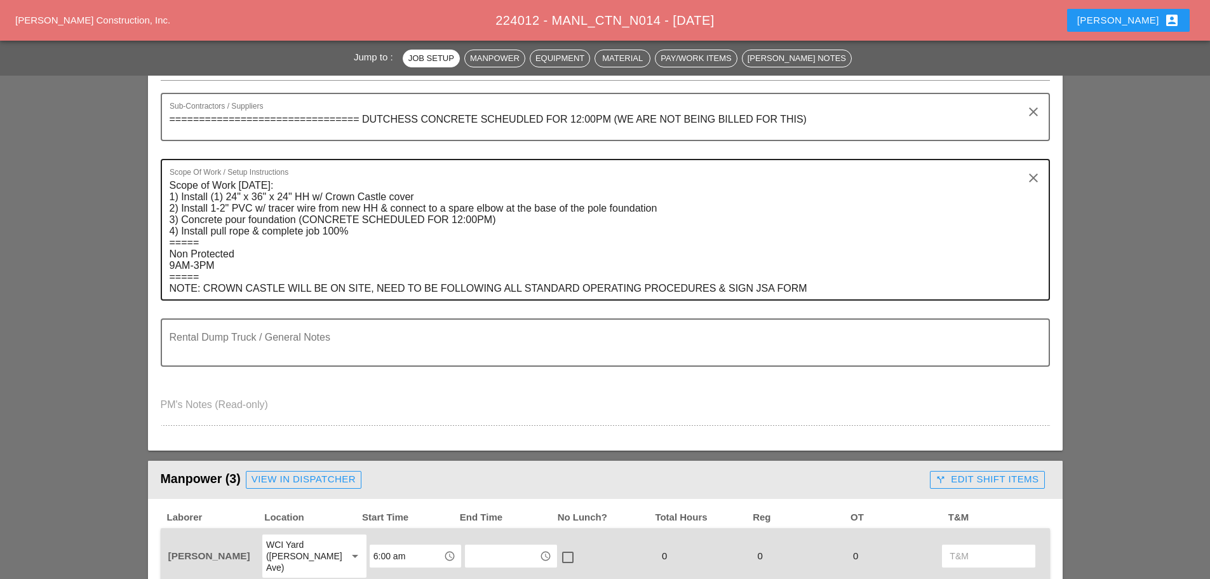
scroll to position [572, 0]
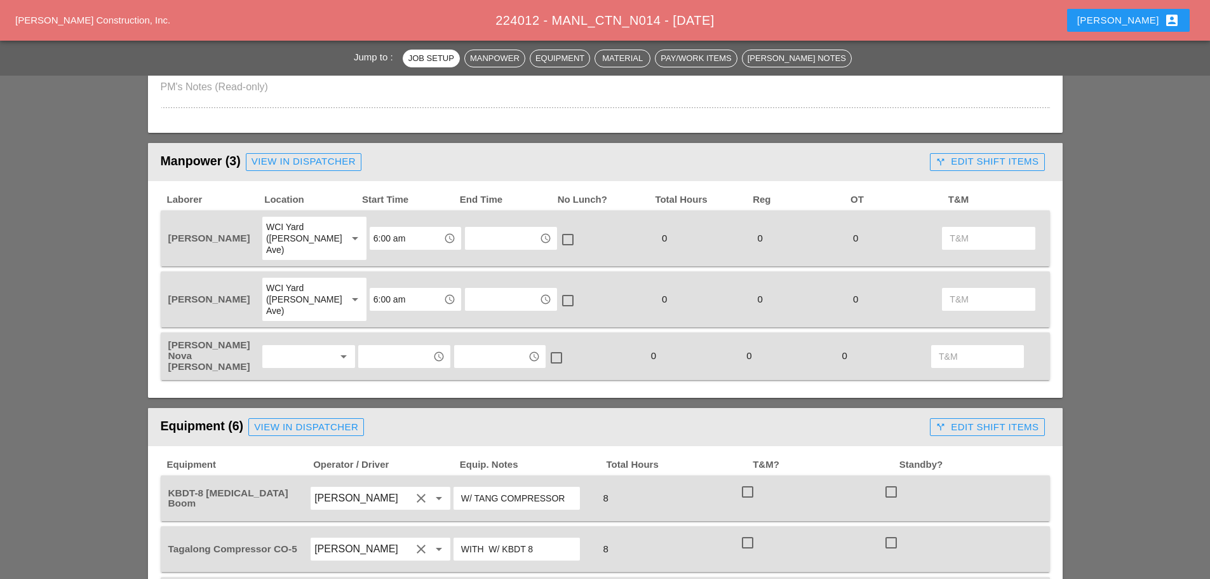
click at [283, 346] on div at bounding box center [299, 356] width 67 height 20
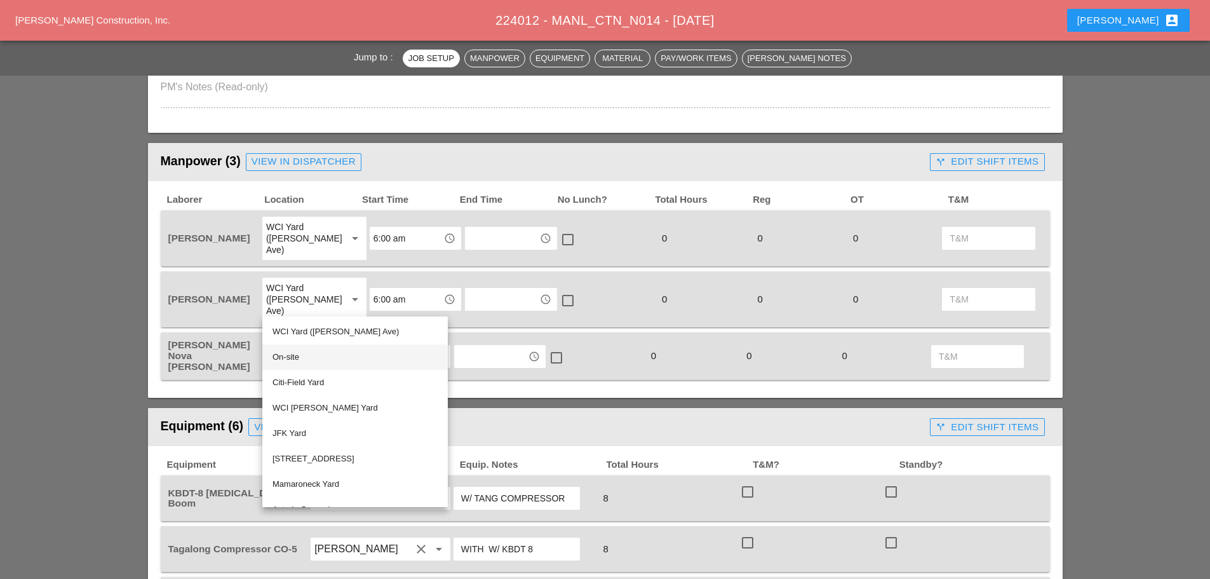
click at [293, 357] on div "On-site" at bounding box center [354, 356] width 165 height 15
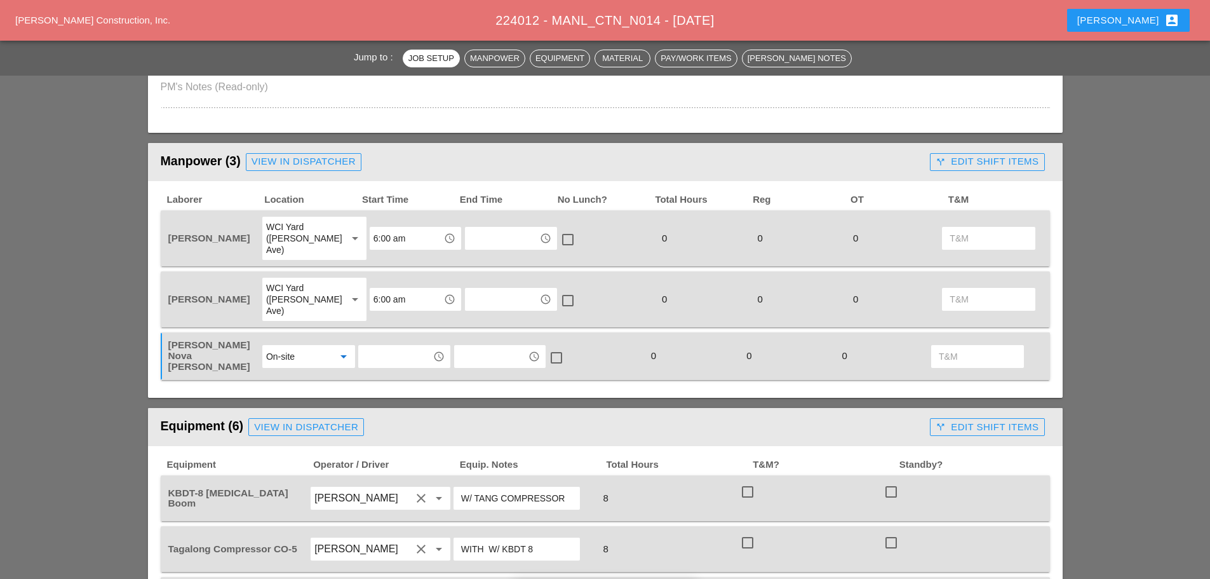
click at [389, 346] on input "text" at bounding box center [395, 356] width 66 height 20
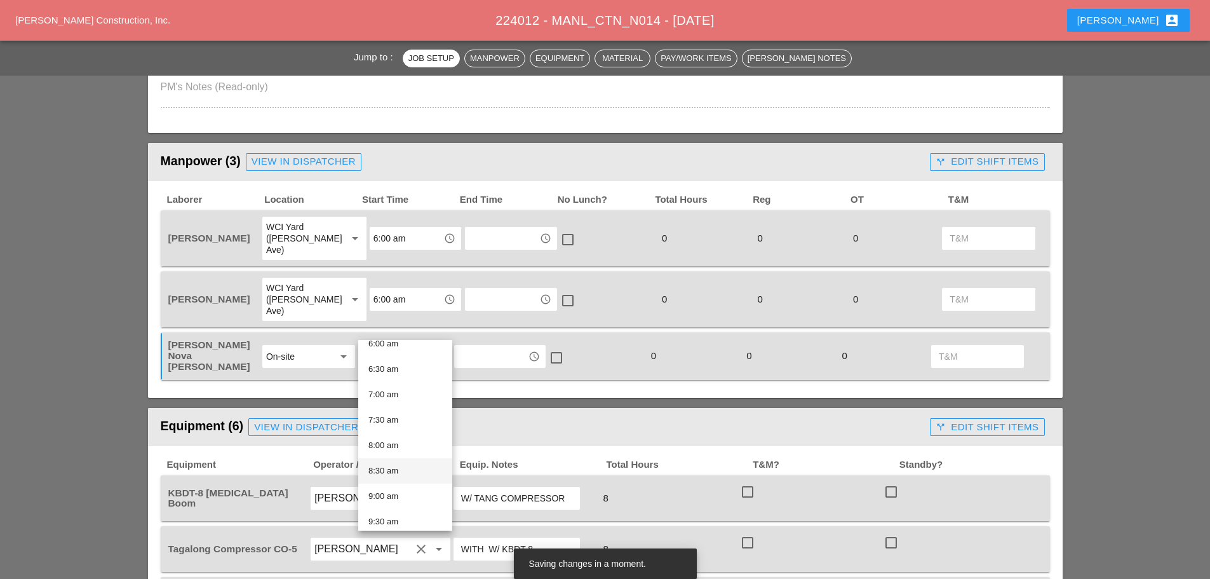
scroll to position [318, 0]
click at [391, 443] on div "8:00 am" at bounding box center [405, 443] width 74 height 15
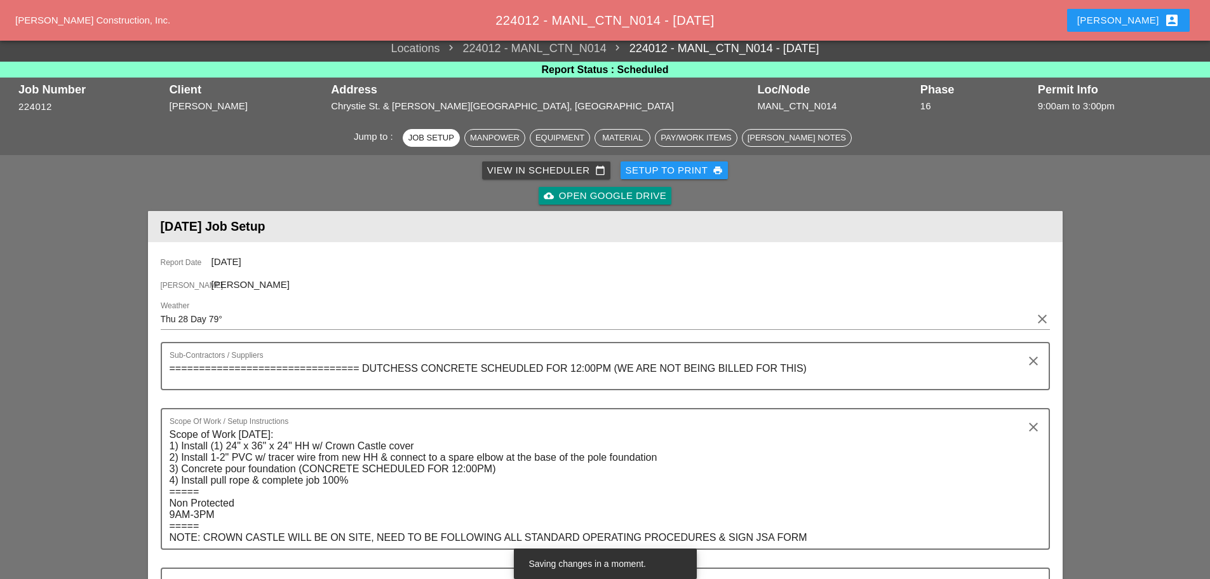
scroll to position [0, 0]
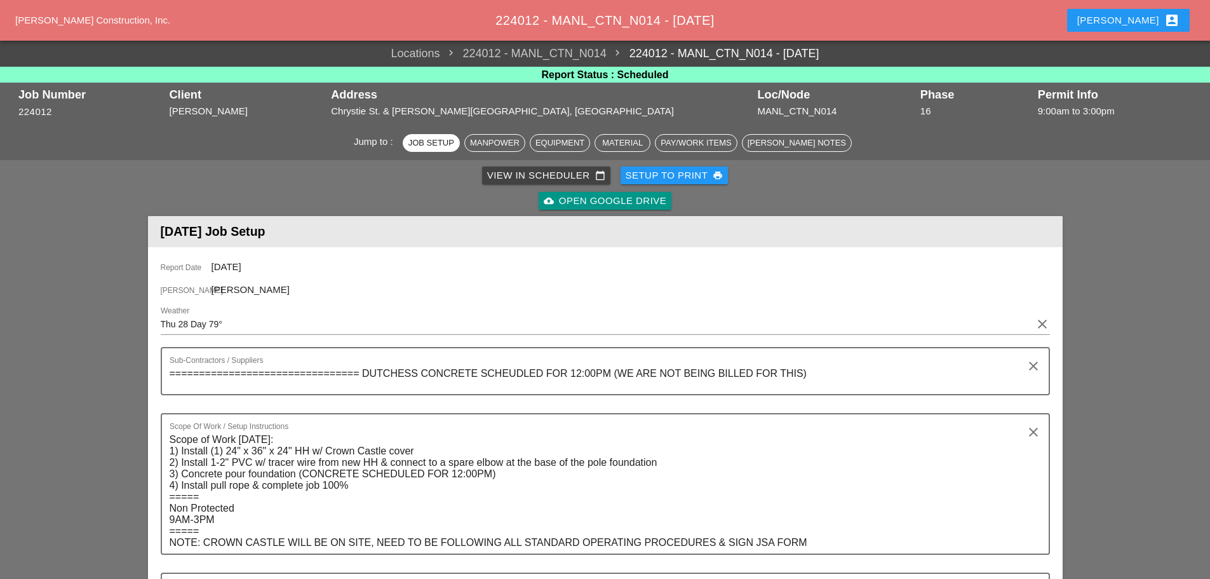
click at [653, 165] on div "View in Scheduler calendar_today Setup to Print print cloud_upload Open Google …" at bounding box center [605, 188] width 909 height 51
click at [657, 176] on div "Setup to Print print" at bounding box center [674, 175] width 98 height 15
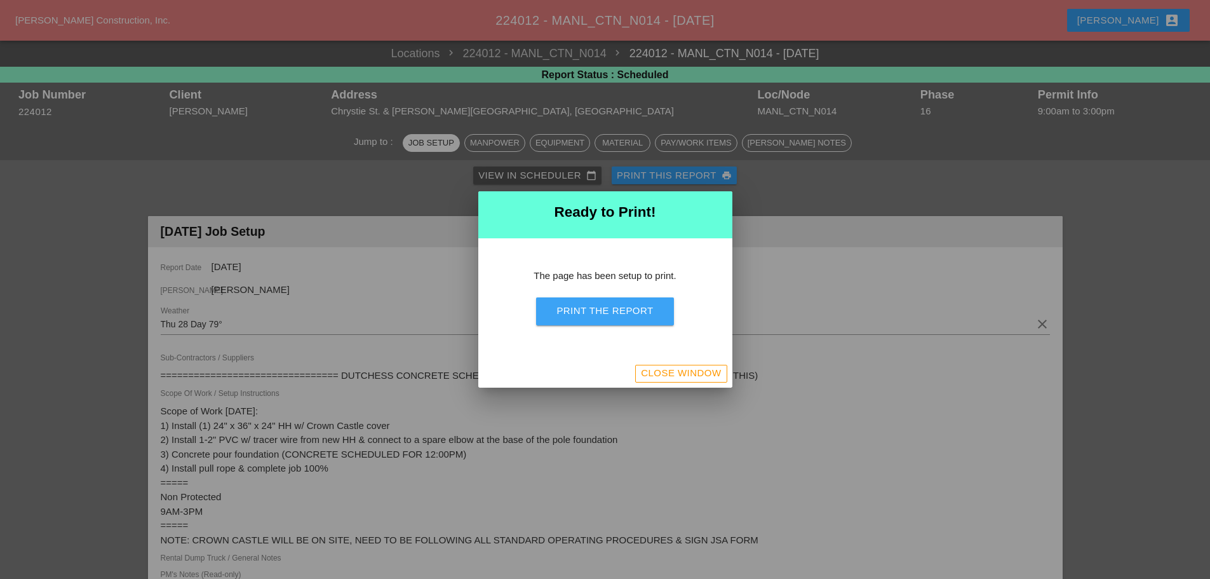
drag, startPoint x: 632, startPoint y: 304, endPoint x: 949, endPoint y: 459, distance: 353.0
click at [632, 304] on div "Print the Report" at bounding box center [604, 311] width 97 height 15
drag, startPoint x: 669, startPoint y: 368, endPoint x: 1020, endPoint y: 8, distance: 502.5
click at [669, 368] on div "Close Window" at bounding box center [681, 373] width 80 height 15
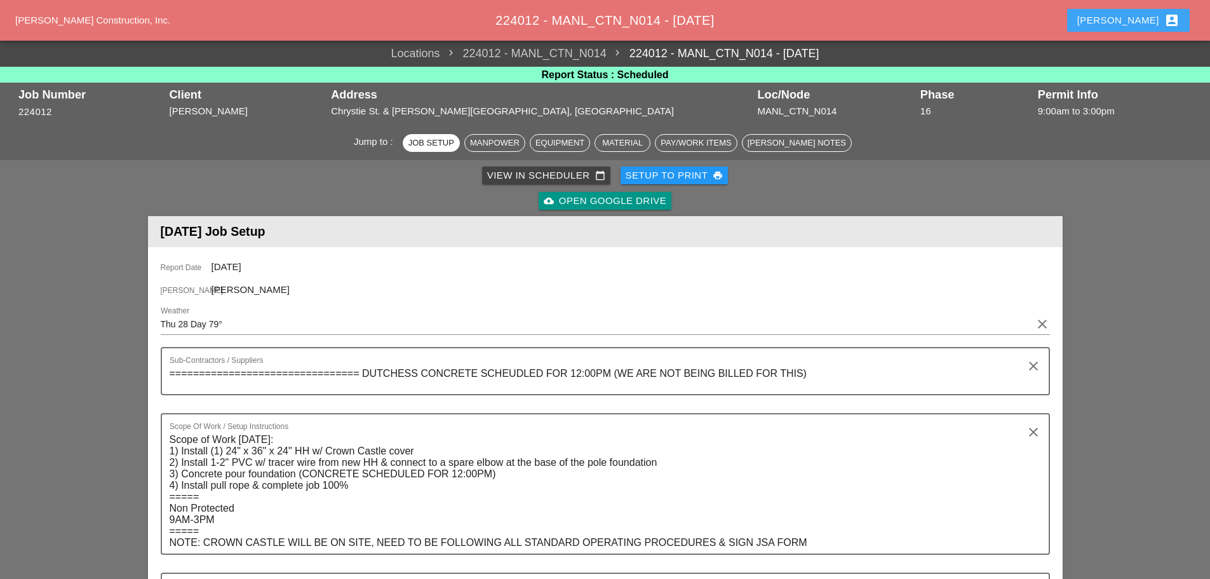
drag, startPoint x: 1129, startPoint y: 18, endPoint x: 1173, endPoint y: 136, distance: 126.0
click at [1129, 18] on button "Enrico account_box" at bounding box center [1128, 20] width 123 height 23
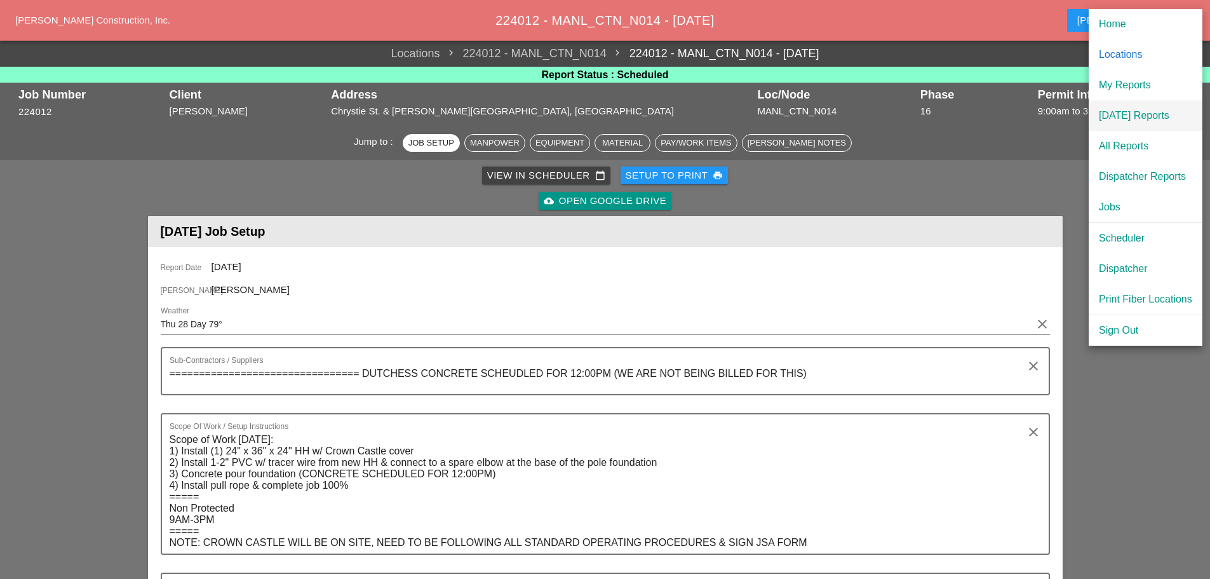
click at [1127, 111] on div "[DATE] Reports" at bounding box center [1145, 115] width 93 height 15
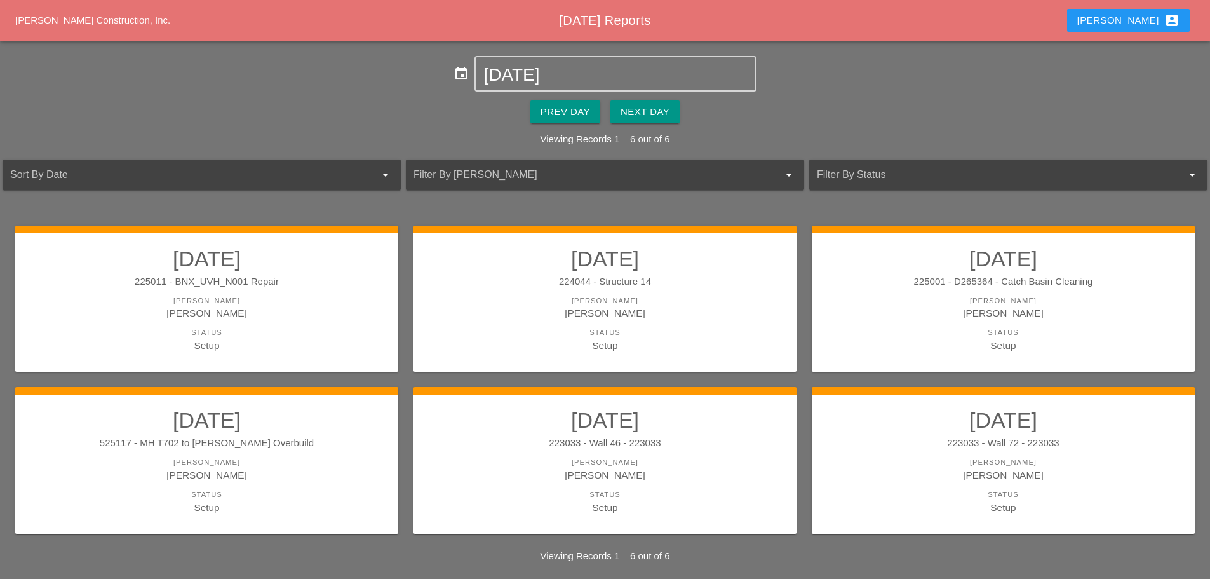
click at [640, 108] on div "Next Day" at bounding box center [644, 112] width 49 height 15
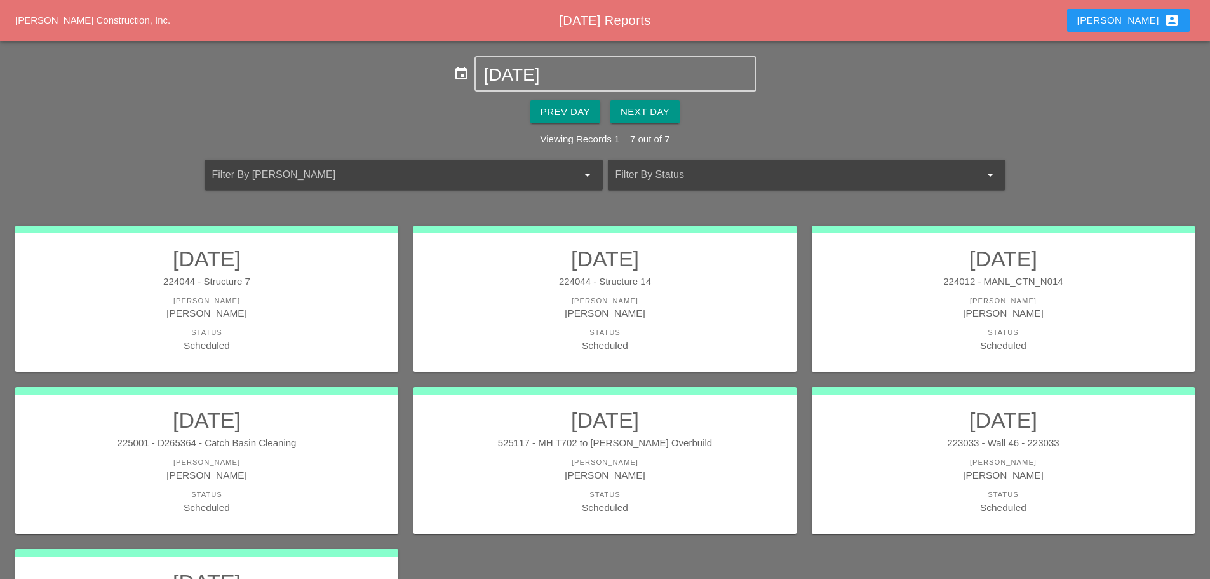
click at [657, 318] on div "[PERSON_NAME]" at bounding box center [605, 312] width 358 height 15
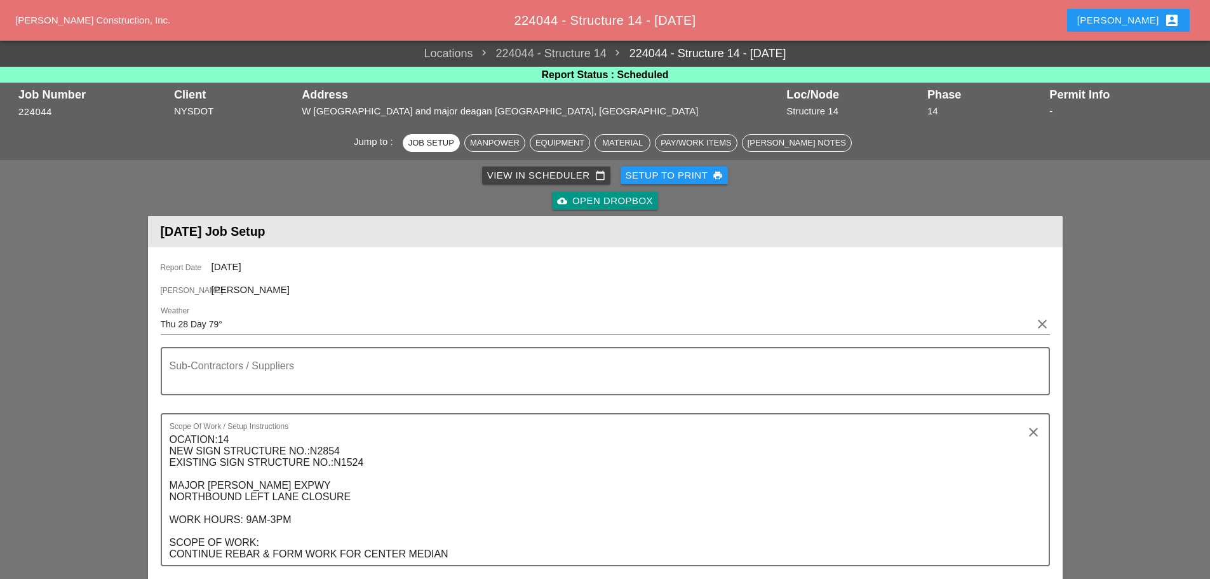
click at [642, 177] on div "Setup to Print print" at bounding box center [674, 175] width 98 height 15
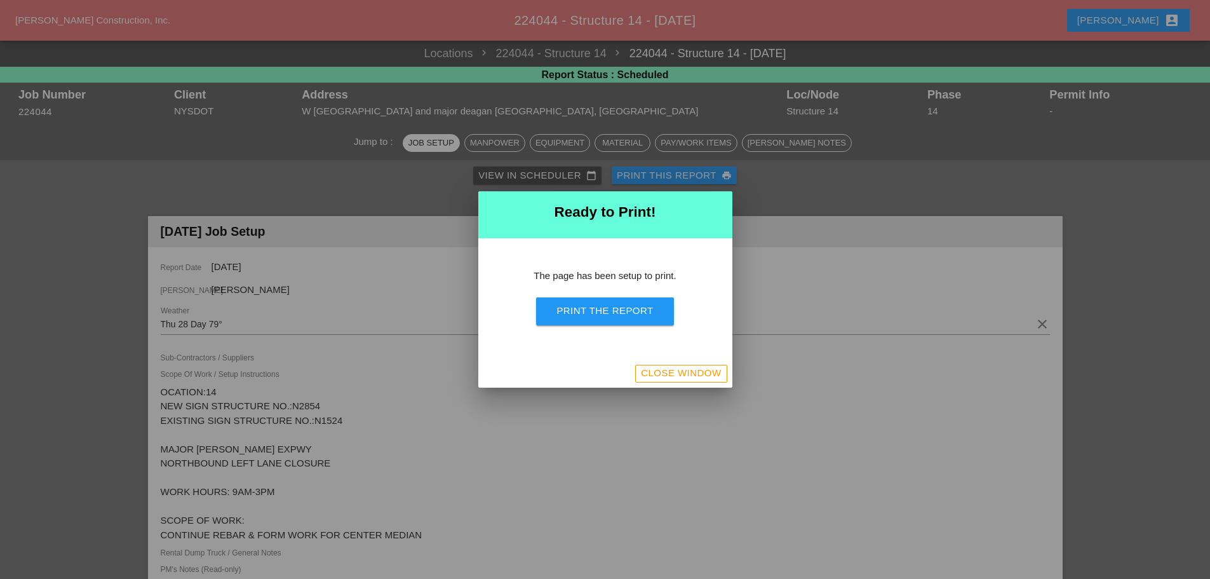
click at [620, 314] on div "Print the Report" at bounding box center [604, 311] width 97 height 15
click at [712, 373] on div "Close Window" at bounding box center [681, 373] width 80 height 15
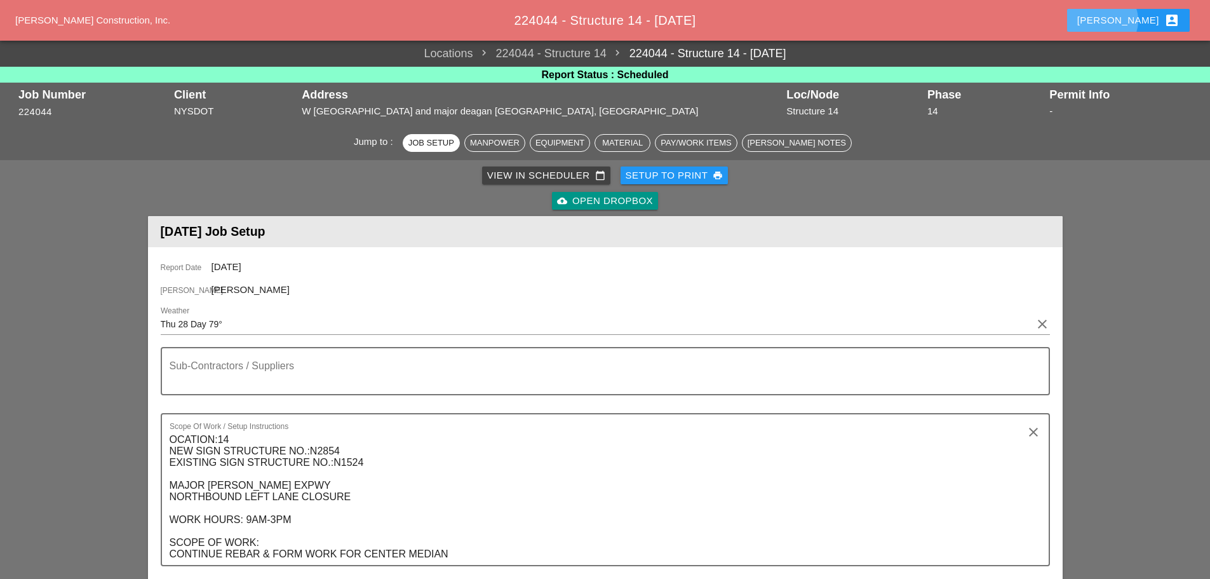
click at [1132, 25] on div "Enrico account_box" at bounding box center [1128, 20] width 102 height 15
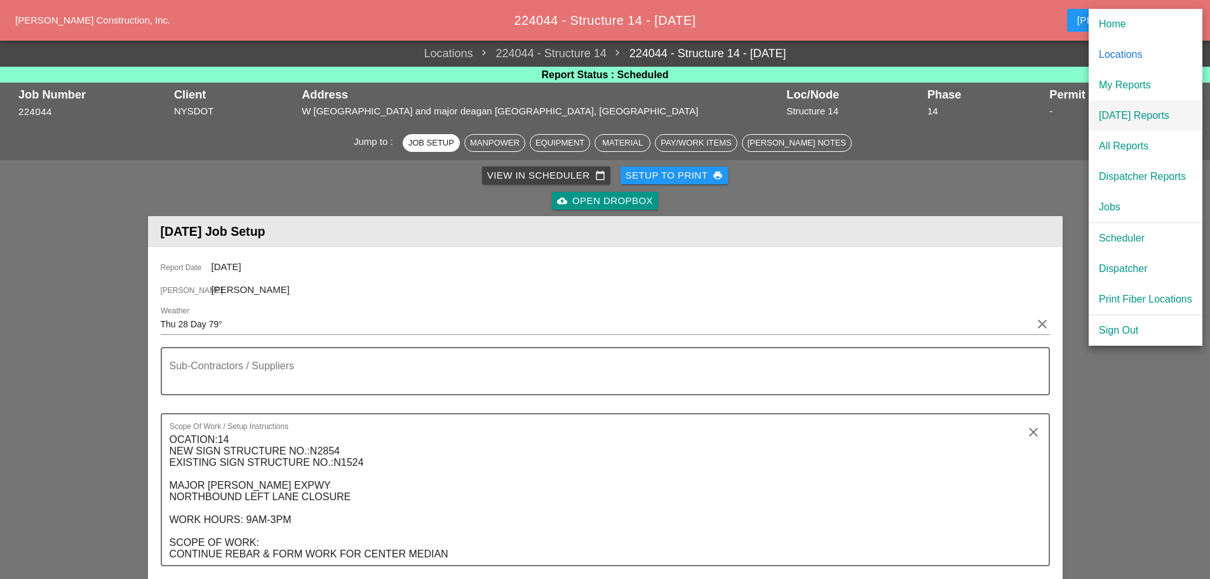
click at [1131, 114] on div "[DATE] Reports" at bounding box center [1145, 115] width 93 height 15
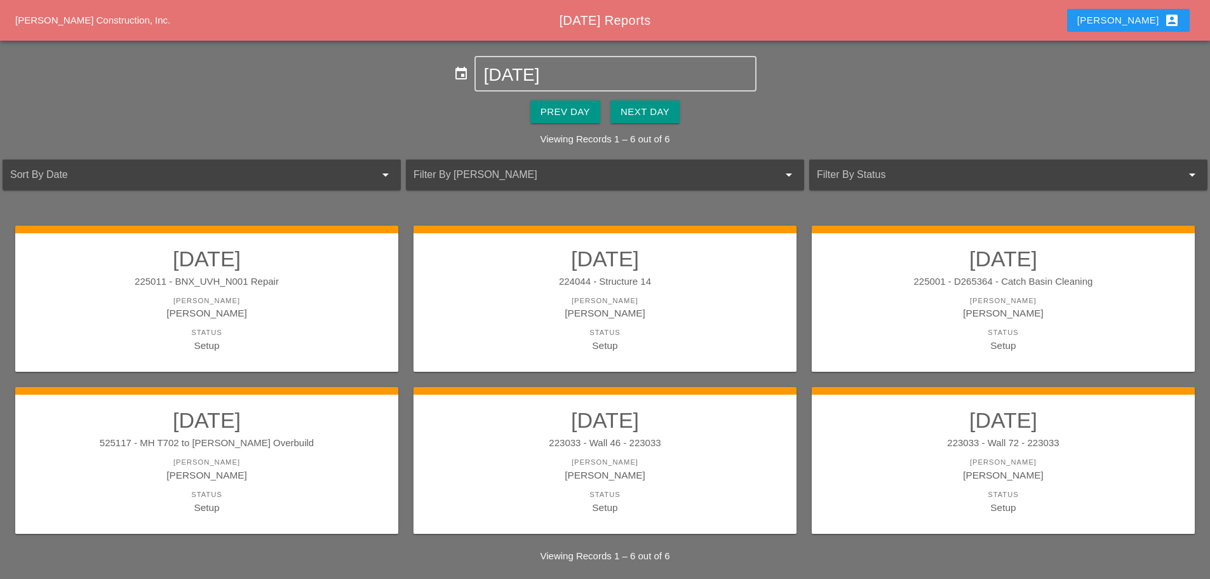
click at [644, 108] on div "Next Day" at bounding box center [644, 112] width 49 height 15
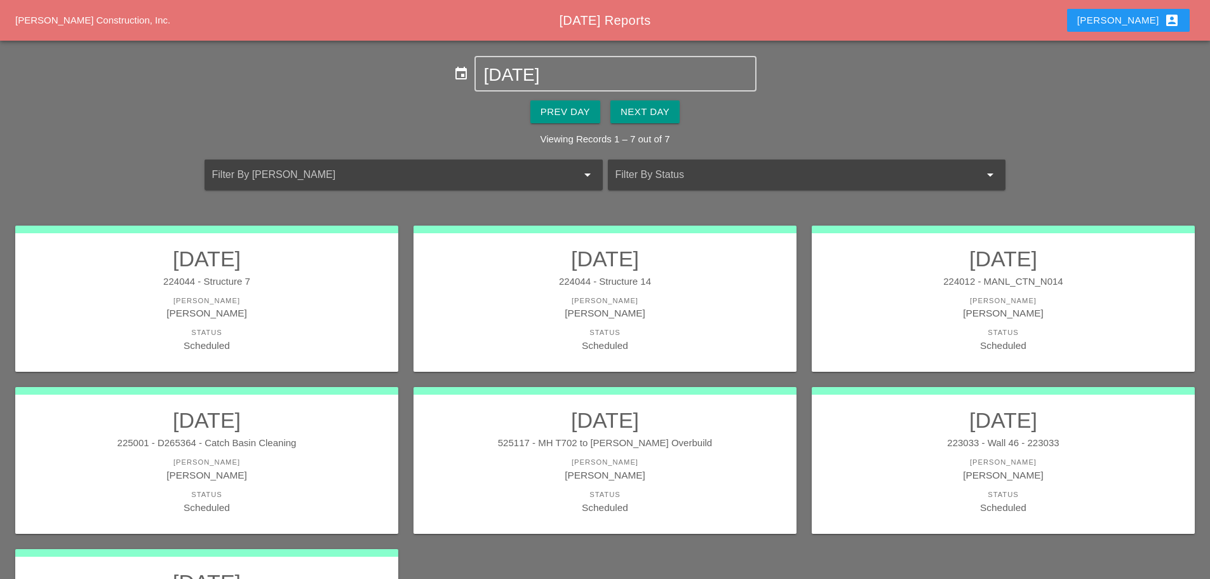
click at [306, 311] on div "[PERSON_NAME]" at bounding box center [207, 312] width 358 height 15
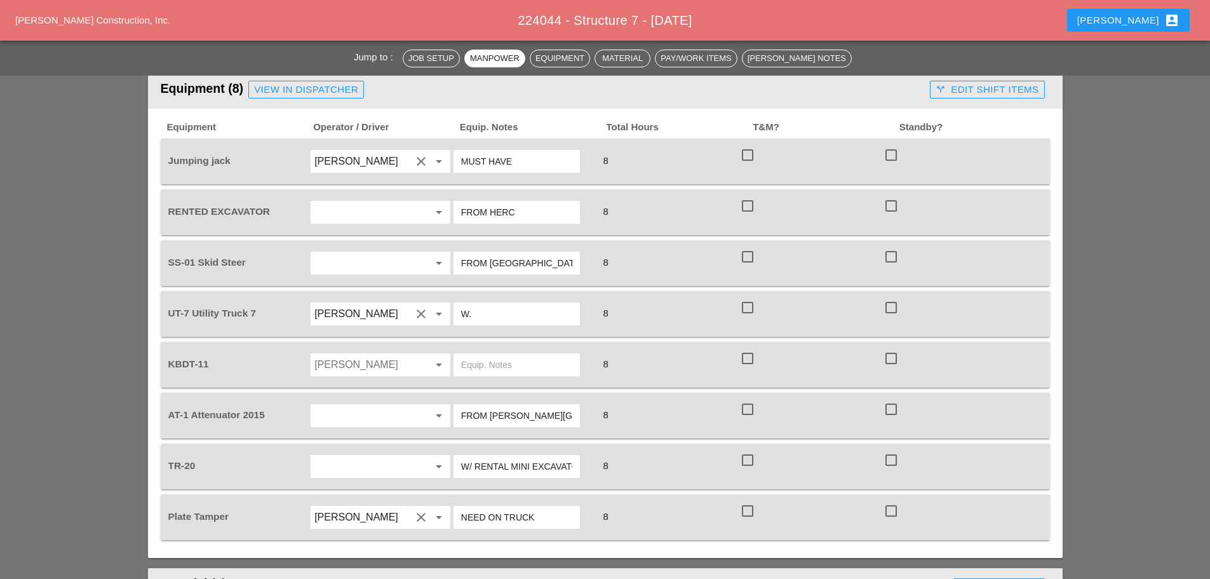
scroll to position [889, 0]
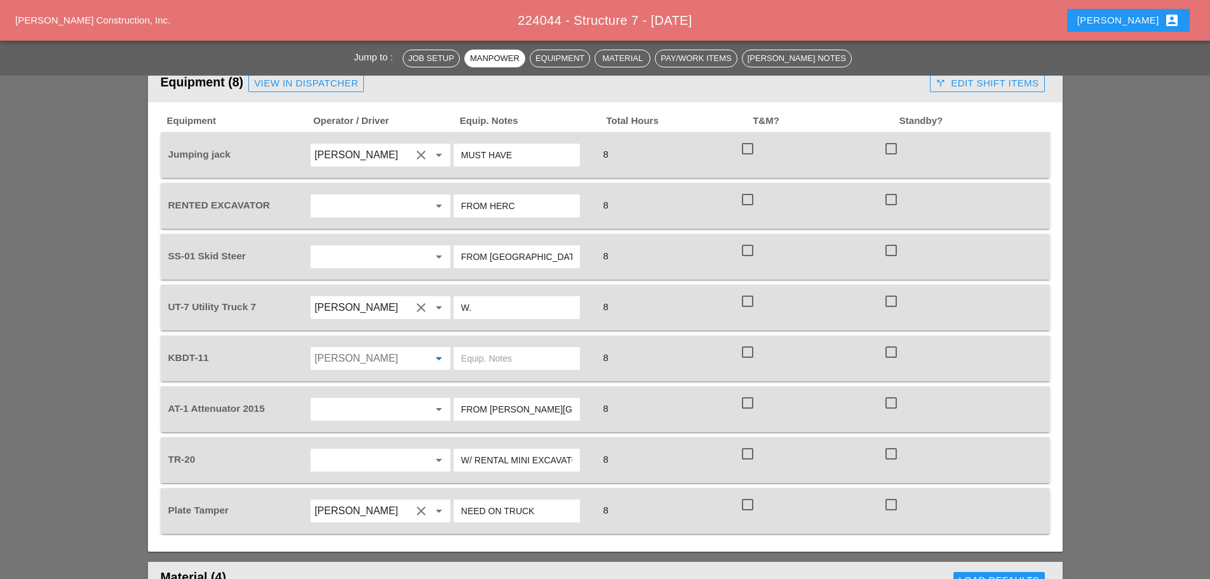
click at [384, 348] on input "Joshua Baker" at bounding box center [362, 358] width 97 height 20
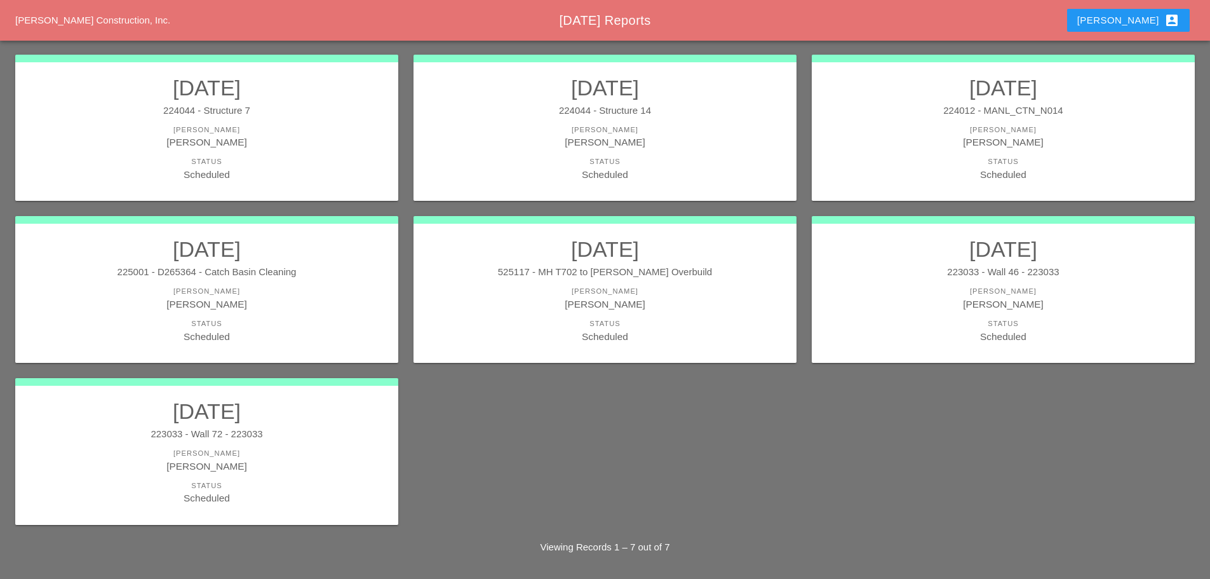
scroll to position [171, 0]
click at [227, 442] on link "08/28/2025 223033 - Wall 72 - 223033 Foreman Ricardo Capao Status Scheduled" at bounding box center [207, 451] width 358 height 107
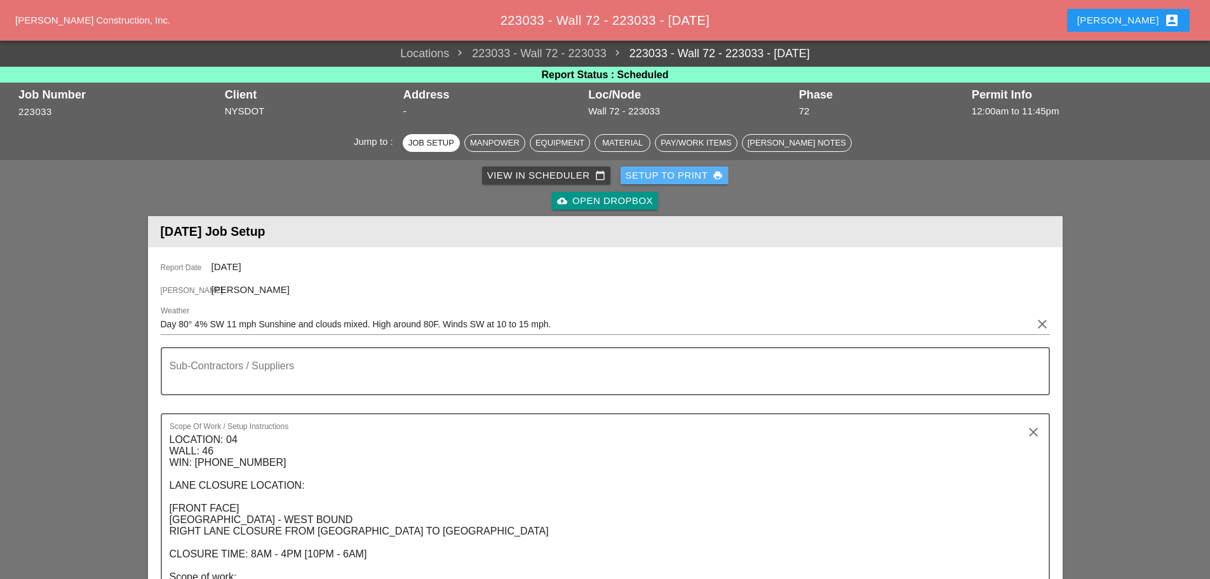
click at [653, 178] on div "Setup to Print print" at bounding box center [674, 175] width 98 height 15
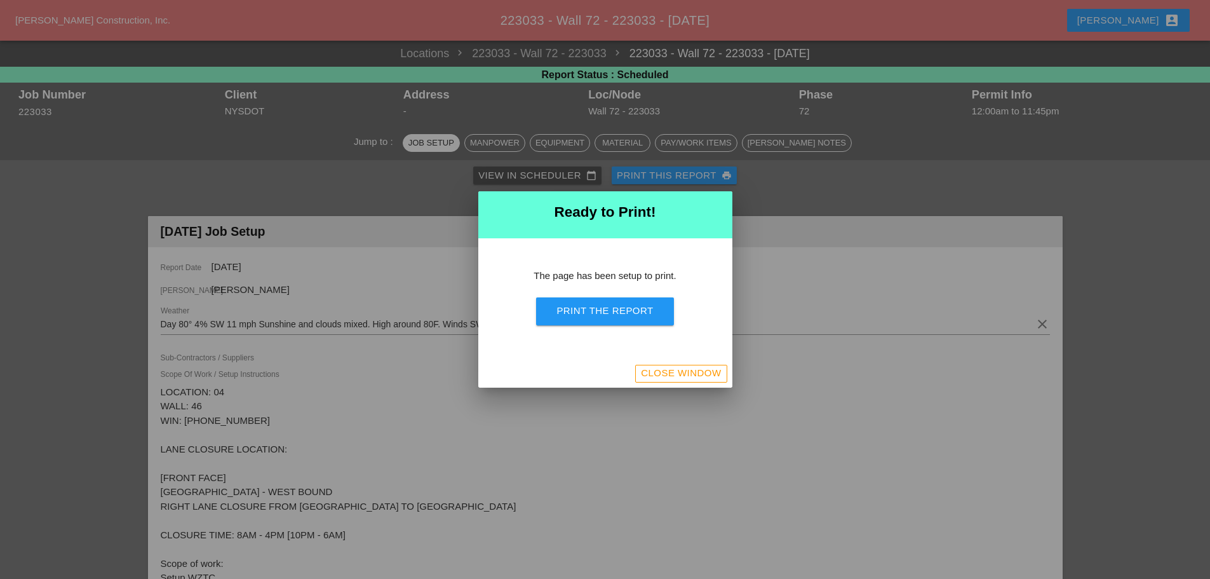
click at [623, 311] on div "Print the Report" at bounding box center [604, 311] width 97 height 15
click at [711, 377] on div "Close Window" at bounding box center [681, 373] width 80 height 15
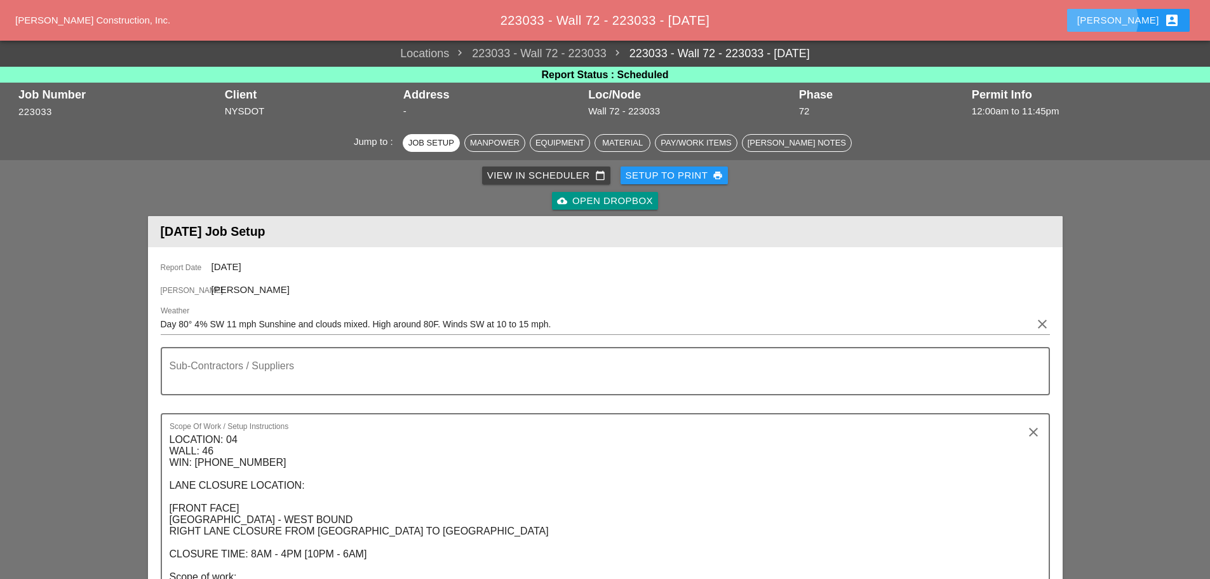
click at [1127, 22] on button "Enrico account_box" at bounding box center [1128, 20] width 123 height 23
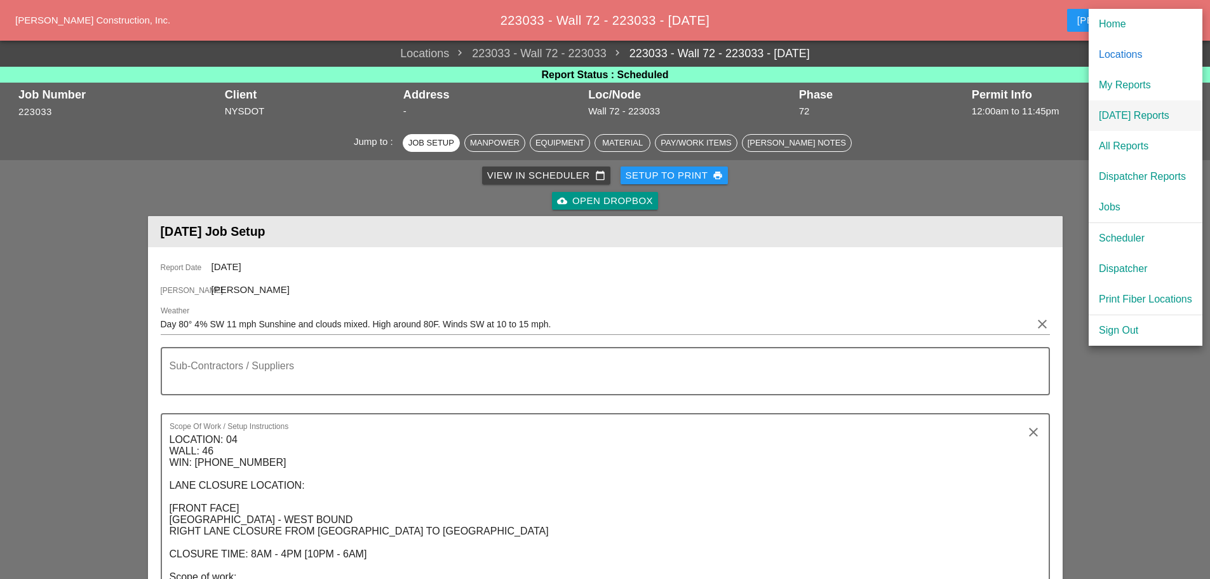
click at [1149, 113] on div "[DATE] Reports" at bounding box center [1145, 115] width 93 height 15
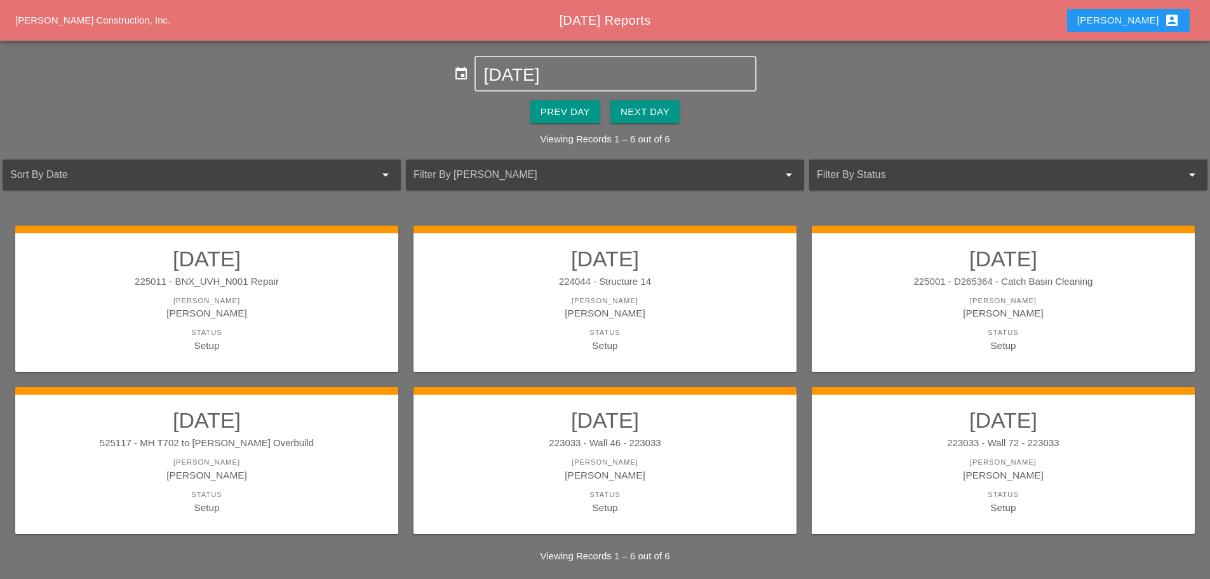
click at [678, 110] on button "Next Day" at bounding box center [644, 111] width 69 height 23
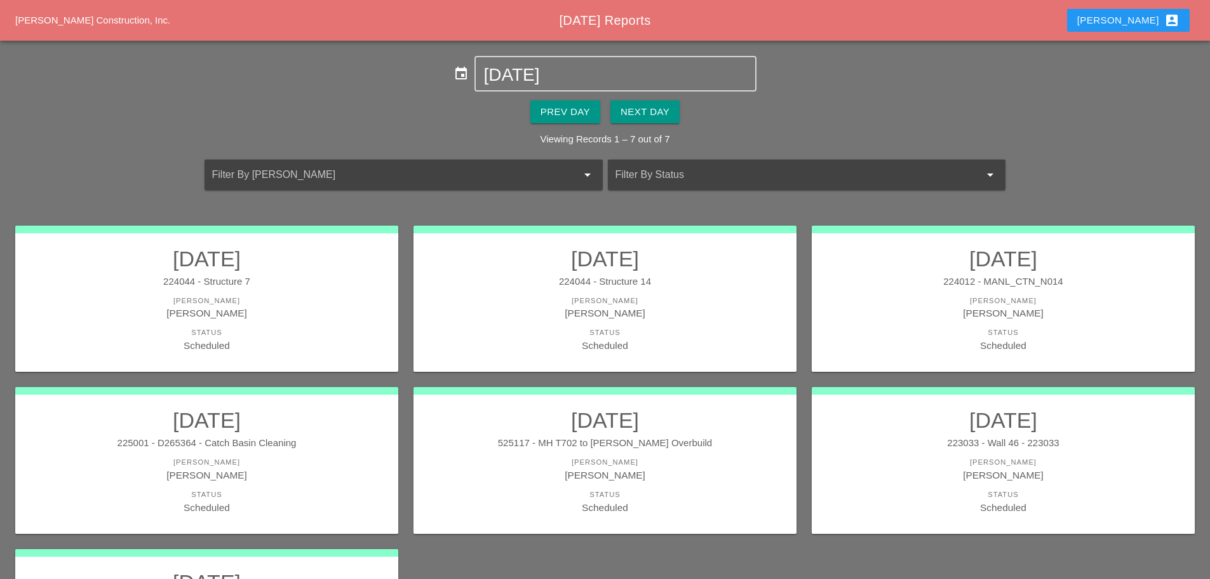
click at [316, 437] on div "225001 - D265364 - Catch Basin Cleaning" at bounding box center [207, 443] width 358 height 15
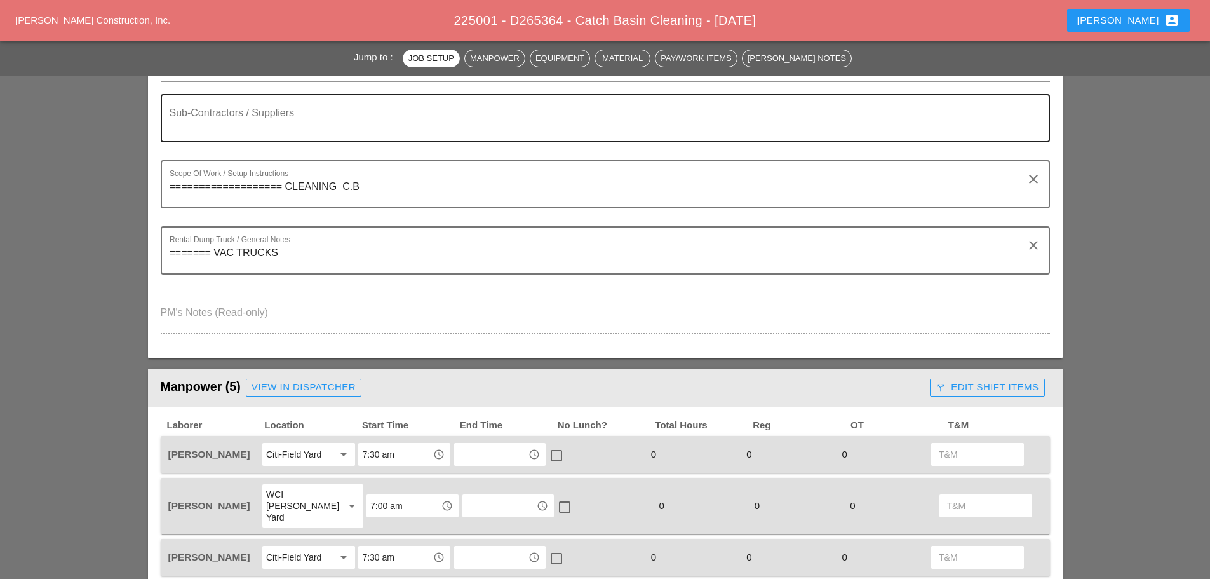
scroll to position [254, 0]
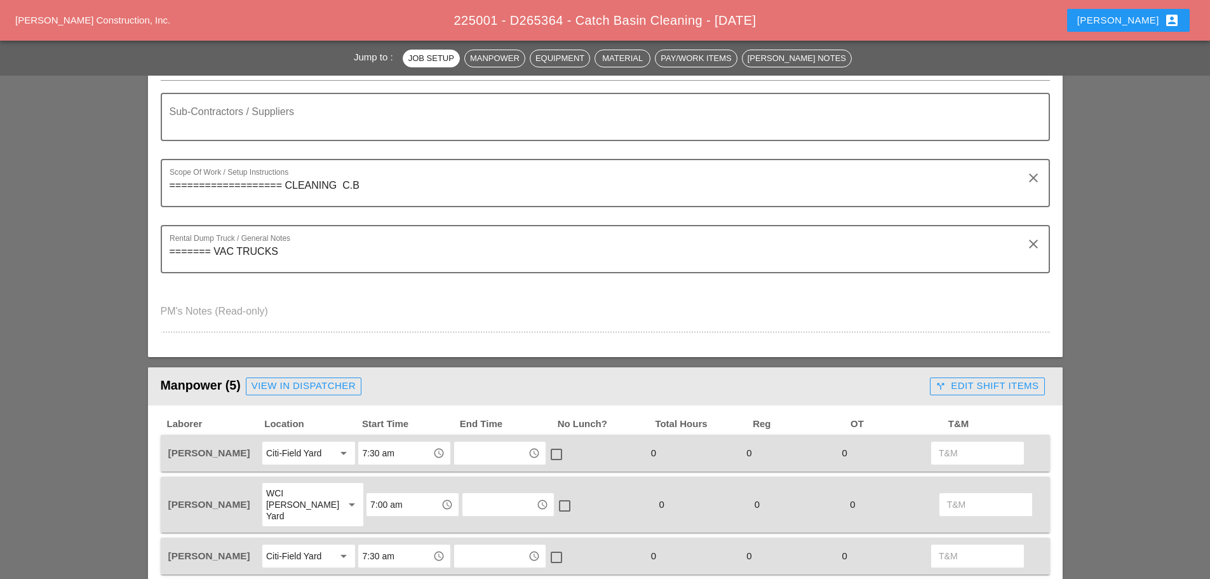
click at [380, 453] on input "7:30 am" at bounding box center [395, 453] width 66 height 20
click at [392, 399] on div "6:30 am" at bounding box center [405, 405] width 74 height 15
click at [255, 102] on div "Sub-Contractors / Suppliers" at bounding box center [600, 117] width 861 height 46
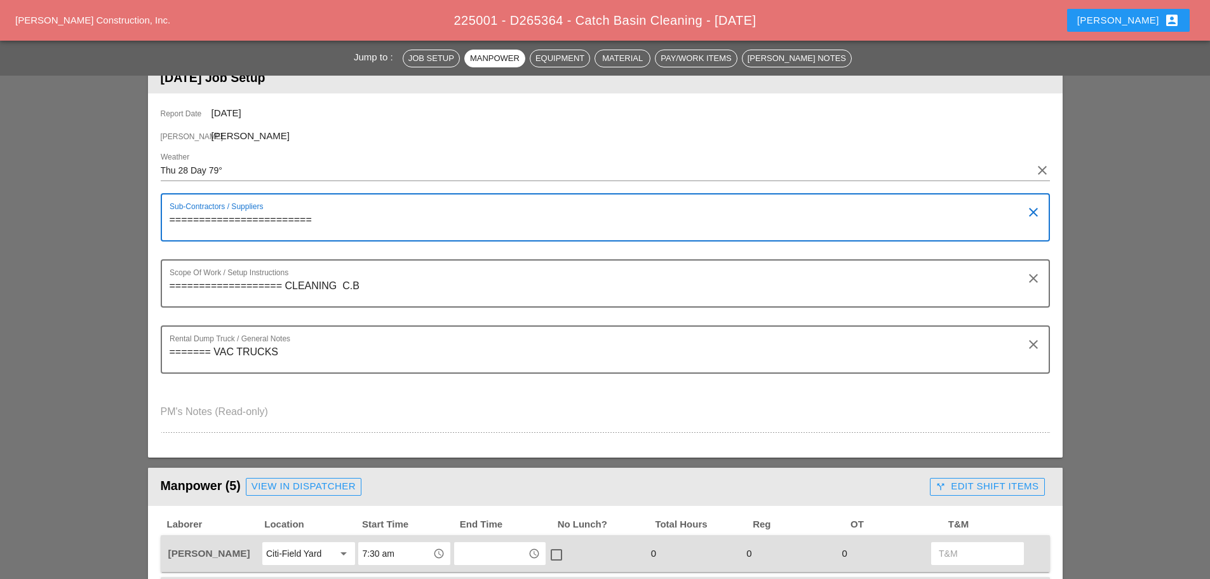
scroll to position [125, 0]
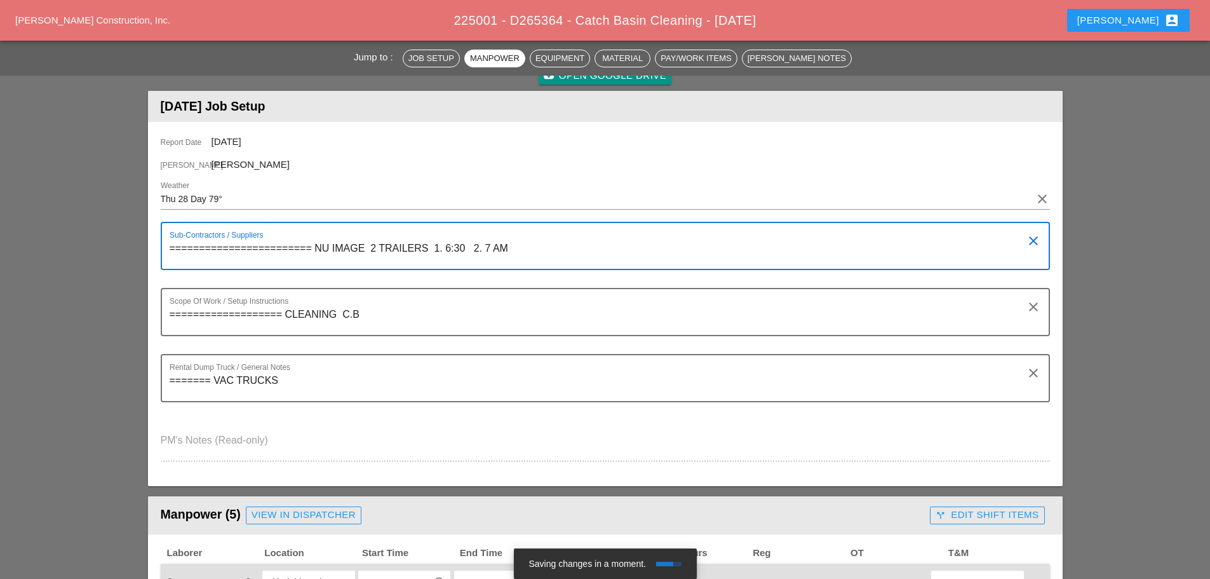
click at [470, 246] on textarea "======================== NU IMAGE 2 TRAILERS 1. 6:30 2. 7 AM" at bounding box center [600, 253] width 861 height 30
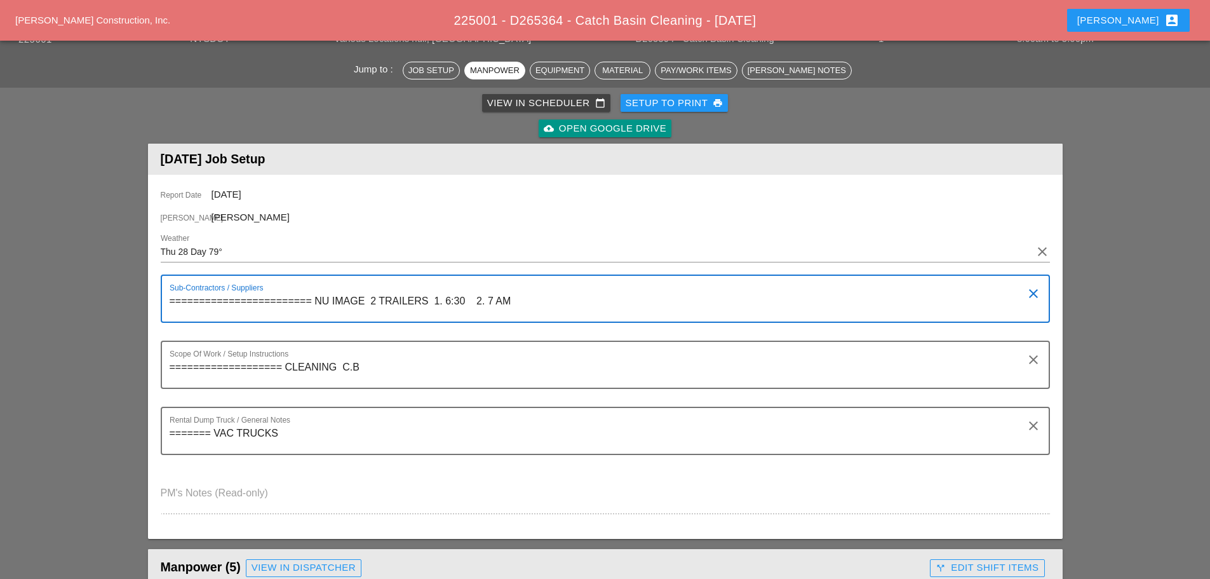
scroll to position [0, 0]
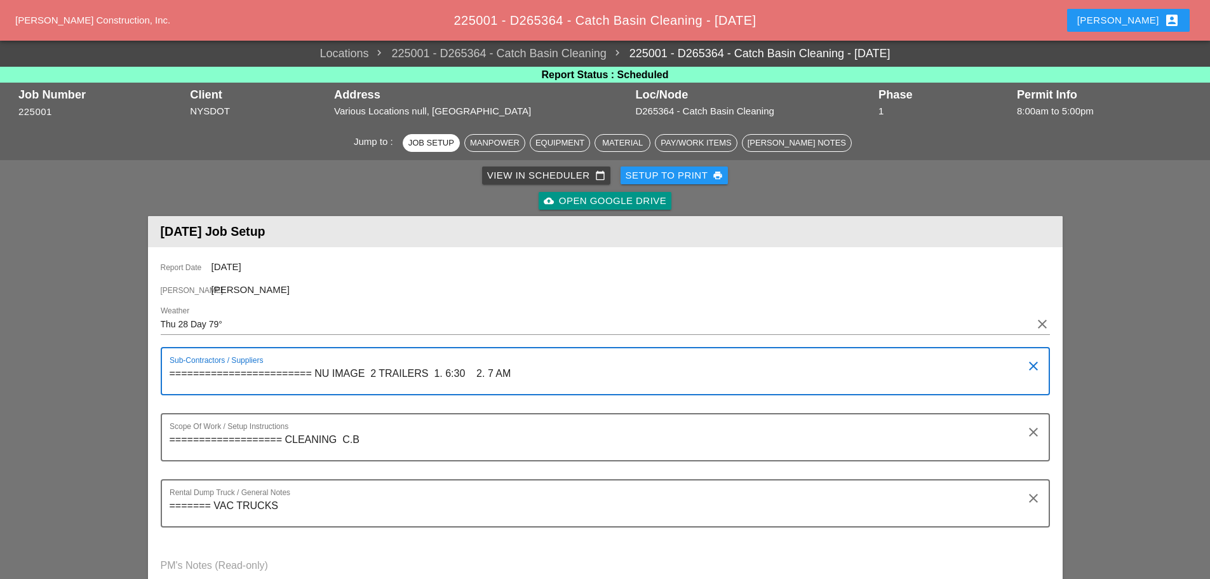
type textarea "======================== NU IMAGE 2 TRAILERS 1. 6:30 2. 7 AM"
click at [674, 178] on div "Setup to Print print" at bounding box center [674, 175] width 98 height 15
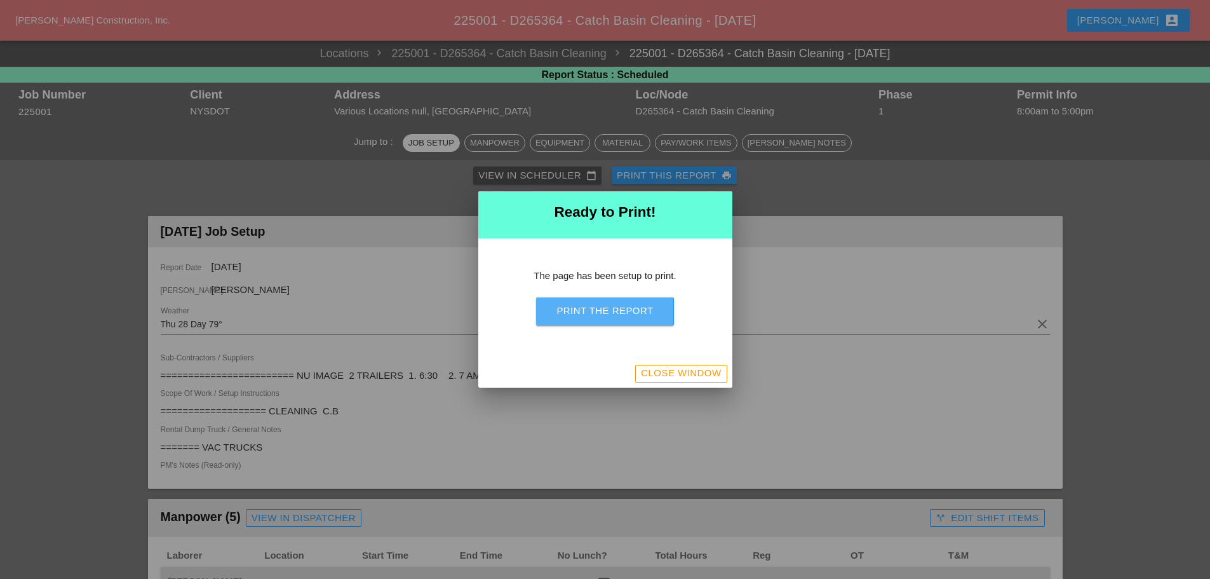
drag, startPoint x: 632, startPoint y: 304, endPoint x: 950, endPoint y: 488, distance: 367.6
click at [632, 304] on div "Print the Report" at bounding box center [604, 311] width 97 height 15
click at [706, 370] on div "Close Window" at bounding box center [681, 373] width 80 height 15
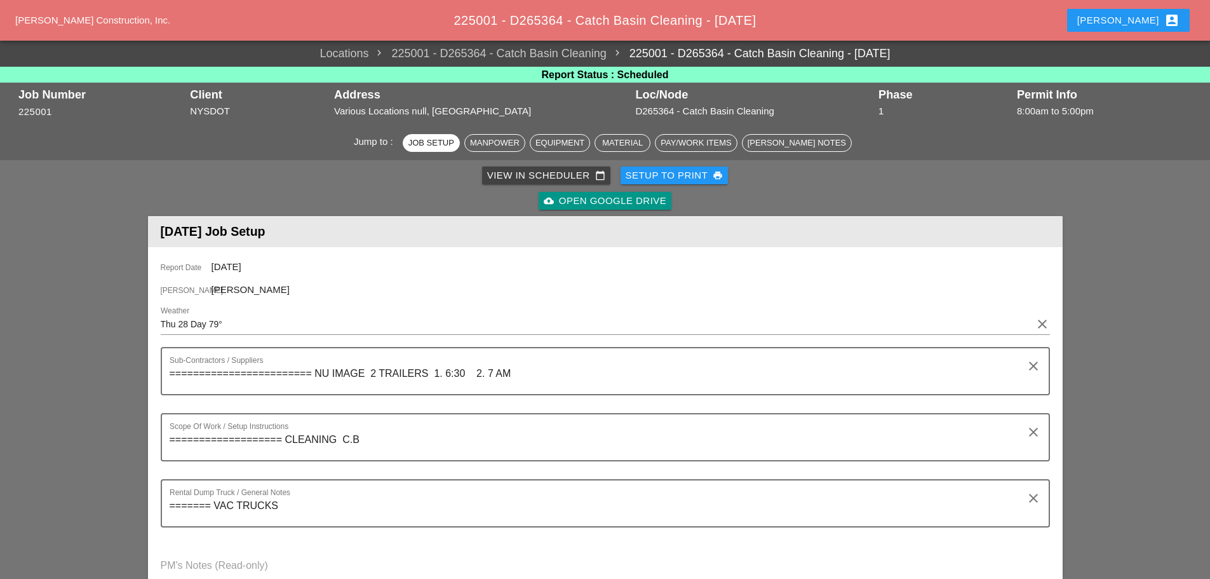
click at [1146, 19] on div "Enrico account_box" at bounding box center [1128, 20] width 102 height 15
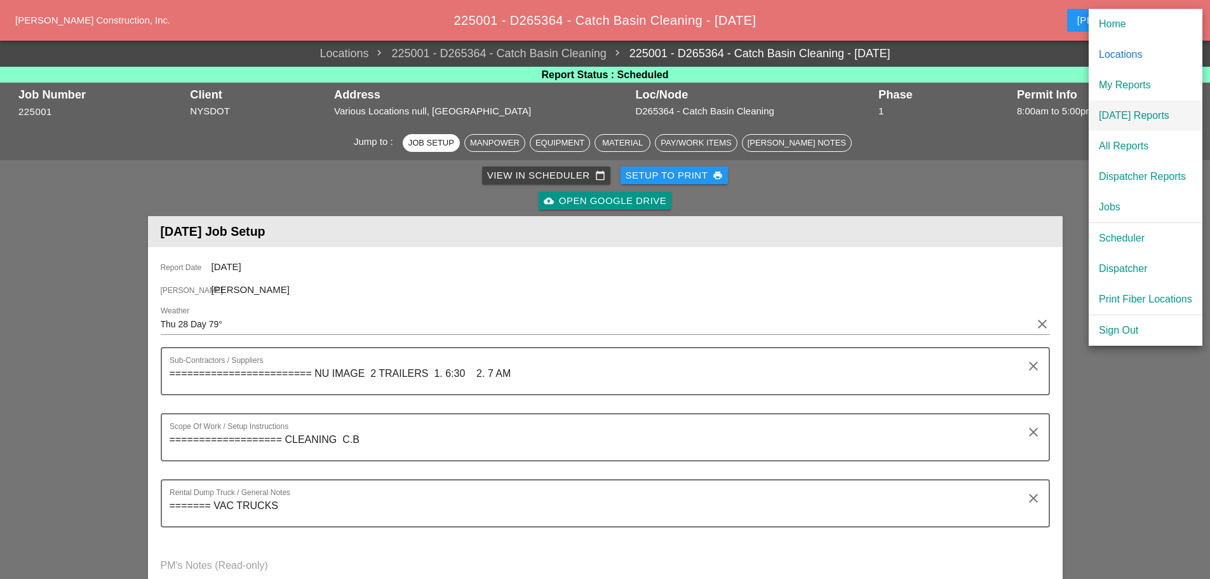
click at [1146, 108] on div "[DATE] Reports" at bounding box center [1145, 115] width 93 height 15
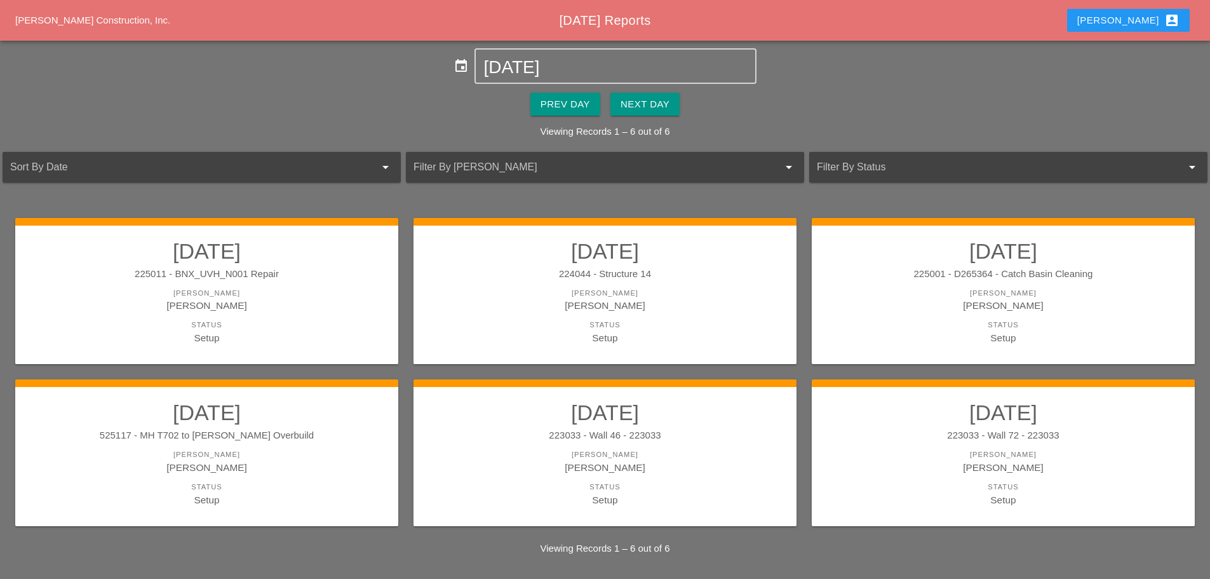
scroll to position [10, 0]
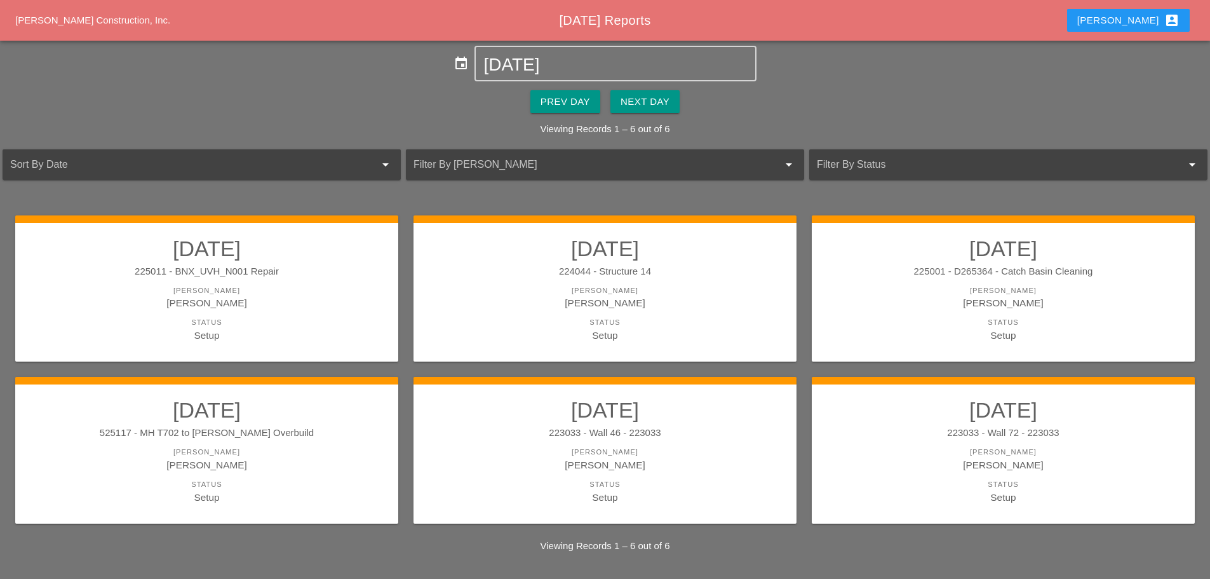
click at [655, 492] on div "Setup" at bounding box center [605, 497] width 358 height 15
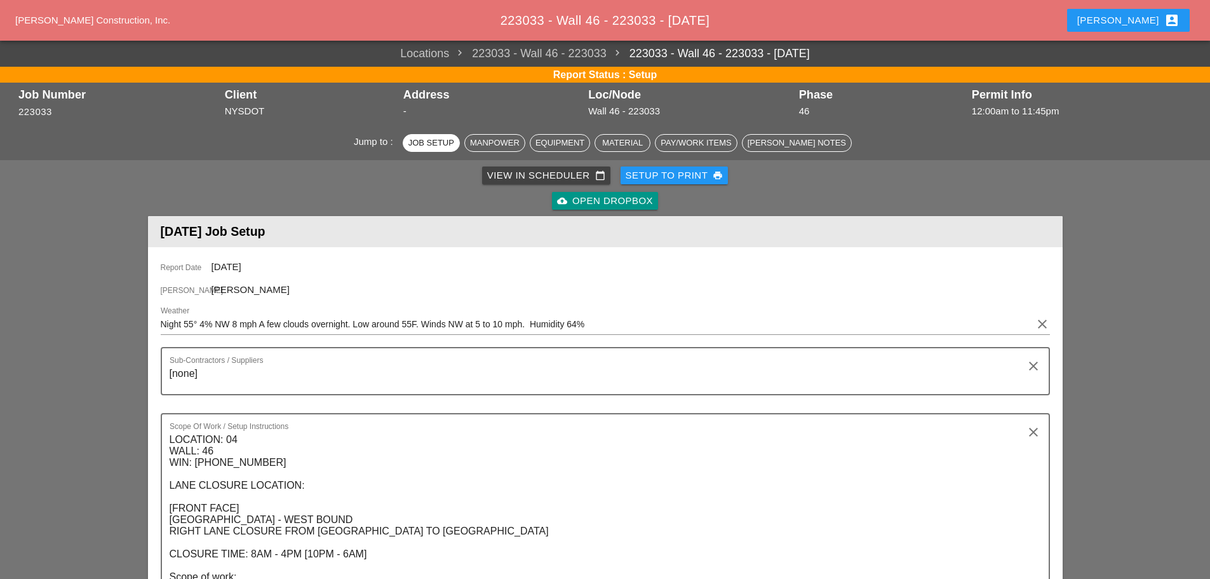
click at [638, 175] on div "Setup to Print print" at bounding box center [674, 175] width 98 height 15
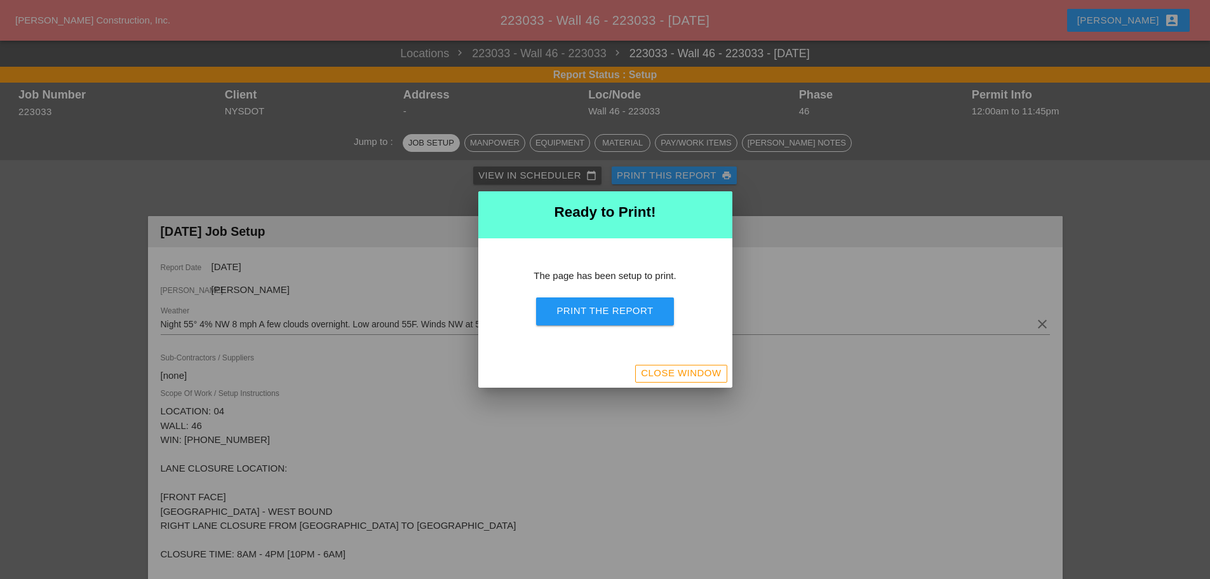
click at [604, 319] on button "Print the Report" at bounding box center [604, 311] width 137 height 28
click at [703, 380] on button "Close Window" at bounding box center [680, 374] width 91 height 18
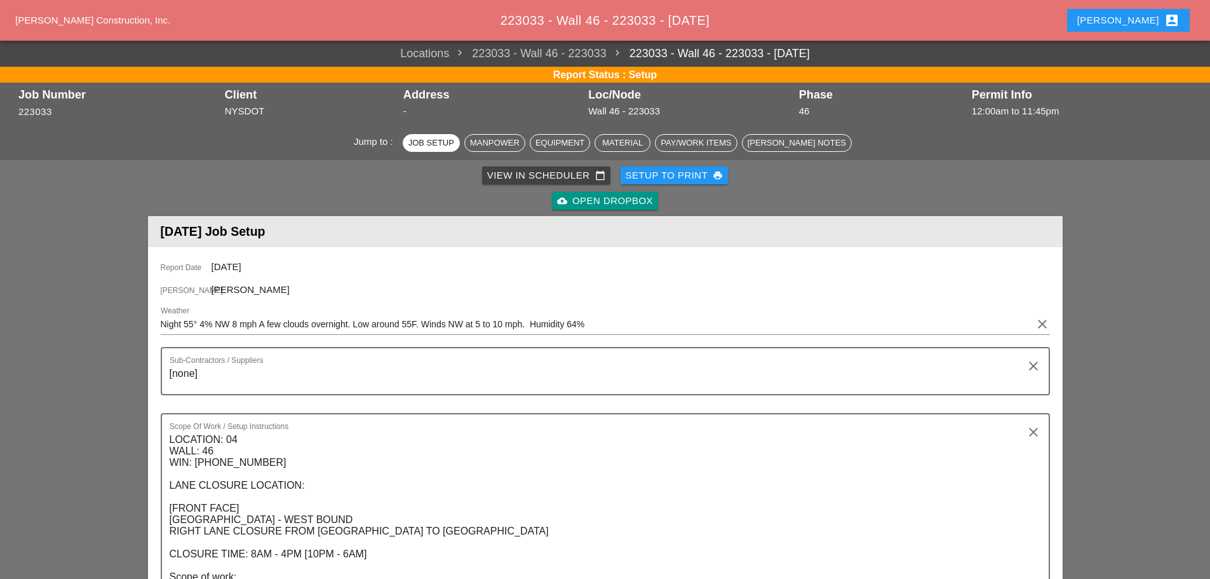
click at [1147, 19] on div "Enrico account_box" at bounding box center [1128, 20] width 102 height 15
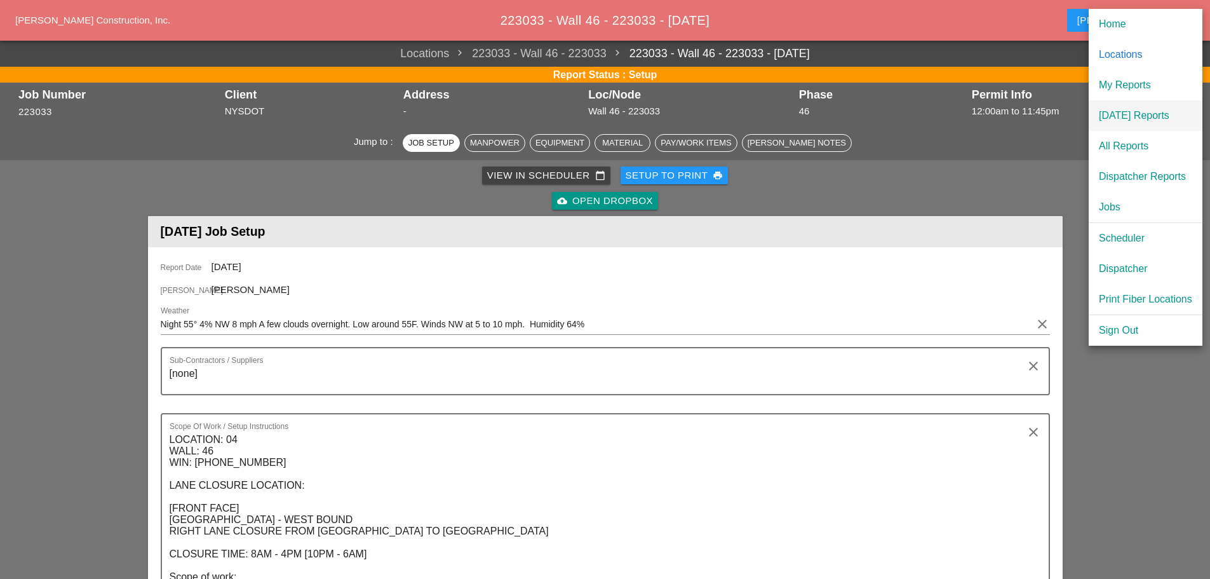
click at [1139, 115] on div "[DATE] Reports" at bounding box center [1145, 115] width 93 height 15
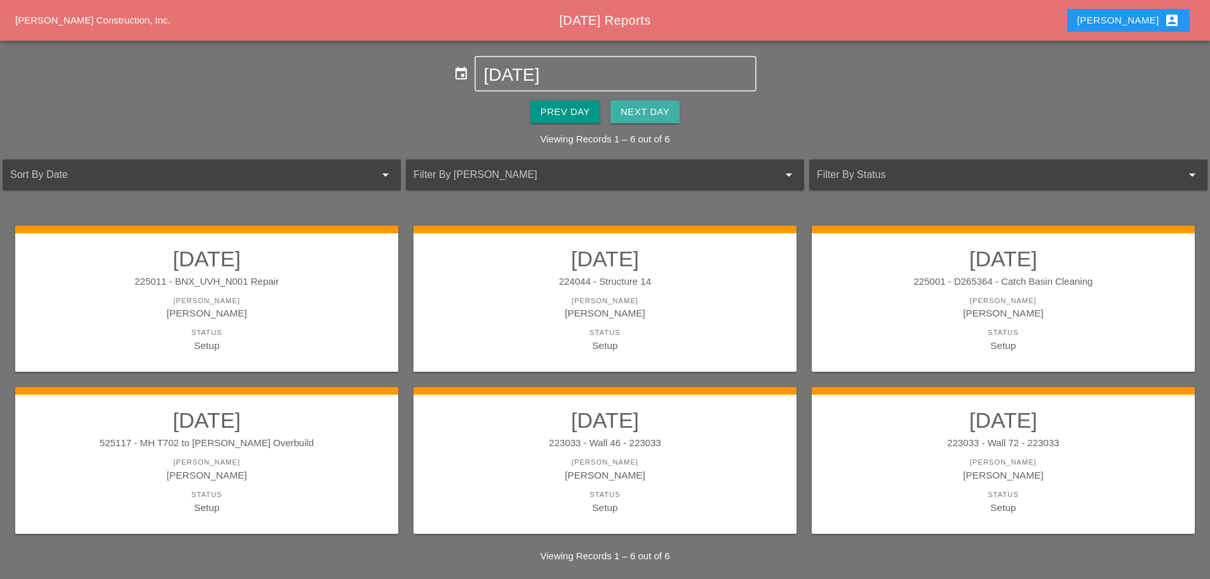
click at [654, 108] on div "Next Day" at bounding box center [644, 112] width 49 height 15
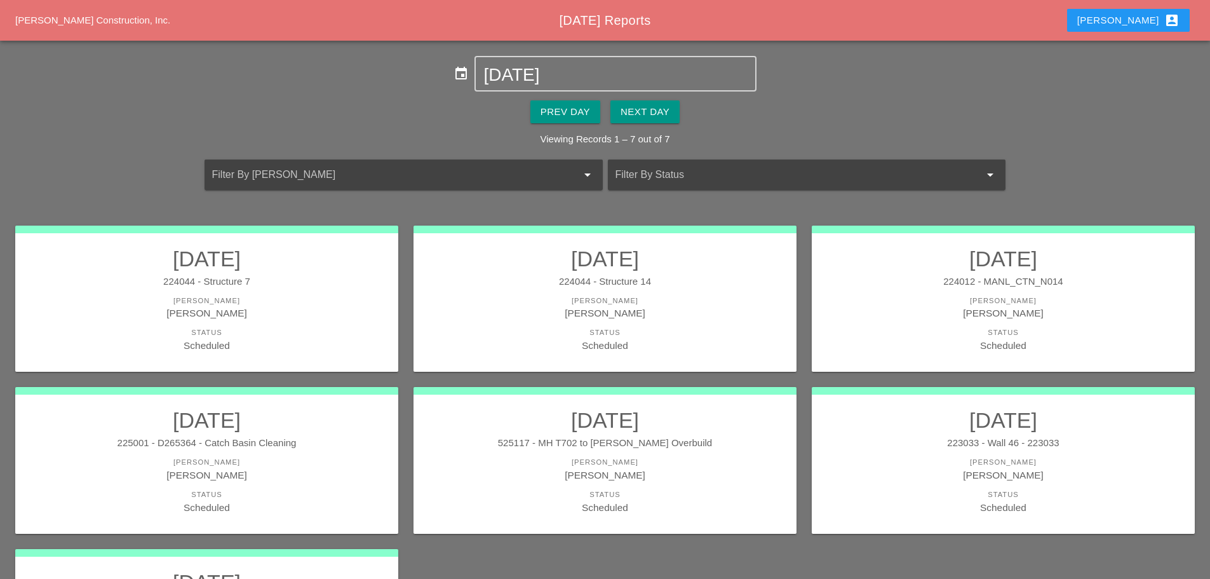
click at [299, 317] on div "Stephen Paletta" at bounding box center [207, 312] width 358 height 15
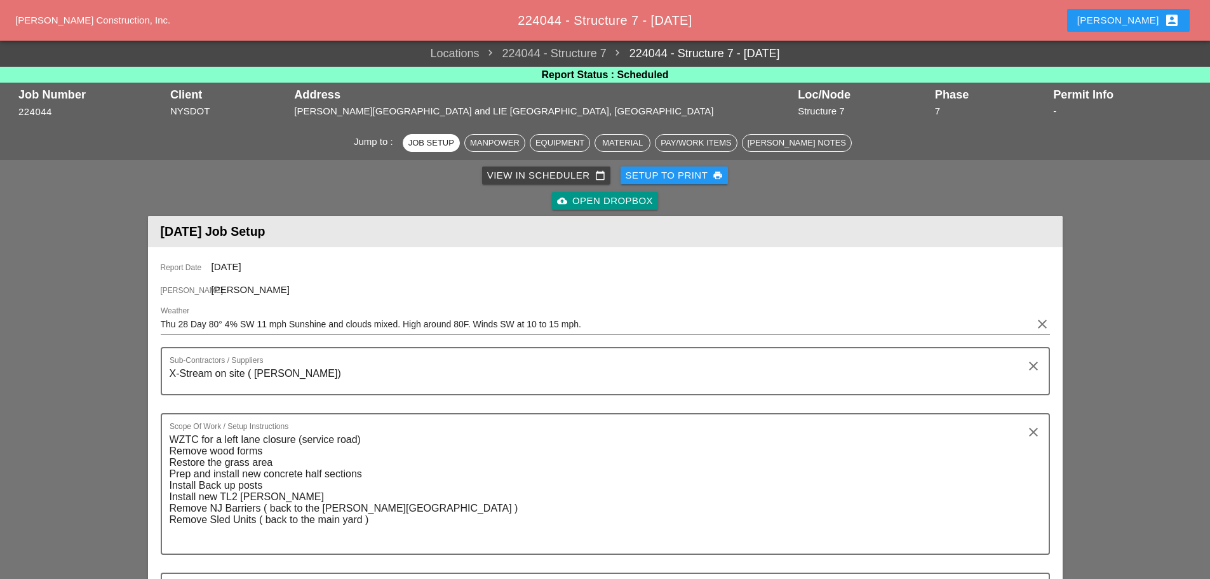
click at [650, 177] on div "Setup to Print print" at bounding box center [674, 175] width 98 height 15
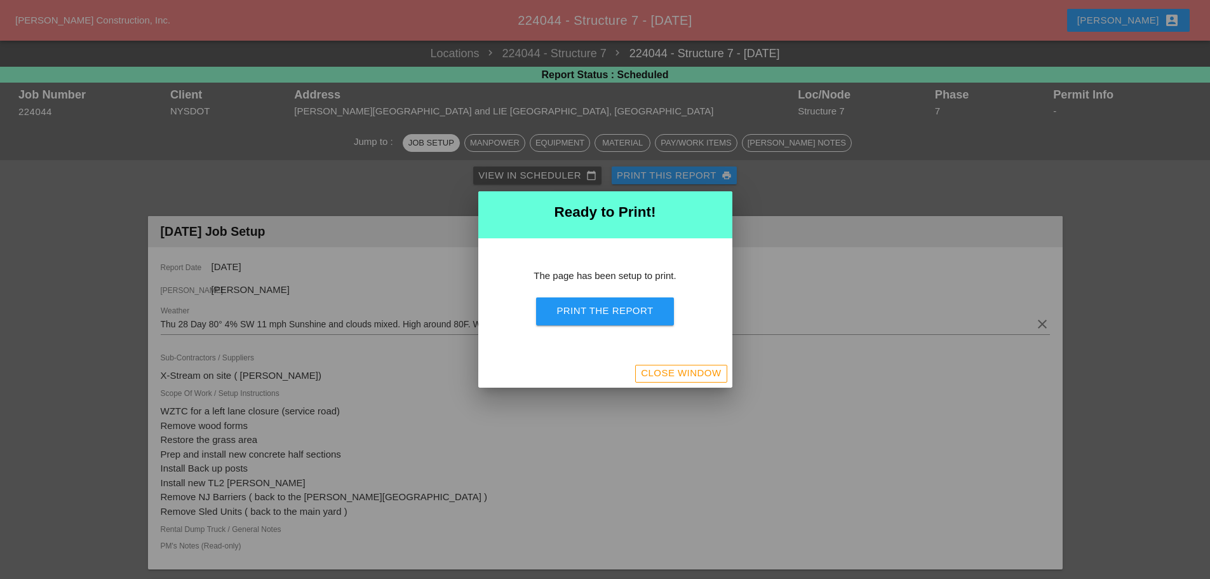
click at [625, 301] on button "Print the Report" at bounding box center [604, 311] width 137 height 28
drag, startPoint x: 692, startPoint y: 369, endPoint x: 697, endPoint y: 365, distance: 7.2
click at [692, 369] on div "Close Window" at bounding box center [681, 373] width 80 height 15
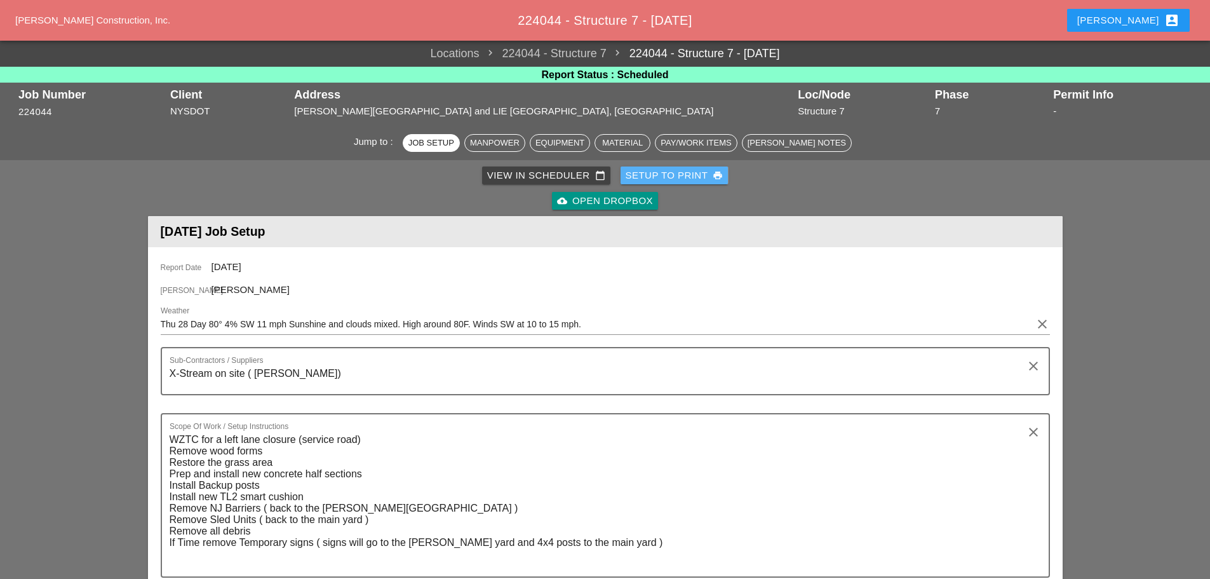
click at [674, 174] on div "Setup to Print print" at bounding box center [674, 175] width 98 height 15
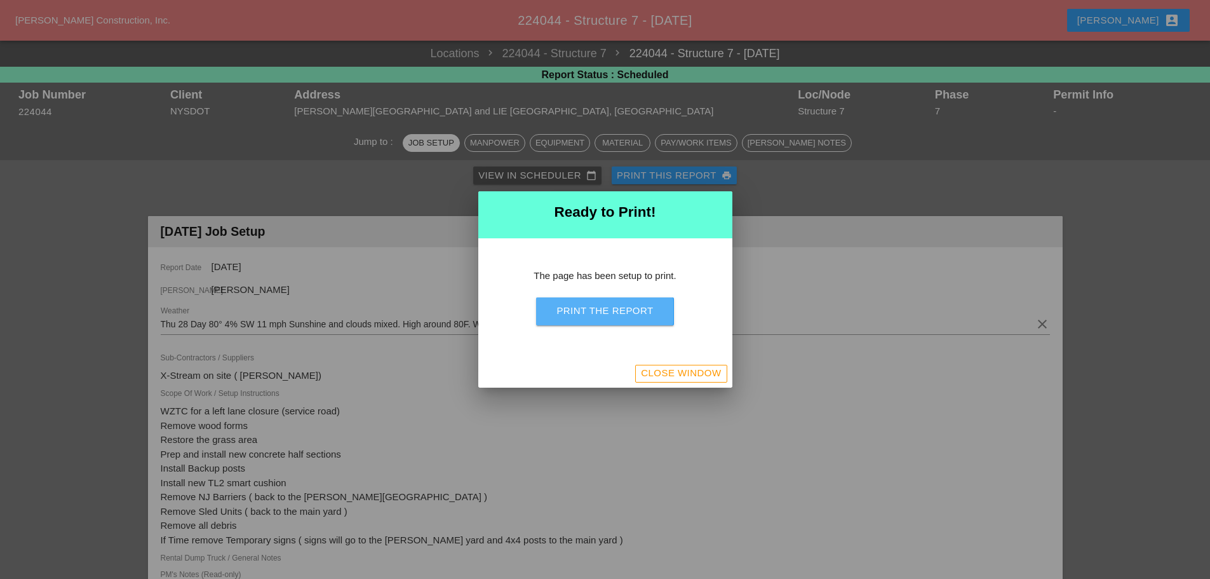
click at [627, 311] on div "Print the Report" at bounding box center [604, 311] width 97 height 15
click at [706, 375] on div "Close Window" at bounding box center [681, 373] width 80 height 15
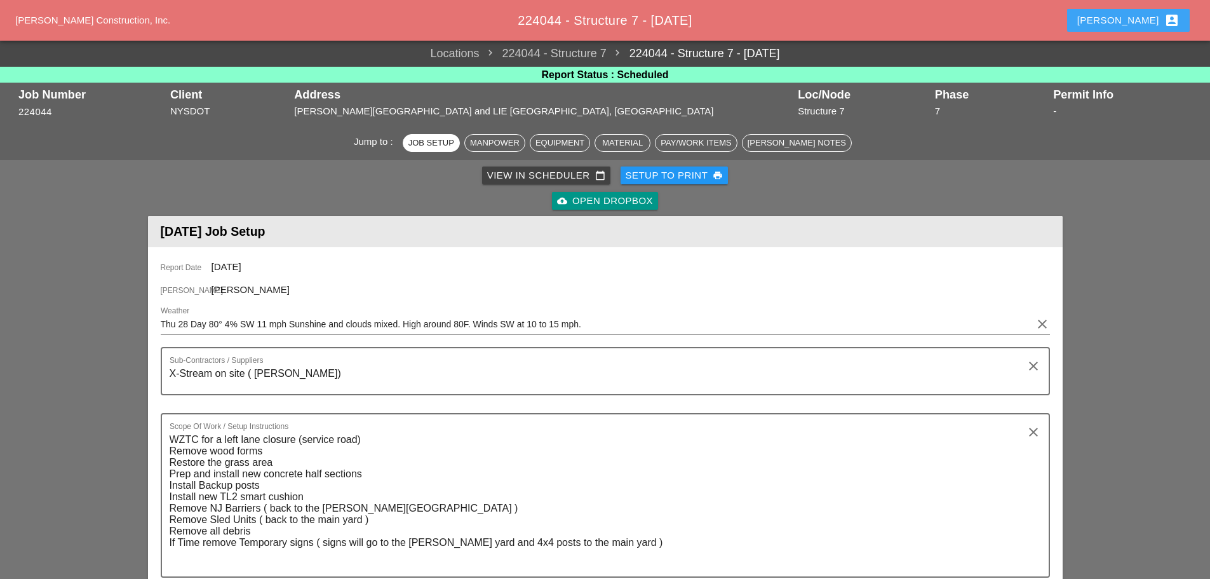
drag, startPoint x: 1140, startPoint y: 11, endPoint x: 1139, endPoint y: 32, distance: 21.0
click at [1140, 11] on button "Enrico account_box" at bounding box center [1128, 20] width 123 height 23
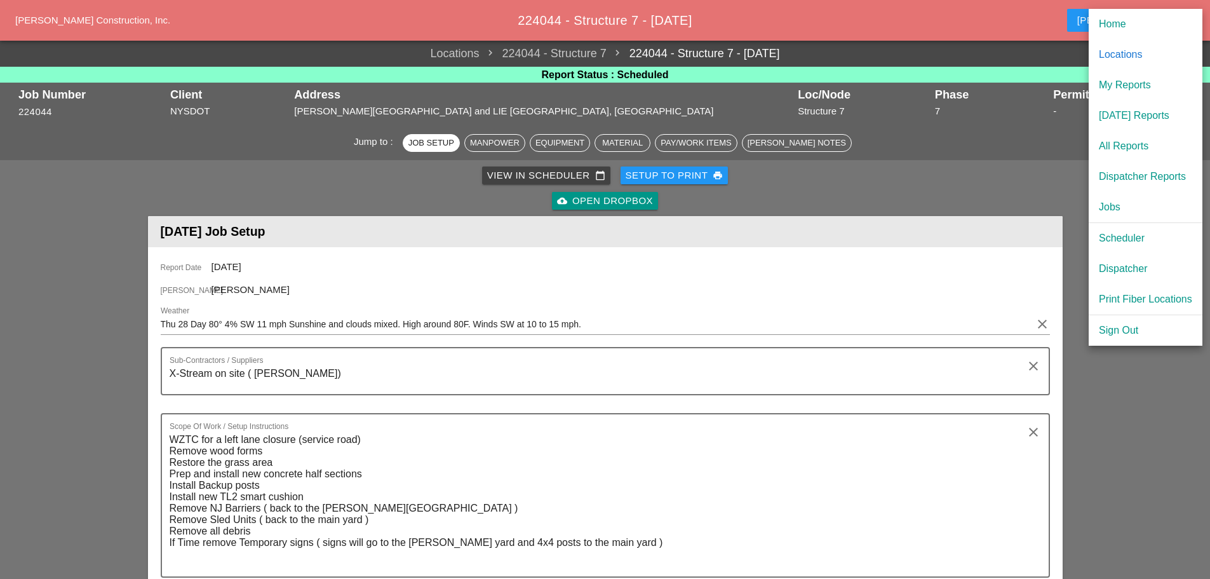
click at [1130, 269] on div "Dispatcher" at bounding box center [1145, 268] width 93 height 15
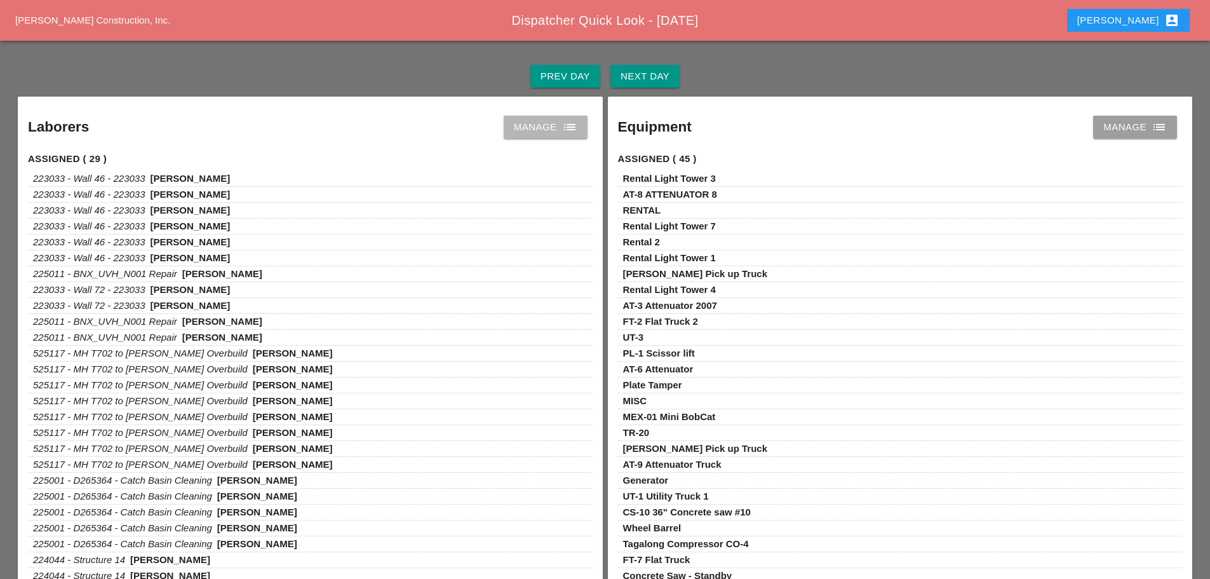
click at [575, 127] on icon "list" at bounding box center [569, 126] width 15 height 15
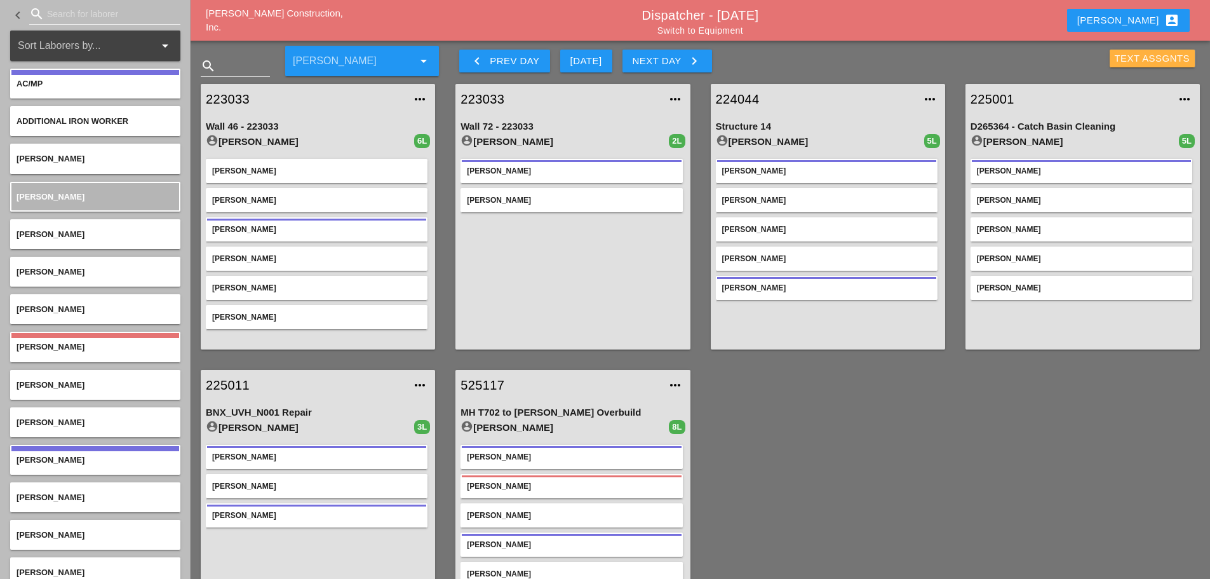
click at [1127, 58] on div "Text Assgnts" at bounding box center [1152, 58] width 76 height 15
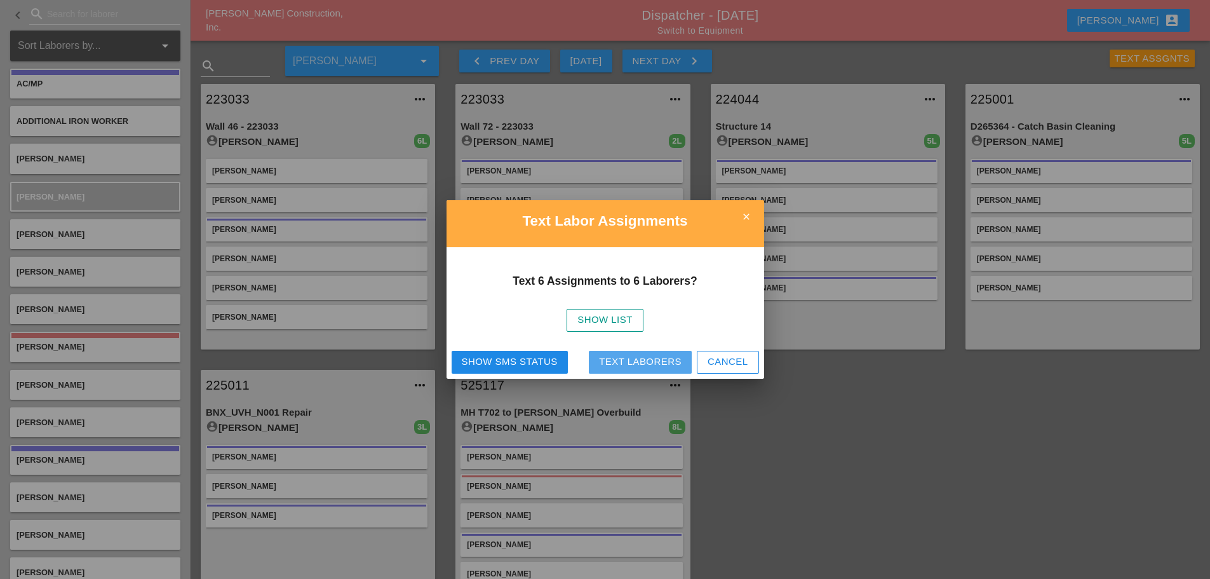
click at [628, 358] on div "Text Laborers" at bounding box center [640, 361] width 83 height 15
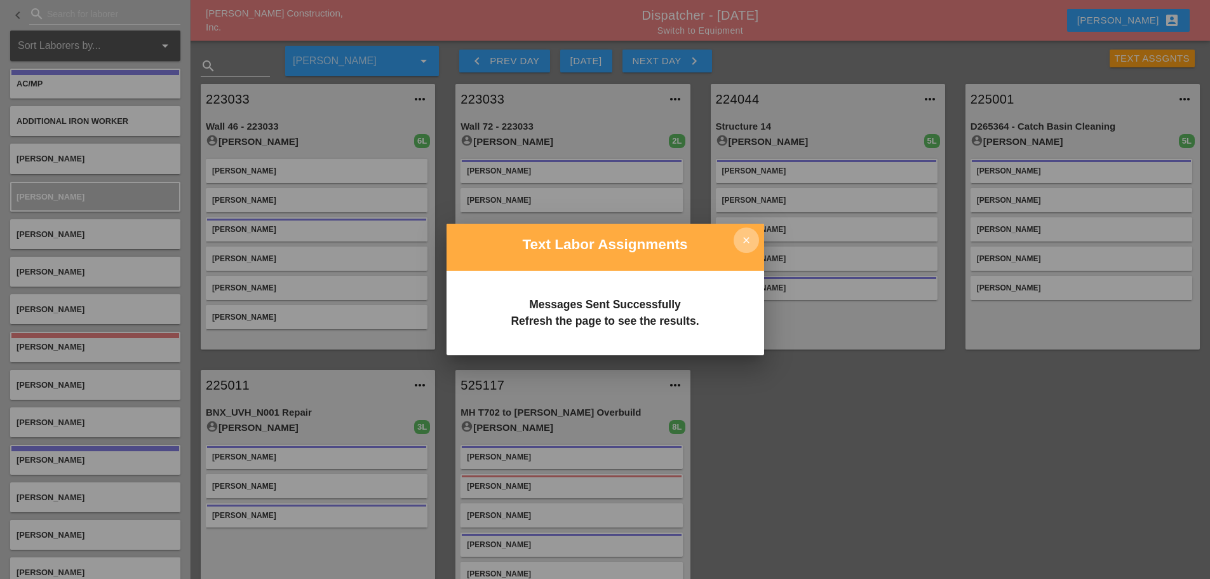
click at [746, 235] on icon "close" at bounding box center [745, 239] width 25 height 25
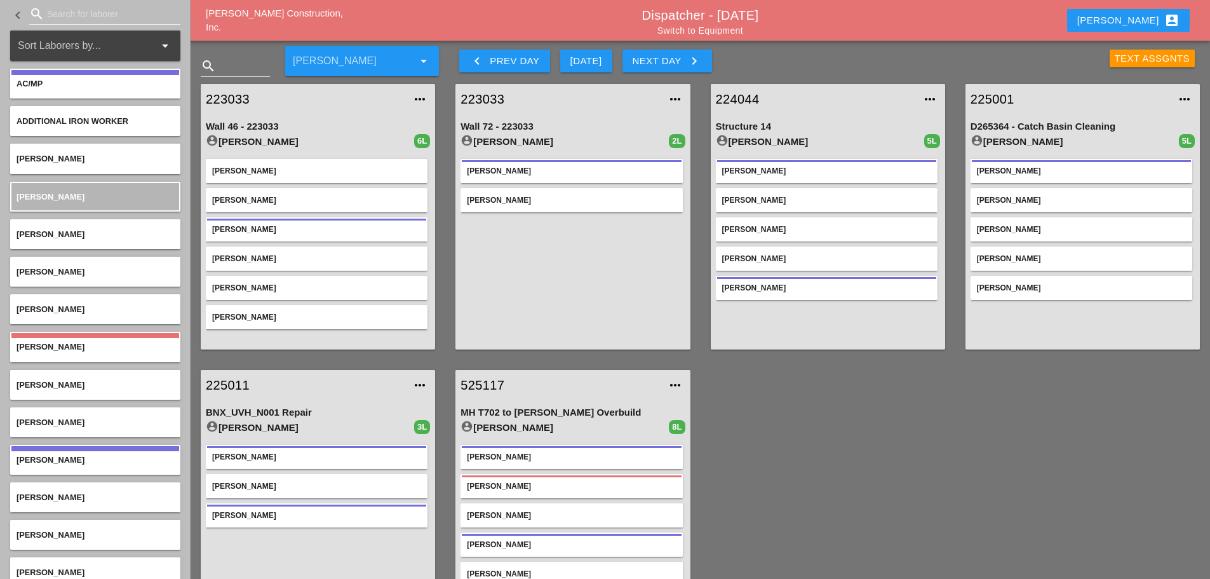
click at [688, 62] on icon "keyboard_arrow_right" at bounding box center [693, 60] width 15 height 15
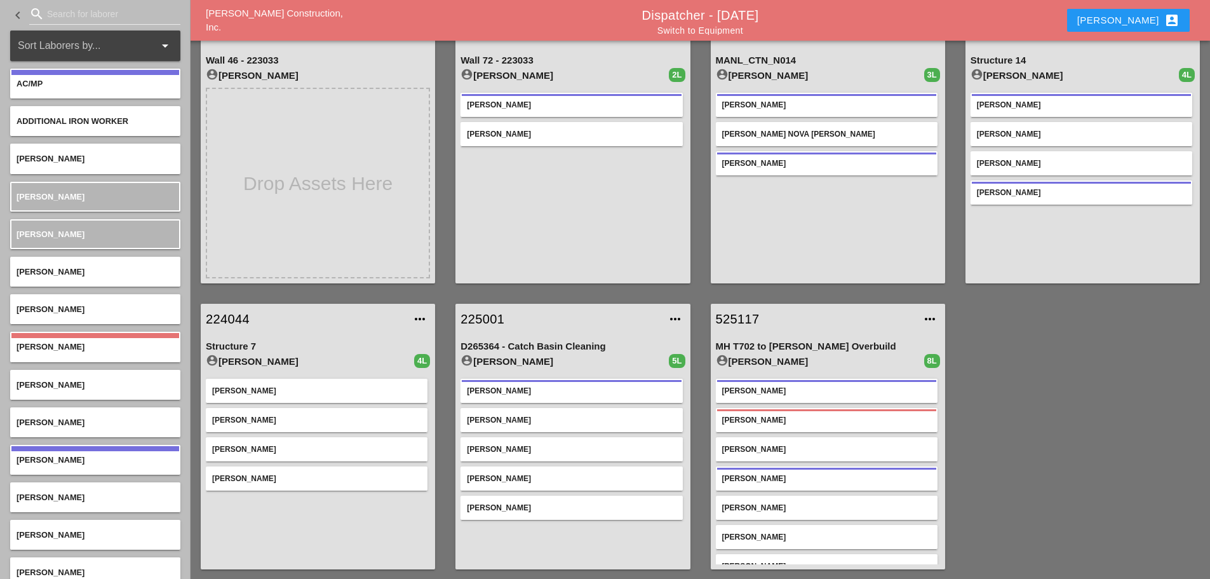
scroll to position [67, 0]
click at [244, 316] on link "224044" at bounding box center [305, 318] width 199 height 19
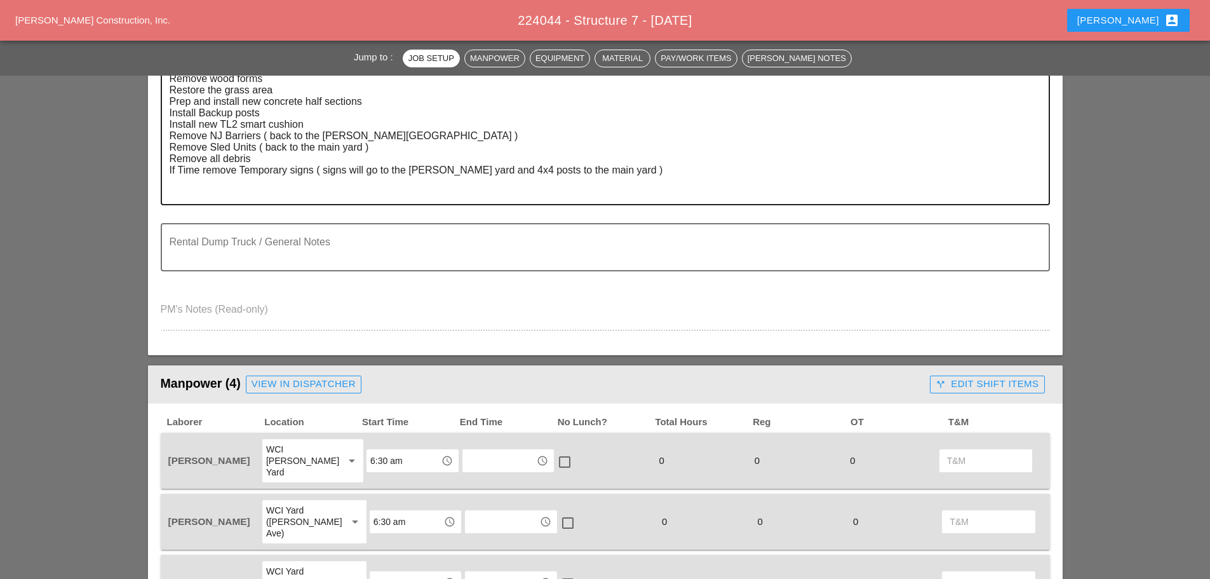
scroll to position [381, 0]
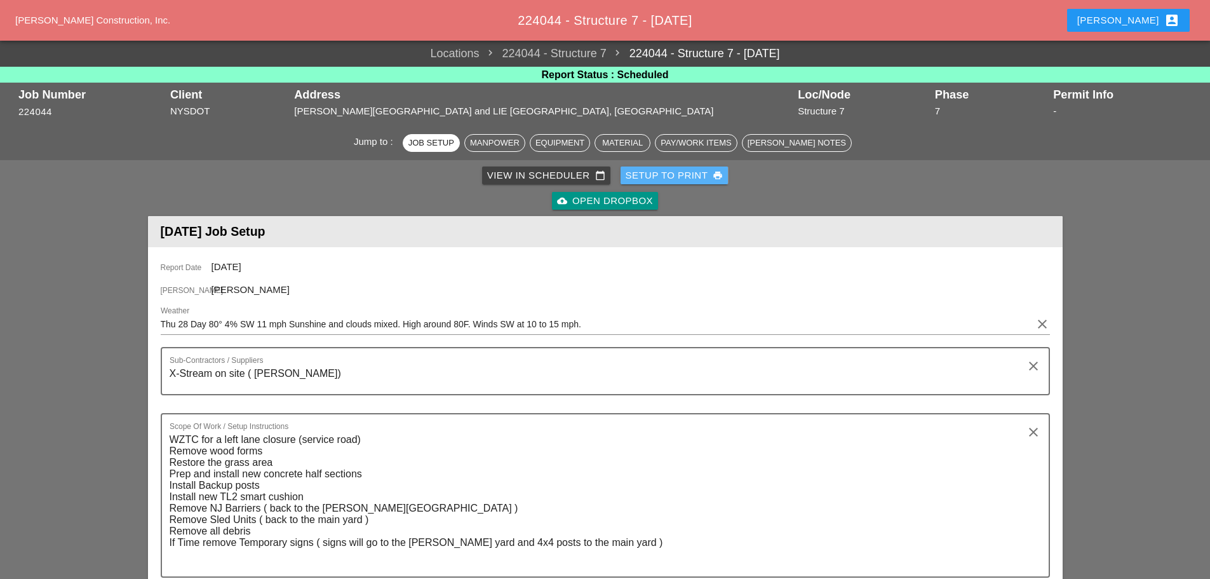
click at [656, 180] on div "Setup to Print print" at bounding box center [674, 175] width 98 height 15
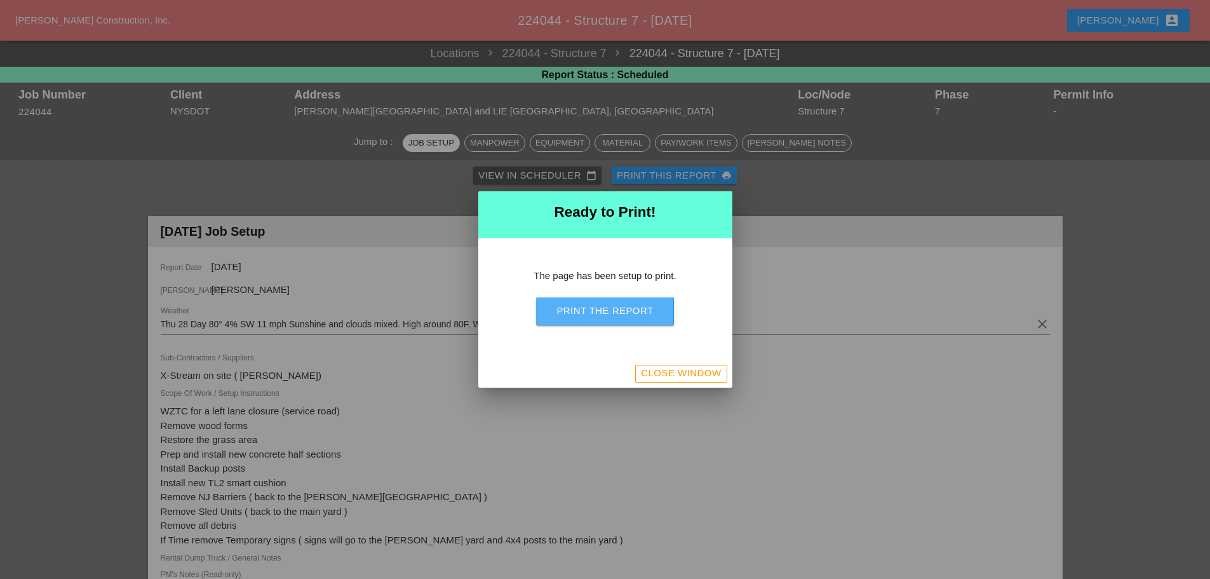
click at [601, 316] on div "Print the Report" at bounding box center [604, 311] width 97 height 15
click at [653, 373] on div "Close Window" at bounding box center [681, 373] width 80 height 15
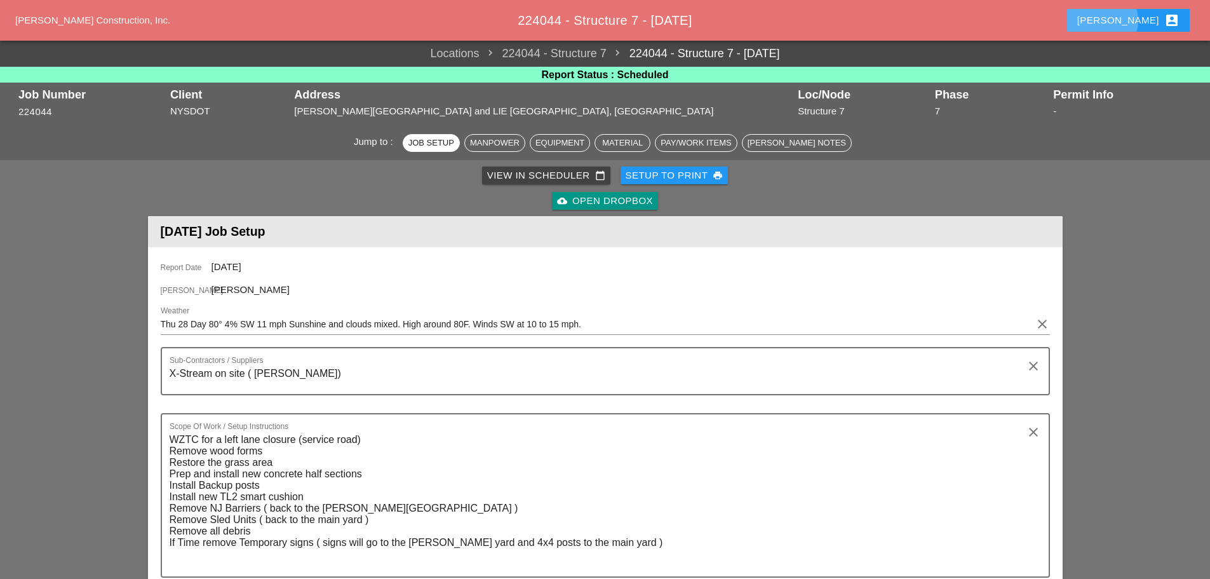
click at [1155, 20] on div "Enrico account_box" at bounding box center [1128, 20] width 102 height 15
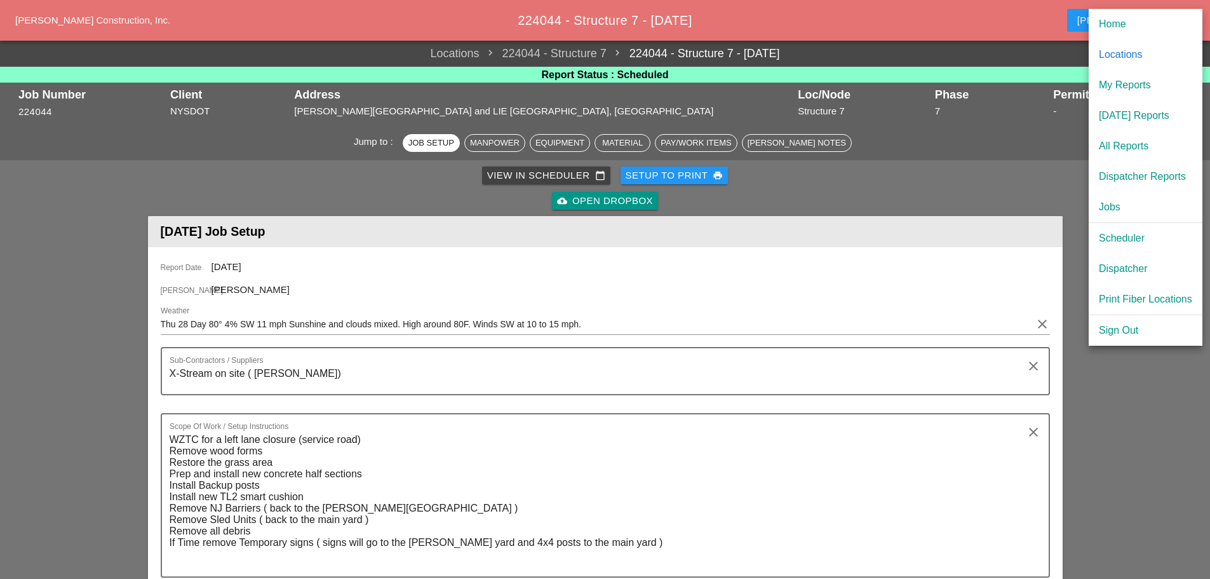
click at [1141, 266] on div "Dispatcher" at bounding box center [1145, 268] width 93 height 15
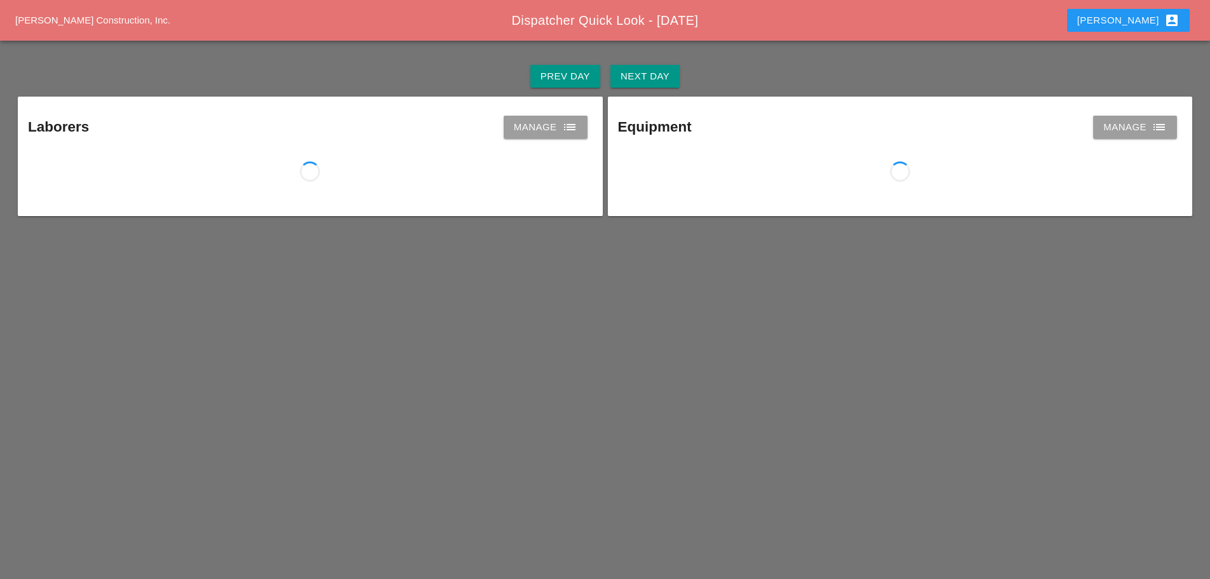
click at [672, 73] on button "Next Day" at bounding box center [644, 76] width 69 height 23
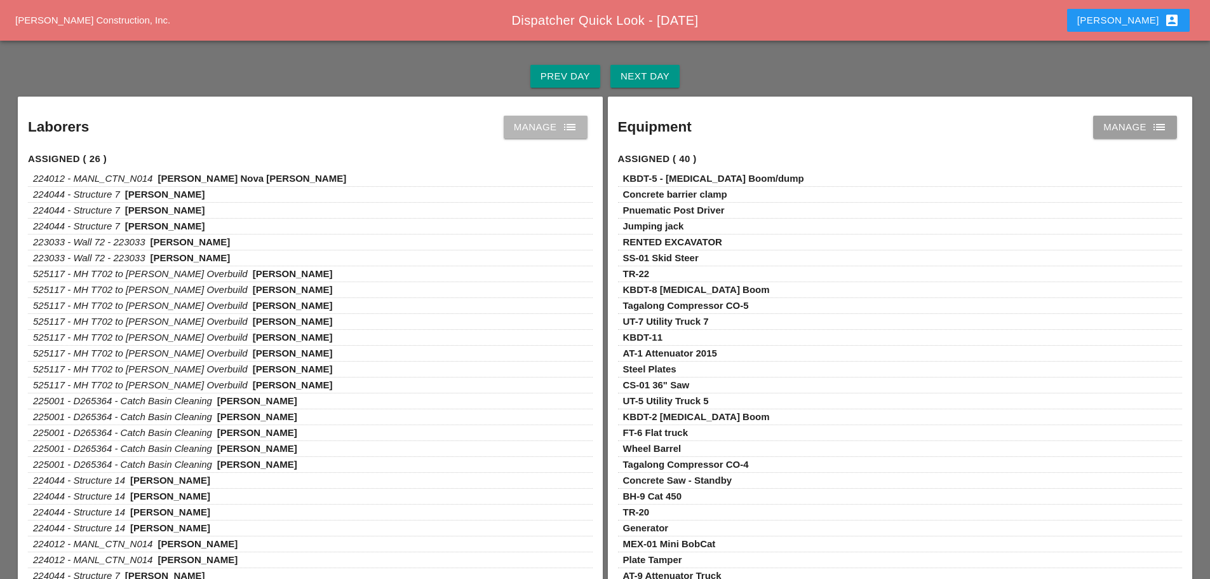
click at [575, 121] on icon "list" at bounding box center [569, 126] width 15 height 15
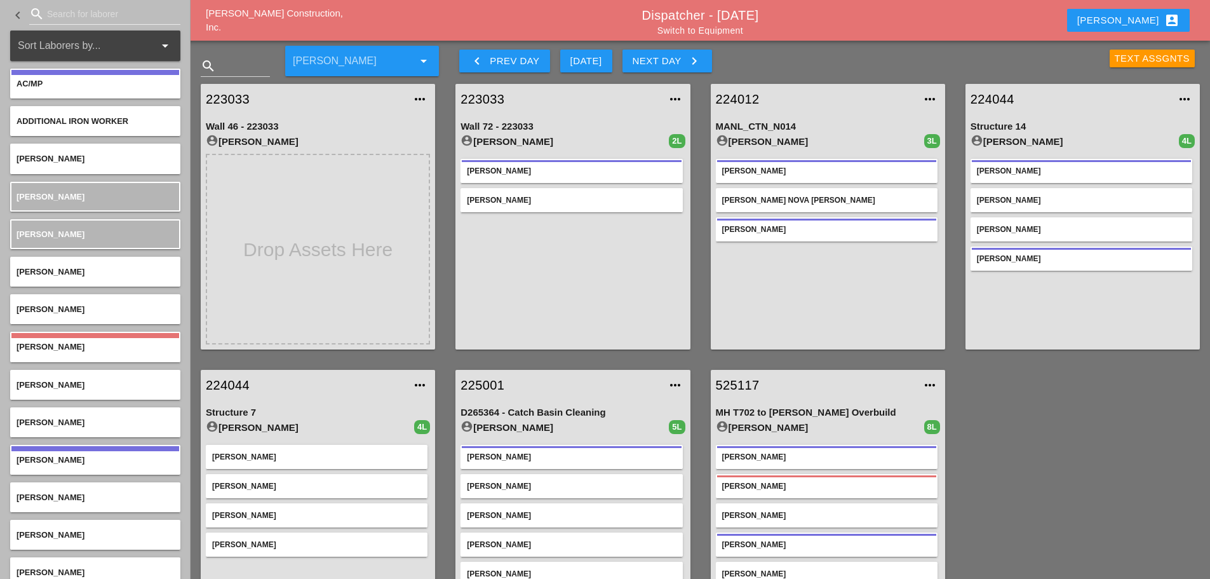
click at [1141, 56] on div "Text Assgnts" at bounding box center [1152, 58] width 76 height 15
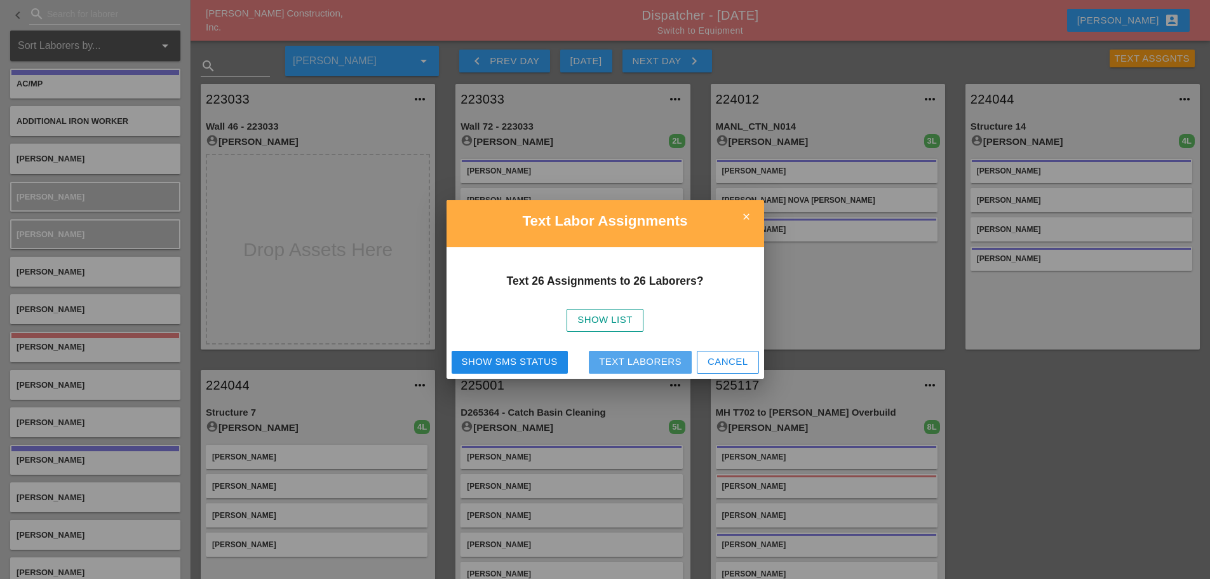
click at [613, 356] on div "Text Laborers" at bounding box center [640, 361] width 83 height 15
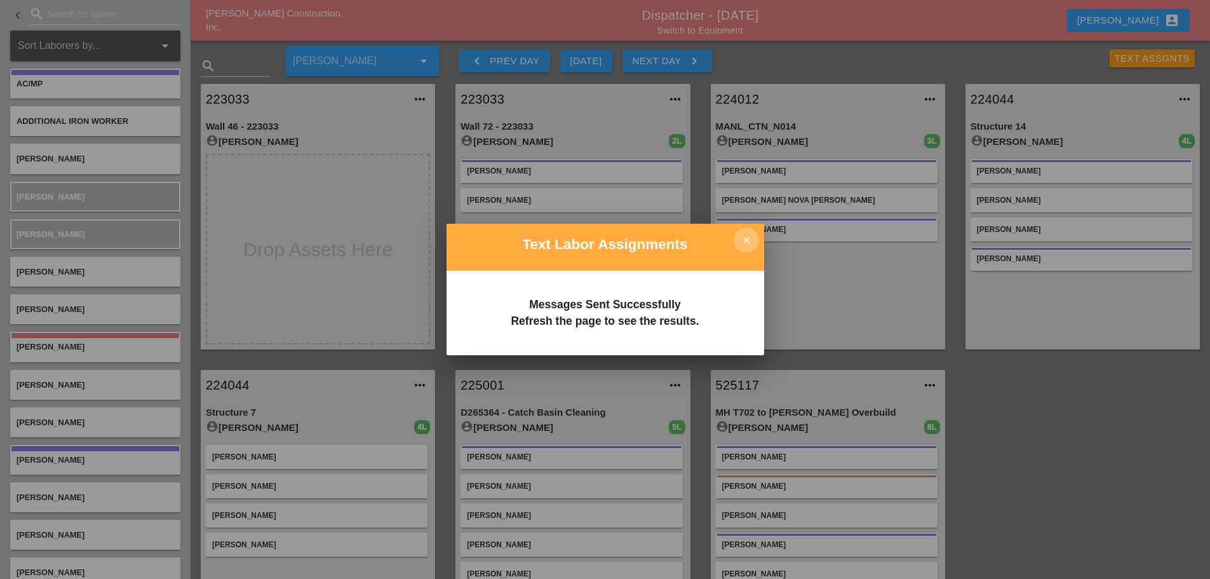
click at [749, 242] on icon "close" at bounding box center [745, 239] width 25 height 25
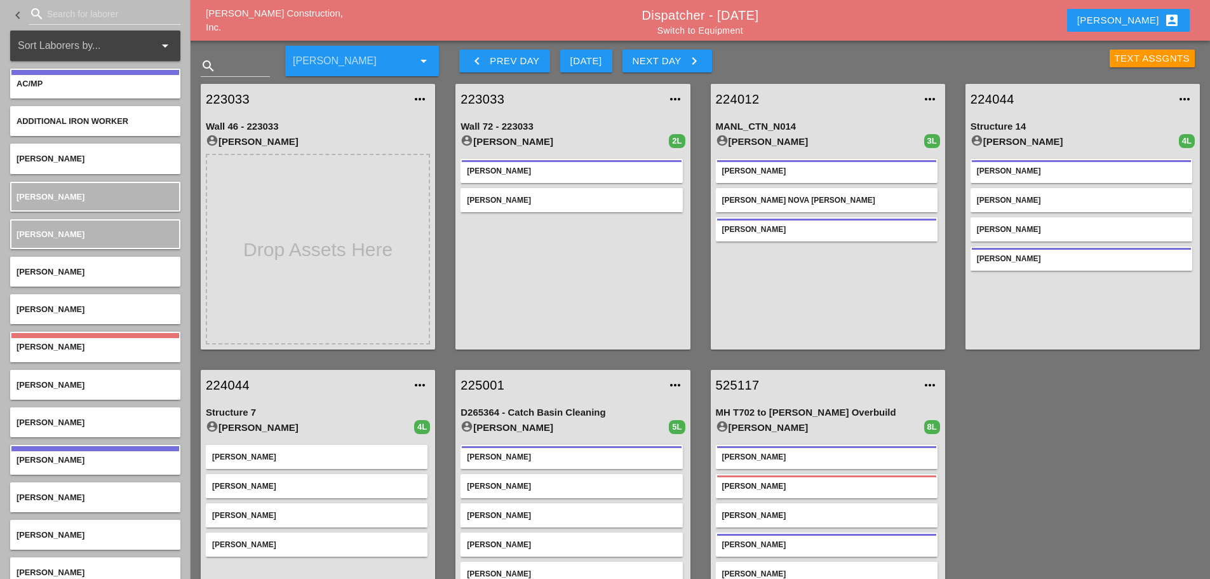
click at [1158, 60] on div "Text Assgnts" at bounding box center [1152, 58] width 76 height 15
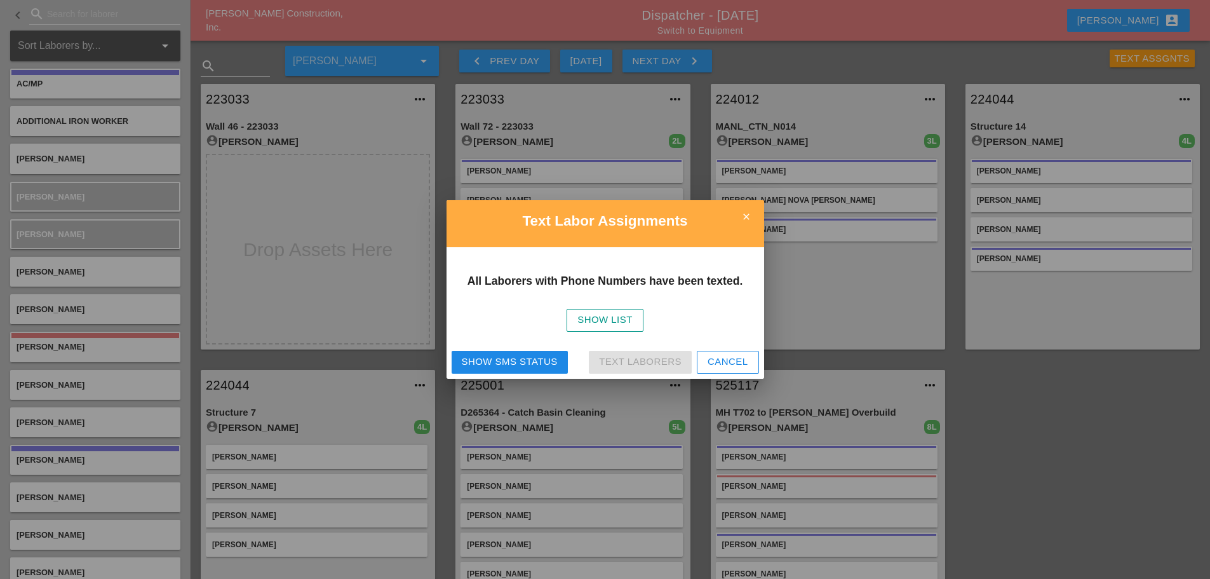
click at [523, 355] on div "Show SMS Status" at bounding box center [510, 361] width 96 height 15
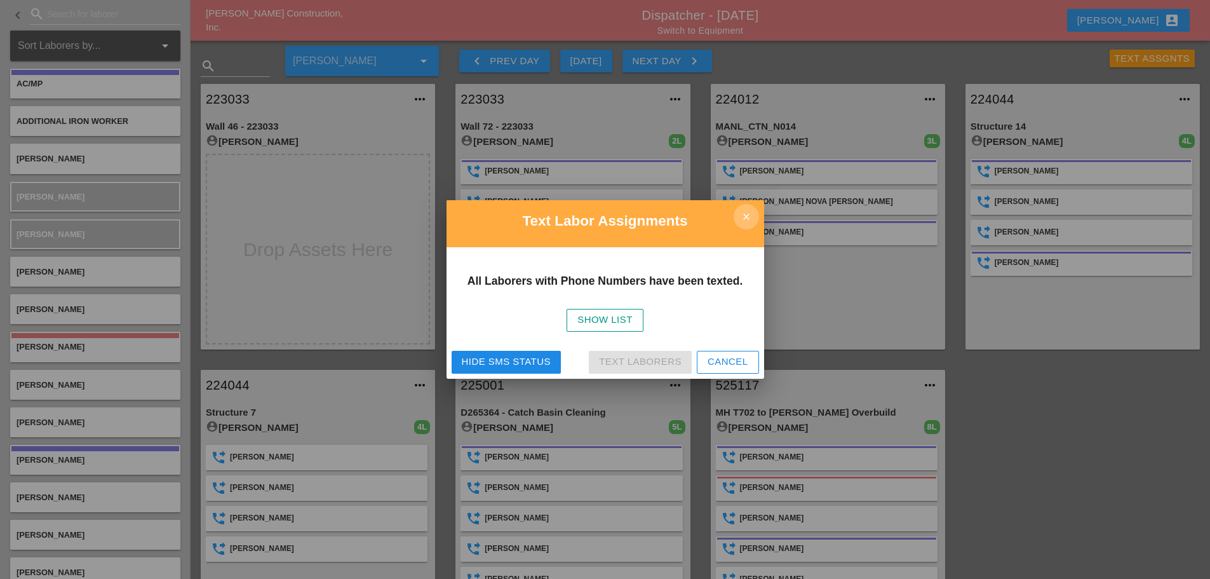
click at [739, 208] on icon "close" at bounding box center [745, 216] width 25 height 25
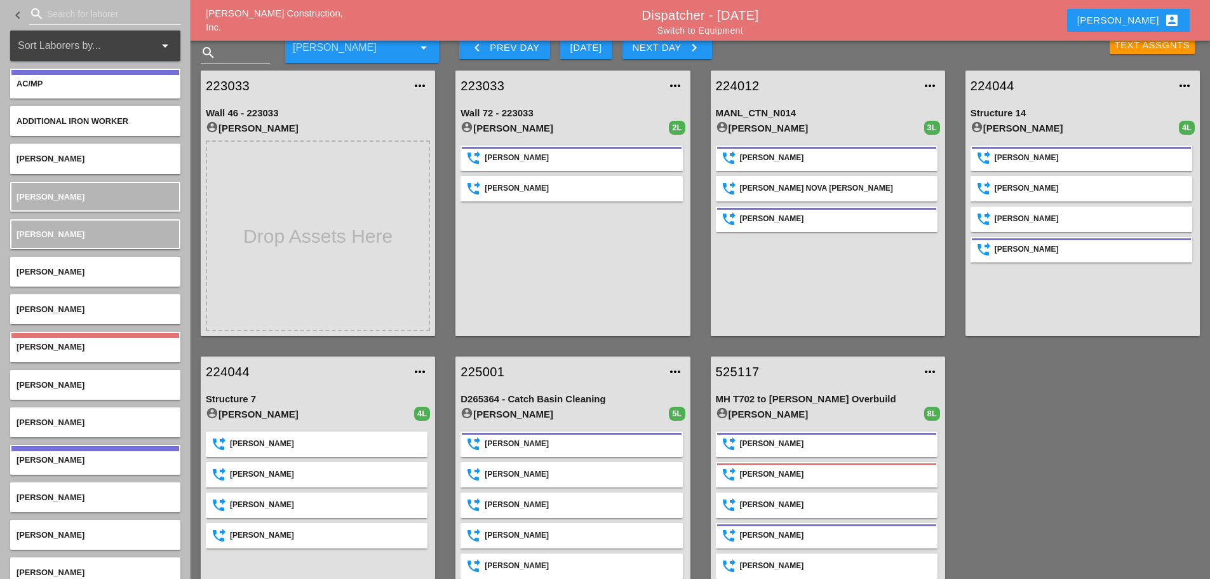
scroll to position [67, 0]
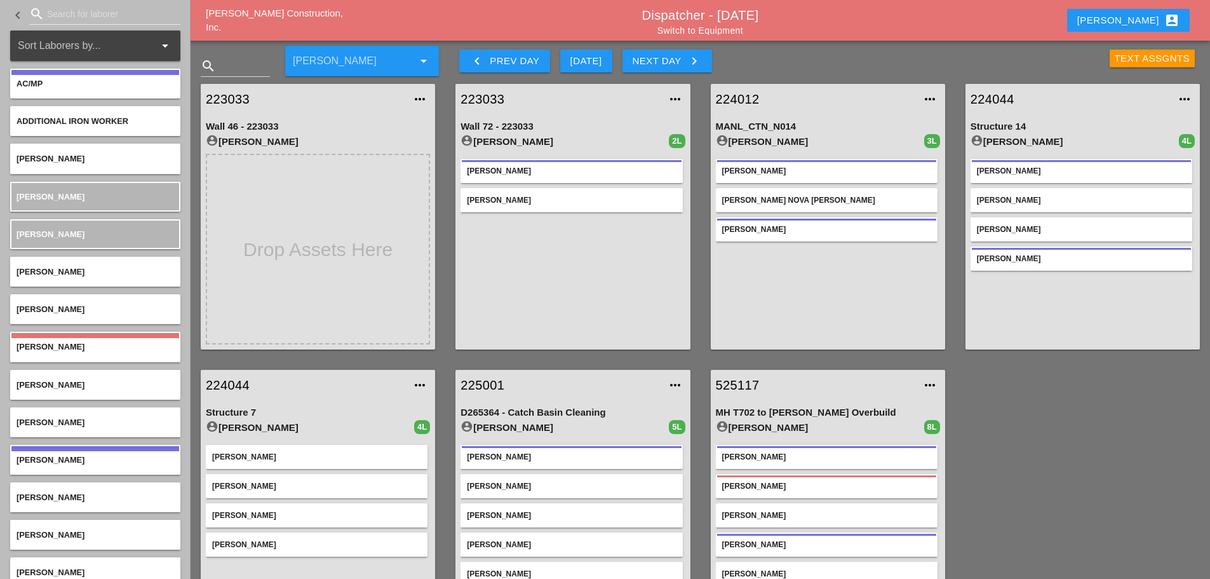
click at [472, 64] on icon "keyboard_arrow_left" at bounding box center [476, 60] width 15 height 15
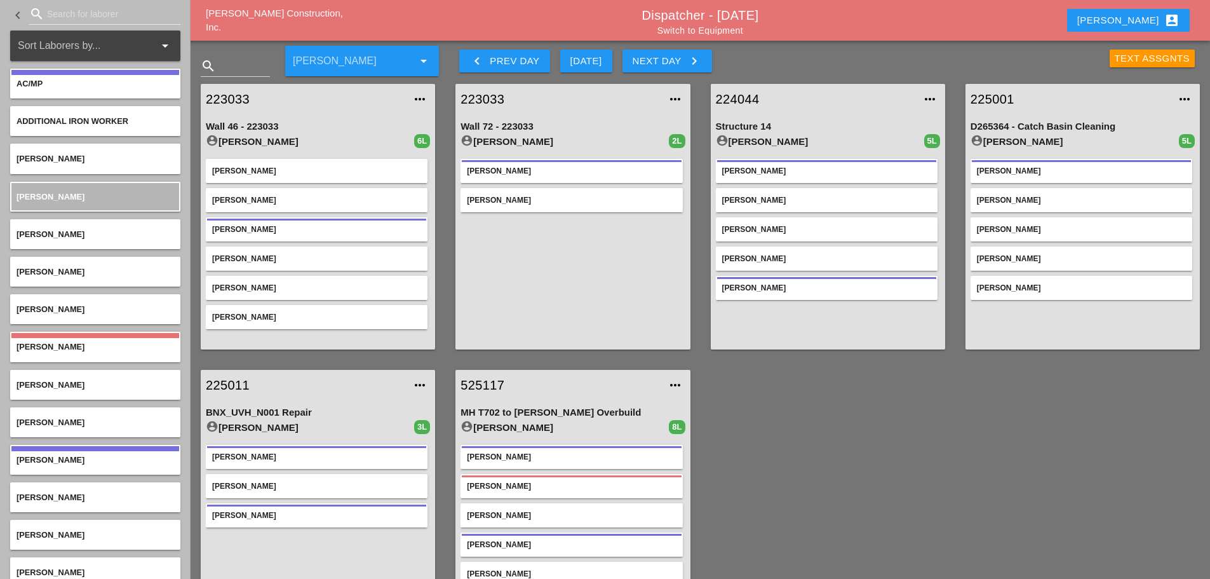
click at [1129, 57] on div "Text Assgnts" at bounding box center [1152, 58] width 76 height 15
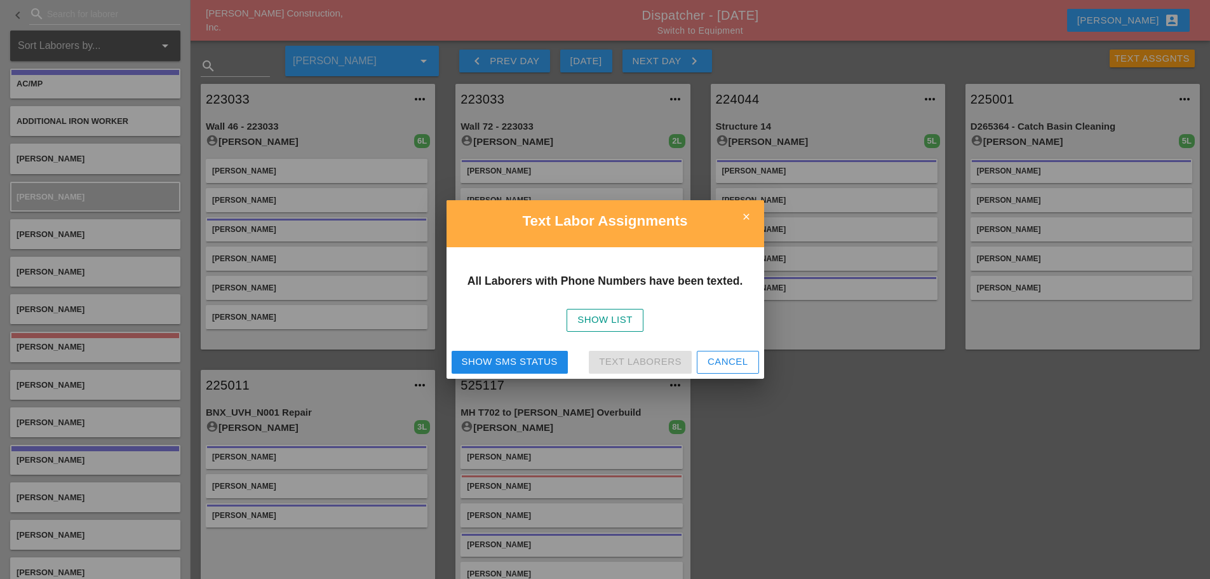
click at [525, 358] on div "Show SMS Status" at bounding box center [510, 361] width 96 height 15
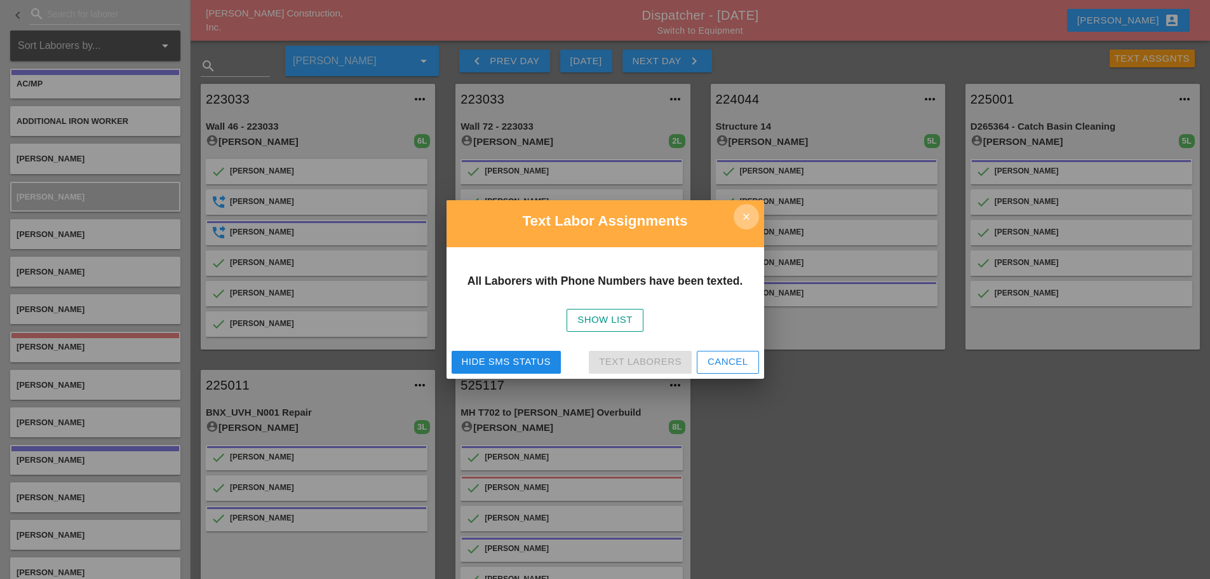
click at [746, 215] on icon "close" at bounding box center [745, 216] width 25 height 25
